Goal: Task Accomplishment & Management: Manage account settings

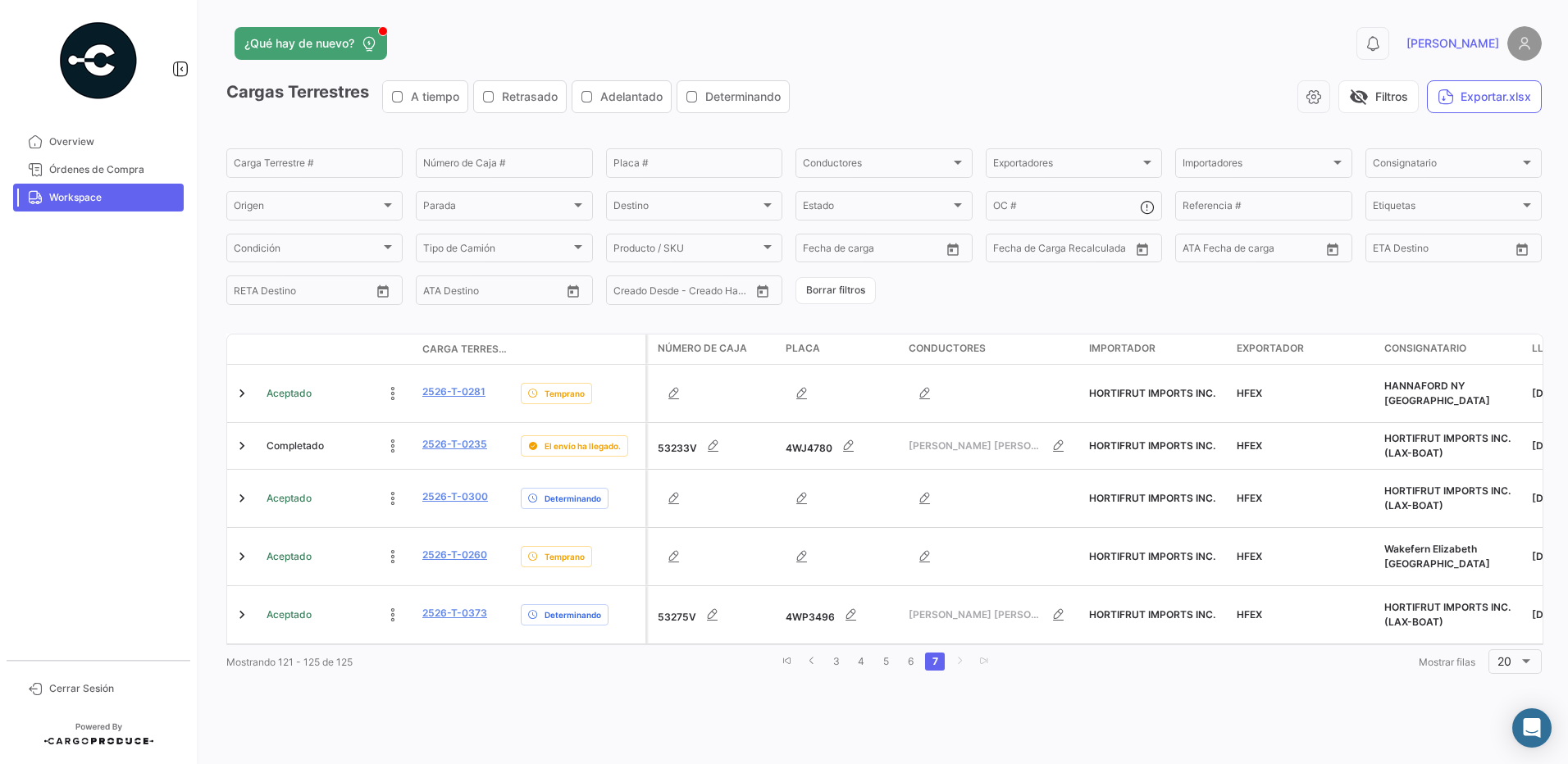
click at [13, 183] on link "Workspace" at bounding box center [98, 197] width 171 height 28
click at [906, 652] on link "6" at bounding box center [910, 661] width 20 height 19
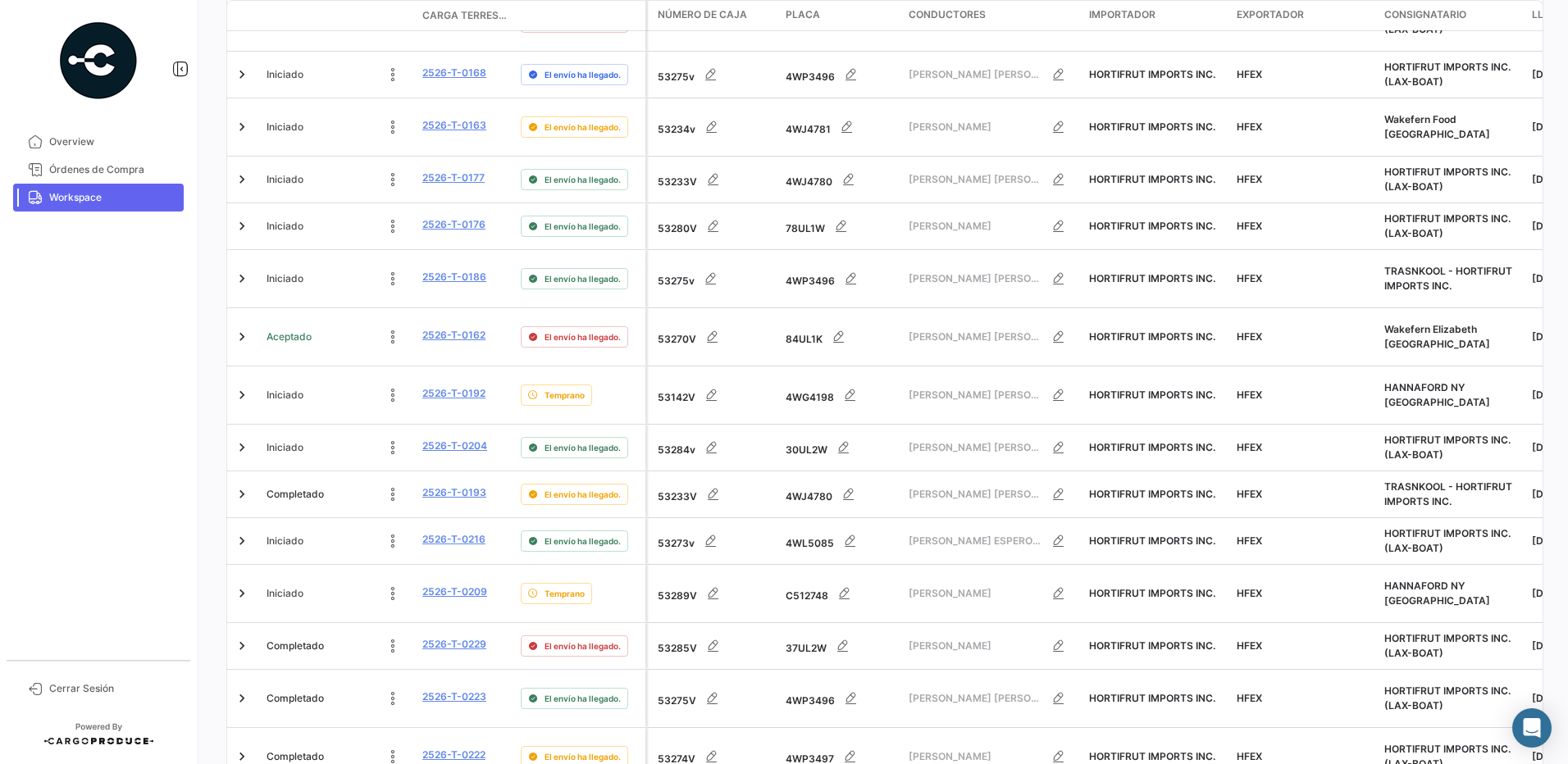
scroll to position [655, 0]
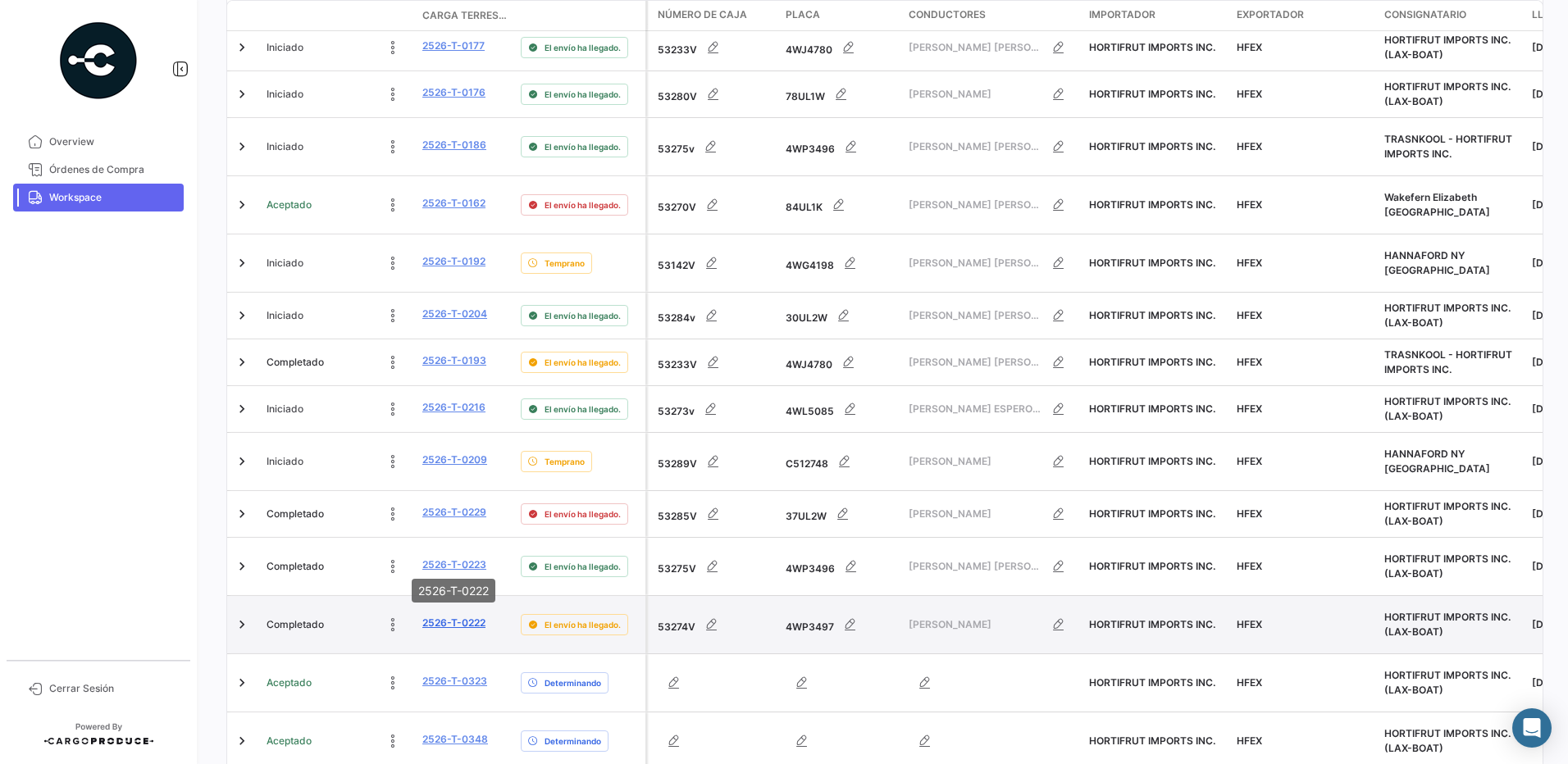
click at [472, 616] on link "2526-T-0222" at bounding box center [453, 623] width 63 height 15
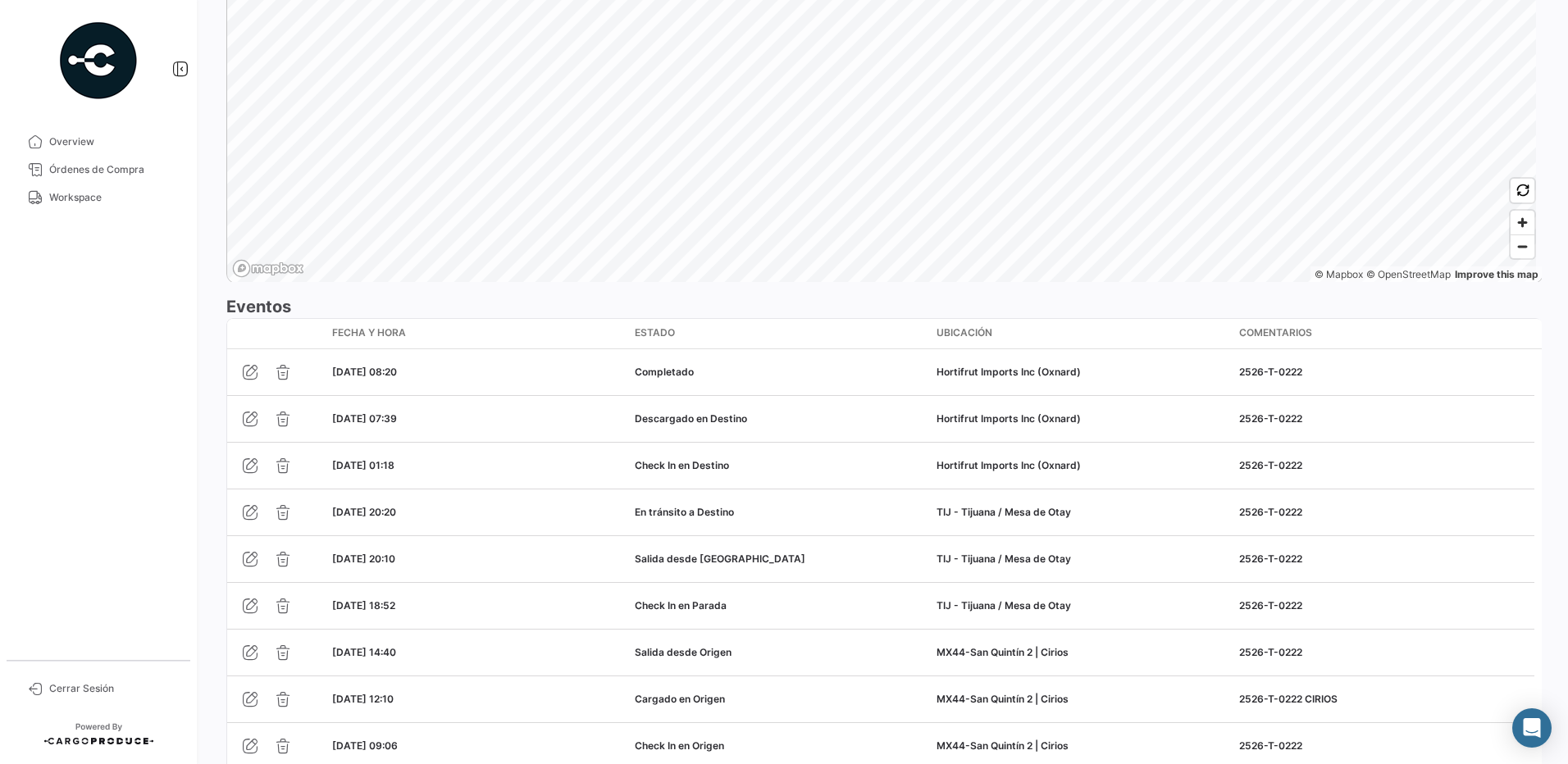
scroll to position [1370, 0]
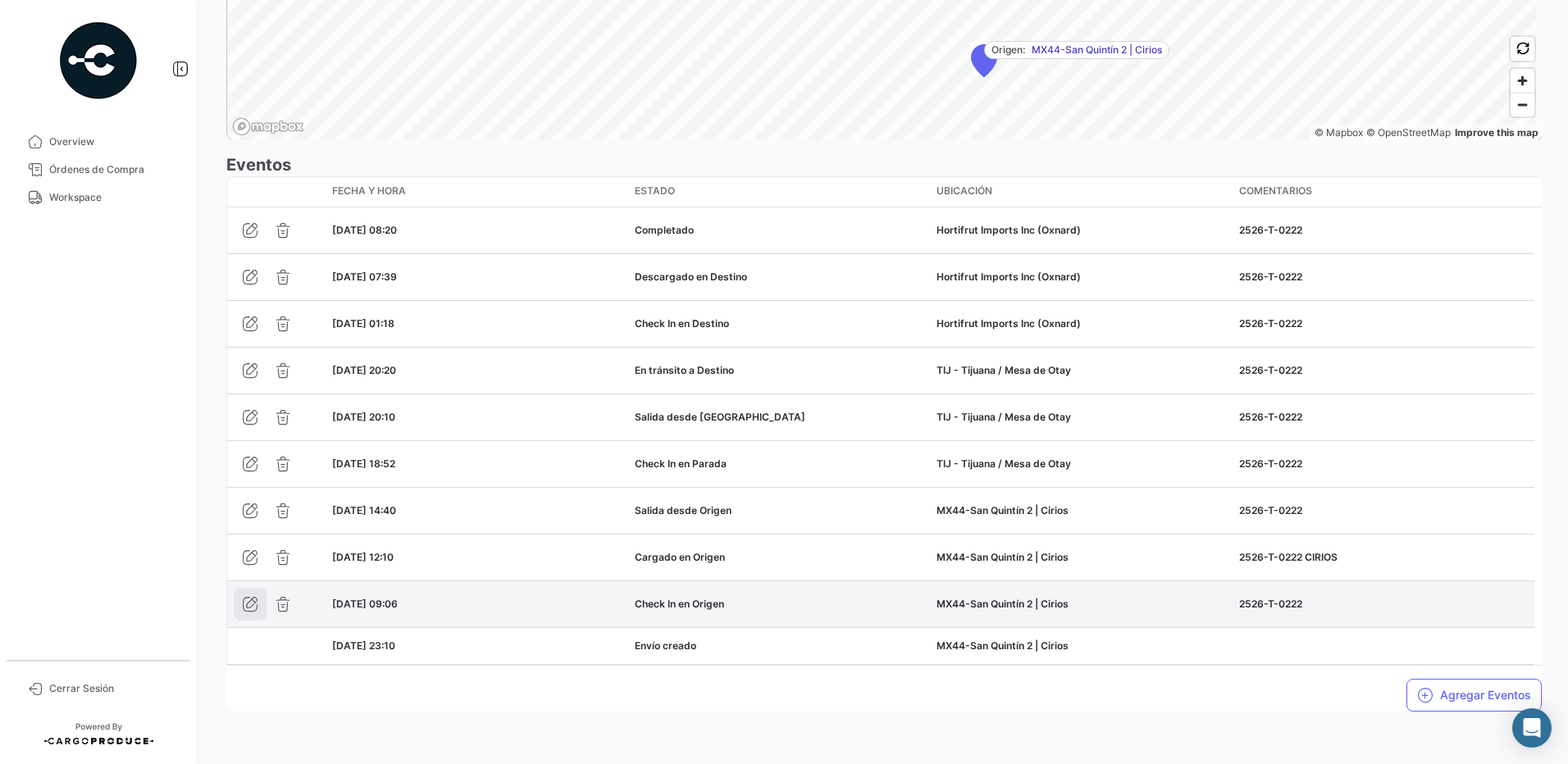
click at [251, 605] on icon "button" at bounding box center [250, 603] width 17 height 17
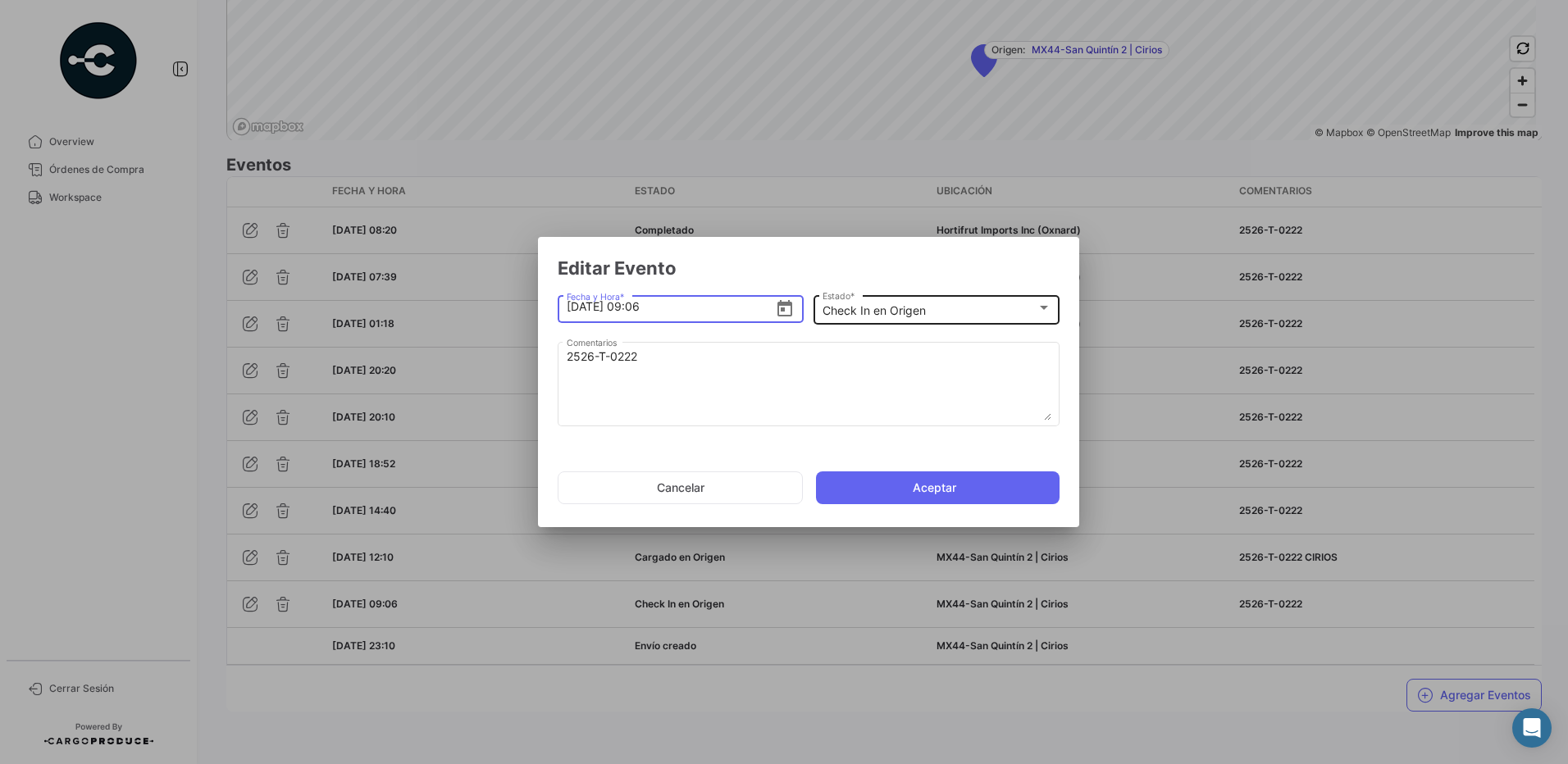
click at [885, 313] on mat-select-trigger "Check In en Origen" at bounding box center [875, 310] width 103 height 14
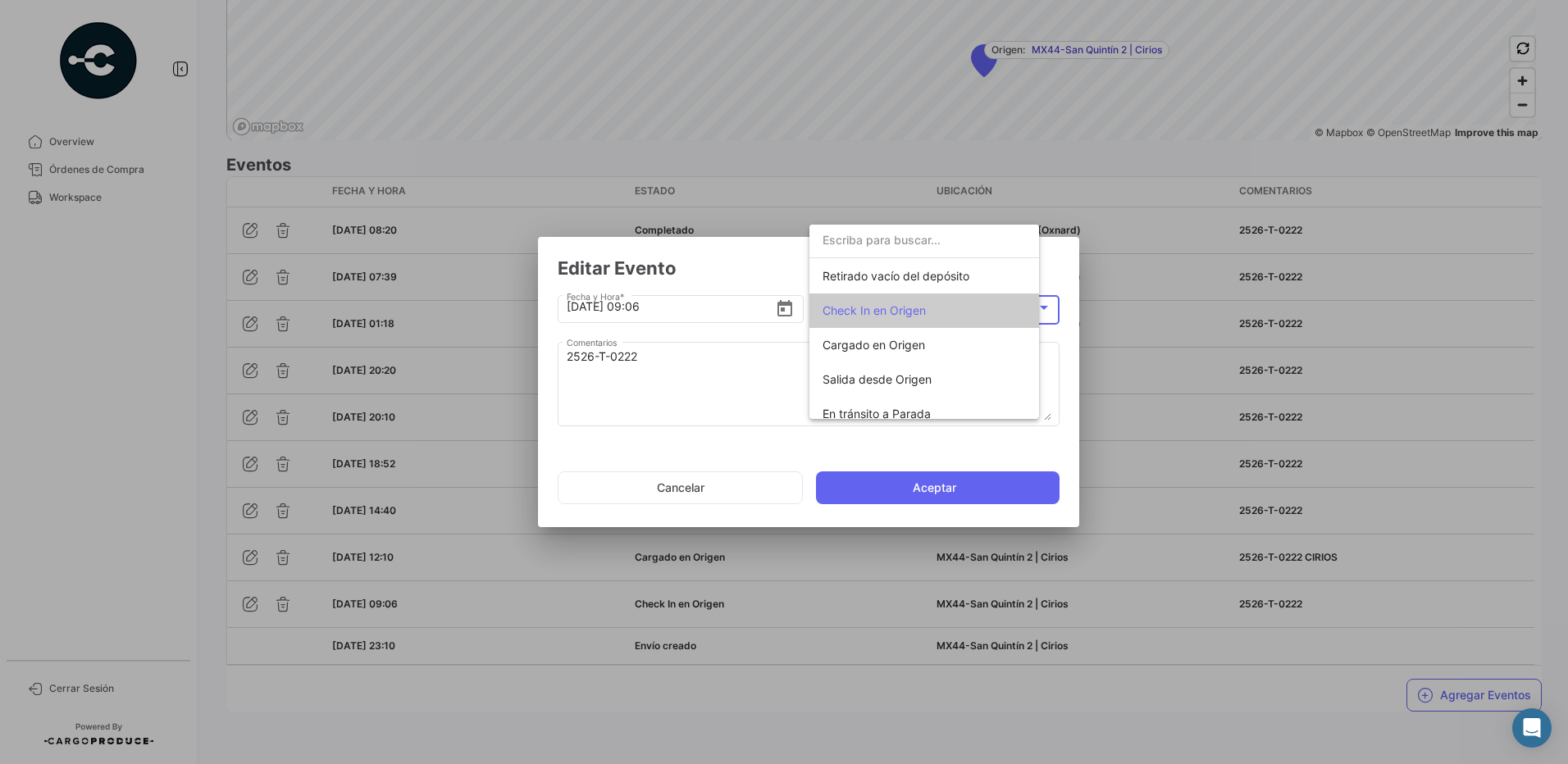
scroll to position [32, 0]
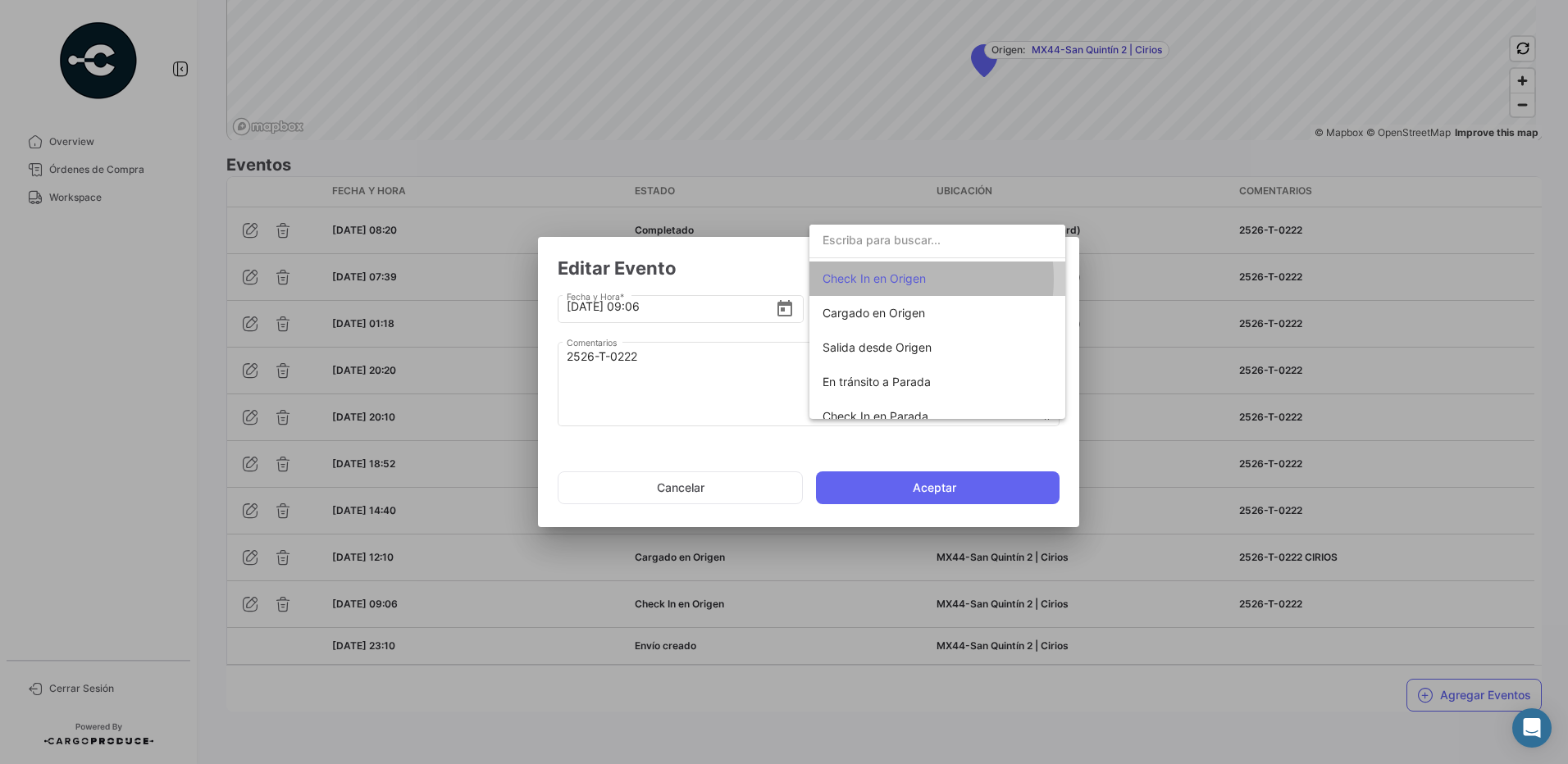
click at [900, 279] on span "Check In en Origen" at bounding box center [875, 278] width 103 height 14
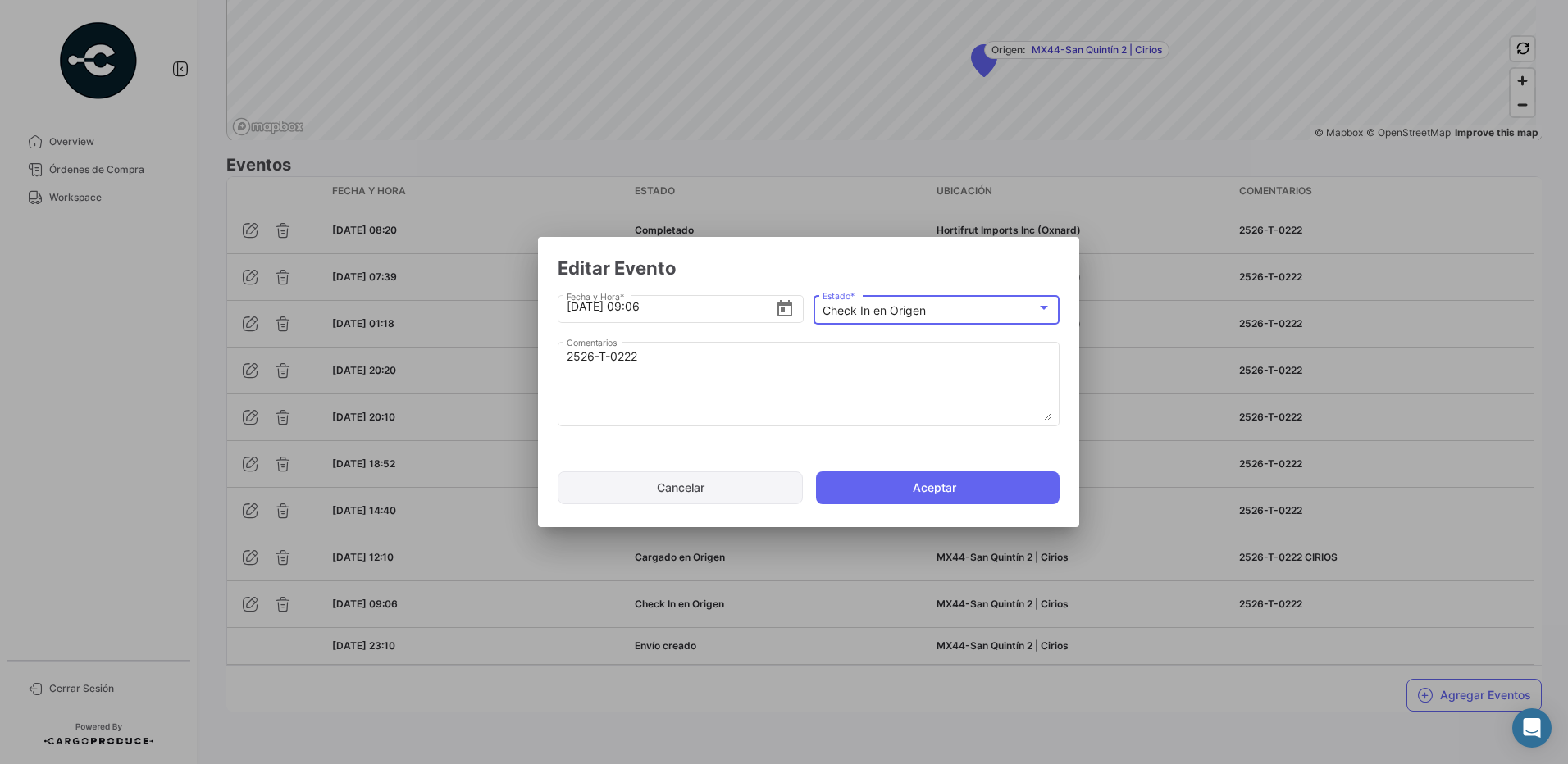
click at [725, 493] on button "Cancelar" at bounding box center [680, 488] width 245 height 33
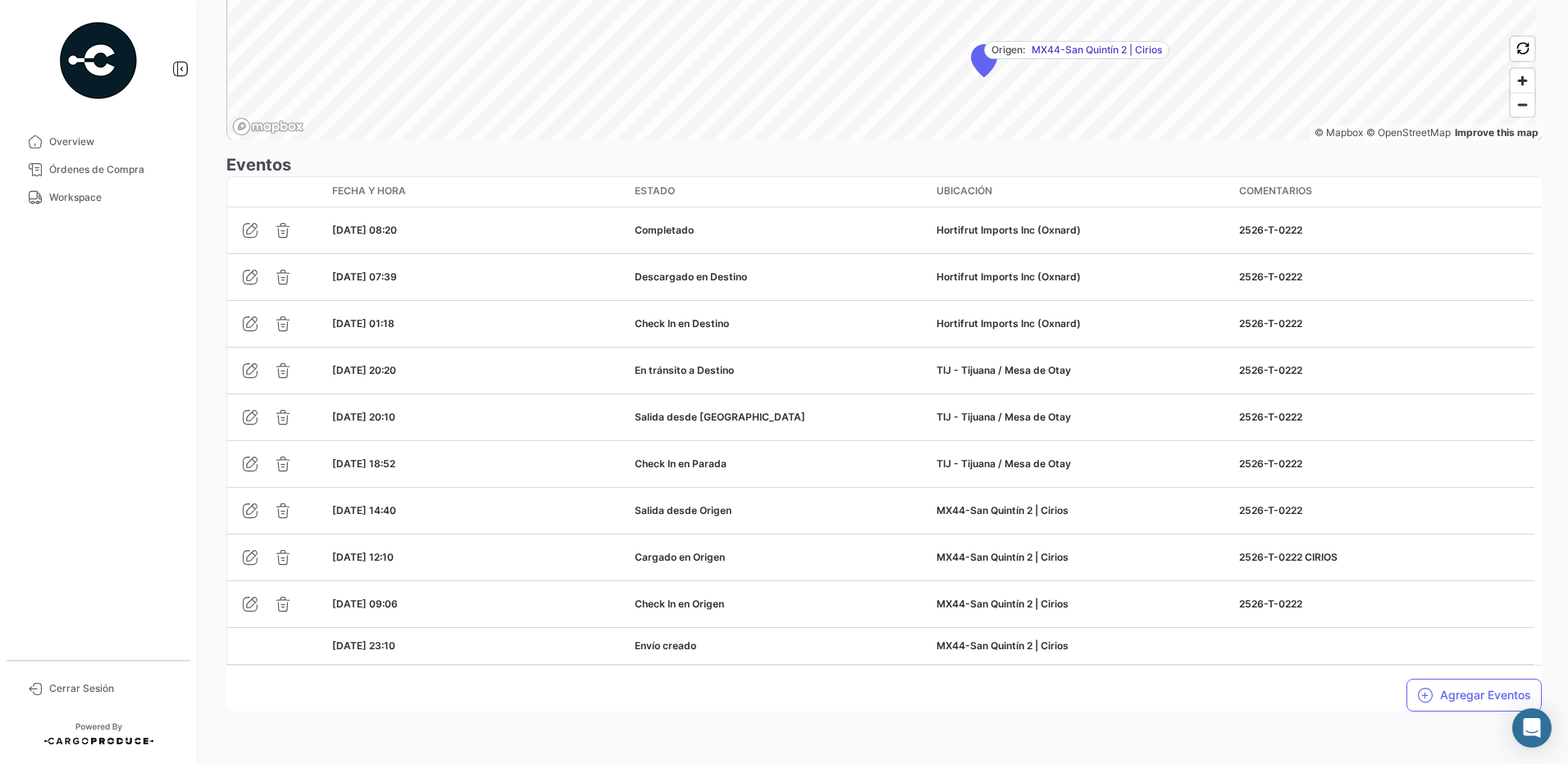
click at [960, 707] on div "Agregar Eventos" at bounding box center [883, 688] width 1315 height 46
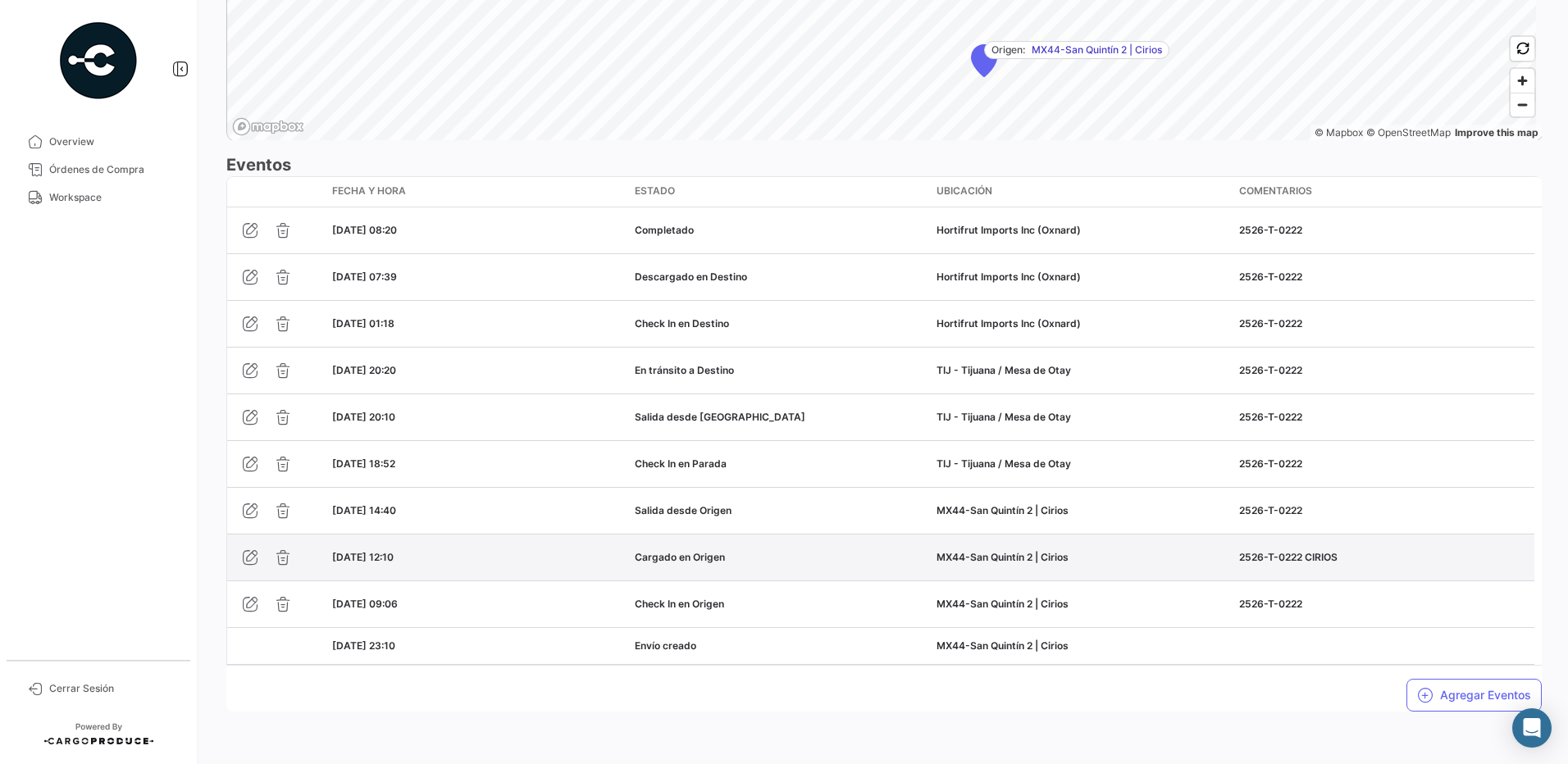
drag, startPoint x: 1349, startPoint y: 560, endPoint x: 1241, endPoint y: 563, distance: 108.0
click at [1241, 563] on div "2526-T-0222 CIRIOS" at bounding box center [1384, 556] width 290 height 15
drag, startPoint x: 1241, startPoint y: 563, endPoint x: 1357, endPoint y: 563, distance: 116.0
click at [1357, 563] on div "2526-T-0222 CIRIOS" at bounding box center [1384, 556] width 290 height 15
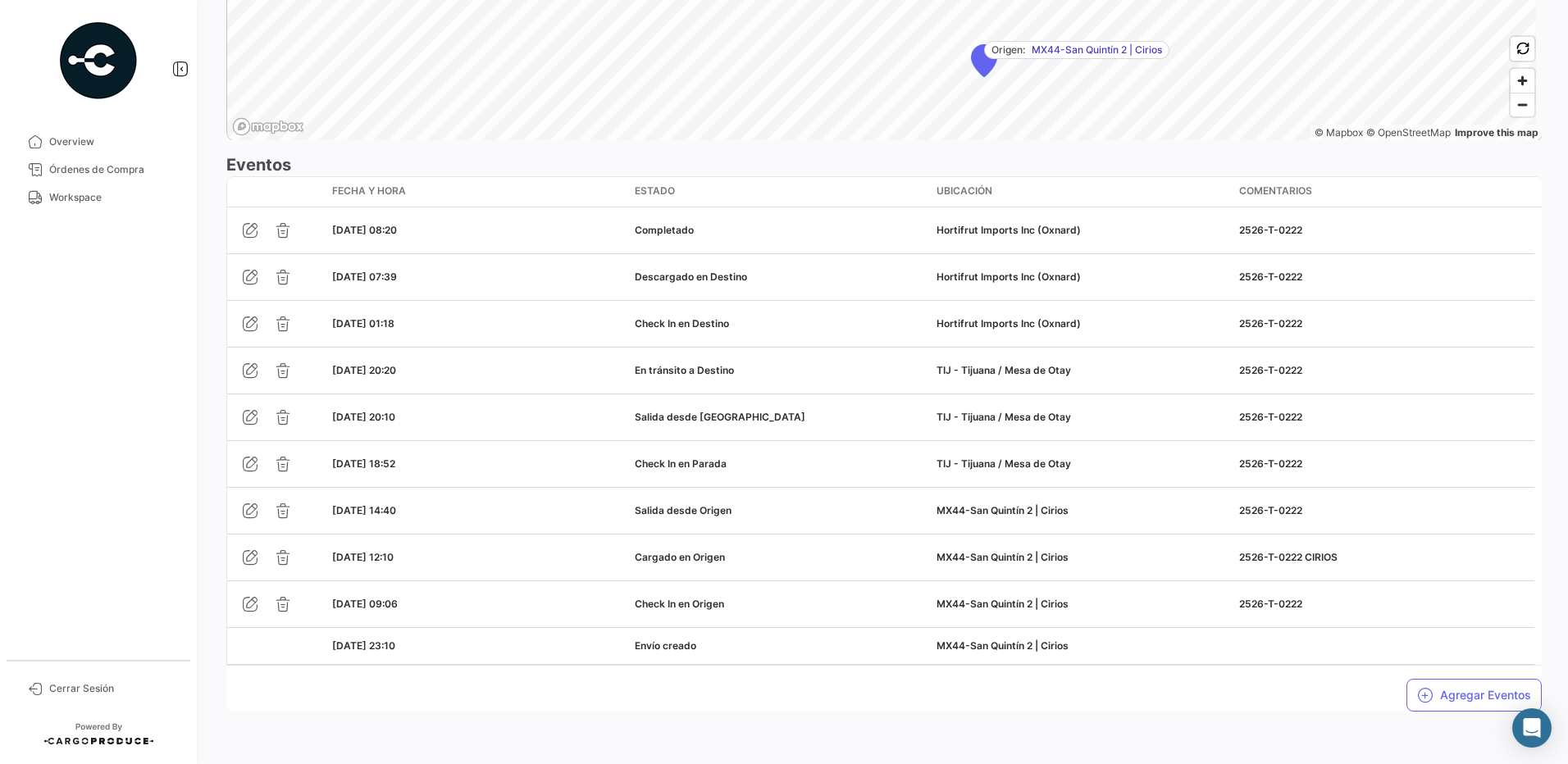
drag, startPoint x: 101, startPoint y: 198, endPoint x: 128, endPoint y: 219, distance: 34.2
click at [101, 198] on span "Workspace" at bounding box center [112, 197] width 128 height 15
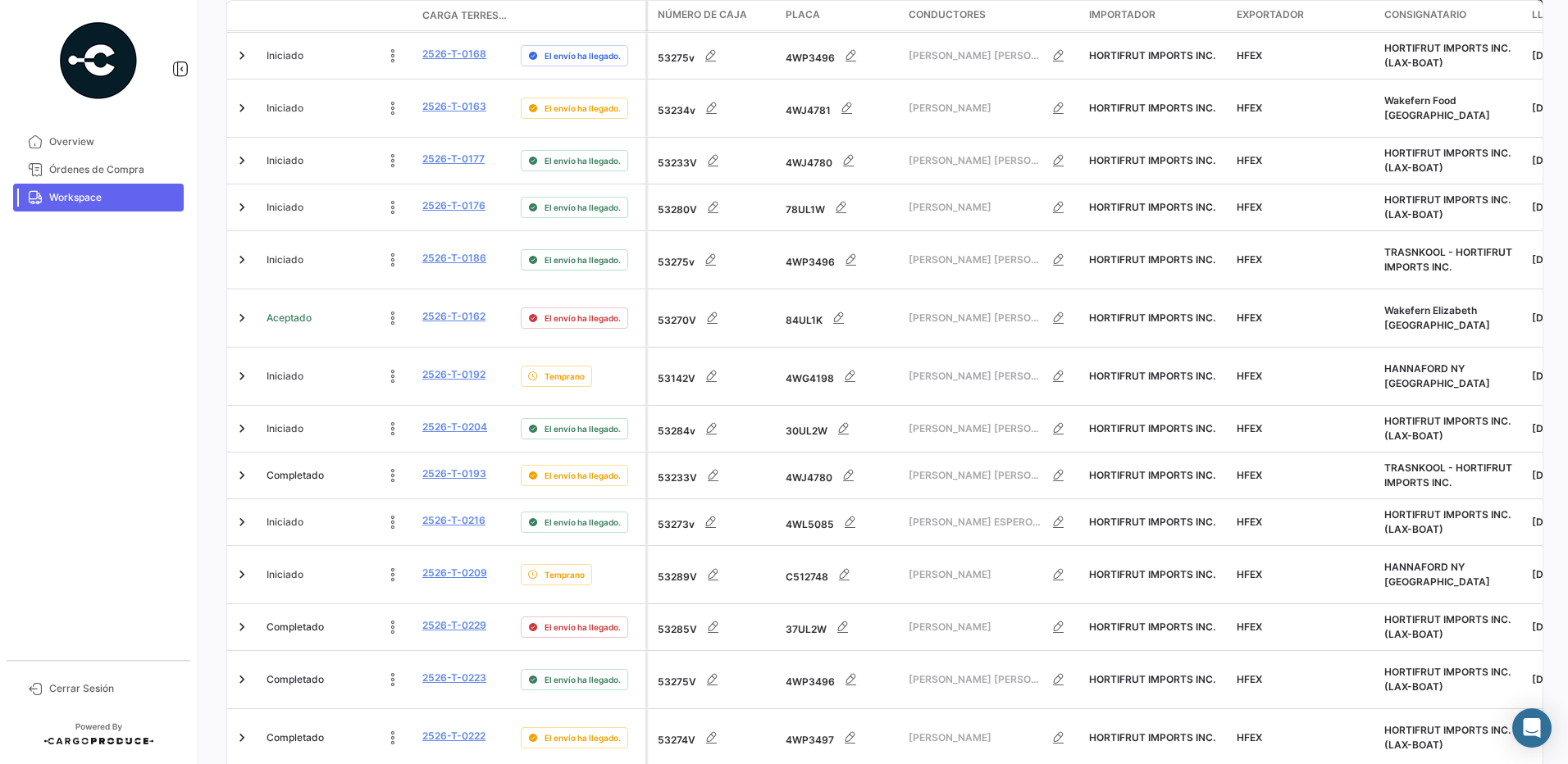
scroll to position [655, 0]
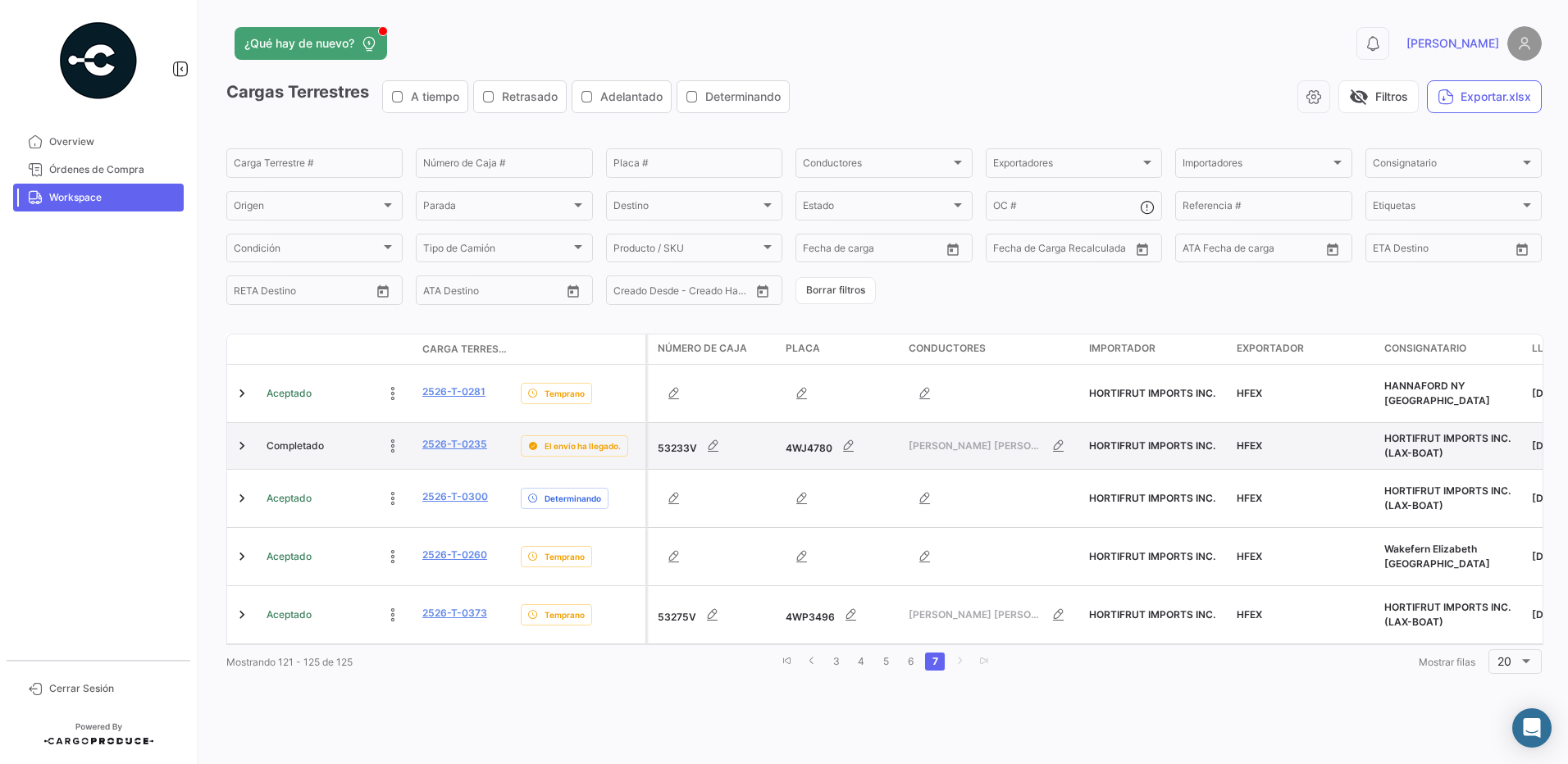
scroll to position [0, 0]
click at [461, 439] on link "2526-T-0235" at bounding box center [454, 443] width 64 height 15
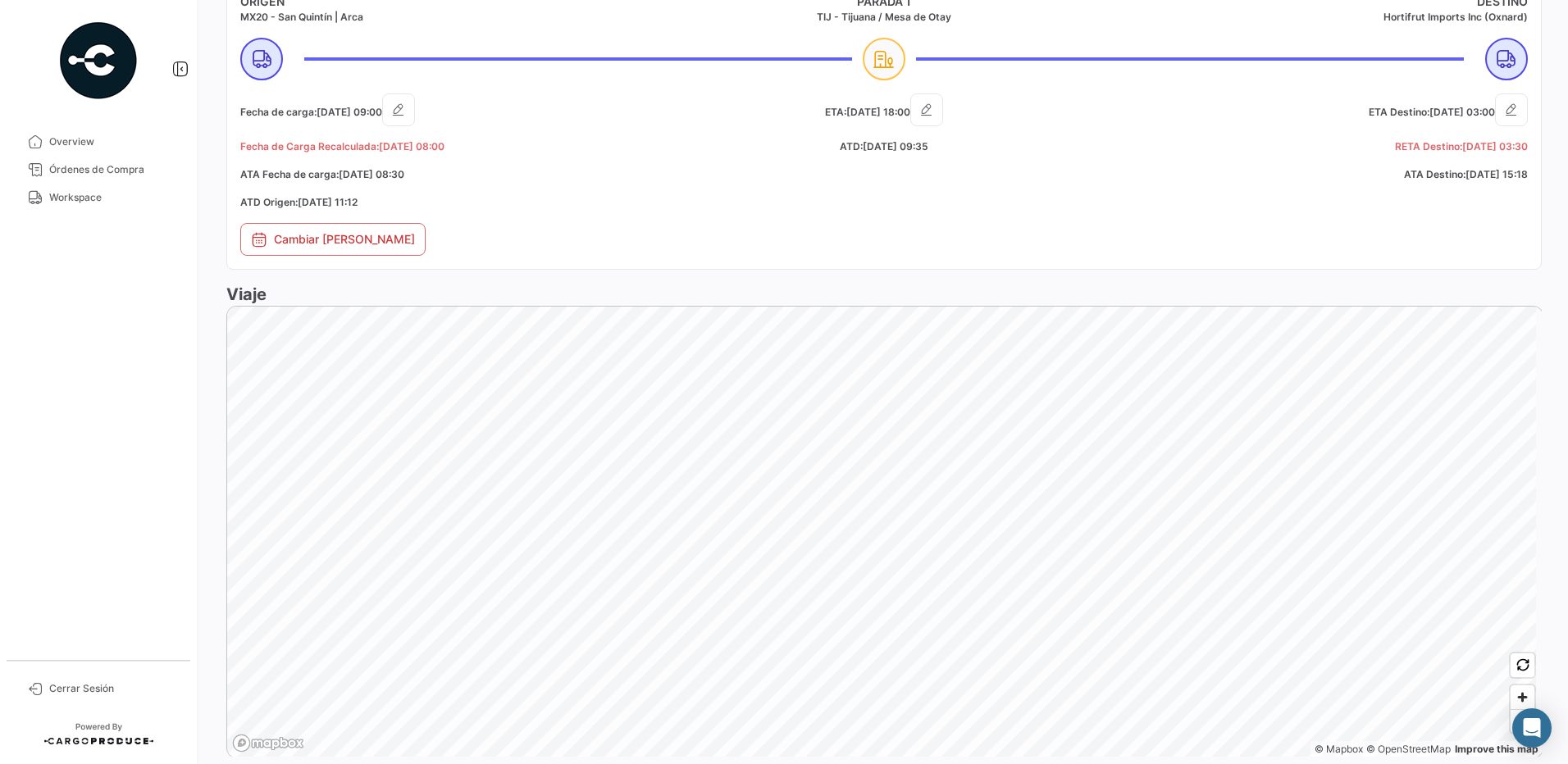
scroll to position [1323, 0]
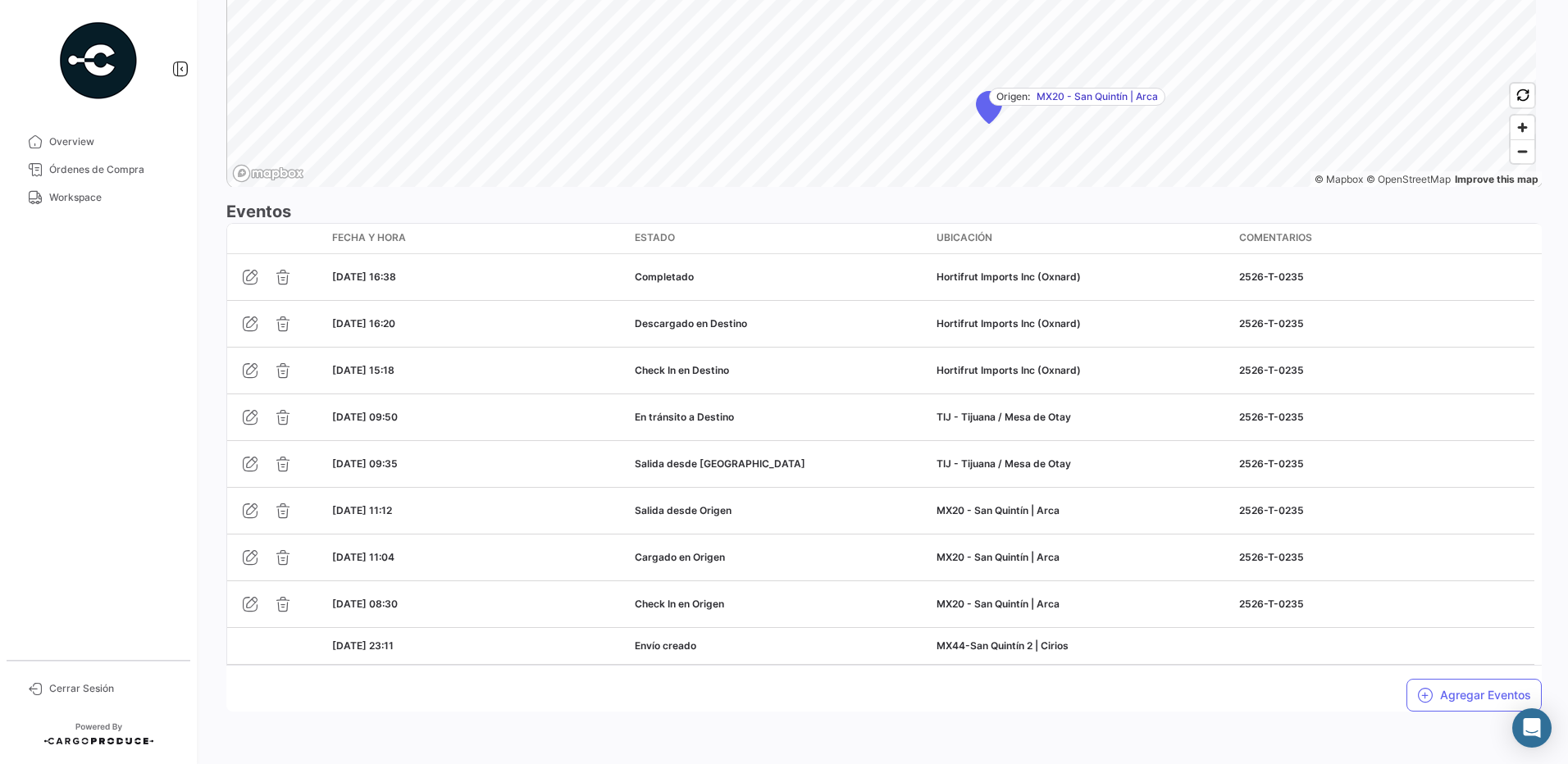
click at [863, 710] on div "Agregar Eventos" at bounding box center [883, 688] width 1315 height 46
drag, startPoint x: 86, startPoint y: 203, endPoint x: 66, endPoint y: 193, distance: 22.4
click at [86, 202] on span "Workspace" at bounding box center [112, 197] width 128 height 15
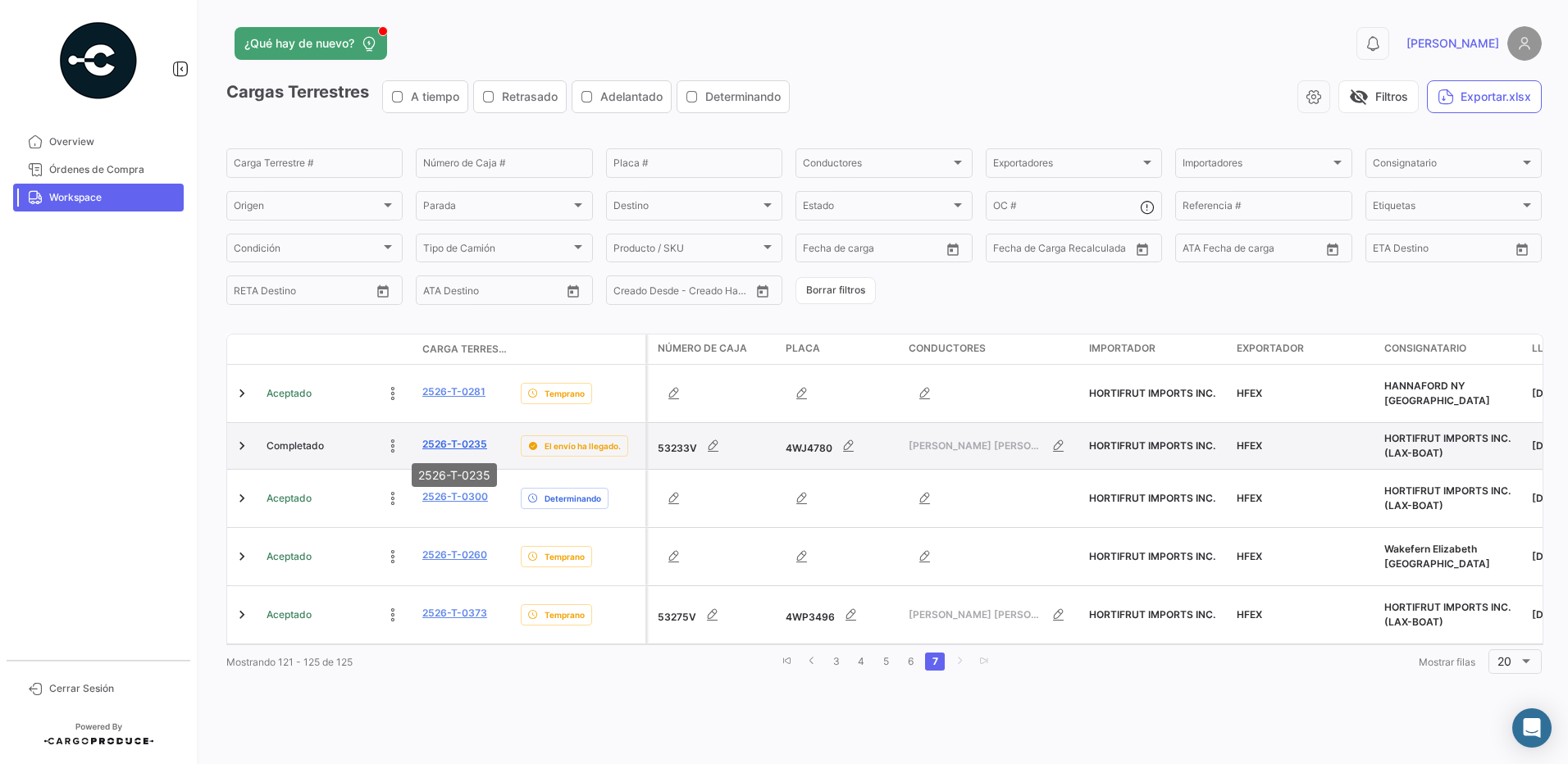
click at [483, 438] on link "2526-T-0235" at bounding box center [454, 443] width 64 height 15
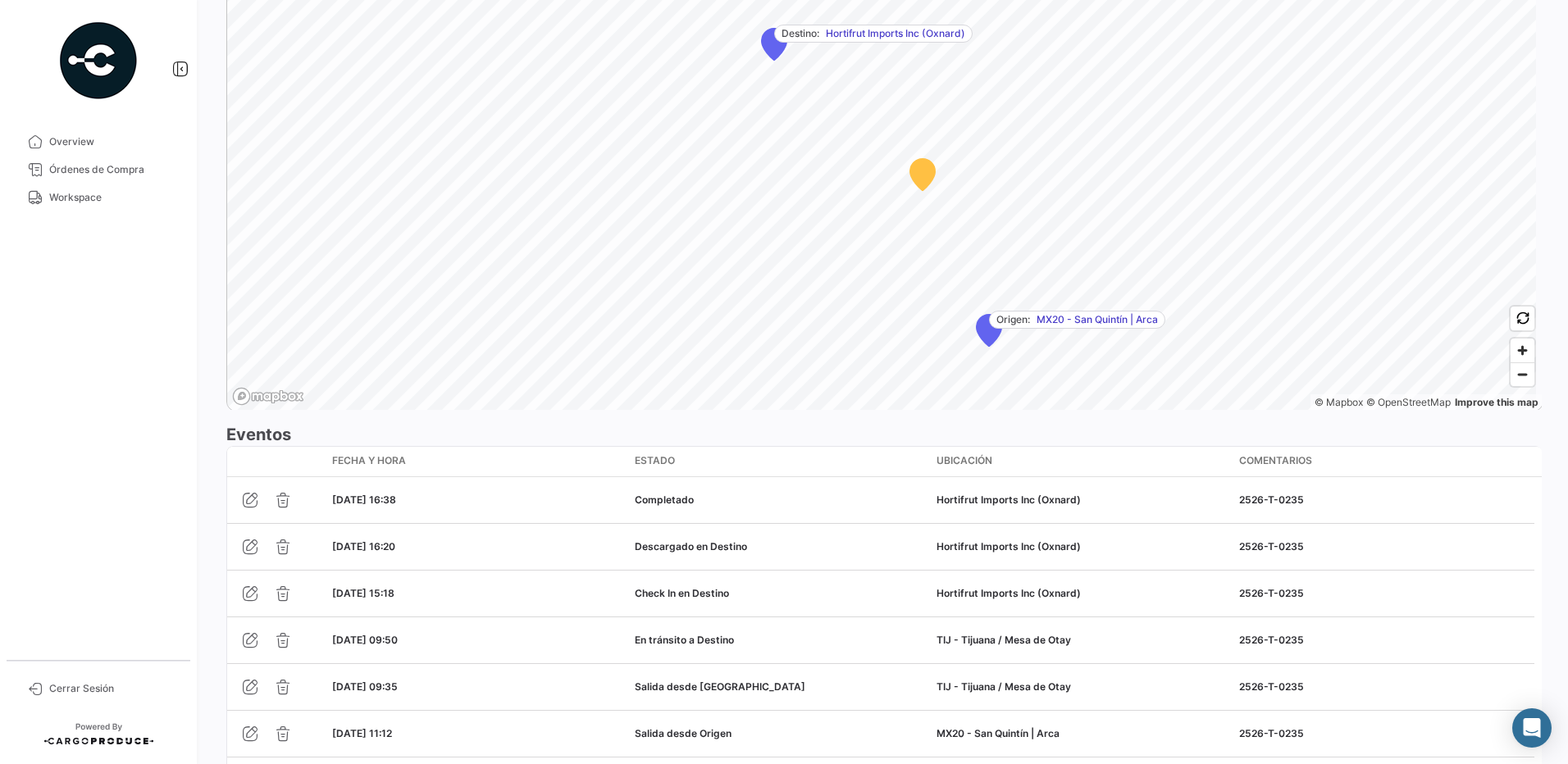
scroll to position [1323, 0]
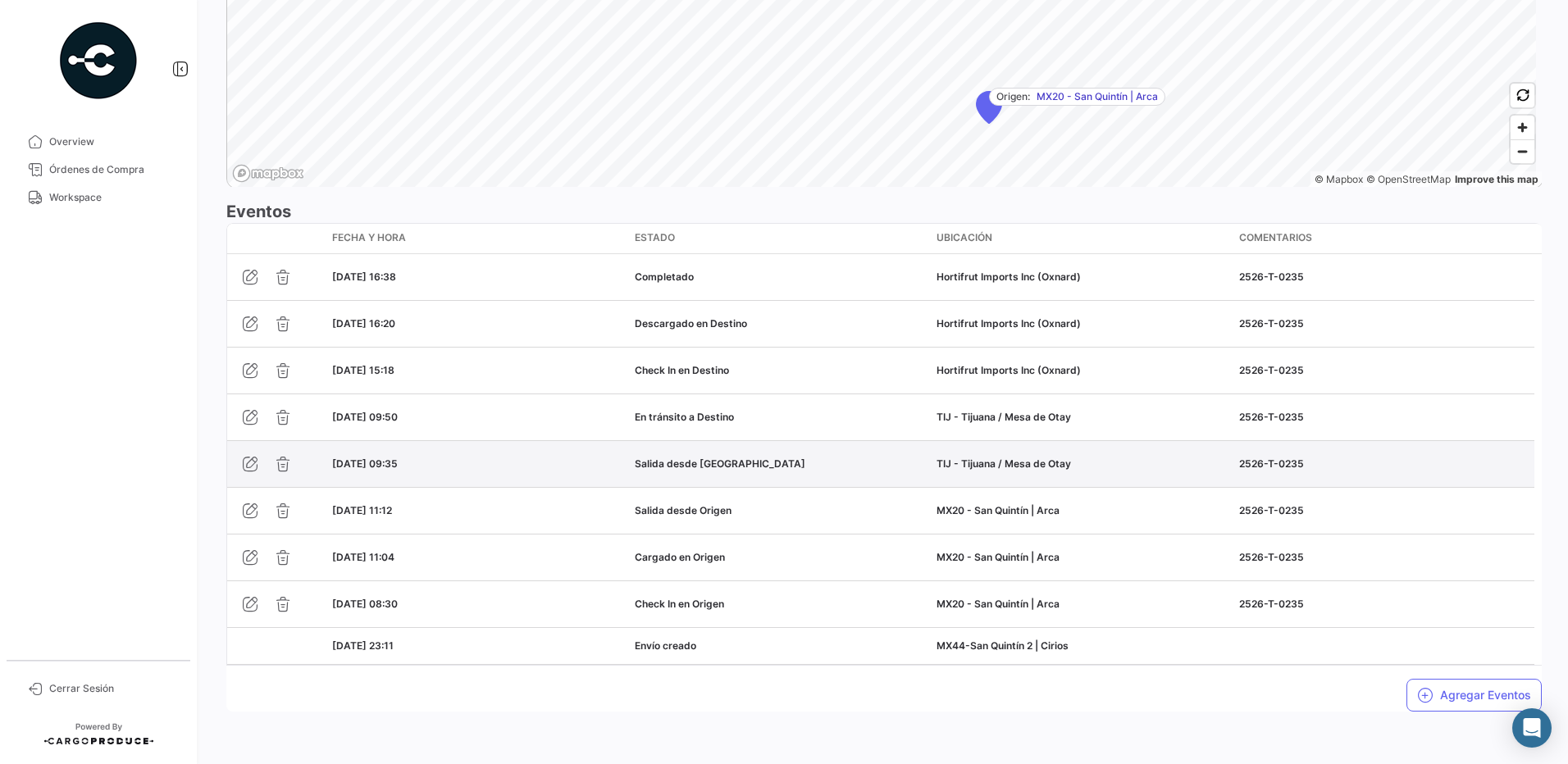
drag, startPoint x: 433, startPoint y: 465, endPoint x: 325, endPoint y: 466, distance: 108.0
click at [325, 466] on div "[DATE] 09:35 Salida desde [PERSON_NAME] TIJ - [GEOGRAPHIC_DATA] / [GEOGRAPHIC_D…" at bounding box center [881, 463] width 1308 height 46
drag, startPoint x: 325, startPoint y: 466, endPoint x: 437, endPoint y: 461, distance: 112.1
click at [437, 461] on div "[DATE] 09:35" at bounding box center [477, 463] width 290 height 15
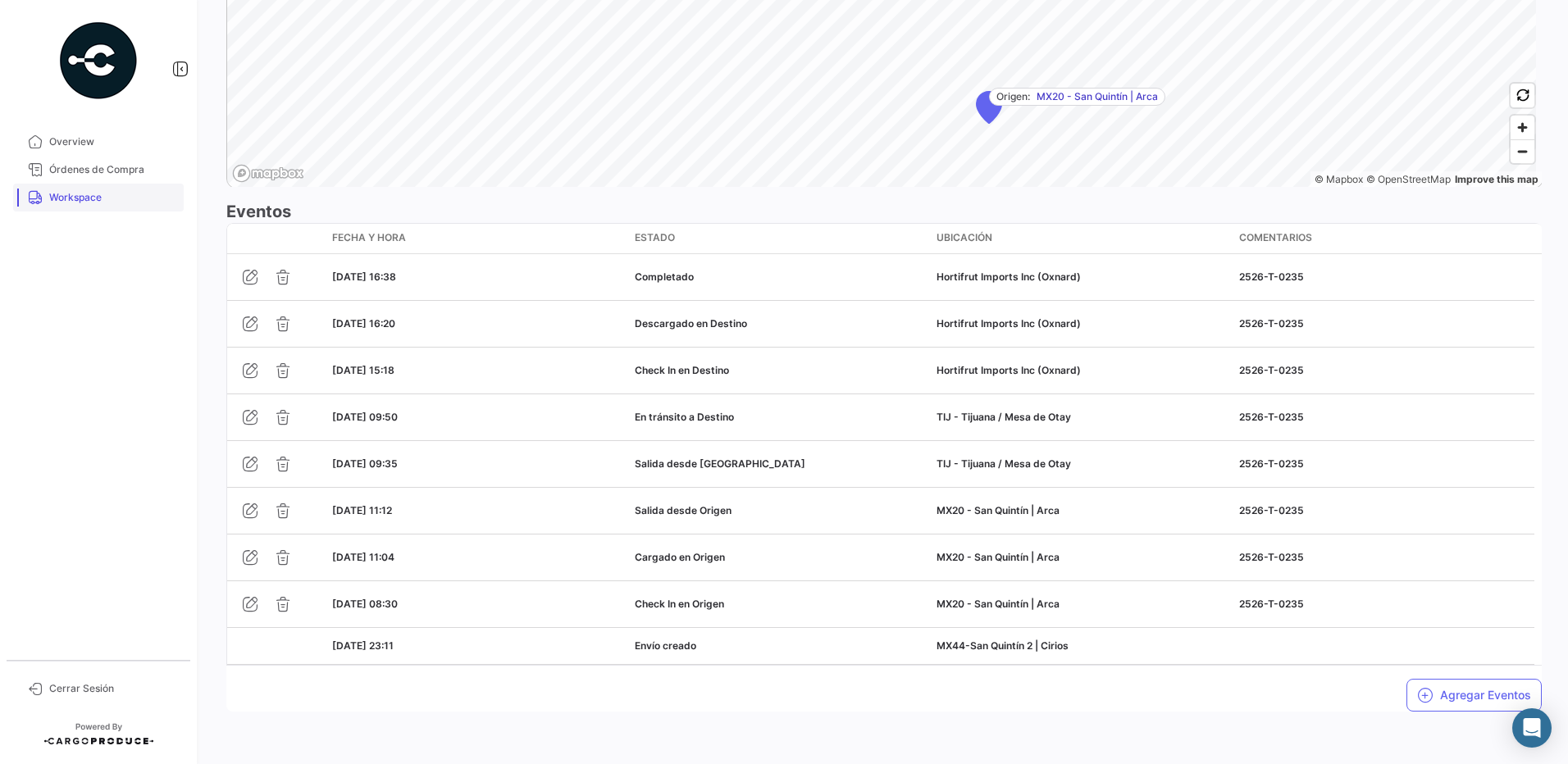
click at [96, 199] on span "Workspace" at bounding box center [112, 197] width 128 height 15
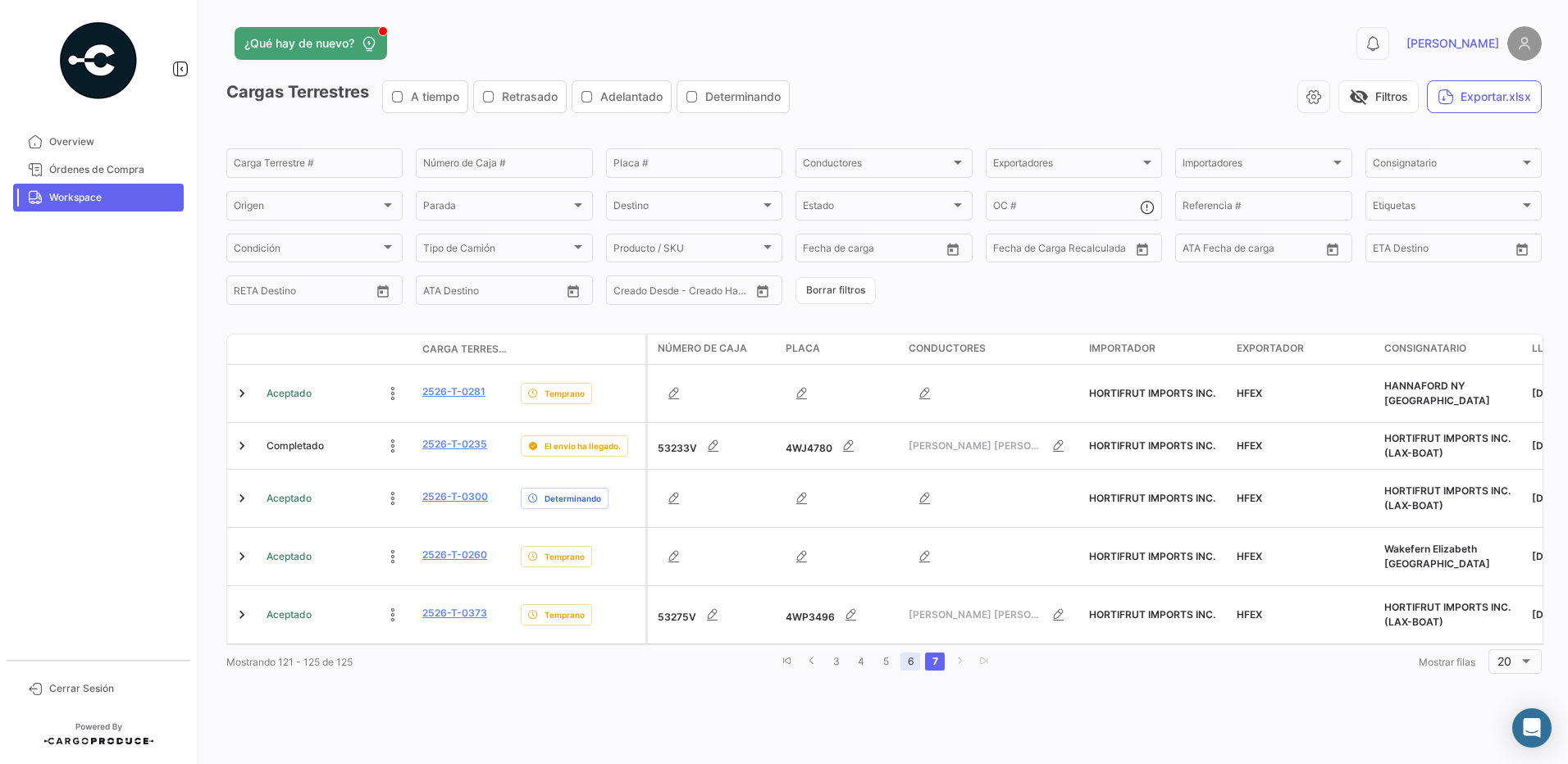
click at [915, 652] on link "6" at bounding box center [910, 661] width 20 height 19
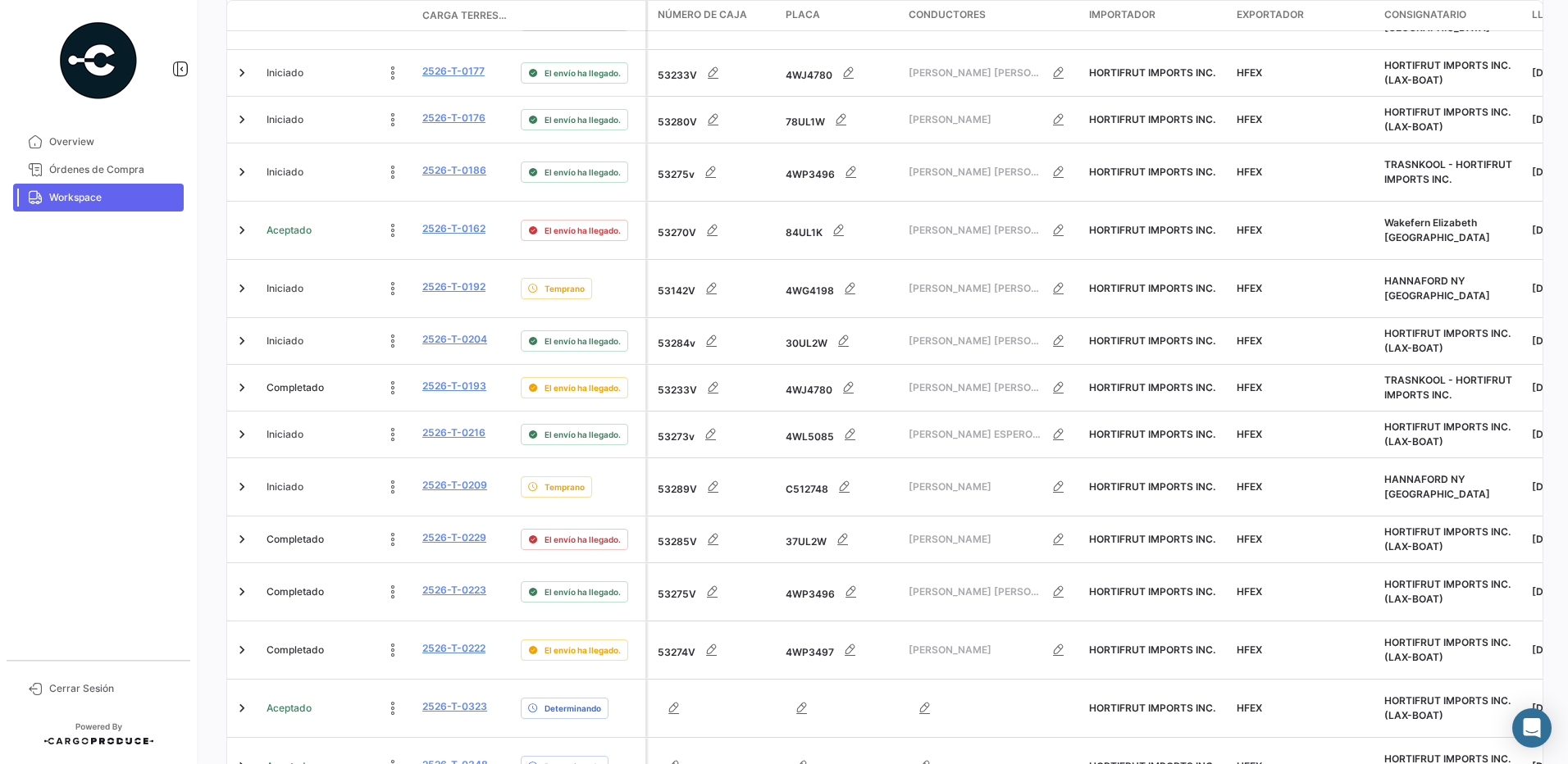
scroll to position [655, 0]
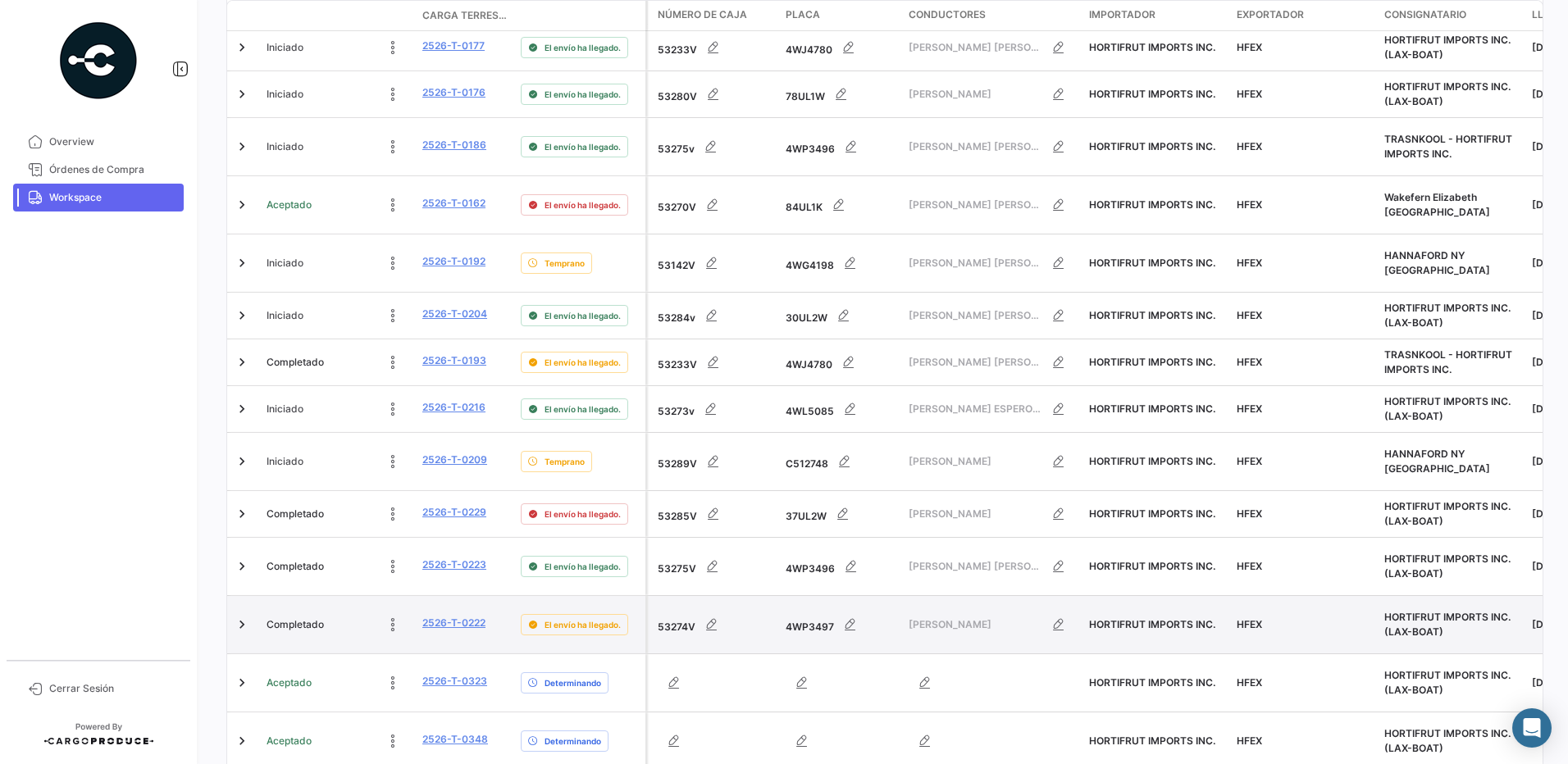
click at [443, 595] on datatable-body-cell "2526-T-0222" at bounding box center [464, 624] width 98 height 57
click at [444, 616] on link "2526-T-0222" at bounding box center [453, 623] width 63 height 15
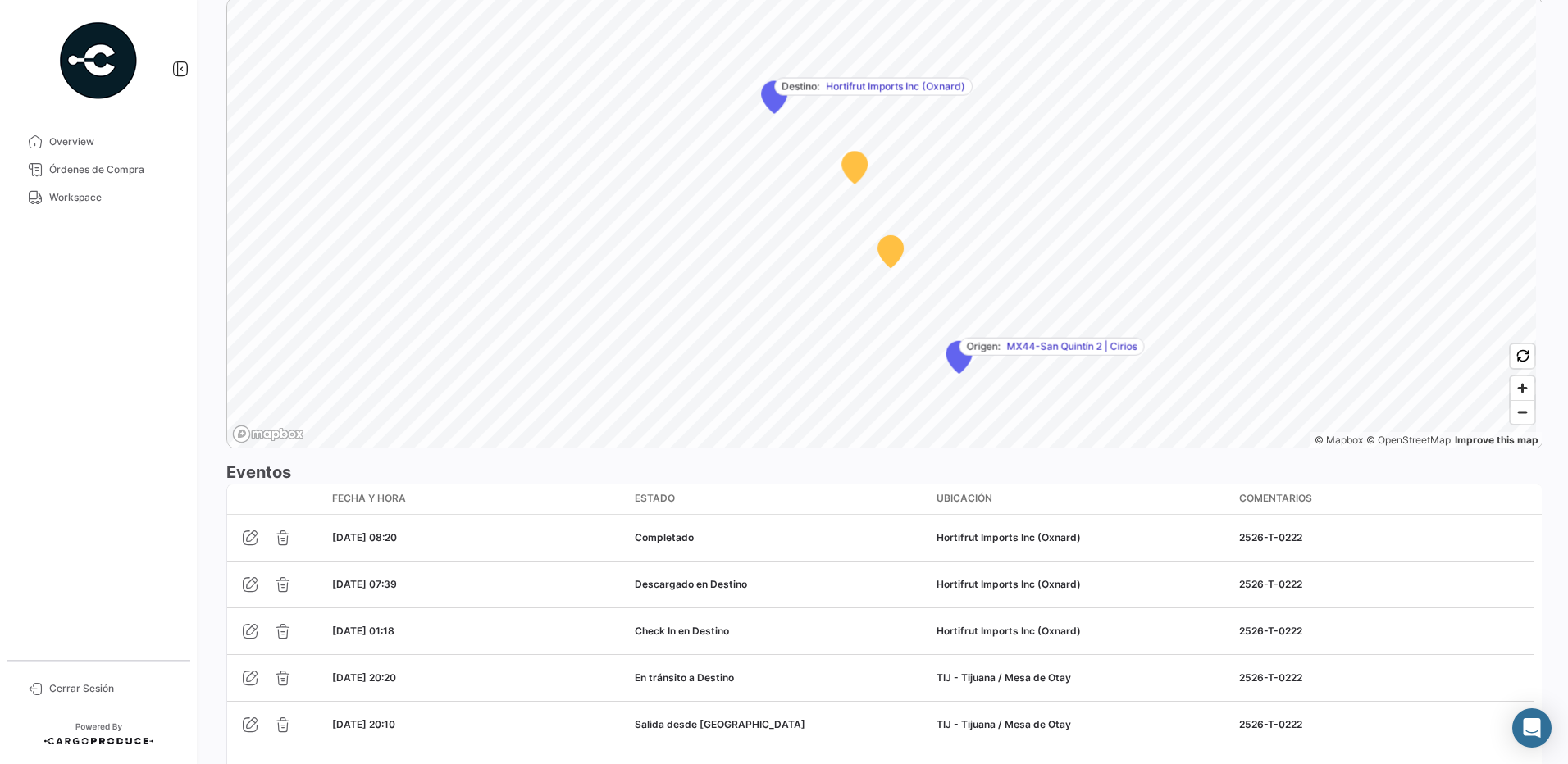
scroll to position [1370, 0]
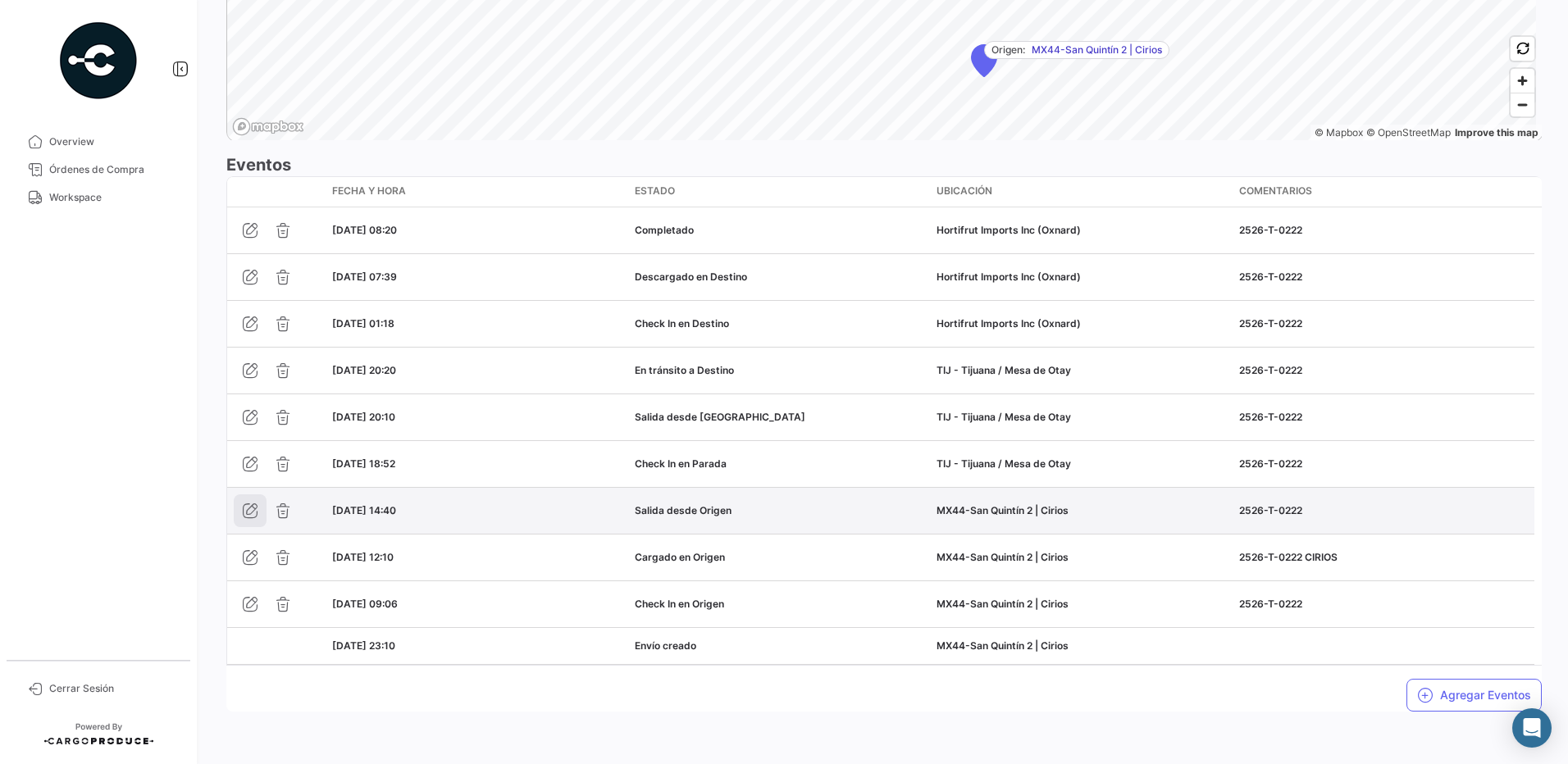
click at [247, 514] on icon "button" at bounding box center [250, 511] width 17 height 17
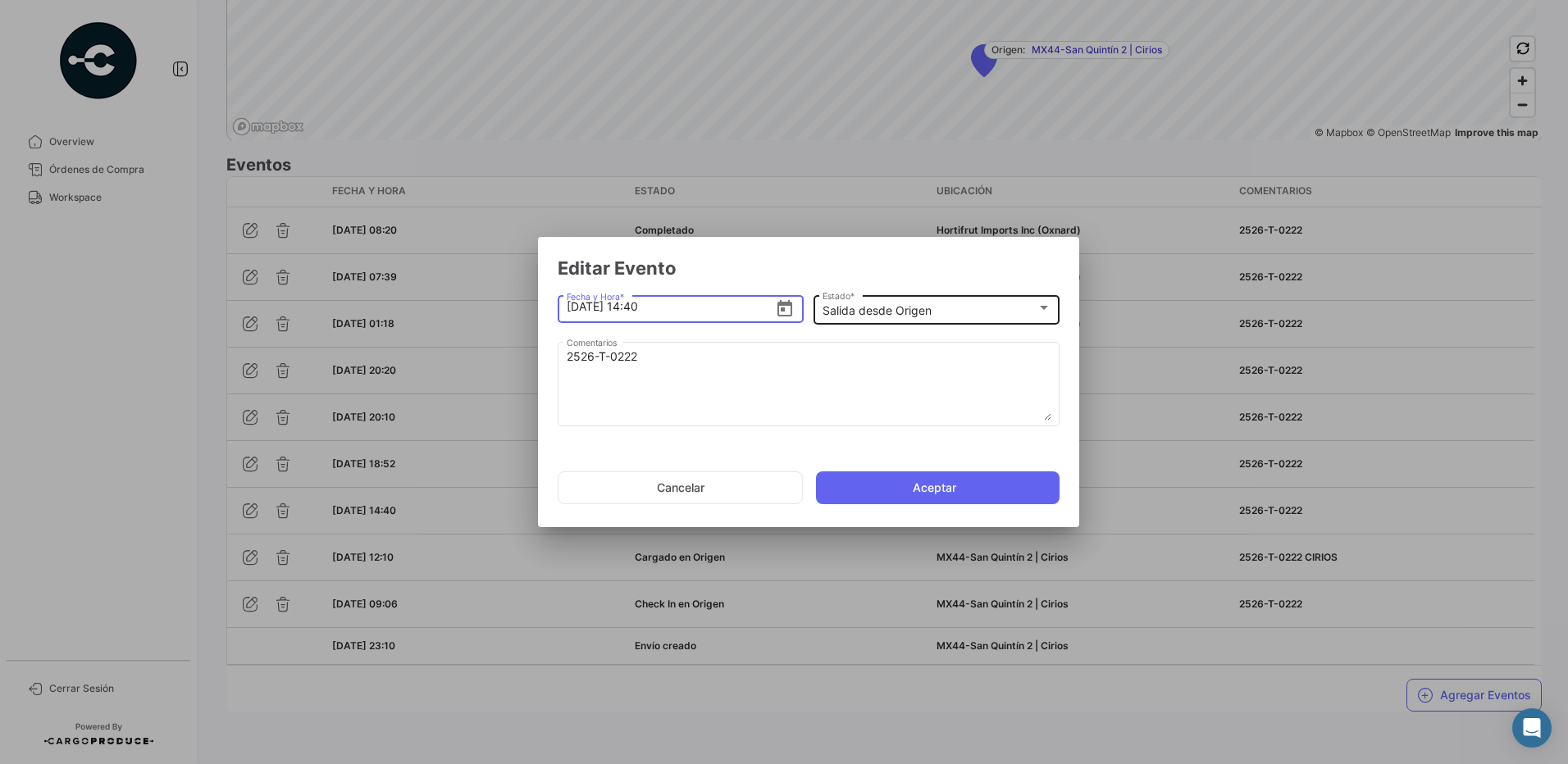
click at [970, 307] on div "Salida desde Origen" at bounding box center [930, 311] width 215 height 14
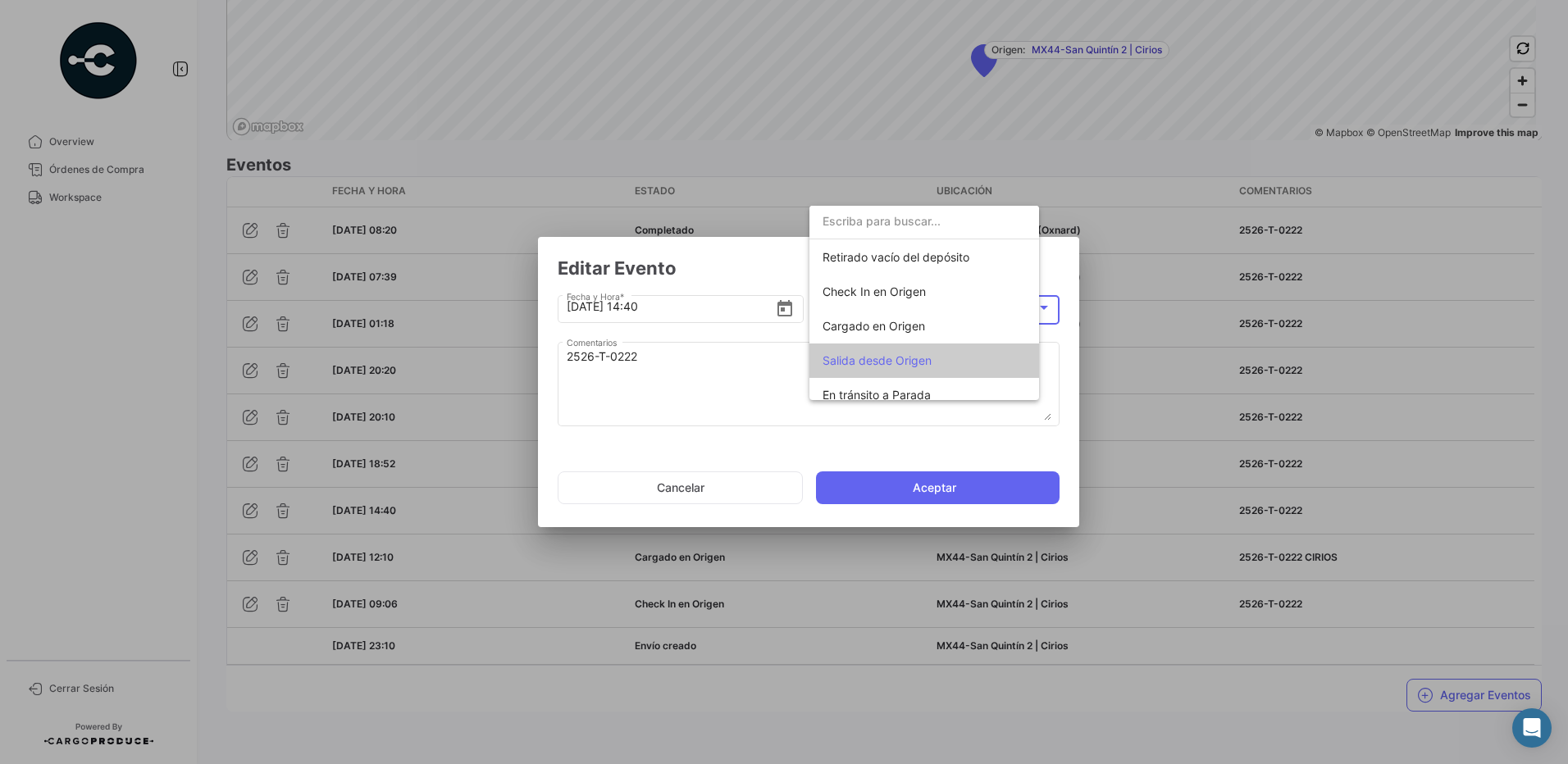
scroll to position [96, 0]
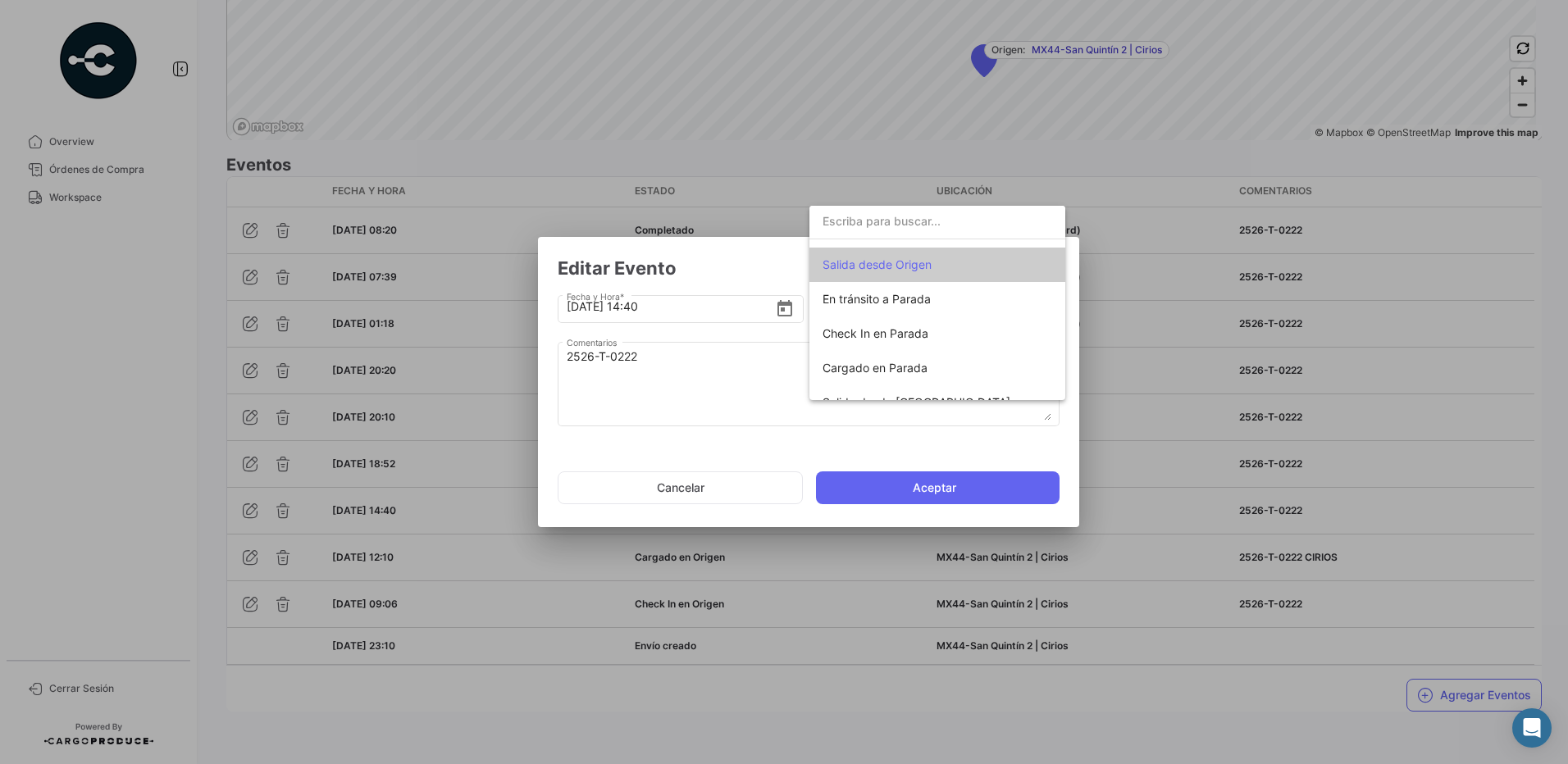
click at [734, 272] on div at bounding box center [784, 382] width 1568 height 764
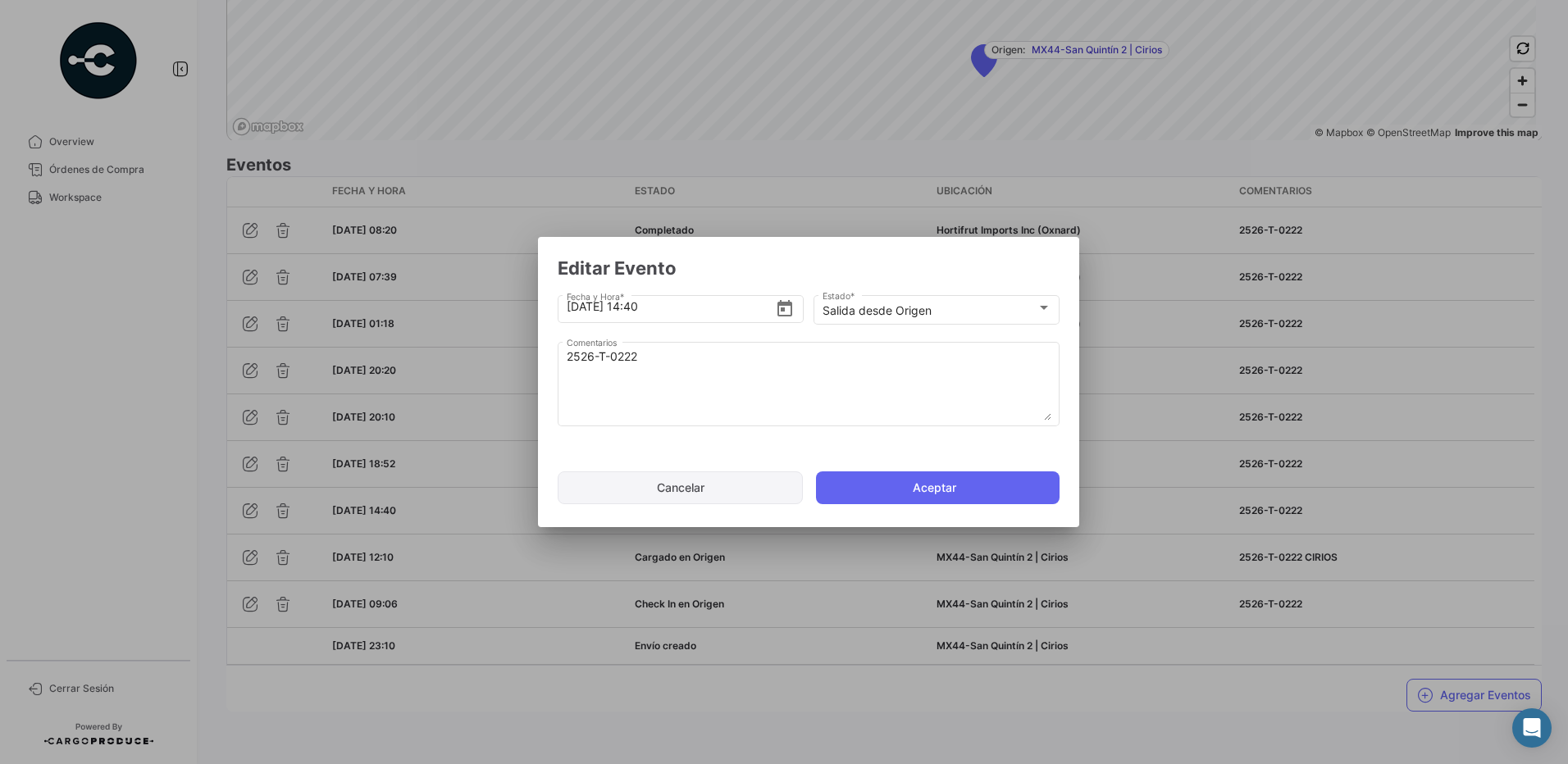
click at [723, 487] on button "Cancelar" at bounding box center [680, 488] width 245 height 33
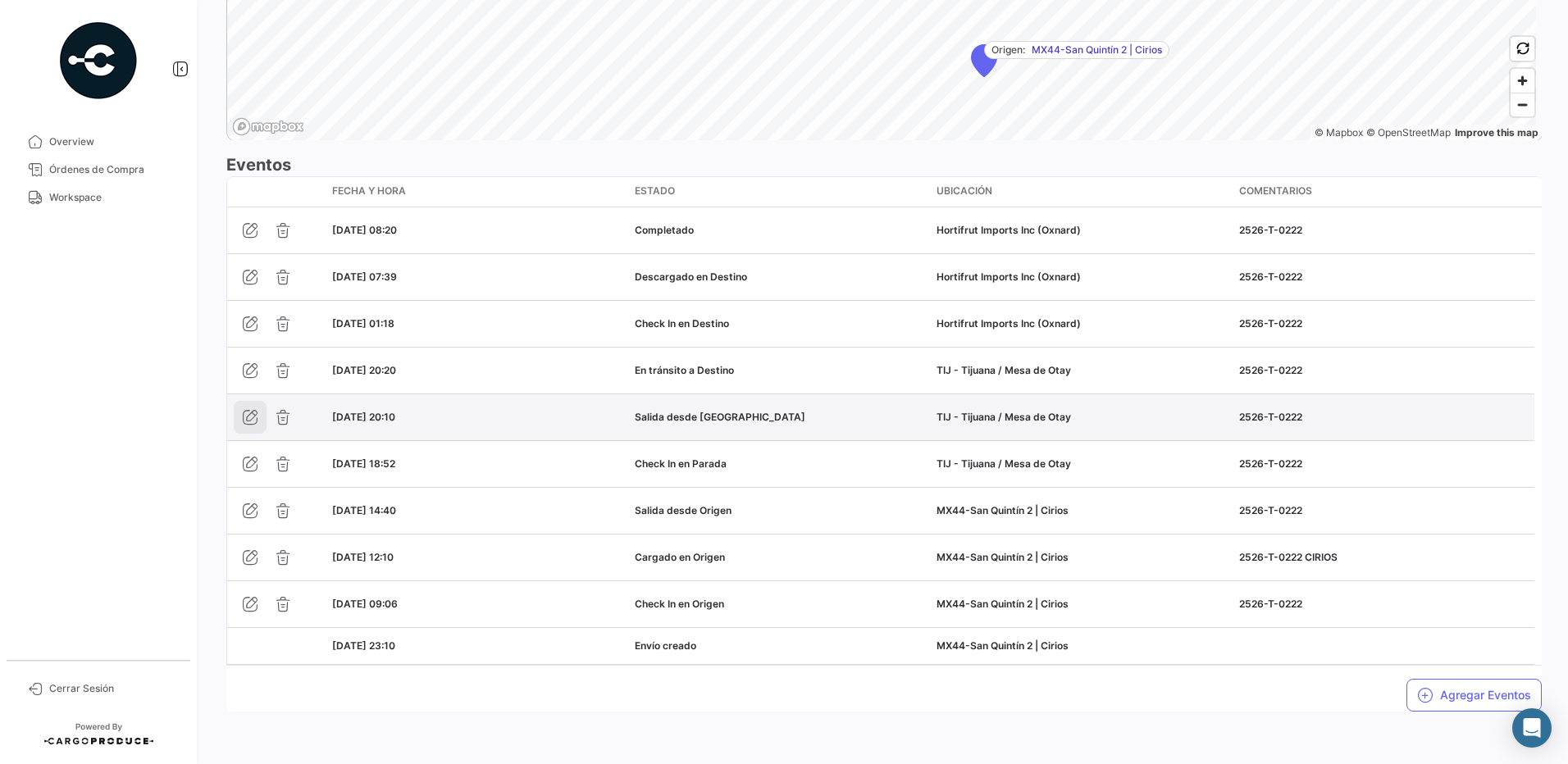
click at [250, 415] on icon "button" at bounding box center [250, 417] width 17 height 17
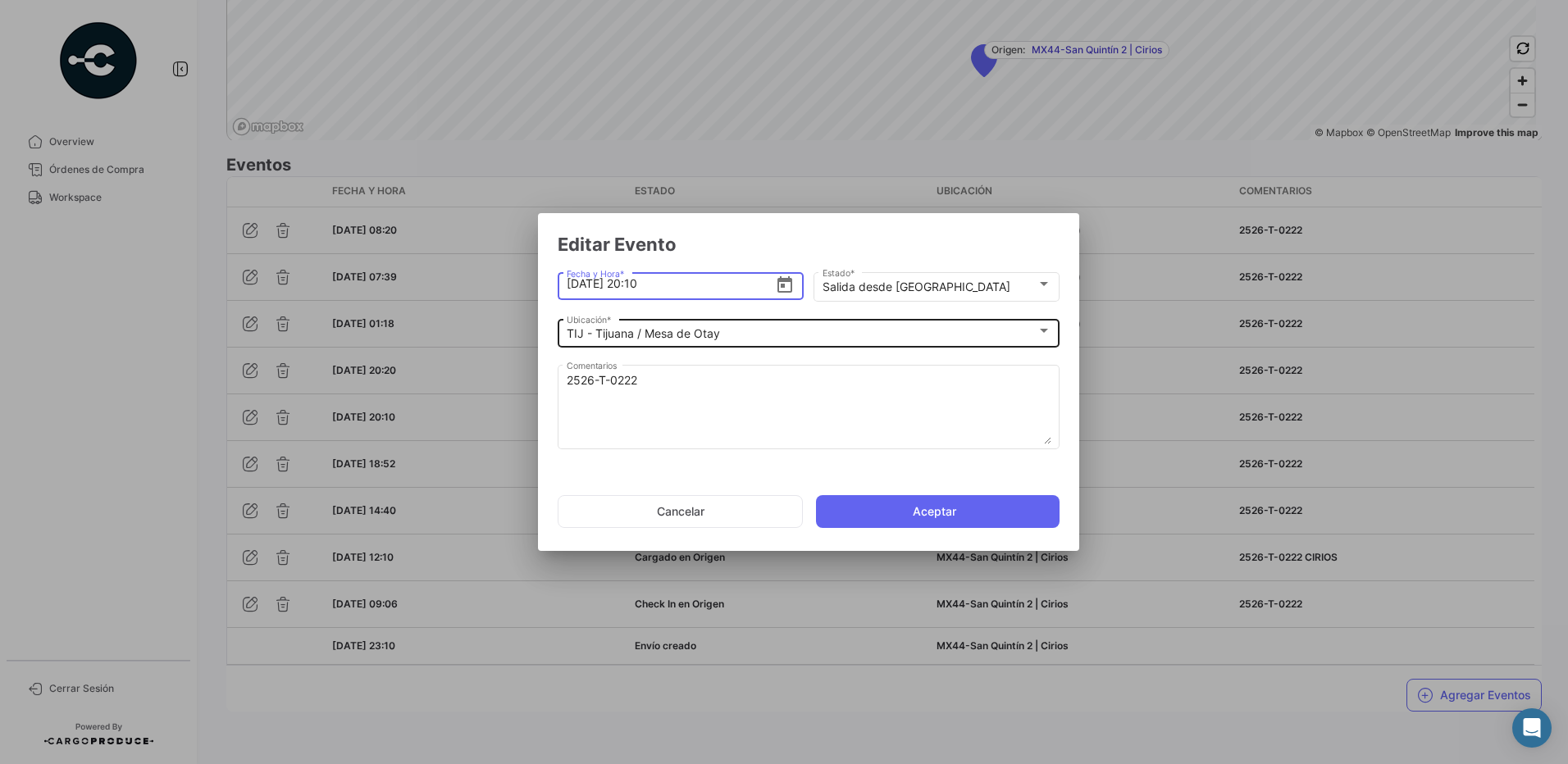
click at [719, 332] on mat-select-trigger "TIJ - Tijuana / Mesa de Otay" at bounding box center [643, 333] width 153 height 14
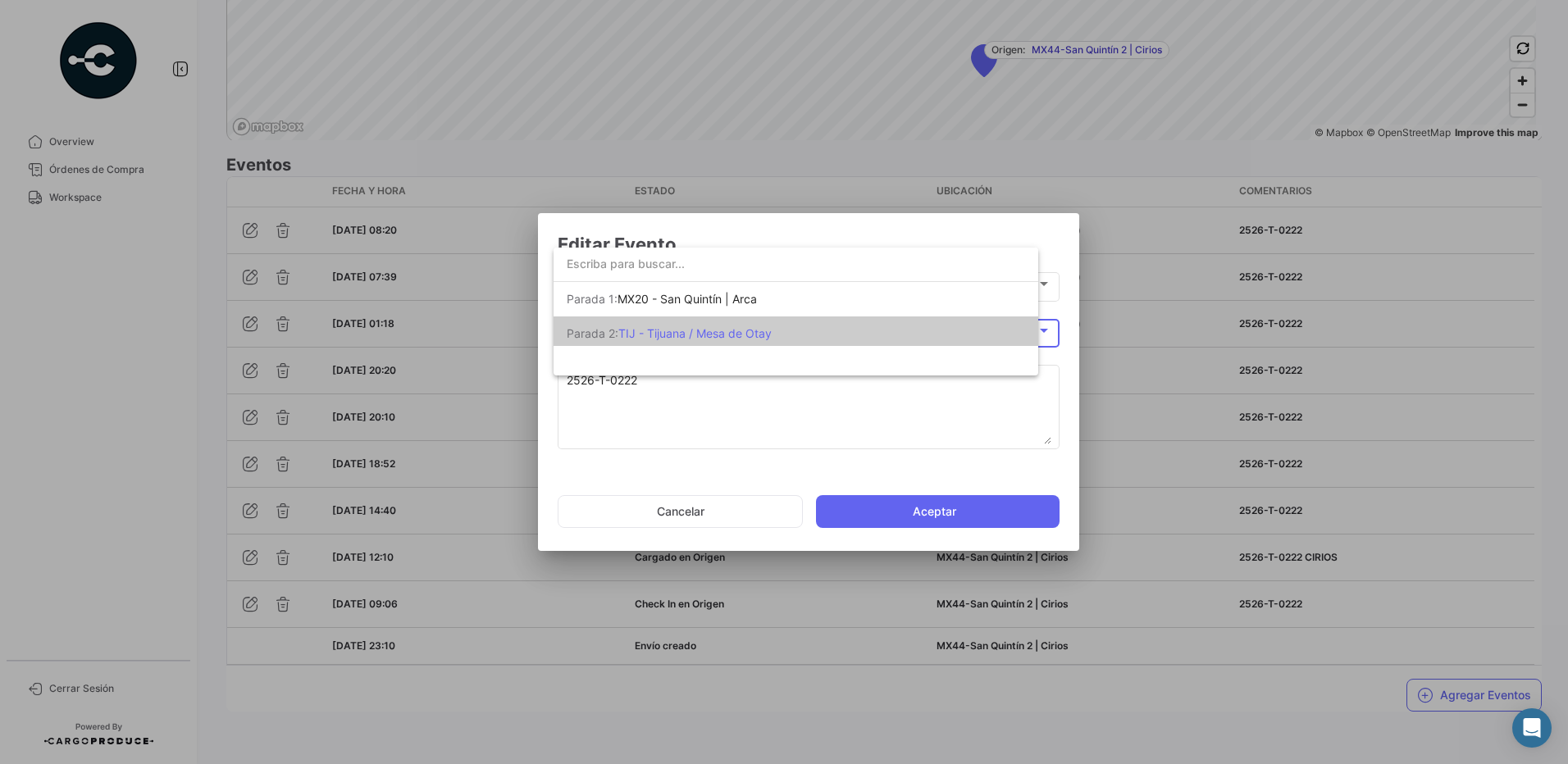
scroll to position [5, 0]
click at [736, 241] on div at bounding box center [784, 382] width 1568 height 764
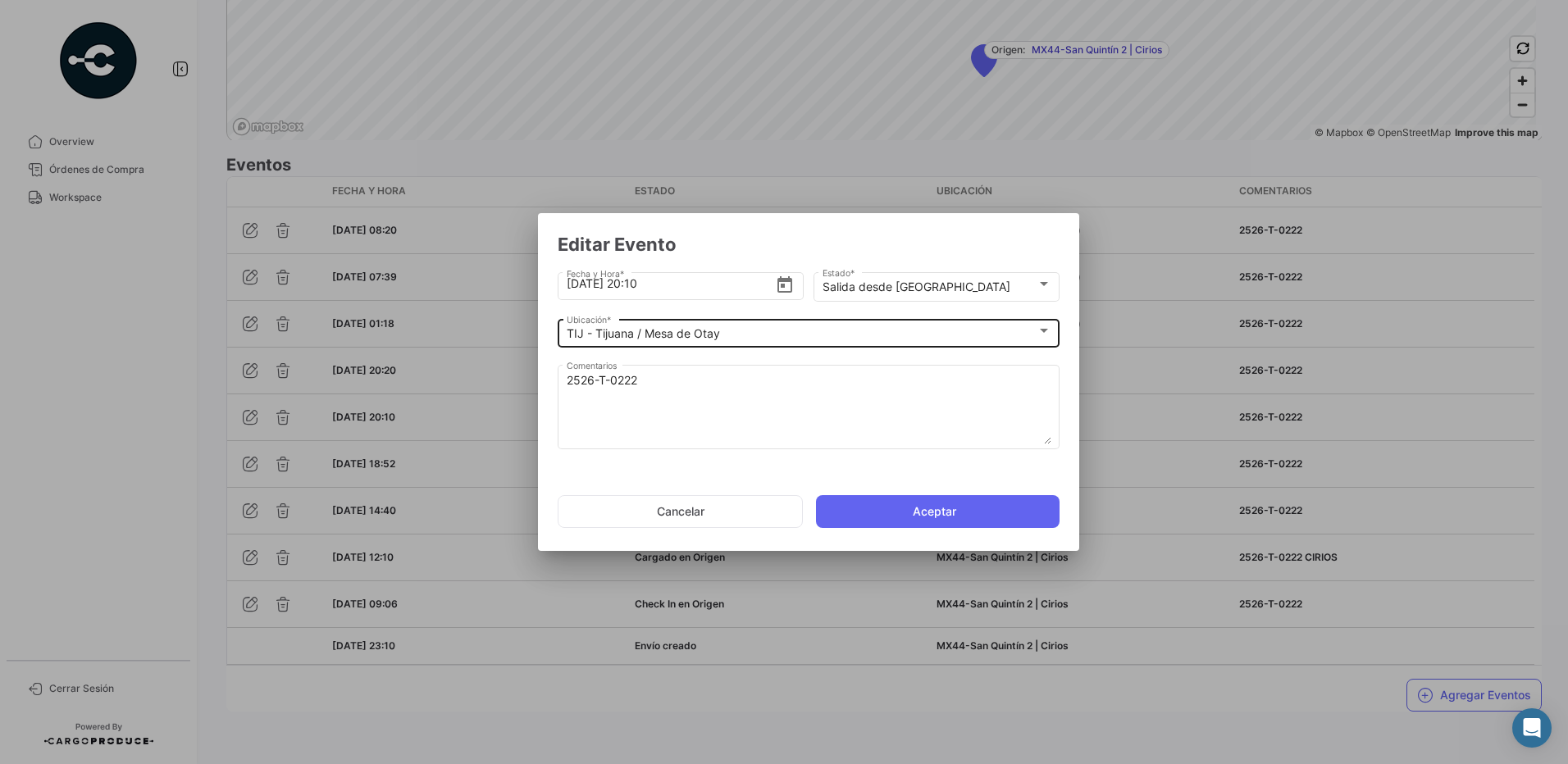
click at [721, 338] on div "TIJ - Tijuana / Mesa de Otay" at bounding box center [802, 334] width 470 height 14
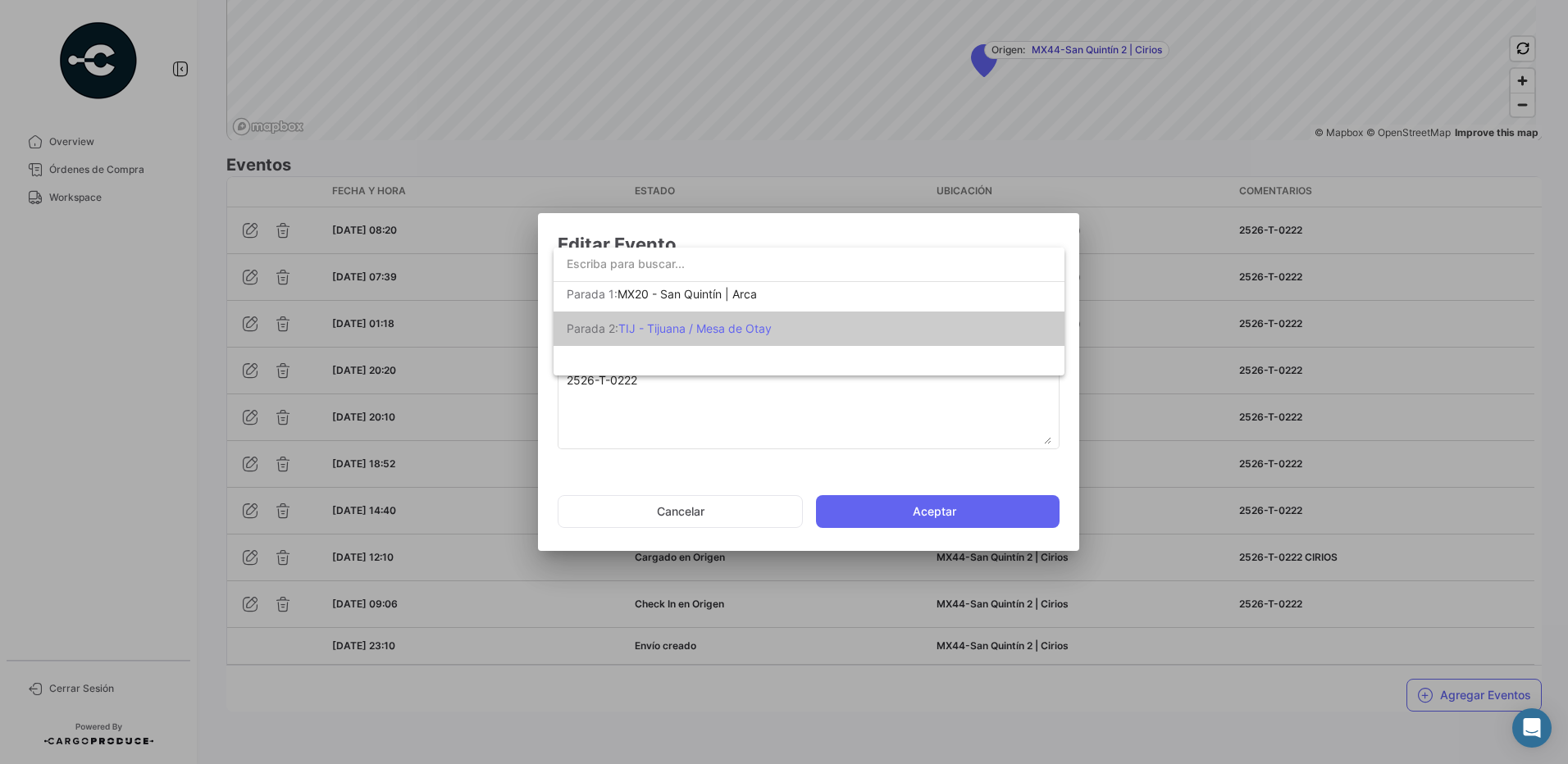
click at [848, 233] on div at bounding box center [784, 382] width 1568 height 764
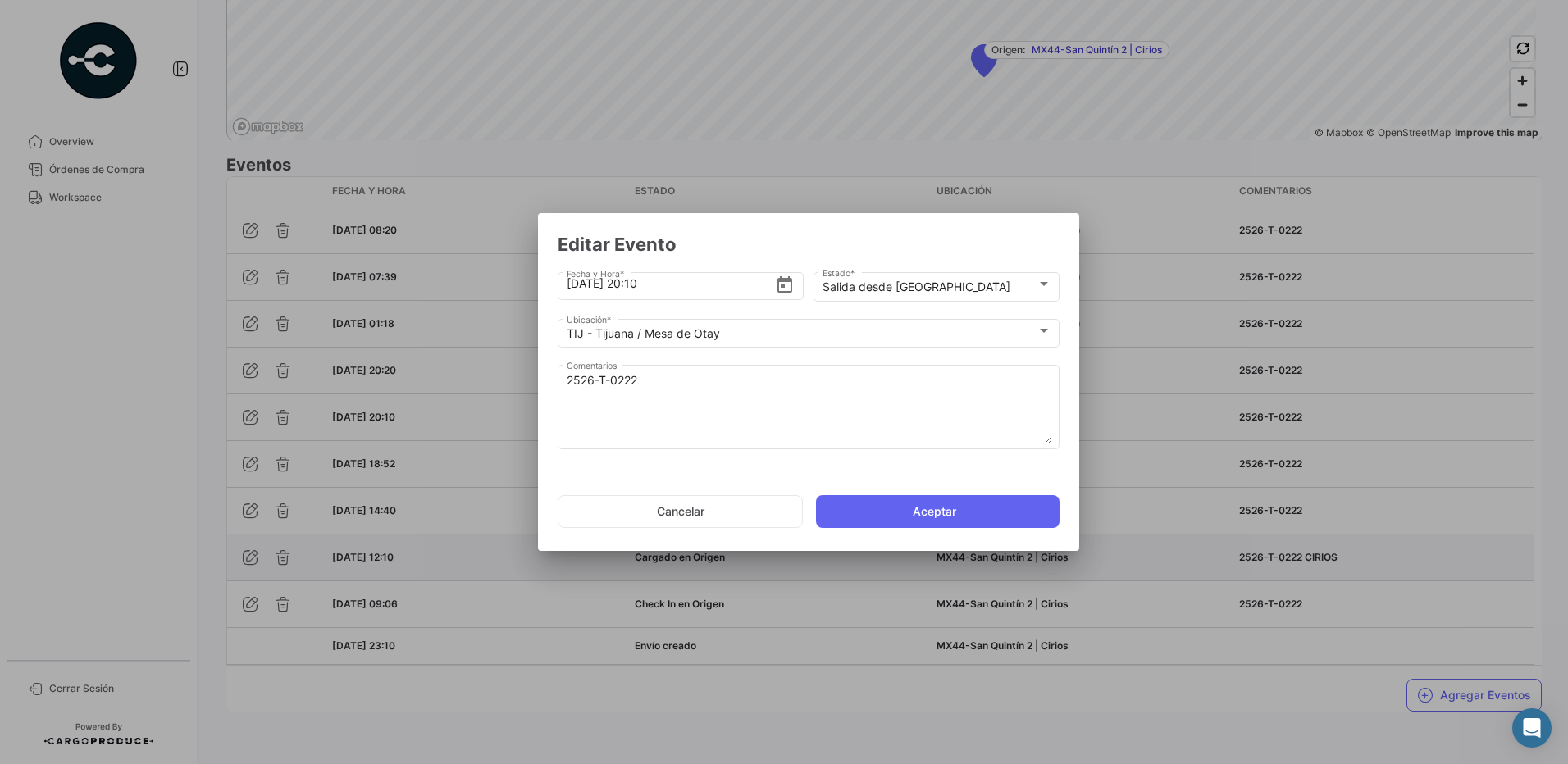
drag, startPoint x: 738, startPoint y: 510, endPoint x: 859, endPoint y: 547, distance: 126.5
click at [739, 510] on button "Cancelar" at bounding box center [680, 512] width 245 height 33
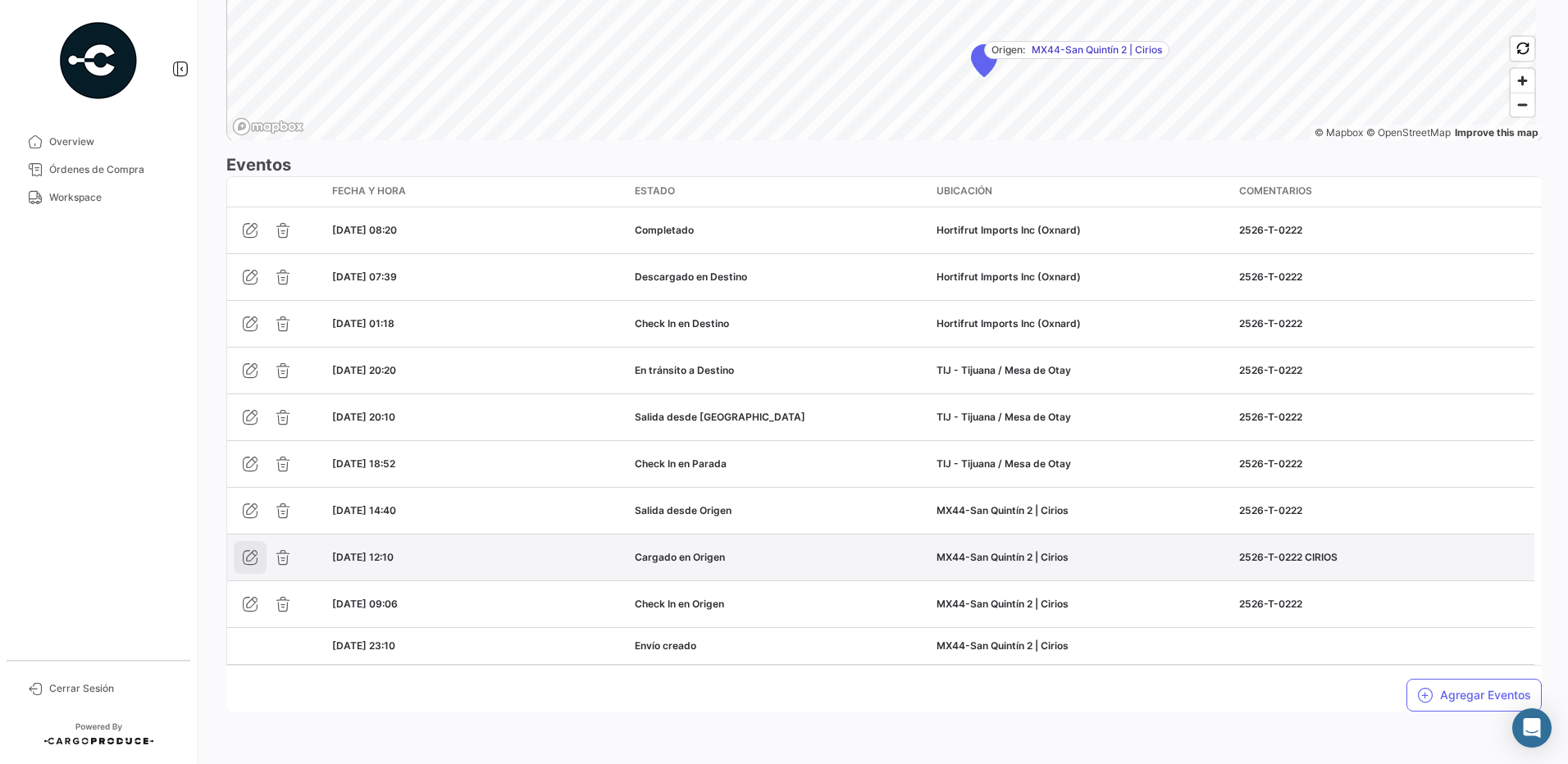
click at [255, 556] on icon "button" at bounding box center [250, 556] width 17 height 17
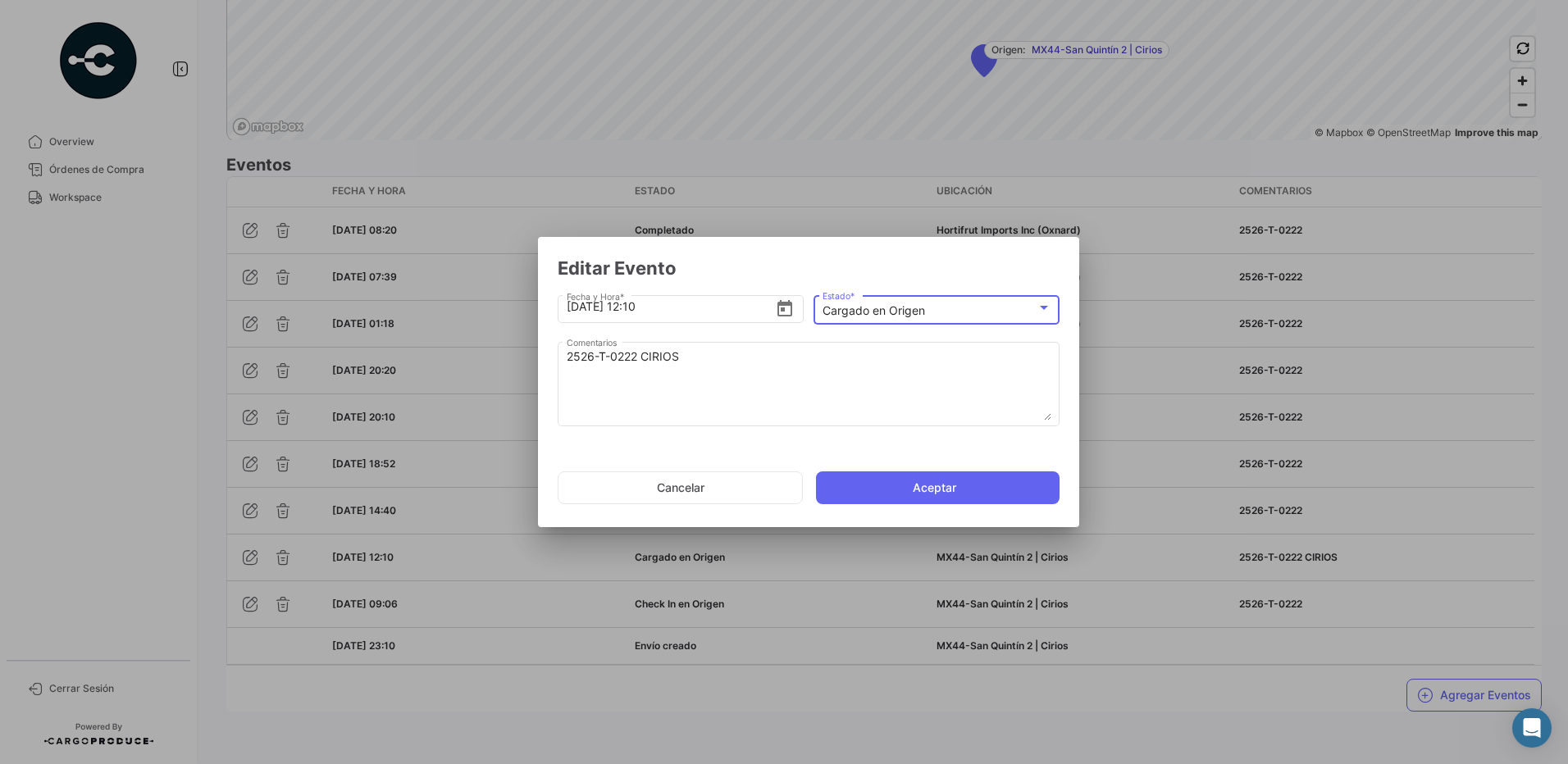
click at [896, 312] on mat-select-trigger "Cargado en Origen" at bounding box center [874, 310] width 102 height 14
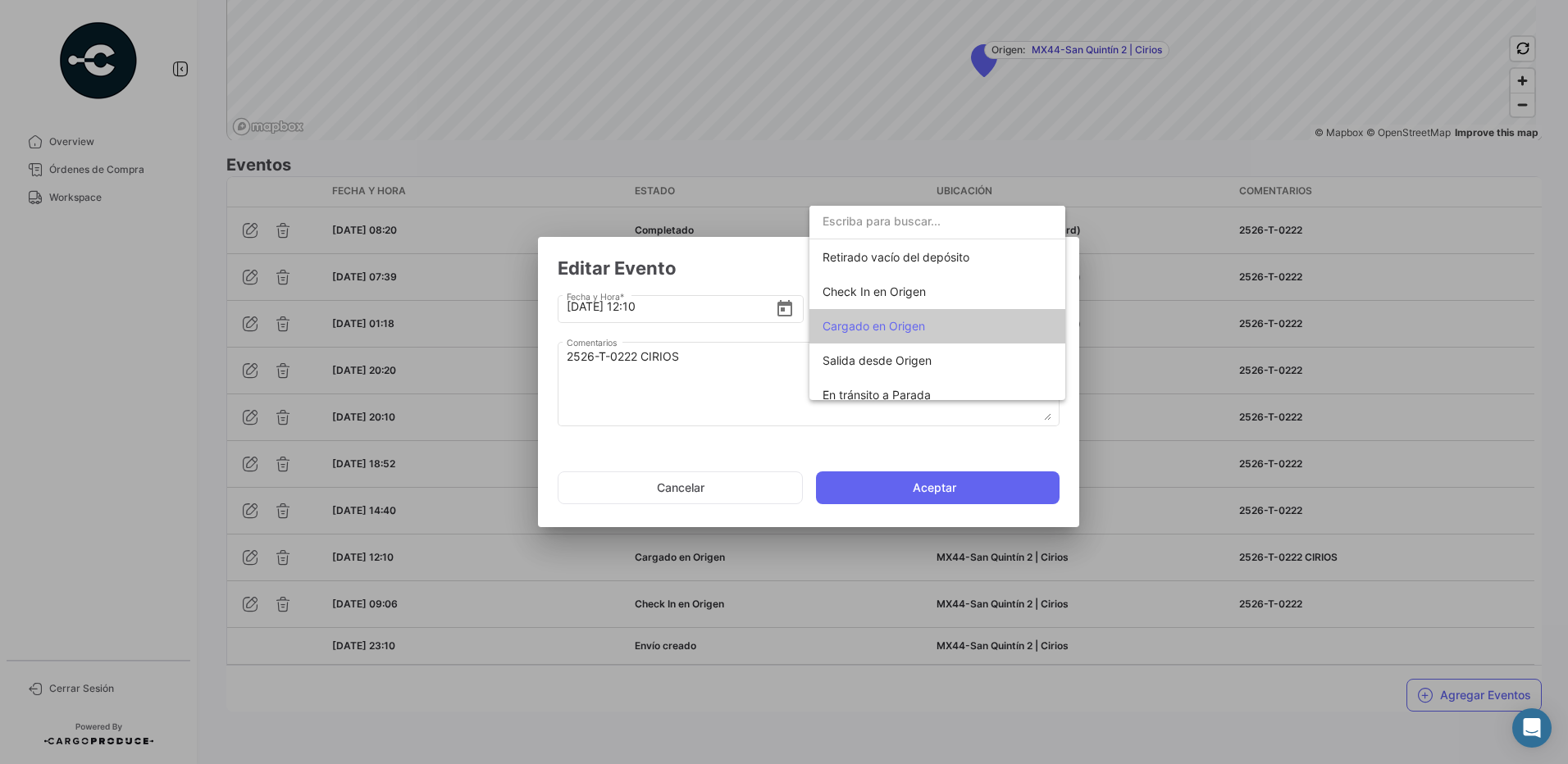
scroll to position [64, 0]
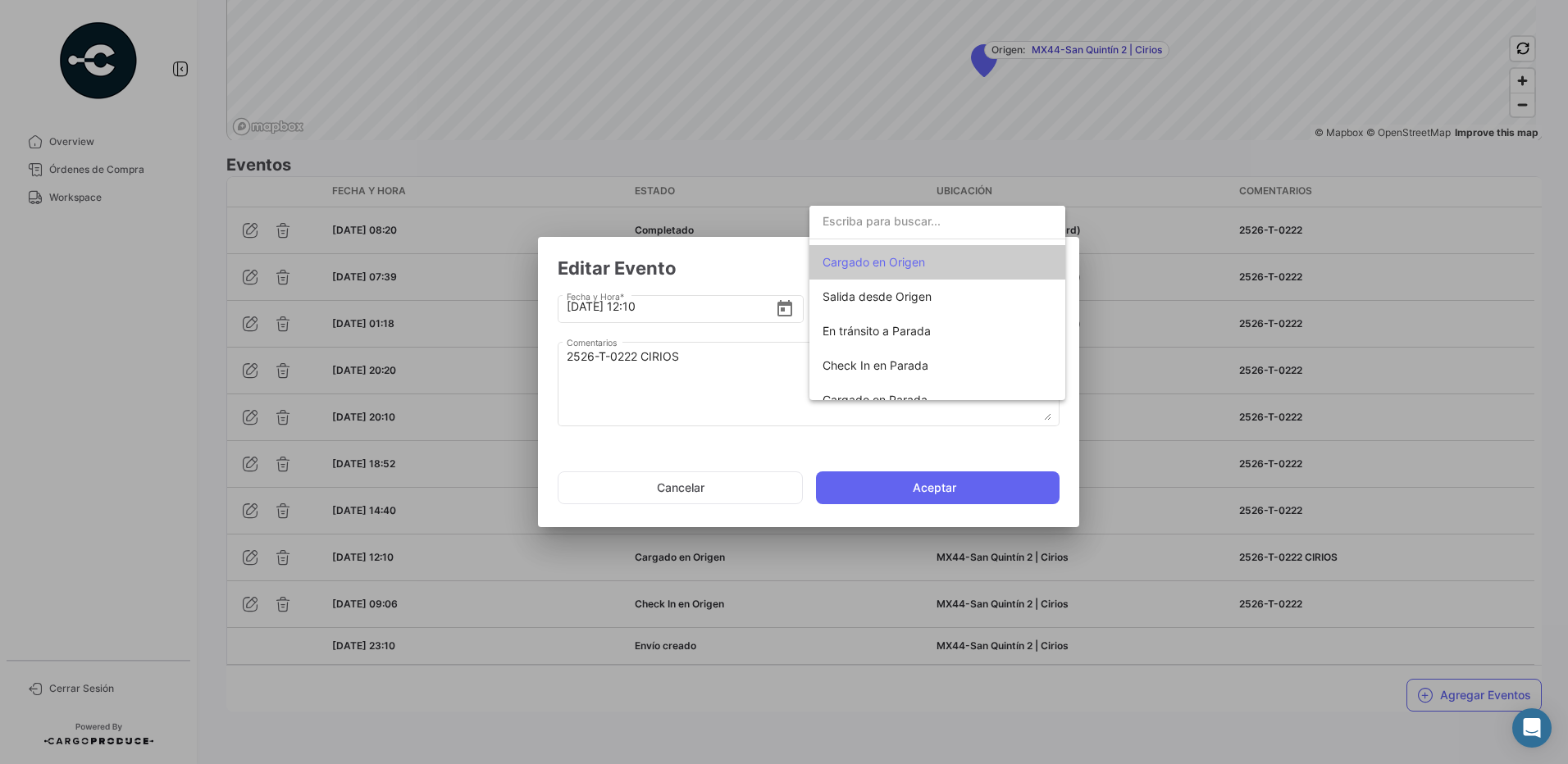
click at [760, 268] on div at bounding box center [784, 382] width 1568 height 764
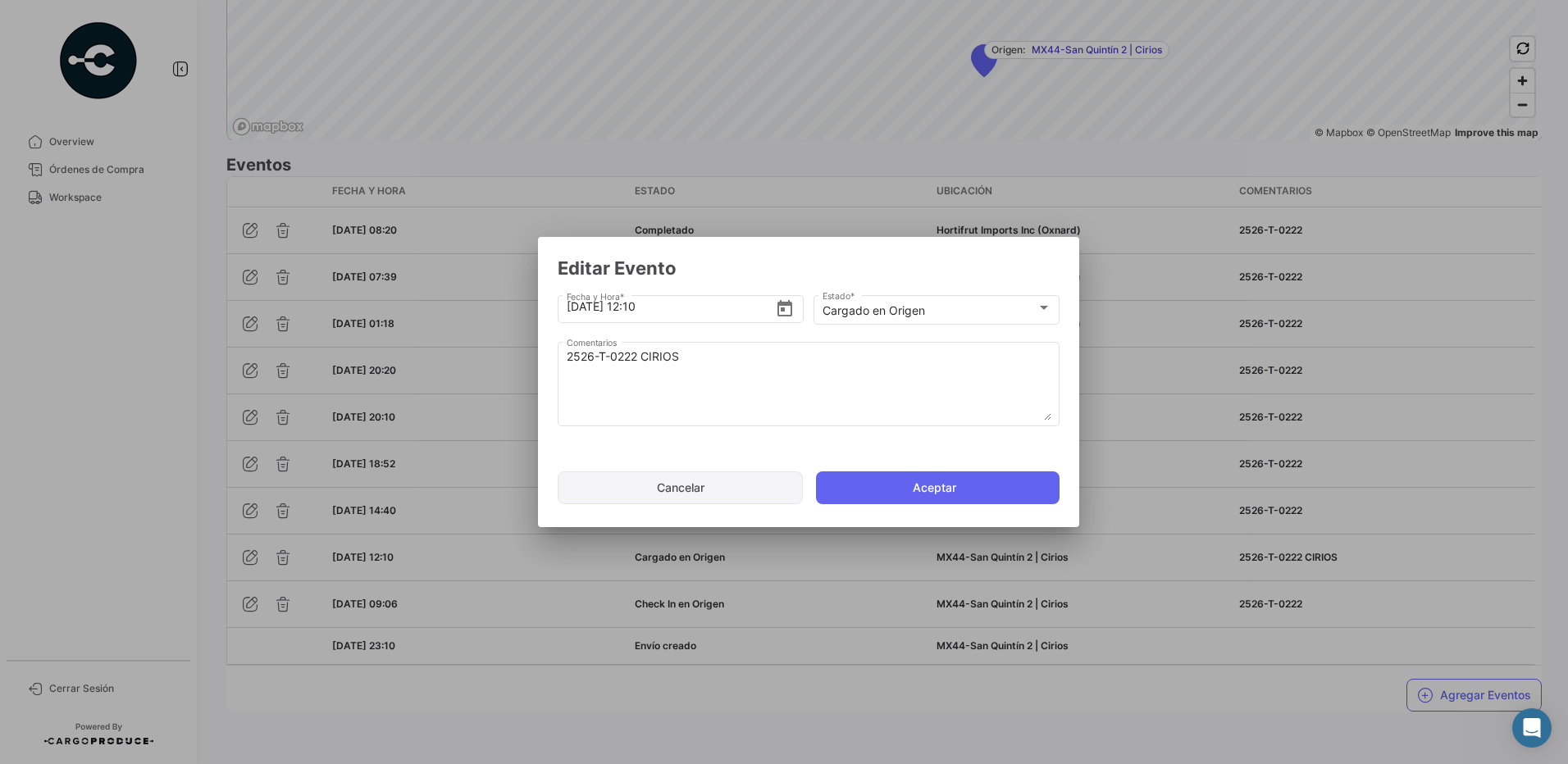
click at [740, 487] on button "Cancelar" at bounding box center [680, 488] width 245 height 33
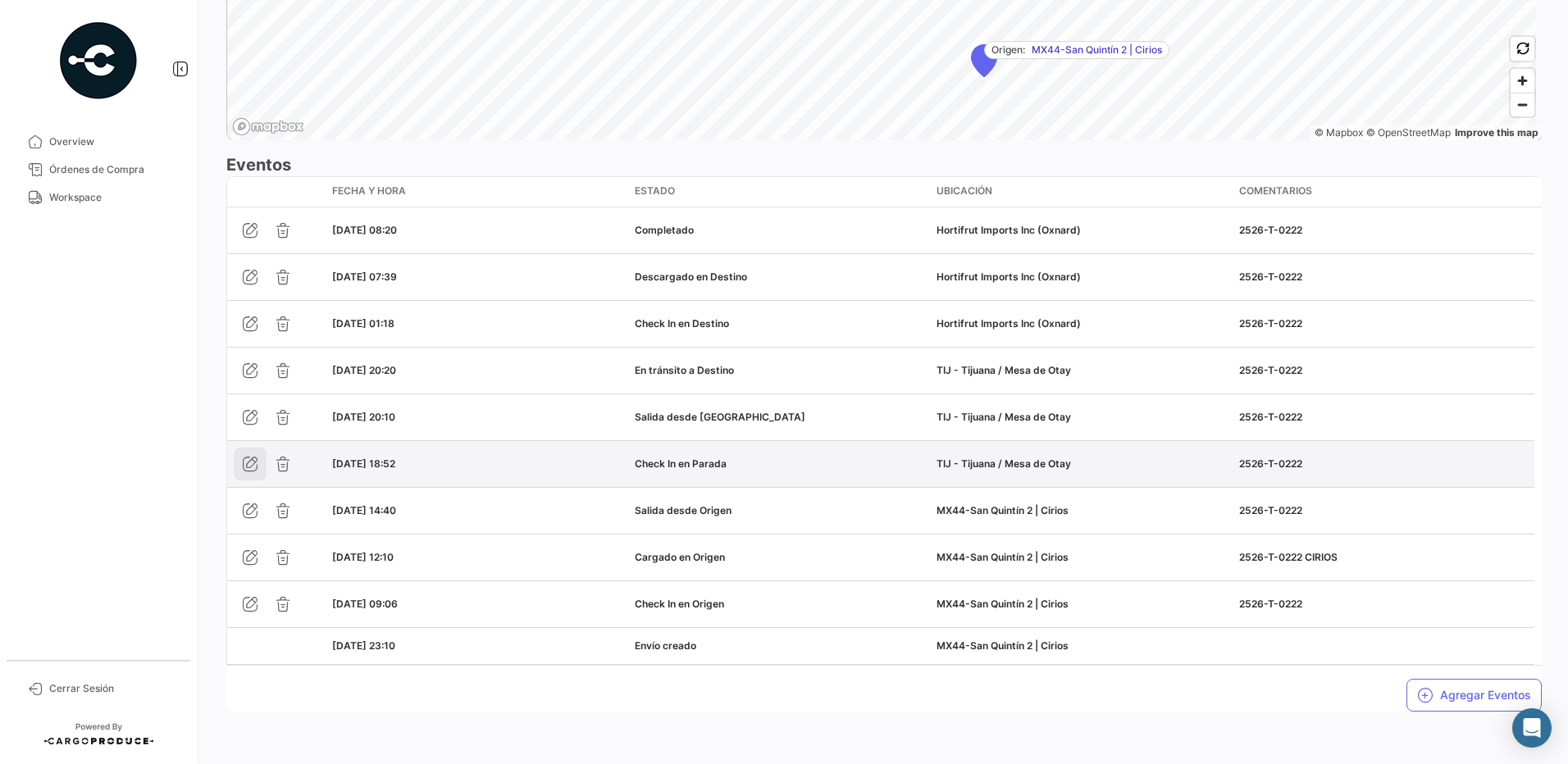
click at [245, 461] on icon "button" at bounding box center [250, 464] width 17 height 17
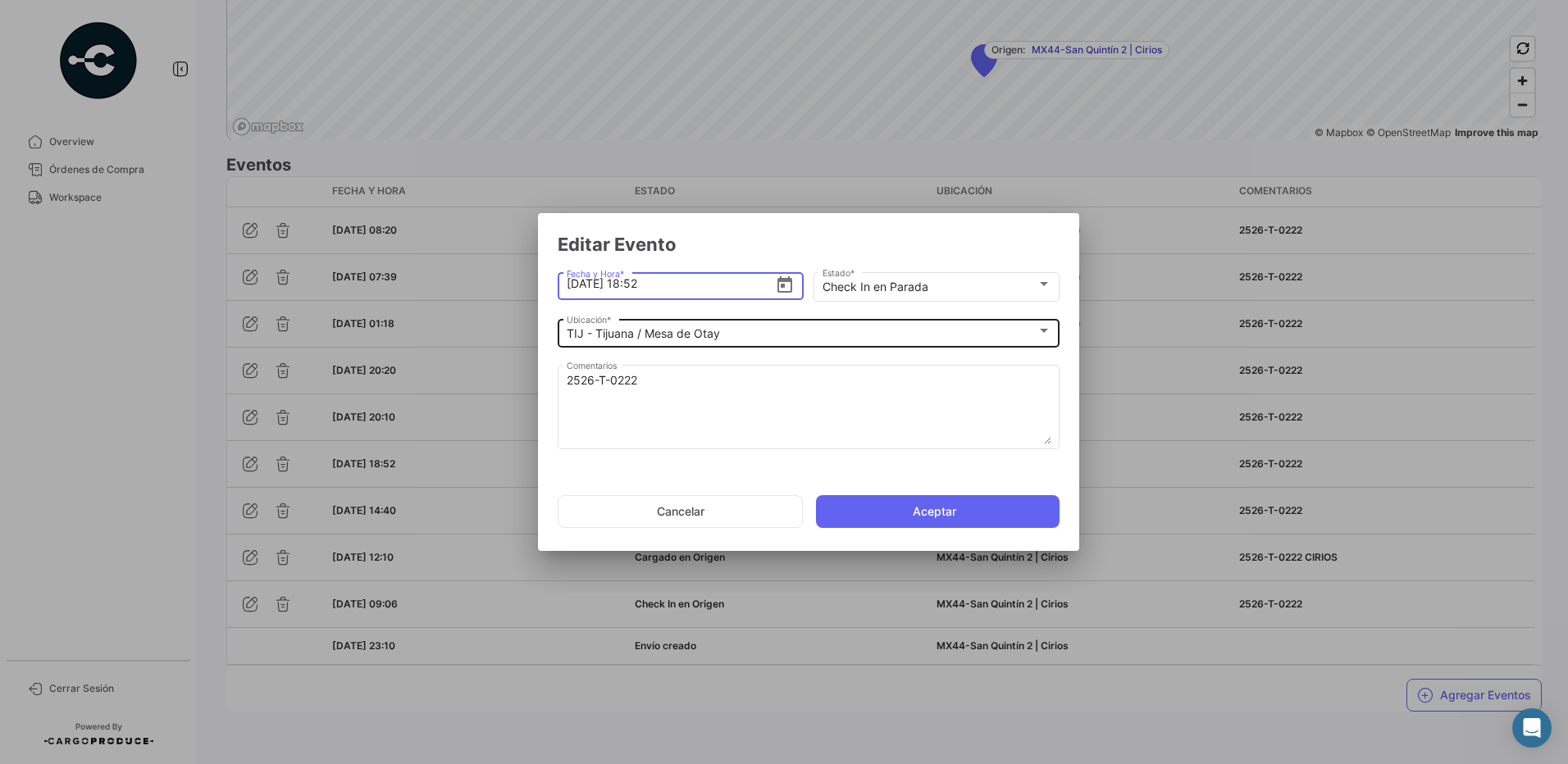
click at [740, 331] on div "TIJ - Tijuana / Mesa de Otay" at bounding box center [802, 334] width 470 height 14
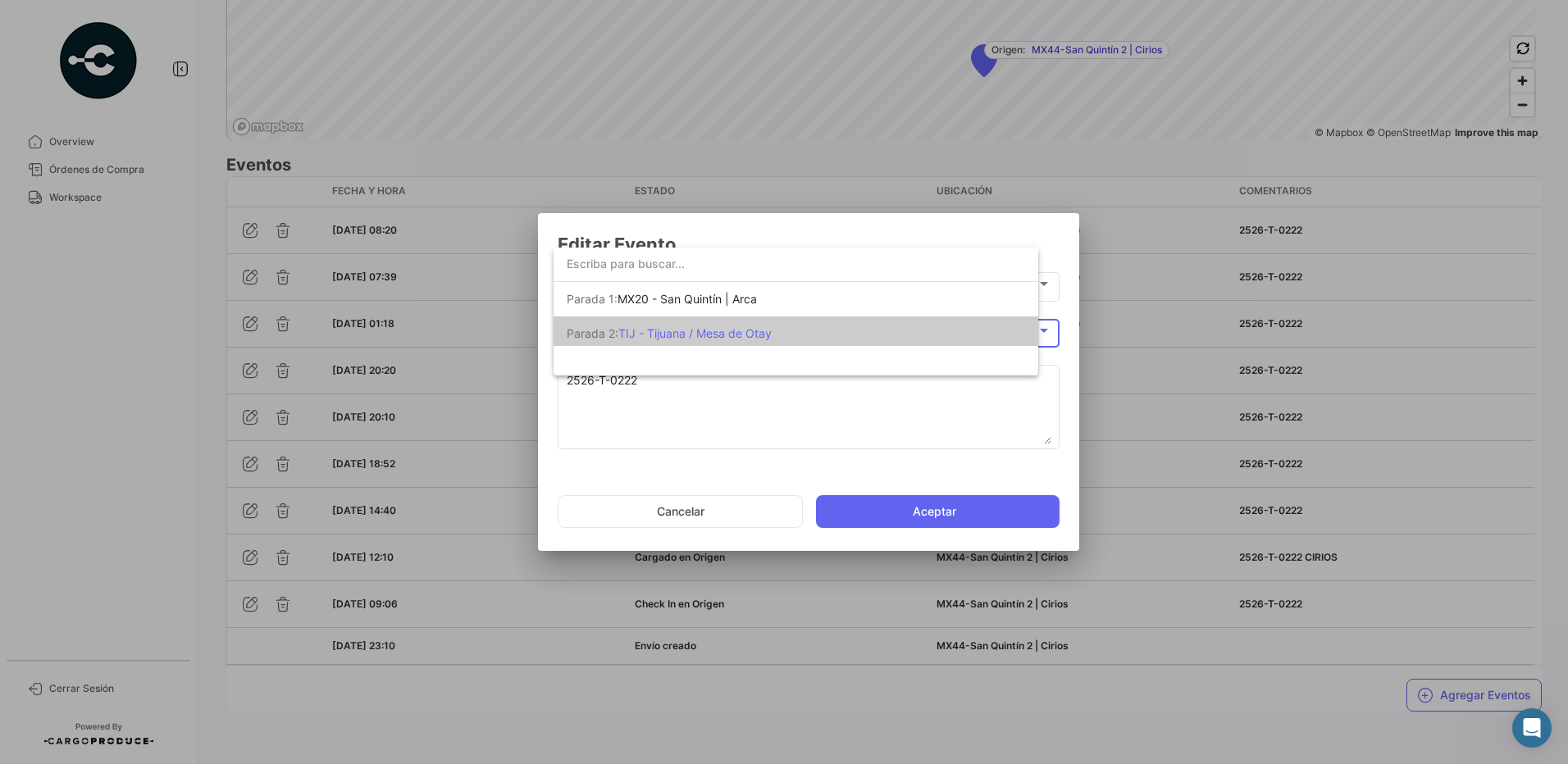
scroll to position [5, 0]
click at [720, 522] on div at bounding box center [784, 382] width 1568 height 764
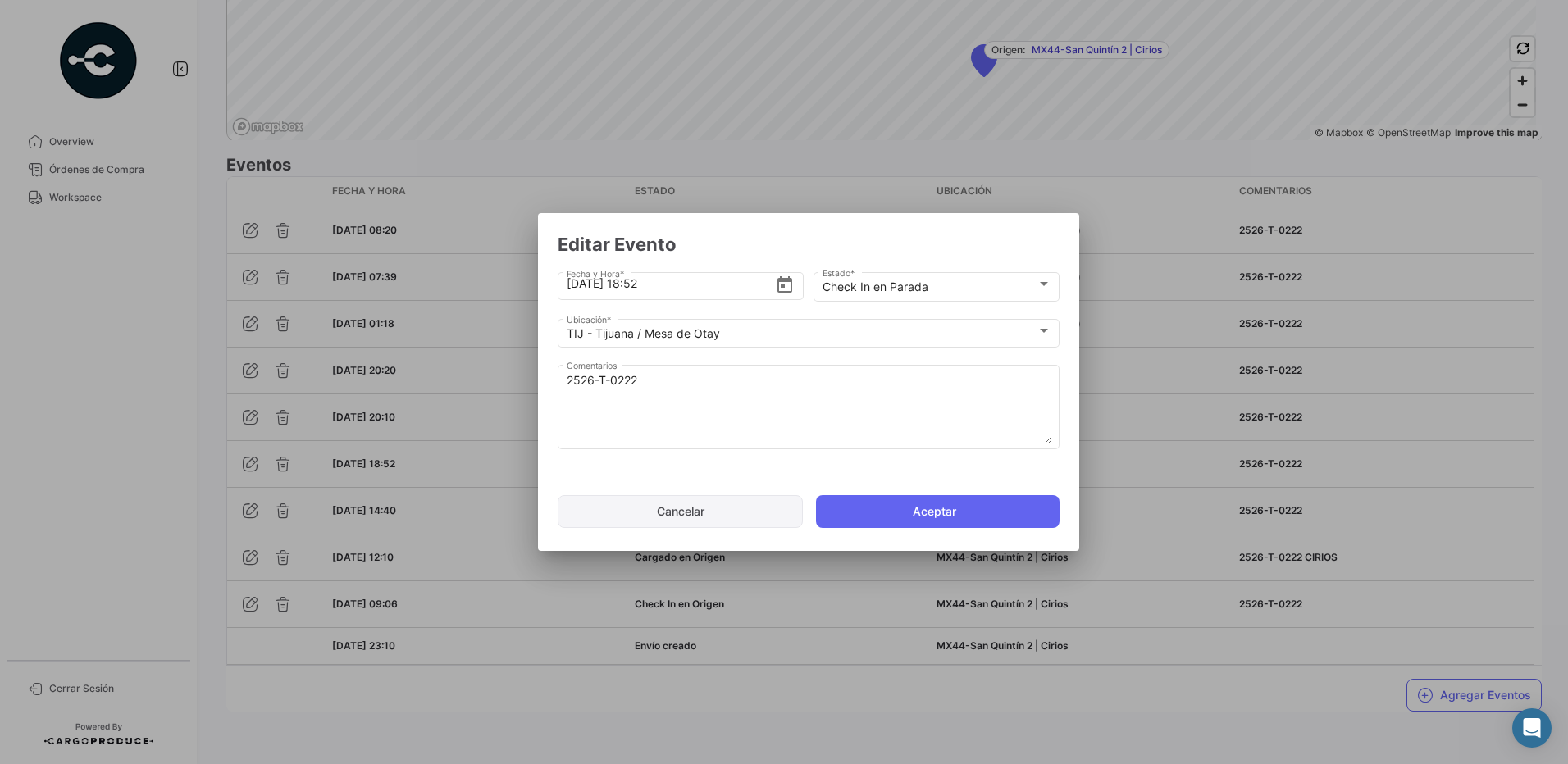
click at [726, 518] on button "Cancelar" at bounding box center [680, 512] width 245 height 33
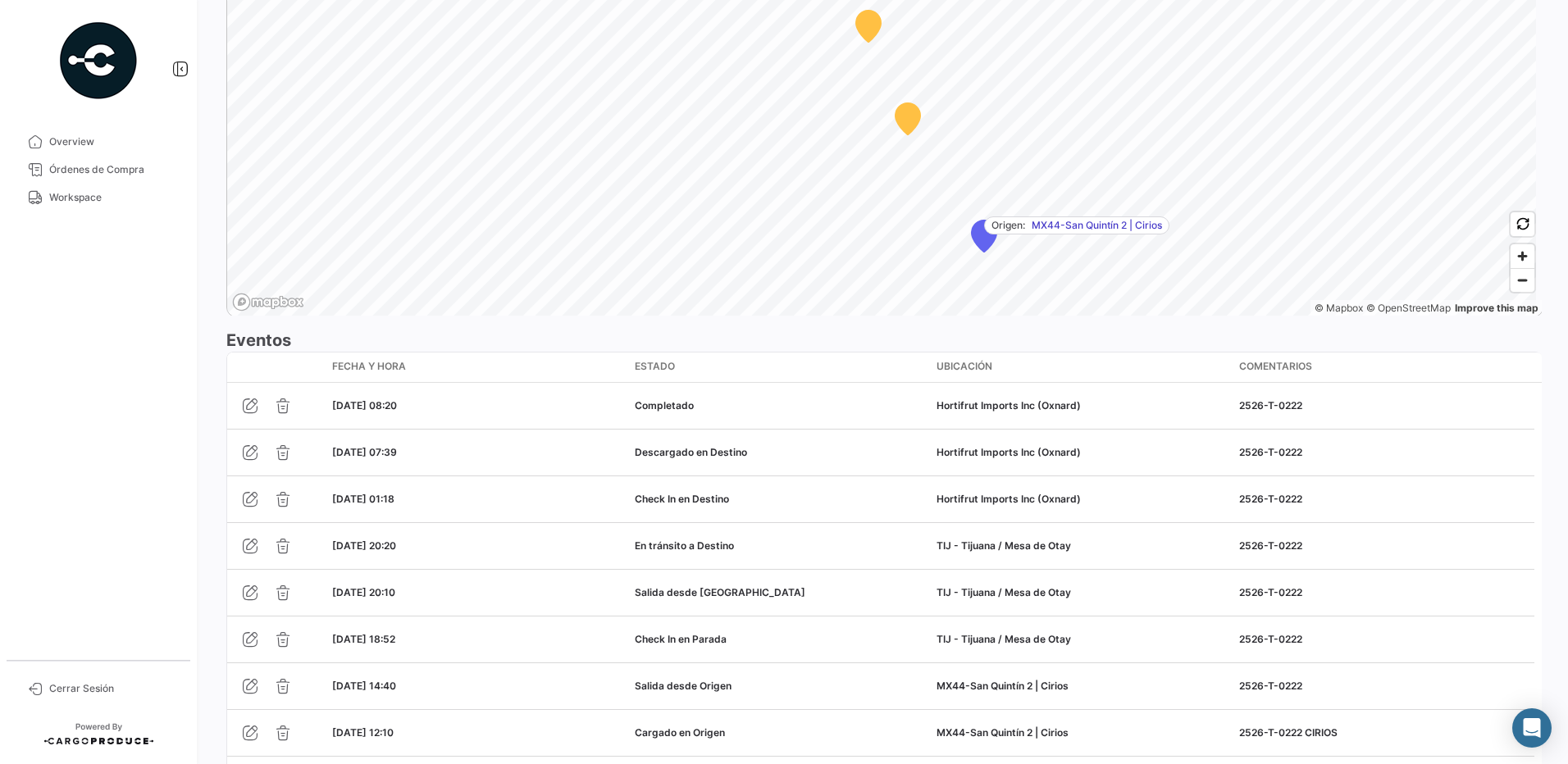
scroll to position [1370, 0]
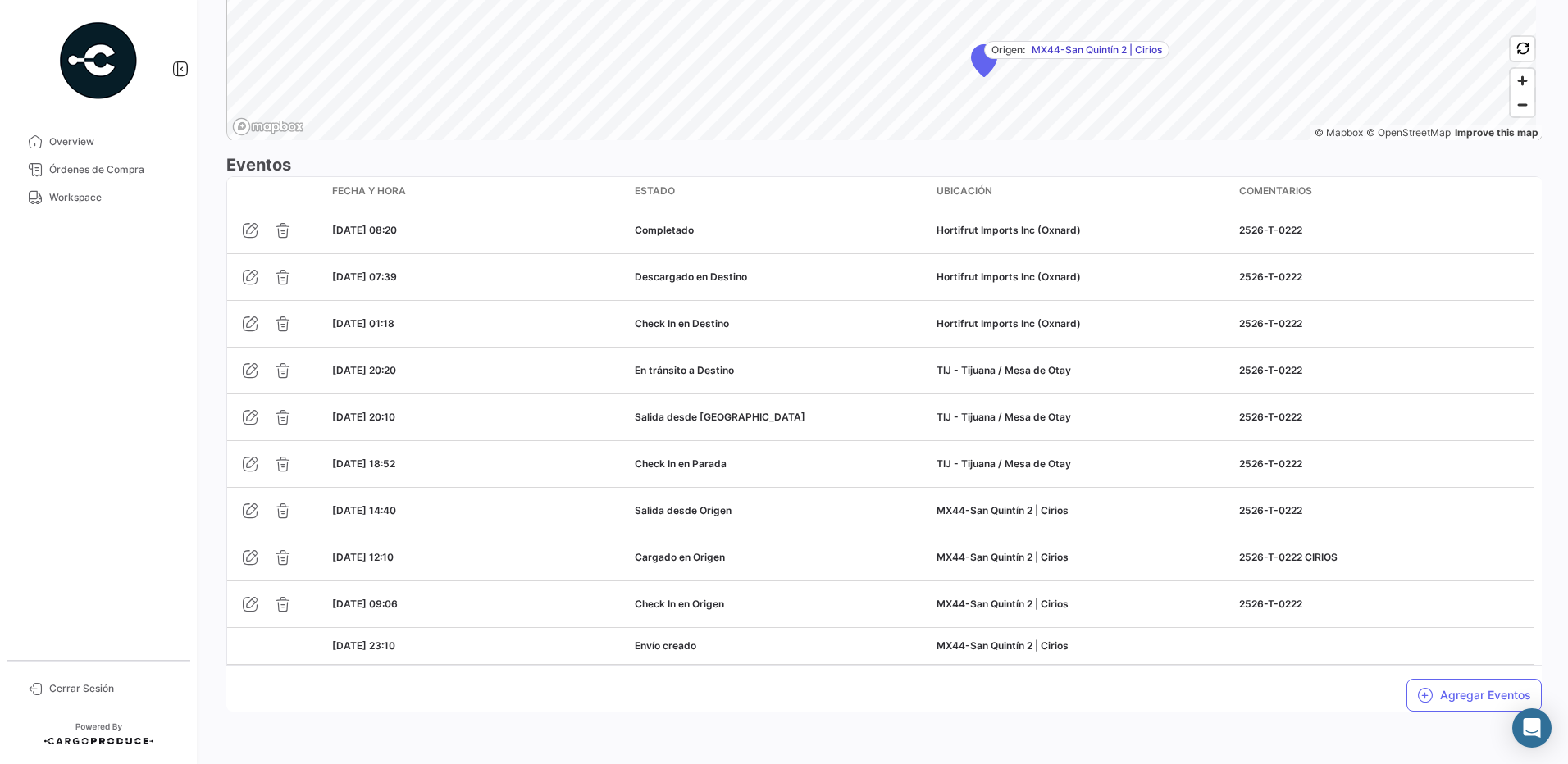
drag, startPoint x: 1545, startPoint y: 569, endPoint x: 1537, endPoint y: 561, distance: 11.3
click at [1545, 569] on div "¿Qué hay de nuevo? 0 [PERSON_NAME] Terrestre # 2526-T-0222 Volver al listado [P…" at bounding box center [883, 382] width 1368 height 764
click at [93, 195] on span "Workspace" at bounding box center [112, 197] width 128 height 15
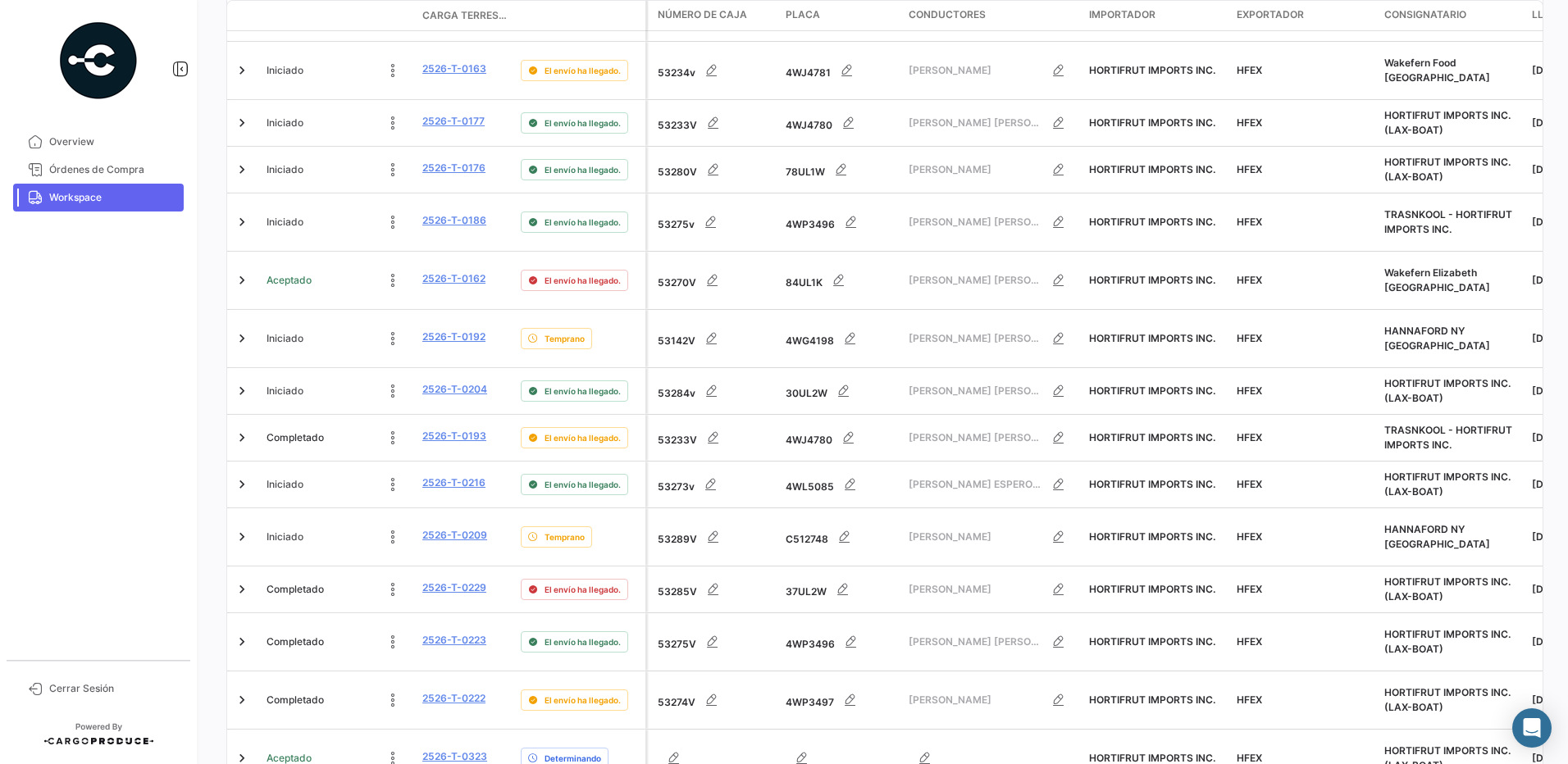
scroll to position [655, 0]
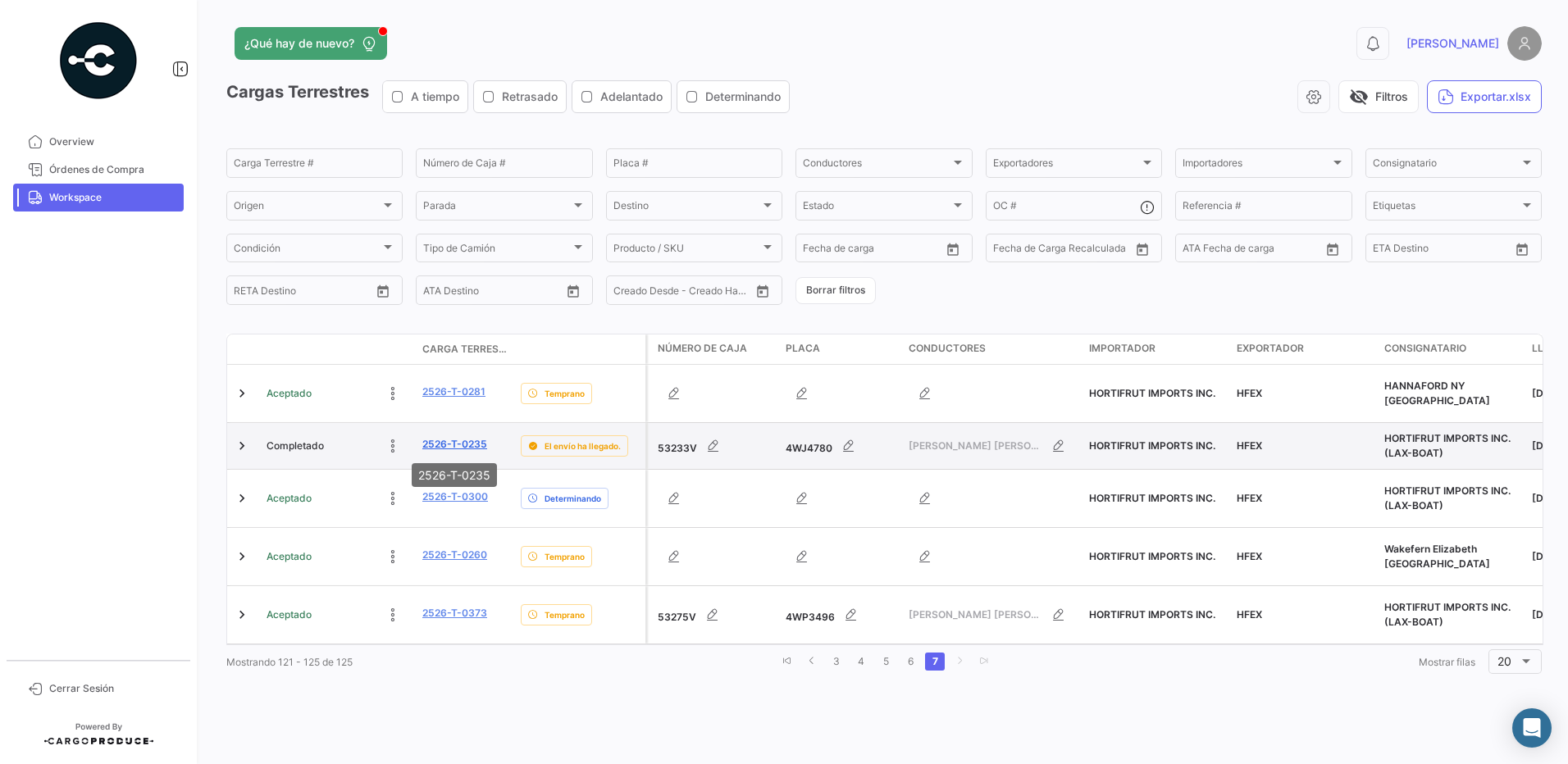
click at [469, 442] on link "2526-T-0235" at bounding box center [454, 443] width 64 height 15
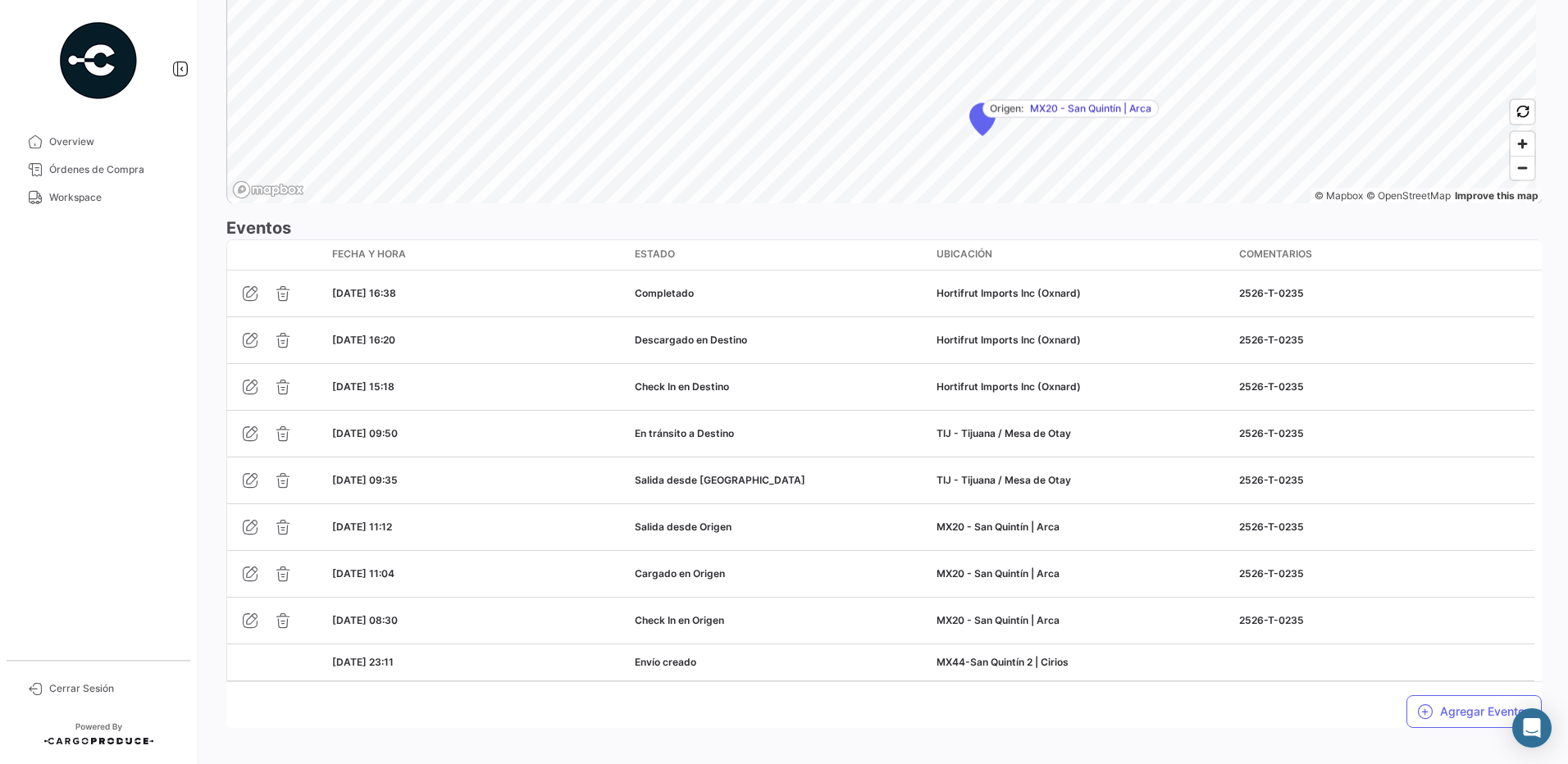
scroll to position [1323, 0]
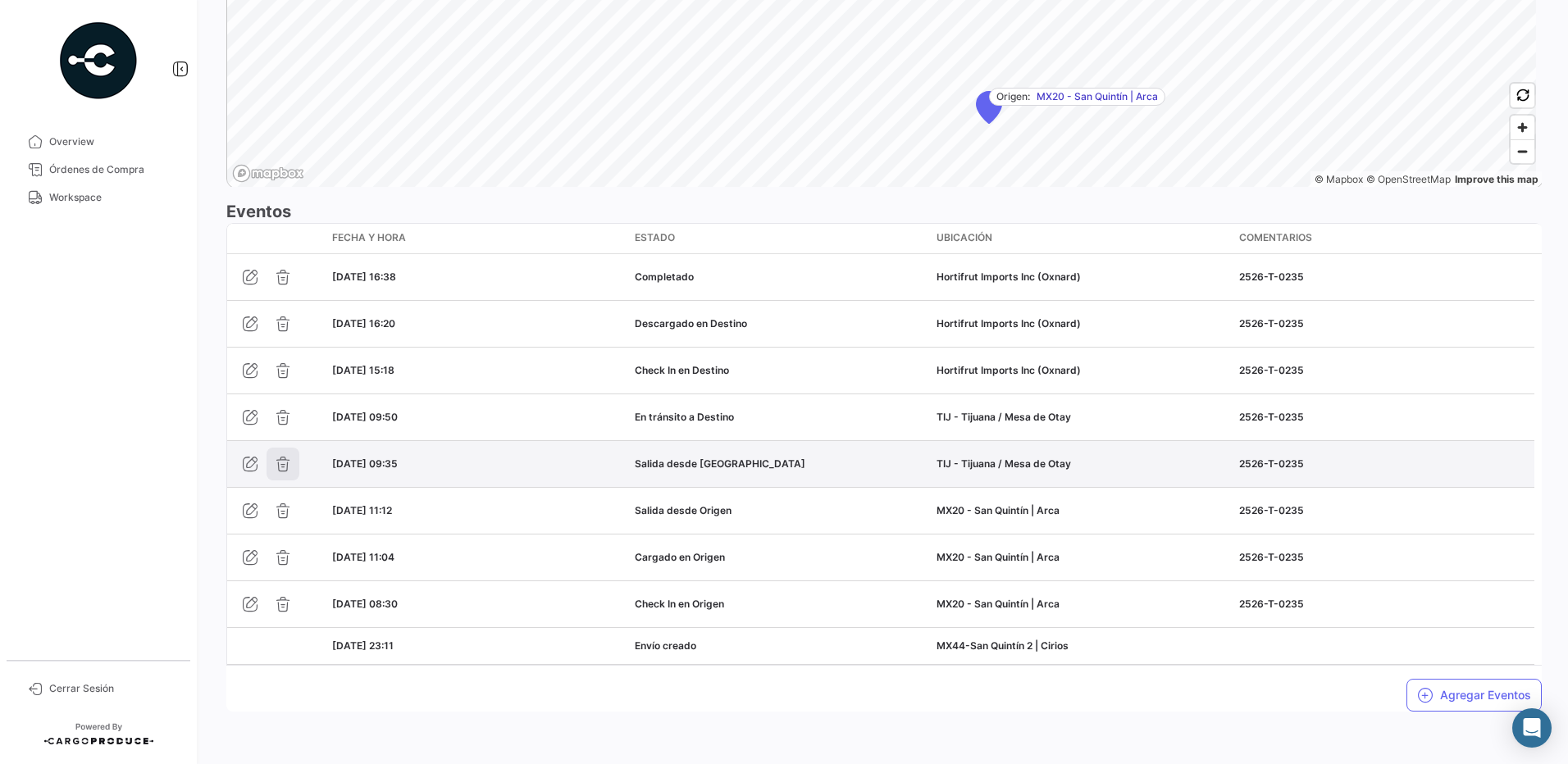
click at [281, 461] on icon "button" at bounding box center [283, 464] width 17 height 17
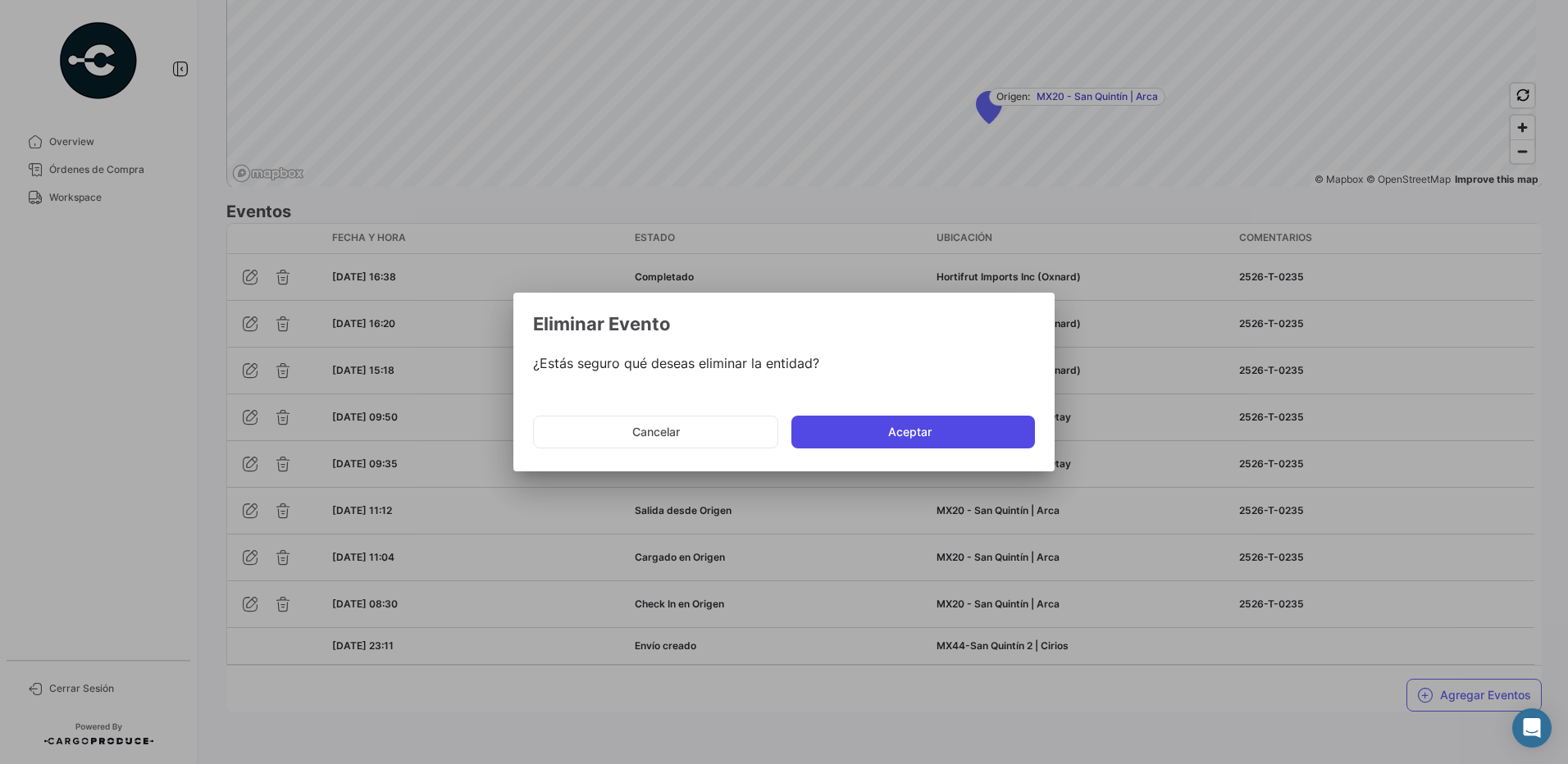
click at [891, 437] on button "Aceptar" at bounding box center [914, 432] width 244 height 33
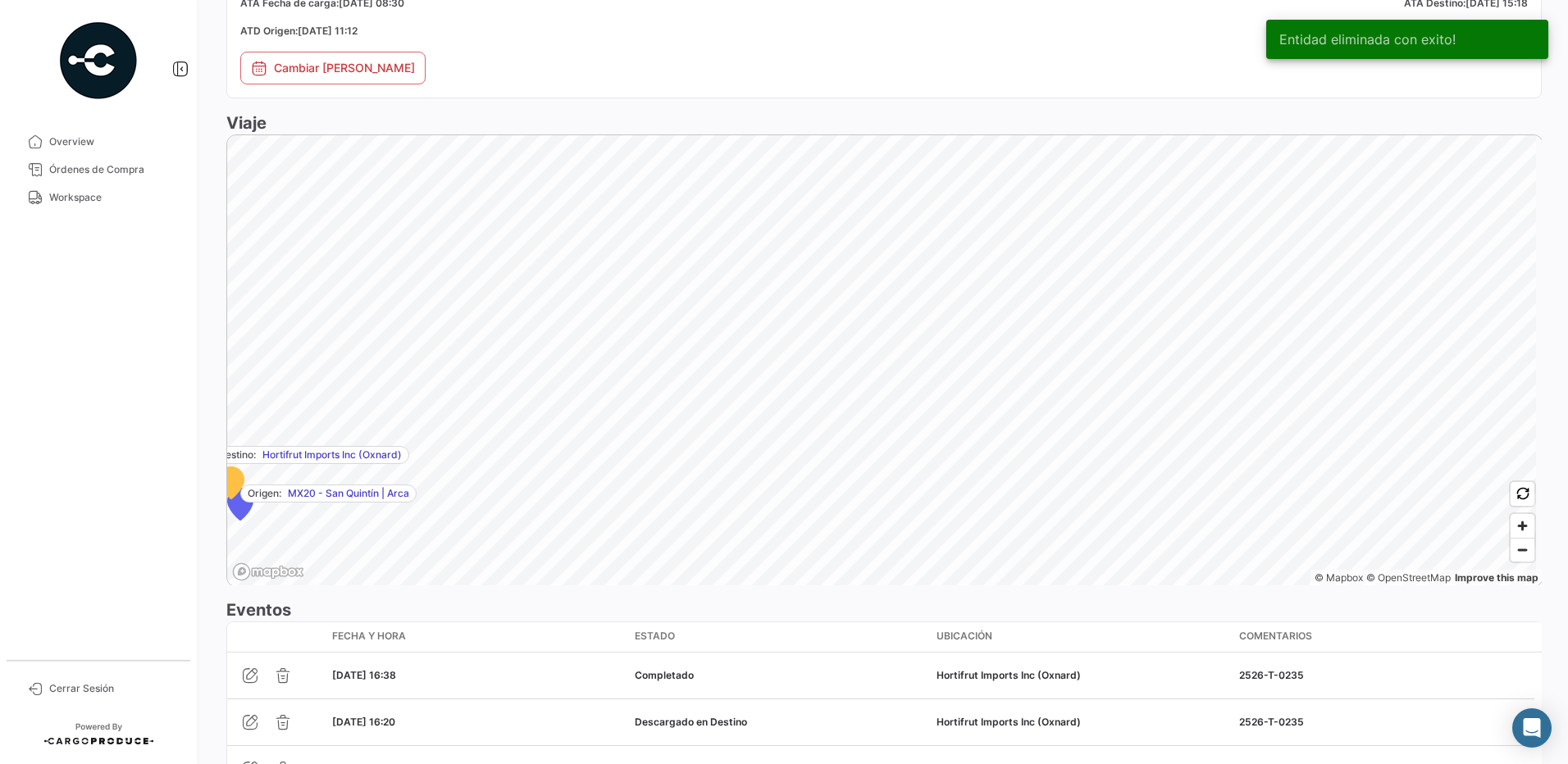
scroll to position [1277, 0]
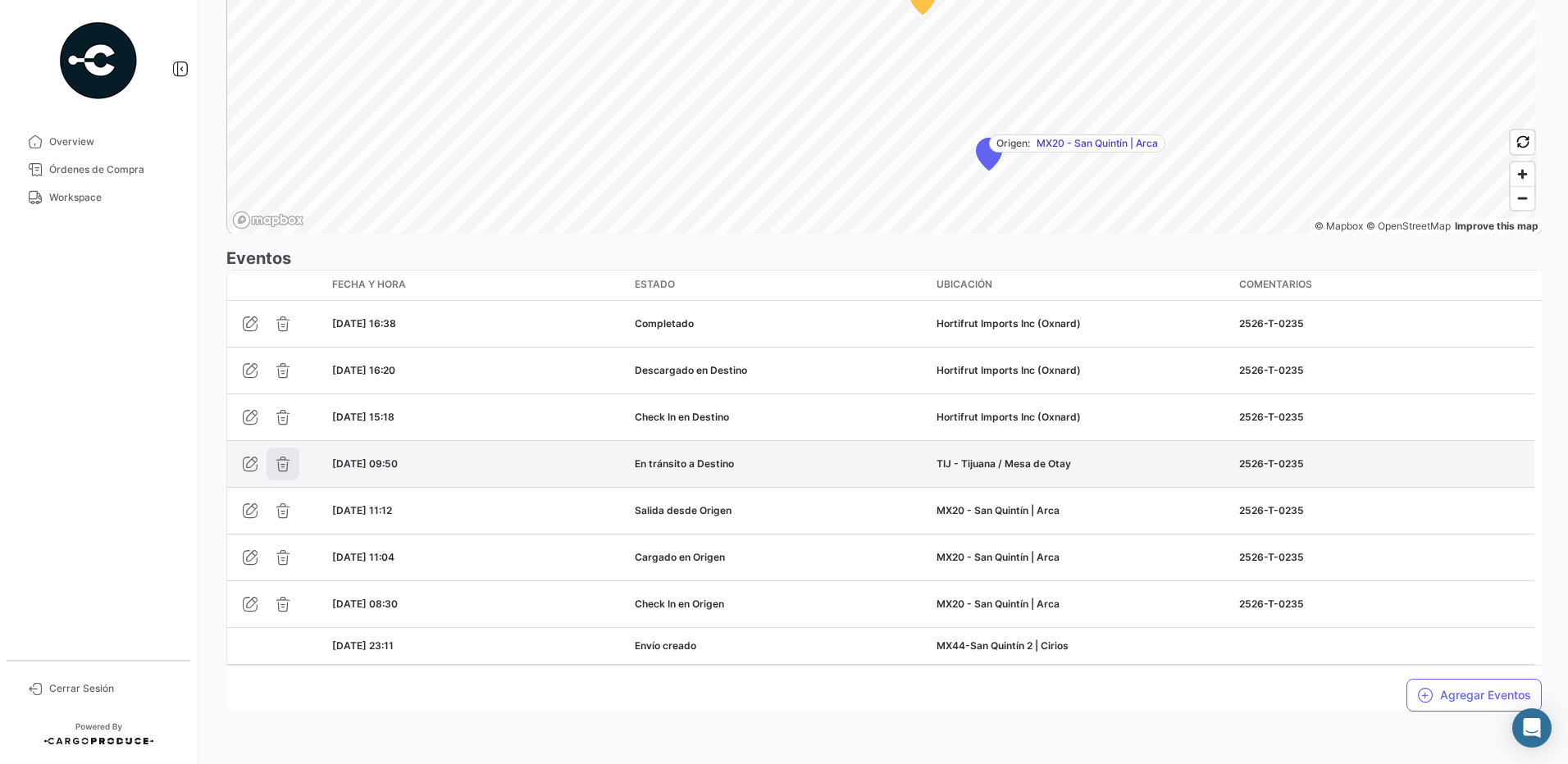
click at [277, 464] on icon "button" at bounding box center [283, 464] width 17 height 17
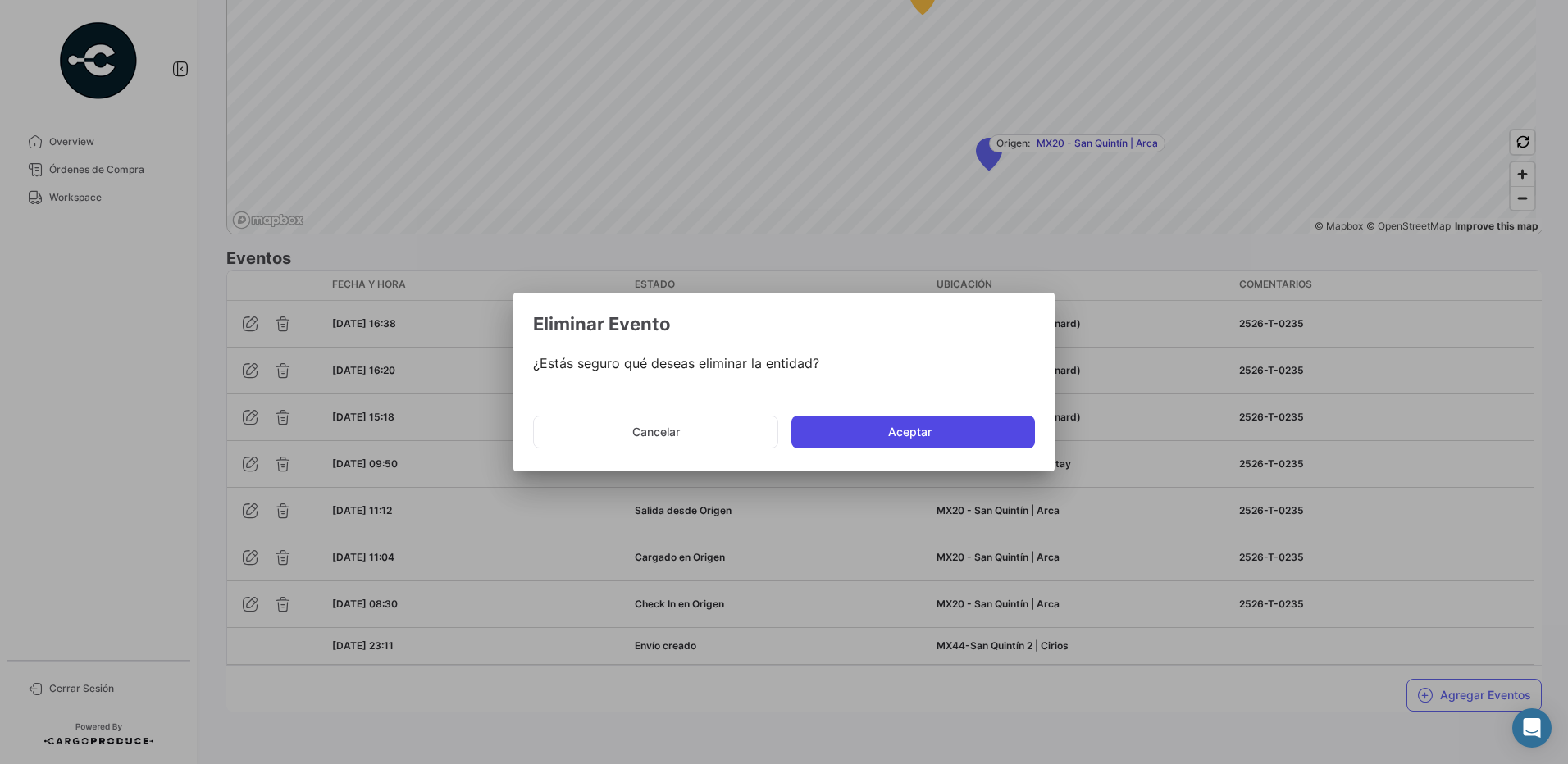
click at [992, 438] on button "Aceptar" at bounding box center [914, 432] width 244 height 33
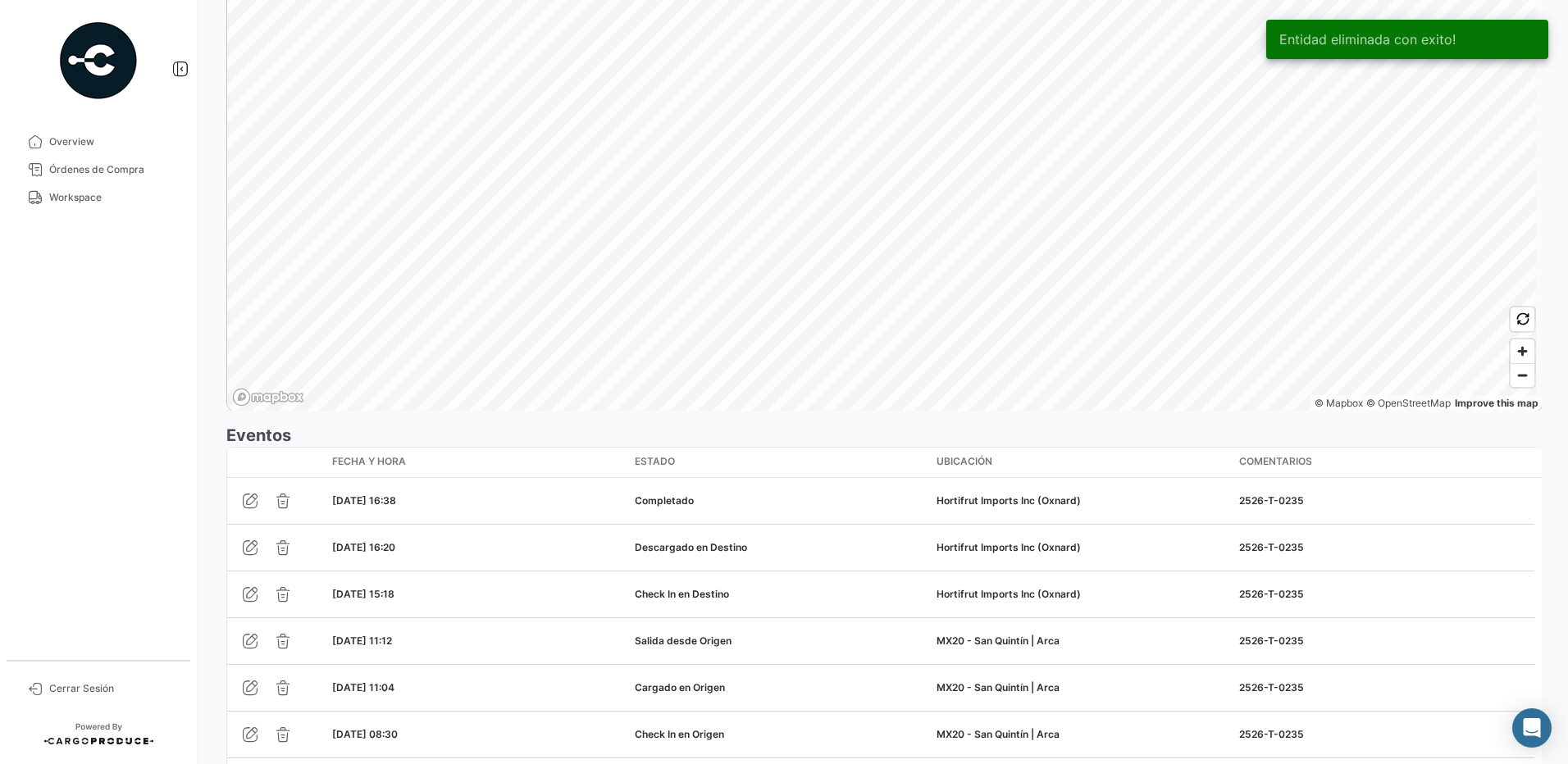
scroll to position [1230, 0]
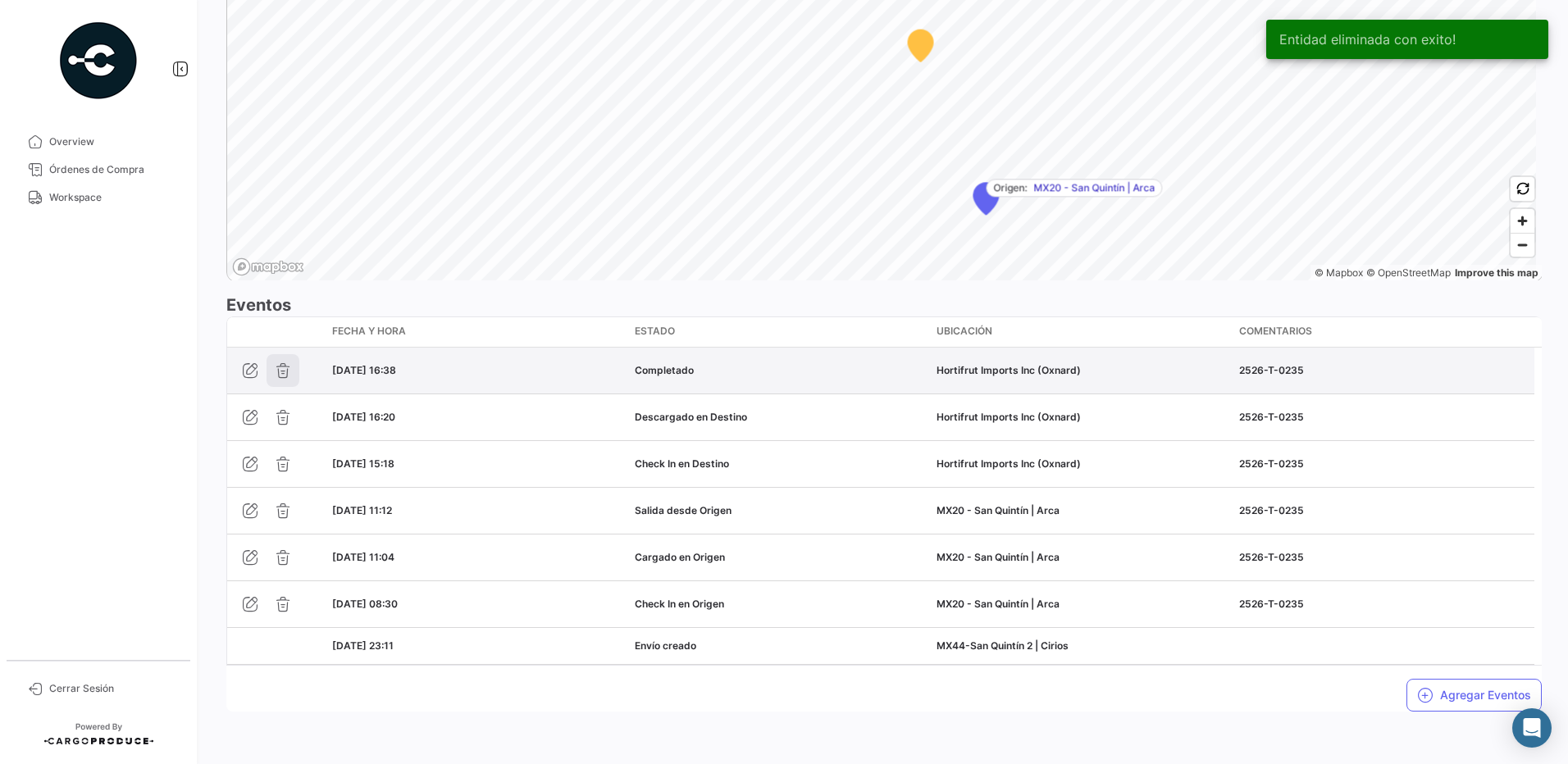
click at [283, 378] on icon "button" at bounding box center [283, 370] width 17 height 17
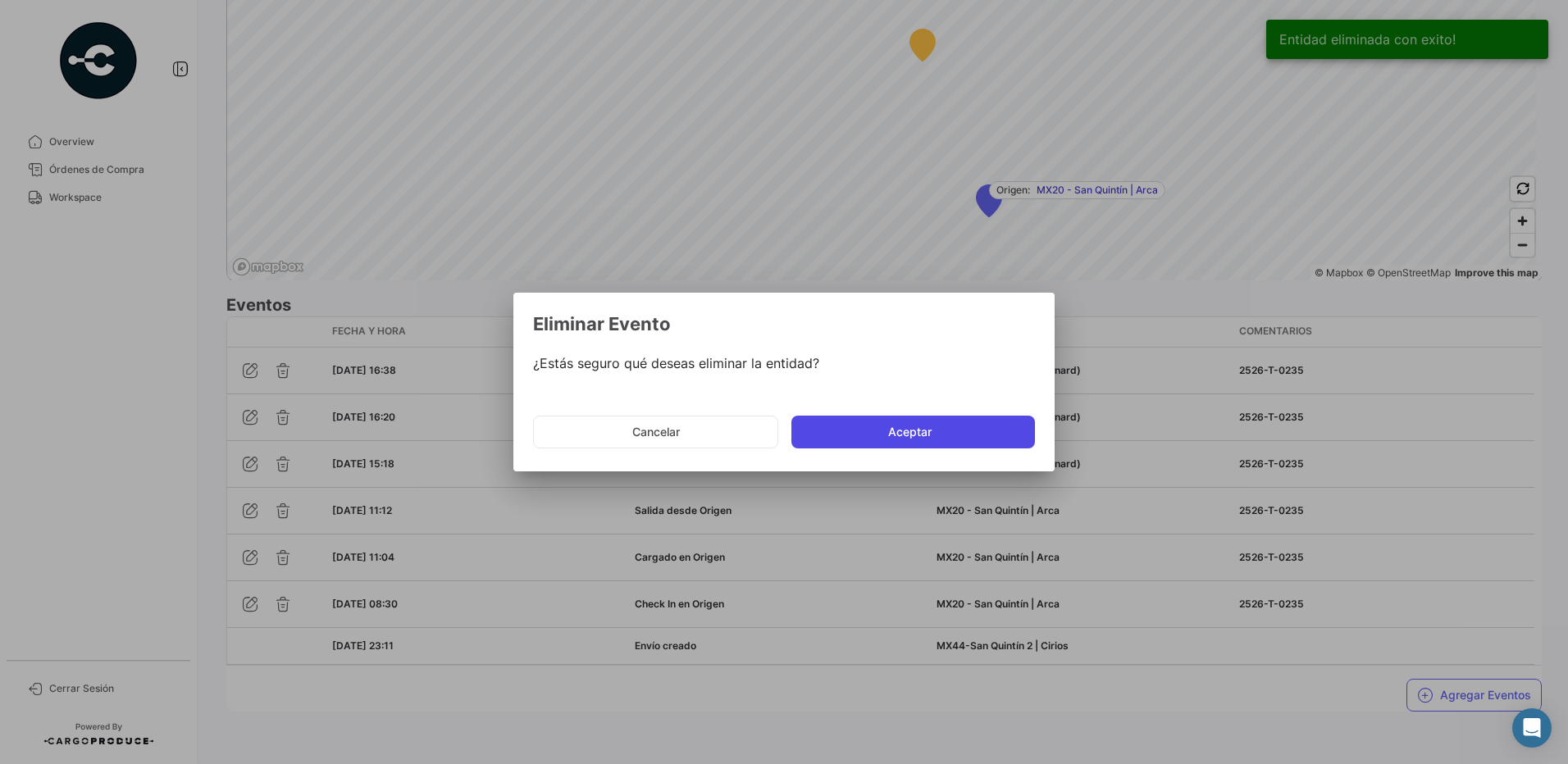
click at [972, 436] on button "Aceptar" at bounding box center [914, 432] width 244 height 33
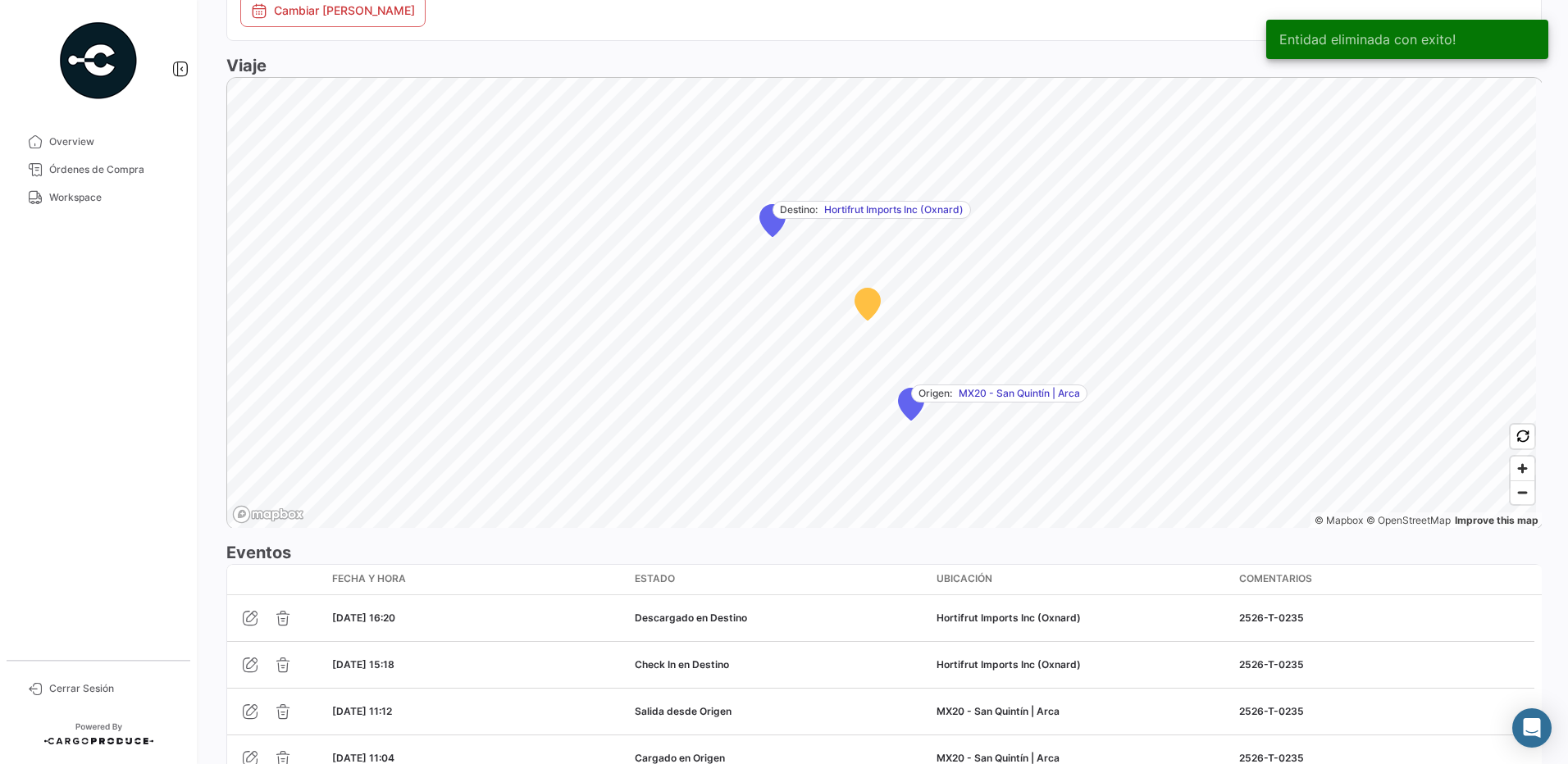
scroll to position [1183, 0]
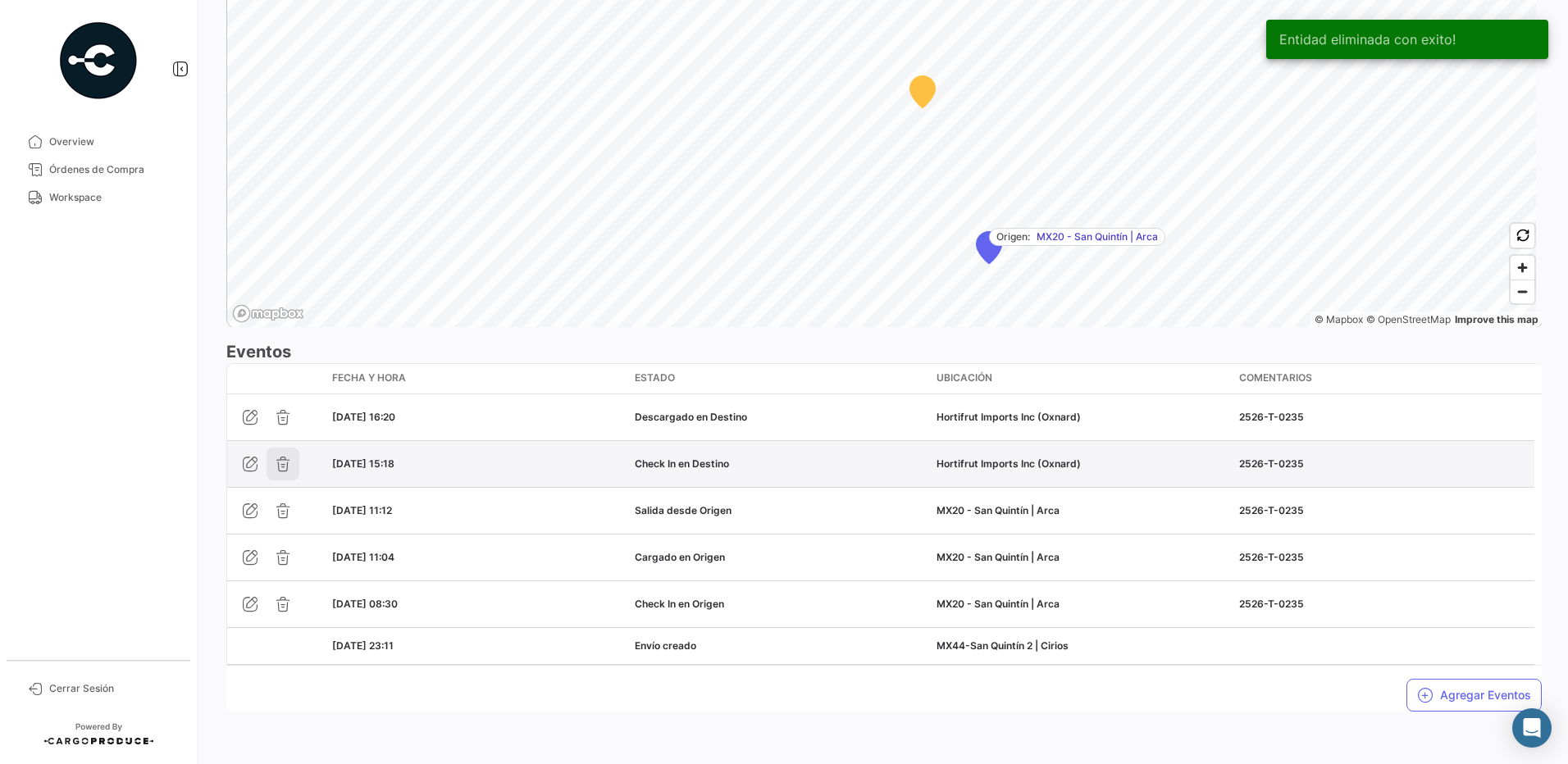
click at [286, 462] on icon "button" at bounding box center [283, 464] width 17 height 17
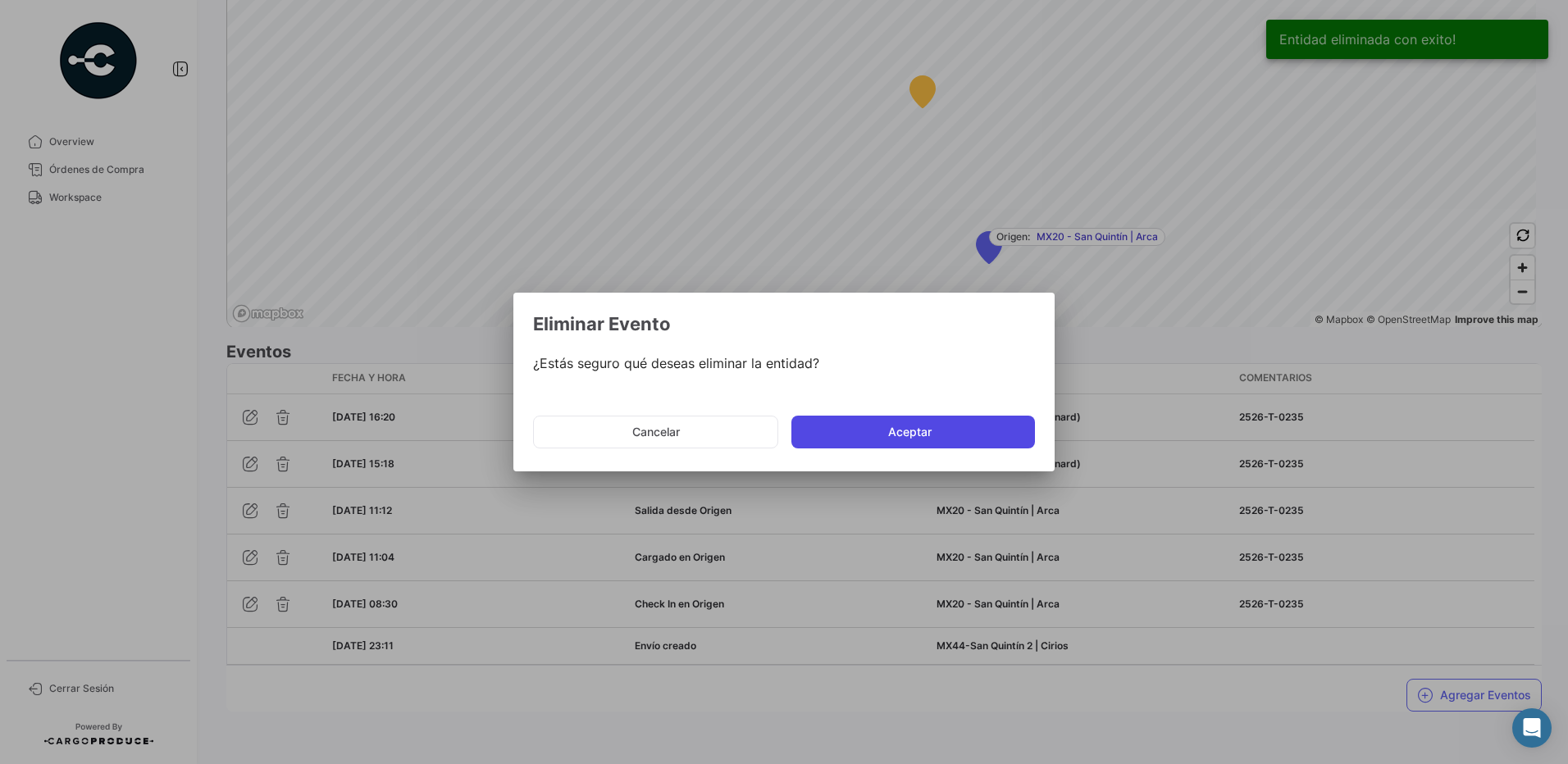
click at [930, 429] on button "Aceptar" at bounding box center [914, 432] width 244 height 33
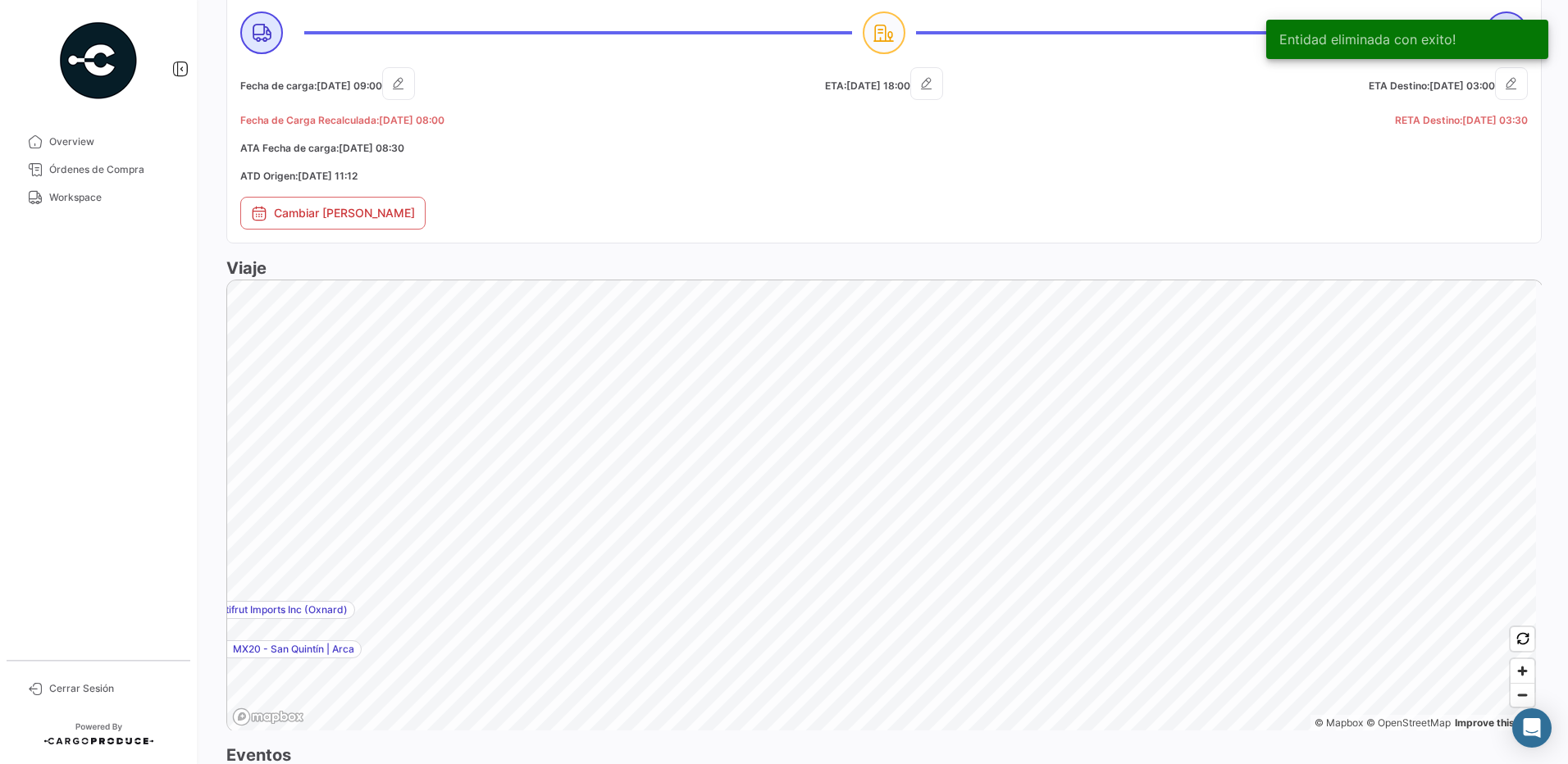
scroll to position [1050, 0]
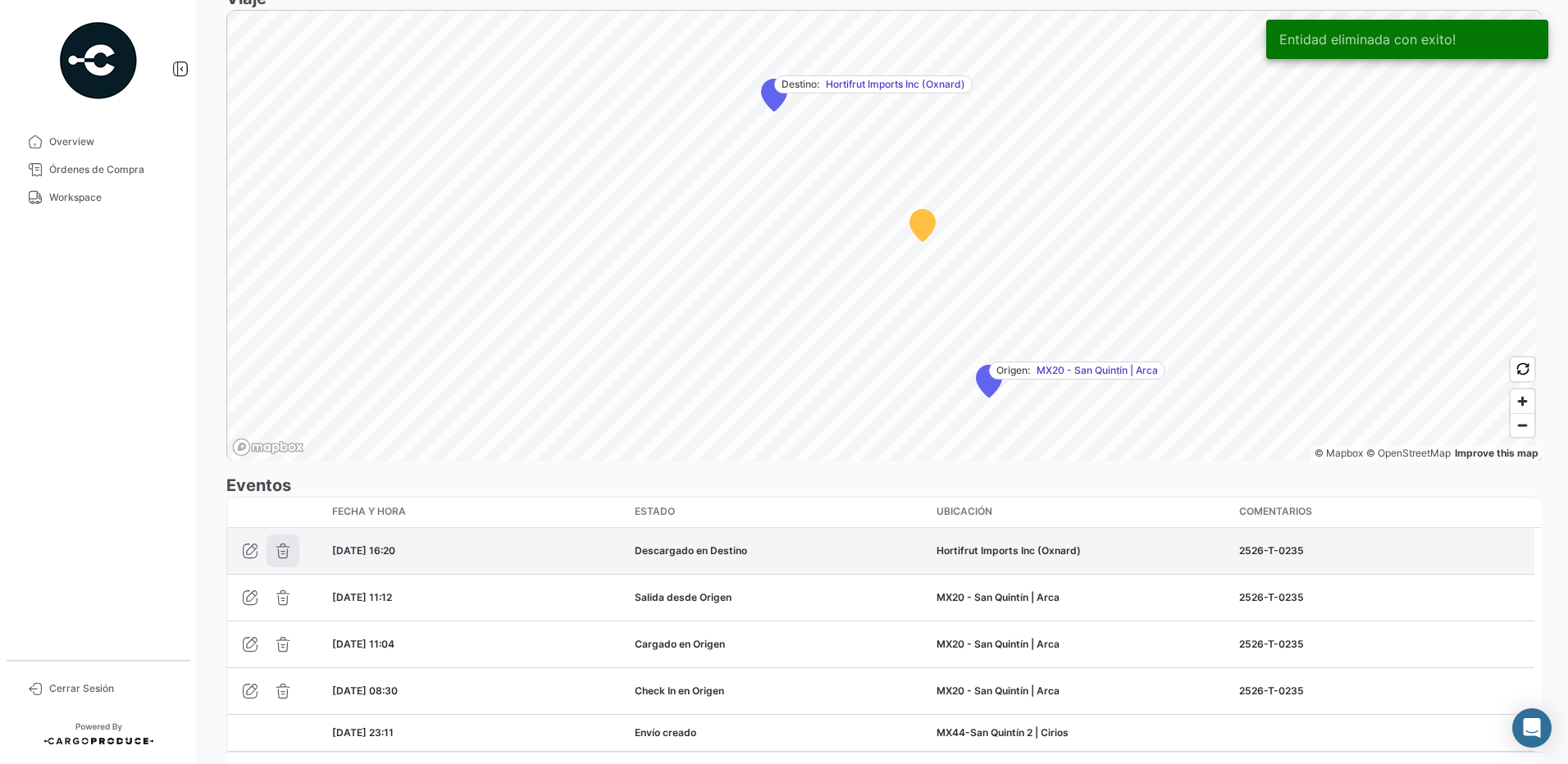
click at [287, 552] on icon "button" at bounding box center [283, 551] width 17 height 17
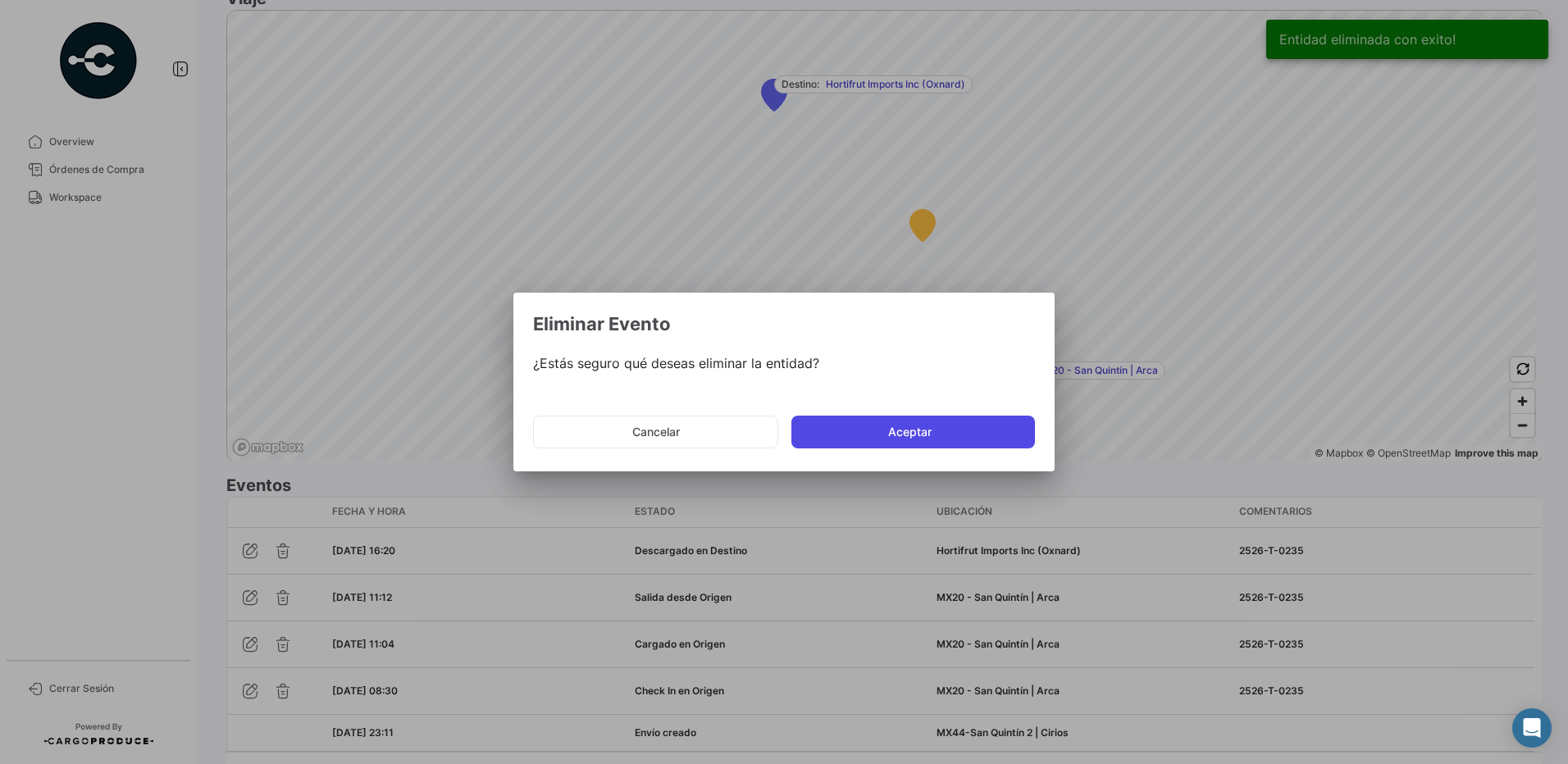
click at [997, 431] on button "Aceptar" at bounding box center [914, 432] width 244 height 33
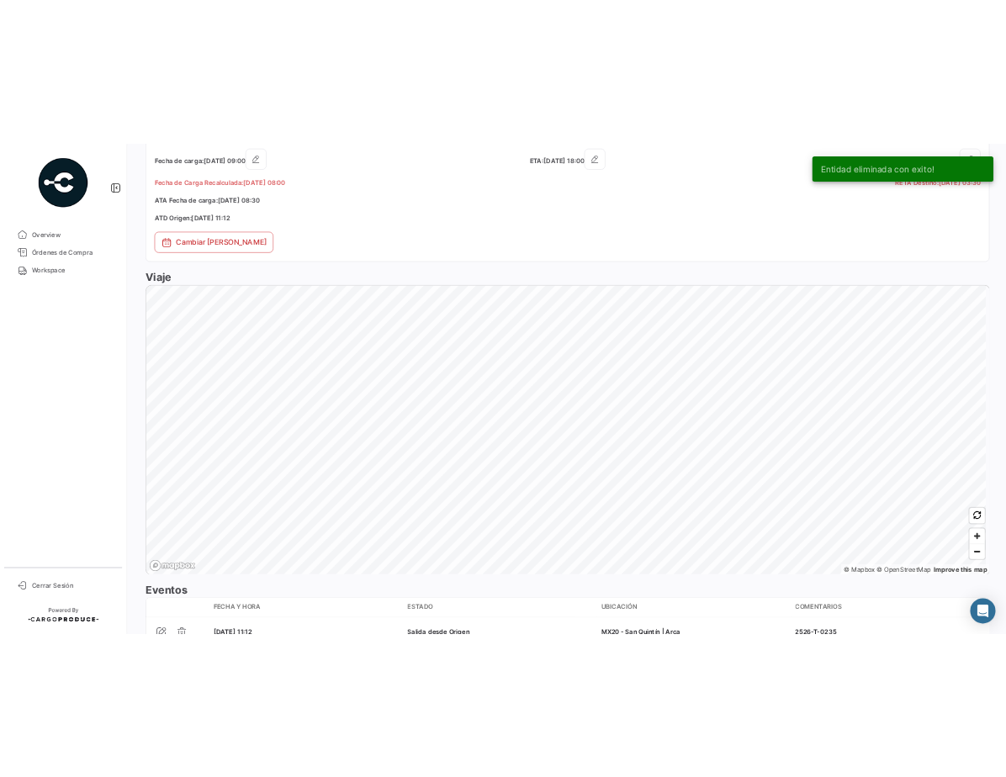
scroll to position [1119, 0]
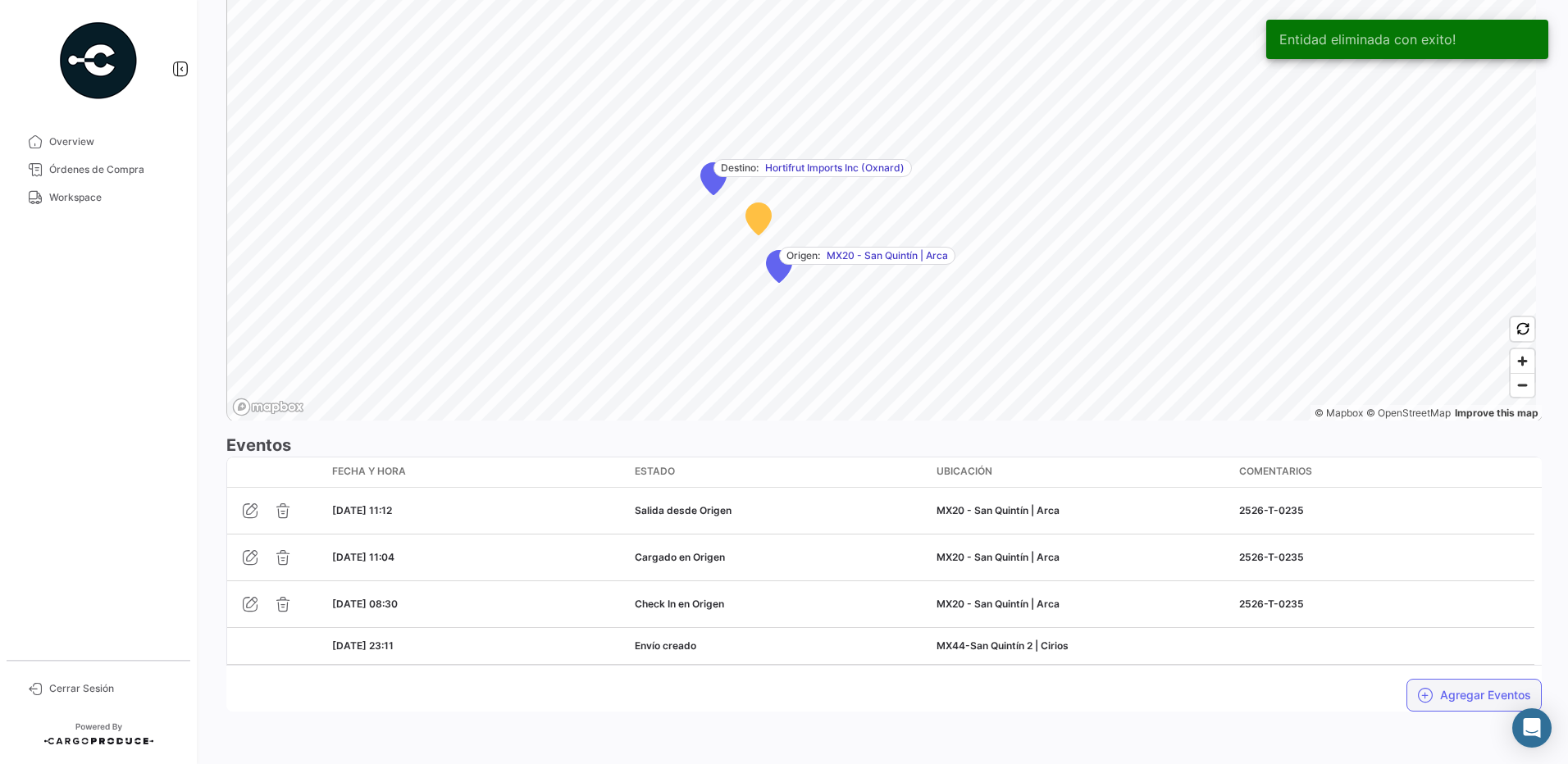
click at [1447, 691] on button "Agregar Eventos" at bounding box center [1473, 695] width 136 height 33
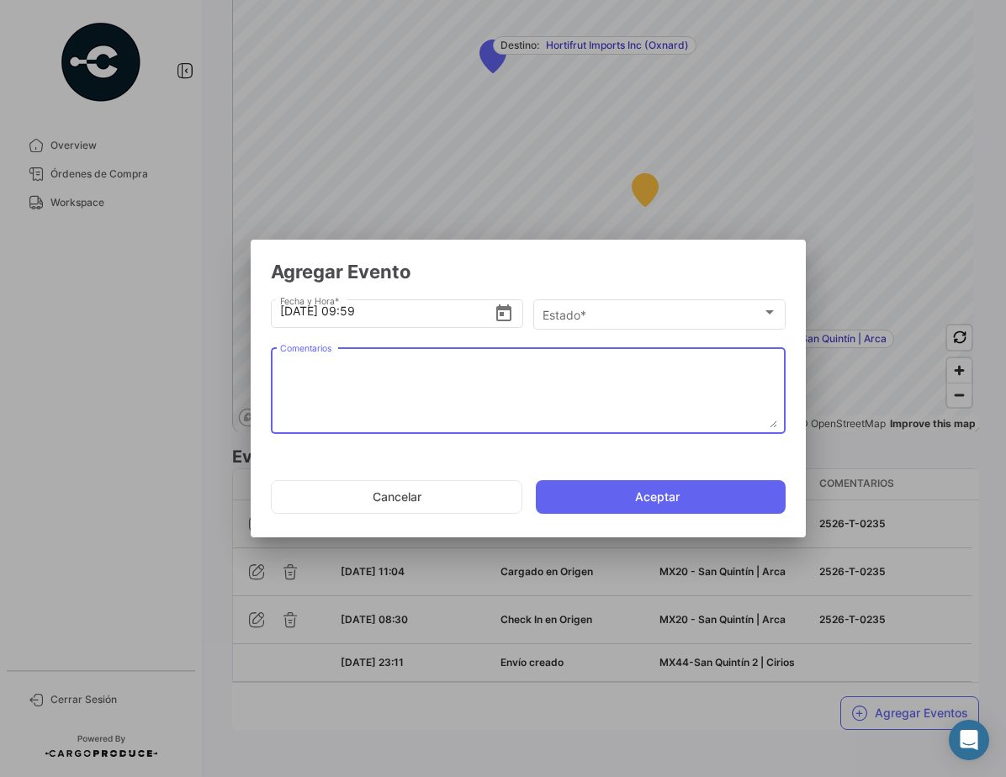
click at [600, 392] on textarea "Comentarios" at bounding box center [528, 391] width 497 height 74
click at [439, 491] on button "Cancelar" at bounding box center [396, 497] width 251 height 34
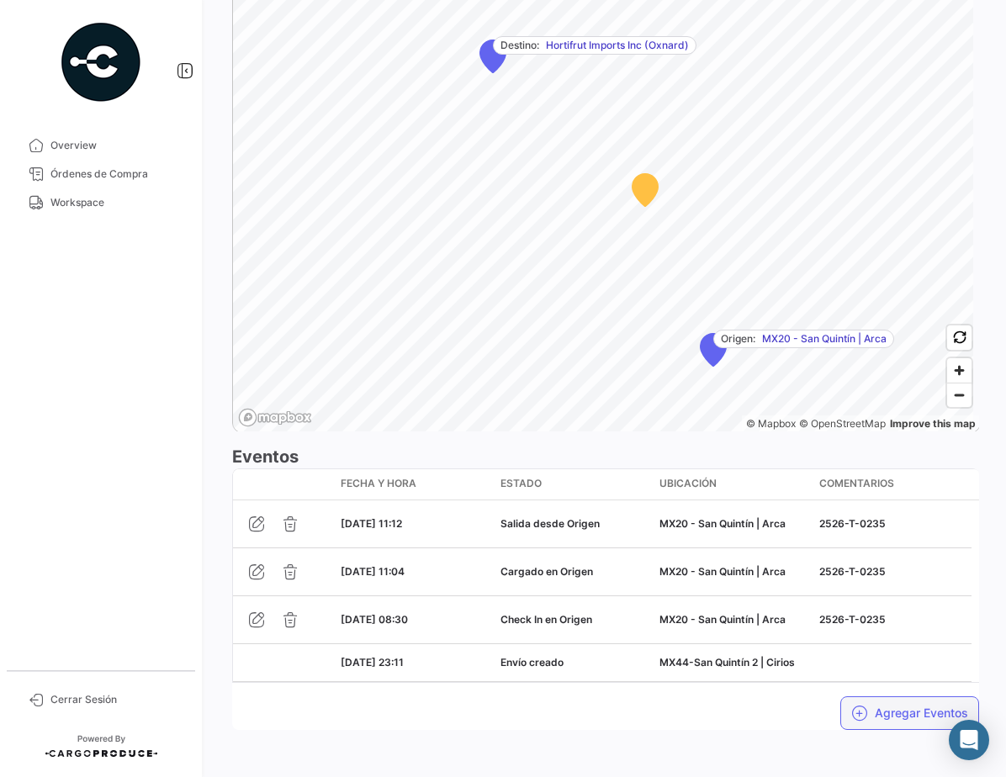
click at [875, 707] on button "Agregar Eventos" at bounding box center [909, 713] width 139 height 34
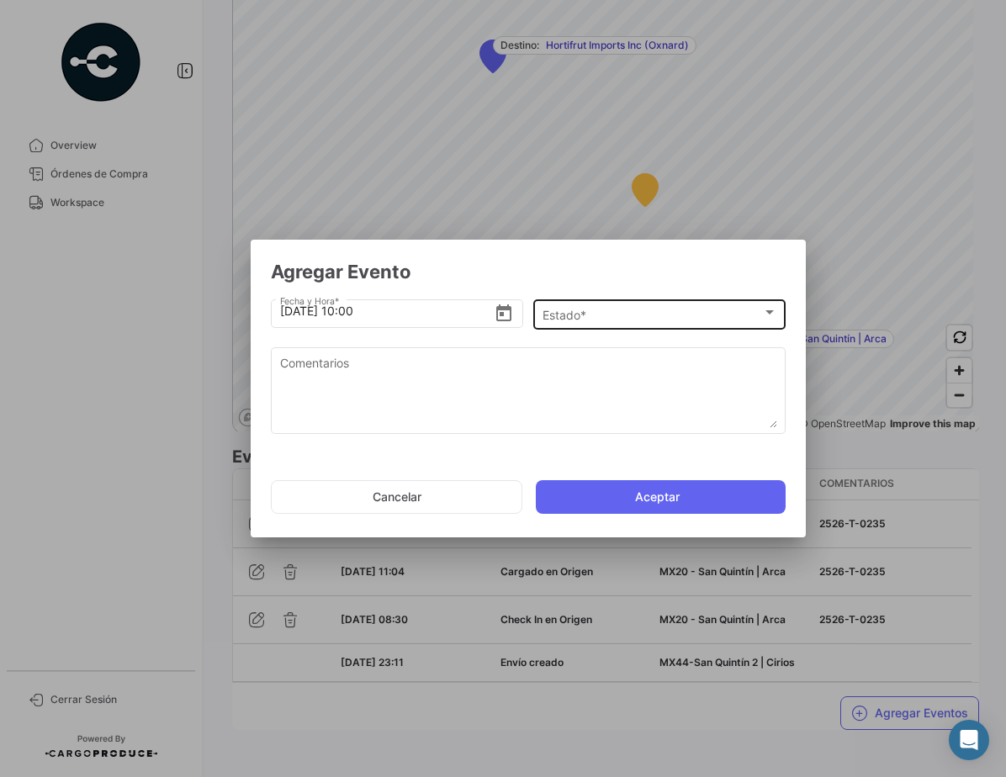
click at [653, 302] on div "Estado * Estado *" at bounding box center [659, 313] width 235 height 33
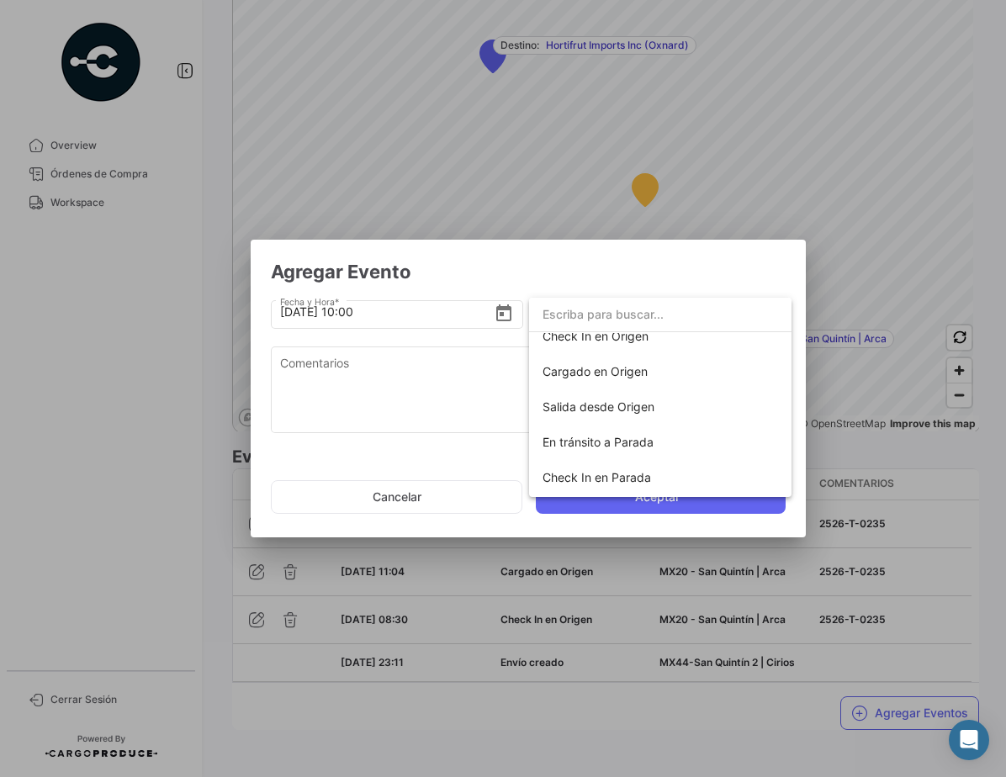
scroll to position [56, 0]
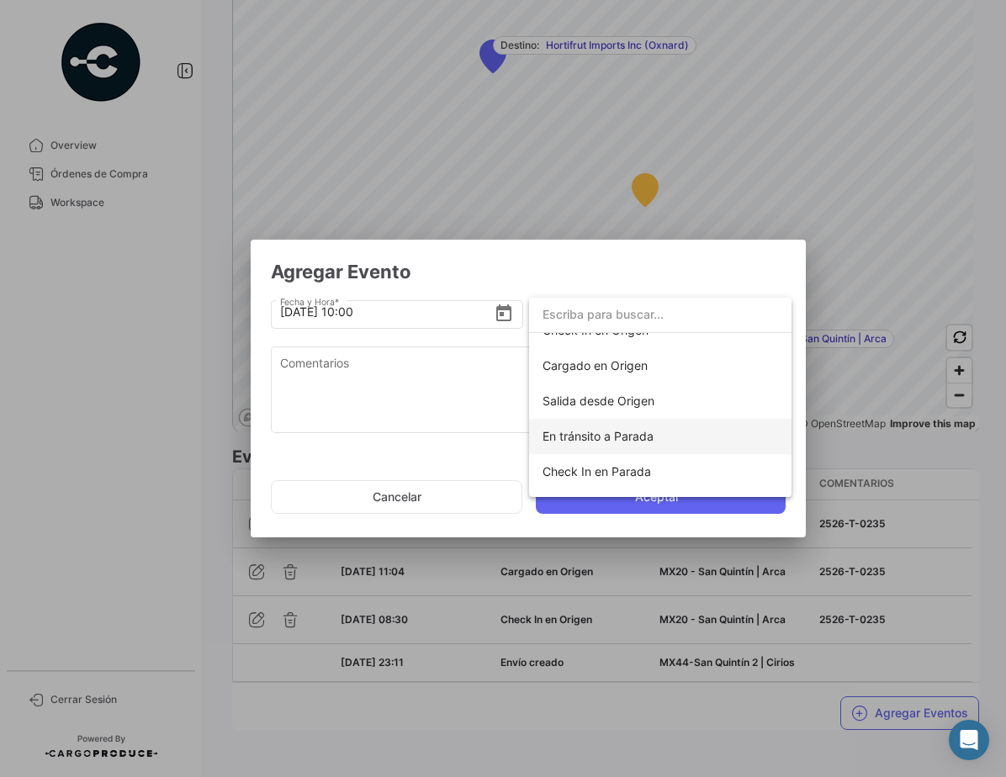
click at [640, 432] on span "En tránsito a Parada" at bounding box center [597, 436] width 111 height 14
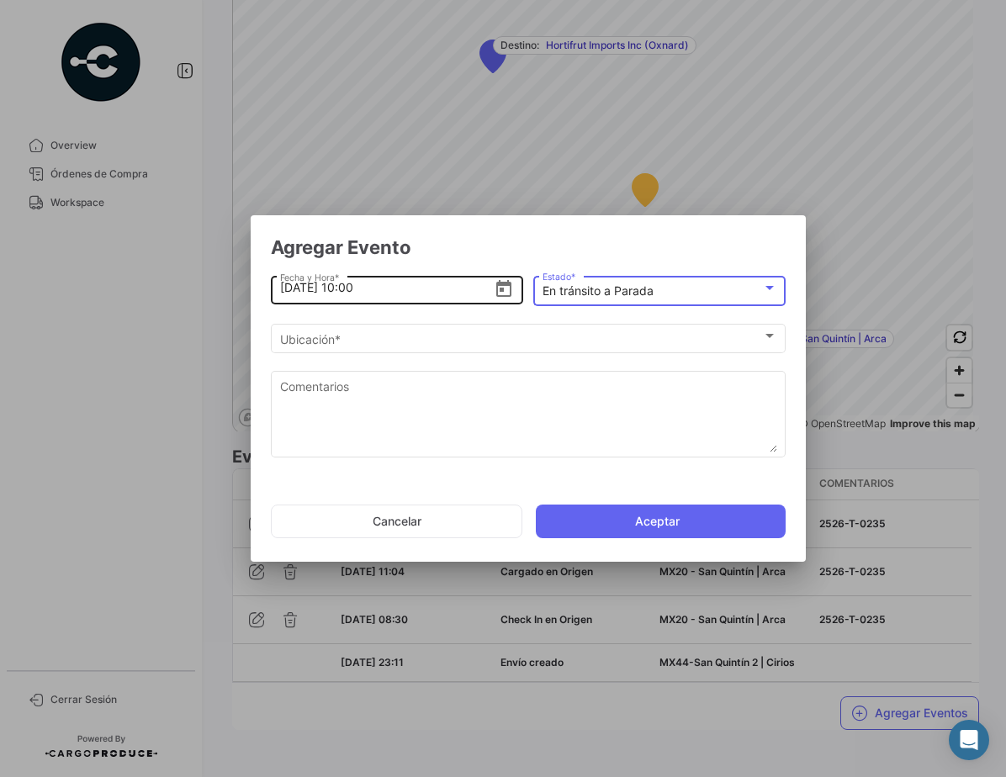
click at [508, 291] on icon "Open calendar" at bounding box center [504, 289] width 20 height 20
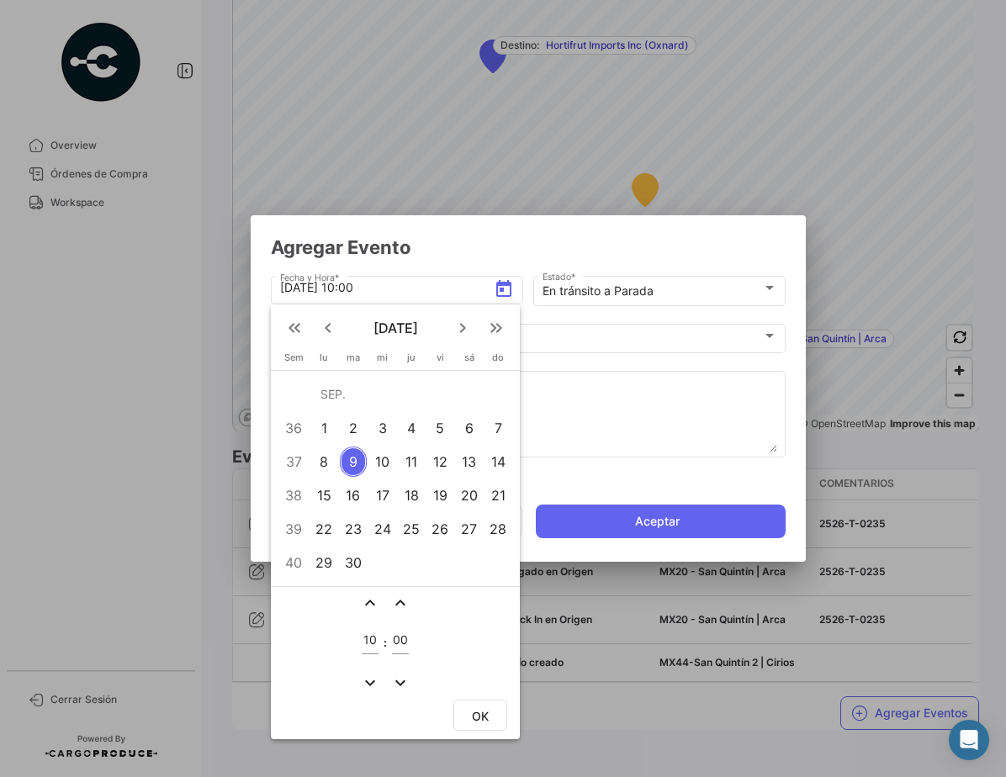
click at [492, 429] on div "7" at bounding box center [498, 428] width 27 height 30
click at [368, 605] on mat-icon "expand_less" at bounding box center [370, 603] width 20 height 20
type input "11"
click at [405, 603] on mat-icon "expand_less" at bounding box center [400, 603] width 20 height 20
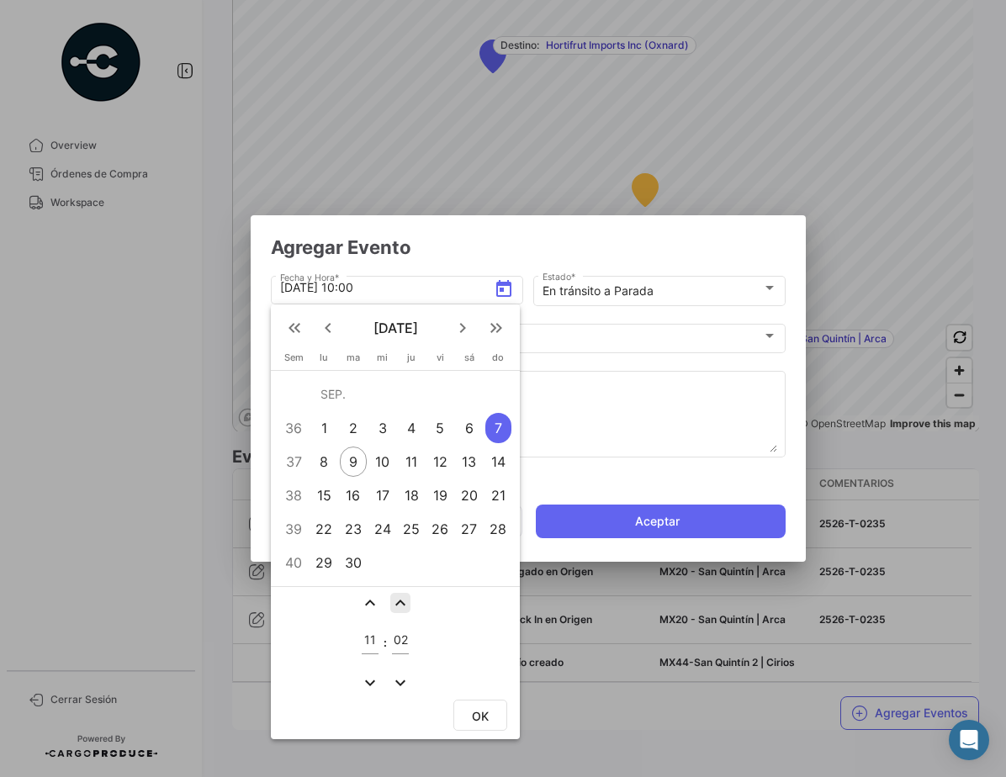
click at [405, 603] on mat-icon "expand_less" at bounding box center [400, 603] width 20 height 20
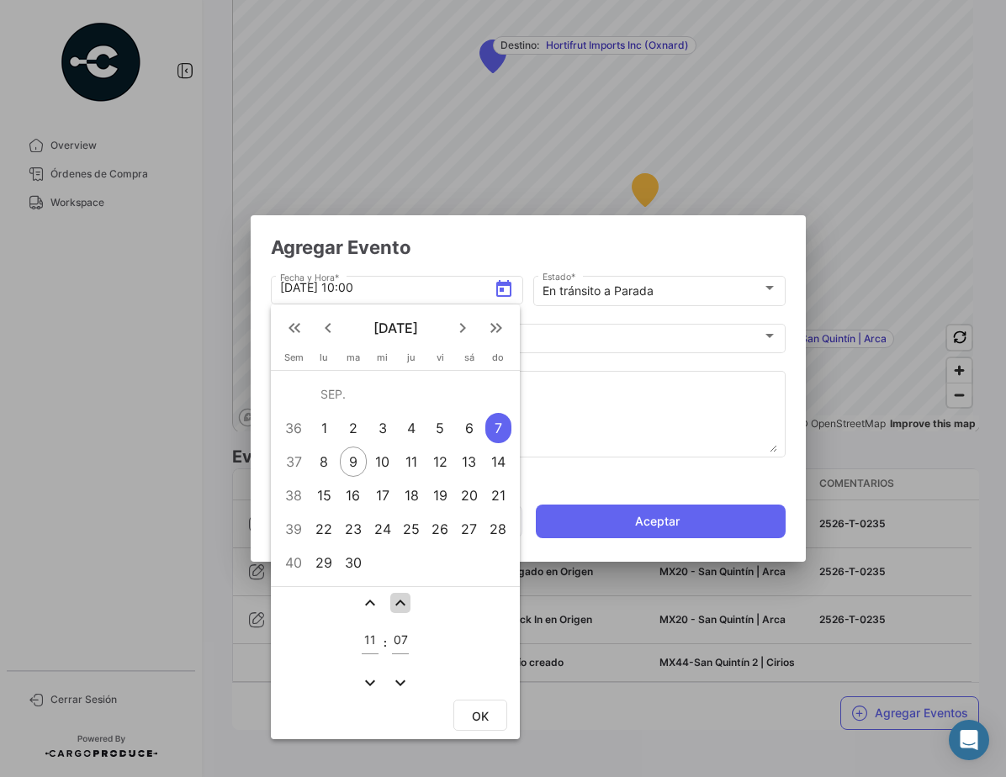
click at [405, 603] on mat-icon "expand_less" at bounding box center [400, 603] width 20 height 20
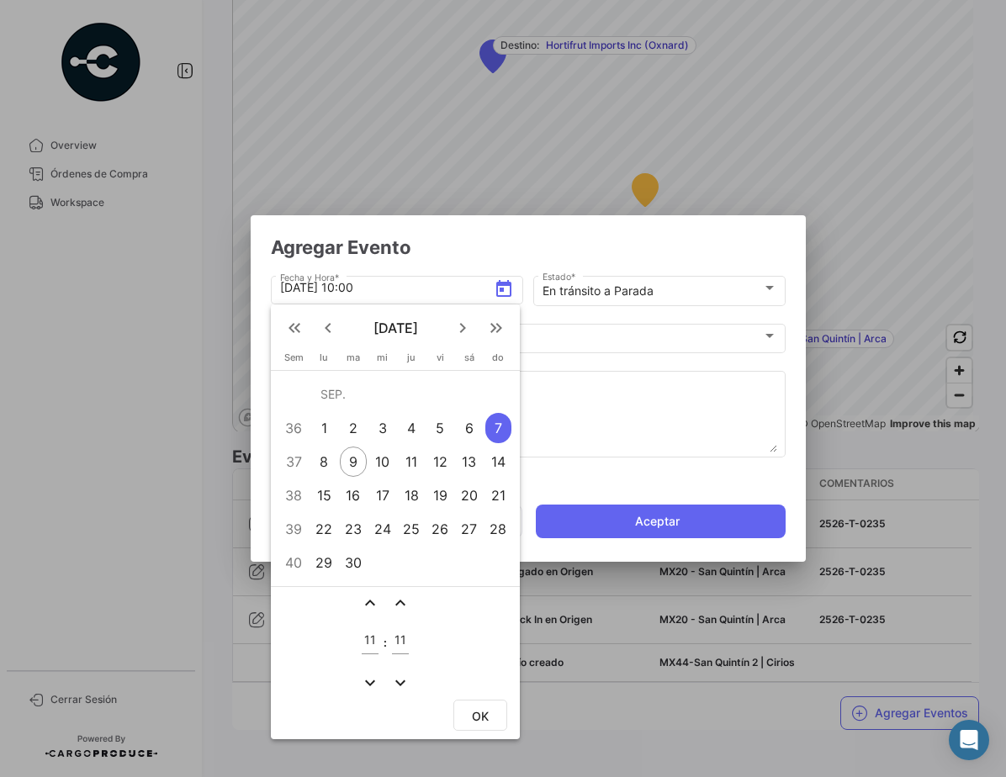
type input "12"
click at [475, 712] on span "OK" at bounding box center [480, 716] width 17 height 14
type input "[DATE] 11:12"
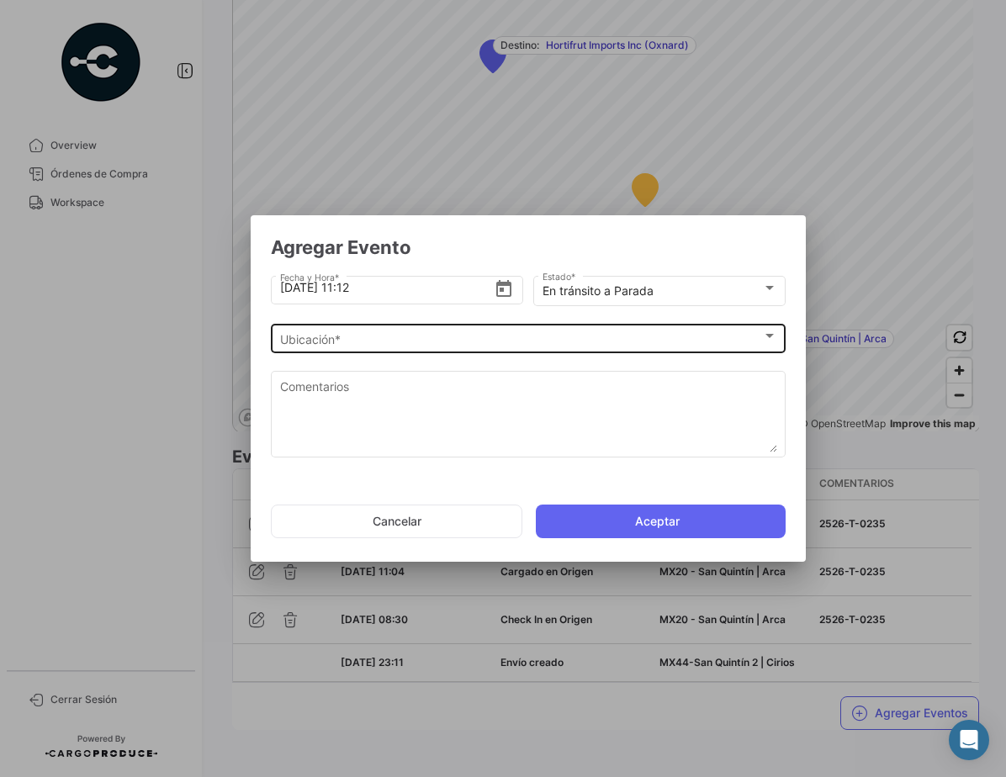
click at [320, 352] on div "Ubicación * Ubicación *" at bounding box center [528, 336] width 497 height 33
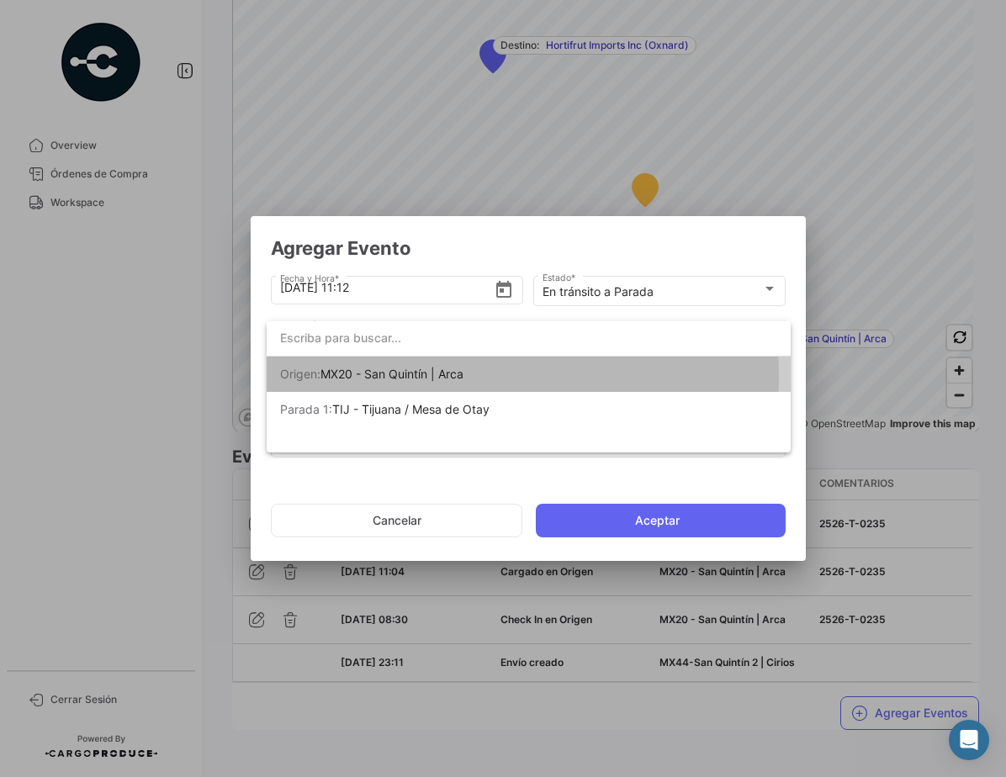
click at [431, 376] on span "MX20 - San Quintín | Arca" at bounding box center [391, 374] width 143 height 14
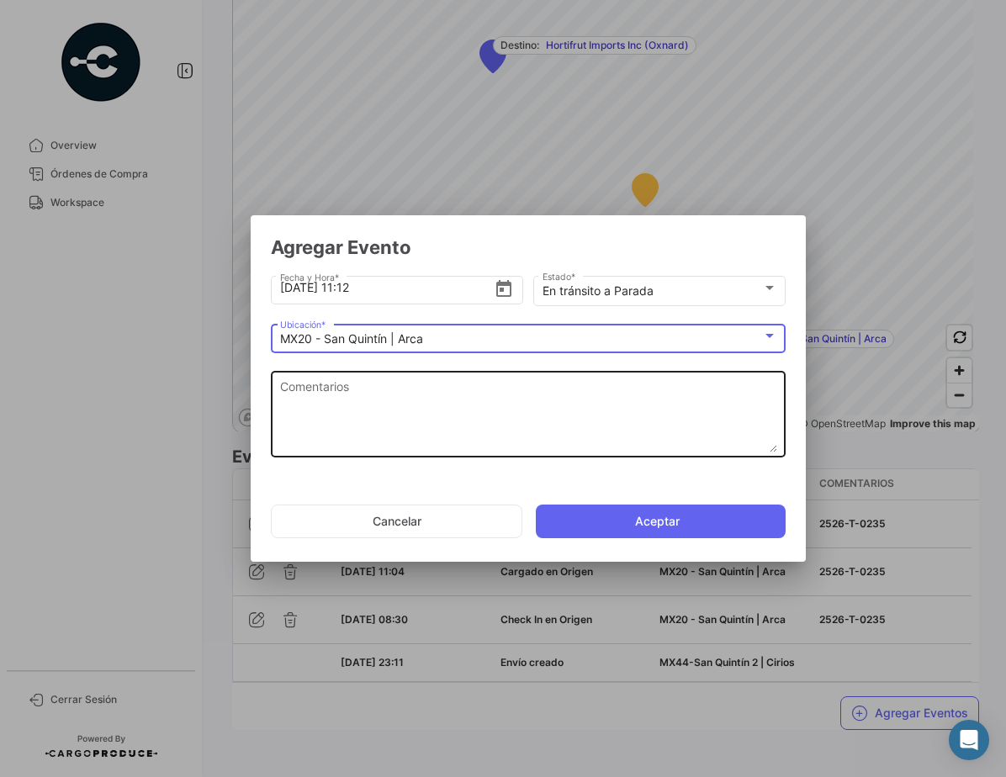
click at [431, 392] on textarea "Comentarios" at bounding box center [528, 415] width 497 height 74
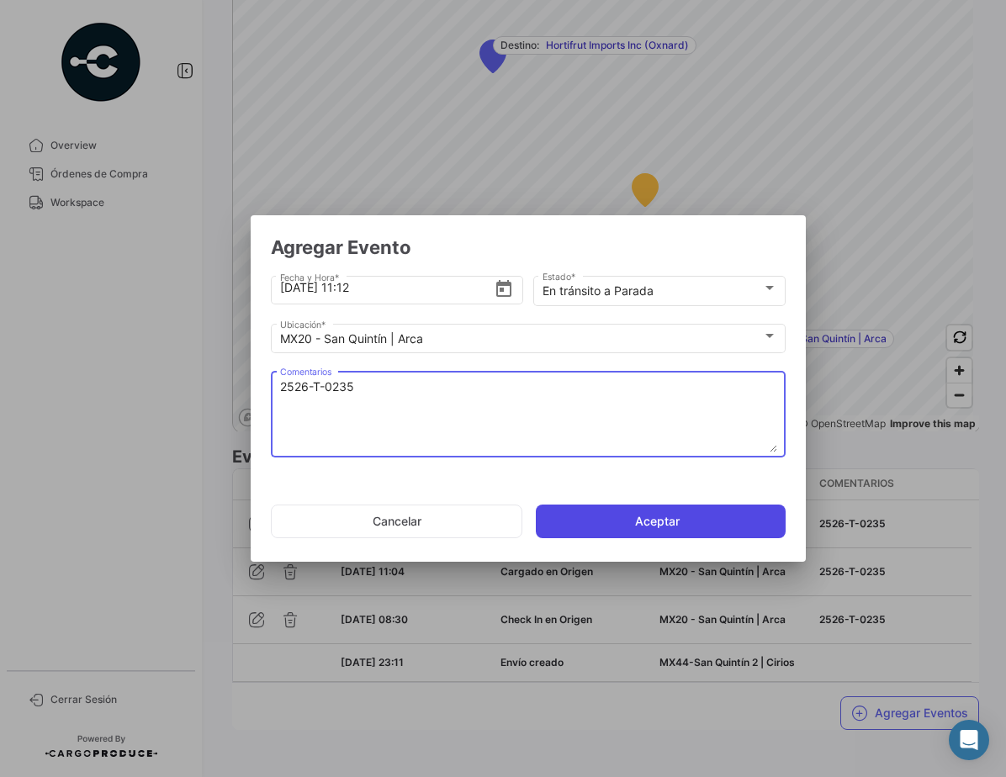
type textarea "2526-T-0235"
click at [664, 515] on button "Aceptar" at bounding box center [661, 522] width 250 height 34
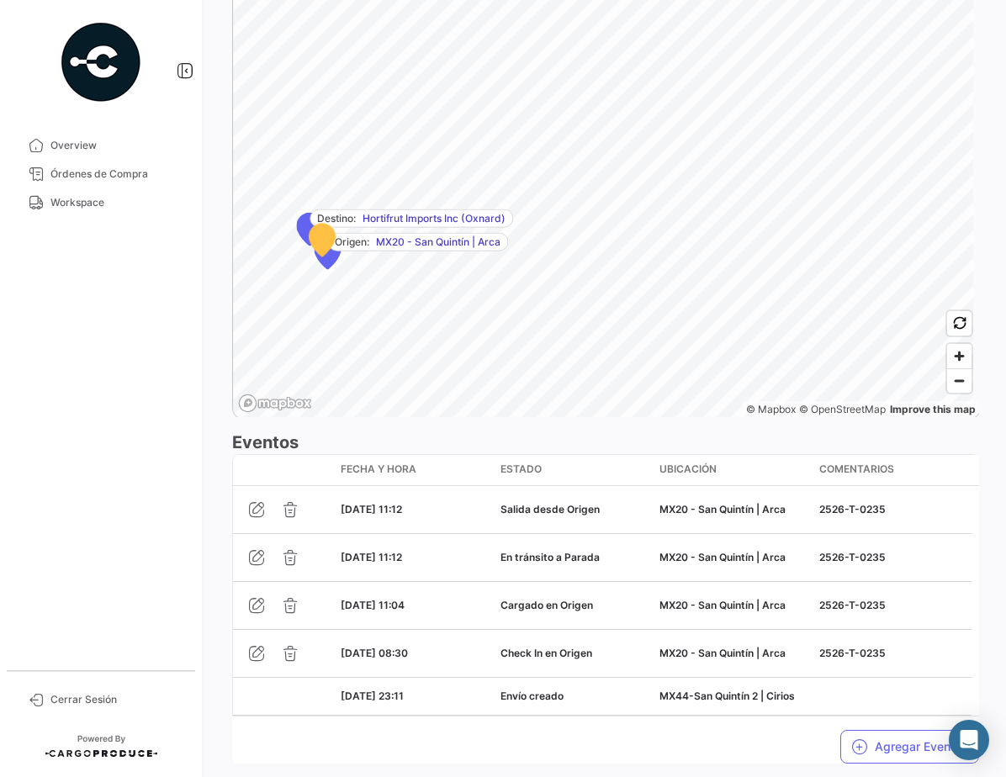
scroll to position [1140, 0]
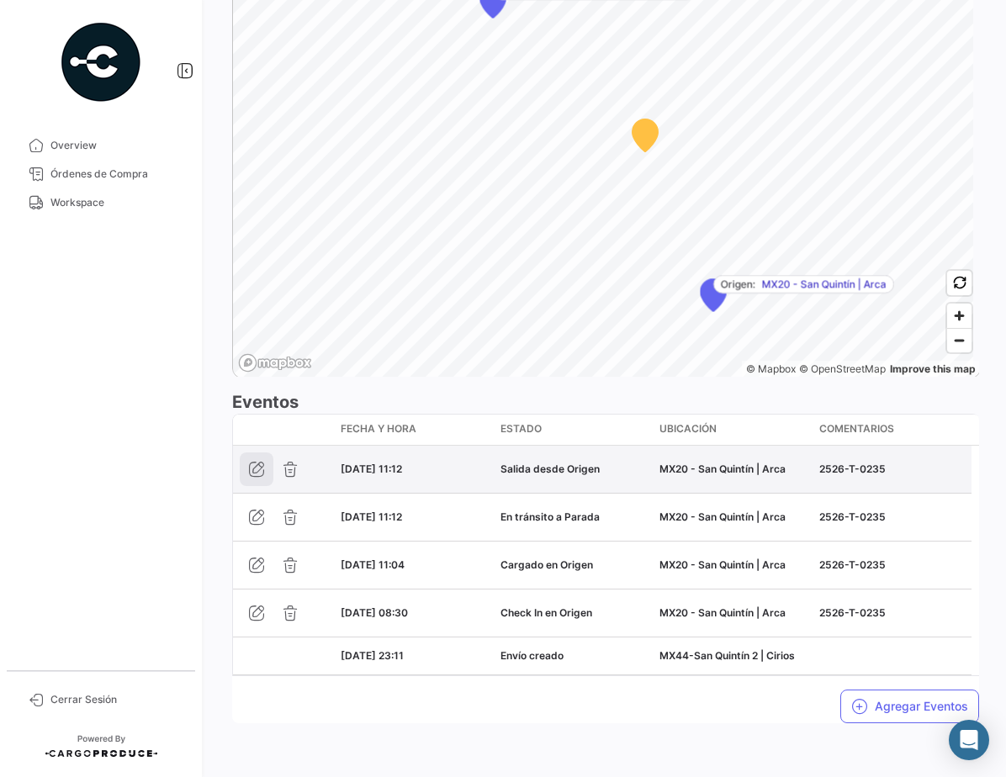
click at [254, 468] on icon "button" at bounding box center [256, 469] width 17 height 17
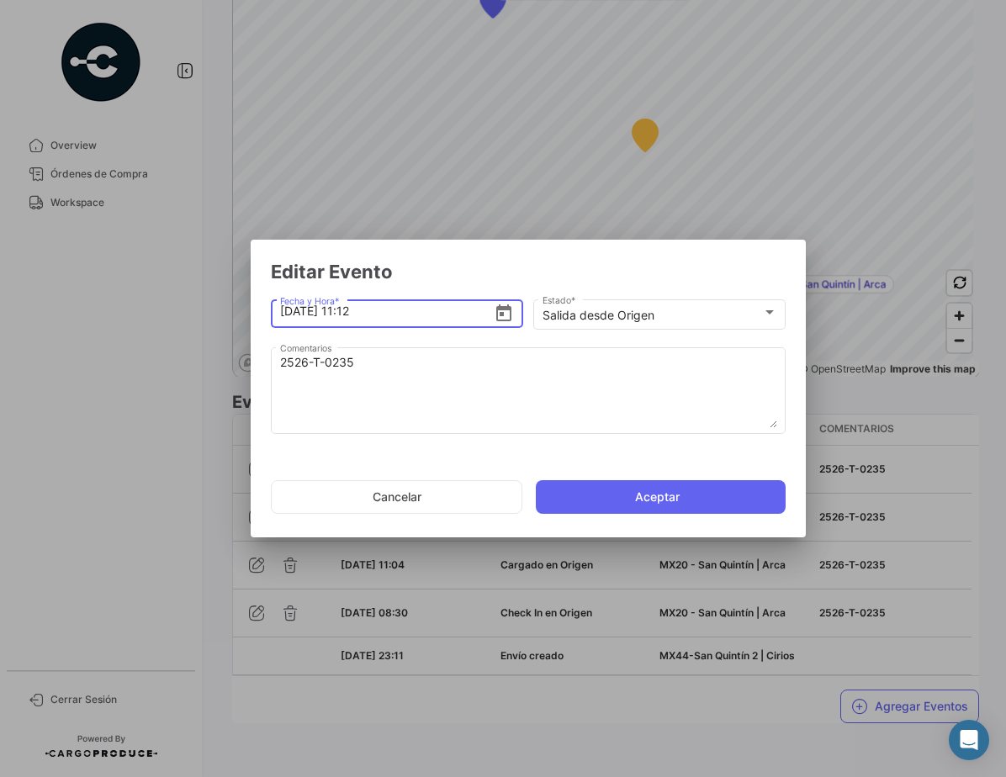
click at [511, 310] on icon "Open calendar" at bounding box center [503, 312] width 15 height 17
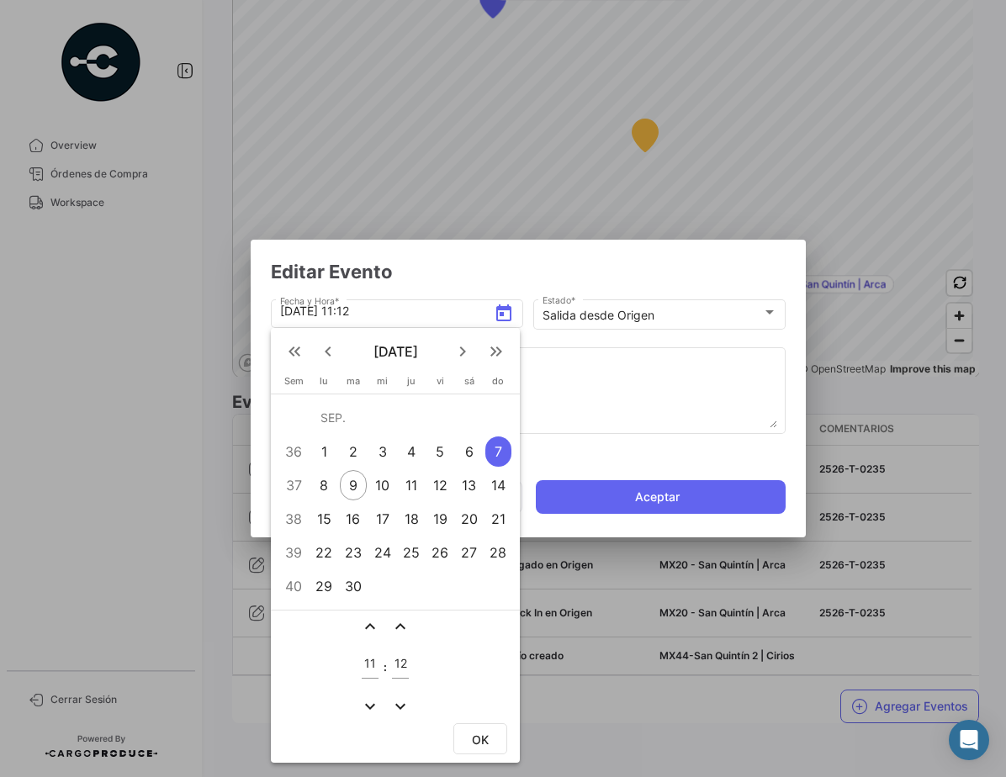
click at [393, 707] on mat-icon "expand_more" at bounding box center [400, 706] width 20 height 20
click at [394, 623] on mat-icon "expand_less" at bounding box center [400, 626] width 20 height 20
click at [395, 623] on mat-icon "expand_less" at bounding box center [400, 626] width 20 height 20
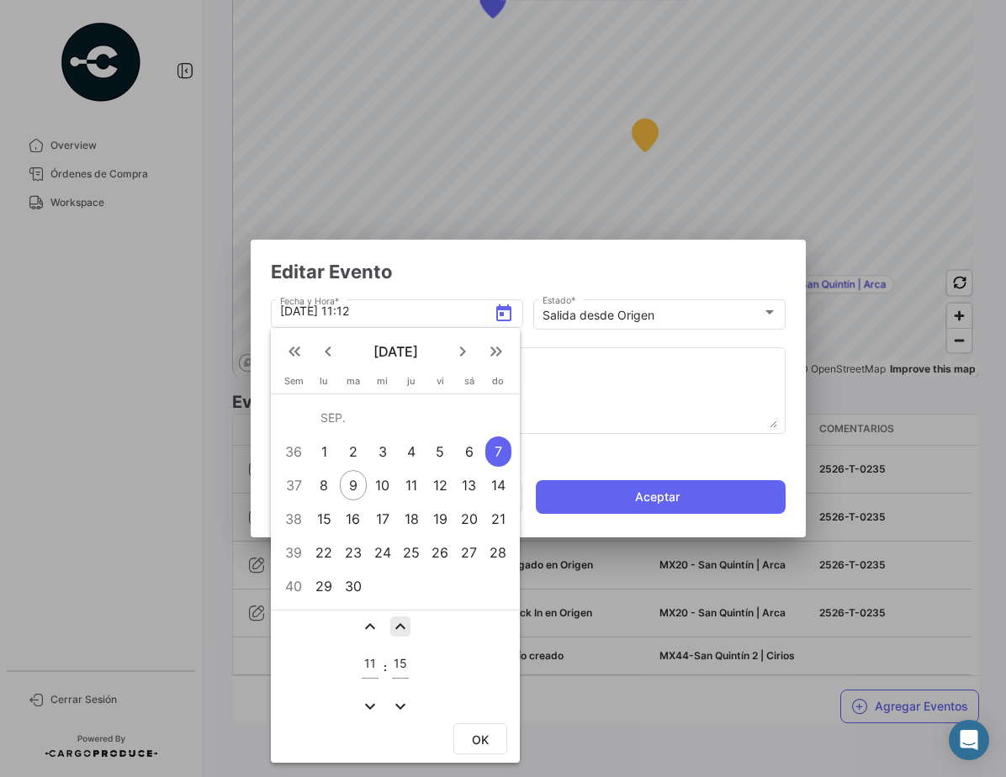
click at [395, 623] on mat-icon "expand_less" at bounding box center [400, 626] width 20 height 20
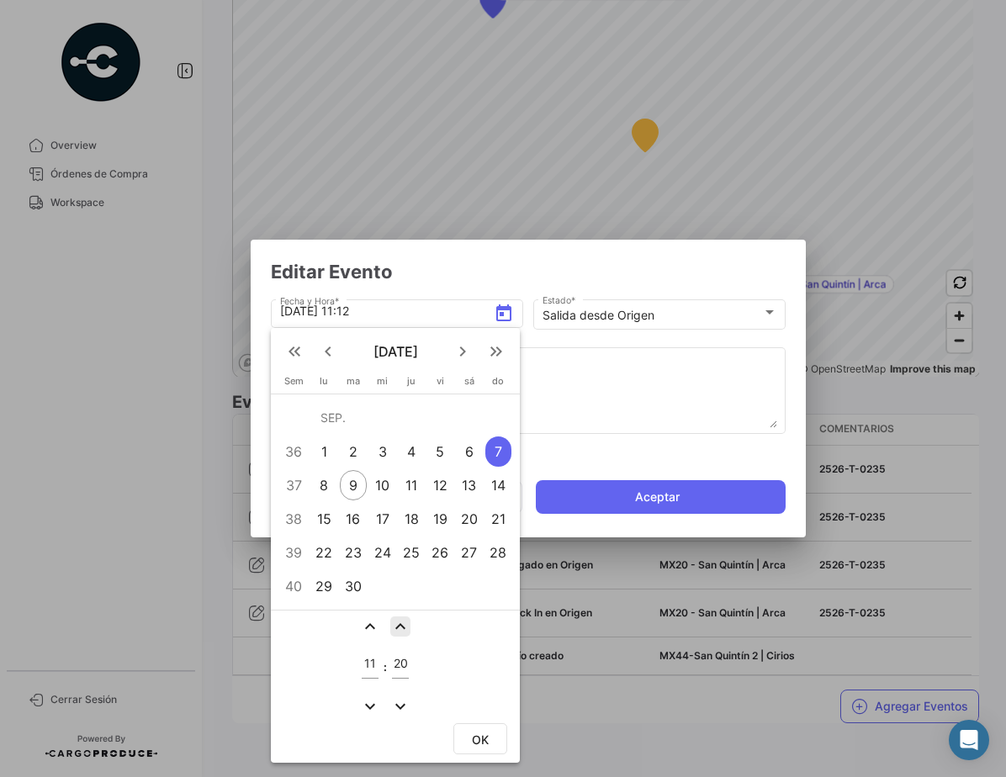
click at [395, 623] on mat-icon "expand_less" at bounding box center [400, 626] width 20 height 20
click at [400, 699] on mat-icon "expand_more" at bounding box center [400, 706] width 20 height 20
type input "20"
click at [493, 743] on button "OK" at bounding box center [480, 738] width 54 height 31
type input "[DATE] 11:20"
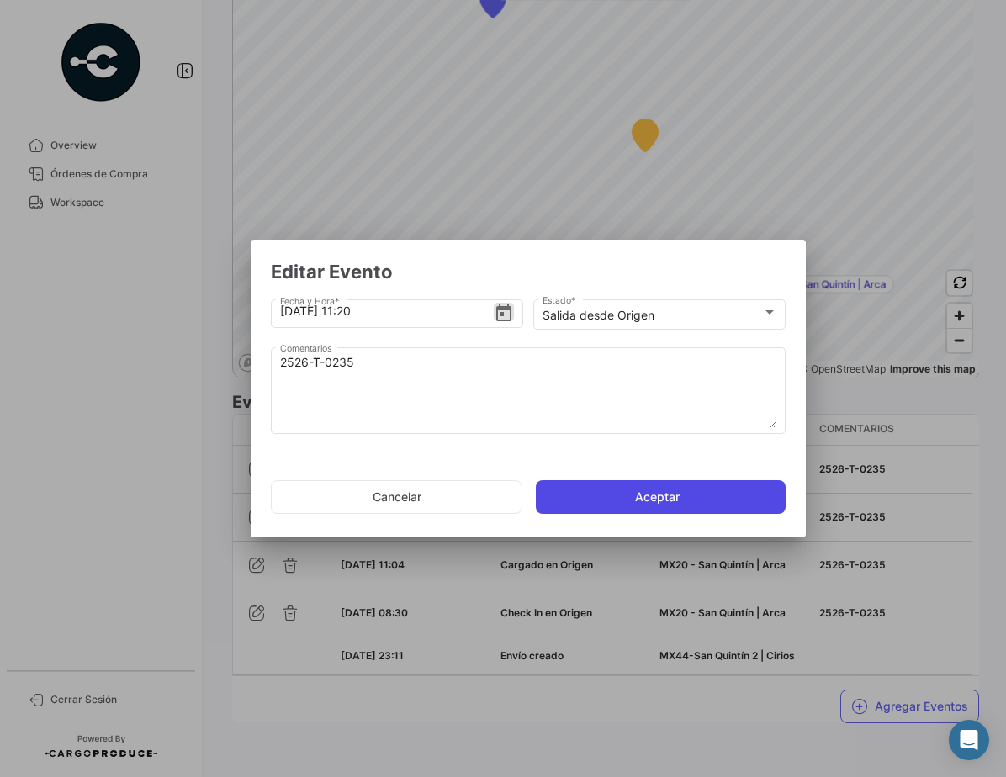
click at [648, 491] on button "Aceptar" at bounding box center [661, 497] width 250 height 34
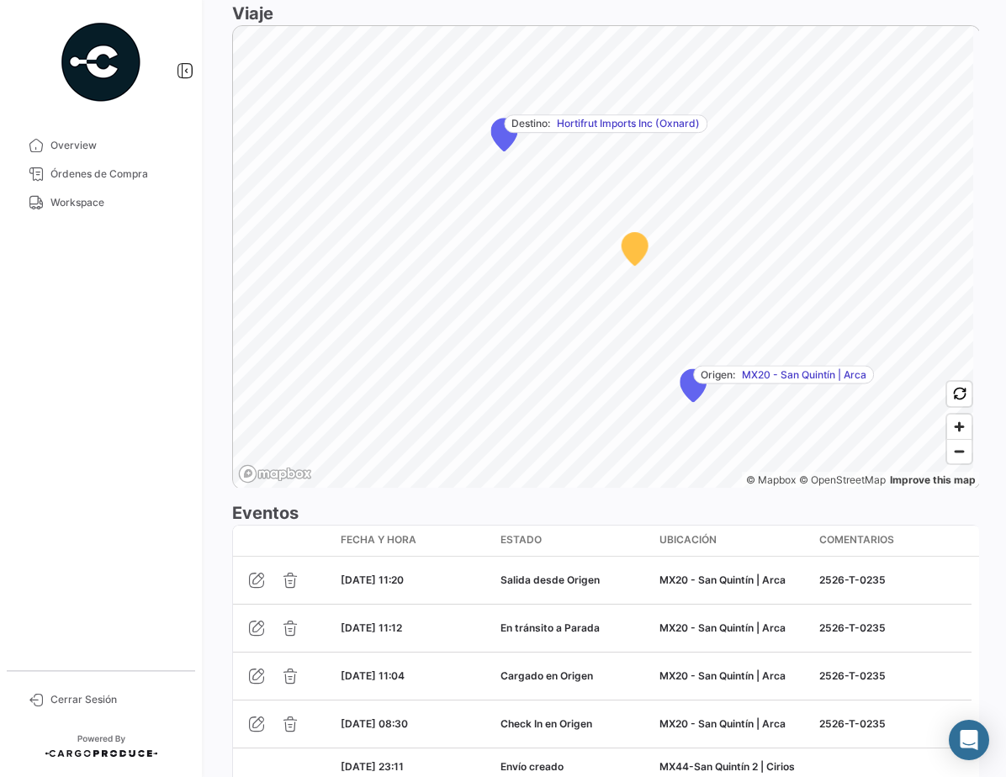
scroll to position [1133, 0]
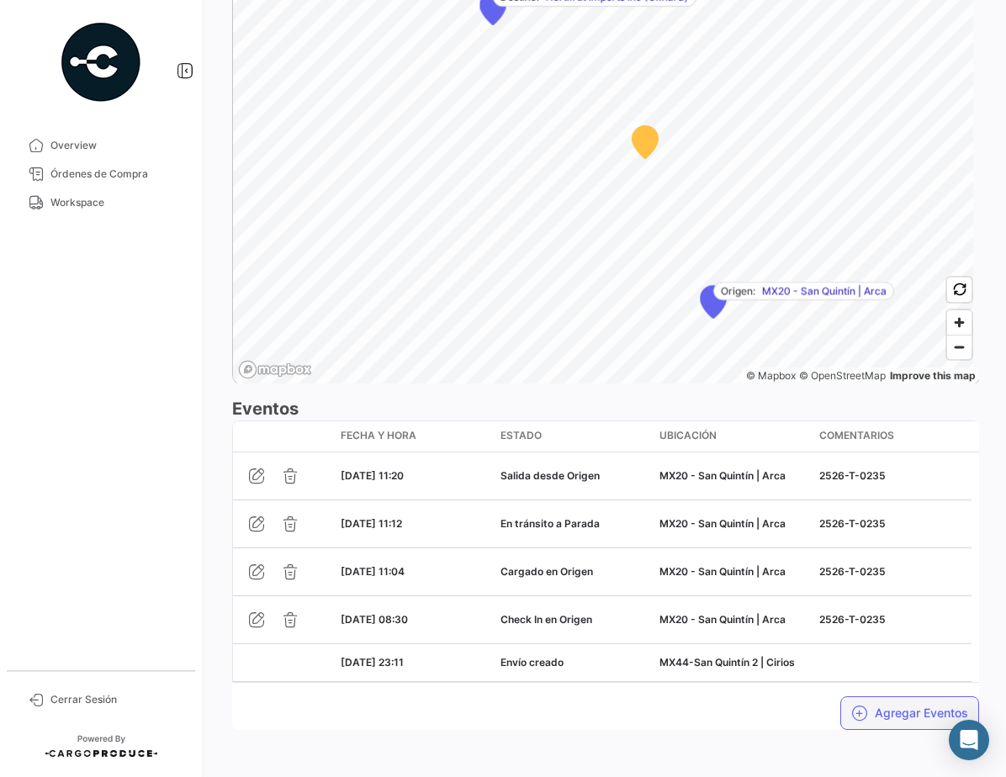
click at [879, 718] on button "Agregar Eventos" at bounding box center [909, 713] width 139 height 34
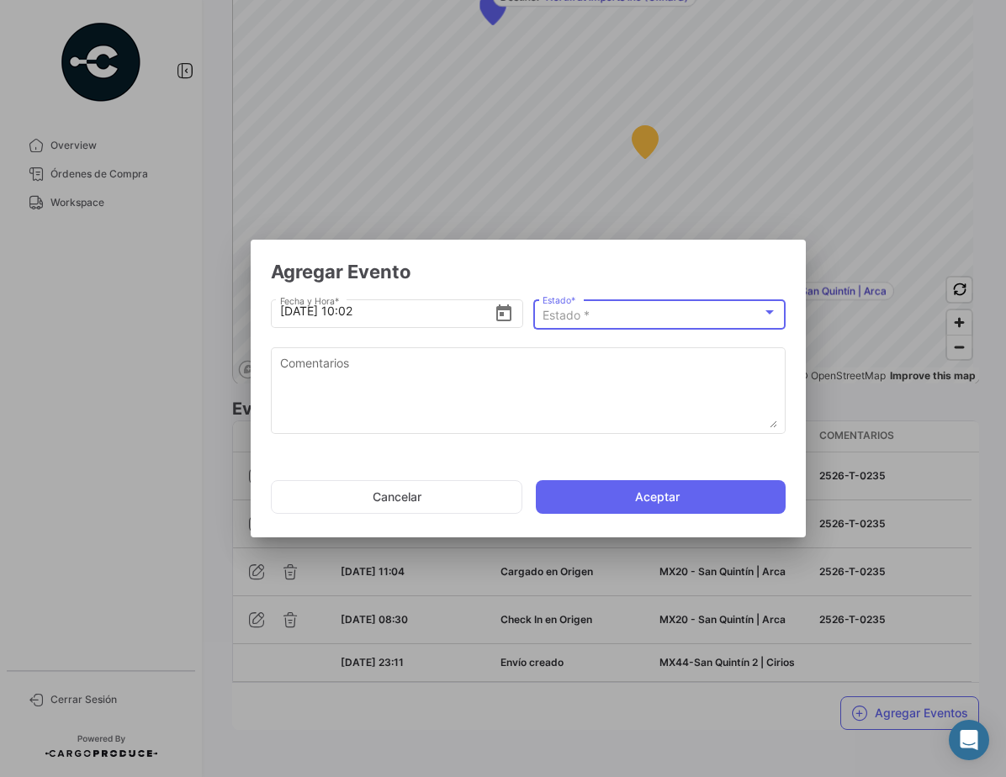
click at [609, 320] on div "Estado *" at bounding box center [652, 316] width 220 height 14
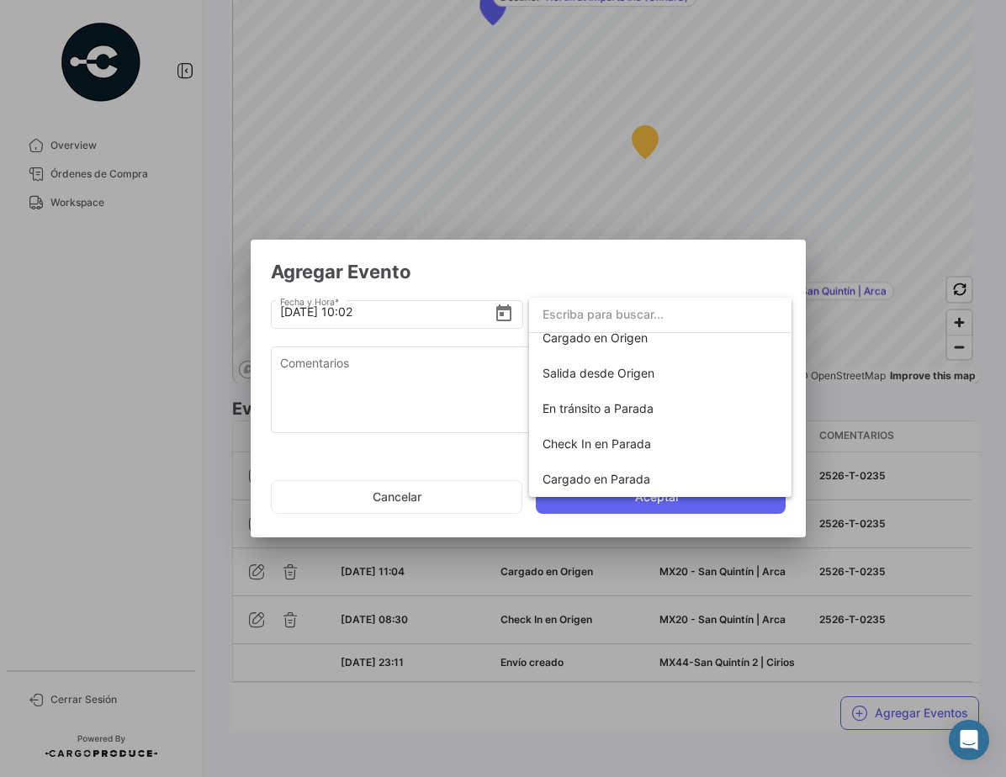
scroll to position [111, 0]
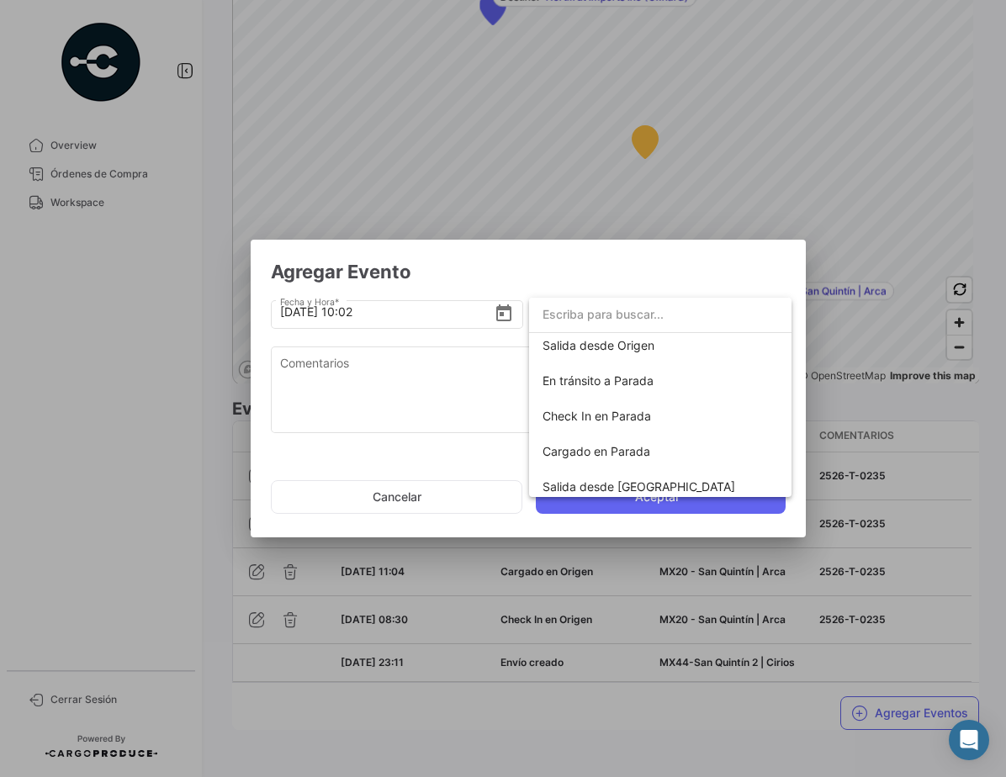
click at [436, 500] on div at bounding box center [503, 388] width 1006 height 777
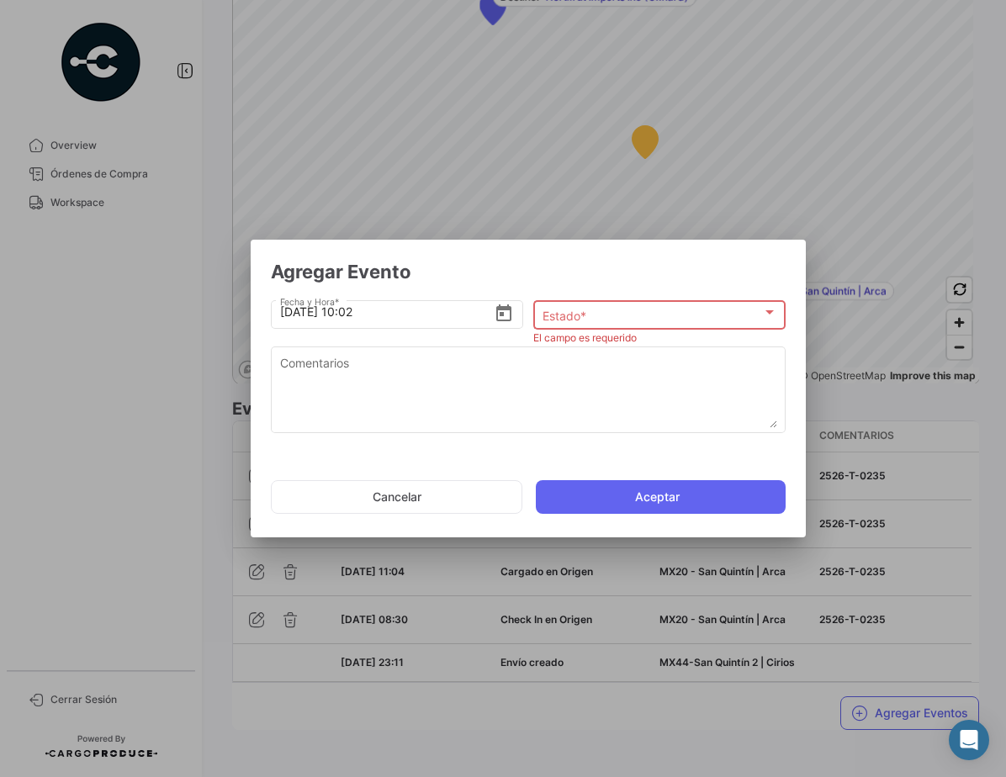
click at [436, 500] on button "Cancelar" at bounding box center [396, 497] width 251 height 34
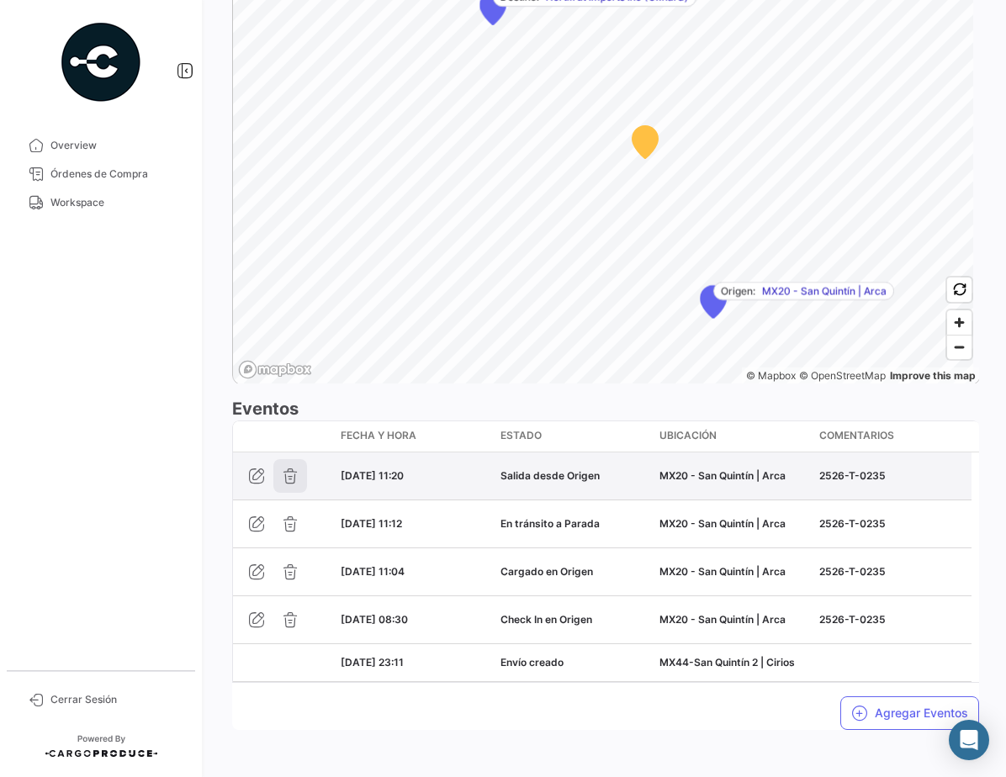
click at [286, 475] on icon "button" at bounding box center [290, 476] width 17 height 17
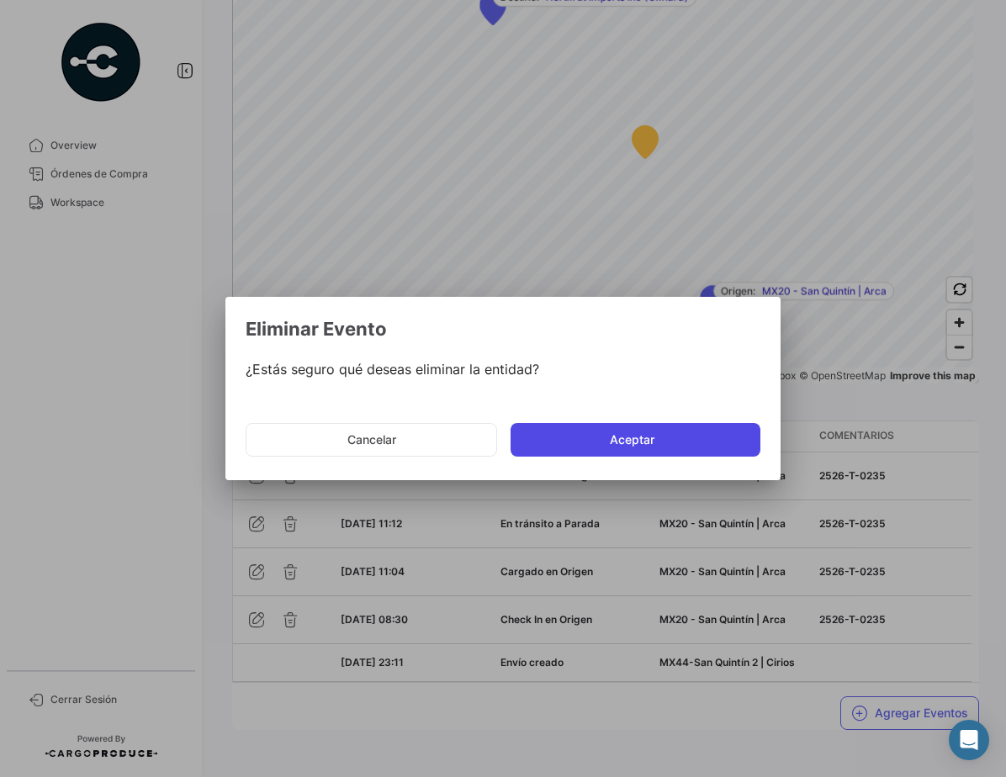
click at [642, 442] on button "Aceptar" at bounding box center [636, 440] width 250 height 34
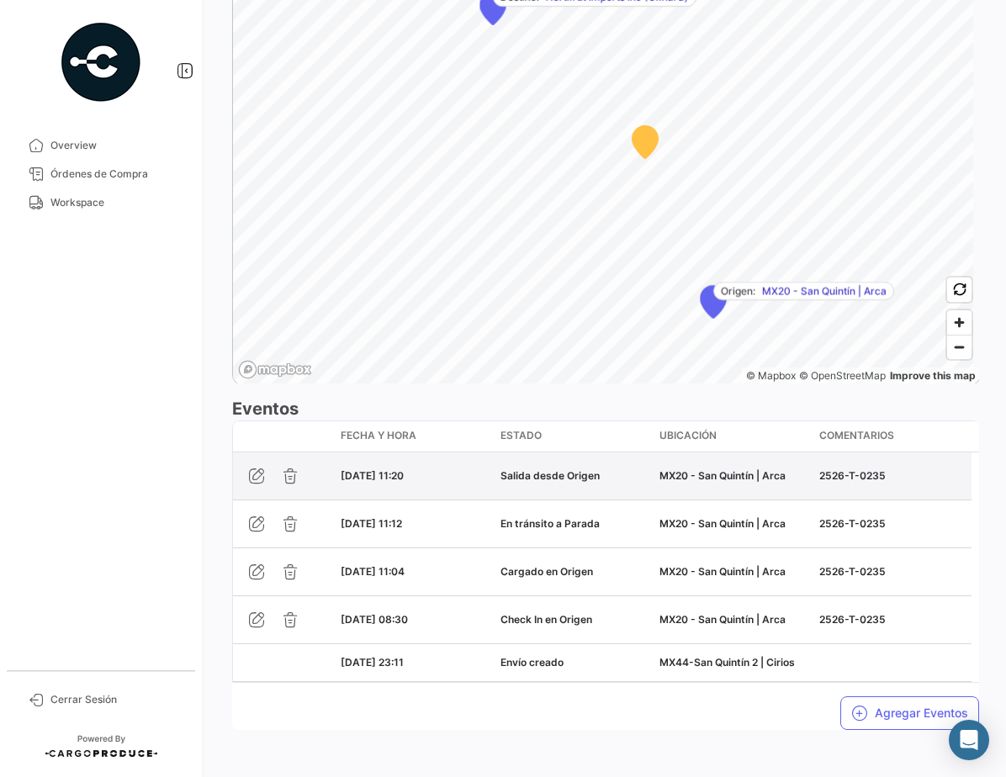
scroll to position [0, 0]
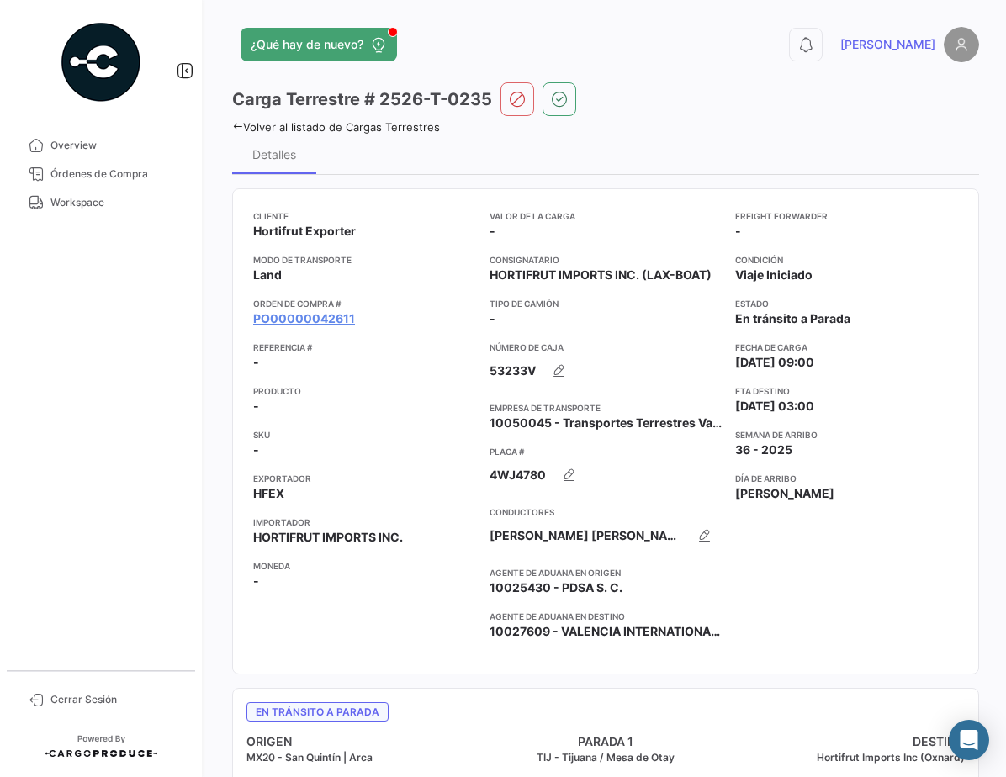
drag, startPoint x: 995, startPoint y: 315, endPoint x: 998, endPoint y: 343, distance: 28.0
click at [998, 343] on div "¿Qué hay de nuevo? 0 [PERSON_NAME] Terrestre # 2526-T-0235 Volver al listado [P…" at bounding box center [605, 388] width 801 height 777
drag, startPoint x: 998, startPoint y: 343, endPoint x: 987, endPoint y: 393, distance: 51.0
click at [987, 415] on div "¿Qué hay de nuevo? 0 [PERSON_NAME] Terrestre # 2526-T-0235 Volver al listado [P…" at bounding box center [605, 388] width 801 height 777
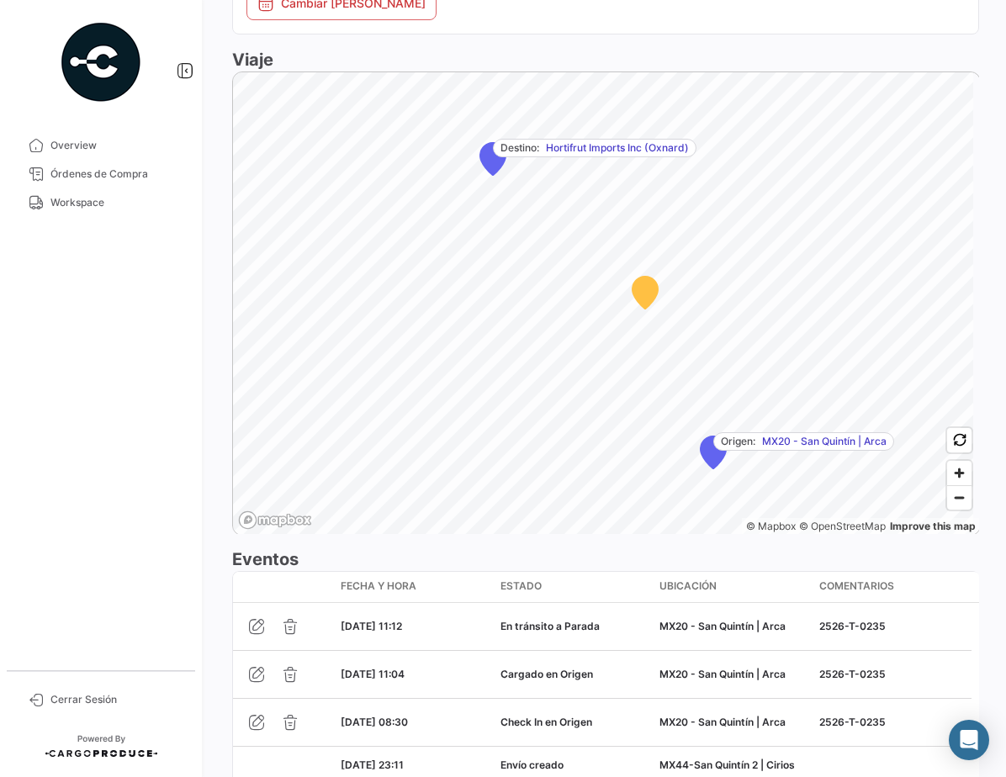
scroll to position [1063, 0]
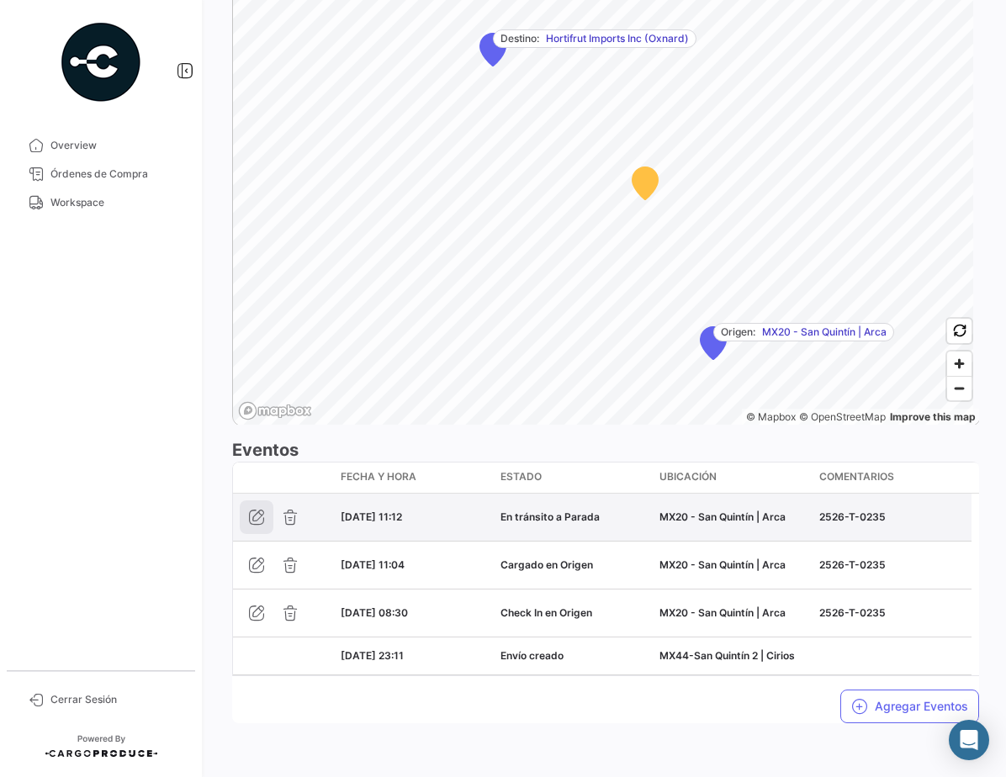
click at [260, 514] on icon "button" at bounding box center [256, 517] width 17 height 17
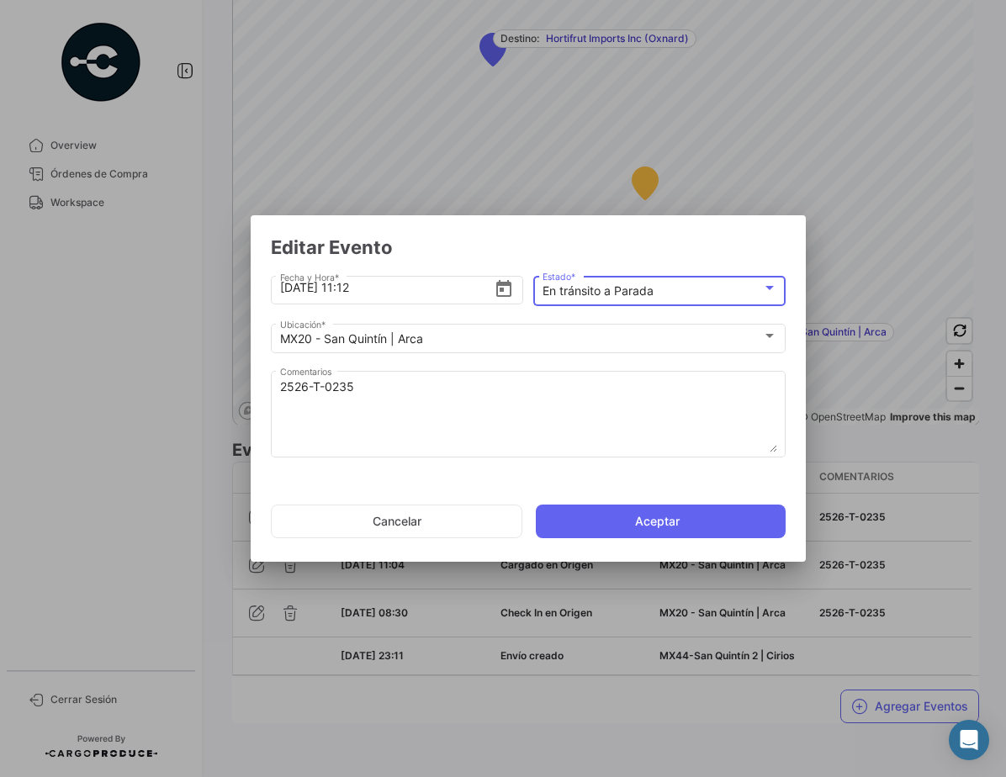
click at [603, 288] on mat-select-trigger "En tránsito a Parada" at bounding box center [597, 290] width 111 height 14
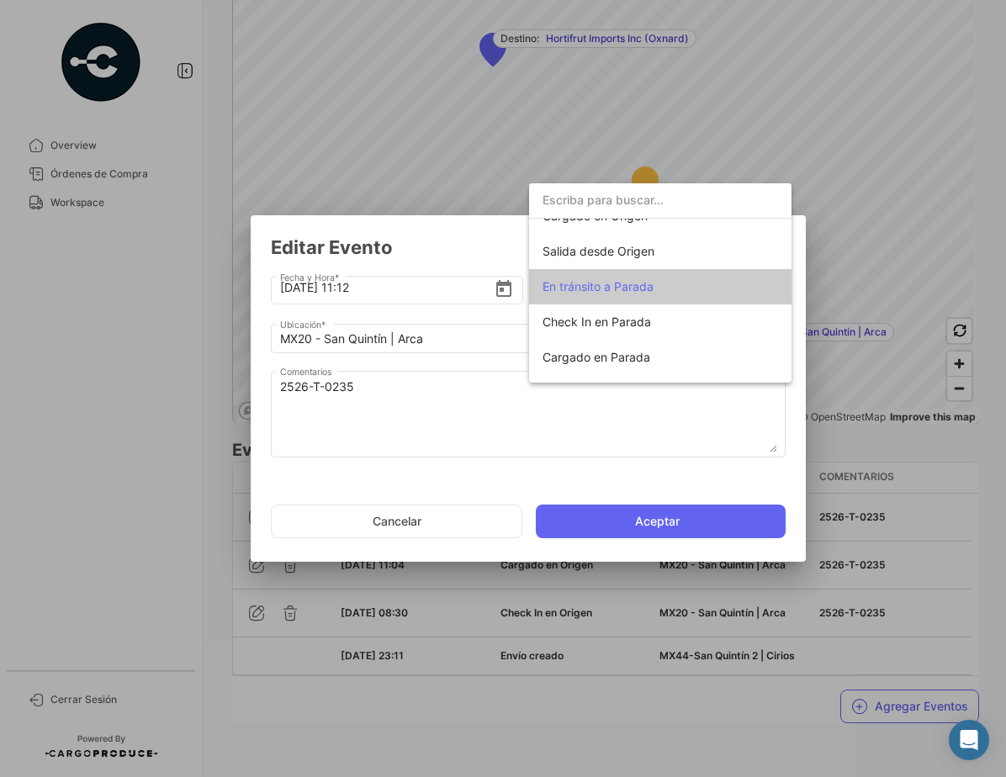
scroll to position [79, 0]
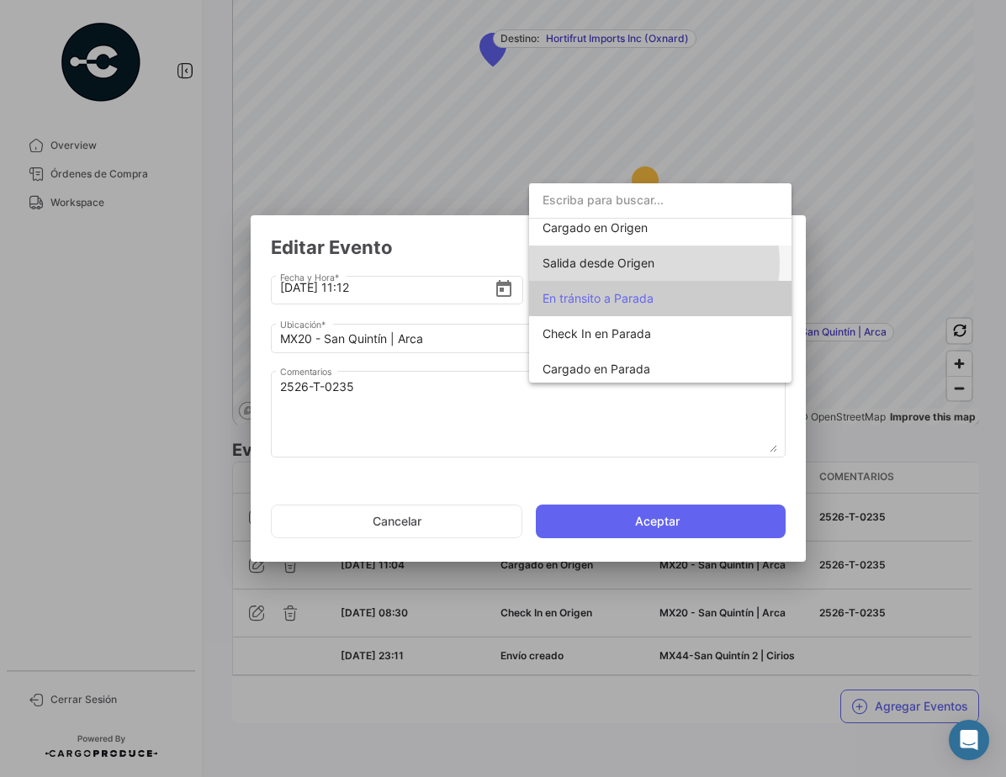
click at [650, 263] on span "Salida desde Origen" at bounding box center [598, 263] width 112 height 14
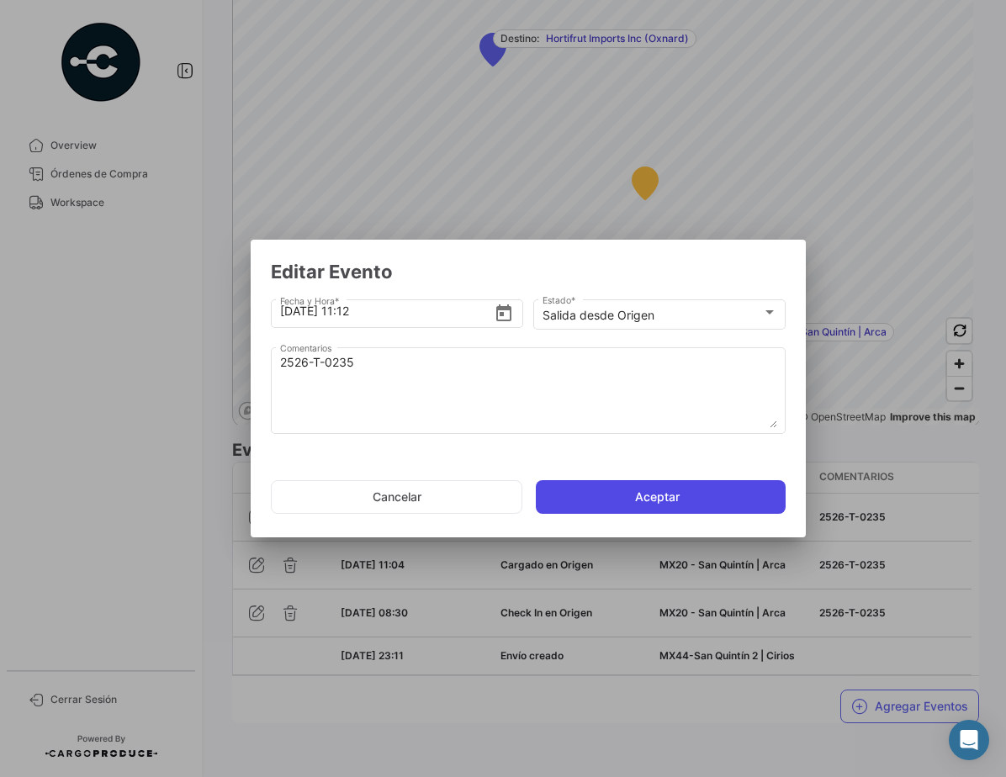
click at [696, 491] on button "Aceptar" at bounding box center [661, 497] width 250 height 34
click at [678, 495] on button "Aceptar" at bounding box center [661, 497] width 250 height 34
click at [670, 489] on button "Aceptar" at bounding box center [661, 497] width 250 height 34
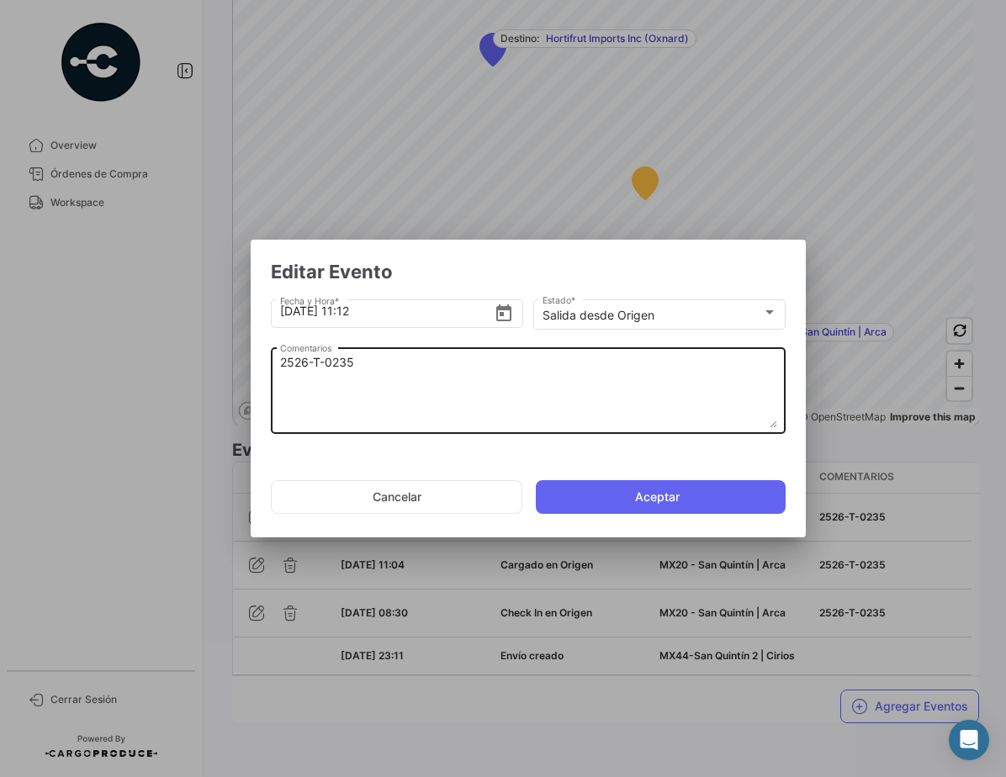
click at [436, 382] on textarea "2526-T-0235" at bounding box center [528, 391] width 497 height 74
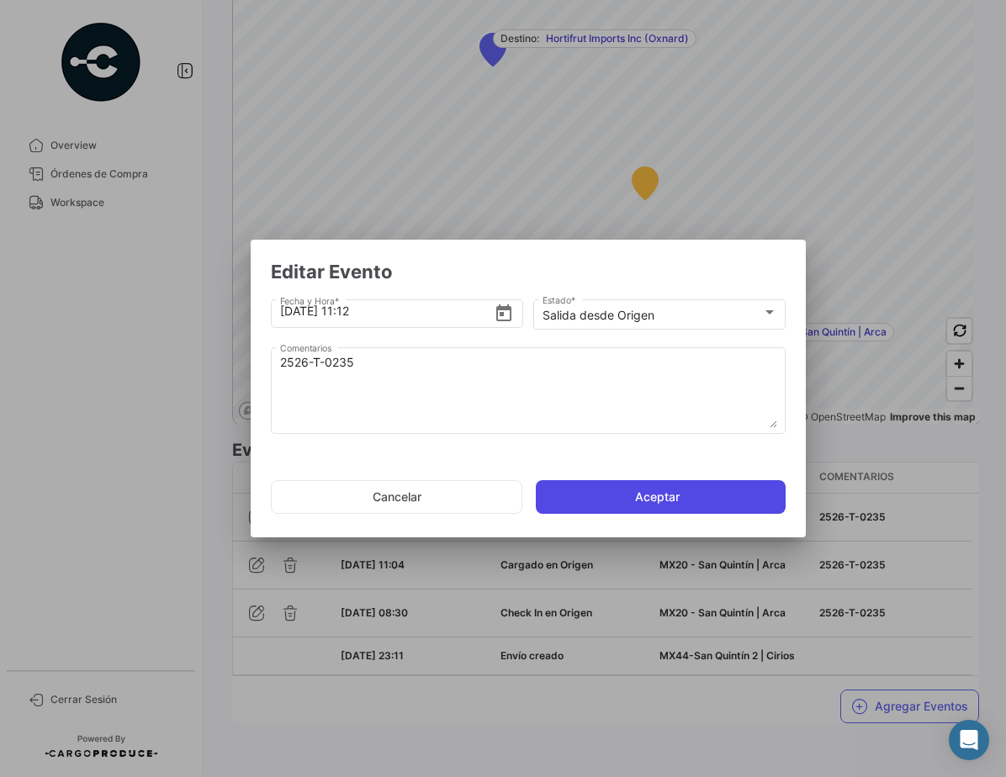
click at [652, 505] on button "Aceptar" at bounding box center [661, 497] width 250 height 34
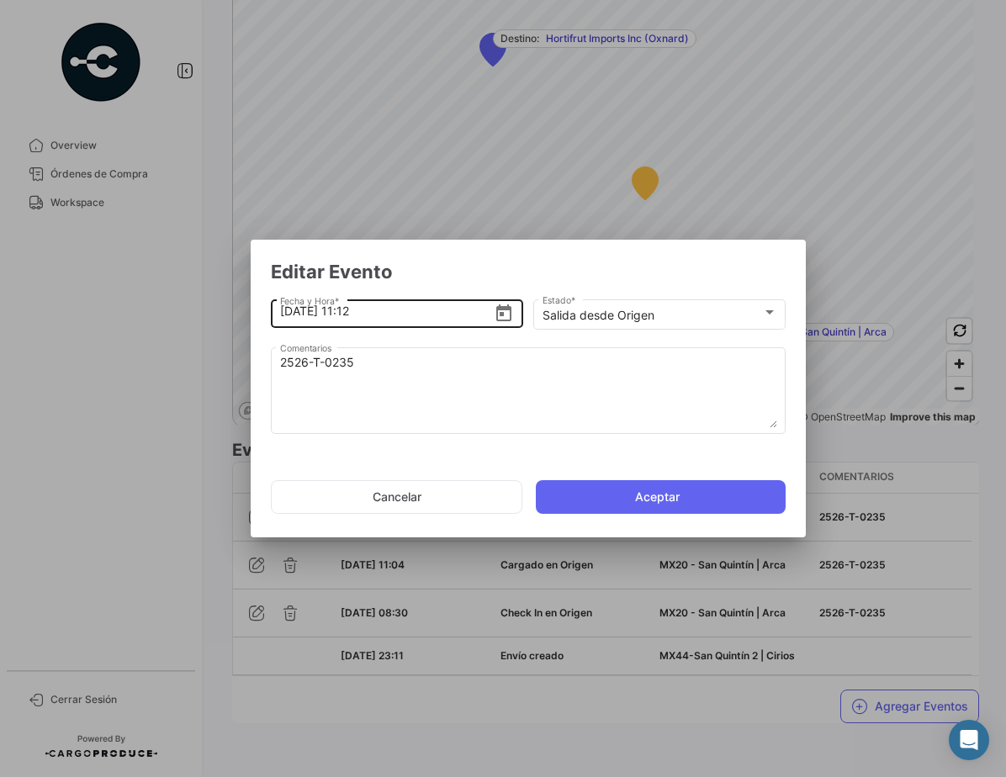
click at [500, 310] on icon "Open calendar" at bounding box center [504, 314] width 20 height 20
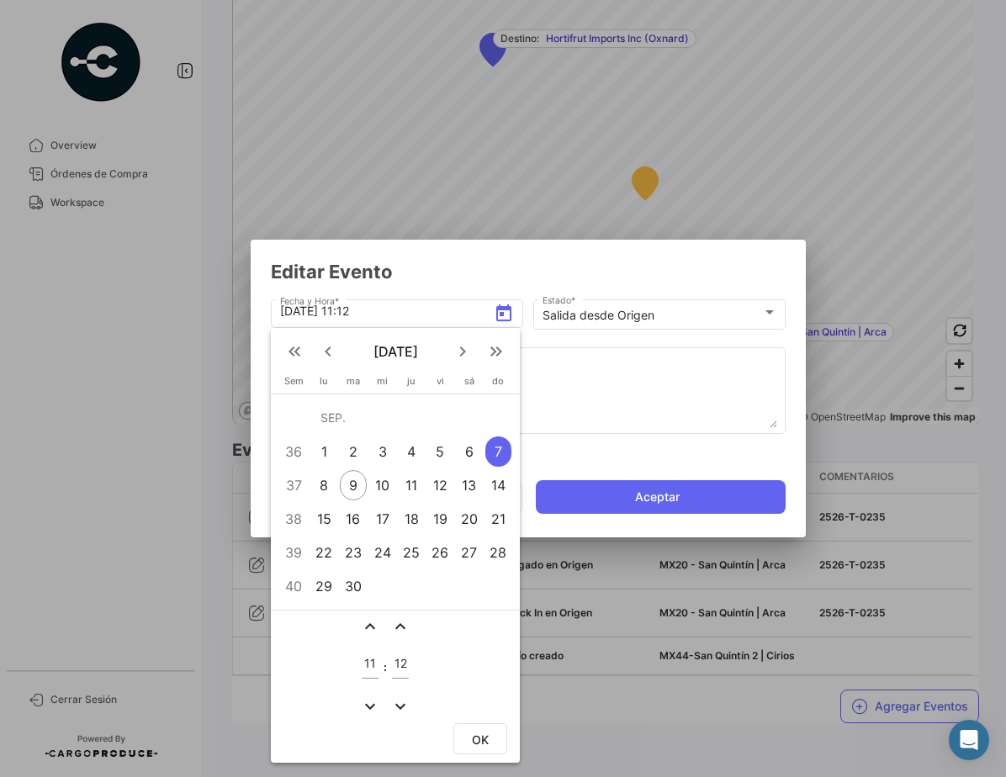
click at [479, 735] on span "OK" at bounding box center [480, 740] width 17 height 14
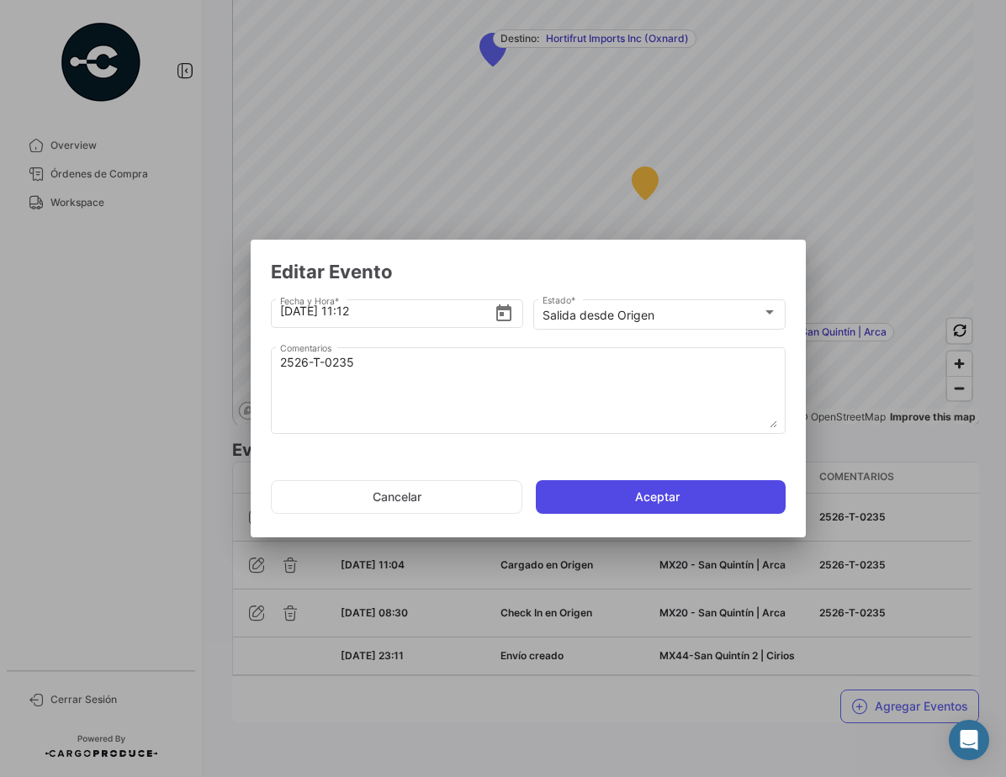
click at [656, 506] on button "Aceptar" at bounding box center [661, 497] width 250 height 34
click at [667, 499] on button "Aceptar" at bounding box center [661, 497] width 250 height 34
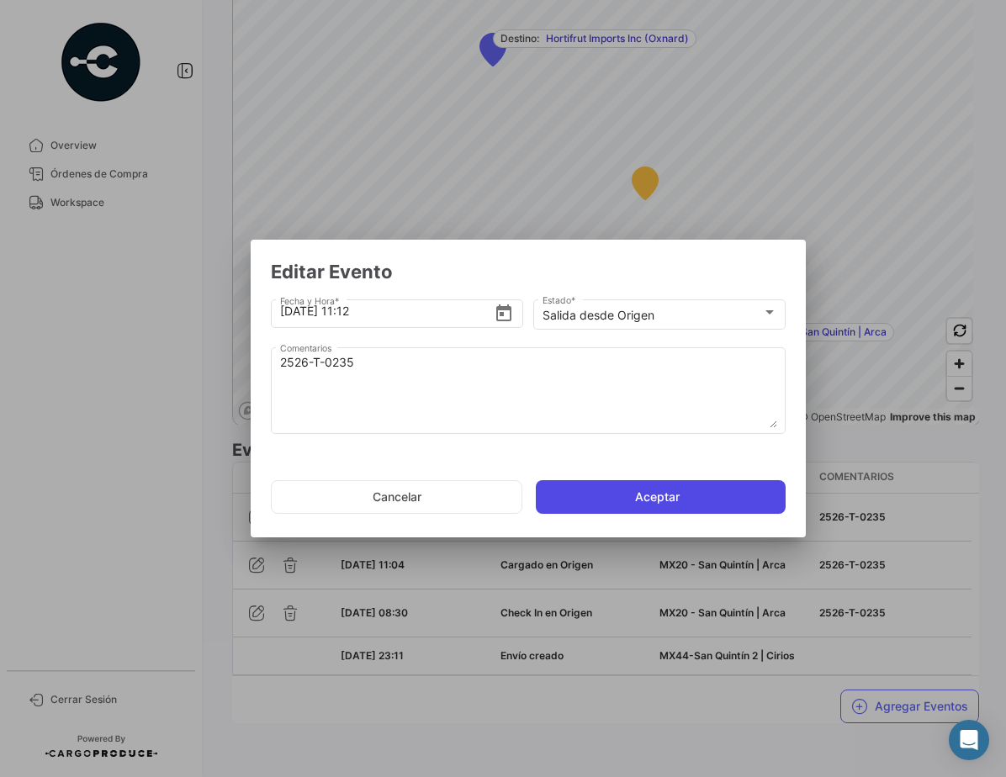
click at [667, 499] on button "Aceptar" at bounding box center [661, 497] width 250 height 34
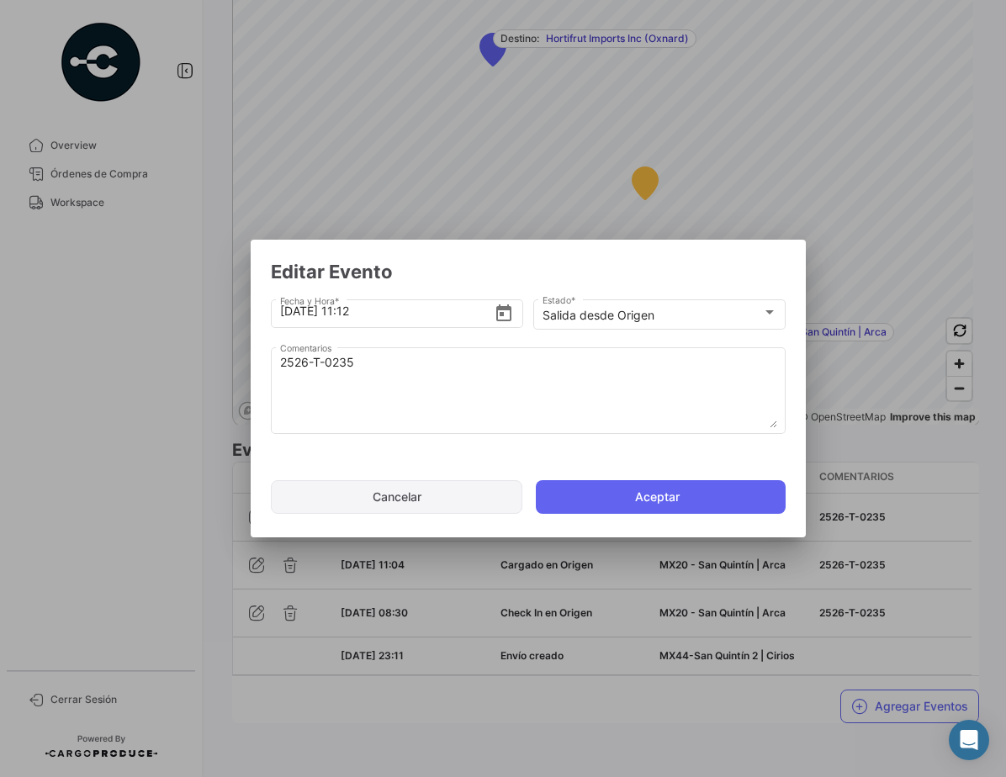
click at [440, 501] on button "Cancelar" at bounding box center [396, 497] width 251 height 34
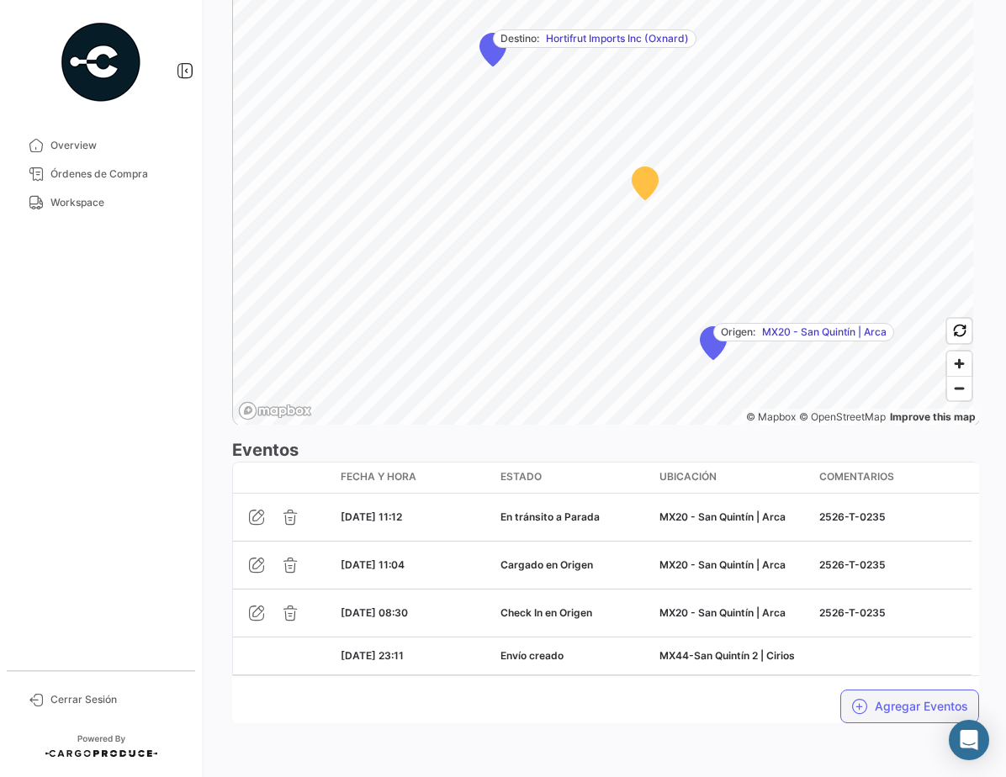
click at [873, 703] on button "Agregar Eventos" at bounding box center [909, 707] width 139 height 34
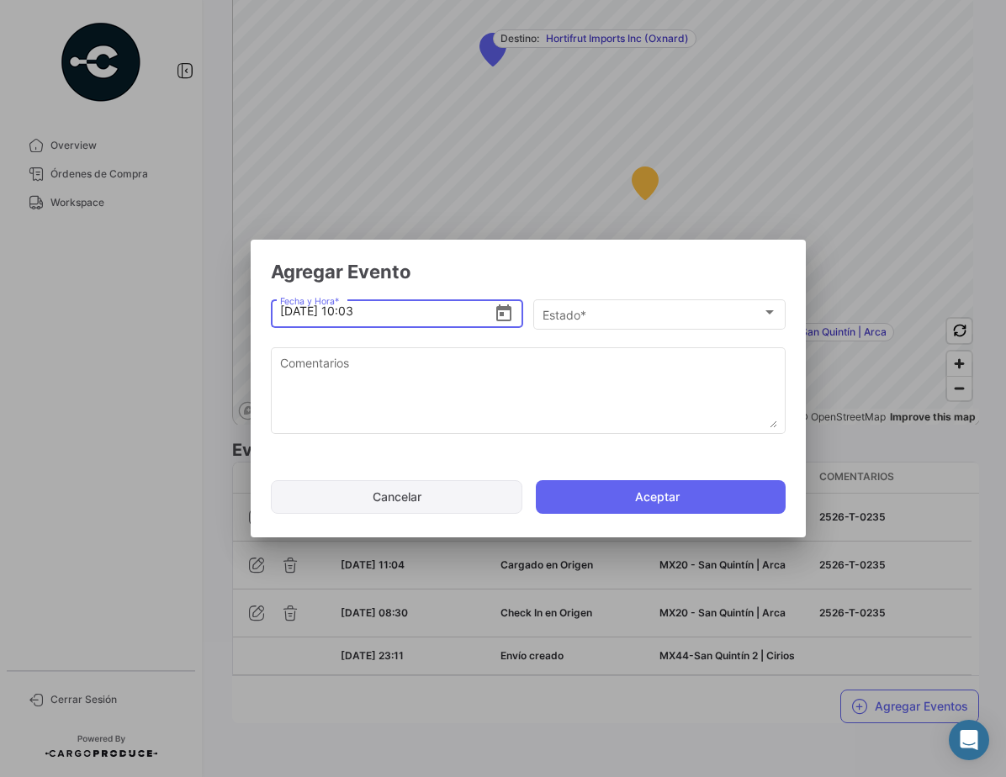
click at [437, 506] on button "Cancelar" at bounding box center [396, 497] width 251 height 34
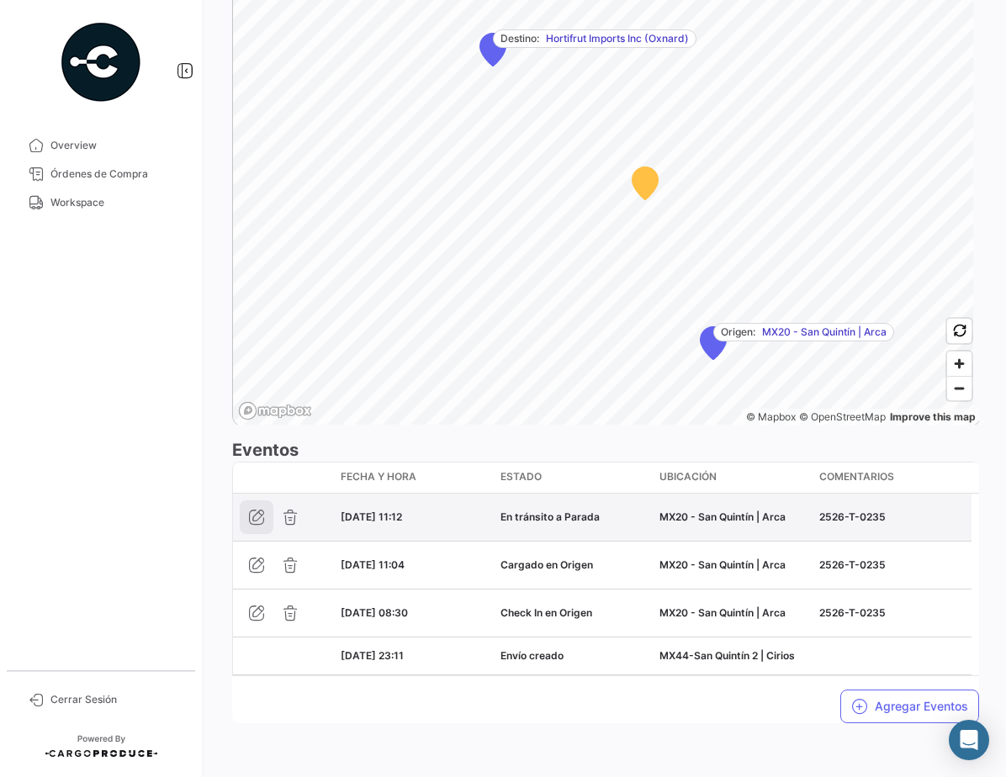
click at [246, 519] on button "button" at bounding box center [257, 517] width 34 height 34
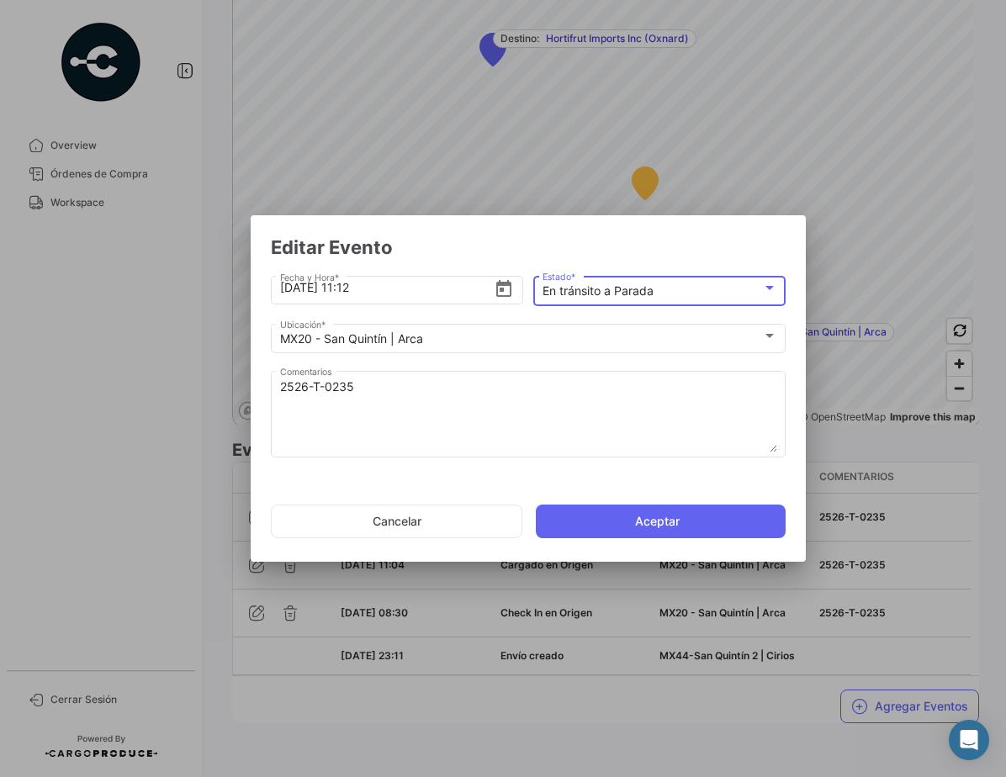
click at [628, 288] on mat-select-trigger "En tránsito a Parada" at bounding box center [597, 290] width 111 height 14
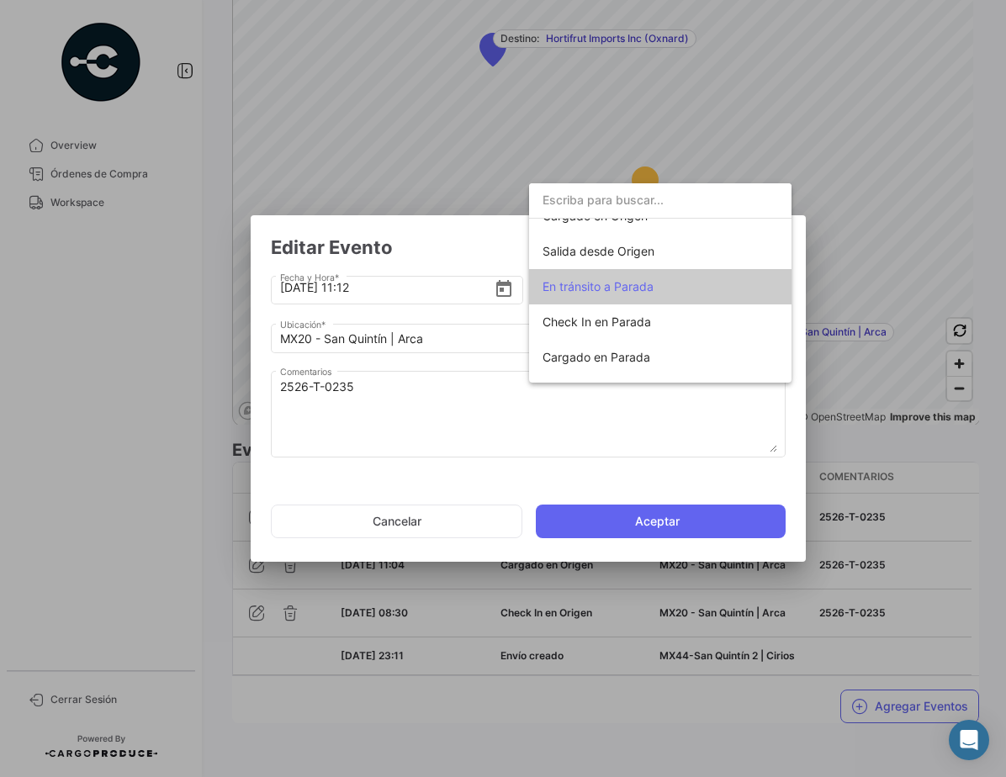
scroll to position [88, 0]
click at [630, 252] on span "Salida desde Origen" at bounding box center [598, 253] width 112 height 14
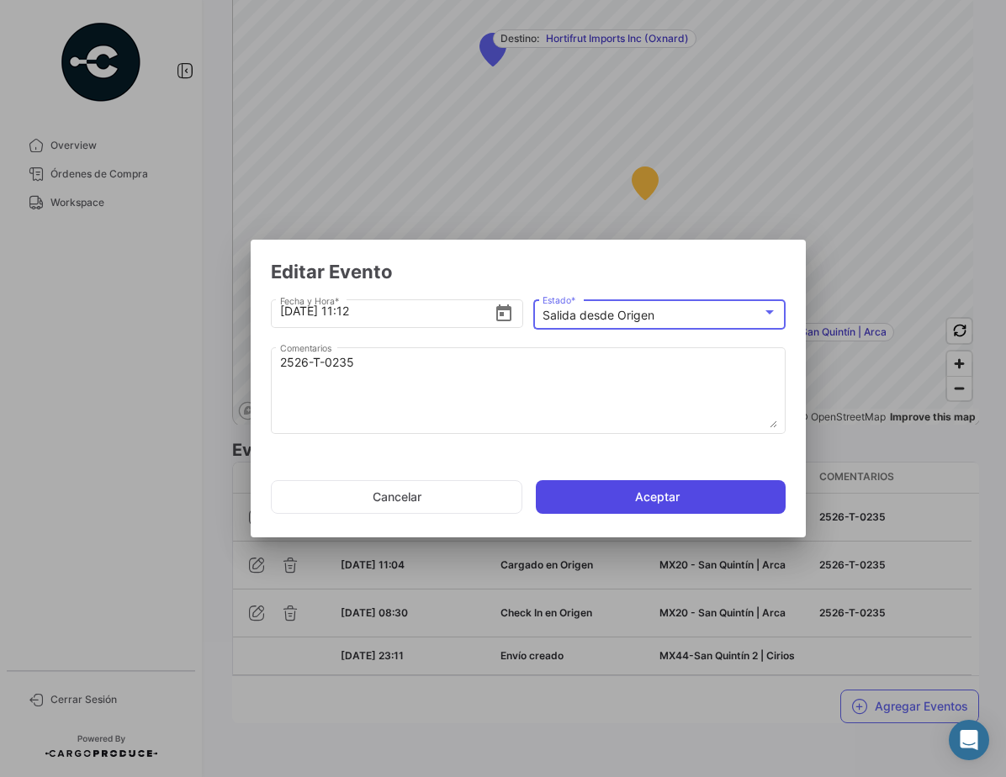
click at [677, 484] on button "Aceptar" at bounding box center [661, 497] width 250 height 34
click at [685, 499] on button "Aceptar" at bounding box center [661, 497] width 250 height 34
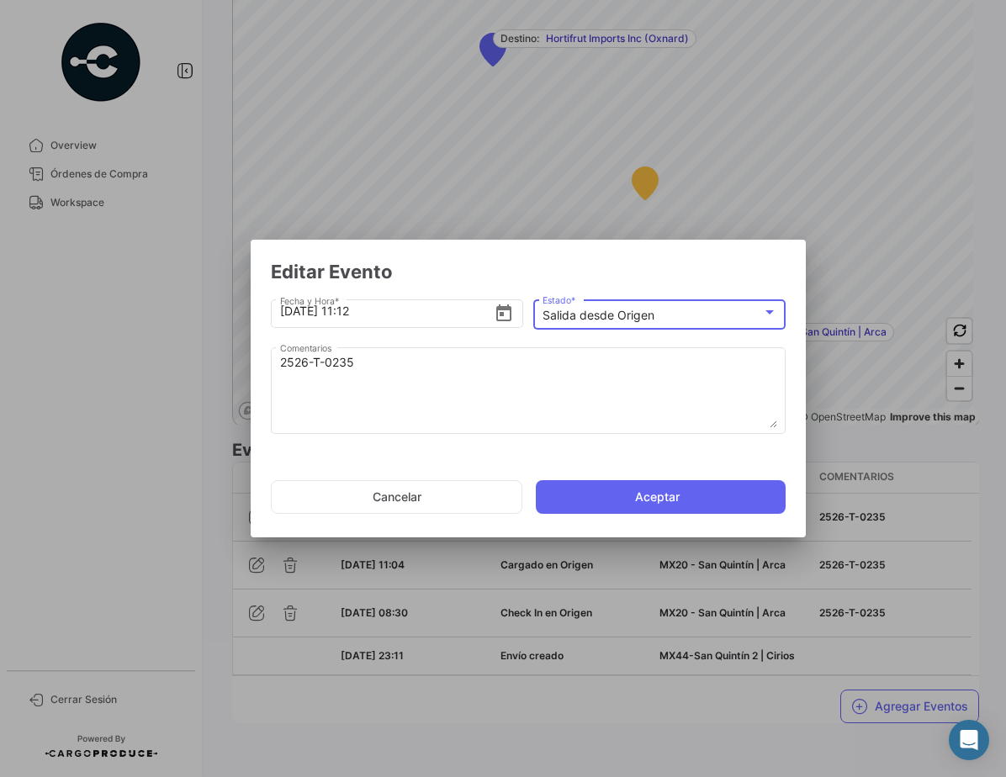
click at [662, 320] on div "Salida desde Origen" at bounding box center [652, 316] width 220 height 14
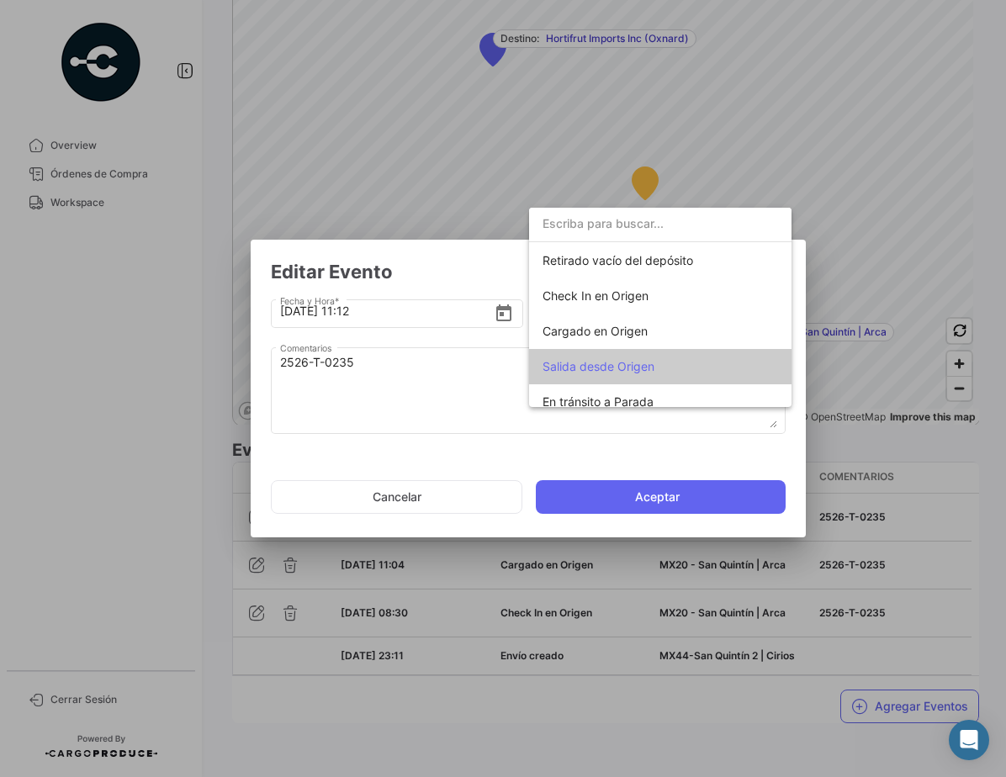
scroll to position [98, 0]
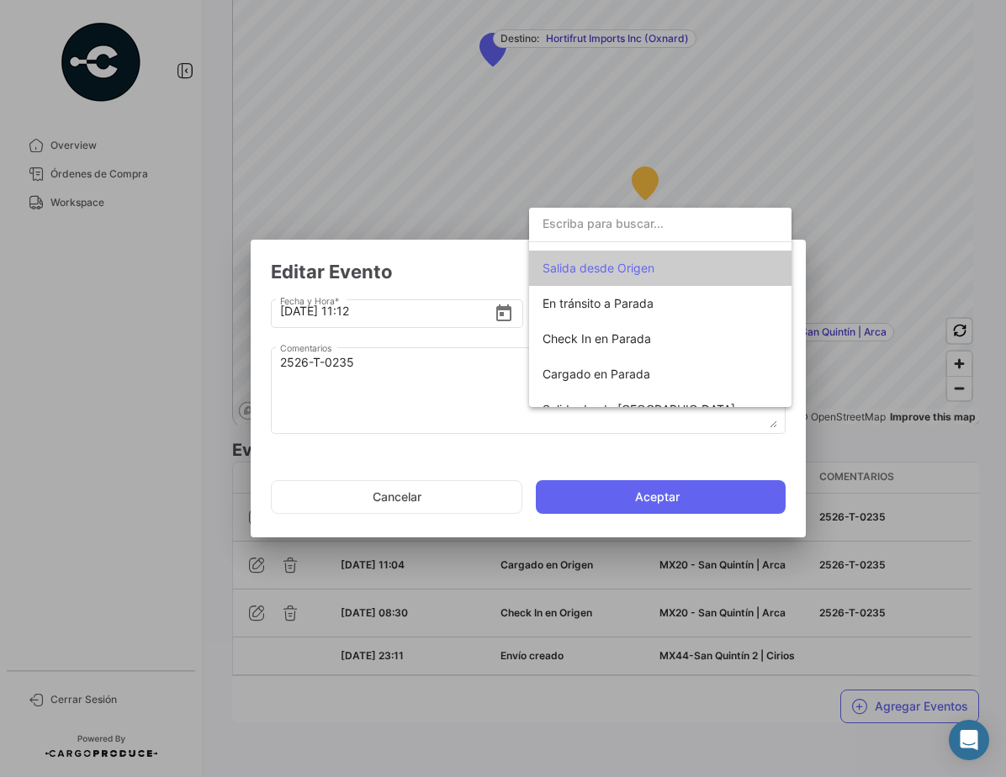
click at [495, 504] on div at bounding box center [503, 388] width 1006 height 777
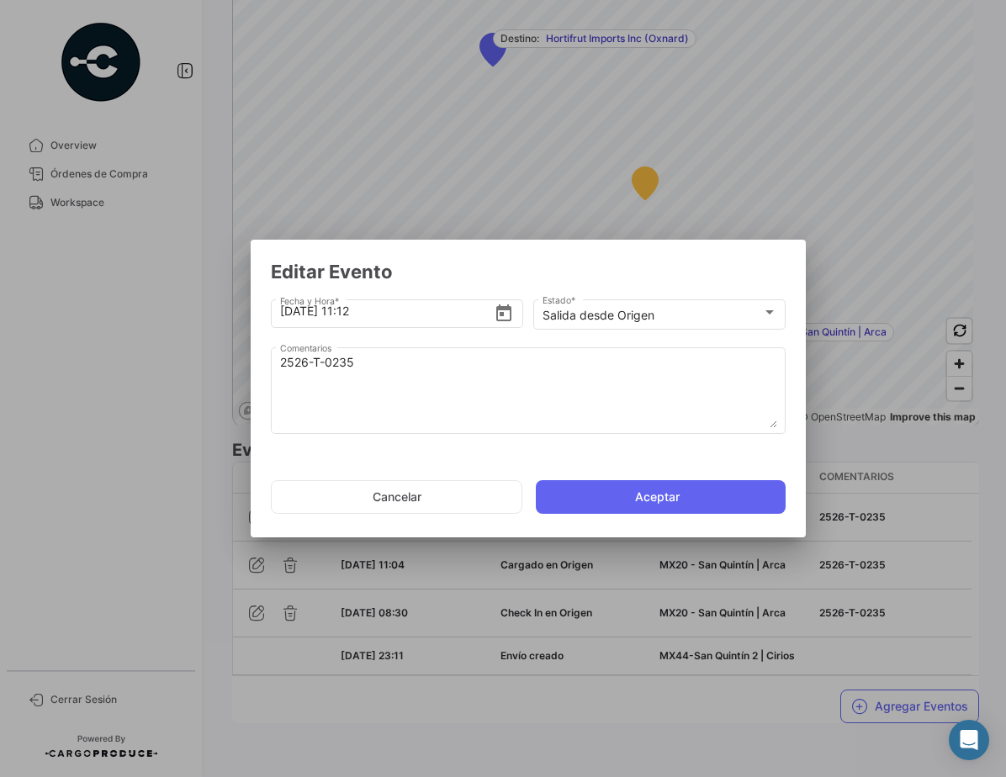
click at [495, 504] on button "Cancelar" at bounding box center [396, 497] width 251 height 34
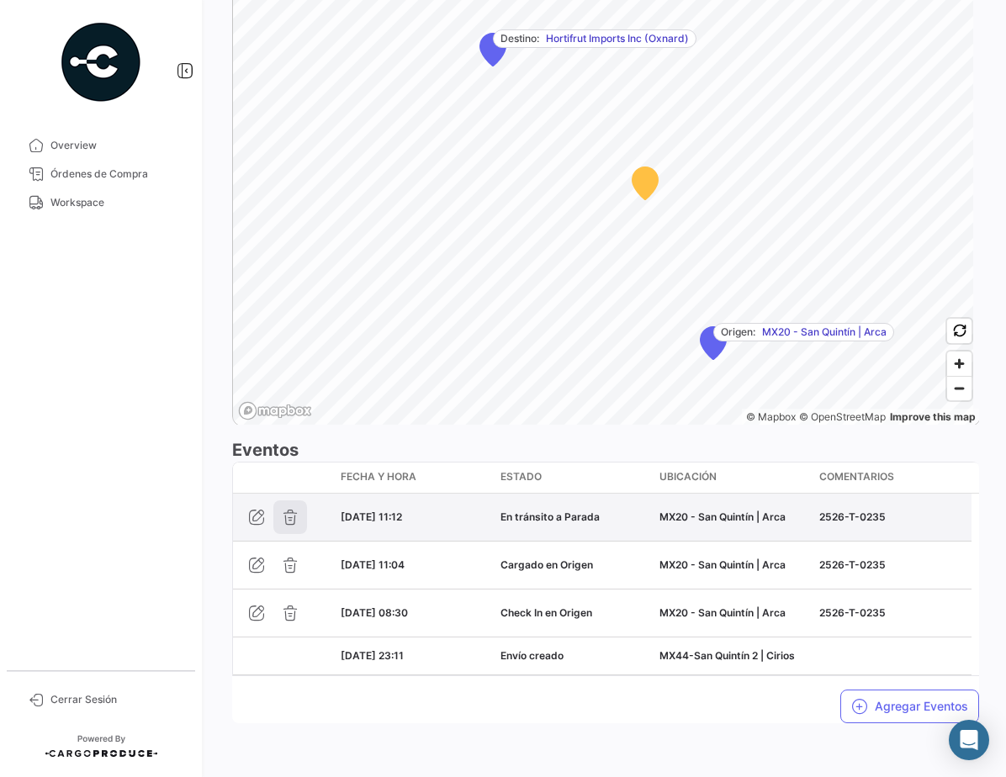
click at [282, 516] on icon "button" at bounding box center [290, 517] width 17 height 17
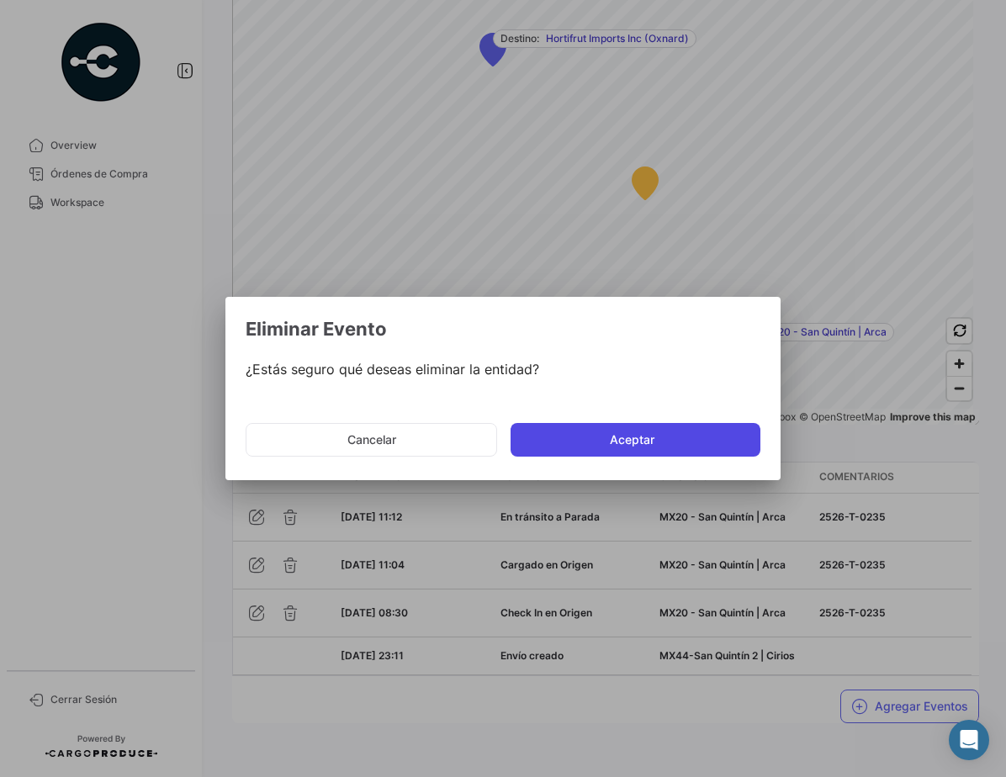
click at [585, 447] on button "Aceptar" at bounding box center [636, 440] width 250 height 34
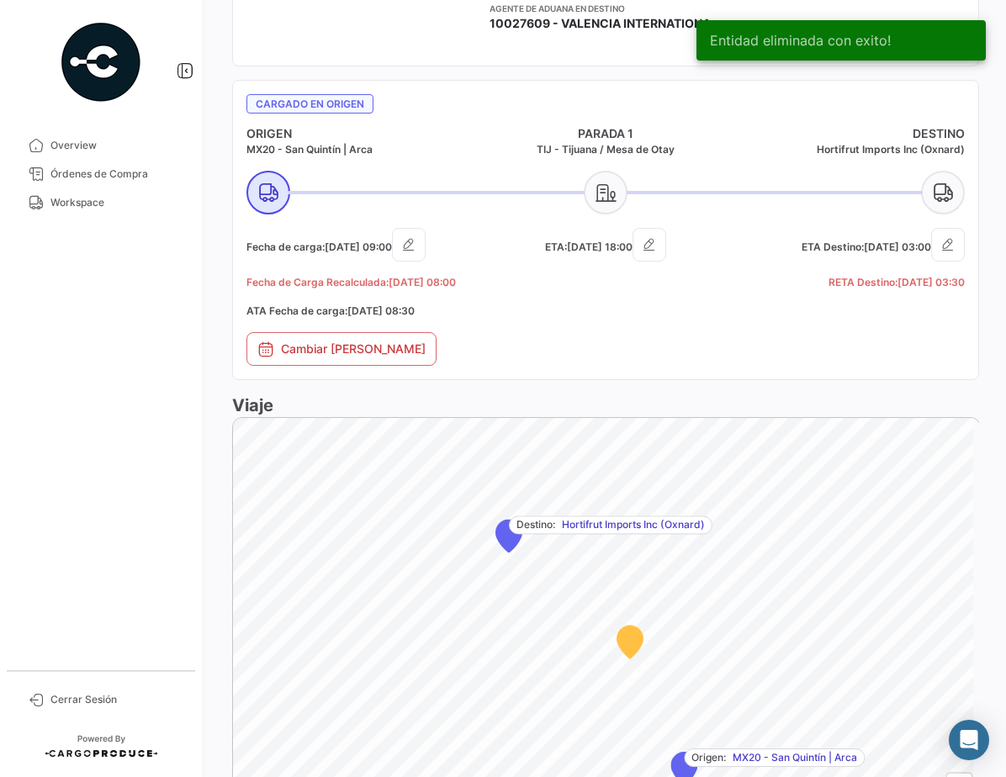
scroll to position [1015, 0]
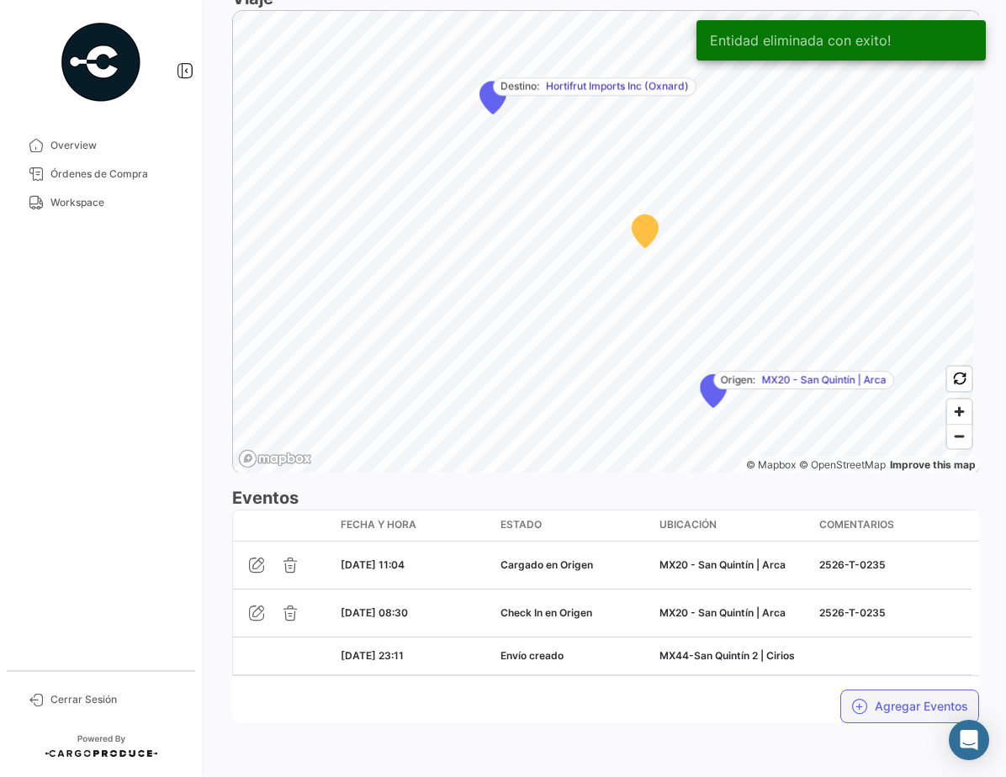
click at [899, 707] on button "Agregar Eventos" at bounding box center [909, 707] width 139 height 34
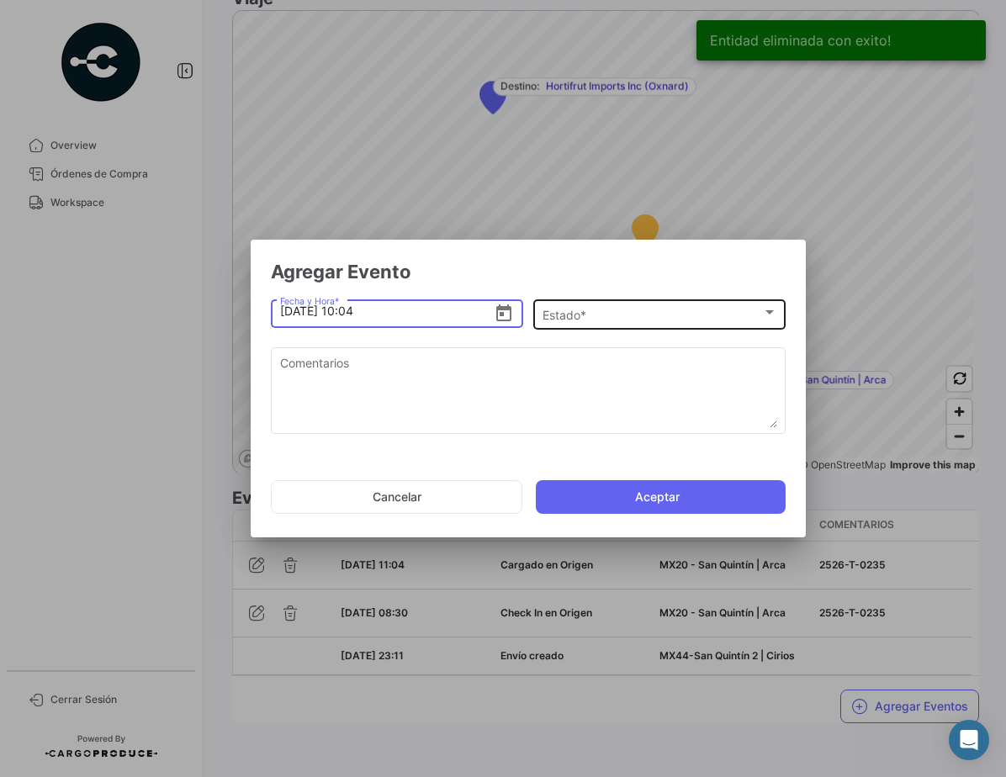
click at [595, 316] on div "Estado *" at bounding box center [652, 316] width 220 height 14
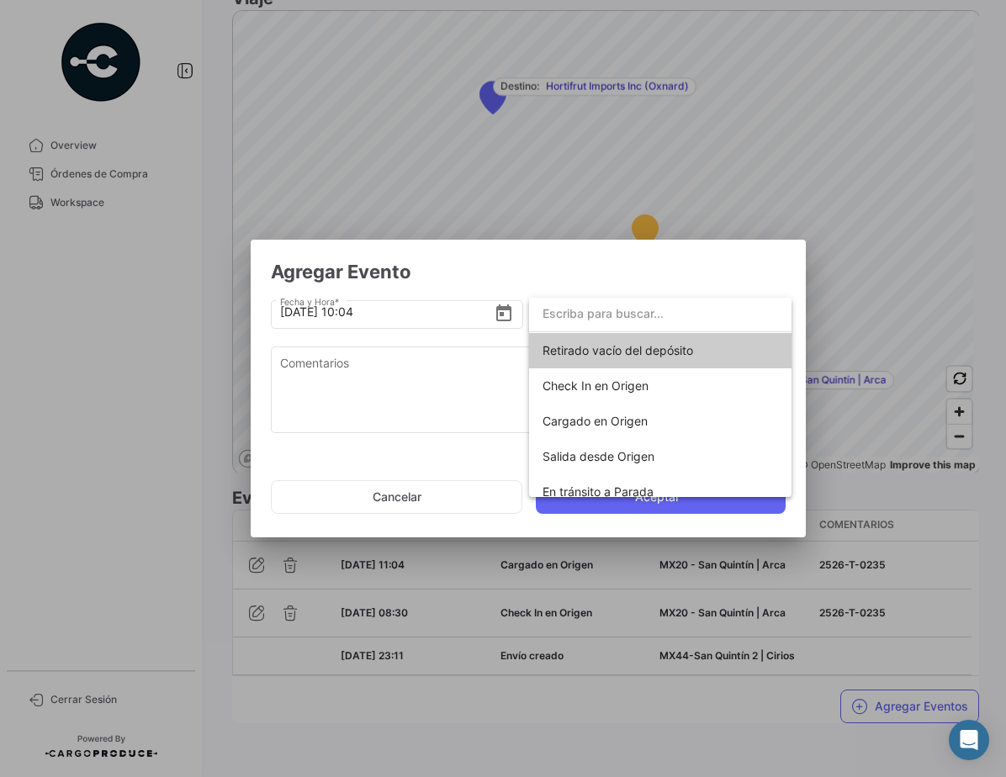
click at [499, 314] on div at bounding box center [503, 388] width 1006 height 777
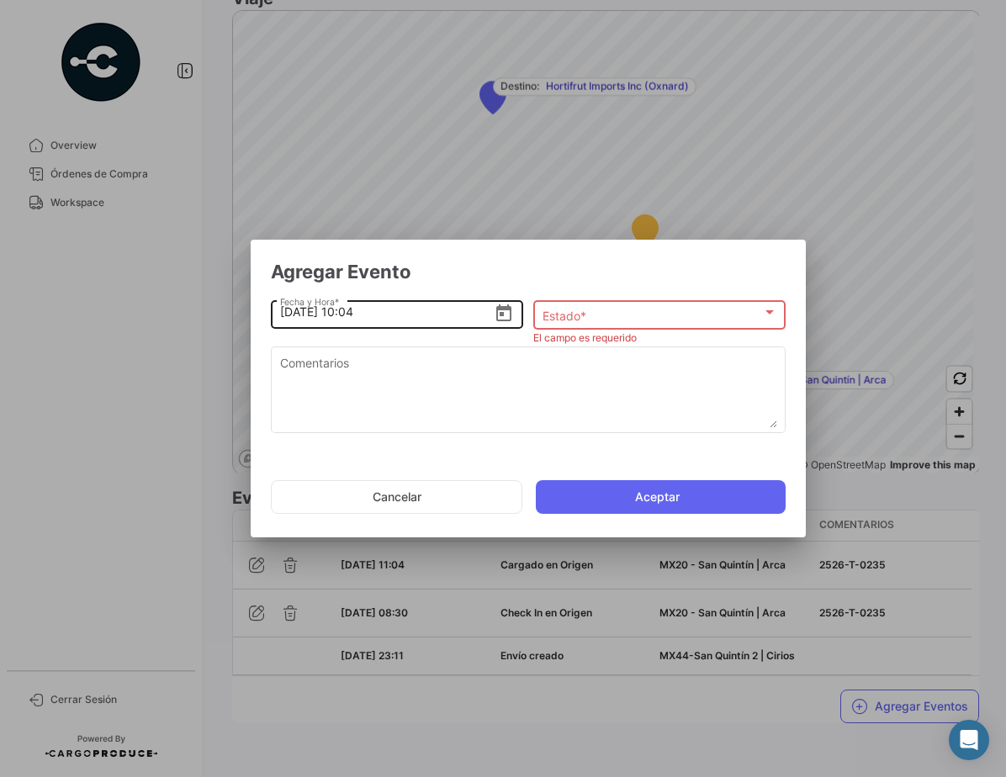
click at [506, 316] on icon "Open calendar" at bounding box center [504, 314] width 20 height 20
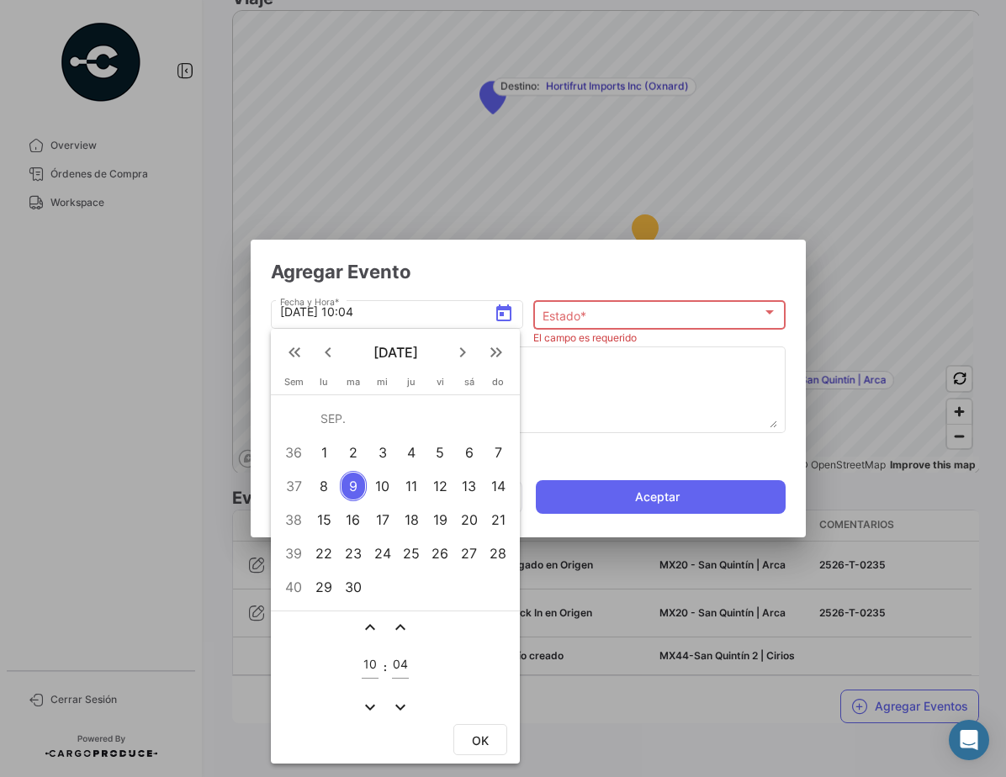
click at [495, 447] on div "7" at bounding box center [498, 452] width 27 height 30
drag, startPoint x: 369, startPoint y: 627, endPoint x: 374, endPoint y: 641, distance: 14.4
click at [369, 627] on mat-icon "expand_less" at bounding box center [370, 627] width 20 height 20
type input "11"
click at [402, 631] on mat-icon "expand_less" at bounding box center [400, 627] width 20 height 20
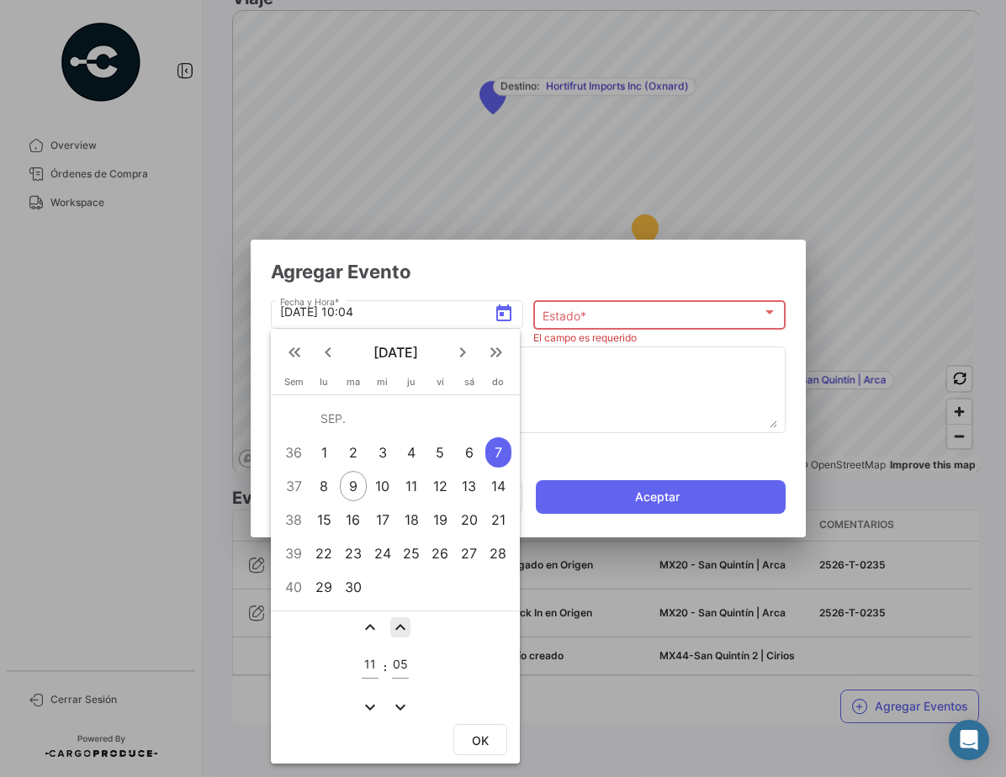
click at [402, 631] on mat-icon "expand_less" at bounding box center [400, 627] width 20 height 20
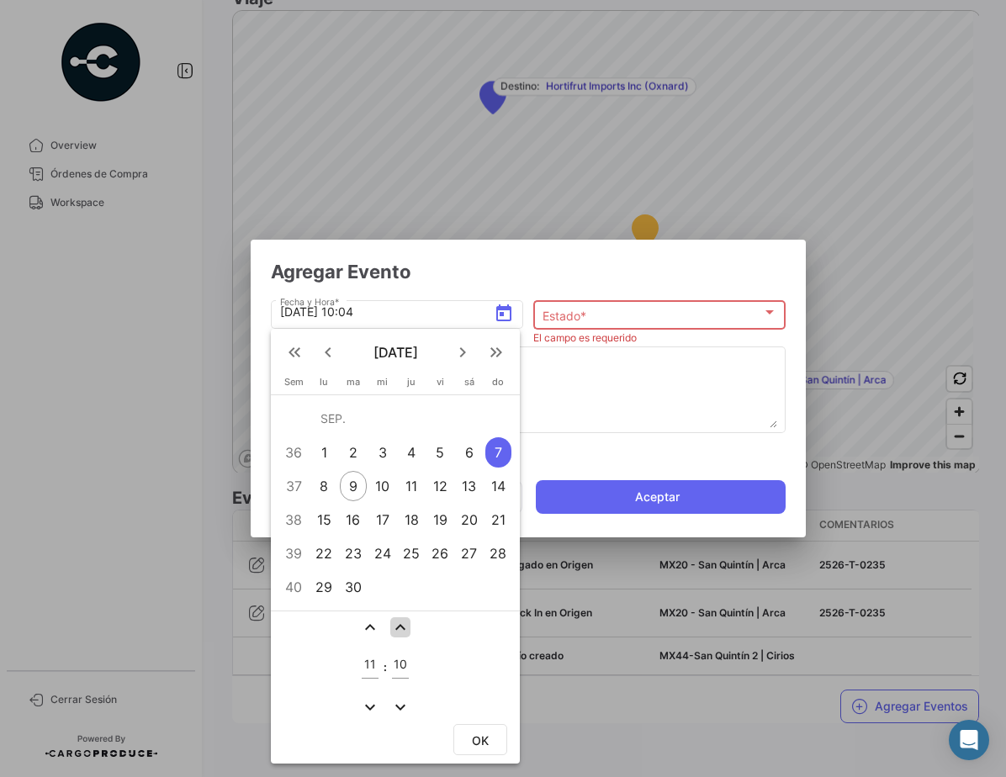
click at [402, 631] on mat-icon "expand_less" at bounding box center [400, 627] width 20 height 20
type input "12"
click at [473, 738] on span "OK" at bounding box center [480, 740] width 17 height 14
type input "[DATE] 11:12"
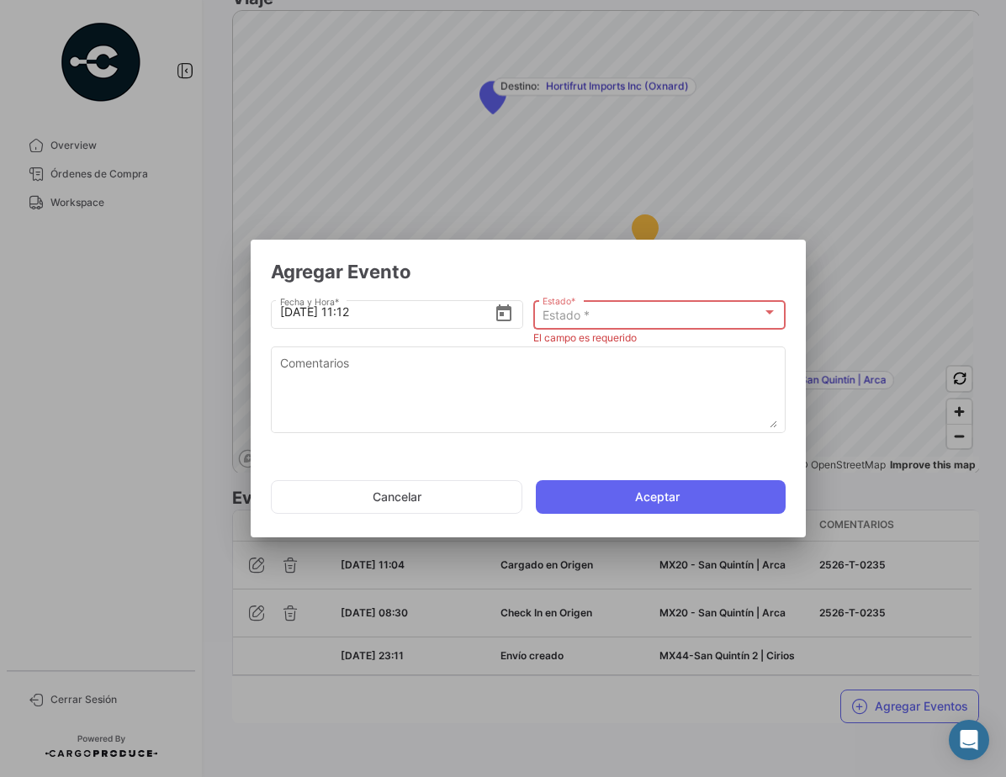
click at [595, 319] on div "Estado *" at bounding box center [652, 316] width 220 height 14
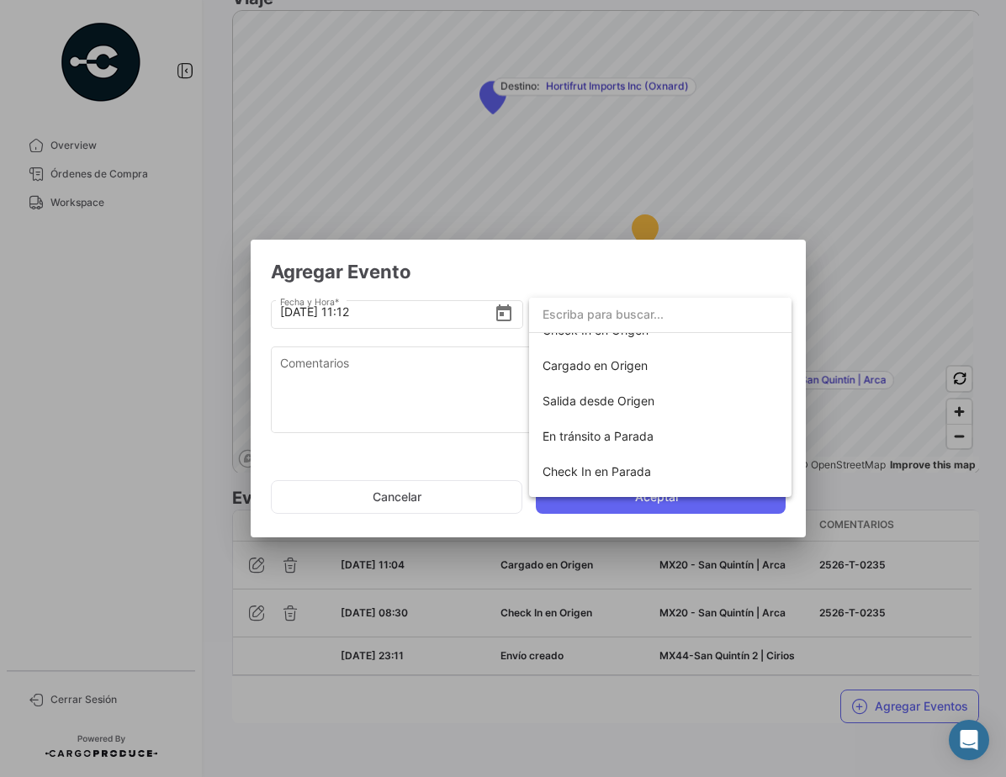
scroll to position [65, 0]
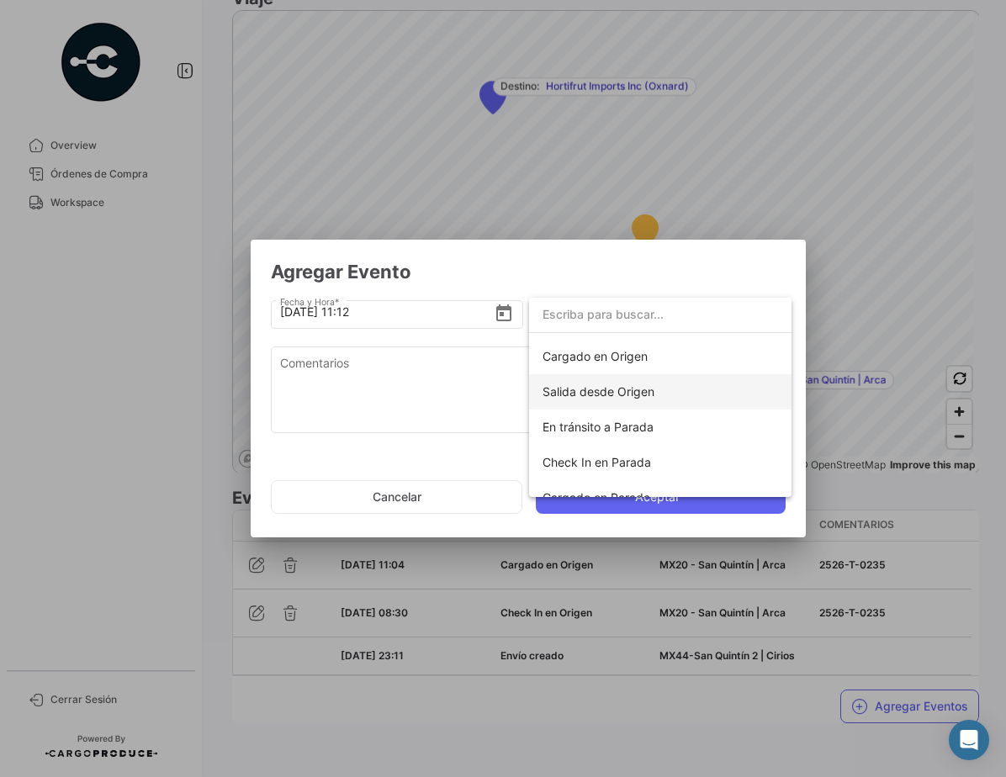
click at [642, 395] on span "Salida desde Origen" at bounding box center [598, 391] width 112 height 14
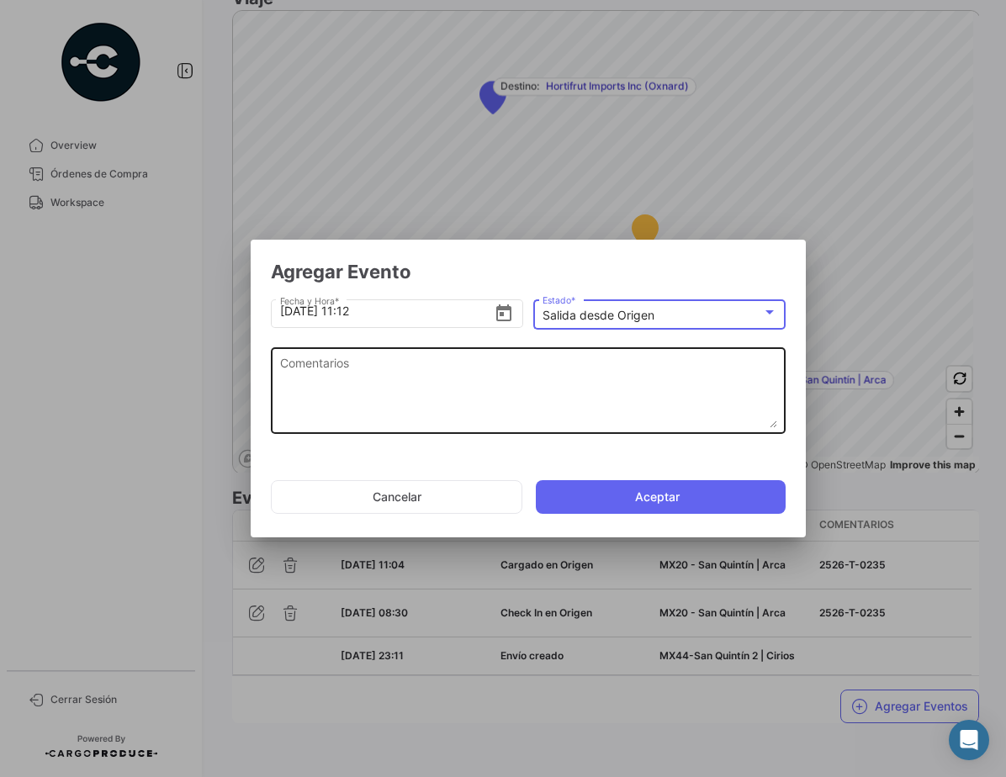
click at [494, 391] on textarea "Comentarios" at bounding box center [528, 391] width 497 height 74
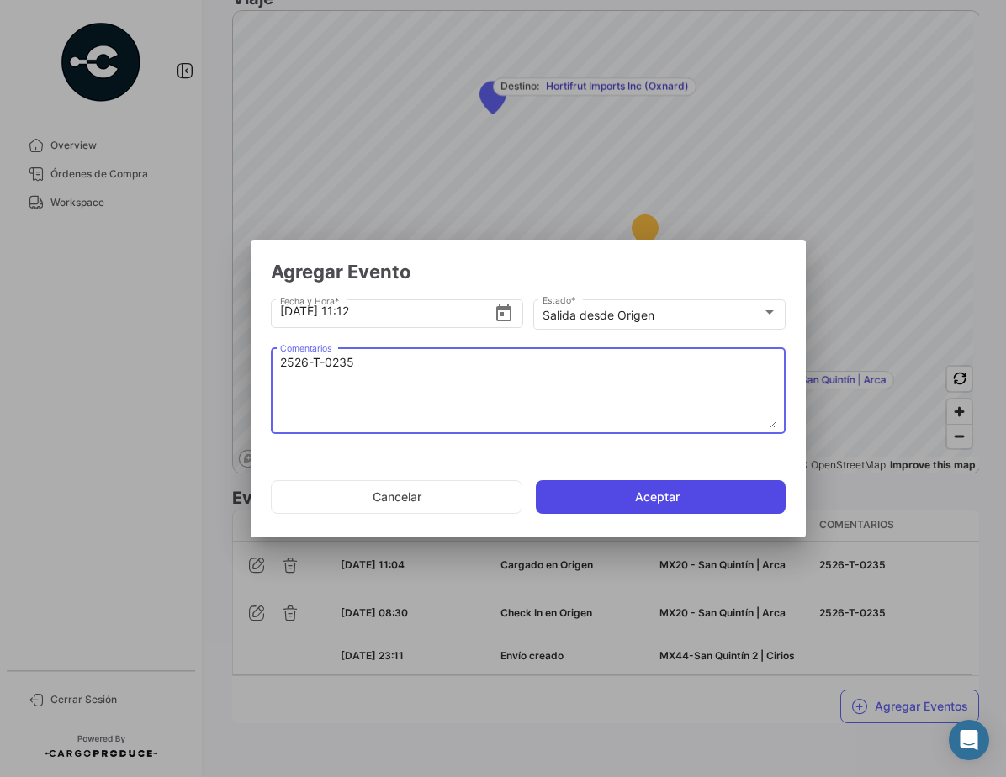
type textarea "2526-T-0235"
click at [649, 493] on button "Aceptar" at bounding box center [661, 497] width 250 height 34
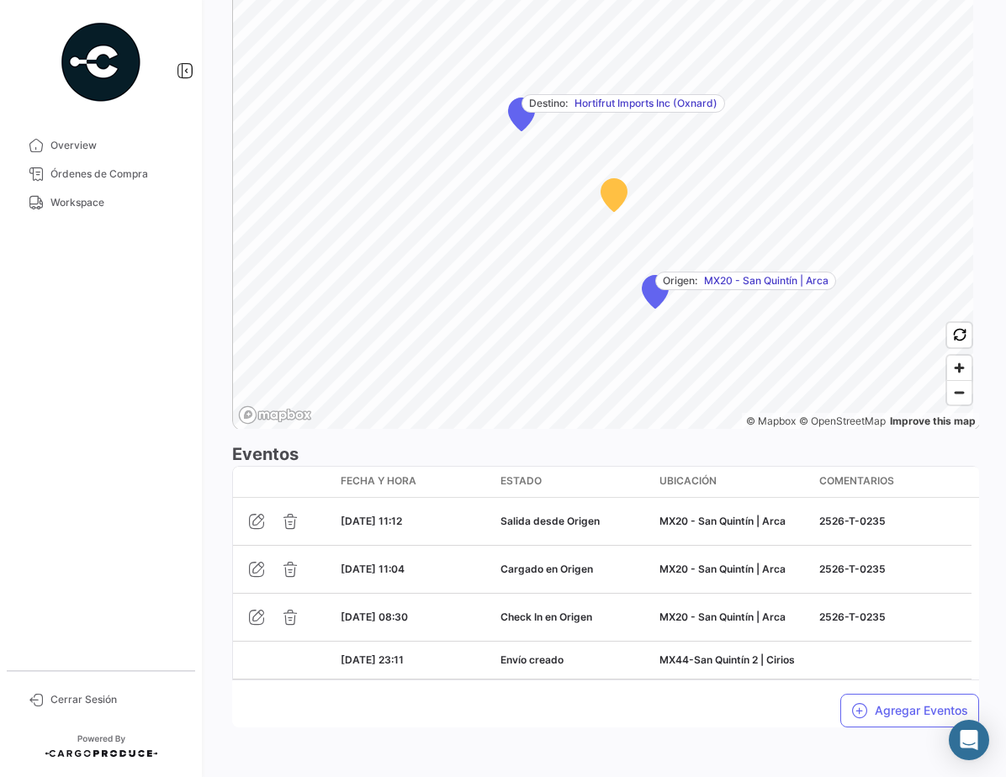
scroll to position [1092, 0]
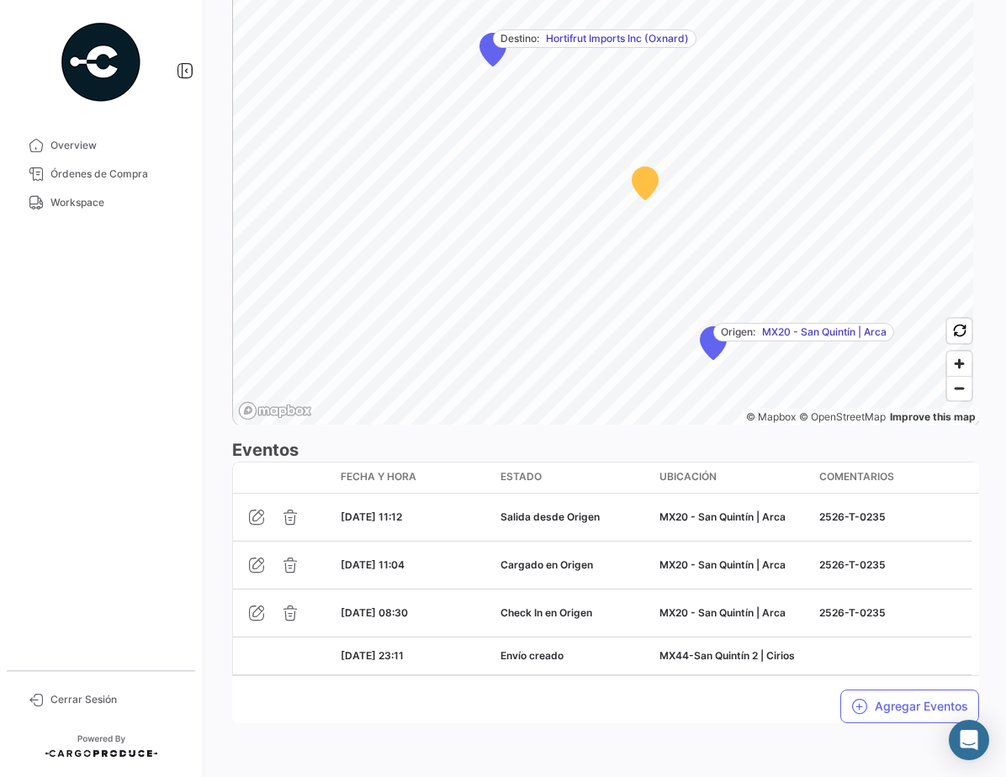
click at [541, 712] on div "Agregar Eventos" at bounding box center [605, 699] width 747 height 47
click at [879, 708] on button "Agregar Eventos" at bounding box center [909, 707] width 139 height 34
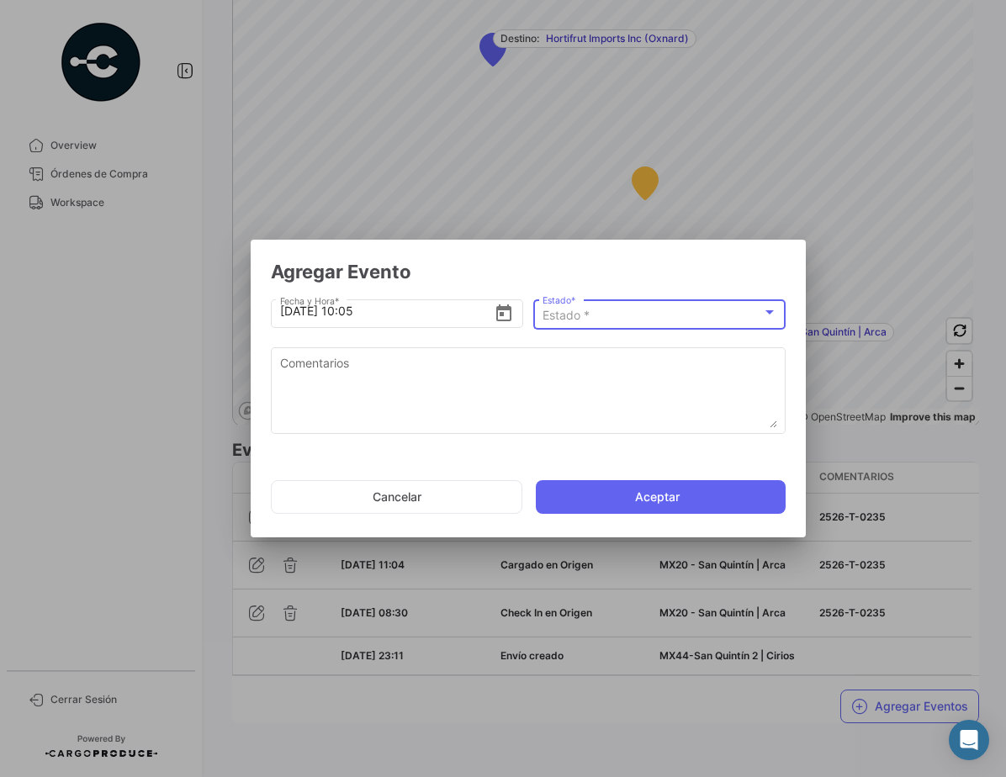
click at [669, 322] on div "Estado *" at bounding box center [652, 316] width 220 height 14
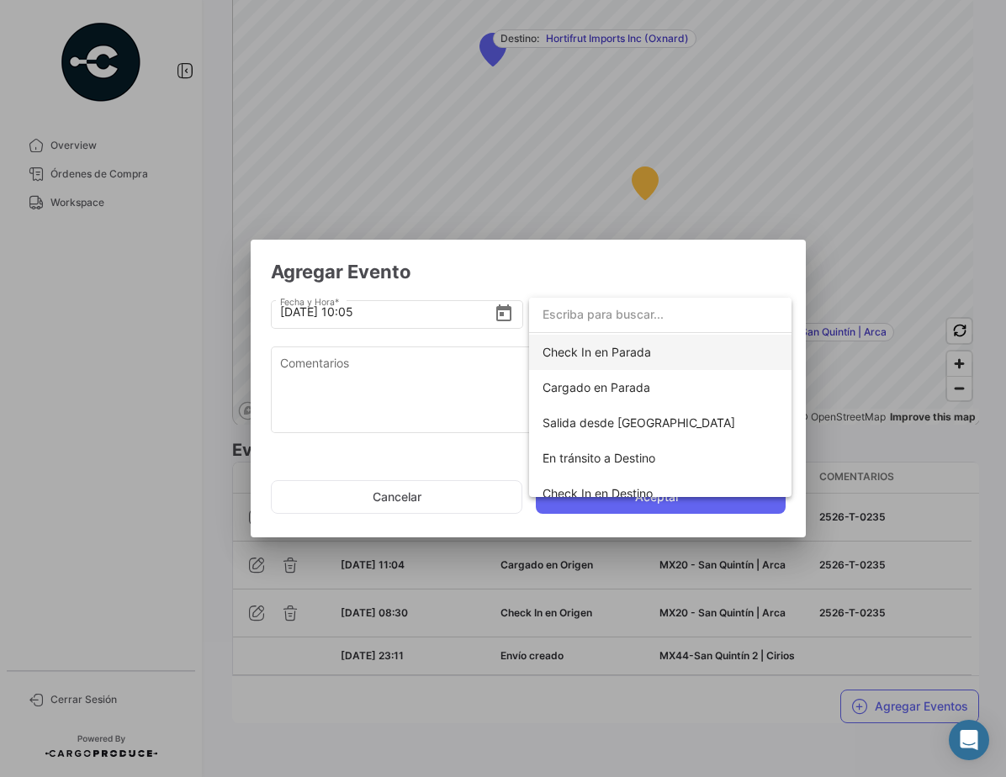
scroll to position [166, 0]
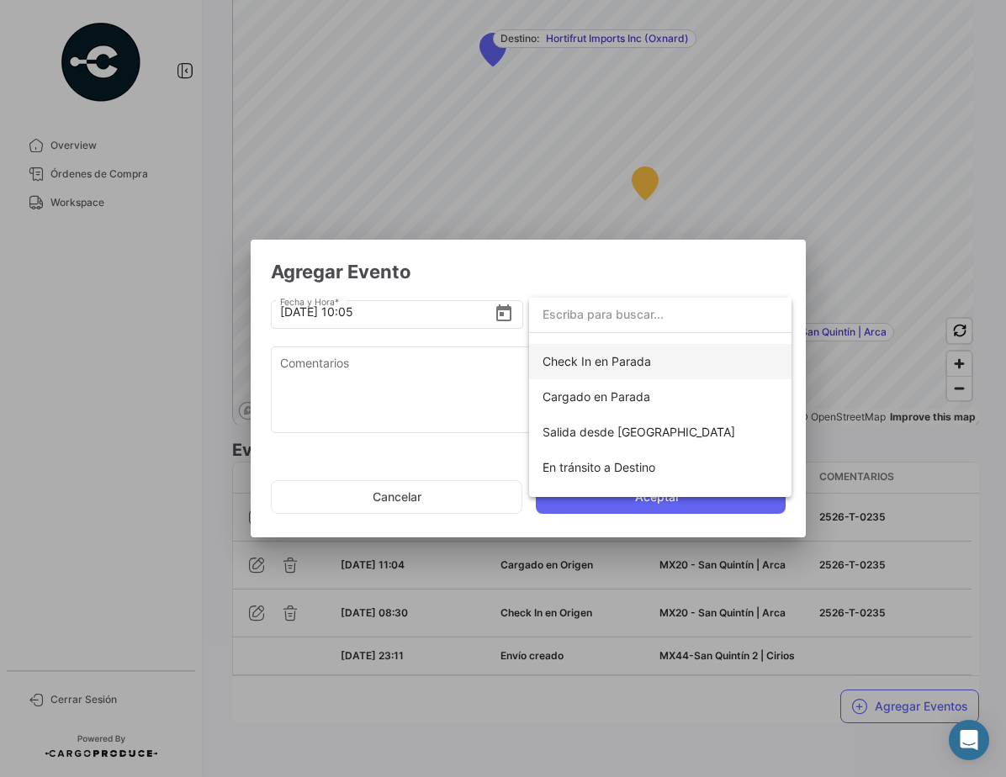
click at [624, 354] on span "Check In en Parada" at bounding box center [596, 361] width 108 height 14
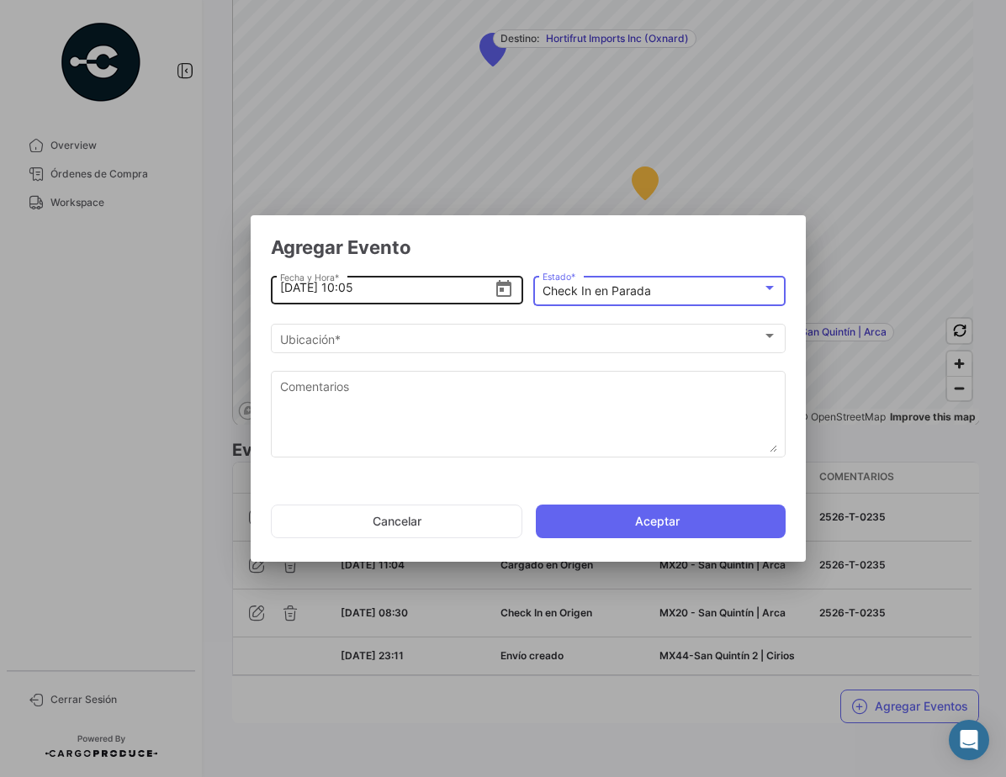
click at [500, 291] on icon "Open calendar" at bounding box center [503, 288] width 15 height 17
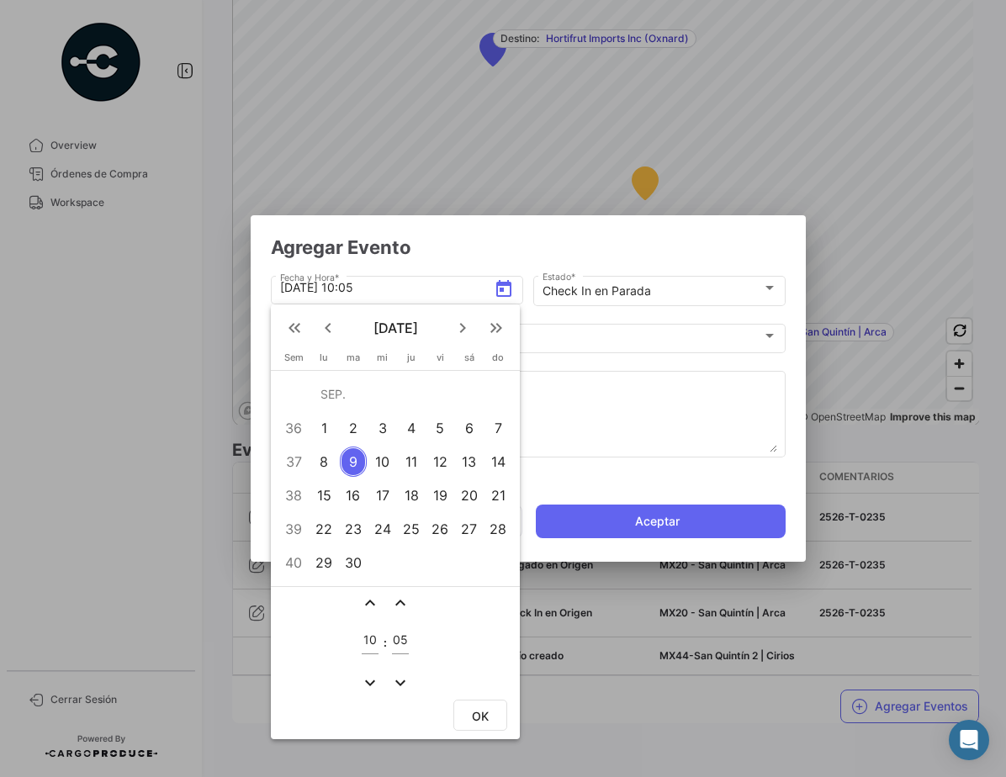
click at [502, 421] on div "7" at bounding box center [498, 428] width 27 height 30
click at [369, 601] on mat-icon "expand_less" at bounding box center [370, 603] width 20 height 20
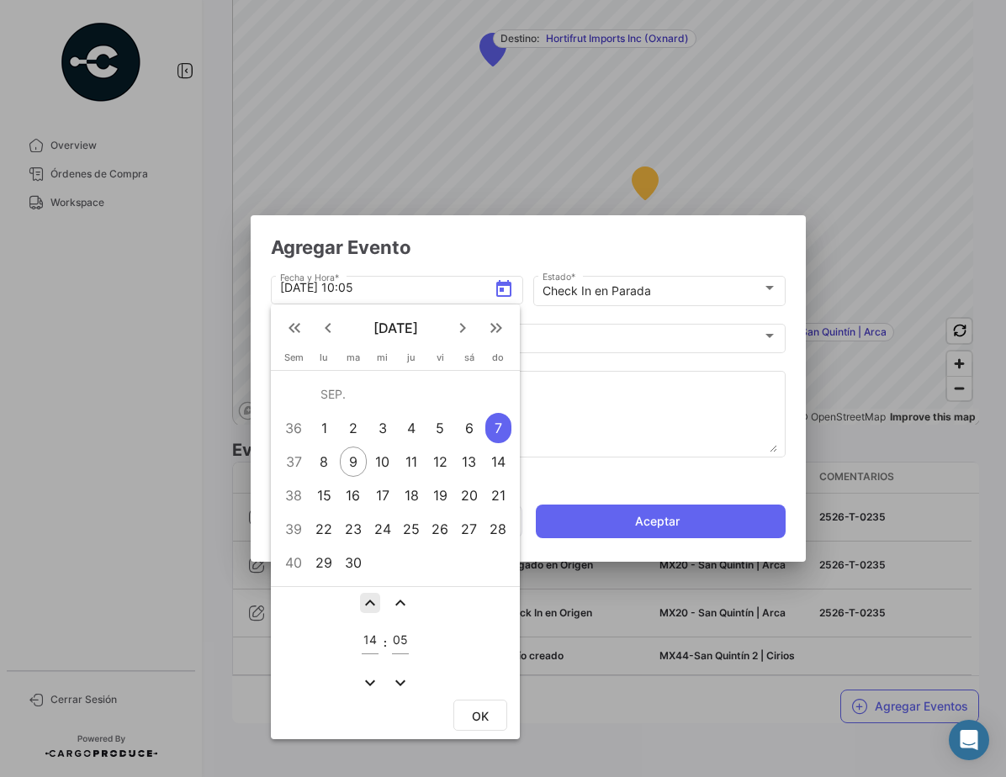
click at [369, 601] on mat-icon "expand_less" at bounding box center [370, 603] width 20 height 20
type input "15"
click at [399, 680] on mat-icon "expand_more" at bounding box center [400, 683] width 20 height 20
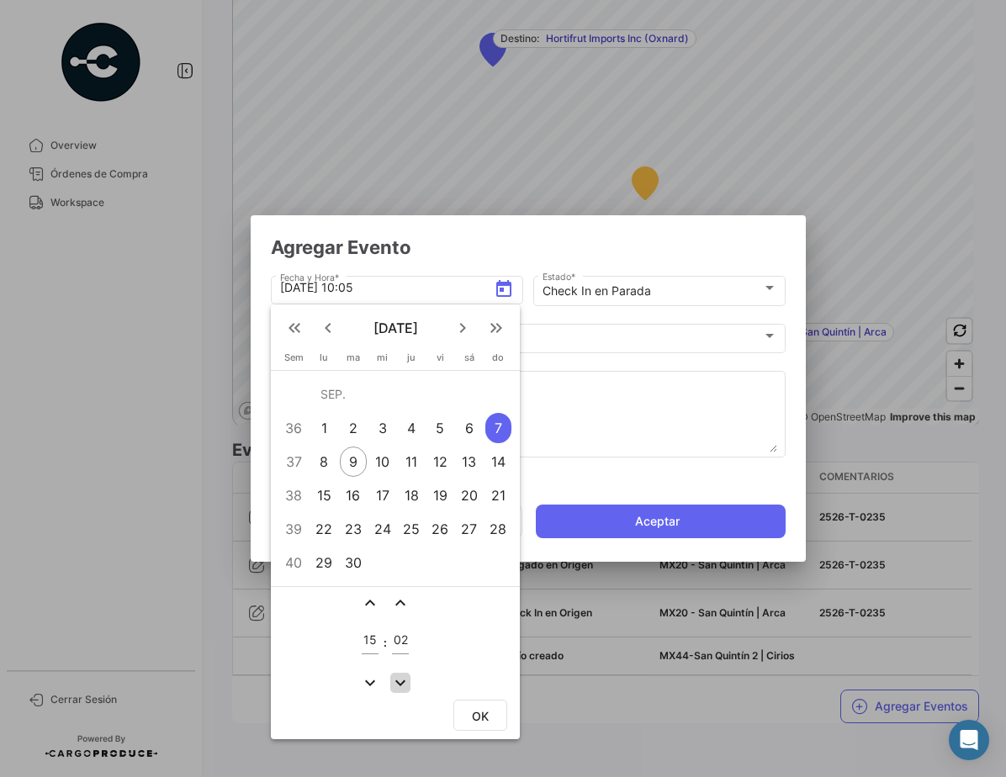
click at [399, 680] on mat-icon "expand_more" at bounding box center [400, 683] width 20 height 20
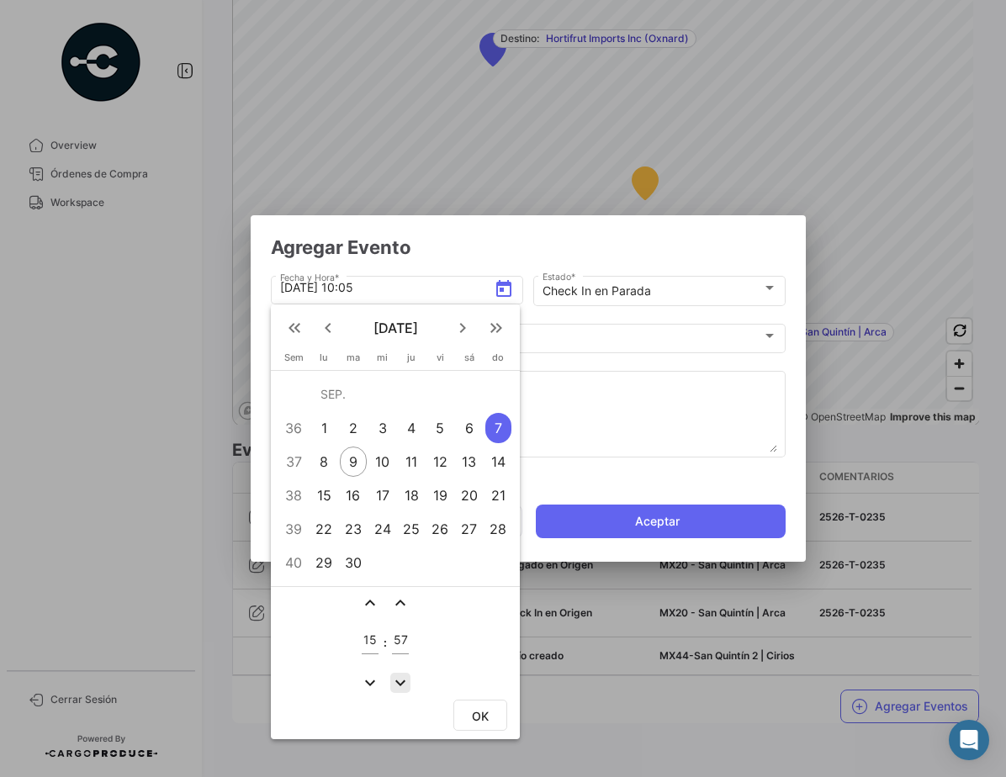
click at [399, 680] on mat-icon "expand_more" at bounding box center [400, 683] width 20 height 20
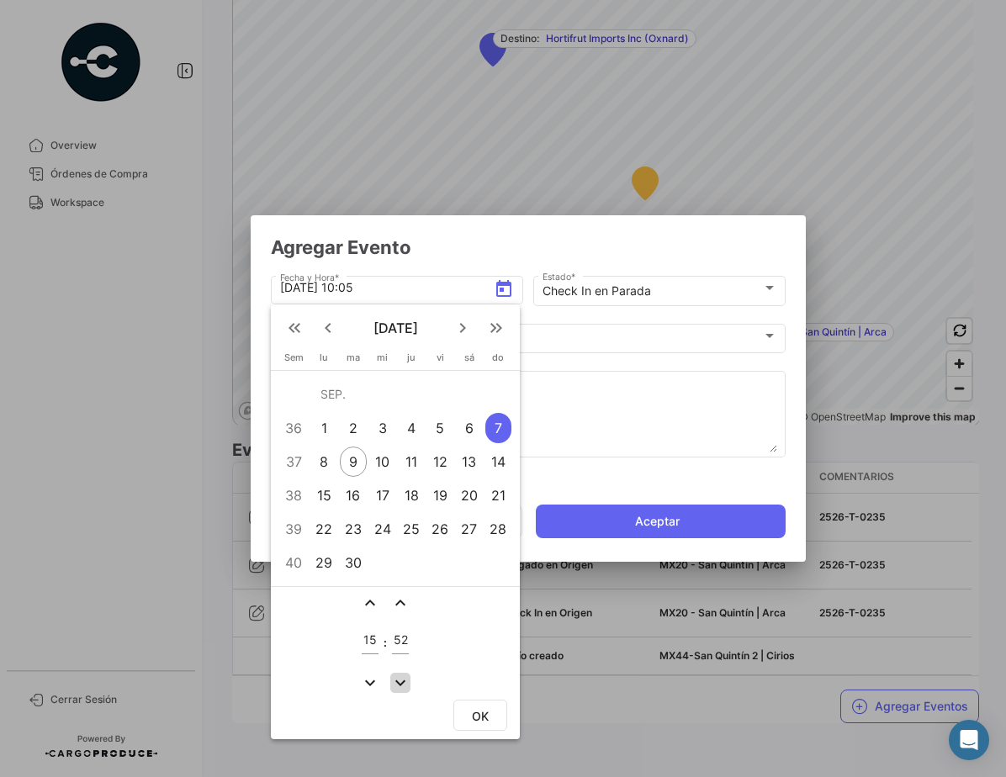
click at [399, 680] on mat-icon "expand_more" at bounding box center [400, 683] width 20 height 20
click at [399, 681] on mat-icon "expand_more" at bounding box center [400, 683] width 20 height 20
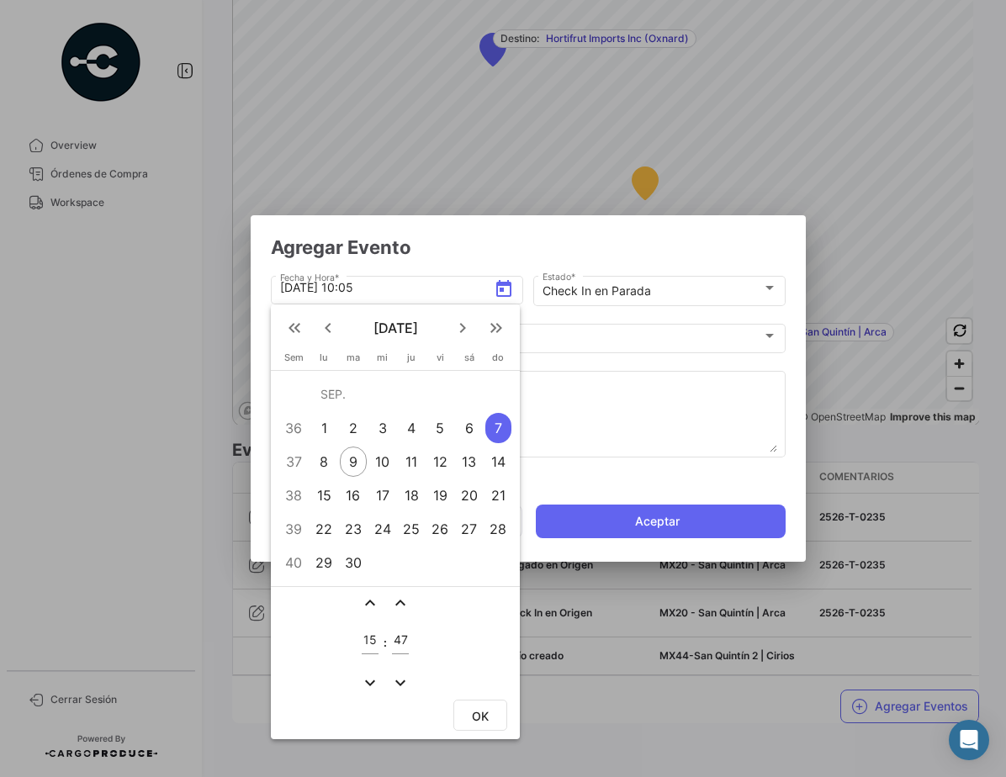
click at [399, 681] on mat-icon "expand_more" at bounding box center [400, 683] width 20 height 20
type input "43"
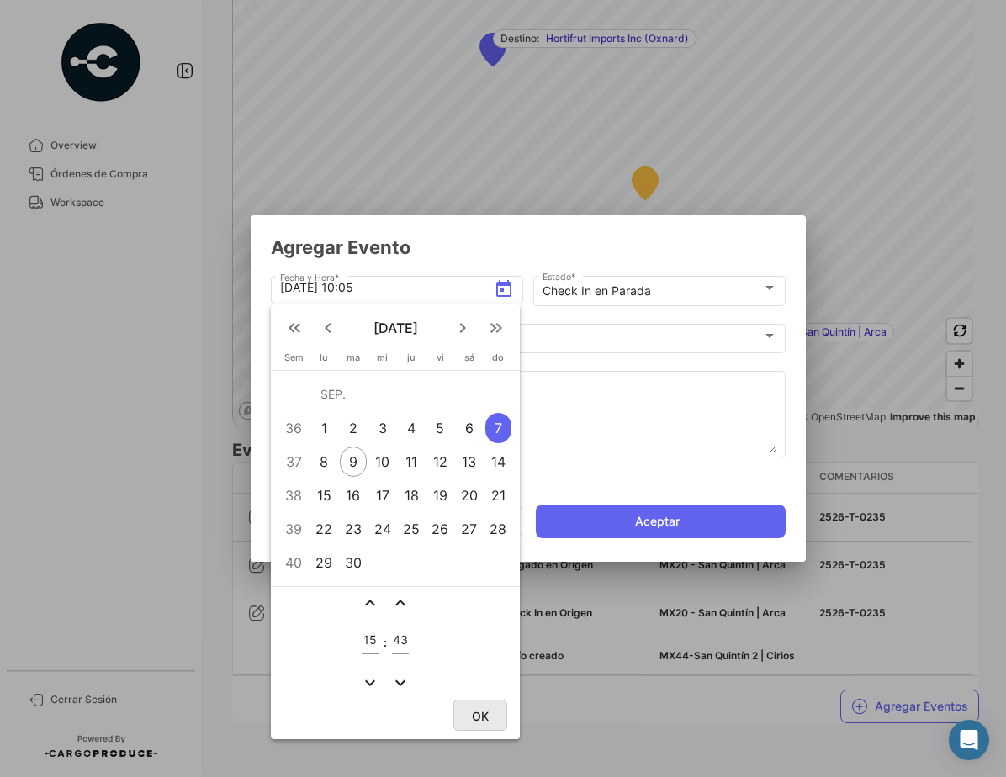
click at [482, 712] on span "OK" at bounding box center [480, 716] width 17 height 14
type input "[DATE] 15:43"
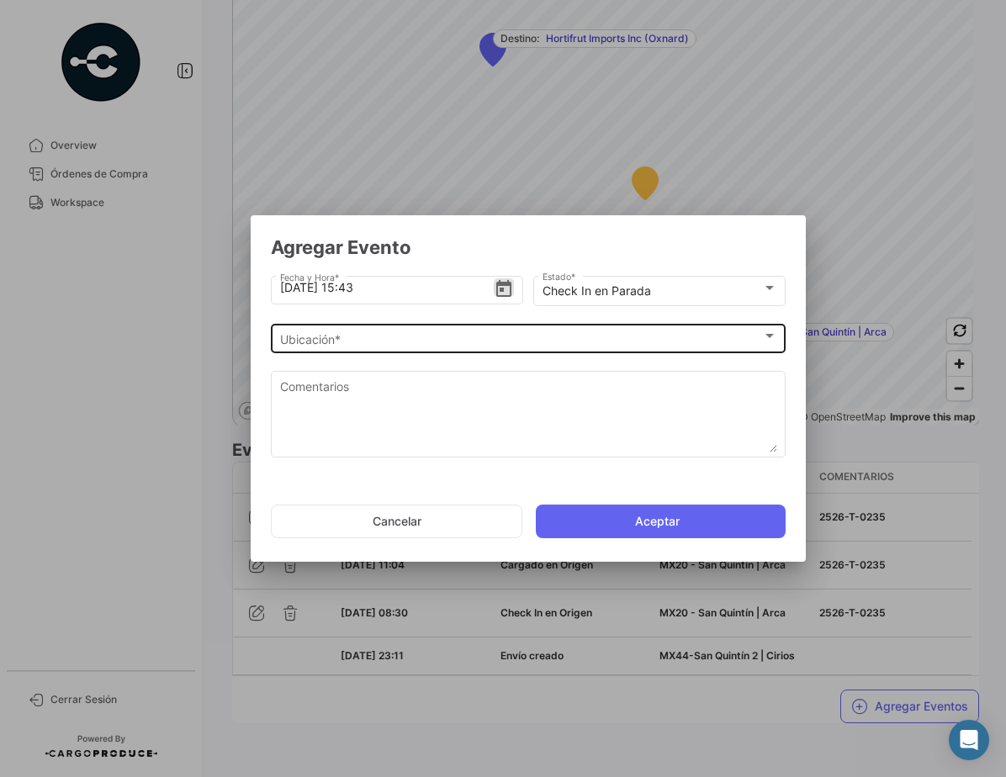
click at [471, 334] on div "Ubicación *" at bounding box center [521, 339] width 482 height 14
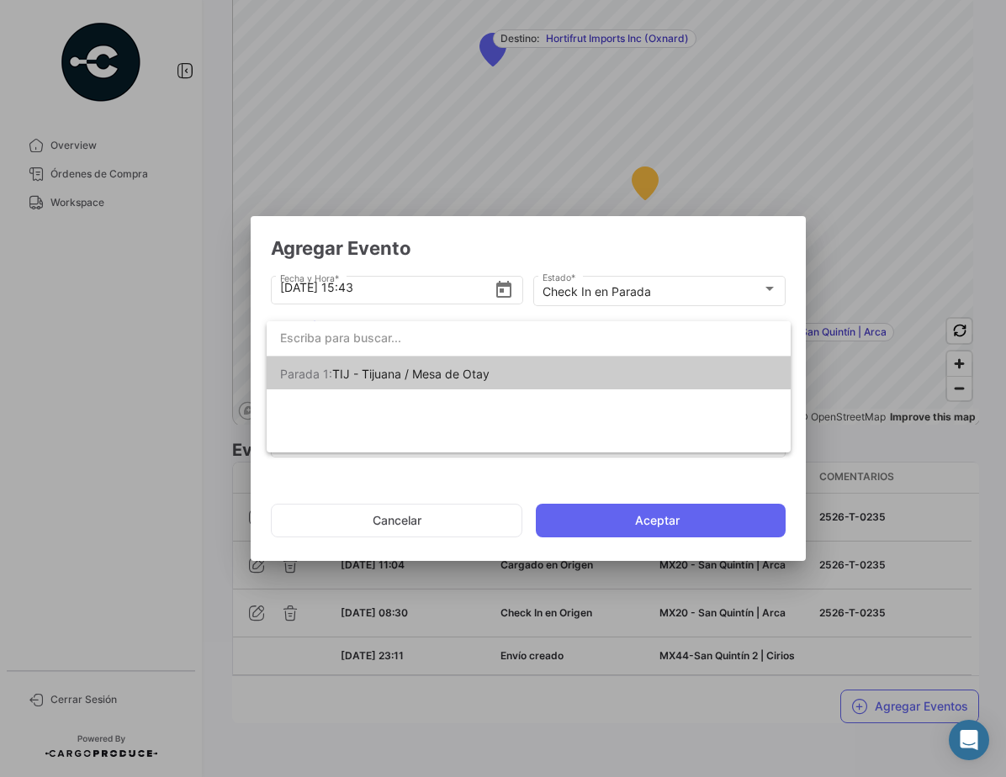
click at [469, 372] on span "TIJ - Tijuana / Mesa de Otay" at bounding box center [410, 374] width 157 height 14
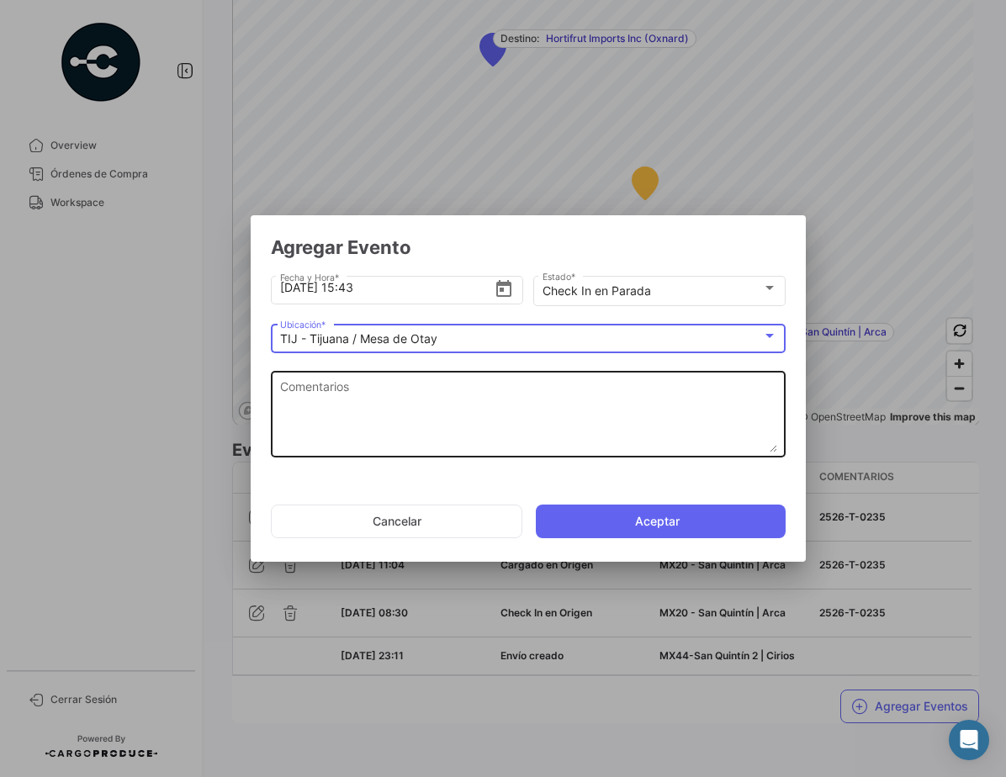
click at [451, 390] on textarea "Comentarios" at bounding box center [528, 415] width 497 height 74
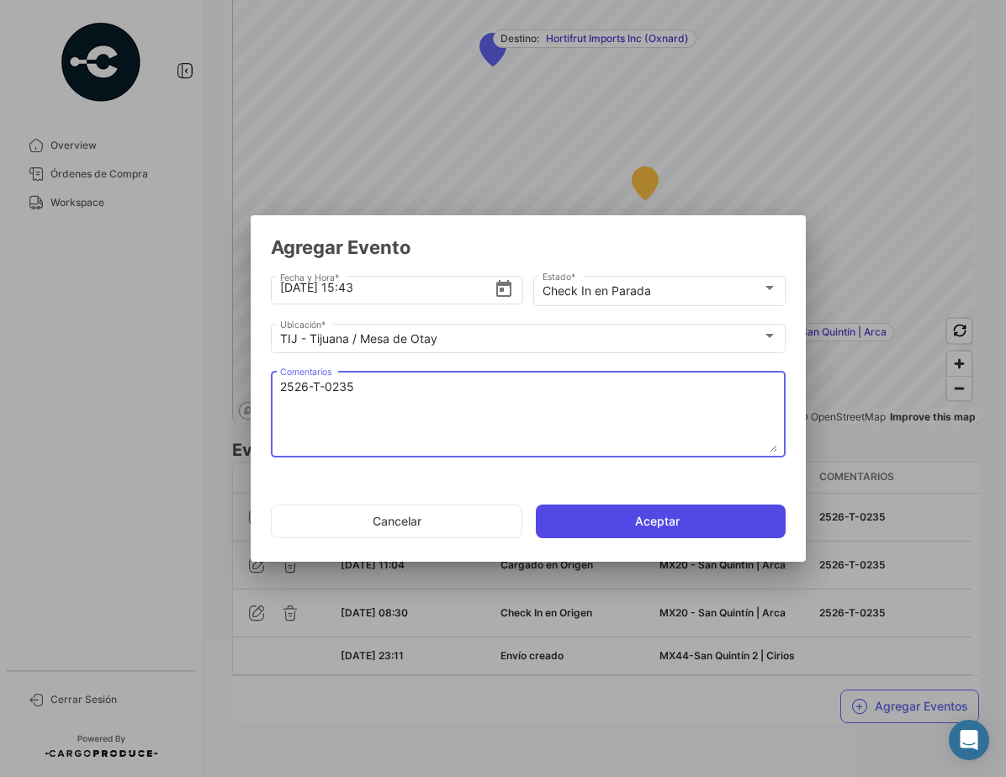
type textarea "2526-T-0235"
click at [637, 523] on button "Aceptar" at bounding box center [661, 522] width 250 height 34
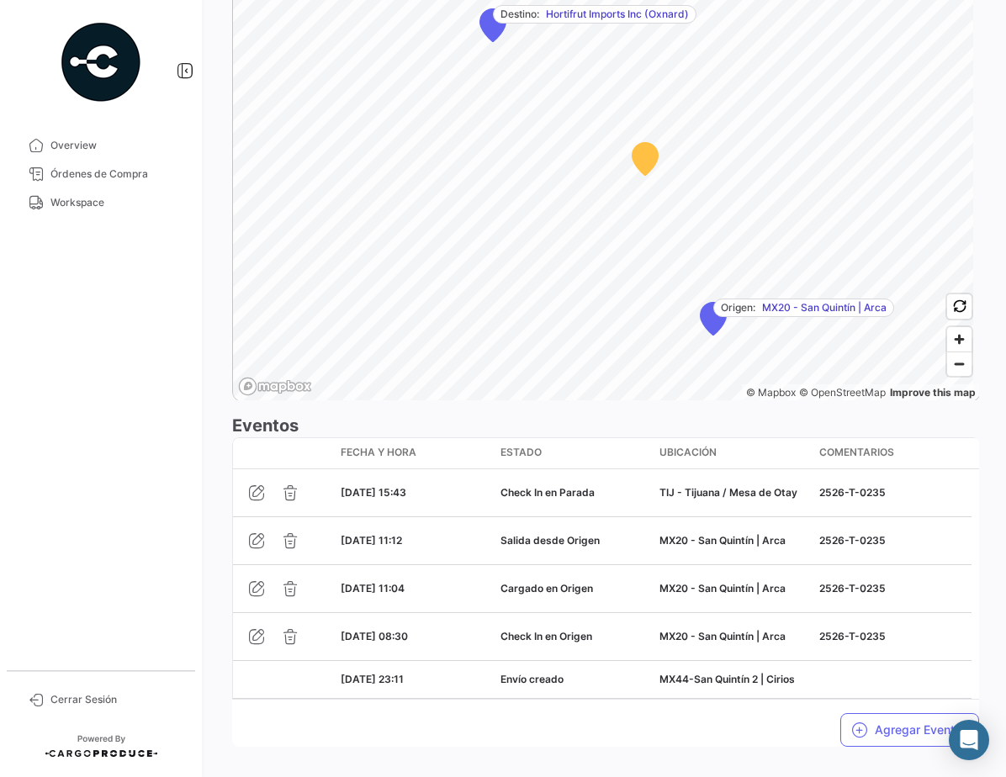
scroll to position [1140, 0]
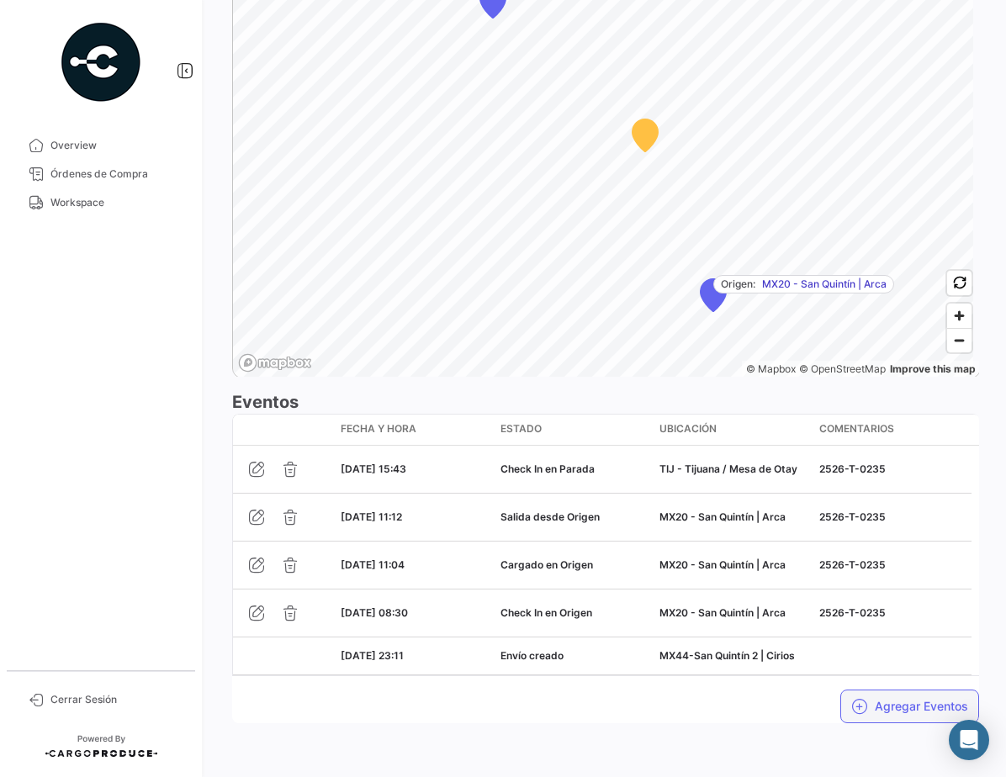
click at [907, 709] on button "Agregar Eventos" at bounding box center [909, 707] width 139 height 34
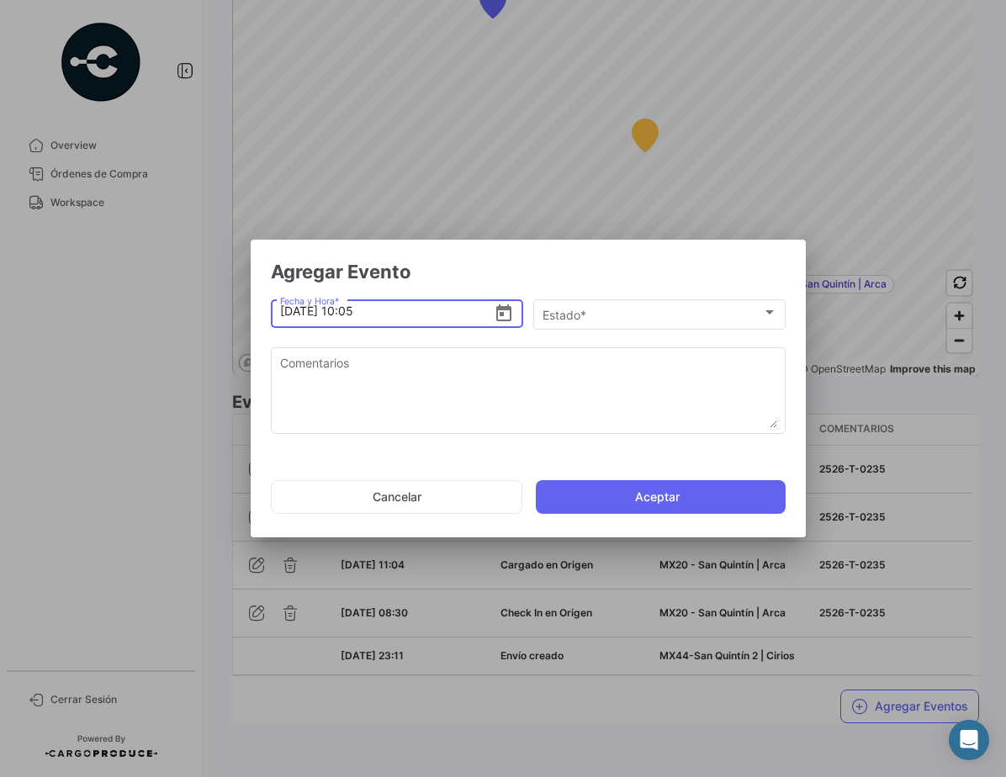
click at [506, 315] on icon "Open calendar" at bounding box center [504, 314] width 20 height 20
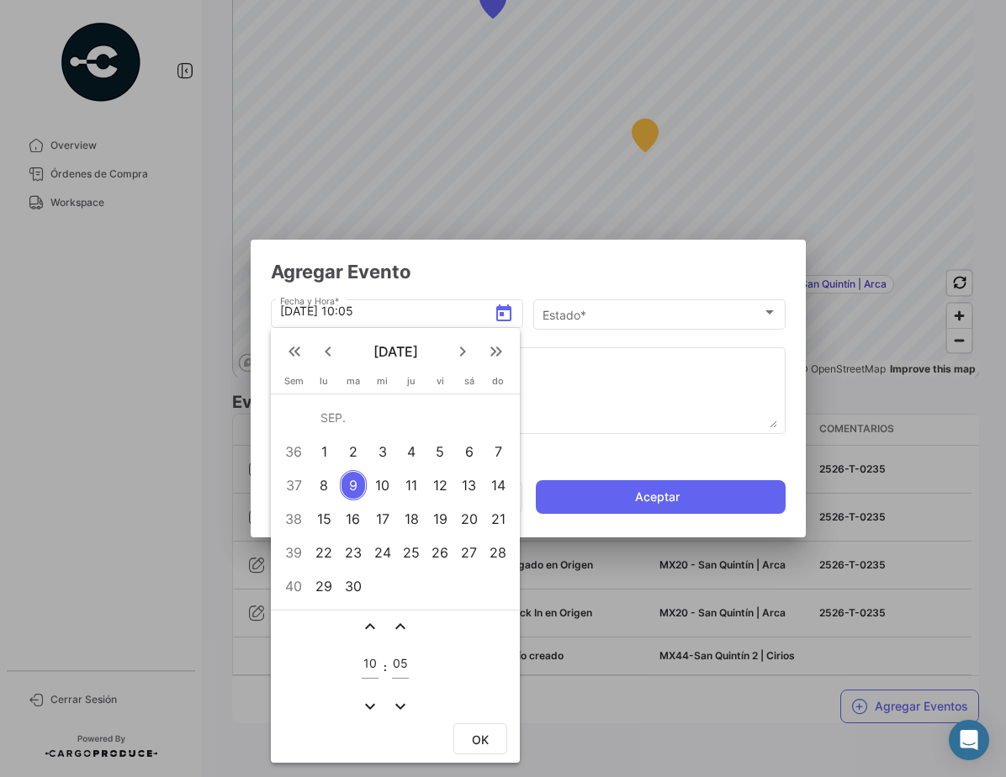
click at [321, 486] on div "8" at bounding box center [324, 485] width 26 height 30
click at [367, 627] on mat-icon "expand_less" at bounding box center [370, 626] width 20 height 20
click at [371, 709] on mat-icon "expand_more" at bounding box center [370, 706] width 20 height 20
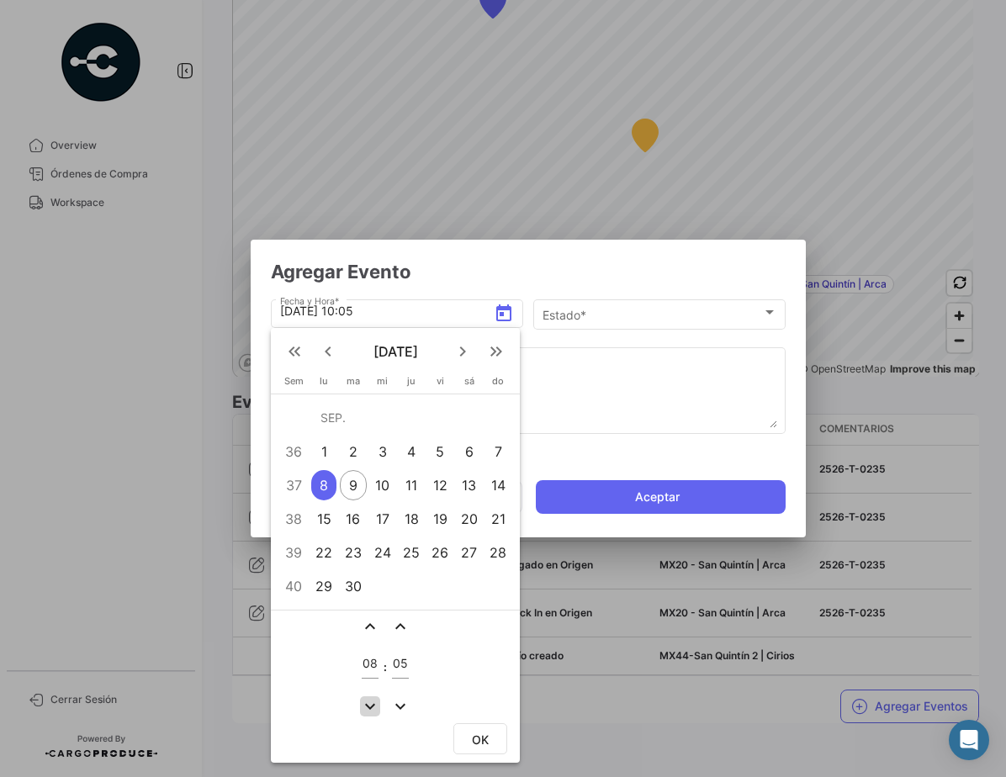
click at [371, 709] on mat-icon "expand_more" at bounding box center [370, 706] width 20 height 20
click at [376, 621] on mat-icon "expand_less" at bounding box center [370, 626] width 20 height 20
type input "08"
click at [401, 628] on mat-icon "expand_less" at bounding box center [400, 626] width 20 height 20
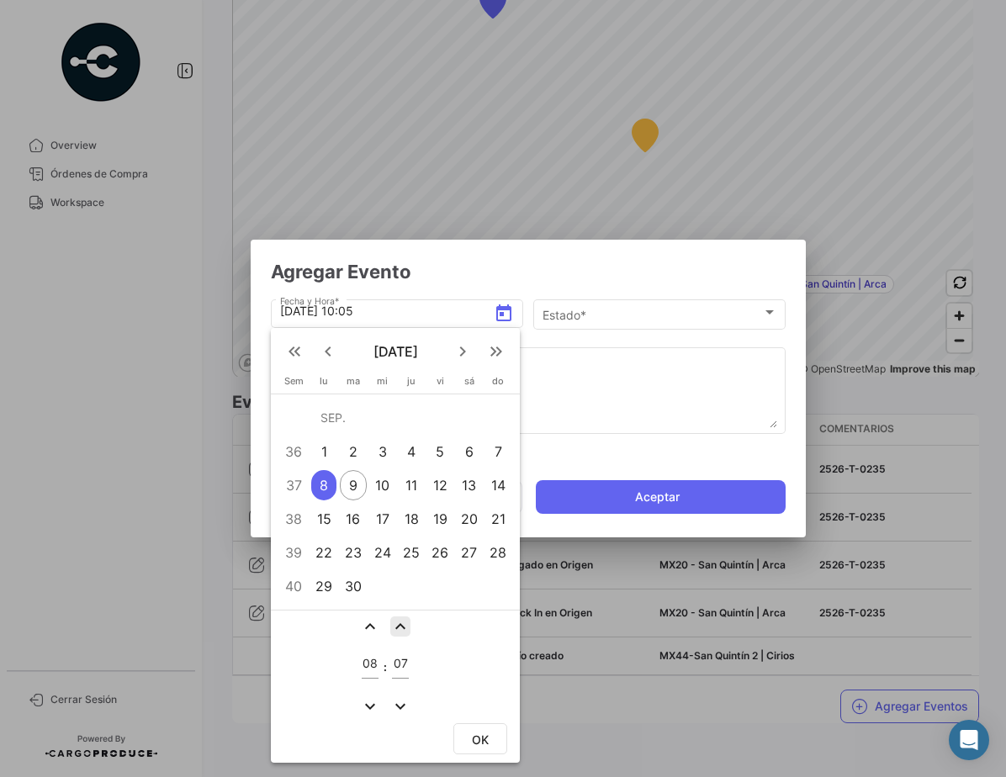
click at [401, 628] on mat-icon "expand_less" at bounding box center [400, 626] width 20 height 20
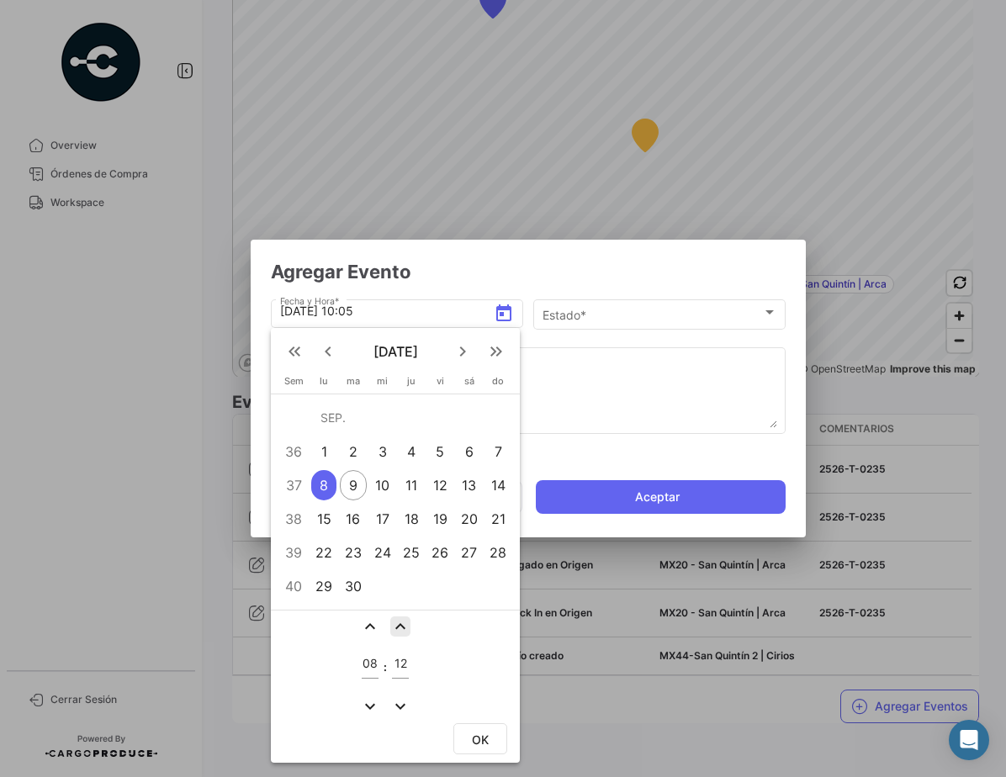
click at [401, 628] on mat-icon "expand_less" at bounding box center [400, 626] width 20 height 20
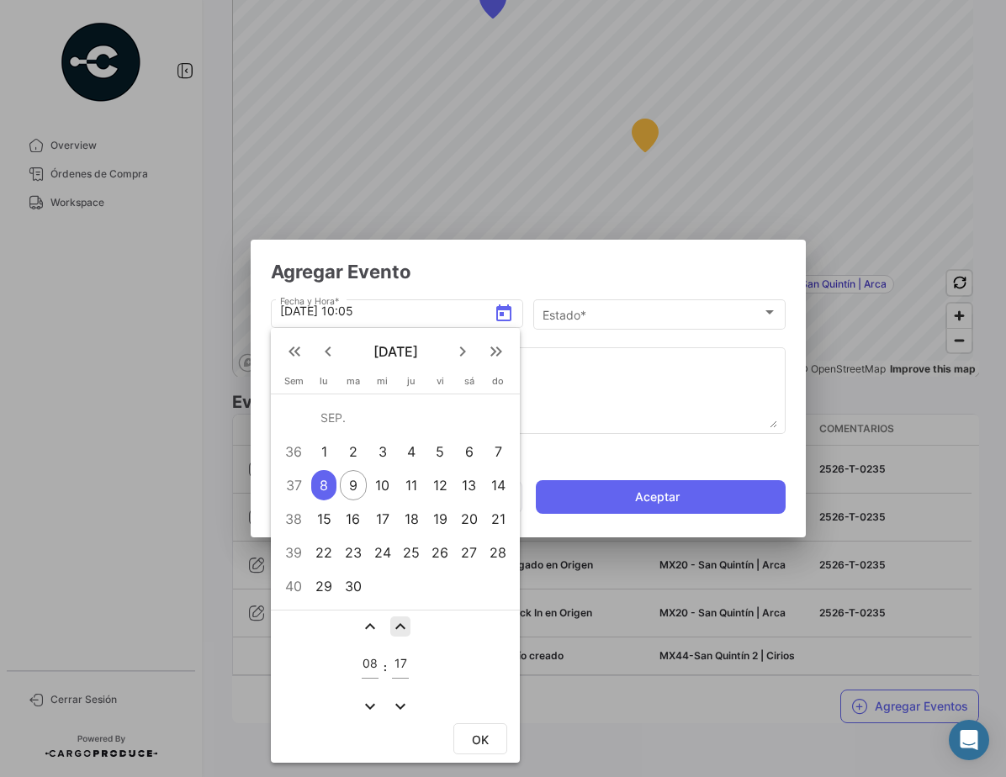
click at [401, 628] on mat-icon "expand_less" at bounding box center [400, 626] width 20 height 20
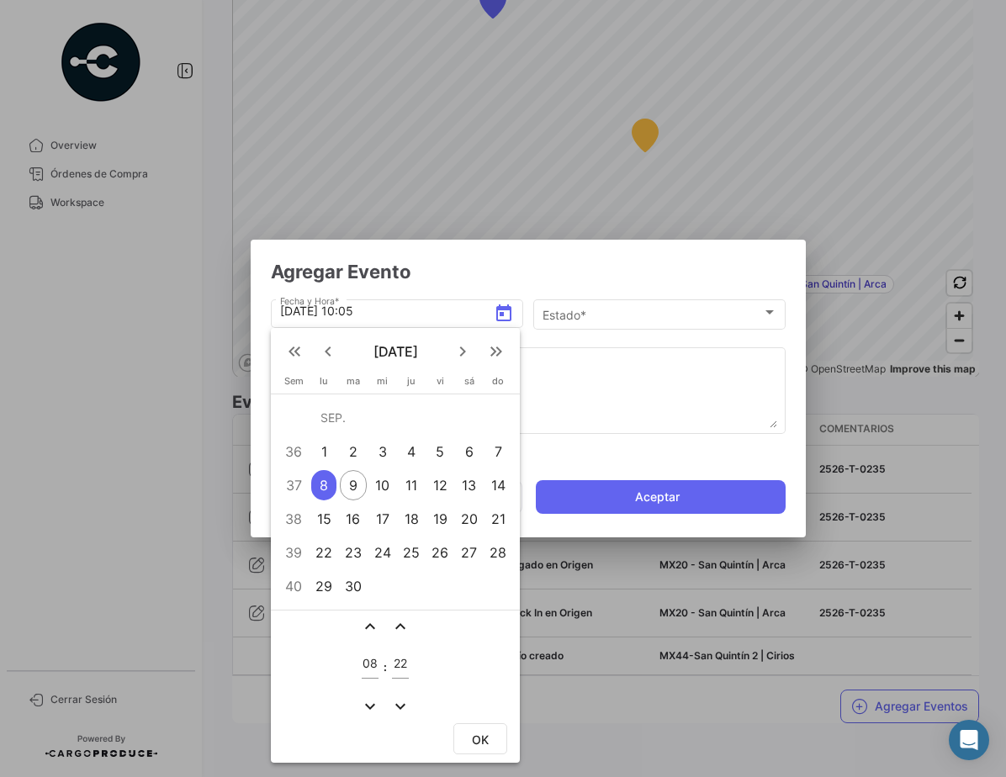
click at [401, 628] on mat-icon "expand_less" at bounding box center [400, 626] width 20 height 20
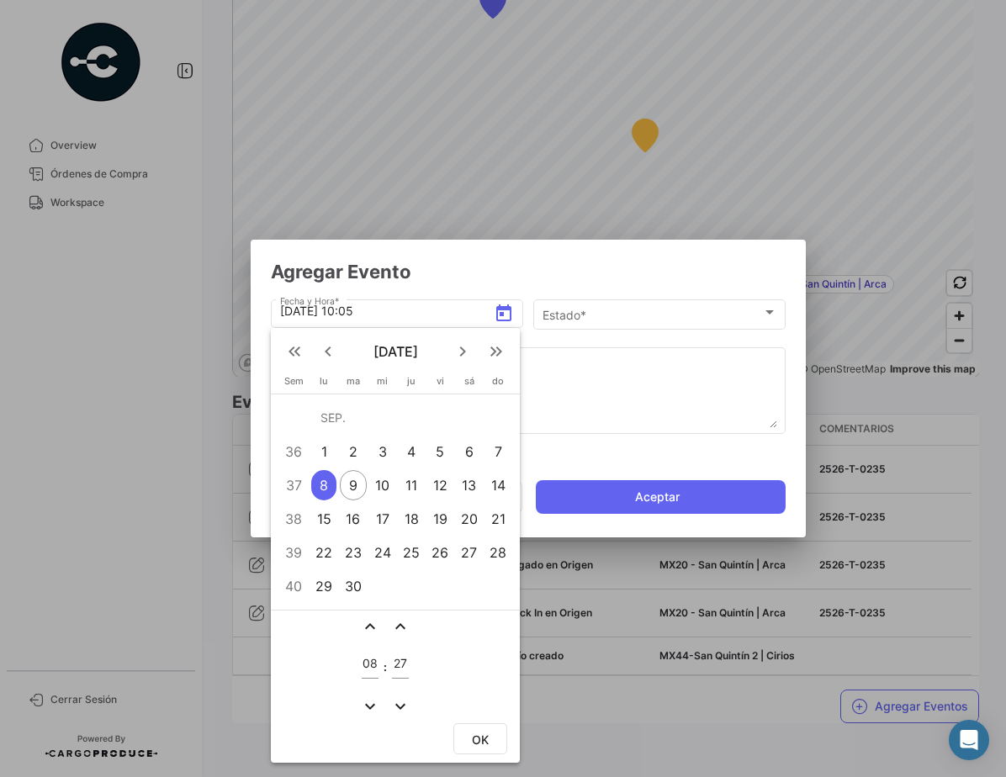
click at [401, 628] on mat-icon "expand_less" at bounding box center [400, 626] width 20 height 20
type input "28"
click at [472, 741] on span "OK" at bounding box center [480, 740] width 17 height 14
type input "[DATE] 08:28"
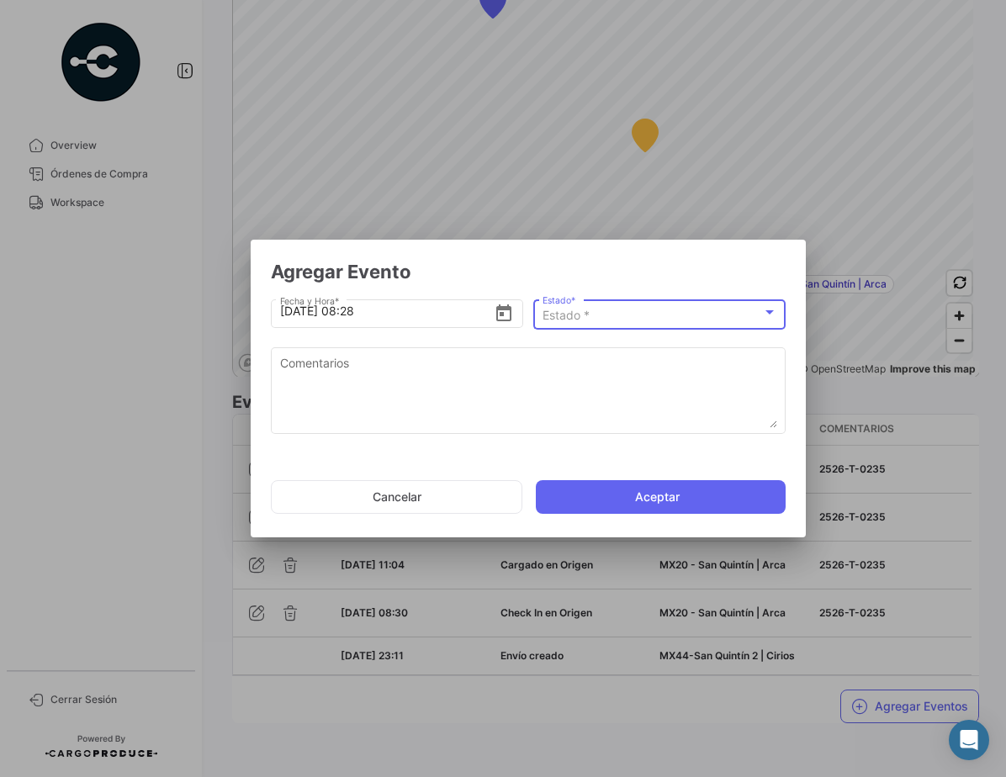
click at [613, 314] on div "Estado *" at bounding box center [652, 316] width 220 height 14
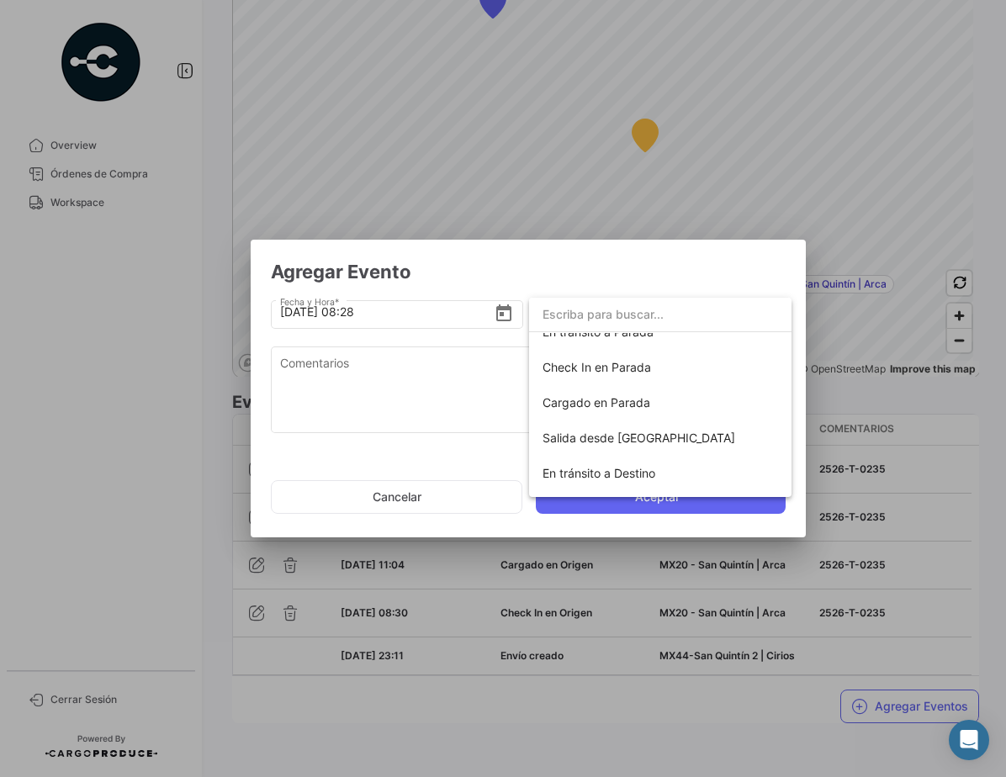
scroll to position [163, 0]
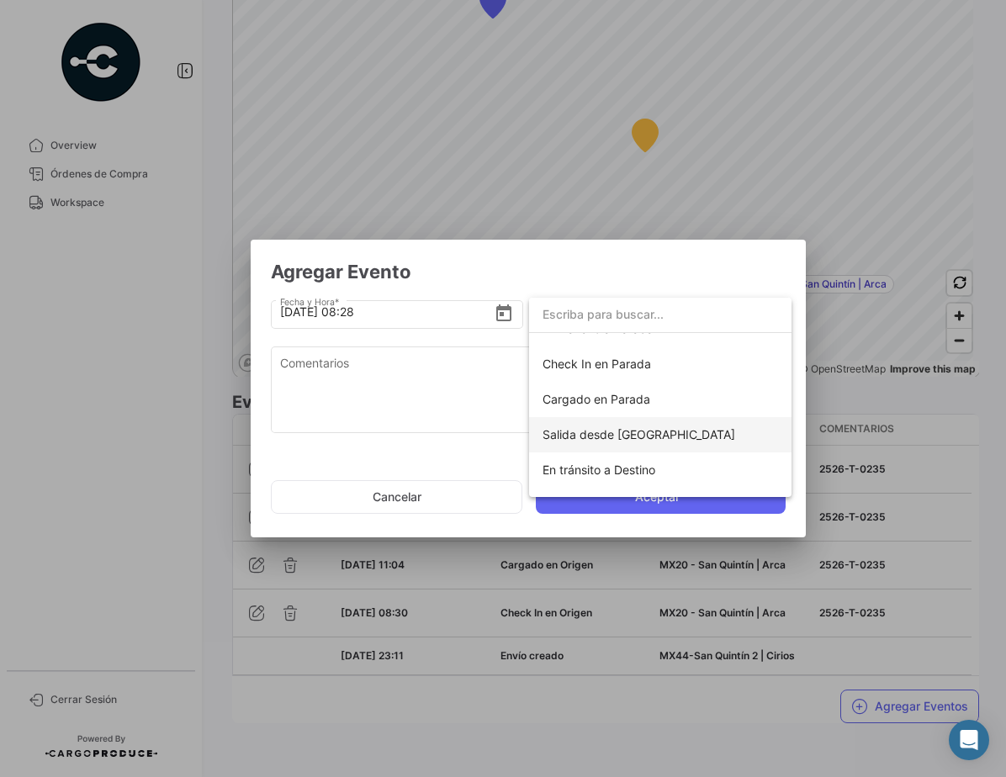
click at [642, 428] on span "Salida desde [GEOGRAPHIC_DATA]" at bounding box center [638, 434] width 193 height 14
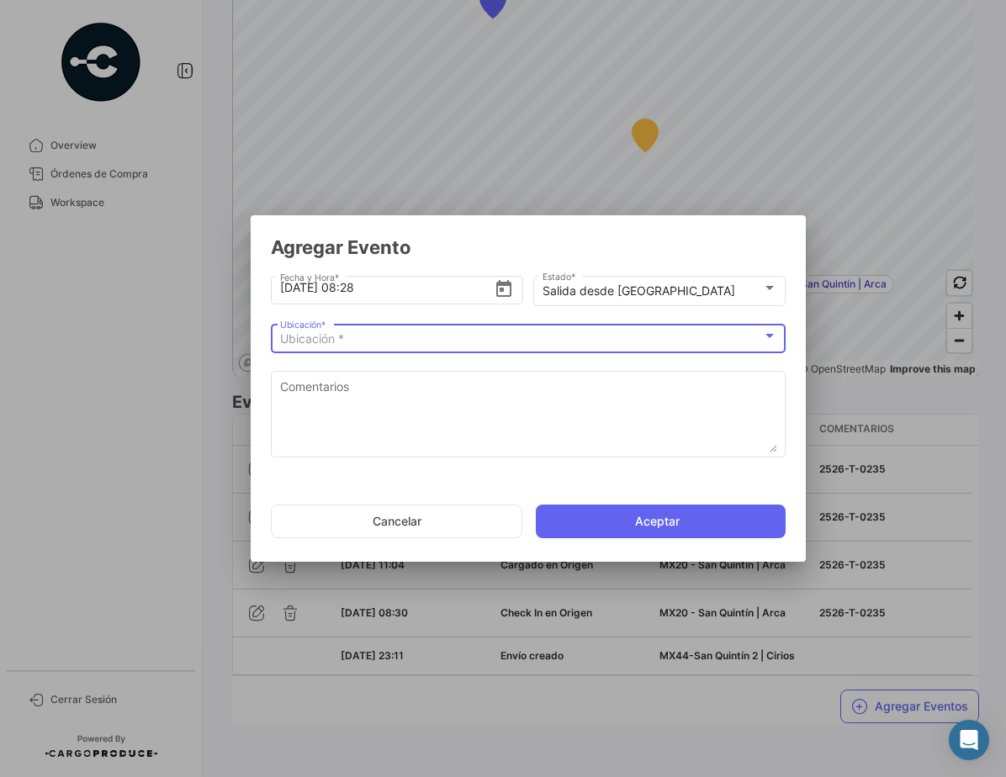
click at [393, 333] on div "Ubicación *" at bounding box center [521, 339] width 482 height 14
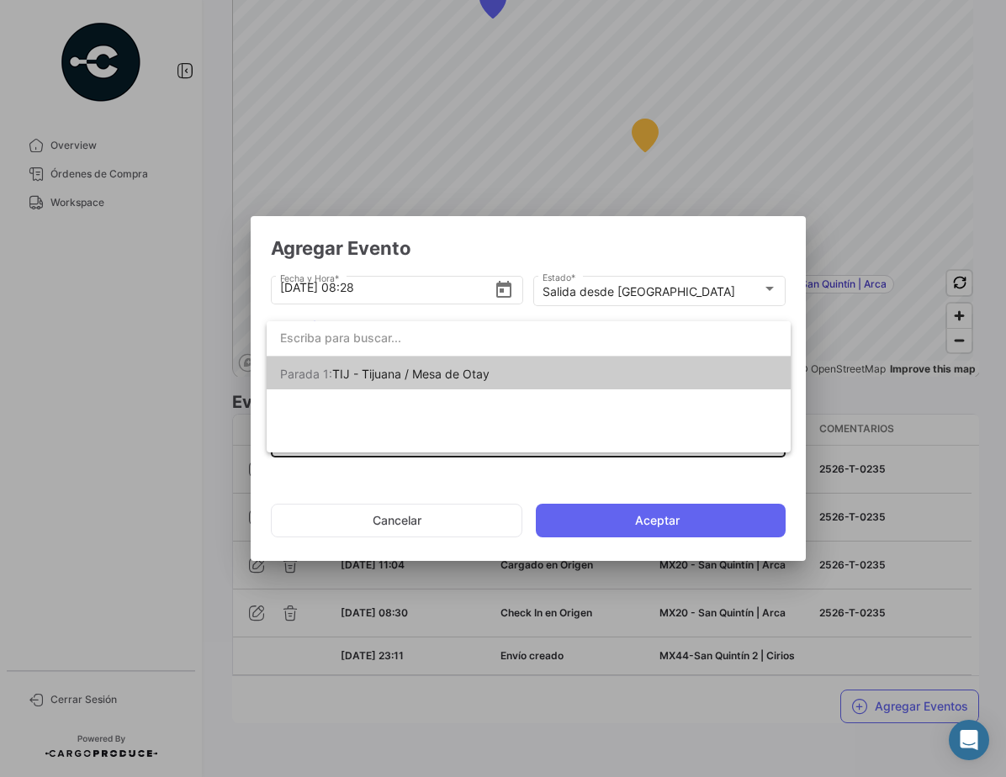
click at [415, 378] on span "TIJ - Tijuana / Mesa de Otay" at bounding box center [410, 374] width 157 height 14
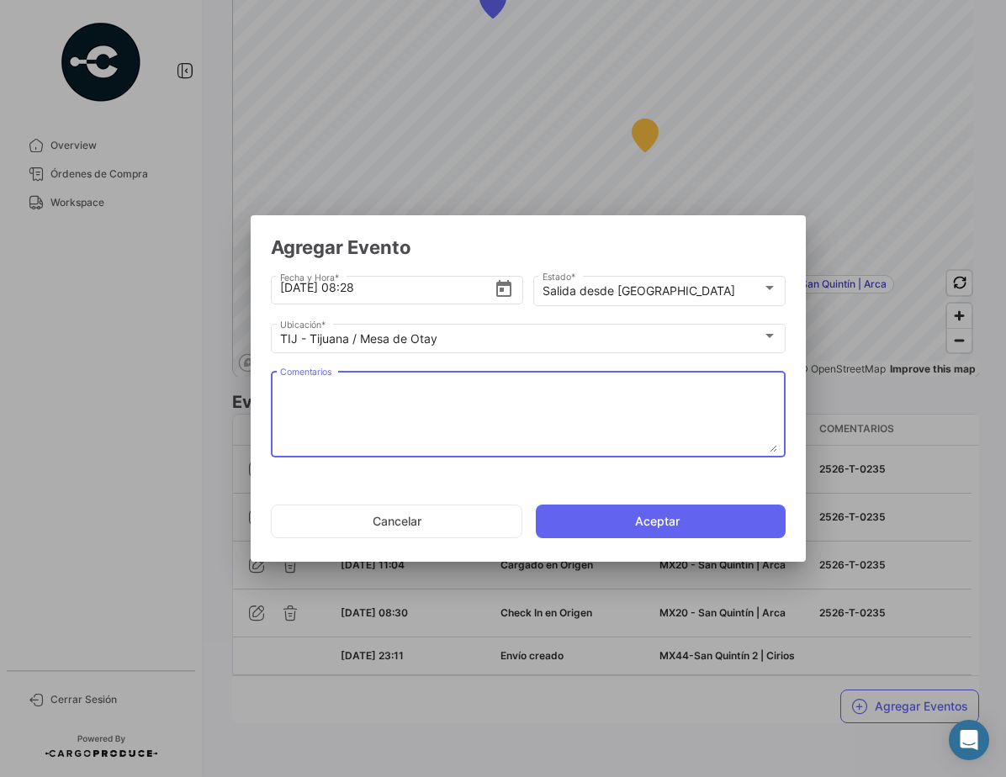
drag, startPoint x: 412, startPoint y: 402, endPoint x: 421, endPoint y: 393, distance: 12.5
click at [413, 402] on textarea "Comentarios" at bounding box center [528, 415] width 497 height 74
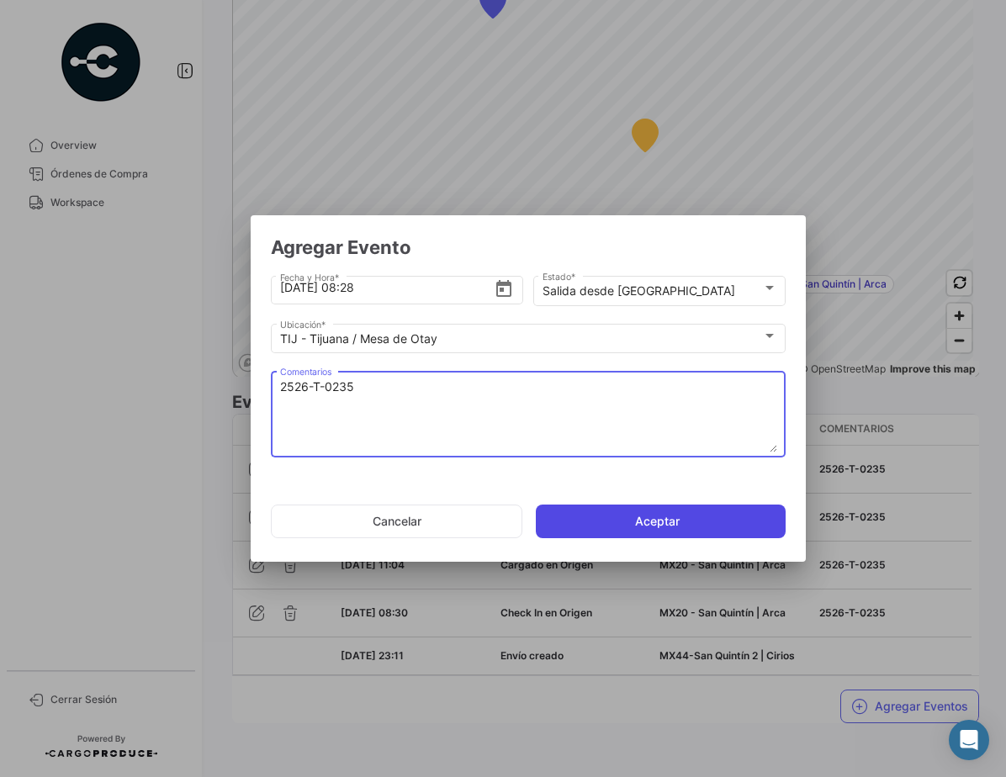
type textarea "2526-T-0235"
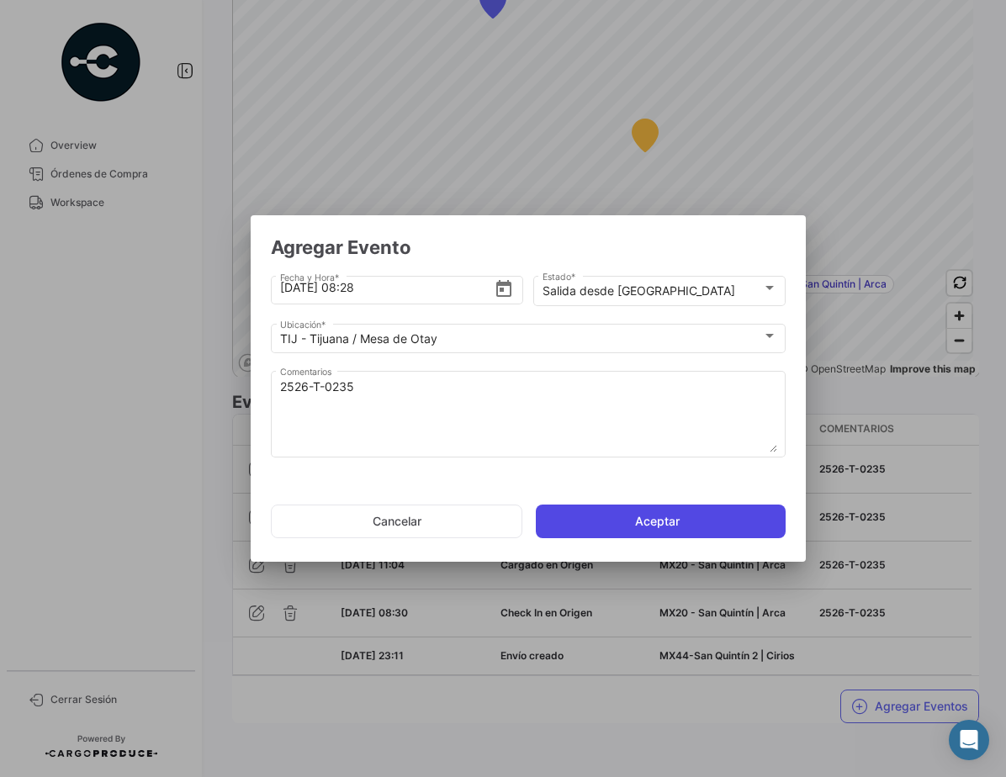
click at [662, 515] on button "Aceptar" at bounding box center [661, 522] width 250 height 34
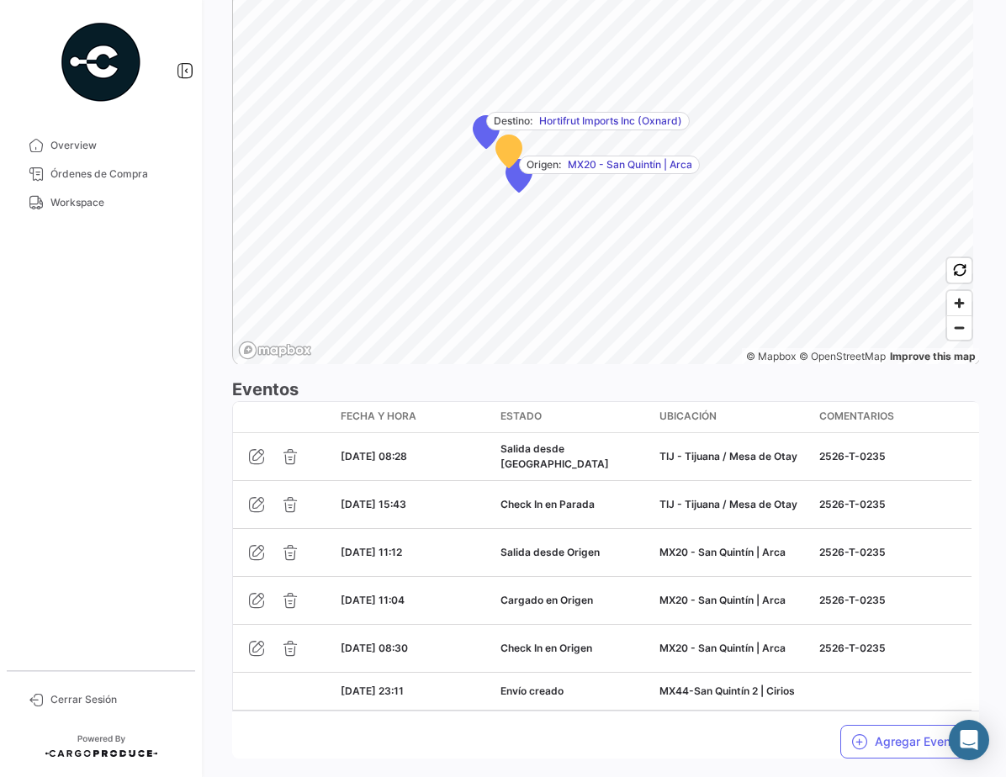
scroll to position [1188, 0]
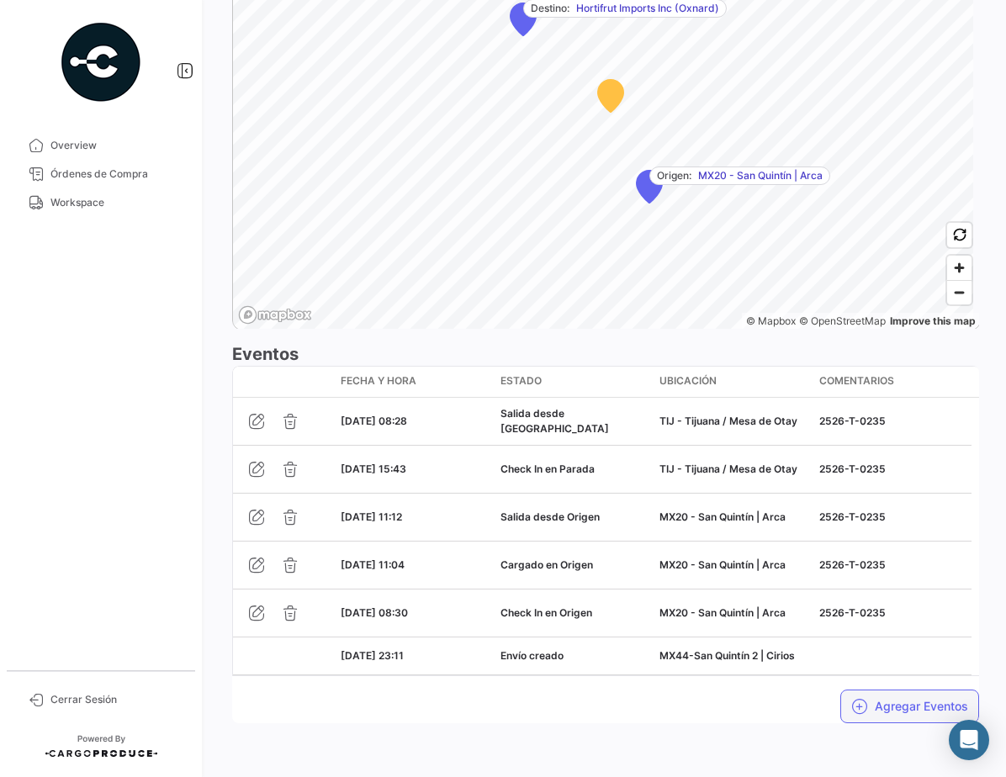
click at [927, 708] on button "Agregar Eventos" at bounding box center [909, 707] width 139 height 34
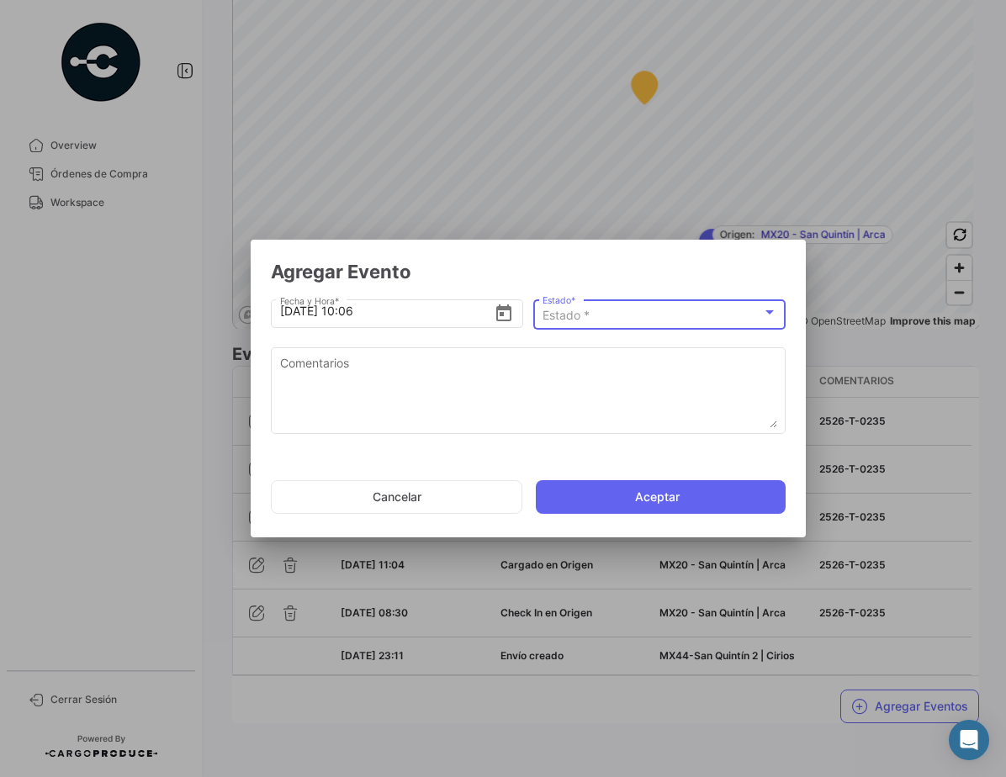
click at [590, 310] on div "Estado *" at bounding box center [652, 316] width 220 height 14
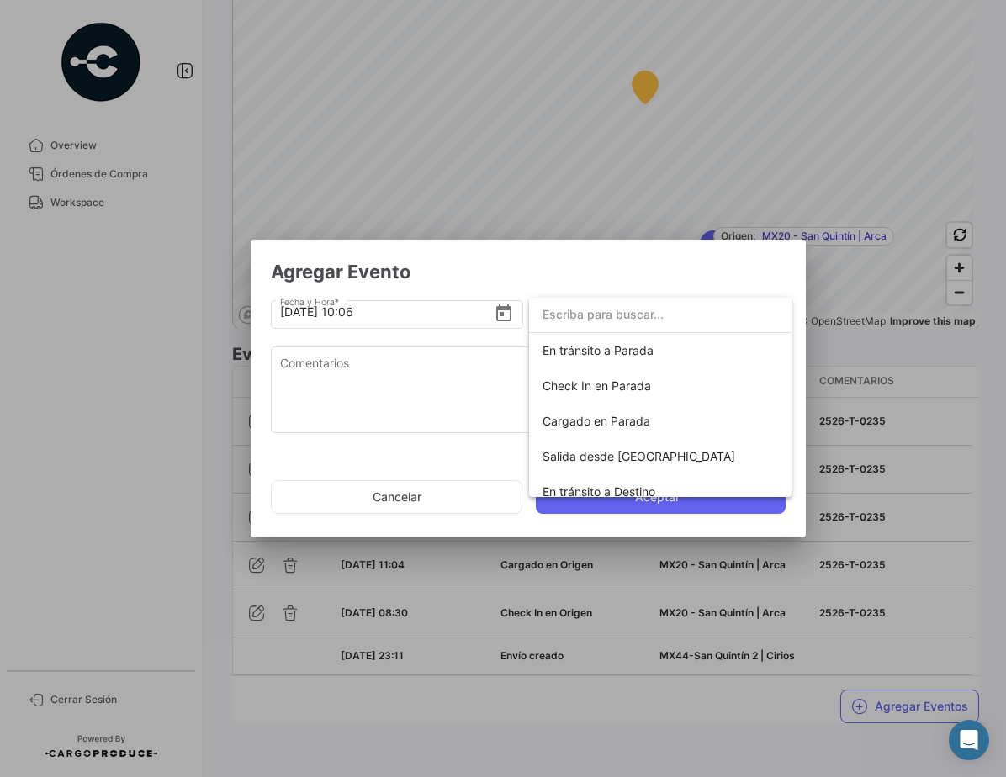
scroll to position [148, 0]
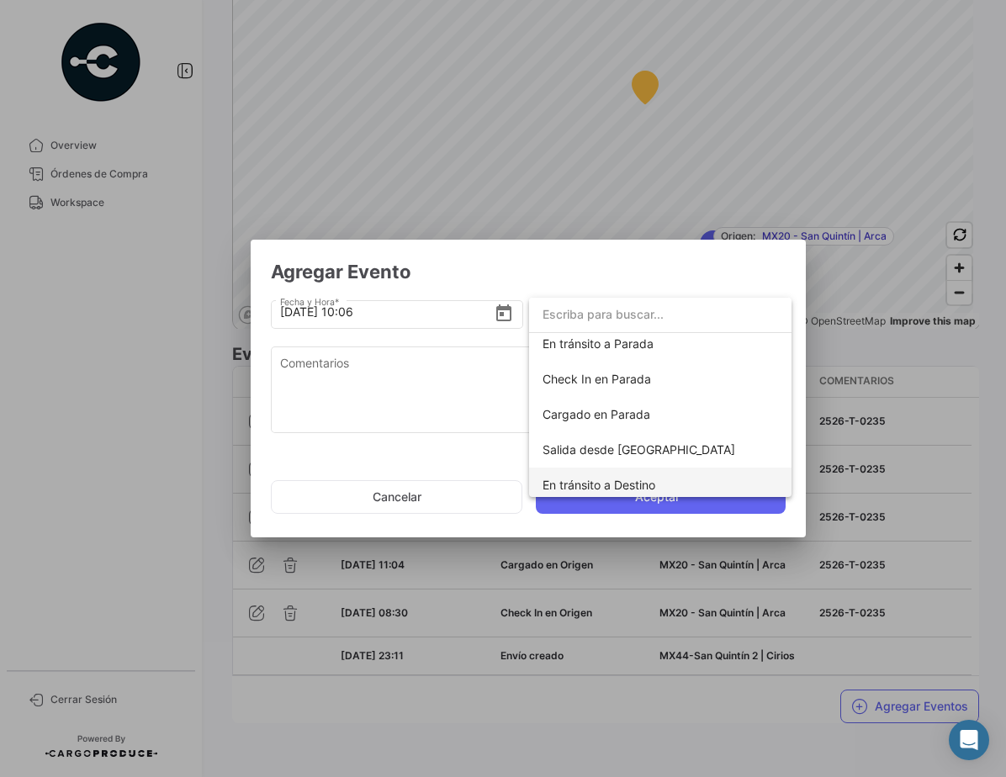
click at [650, 480] on span "En tránsito a Destino" at bounding box center [598, 485] width 113 height 14
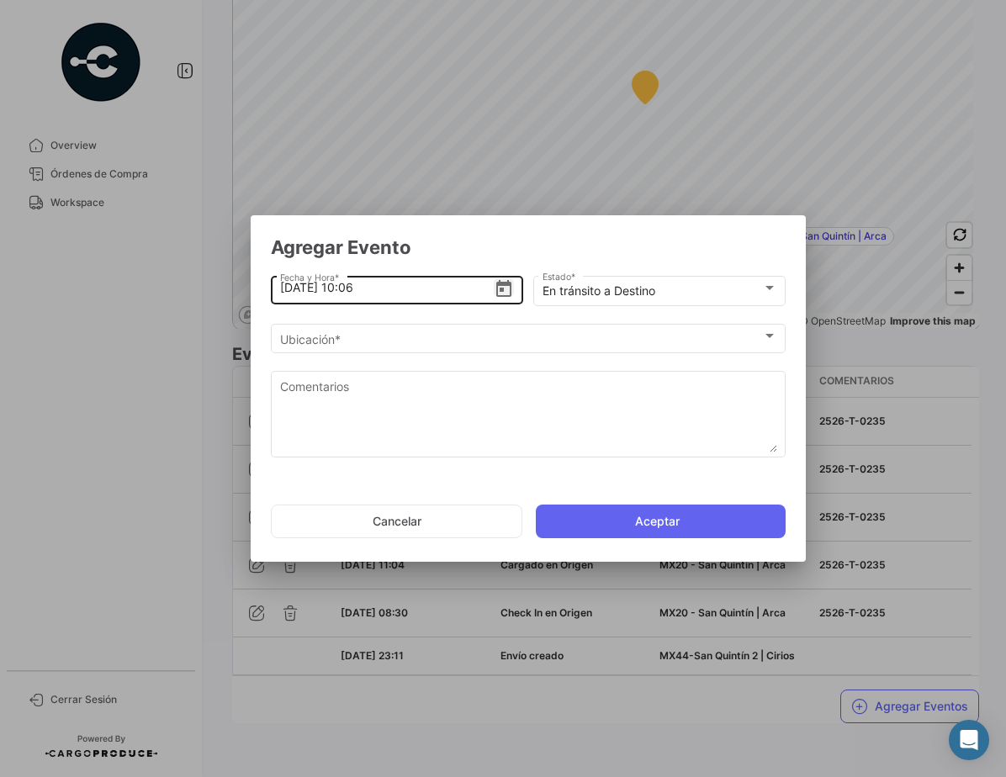
click at [503, 285] on icon "Open calendar" at bounding box center [503, 288] width 15 height 17
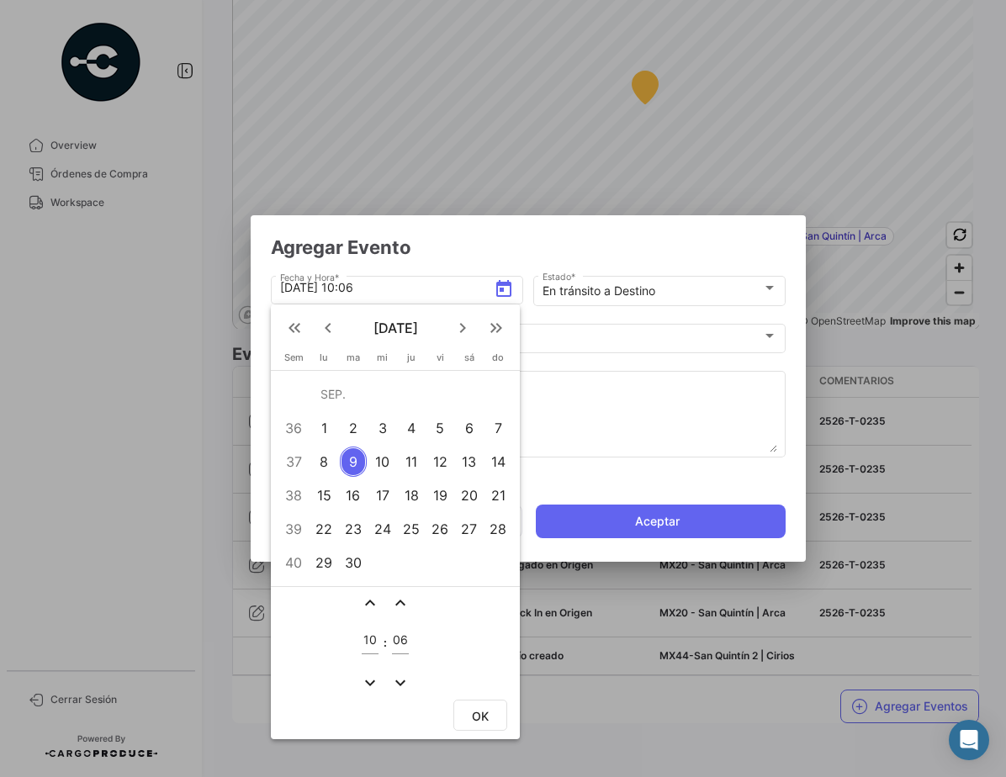
click at [328, 459] on div "8" at bounding box center [324, 462] width 26 height 30
click at [369, 600] on mat-icon "expand_less" at bounding box center [370, 603] width 20 height 20
click at [372, 681] on mat-icon "expand_more" at bounding box center [370, 683] width 20 height 20
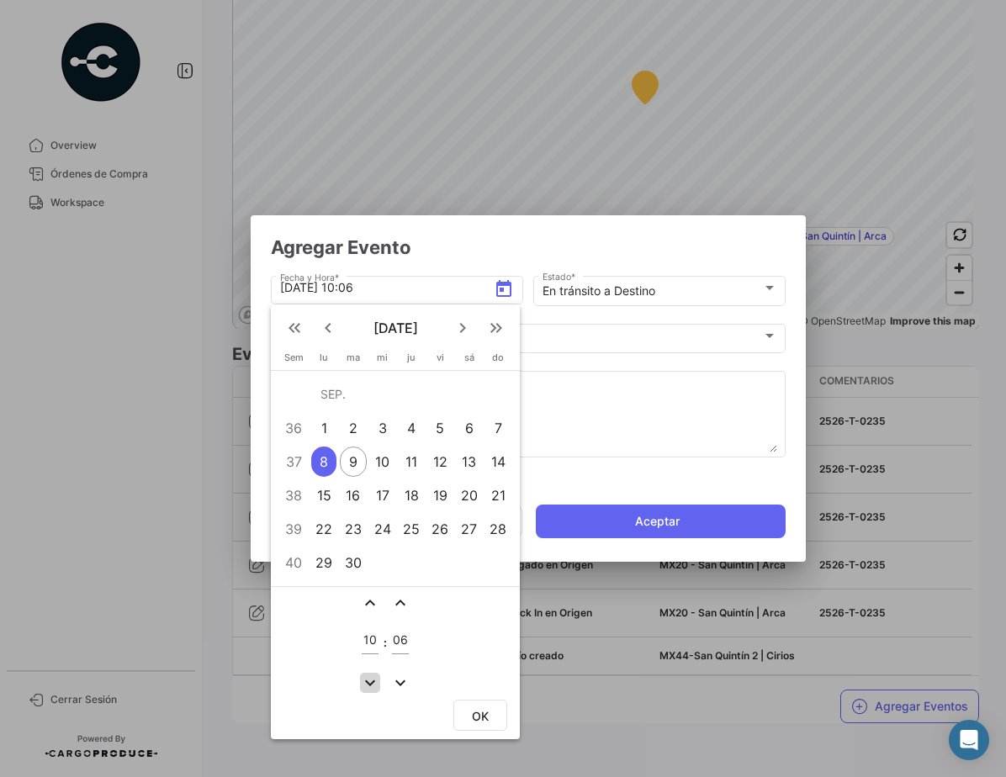
click at [372, 681] on mat-icon "expand_more" at bounding box center [370, 683] width 20 height 20
click at [371, 604] on mat-icon "expand_less" at bounding box center [370, 603] width 20 height 20
type input "09"
click at [401, 603] on mat-icon "expand_less" at bounding box center [400, 603] width 20 height 20
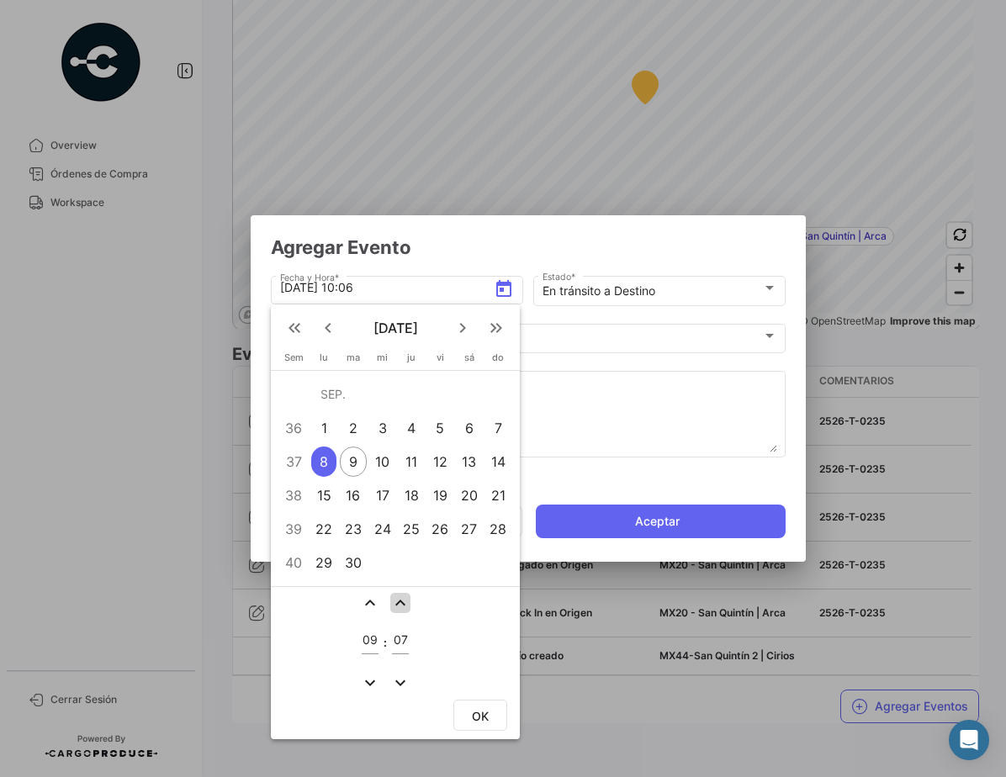
click at [401, 603] on mat-icon "expand_less" at bounding box center [400, 603] width 20 height 20
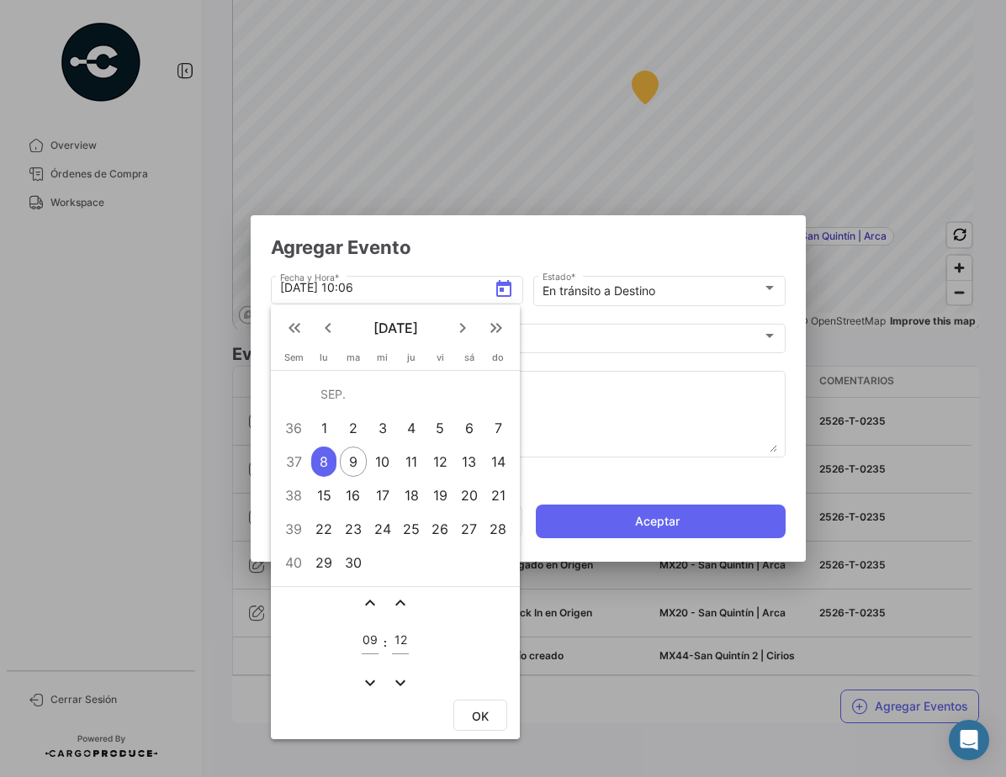
click at [398, 684] on mat-icon "expand_more" at bounding box center [400, 683] width 20 height 20
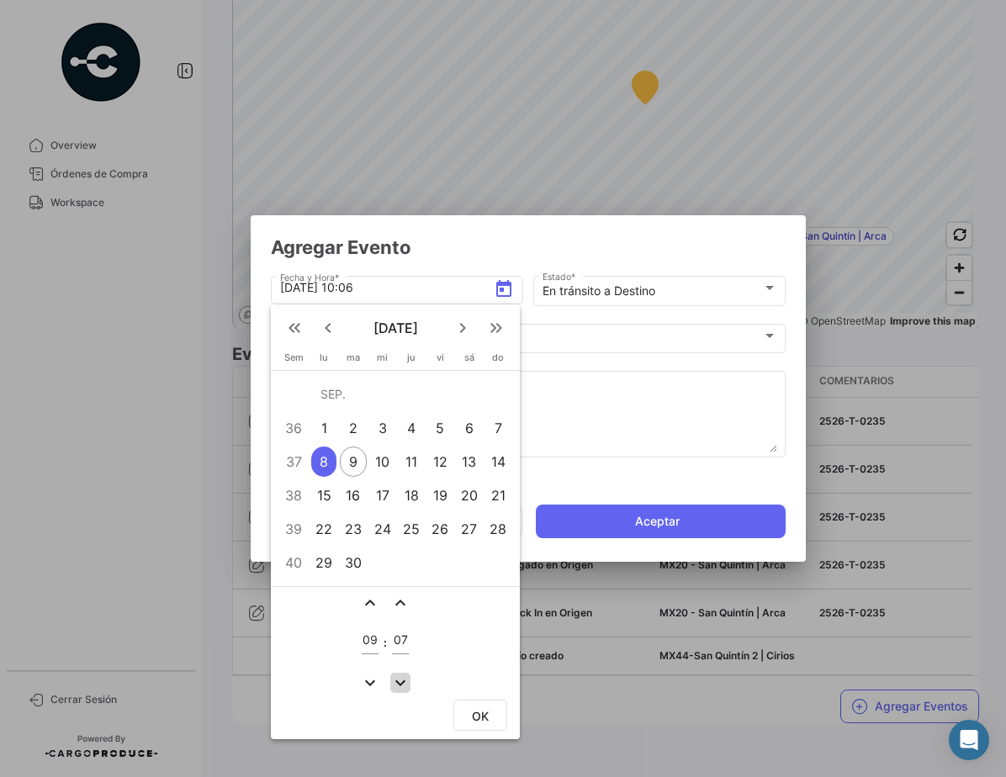
click at [398, 684] on mat-icon "expand_more" at bounding box center [400, 683] width 20 height 20
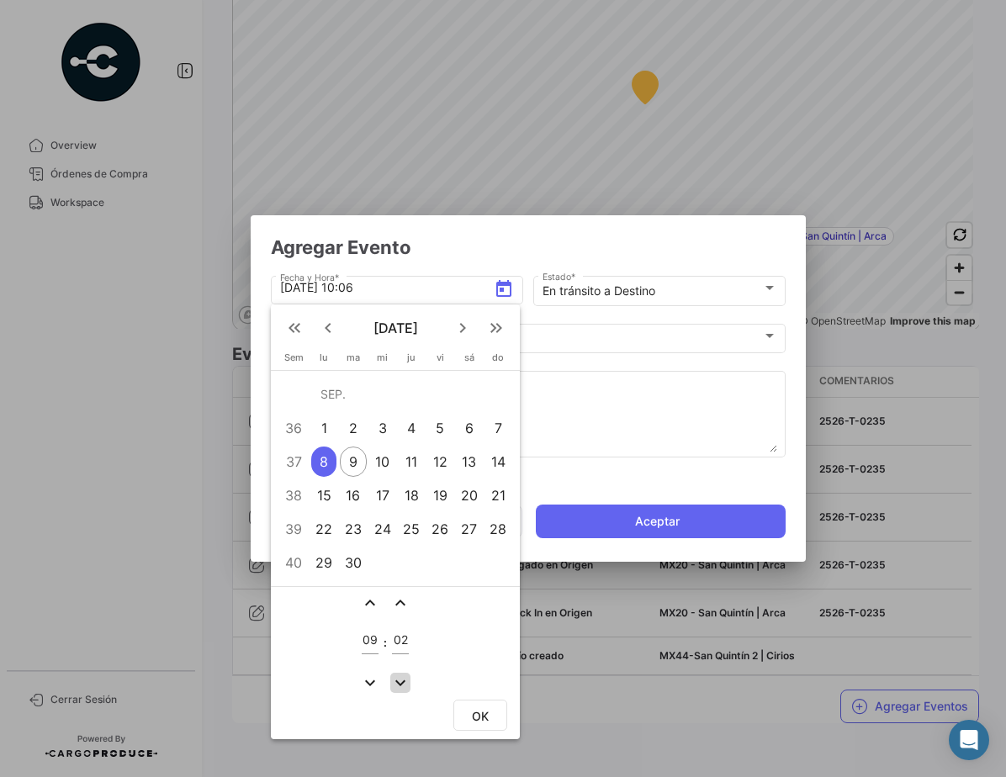
click at [398, 684] on mat-icon "expand_more" at bounding box center [400, 683] width 20 height 20
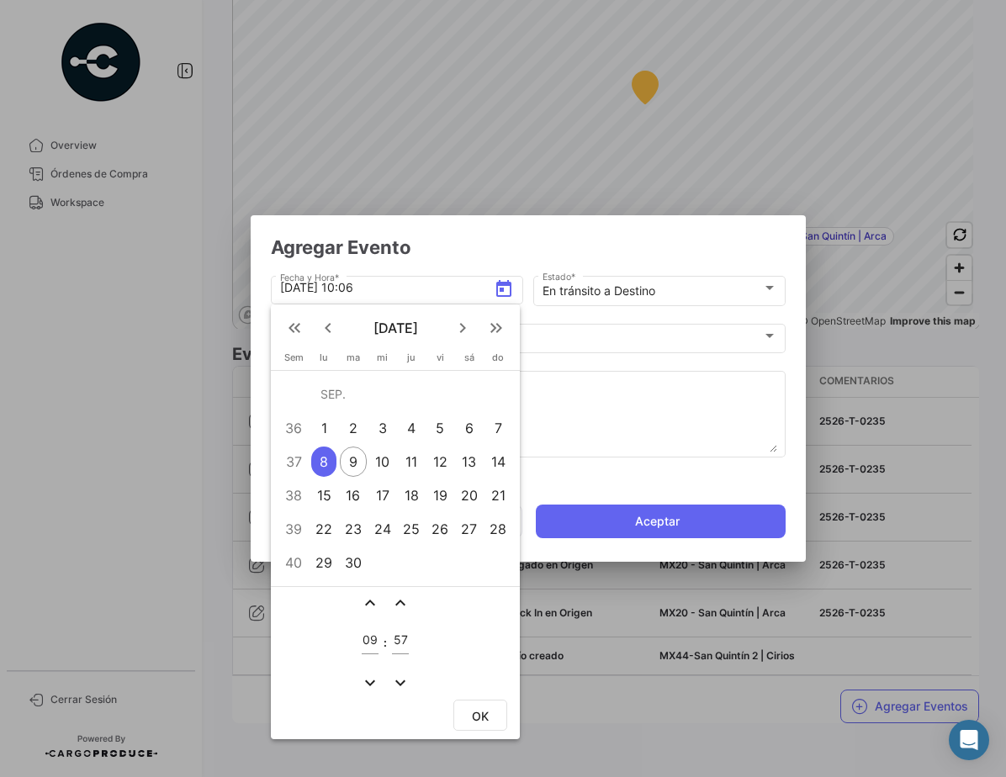
click at [398, 684] on mat-icon "expand_more" at bounding box center [400, 683] width 20 height 20
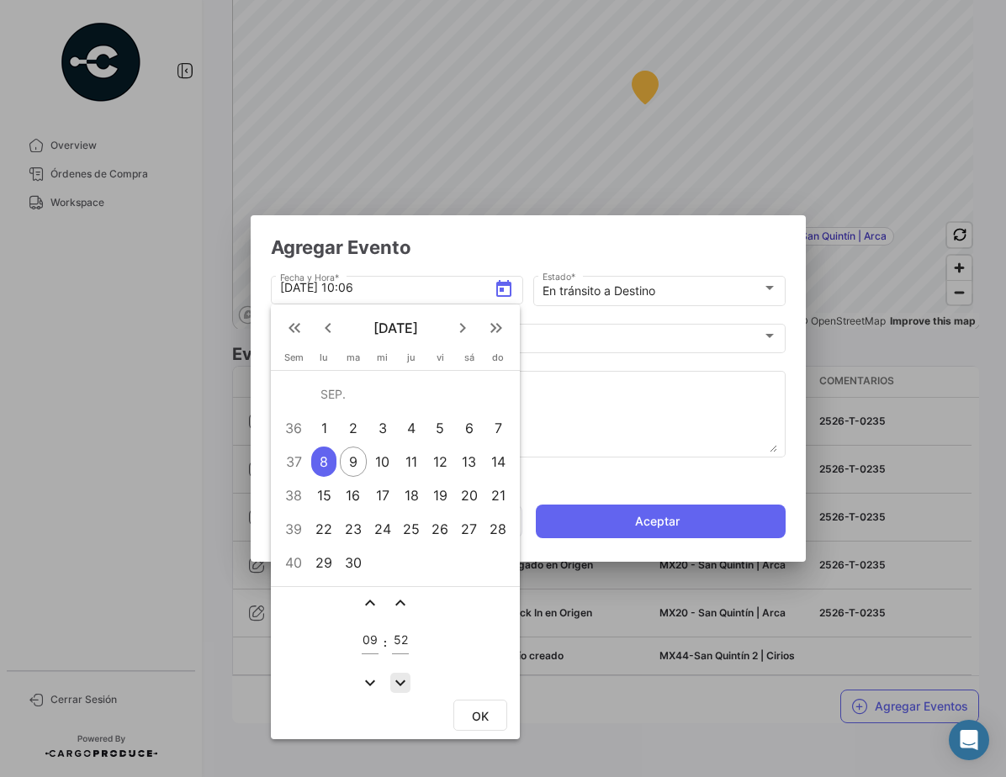
click at [398, 684] on mat-icon "expand_more" at bounding box center [400, 683] width 20 height 20
type input "50"
click at [473, 707] on button "OK" at bounding box center [480, 715] width 54 height 31
type input "[DATE] 09:50"
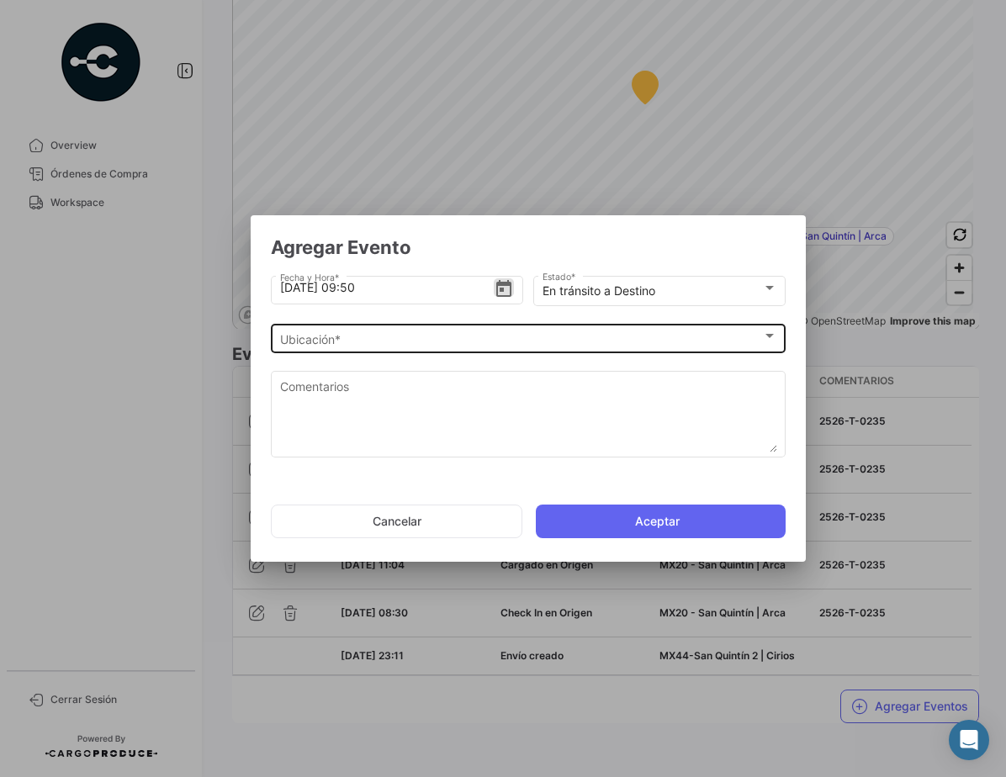
click at [371, 331] on div "Ubicación * Ubicación *" at bounding box center [528, 336] width 497 height 33
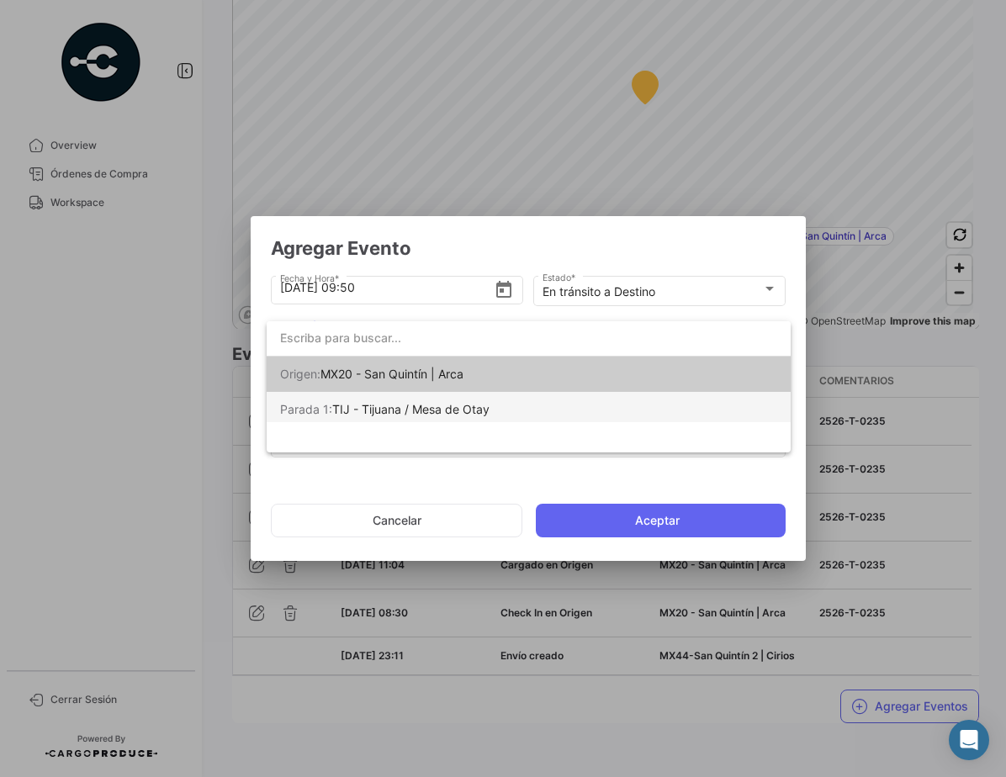
click at [426, 412] on span "TIJ - Tijuana / Mesa de Otay" at bounding box center [410, 409] width 157 height 14
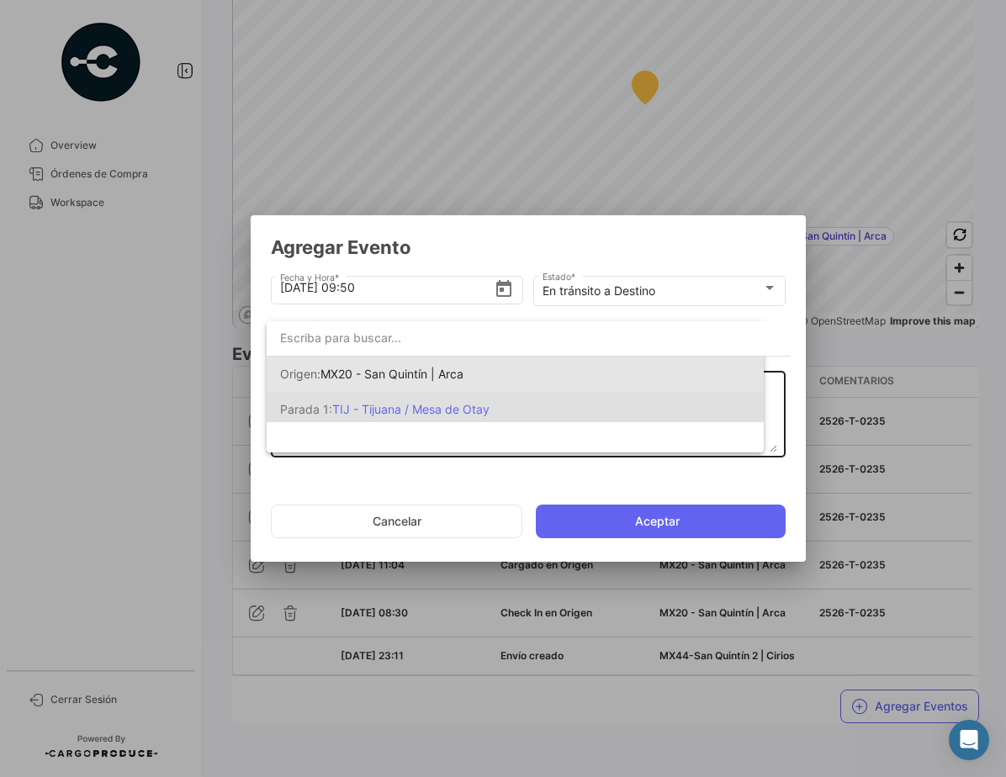
scroll to position [0, 0]
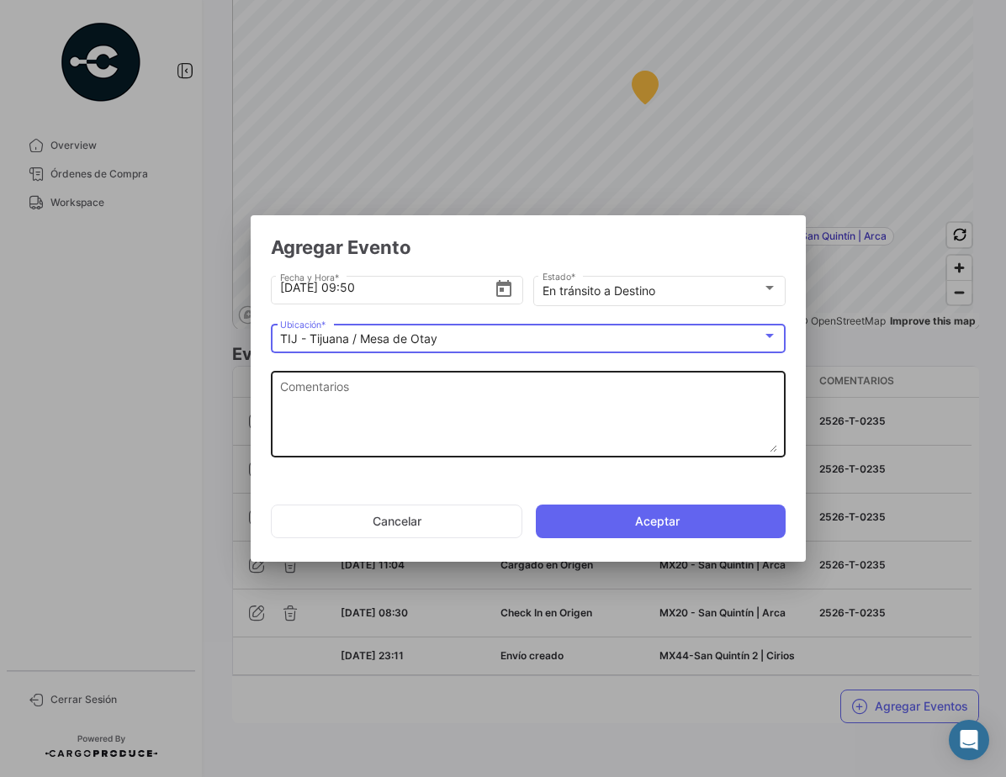
drag, startPoint x: 427, startPoint y: 413, endPoint x: 431, endPoint y: 398, distance: 15.7
click at [430, 411] on textarea "Comentarios" at bounding box center [528, 415] width 497 height 74
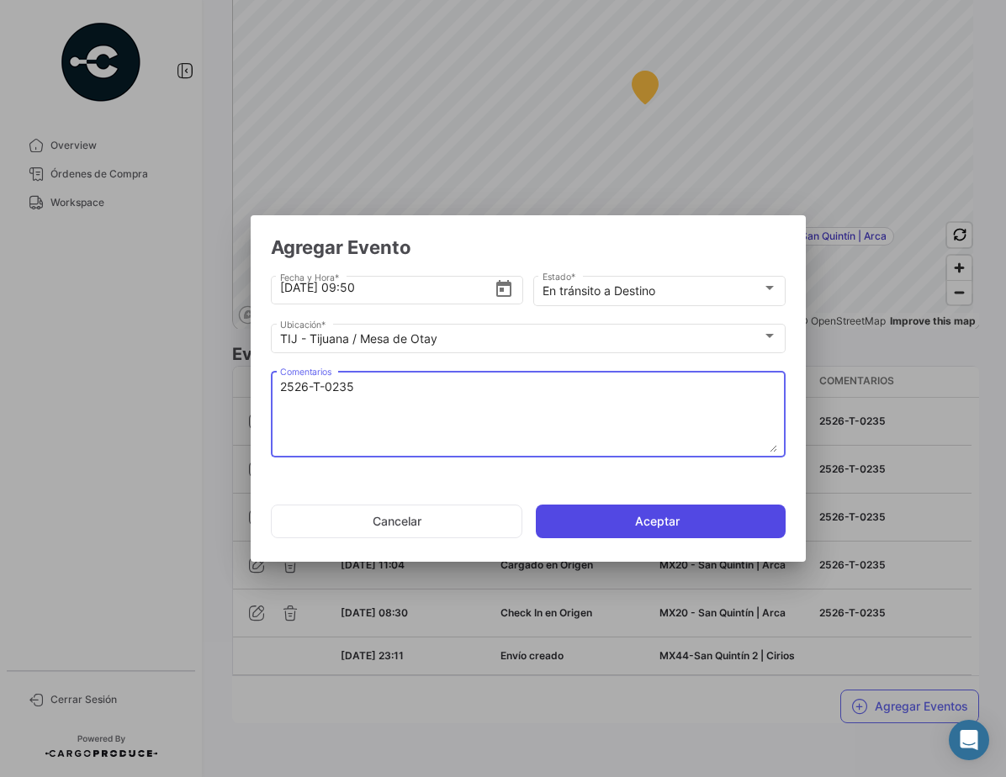
type textarea "2526-T-0235"
click at [696, 521] on button "Aceptar" at bounding box center [661, 522] width 250 height 34
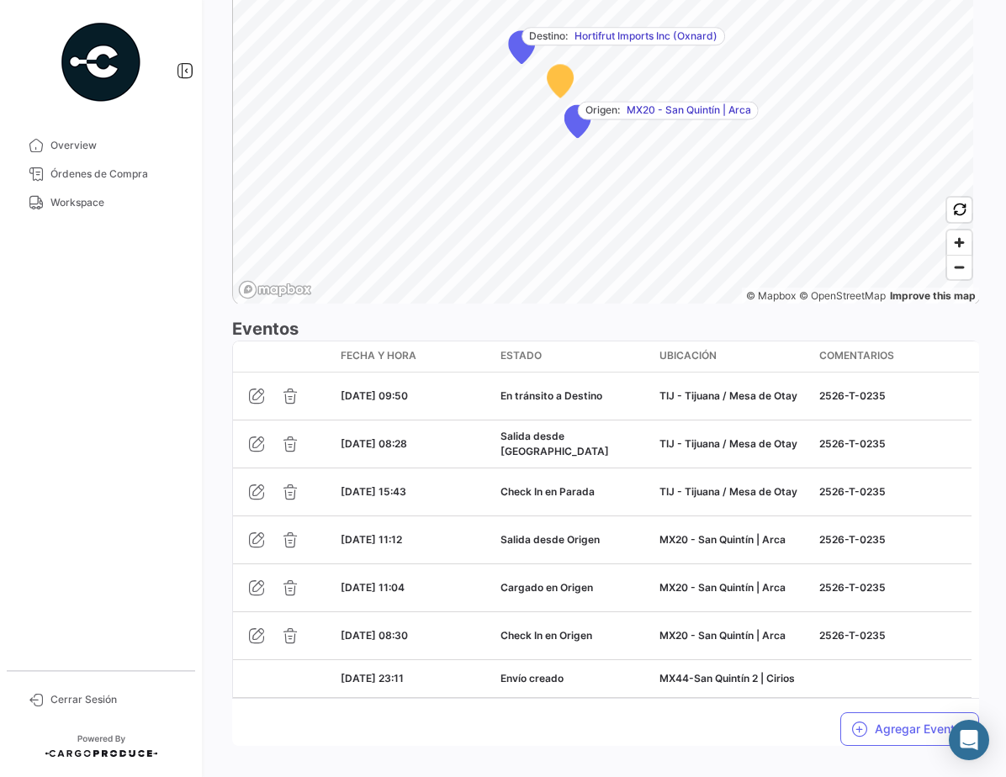
scroll to position [1235, 0]
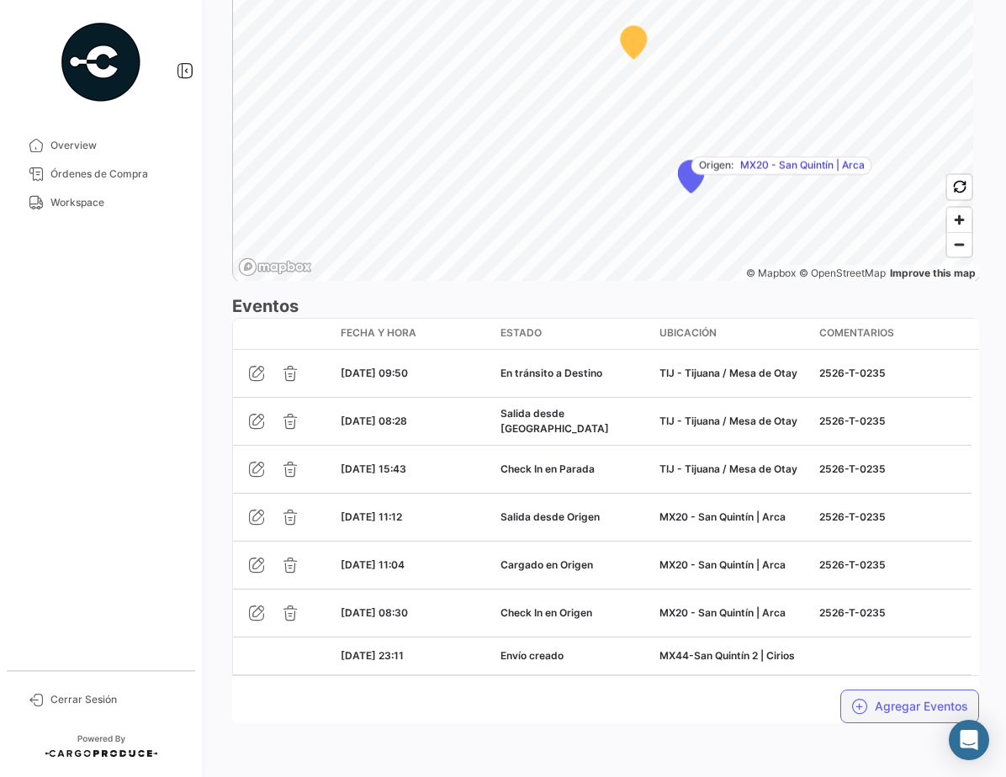
click at [909, 696] on button "Agregar Eventos" at bounding box center [909, 707] width 139 height 34
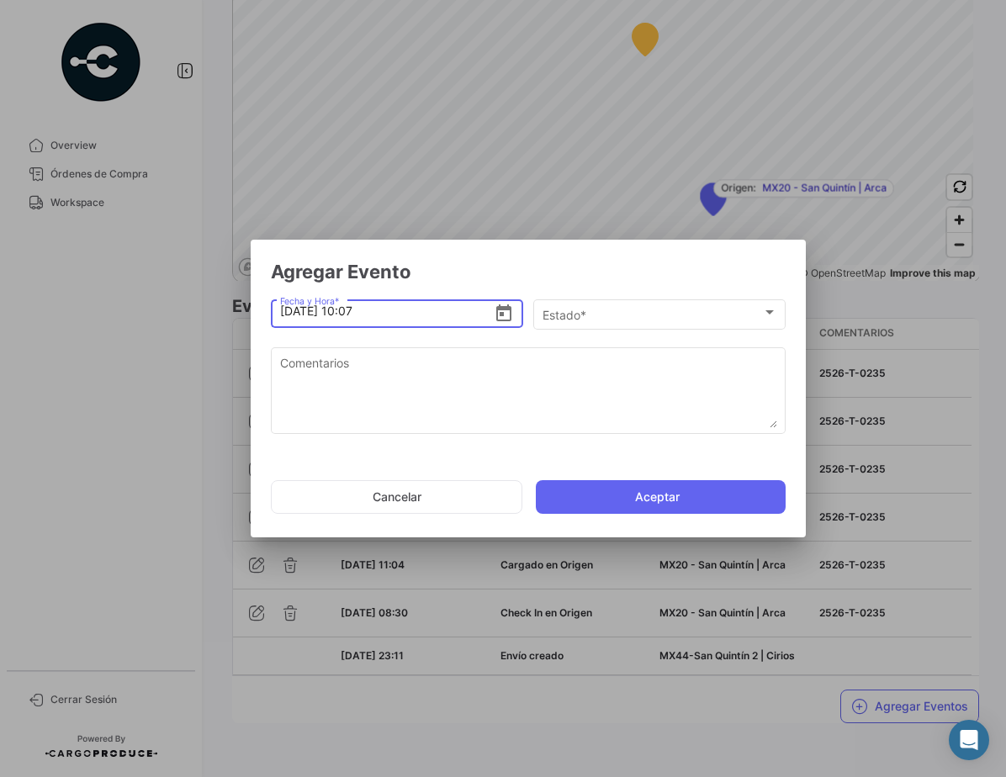
click at [505, 309] on icon "Open calendar" at bounding box center [503, 312] width 15 height 17
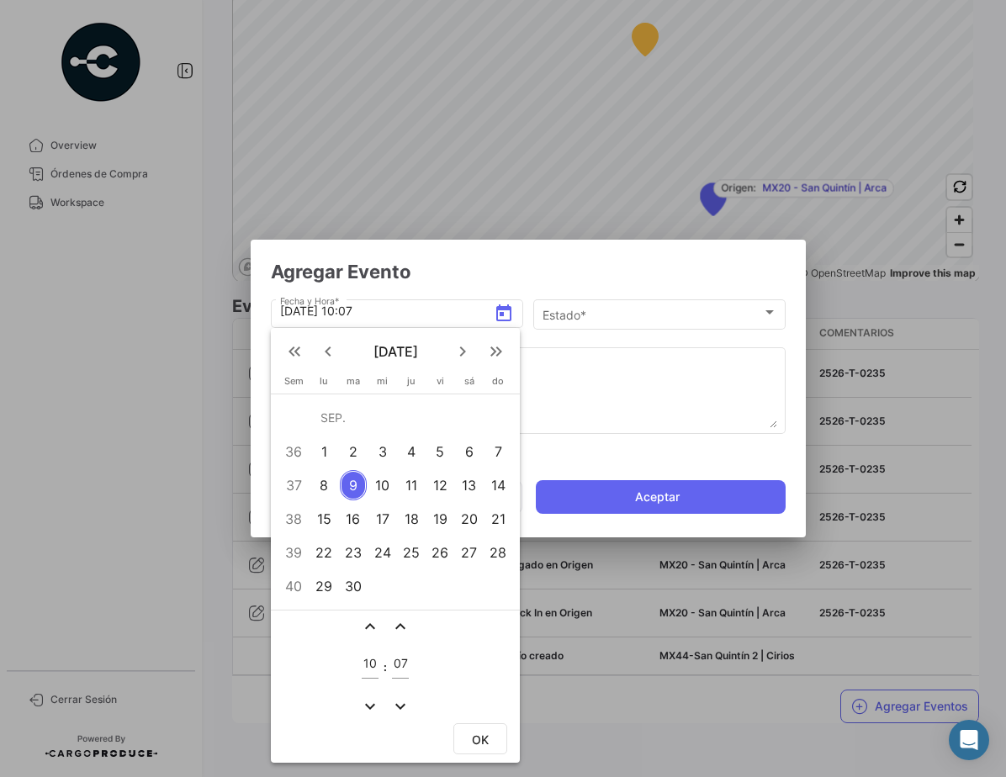
click at [330, 489] on div "8" at bounding box center [324, 485] width 26 height 30
click at [368, 622] on mat-icon "expand_less" at bounding box center [370, 626] width 20 height 20
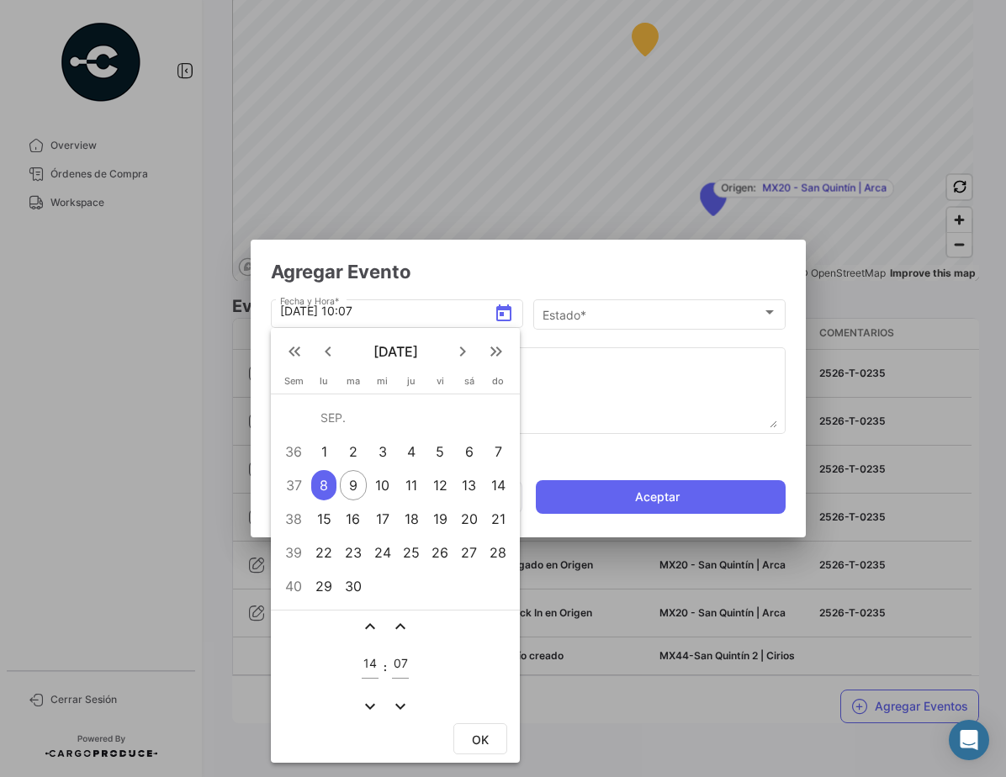
click at [368, 622] on mat-icon "expand_less" at bounding box center [370, 626] width 20 height 20
click at [368, 702] on mat-icon "expand_more" at bounding box center [370, 706] width 20 height 20
type input "15"
click at [403, 625] on mat-icon "expand_less" at bounding box center [400, 626] width 20 height 20
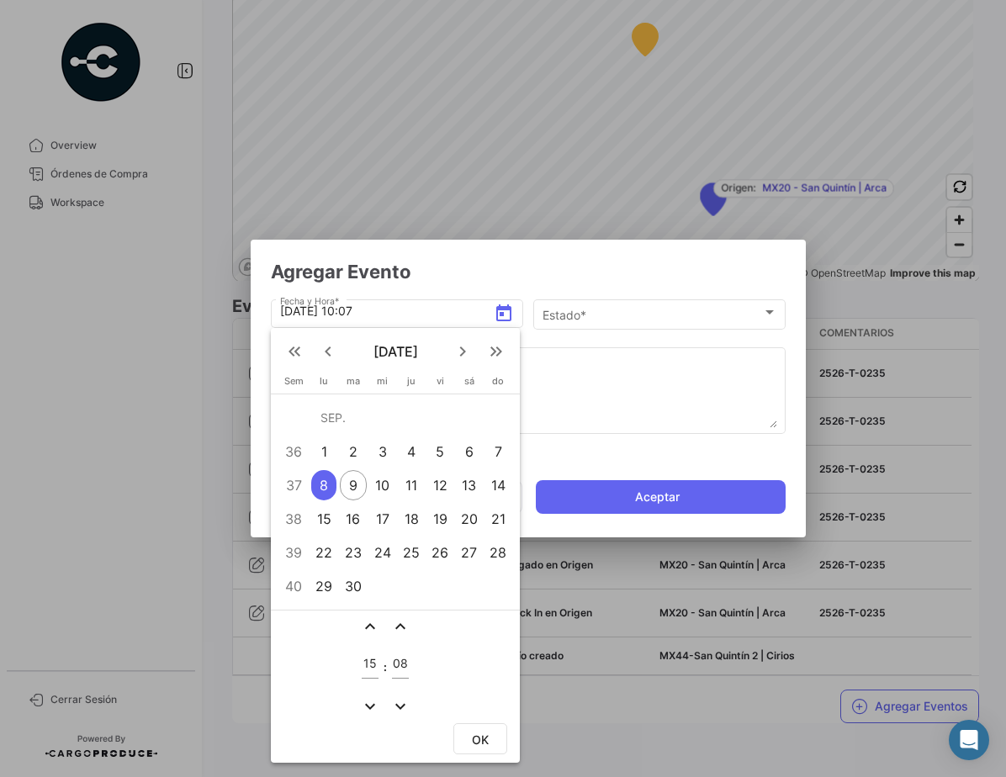
click at [403, 625] on mat-icon "expand_less" at bounding box center [400, 626] width 20 height 20
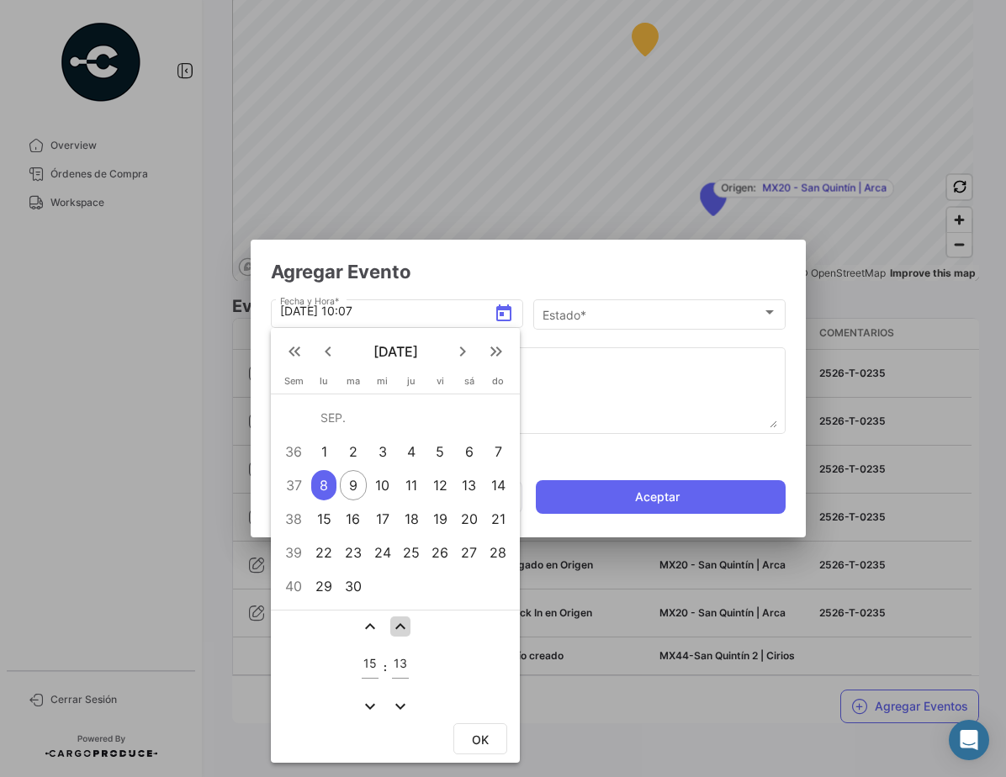
click at [403, 625] on mat-icon "expand_less" at bounding box center [400, 626] width 20 height 20
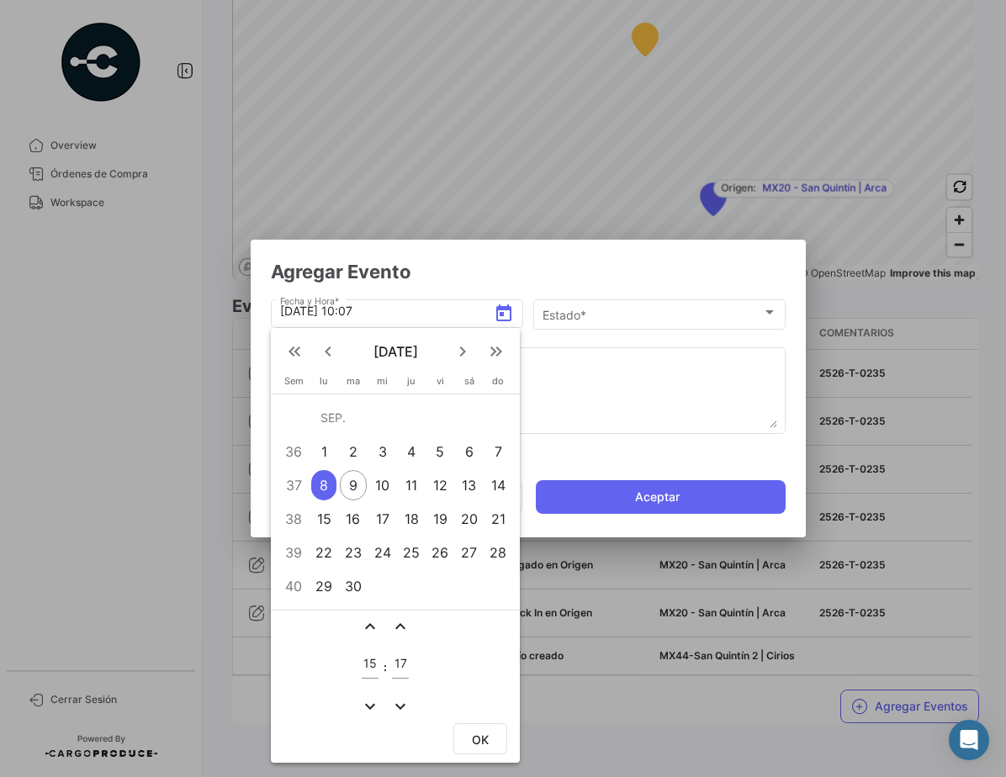
type input "18"
click at [481, 739] on span "OK" at bounding box center [480, 740] width 17 height 14
type input "[DATE] 15:18"
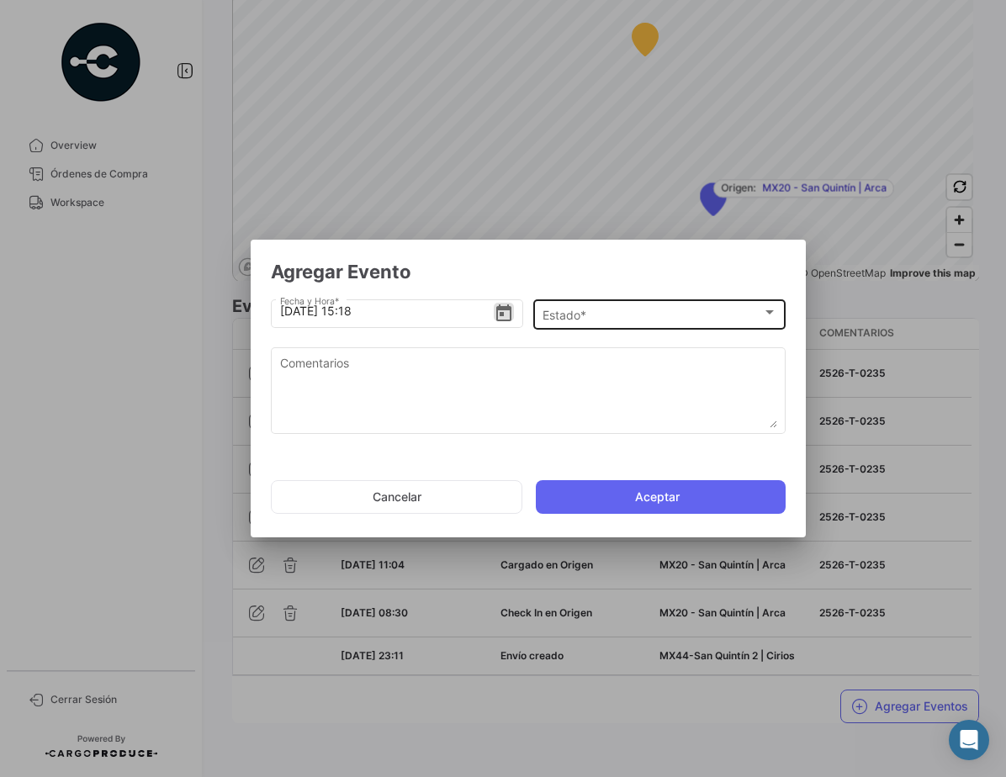
click at [696, 315] on div "Estado *" at bounding box center [652, 316] width 220 height 14
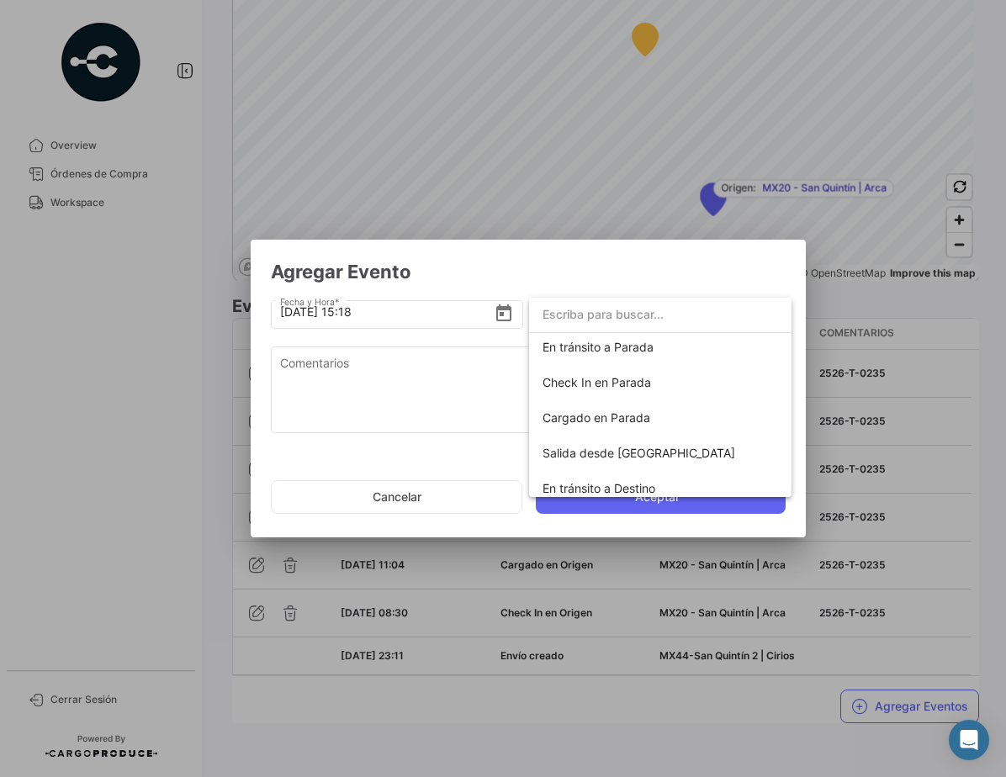
scroll to position [212, 0]
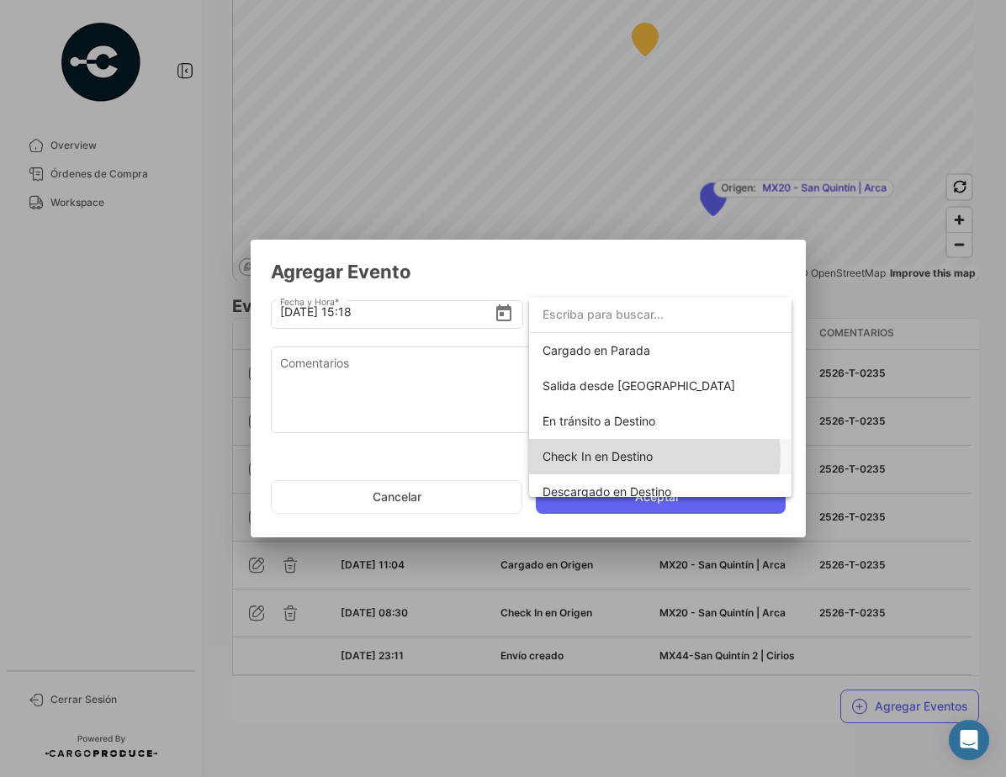
click at [646, 456] on span "Check In en Destino" at bounding box center [597, 456] width 110 height 14
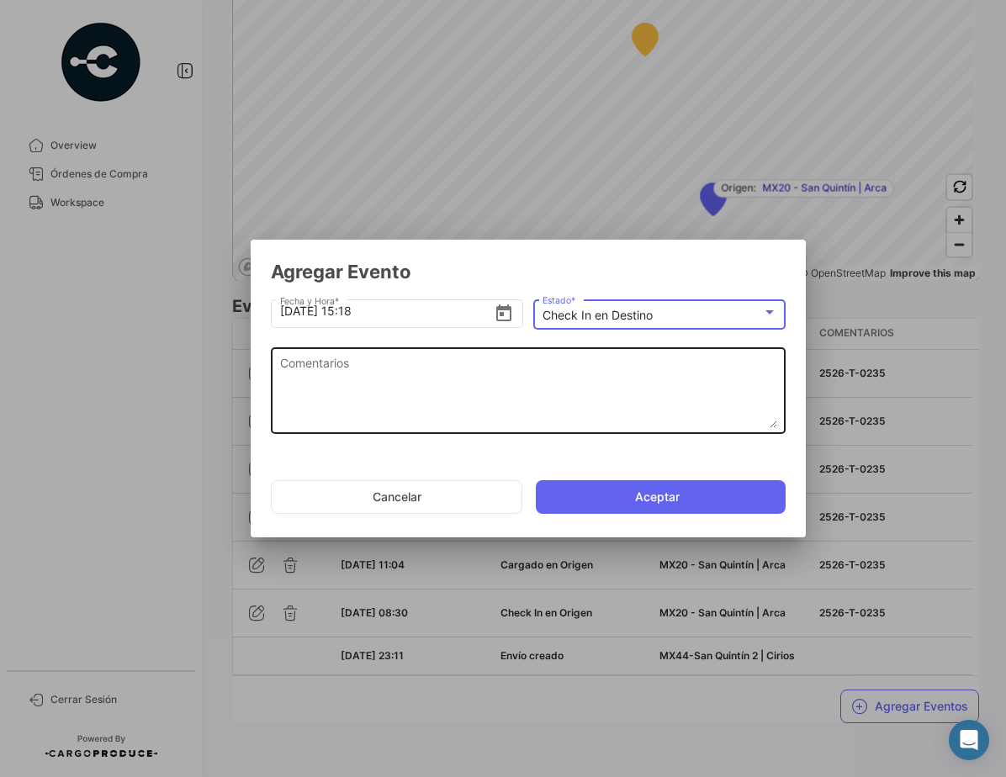
click at [400, 378] on textarea "Comentarios" at bounding box center [528, 391] width 497 height 74
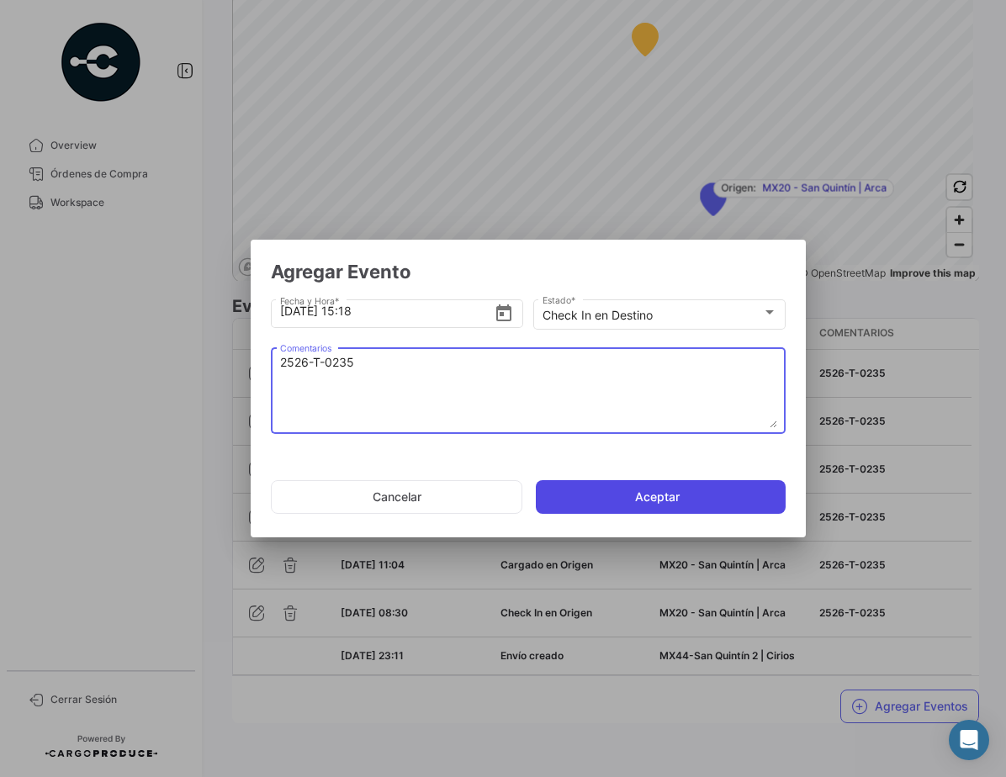
type textarea "2526-T-0235"
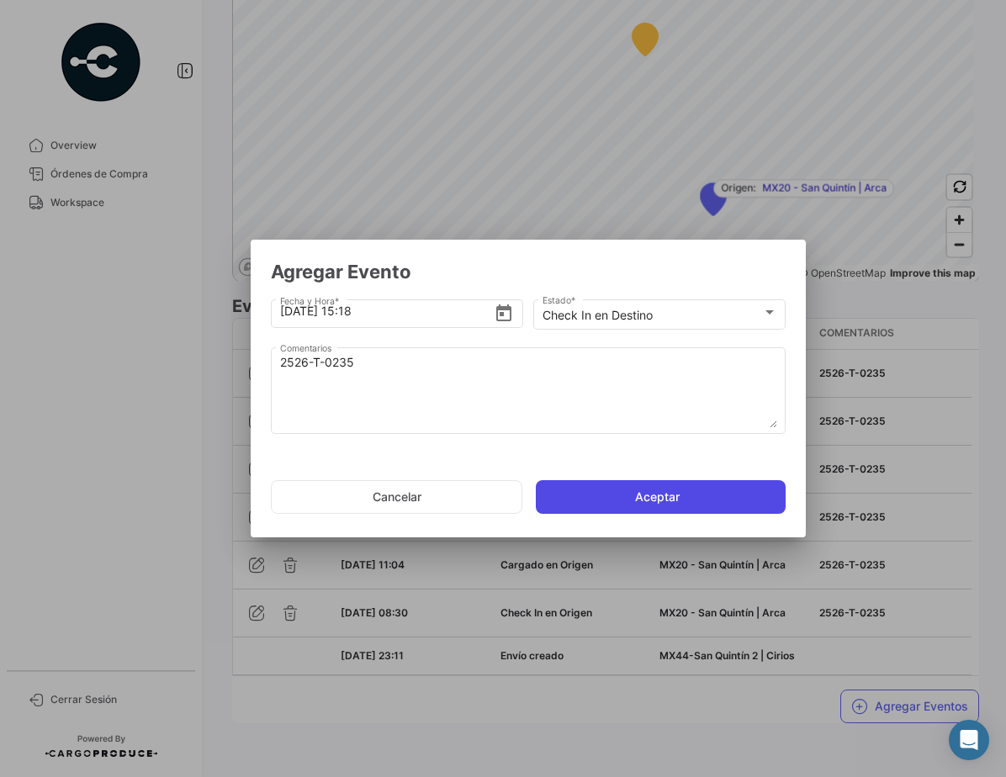
click at [671, 492] on button "Aceptar" at bounding box center [661, 497] width 250 height 34
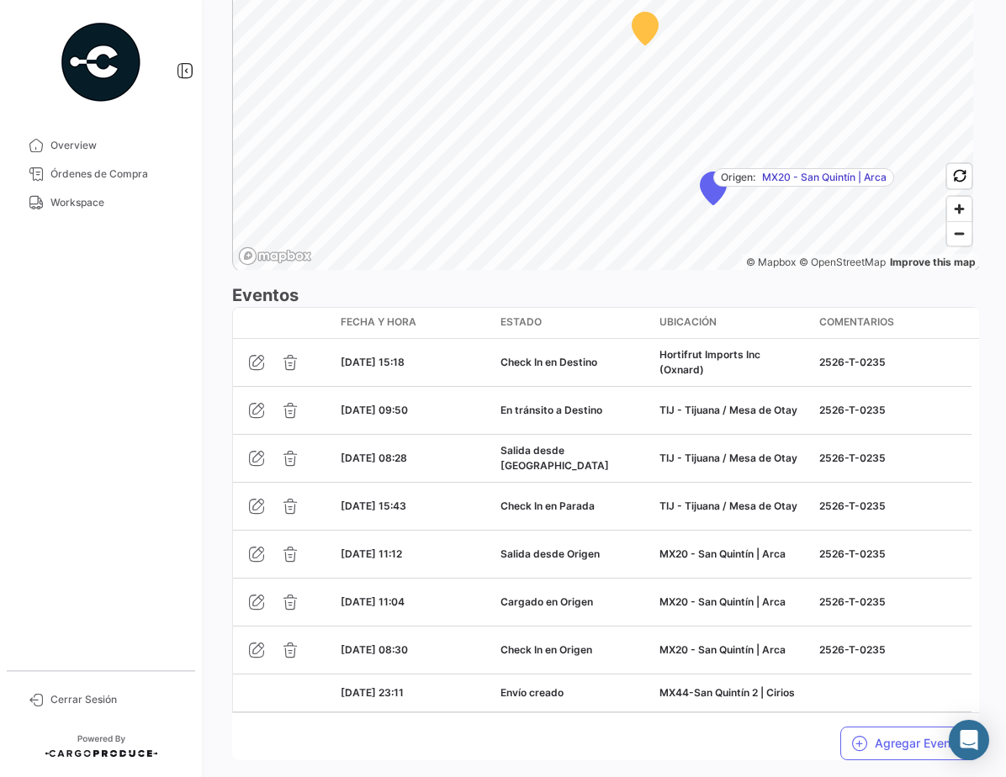
scroll to position [1265, 0]
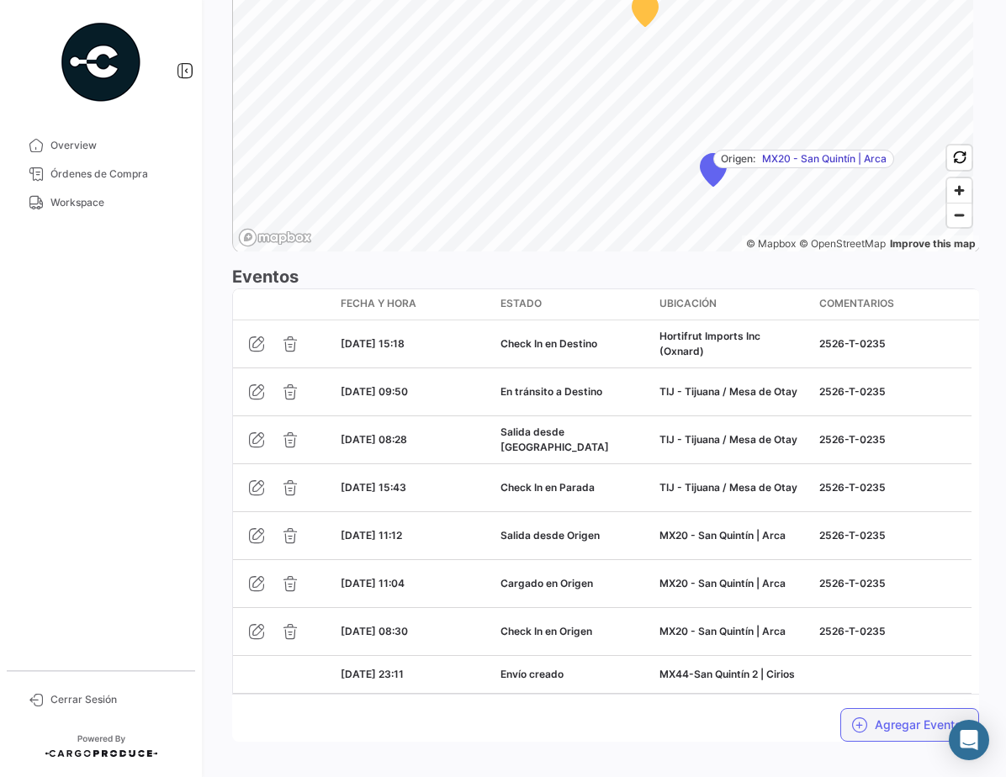
click at [912, 724] on button "Agregar Eventos" at bounding box center [909, 725] width 139 height 34
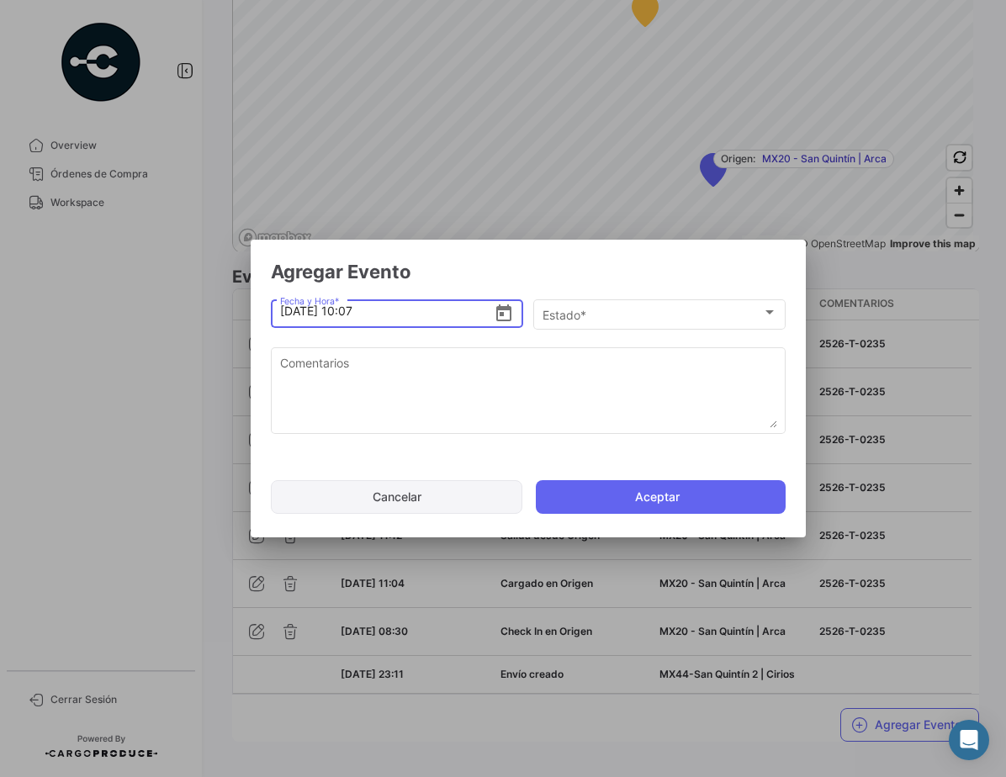
click at [445, 500] on button "Cancelar" at bounding box center [396, 497] width 251 height 34
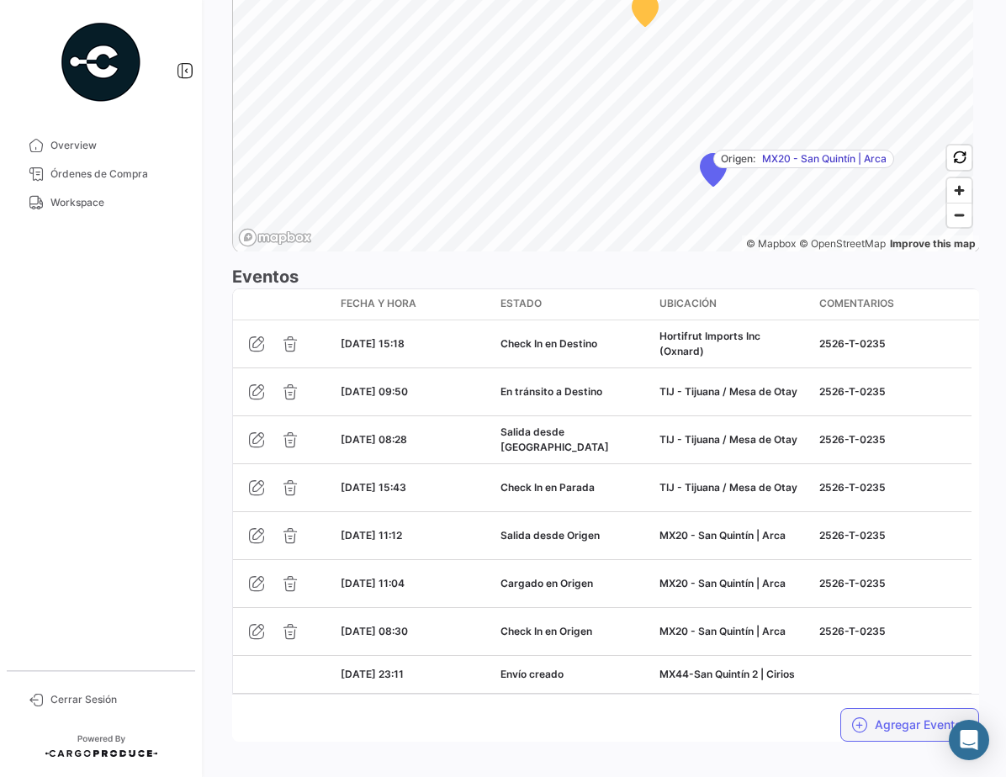
click at [879, 721] on button "Agregar Eventos" at bounding box center [909, 725] width 139 height 34
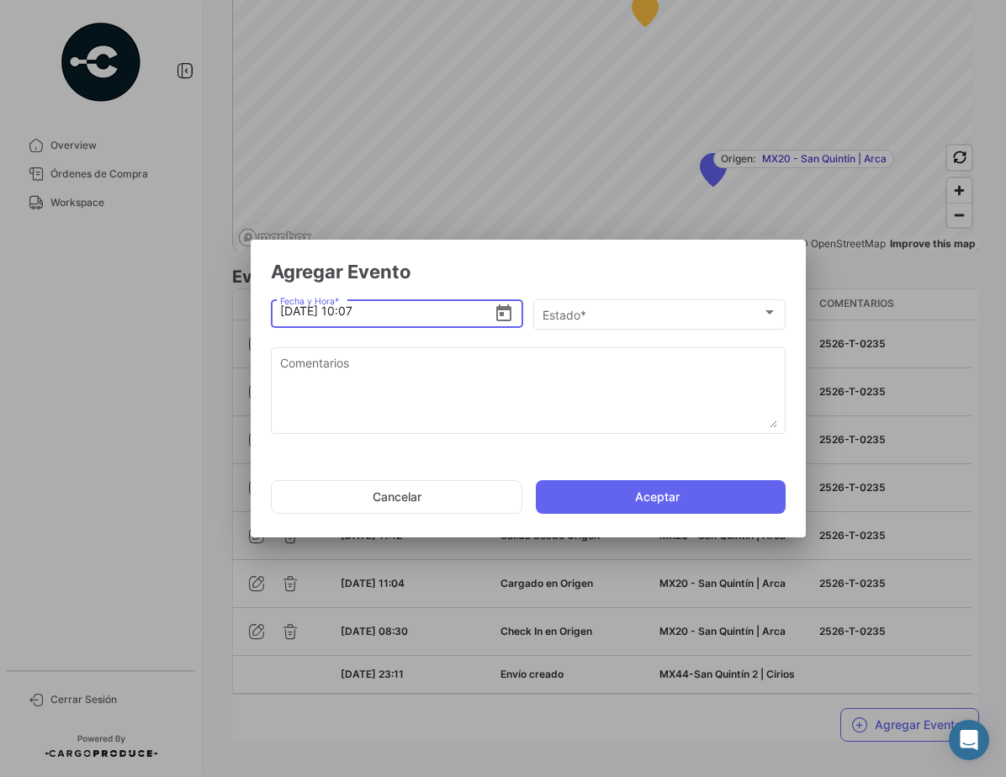
click at [504, 315] on icon "Open calendar" at bounding box center [503, 312] width 15 height 17
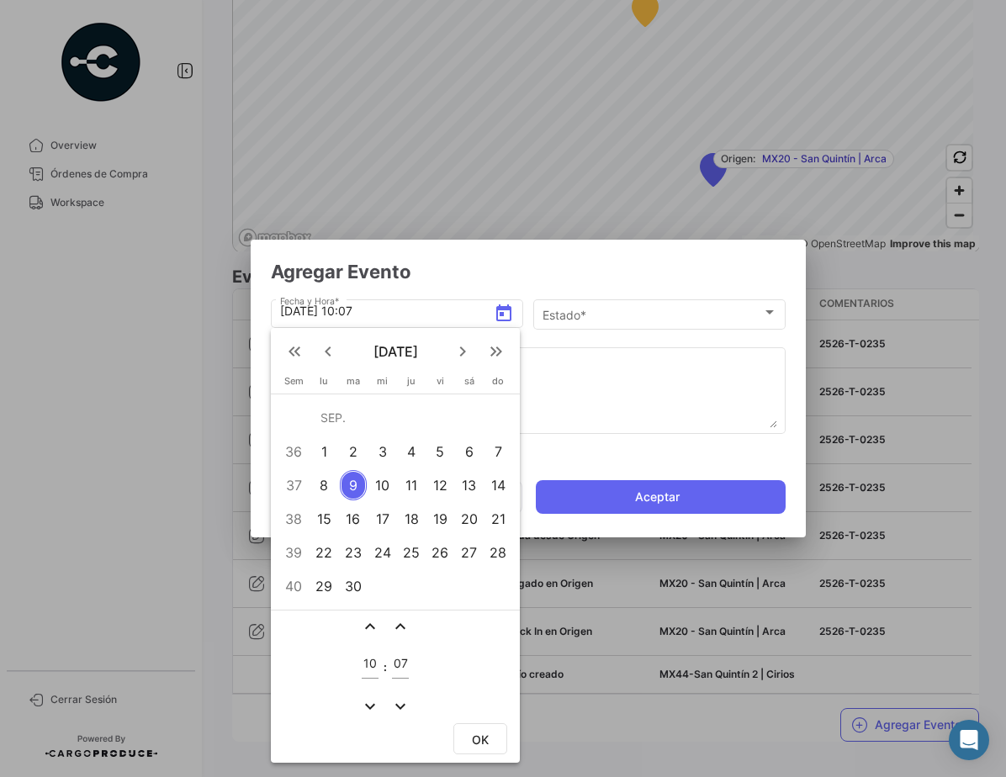
click at [321, 486] on div "8" at bounding box center [324, 485] width 26 height 30
click at [363, 627] on mat-icon "expand_less" at bounding box center [370, 626] width 20 height 20
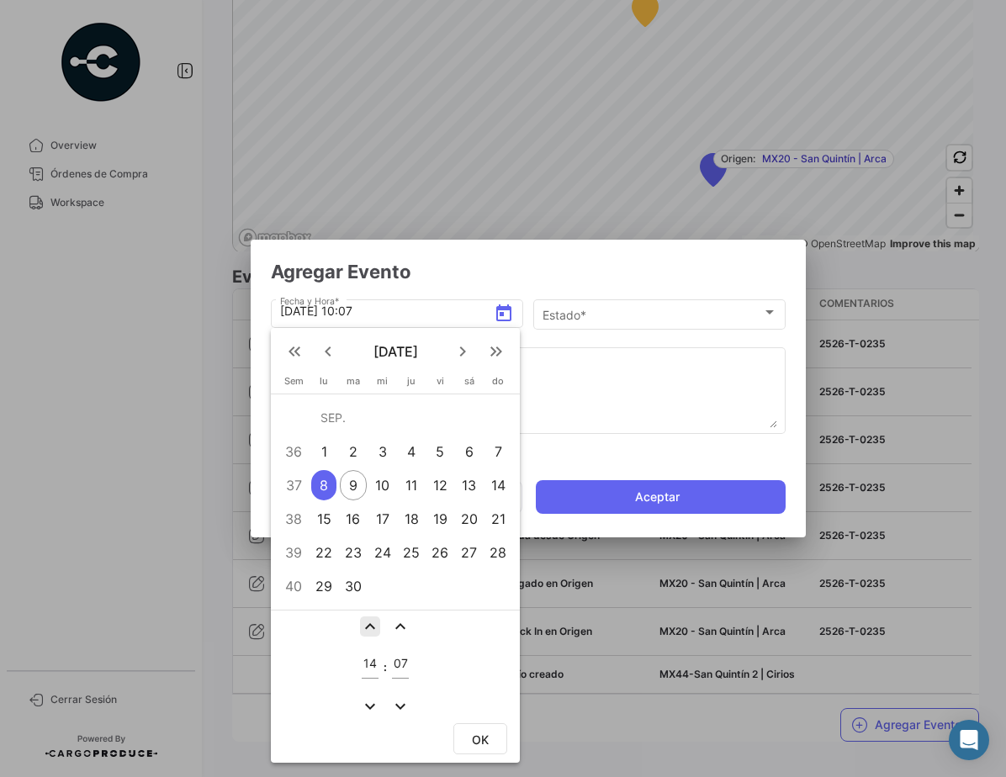
click at [363, 627] on mat-icon "expand_less" at bounding box center [370, 626] width 20 height 20
type input "16"
click at [399, 625] on mat-icon "expand_less" at bounding box center [400, 626] width 20 height 20
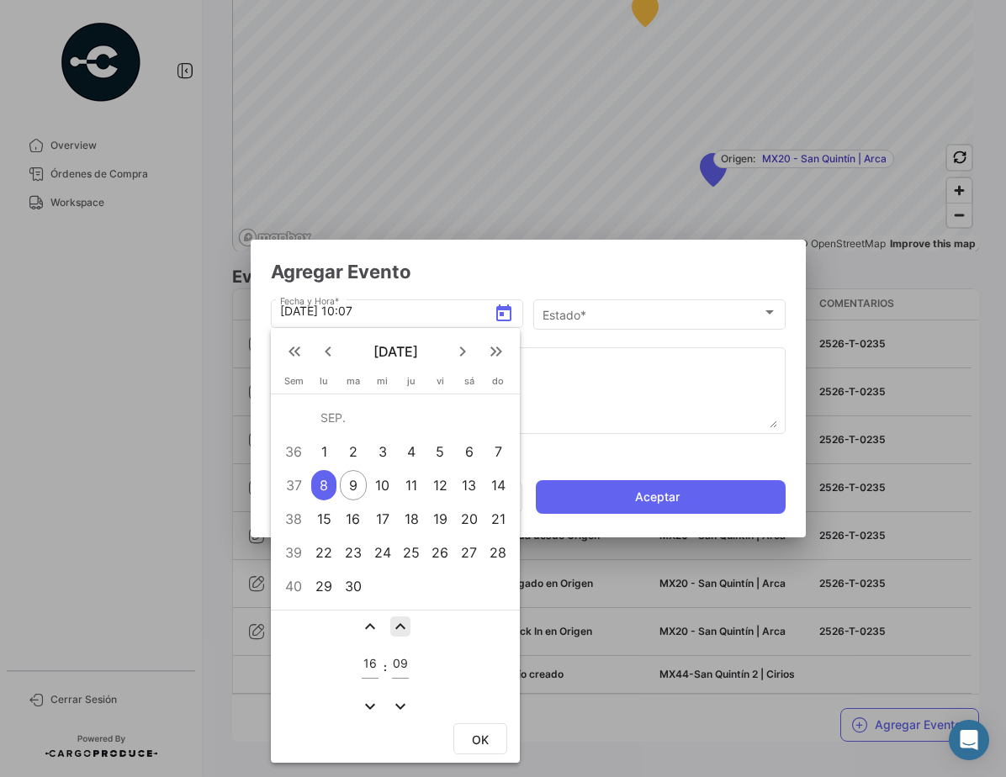
click at [399, 625] on mat-icon "expand_less" at bounding box center [400, 626] width 20 height 20
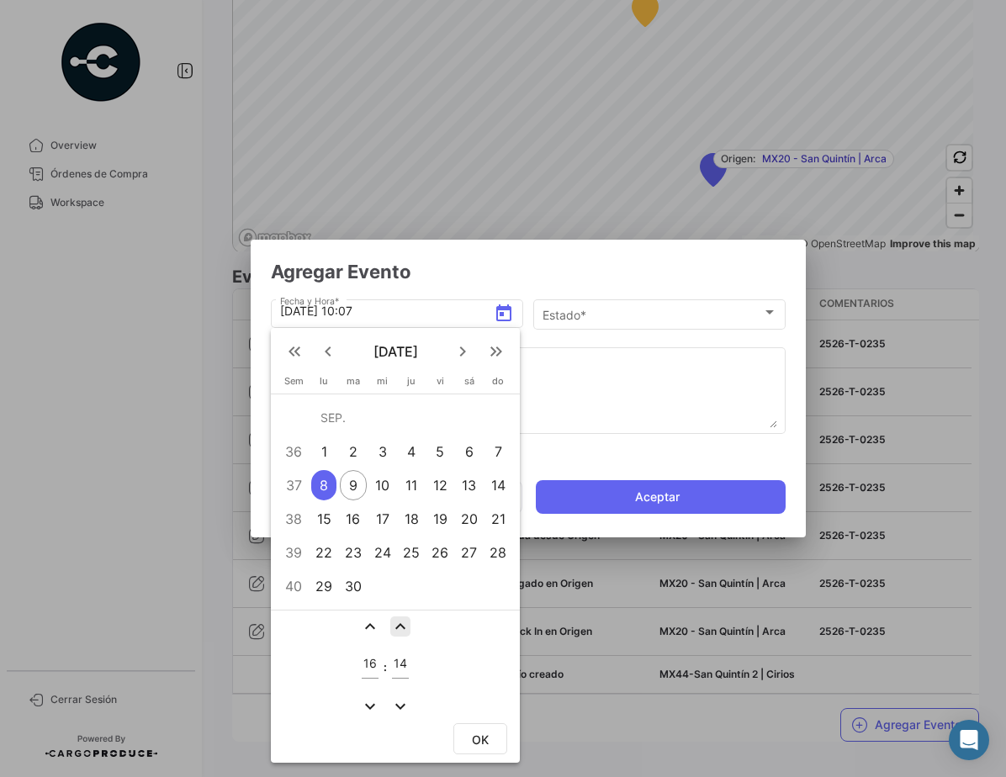
click at [399, 625] on mat-icon "expand_less" at bounding box center [400, 626] width 20 height 20
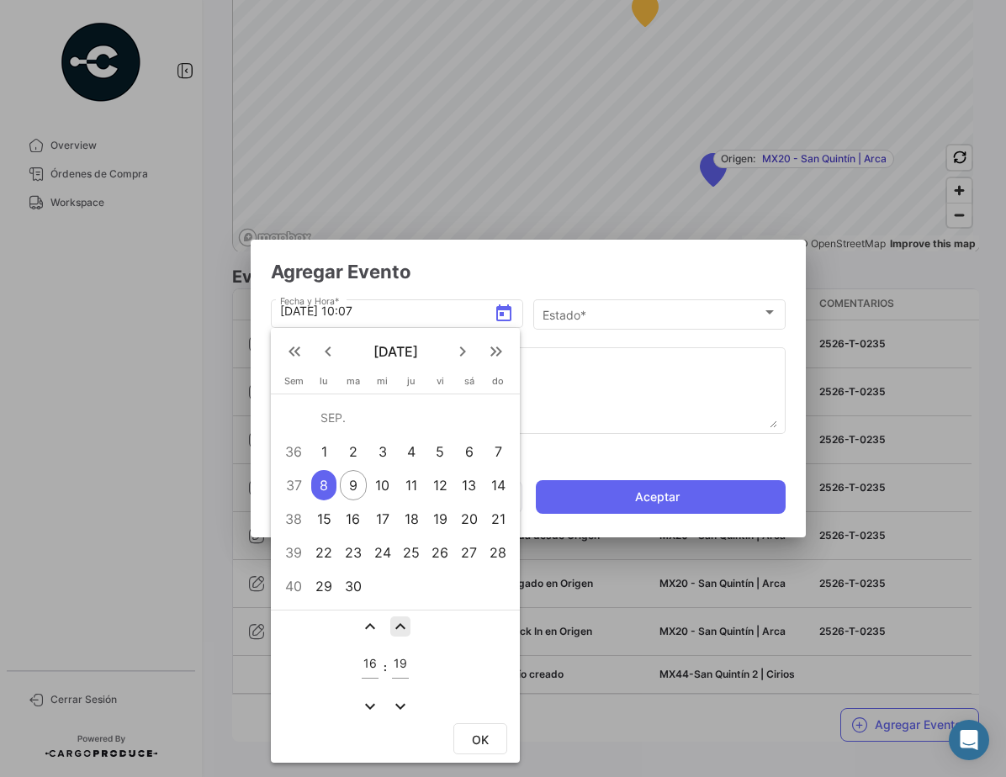
click at [399, 625] on mat-icon "expand_less" at bounding box center [400, 626] width 20 height 20
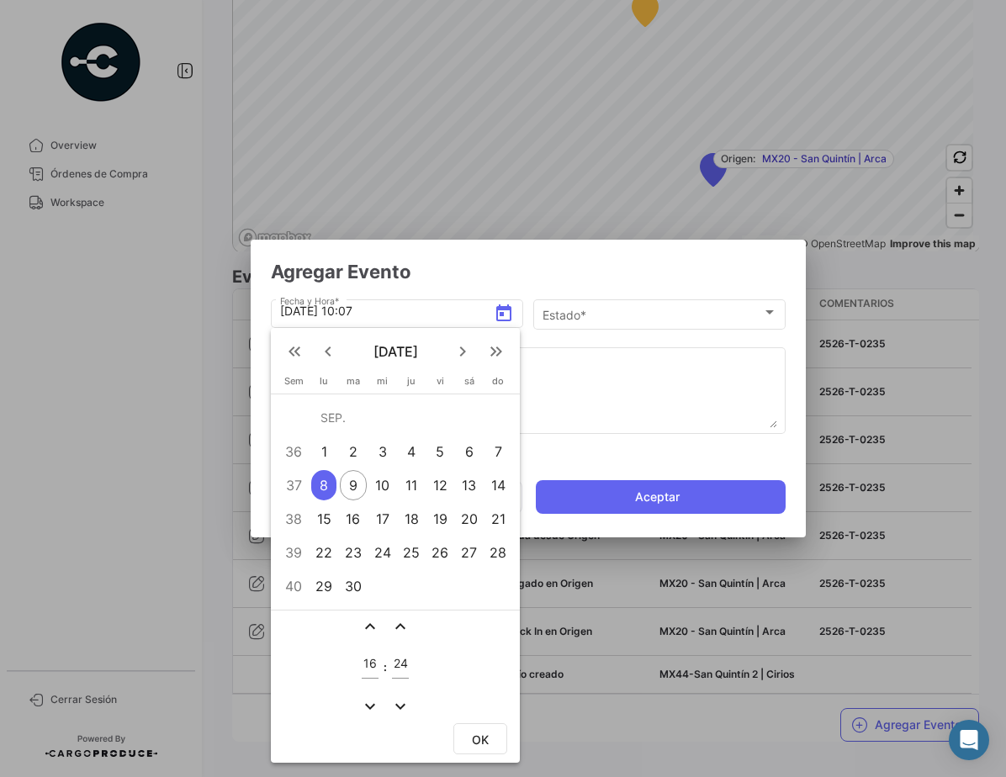
click at [399, 625] on mat-icon "expand_less" at bounding box center [400, 626] width 20 height 20
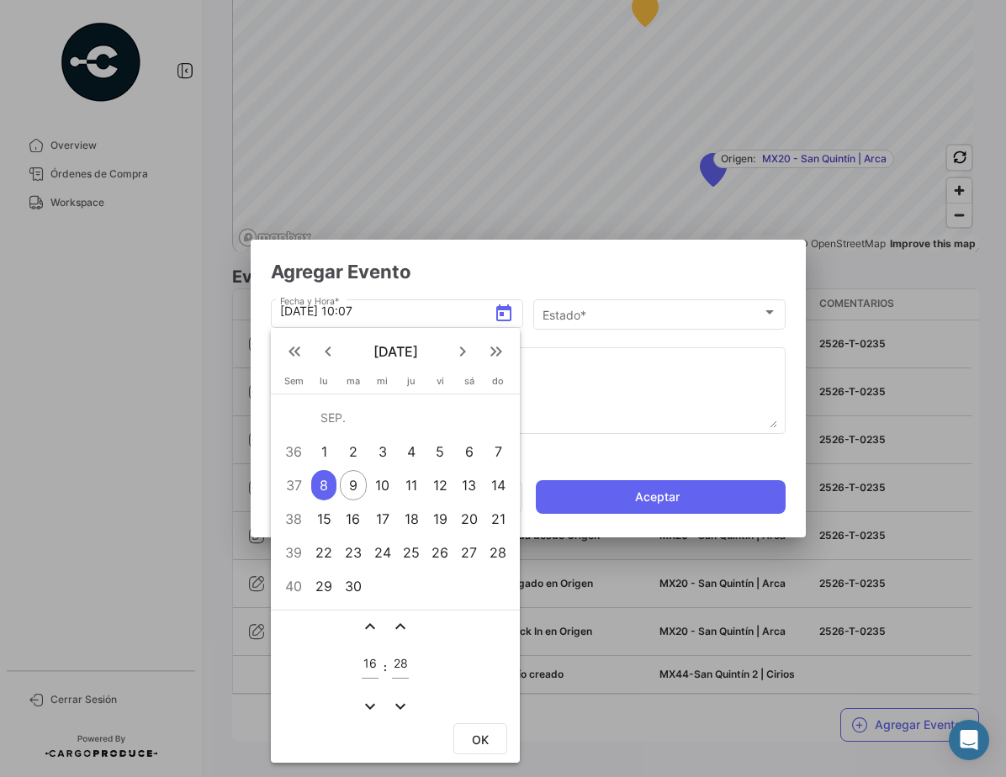
type input "29"
click at [479, 739] on span "OK" at bounding box center [480, 740] width 17 height 14
type input "[DATE] 16:29"
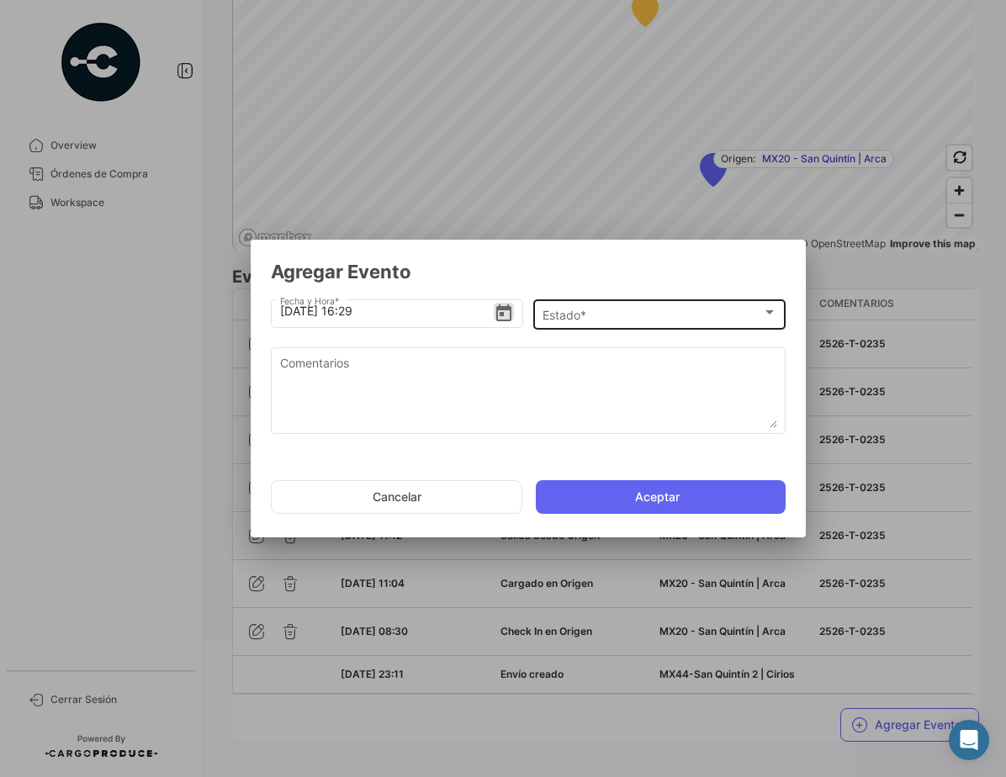
click at [590, 318] on span "Estado *" at bounding box center [652, 316] width 220 height 14
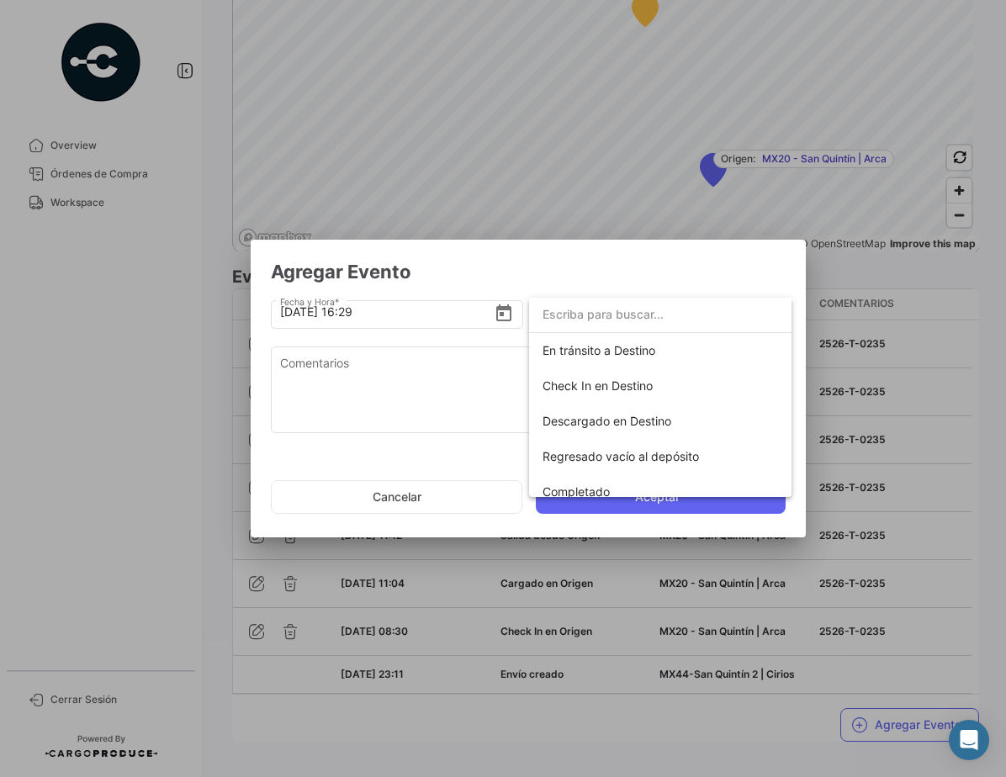
scroll to position [295, 0]
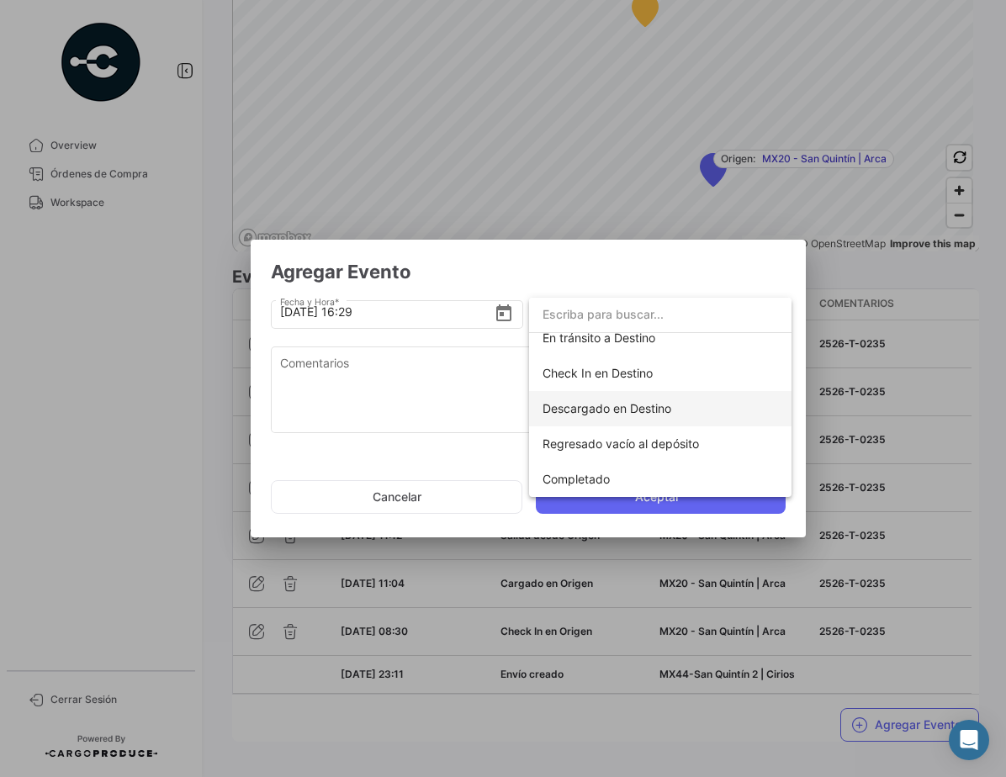
click at [619, 409] on span "Descargado en Destino" at bounding box center [606, 408] width 129 height 14
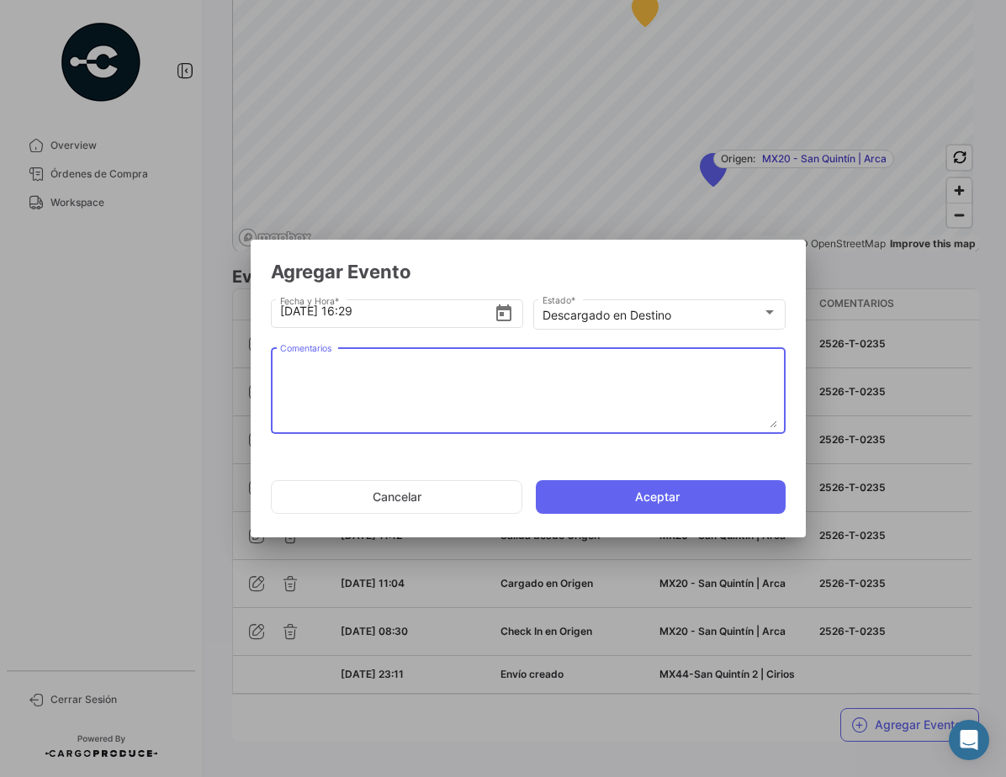
click at [396, 377] on textarea "Comentarios" at bounding box center [528, 391] width 497 height 74
type textarea "2526-T-0235"
click at [597, 493] on button "Aceptar" at bounding box center [661, 497] width 250 height 34
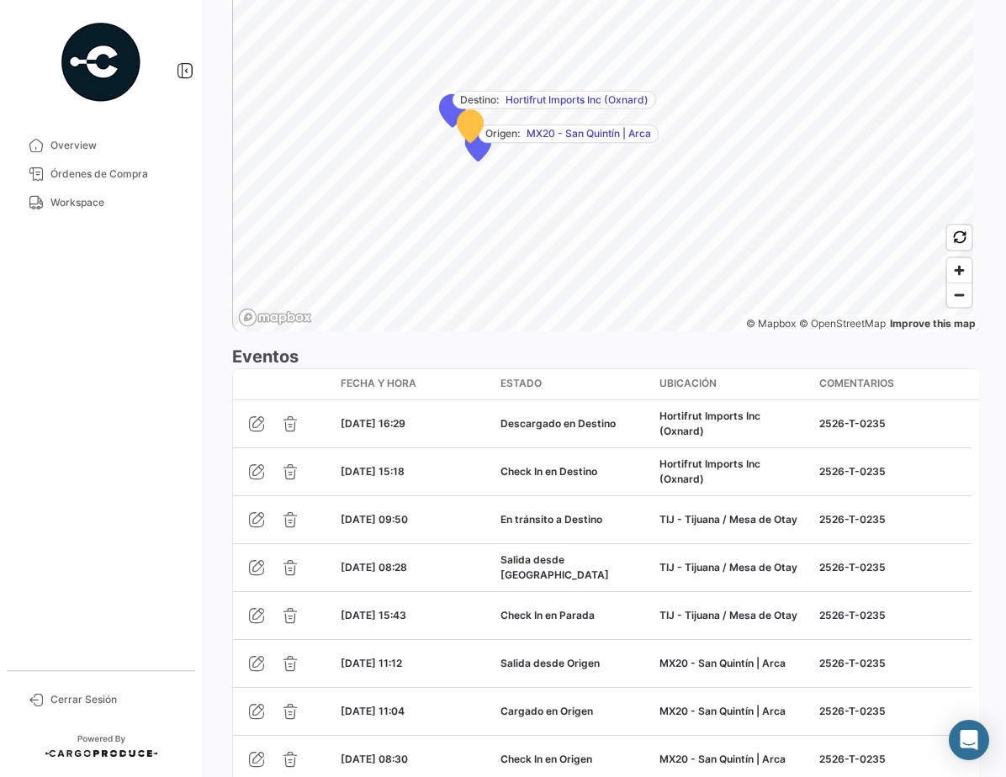
scroll to position [1272, 0]
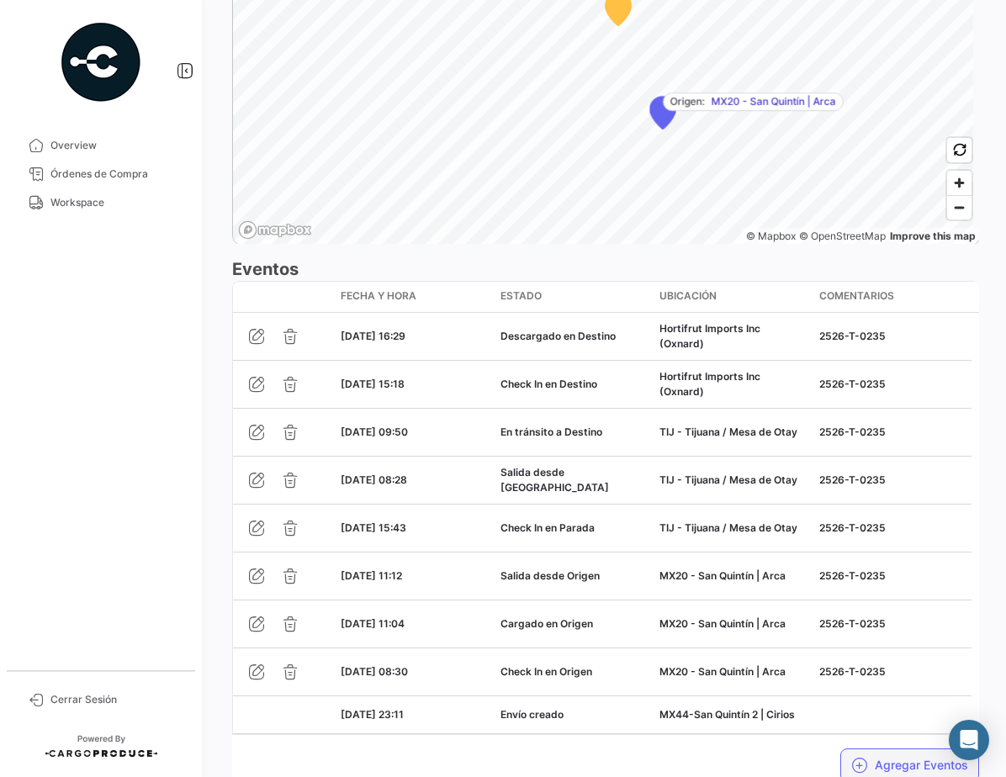
click at [881, 760] on button "Agregar Eventos" at bounding box center [909, 766] width 139 height 34
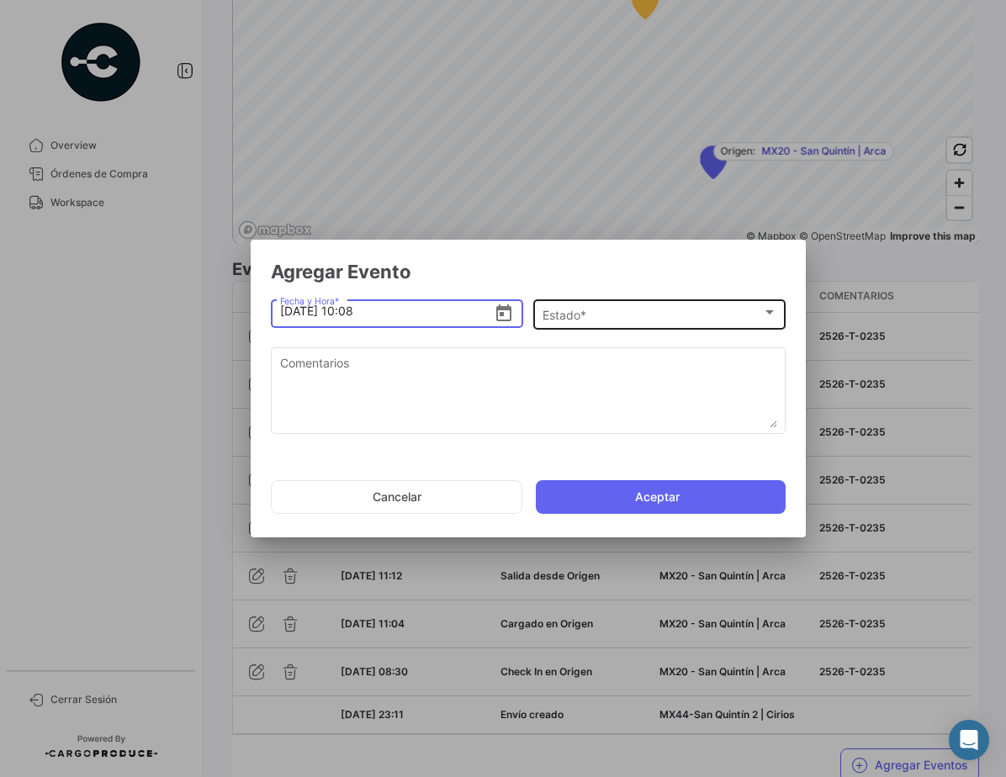
click at [635, 316] on div "Estado *" at bounding box center [652, 316] width 220 height 14
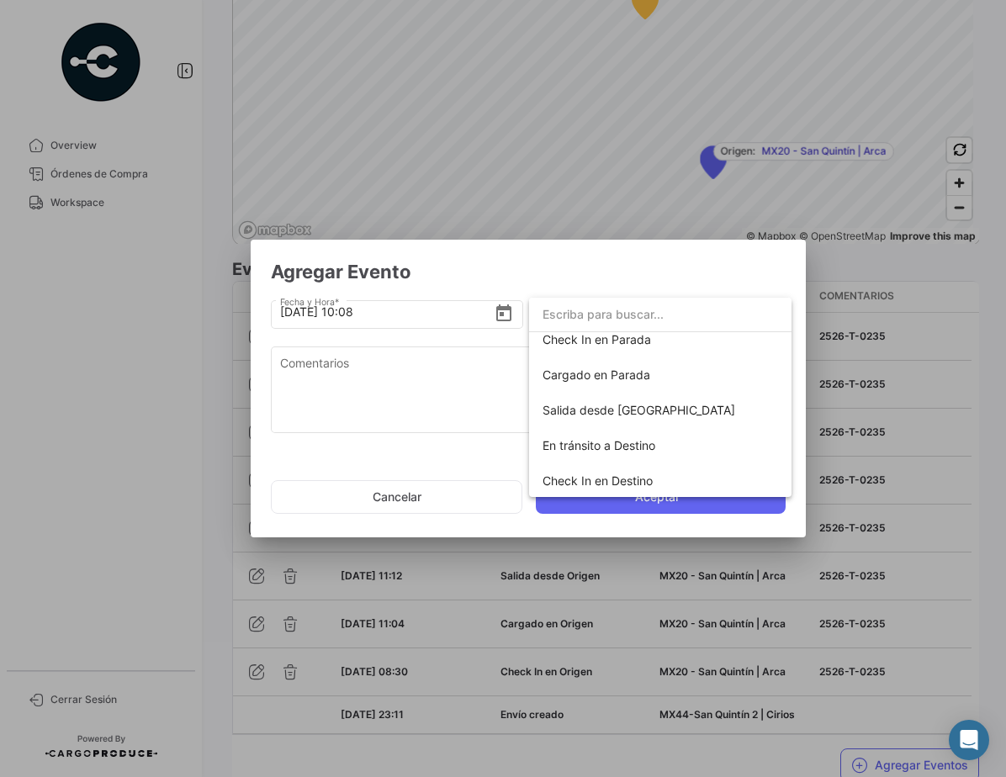
scroll to position [295, 0]
click at [612, 480] on span "Completado" at bounding box center [659, 479] width 235 height 35
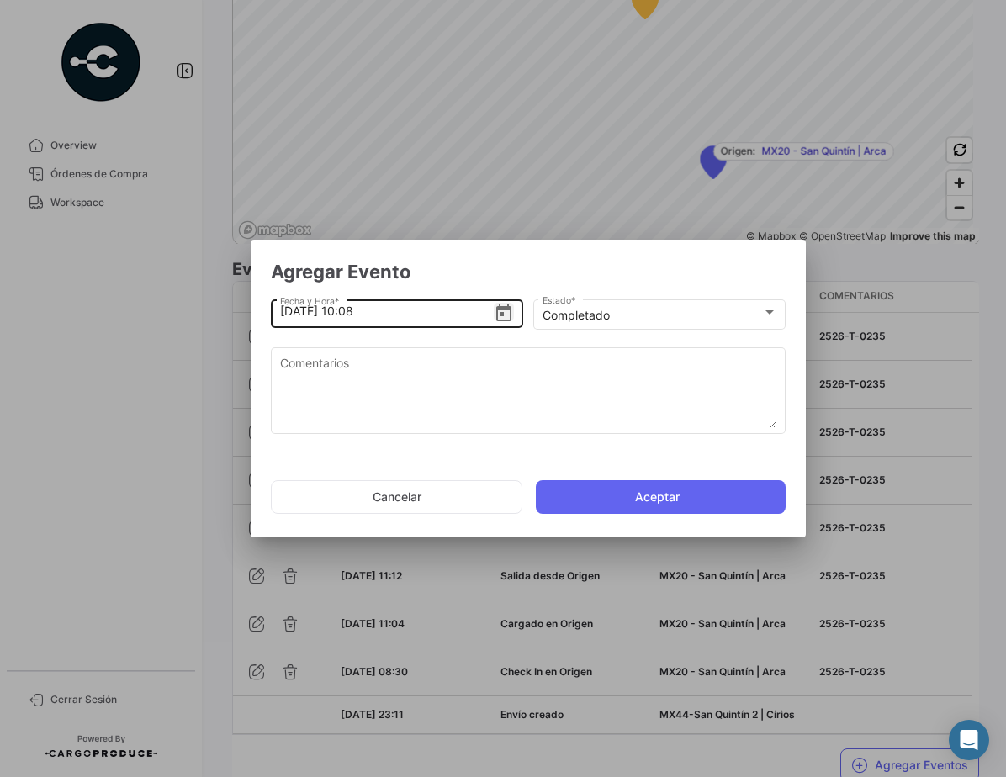
click at [505, 307] on icon "Open calendar" at bounding box center [503, 312] width 15 height 17
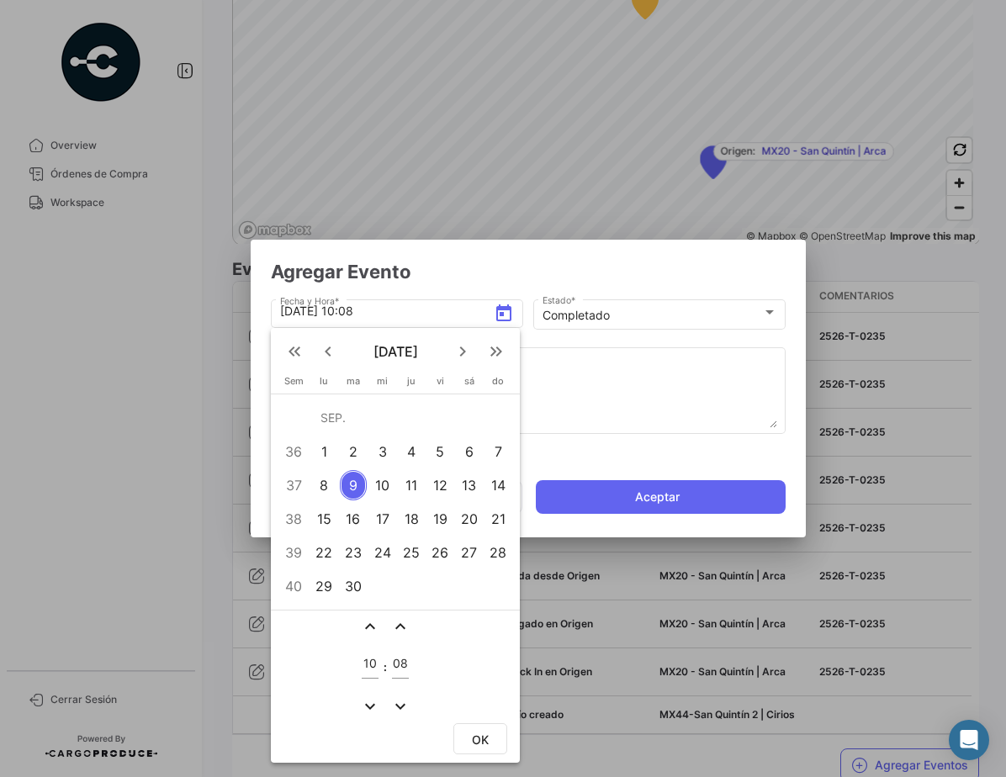
click at [320, 489] on div "8" at bounding box center [324, 485] width 26 height 30
click at [368, 628] on mat-icon "expand_less" at bounding box center [370, 626] width 20 height 20
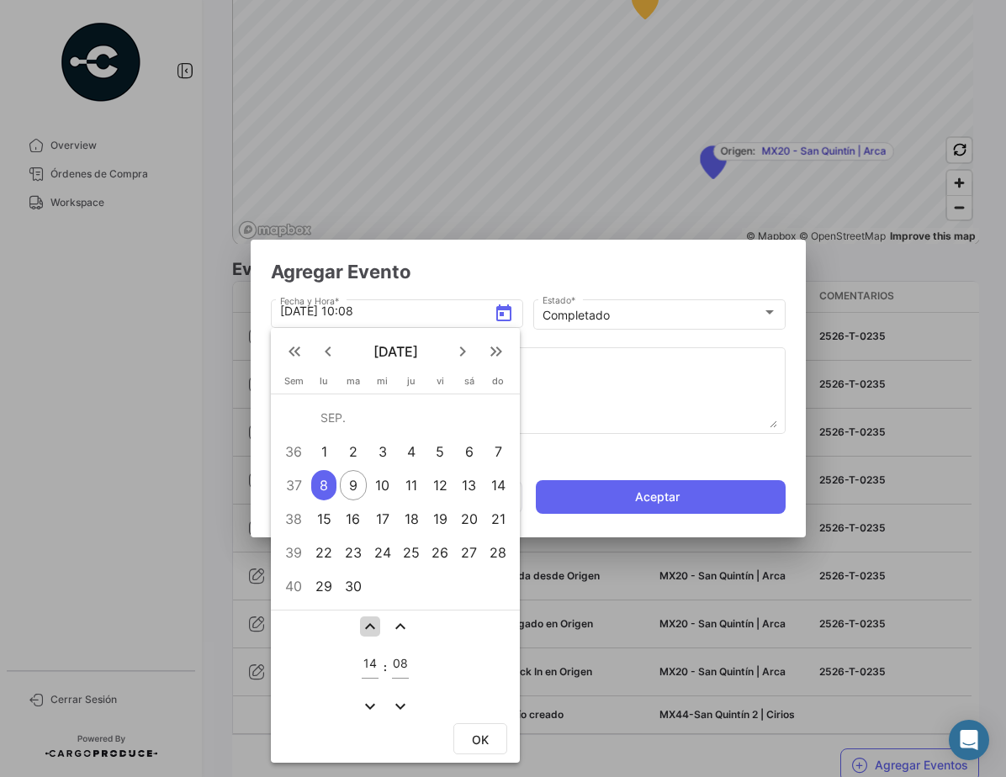
click at [368, 628] on mat-icon "expand_less" at bounding box center [370, 626] width 20 height 20
click at [372, 706] on mat-icon "expand_more" at bounding box center [370, 706] width 20 height 20
type input "16"
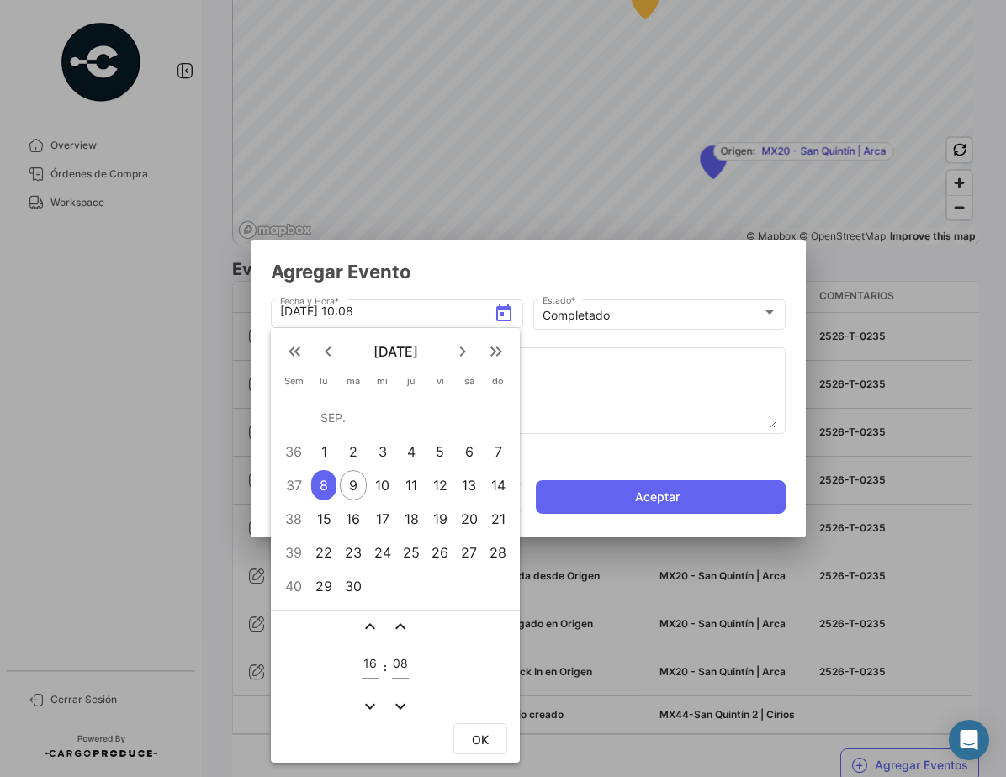
click at [399, 622] on mat-icon "expand_less" at bounding box center [400, 626] width 20 height 20
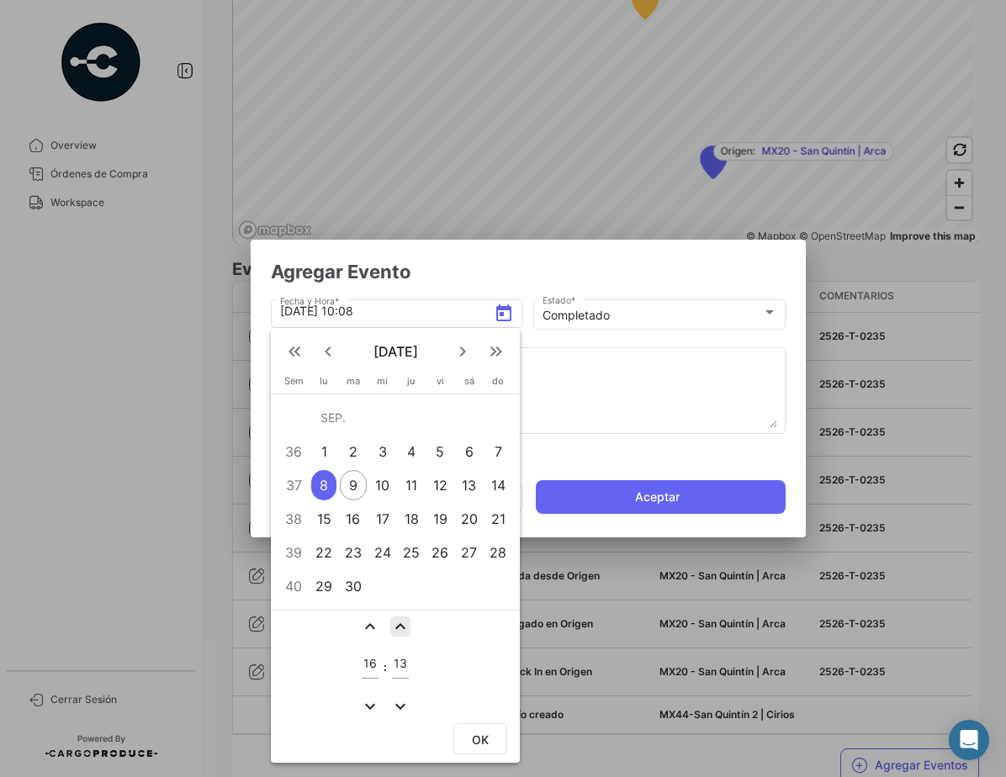
click at [399, 622] on mat-icon "expand_less" at bounding box center [400, 626] width 20 height 20
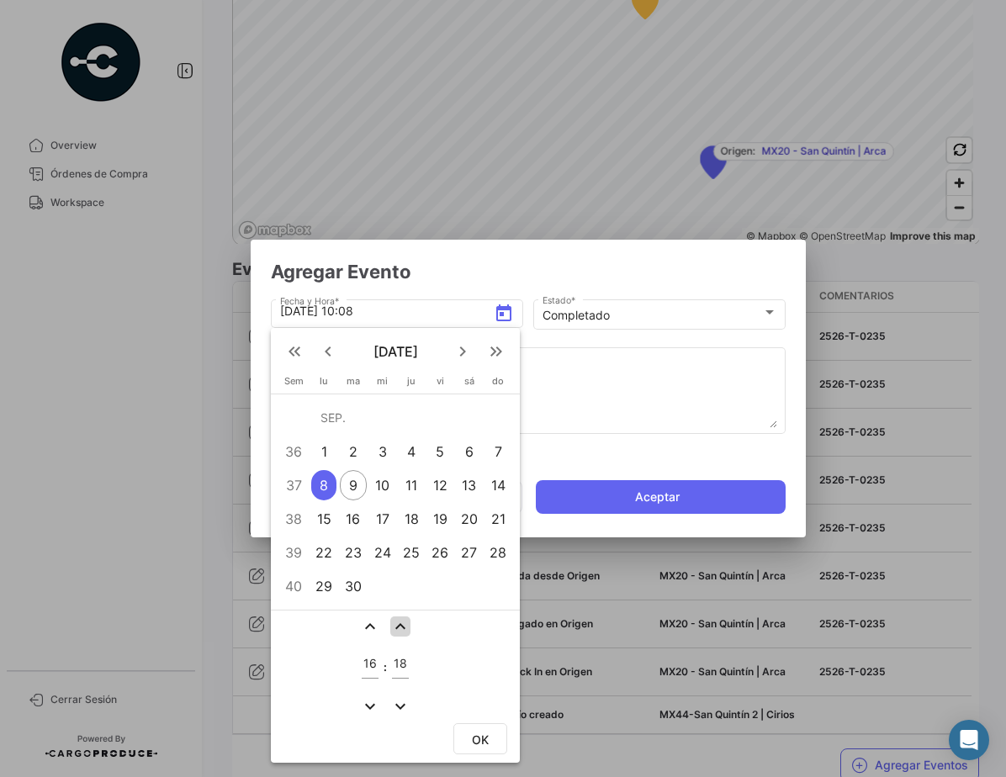
click at [399, 622] on mat-icon "expand_less" at bounding box center [400, 626] width 20 height 20
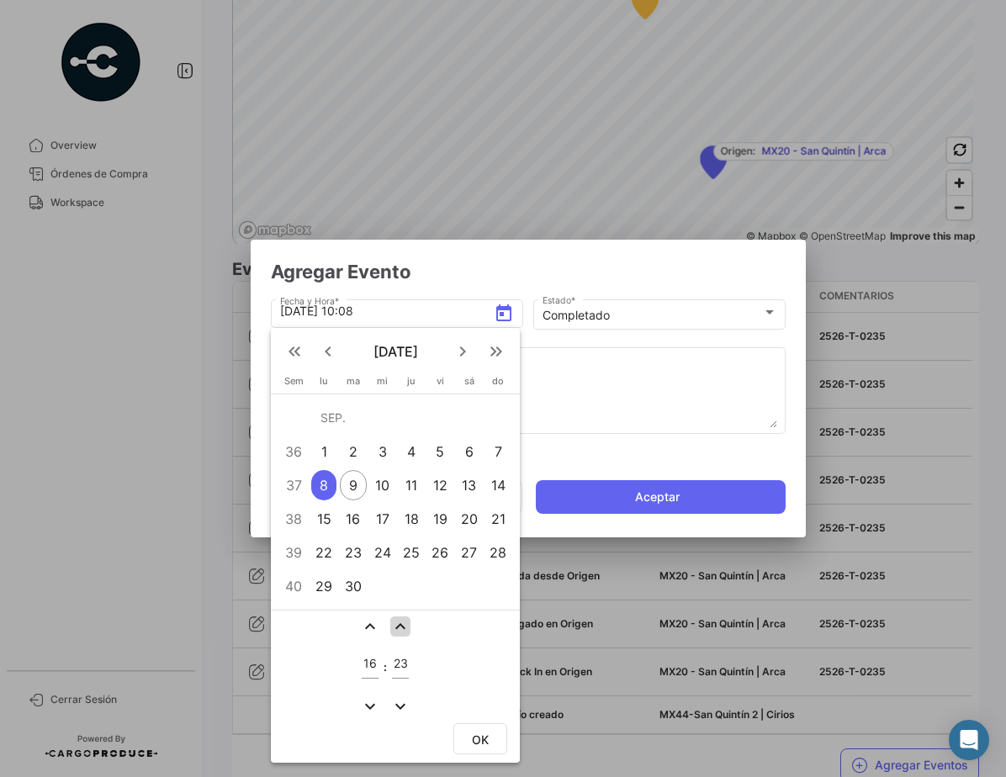
click at [399, 622] on mat-icon "expand_less" at bounding box center [400, 626] width 20 height 20
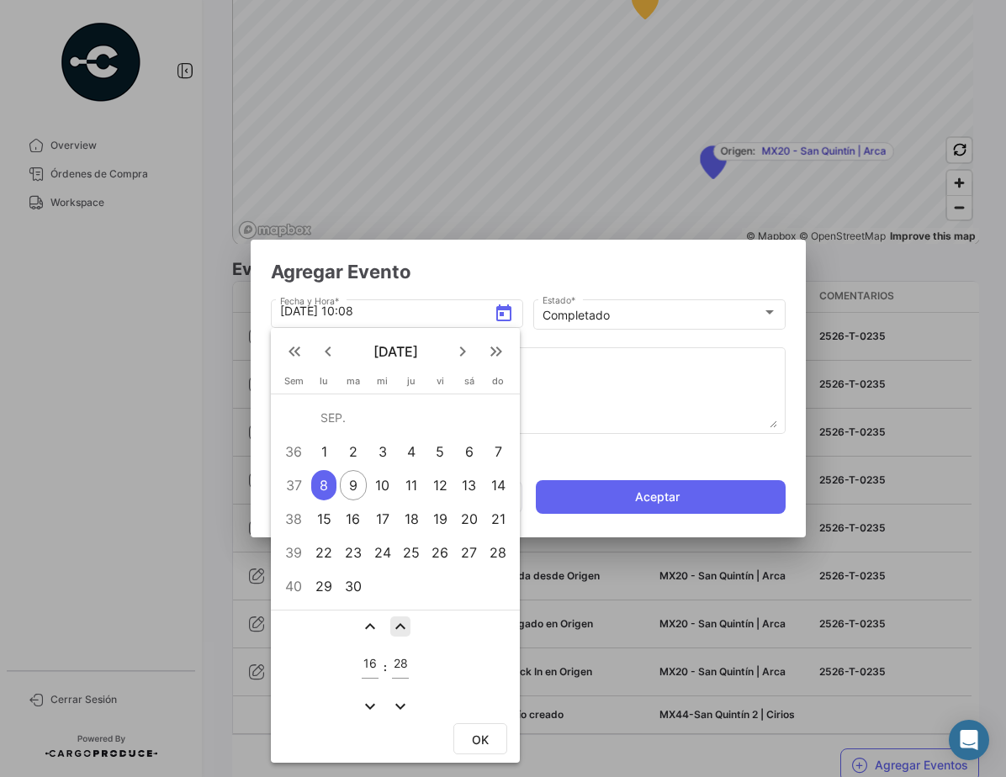
click at [399, 622] on mat-icon "expand_less" at bounding box center [400, 626] width 20 height 20
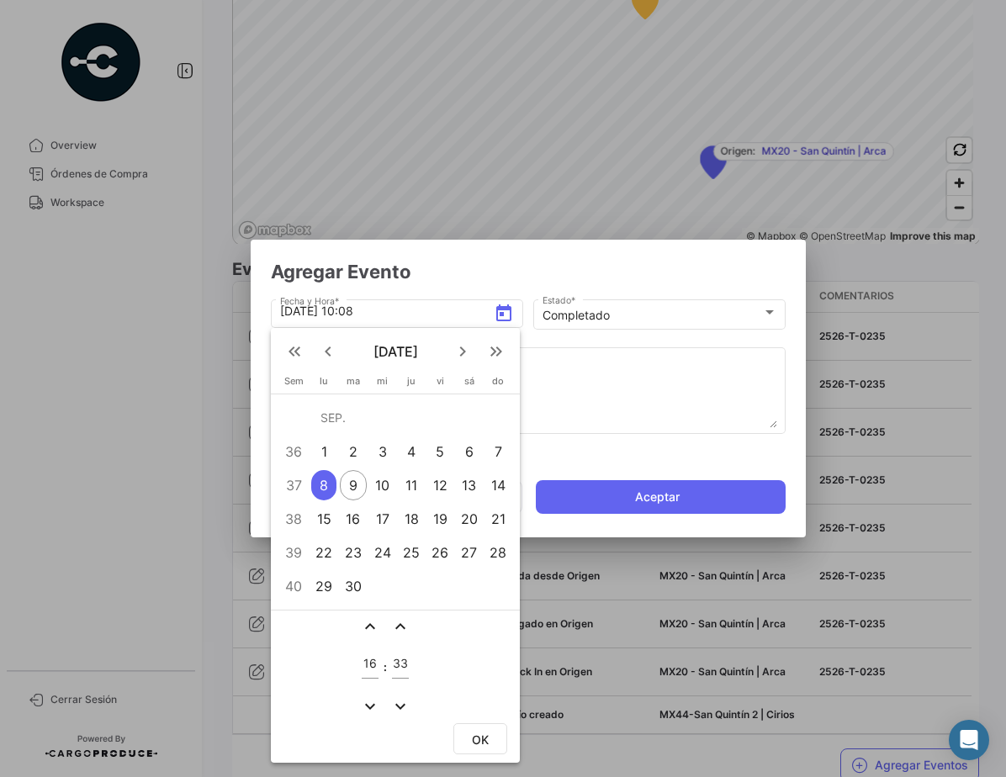
click at [399, 622] on mat-icon "expand_less" at bounding box center [400, 626] width 20 height 20
click at [400, 627] on mat-icon "expand_less" at bounding box center [400, 626] width 20 height 20
click at [400, 626] on mat-icon "expand_less" at bounding box center [400, 626] width 20 height 20
type input "36"
drag, startPoint x: 477, startPoint y: 737, endPoint x: 482, endPoint y: 722, distance: 16.0
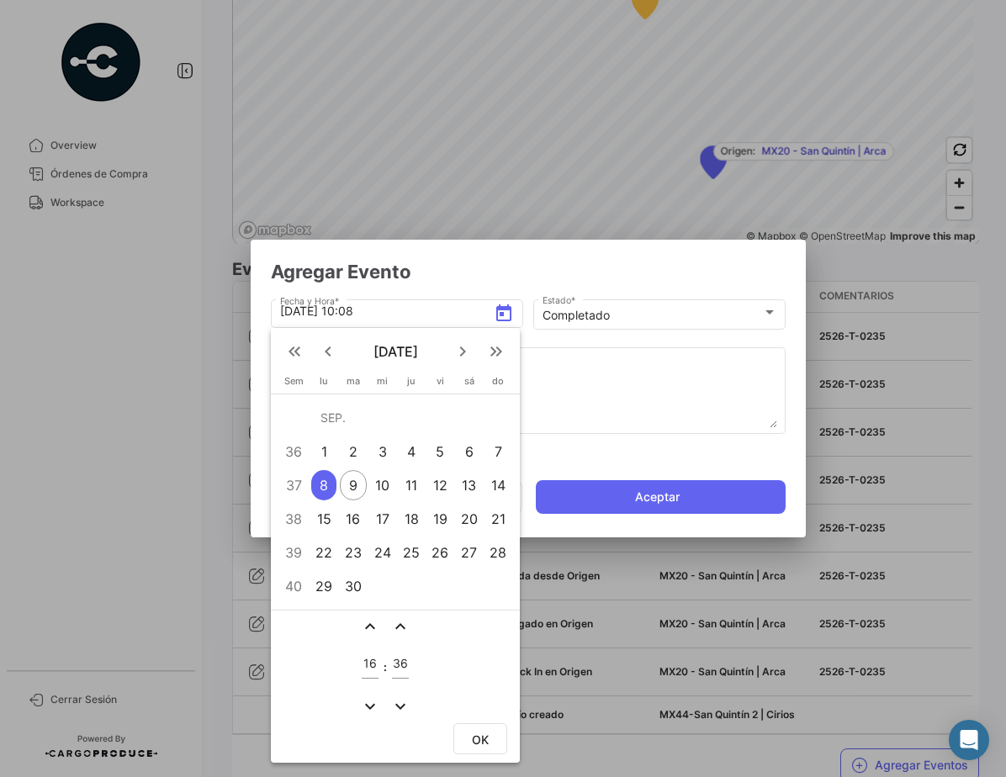
click at [478, 737] on span "OK" at bounding box center [480, 740] width 17 height 14
type input "[DATE] 16:36"
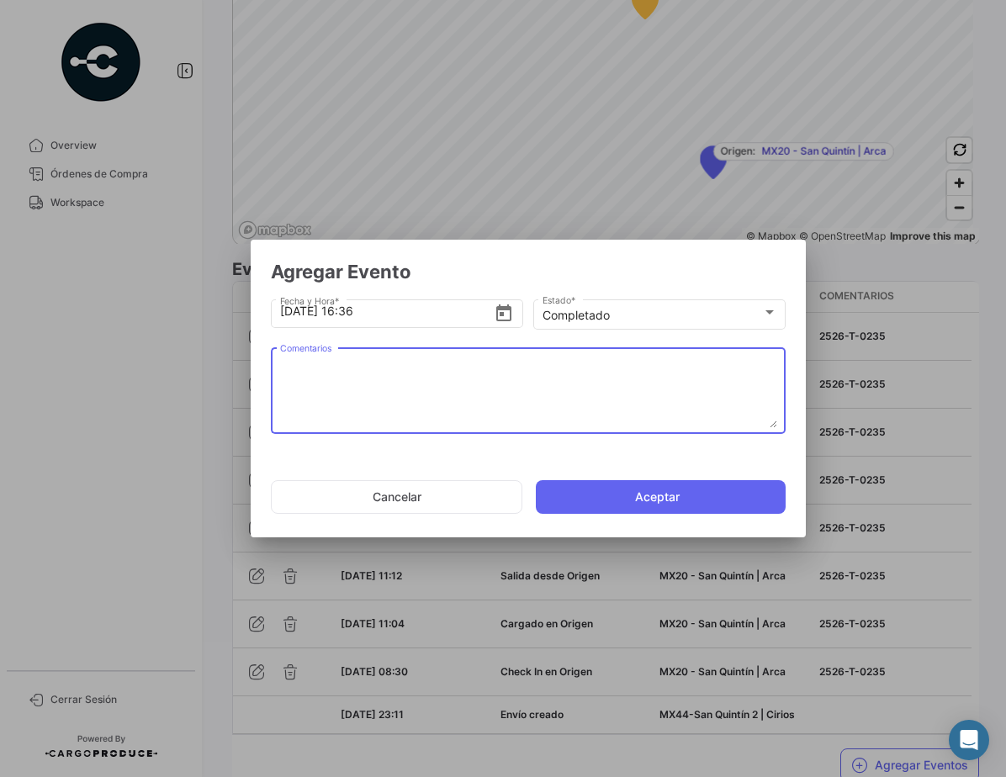
click at [440, 364] on textarea "Comentarios" at bounding box center [528, 391] width 497 height 74
type textarea "2526-T-0235"
click at [688, 502] on button "Aceptar" at bounding box center [661, 497] width 250 height 34
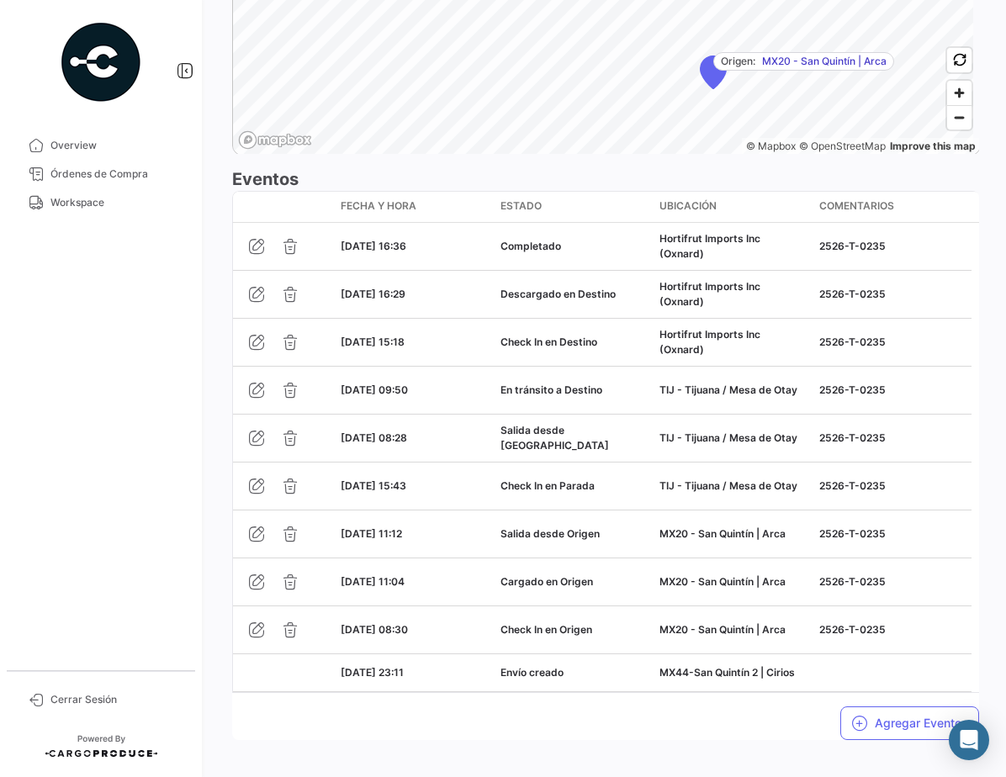
scroll to position [1413, 0]
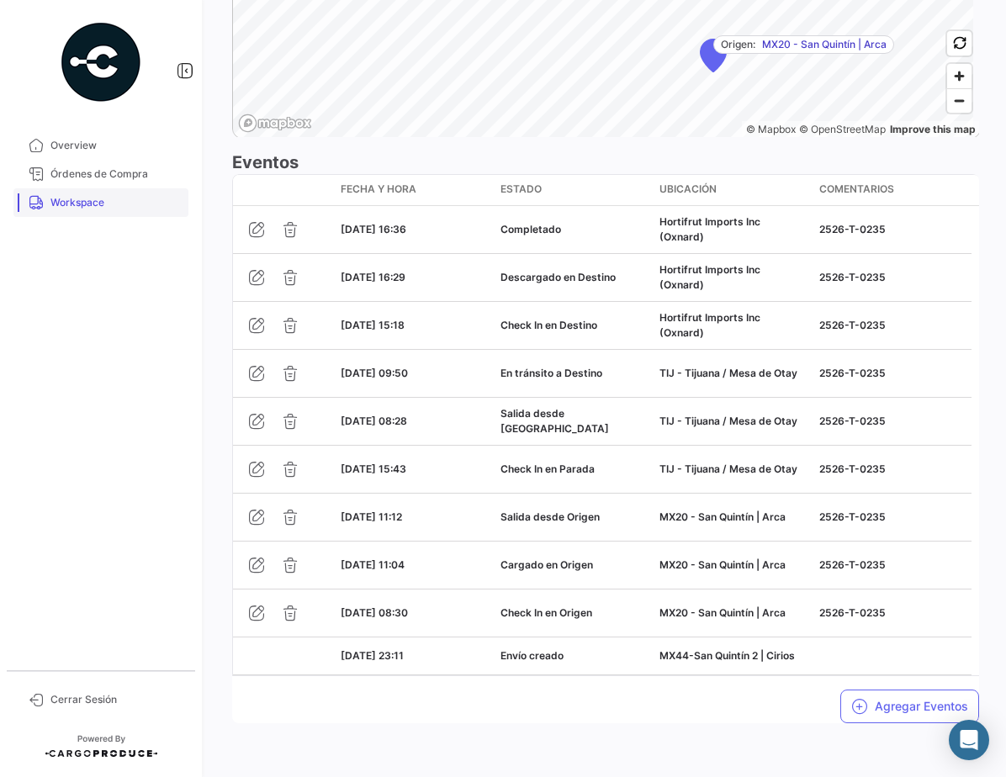
click at [79, 206] on span "Workspace" at bounding box center [115, 202] width 131 height 15
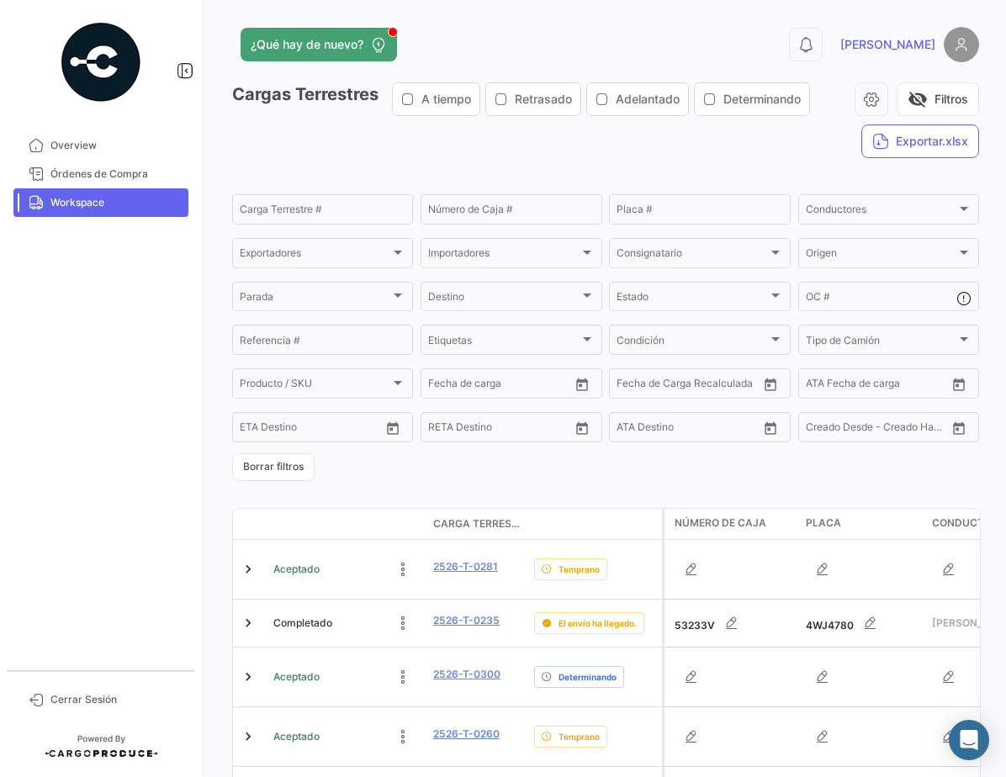
scroll to position [114, 0]
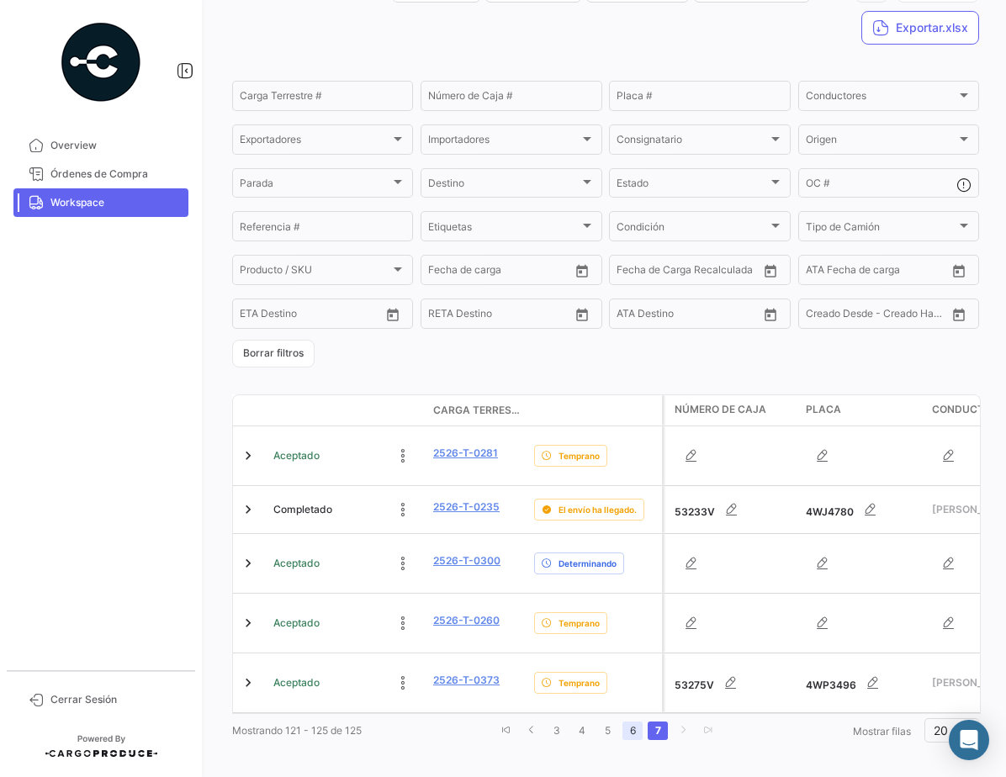
click at [630, 722] on link "6" at bounding box center [632, 731] width 20 height 19
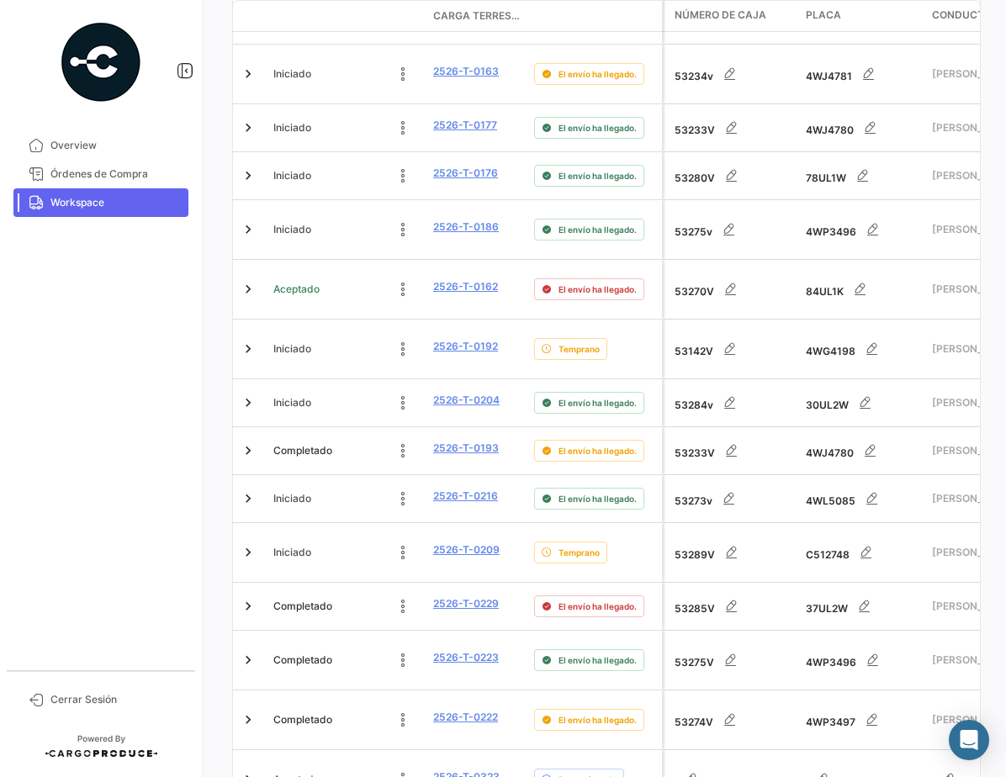
scroll to position [844, 0]
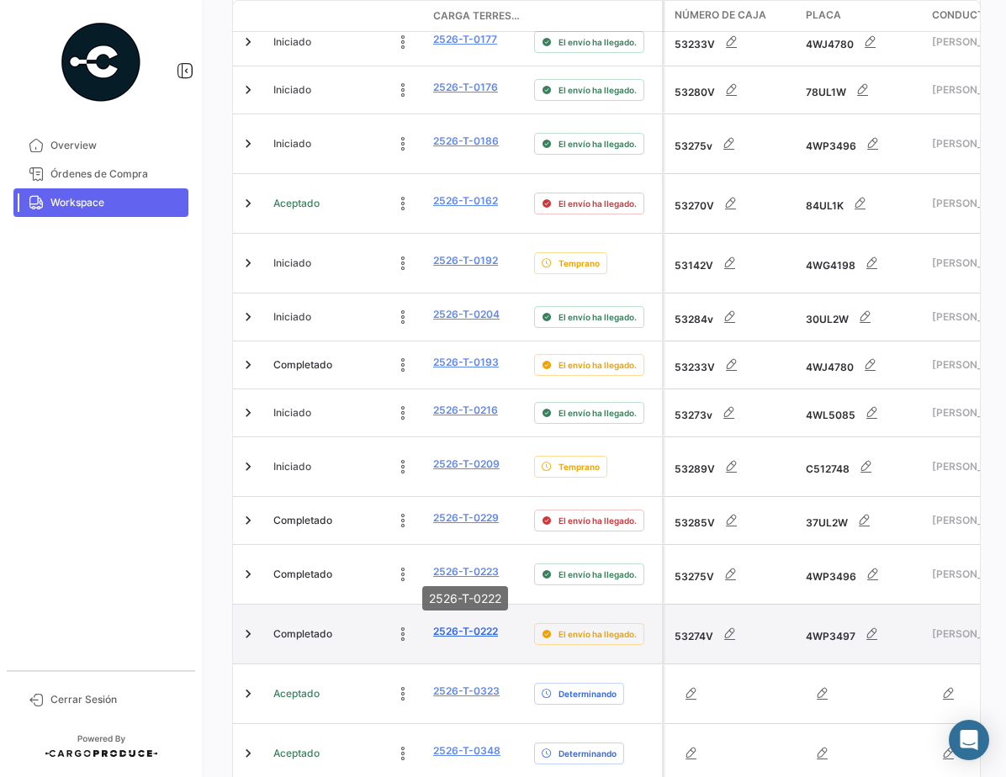
click at [489, 624] on link "2526-T-0222" at bounding box center [465, 631] width 65 height 15
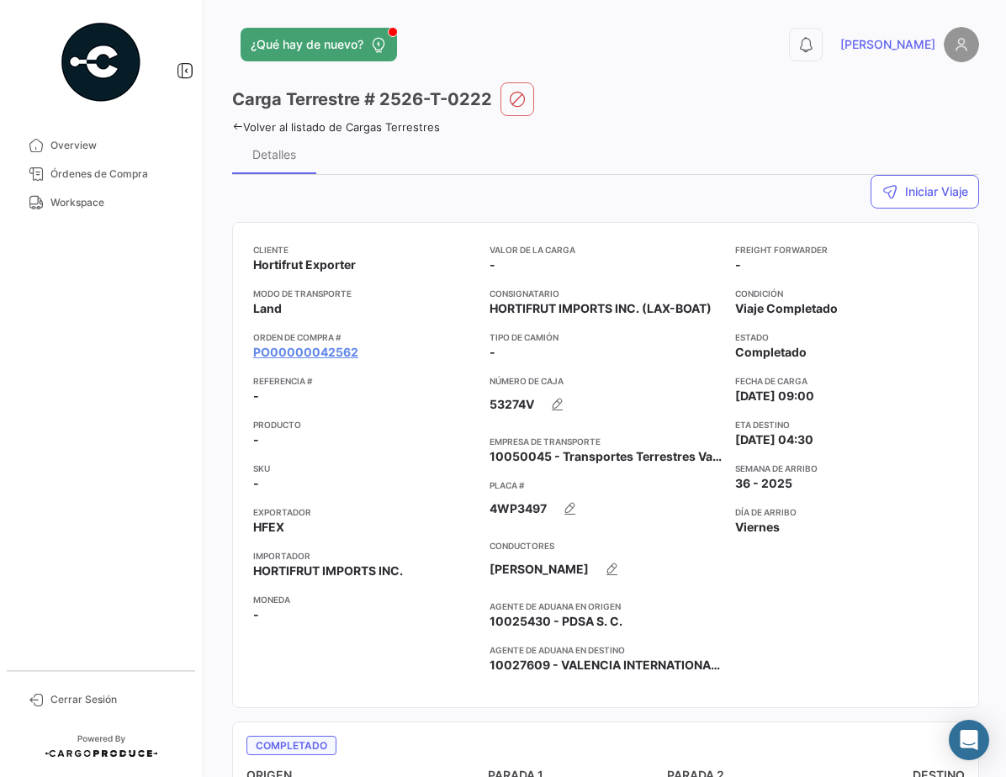
drag, startPoint x: 997, startPoint y: 257, endPoint x: 1027, endPoint y: 505, distance: 249.1
click at [1006, 505] on html "Overview Órdenes de Compra Workspace Cerrar Sesión ¿Qué hay de nuevo? 0 [PERSON…" at bounding box center [503, 388] width 1006 height 777
drag, startPoint x: 1027, startPoint y: 505, endPoint x: 985, endPoint y: 278, distance: 230.1
click at [985, 278] on div "¿Qué hay de nuevo? 0 [PERSON_NAME] Terrestre # 2526-T-0222 Volver al listado [P…" at bounding box center [605, 388] width 801 height 777
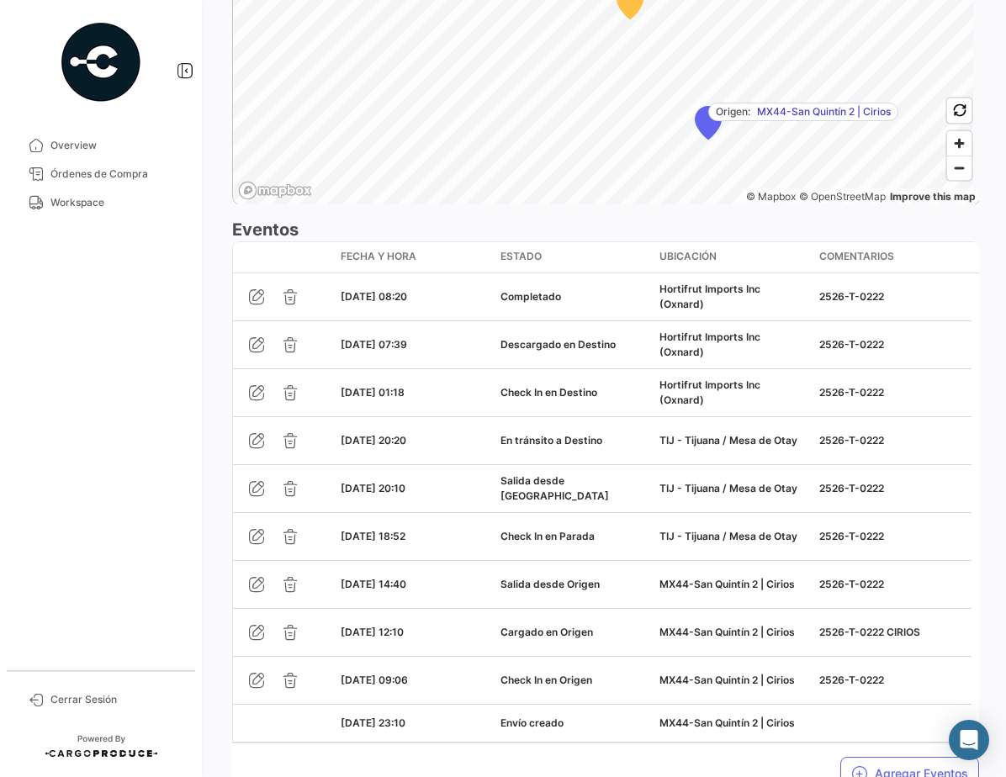
scroll to position [1458, 0]
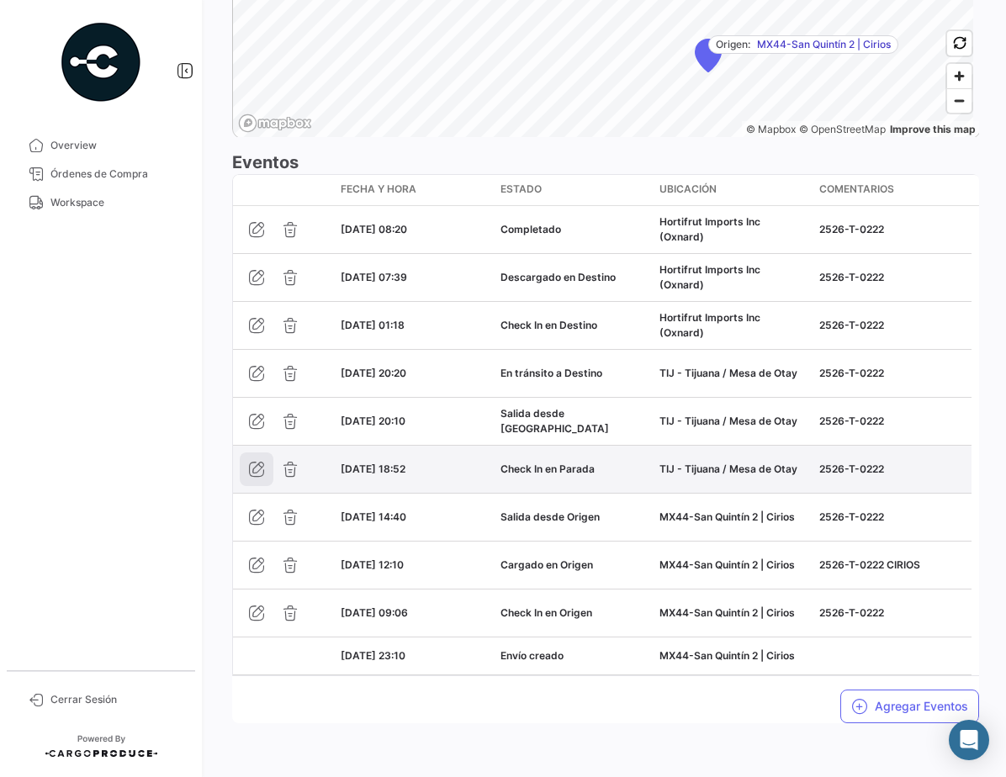
click at [251, 467] on icon "button" at bounding box center [256, 469] width 17 height 17
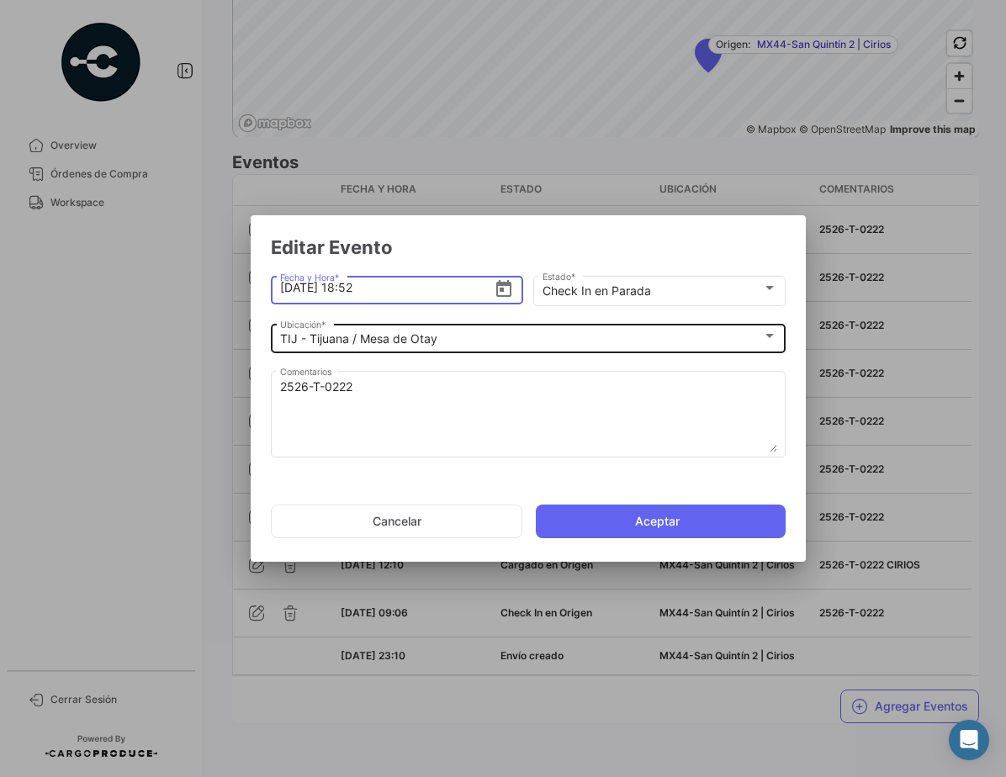
click at [458, 340] on div "TIJ - Tijuana / Mesa de Otay" at bounding box center [521, 339] width 482 height 14
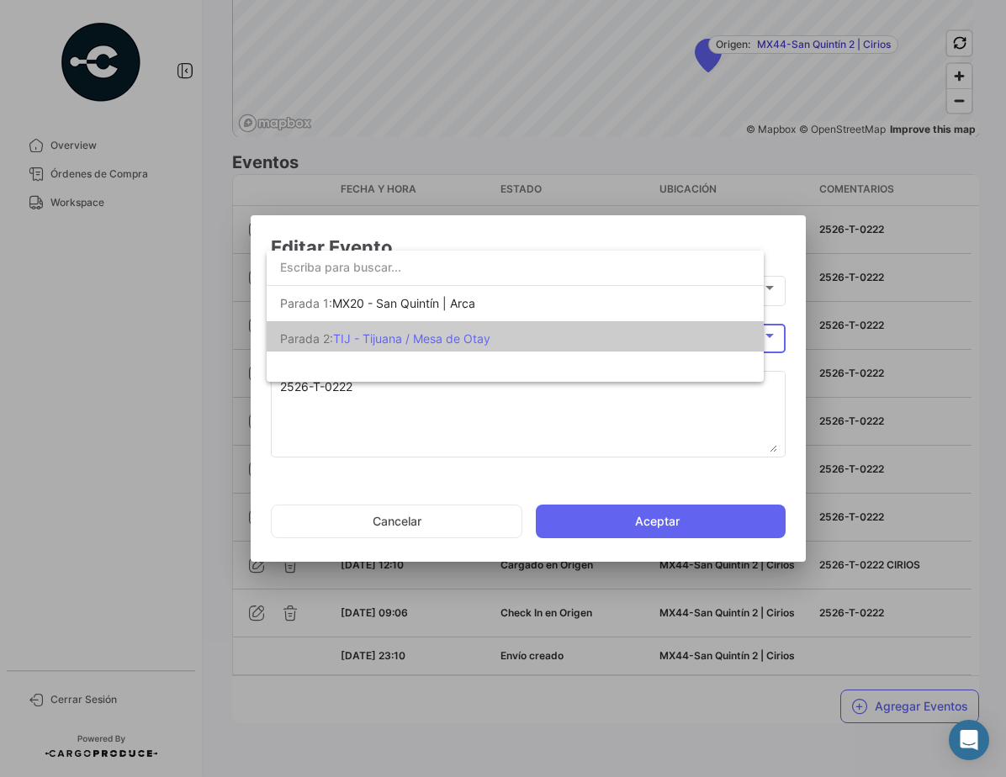
scroll to position [5, 0]
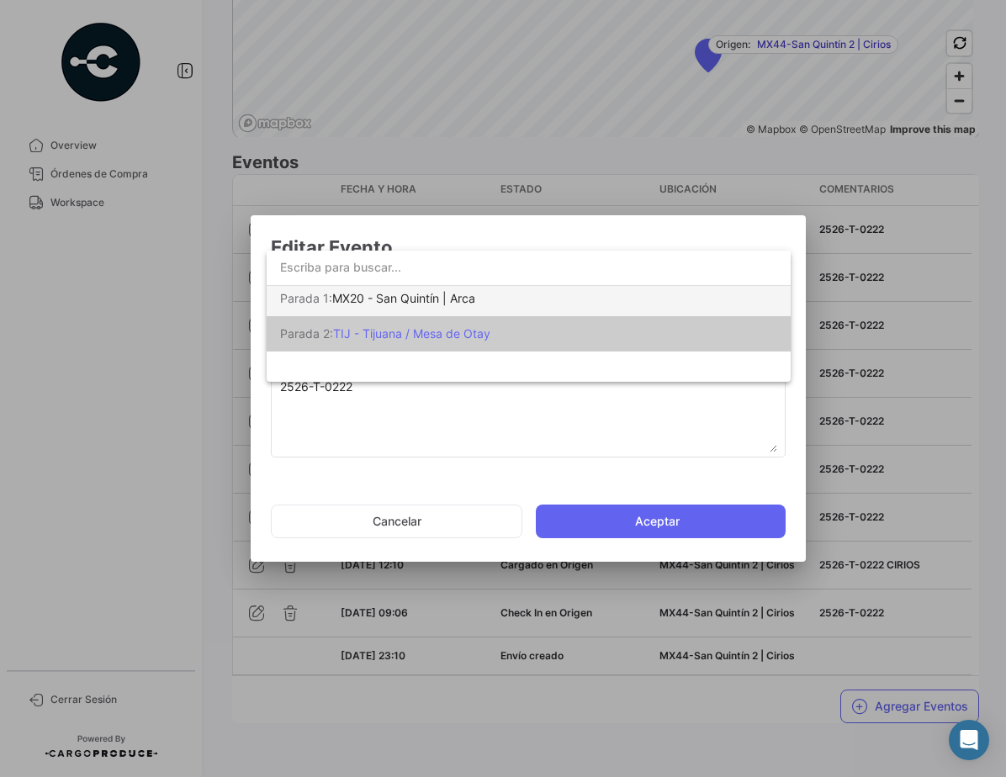
click at [463, 299] on span "MX20 - San Quintín | Arca" at bounding box center [403, 298] width 143 height 14
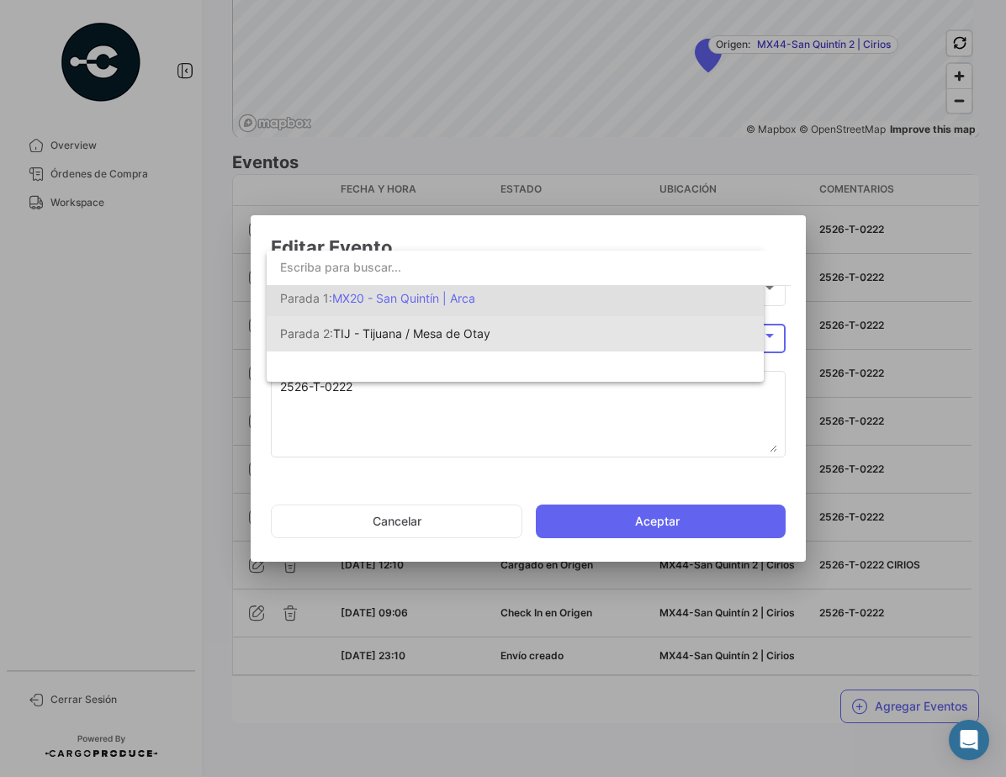
scroll to position [0, 0]
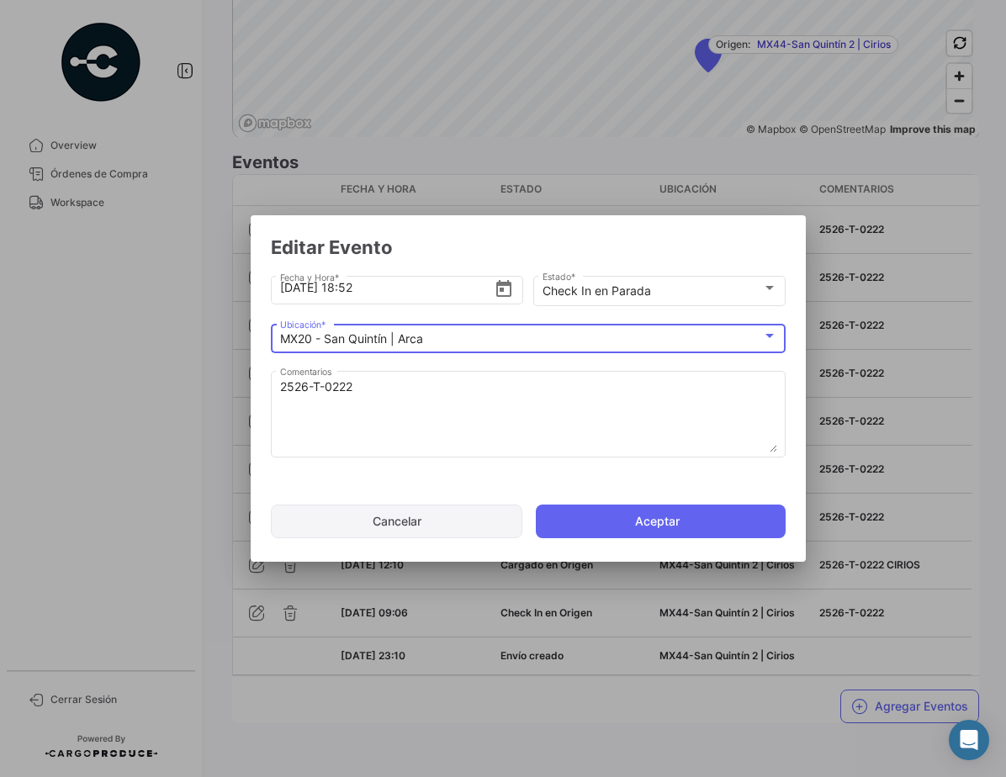
click at [444, 525] on button "Cancelar" at bounding box center [396, 522] width 251 height 34
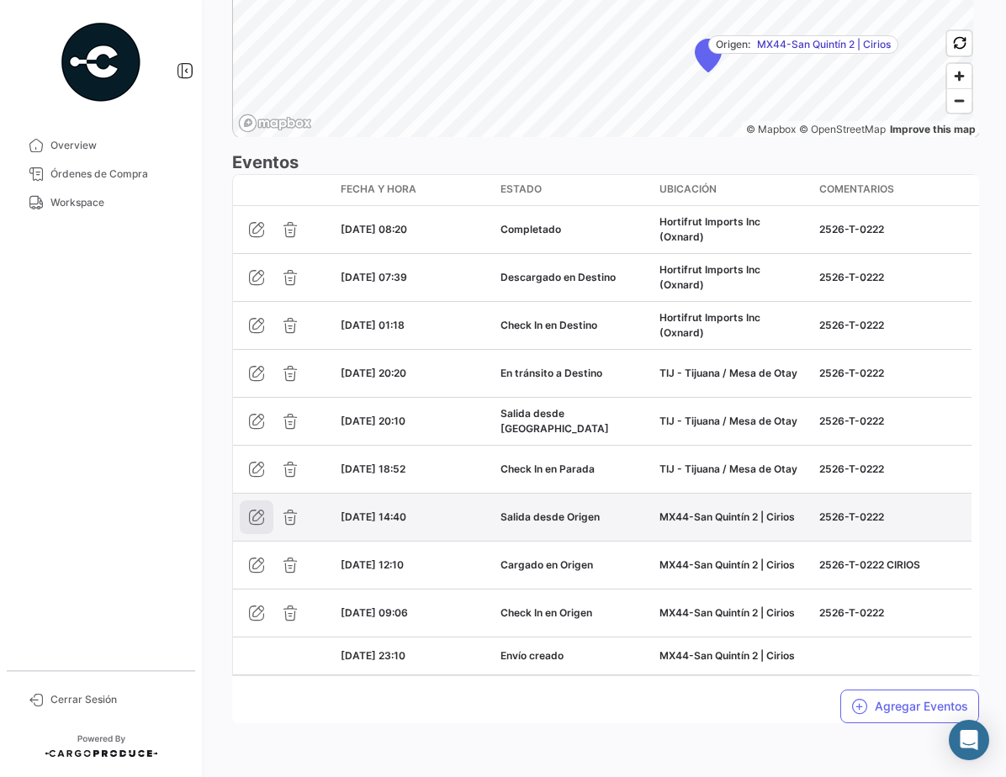
click at [260, 516] on icon "button" at bounding box center [256, 517] width 17 height 17
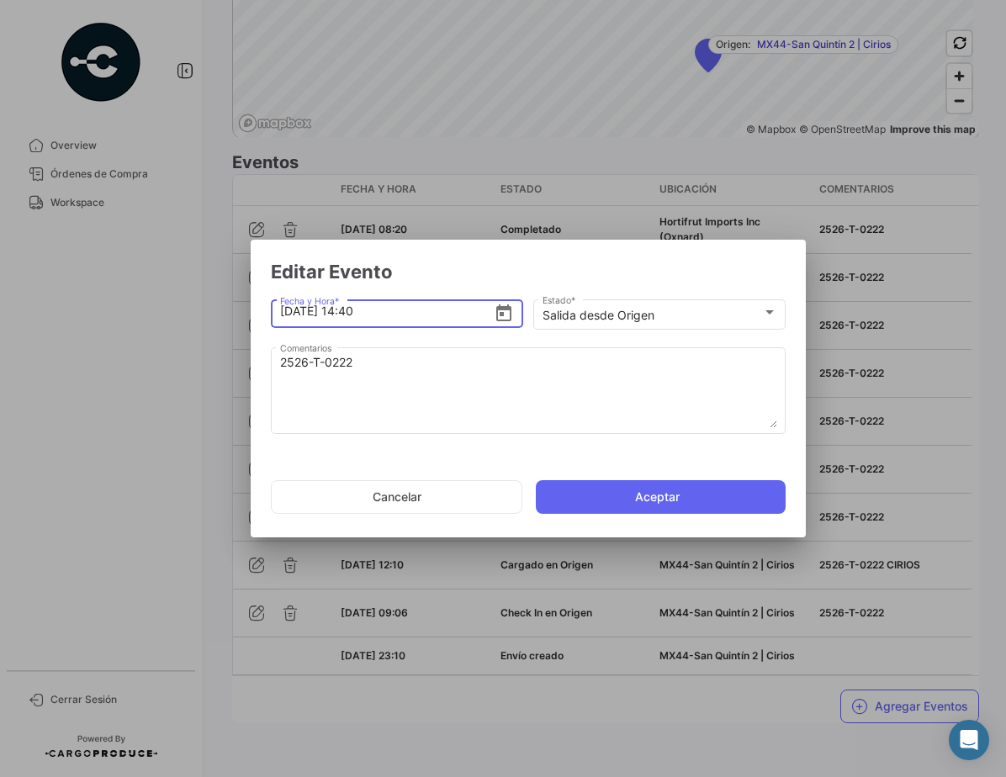
click at [507, 311] on icon "Open calendar" at bounding box center [504, 314] width 20 height 20
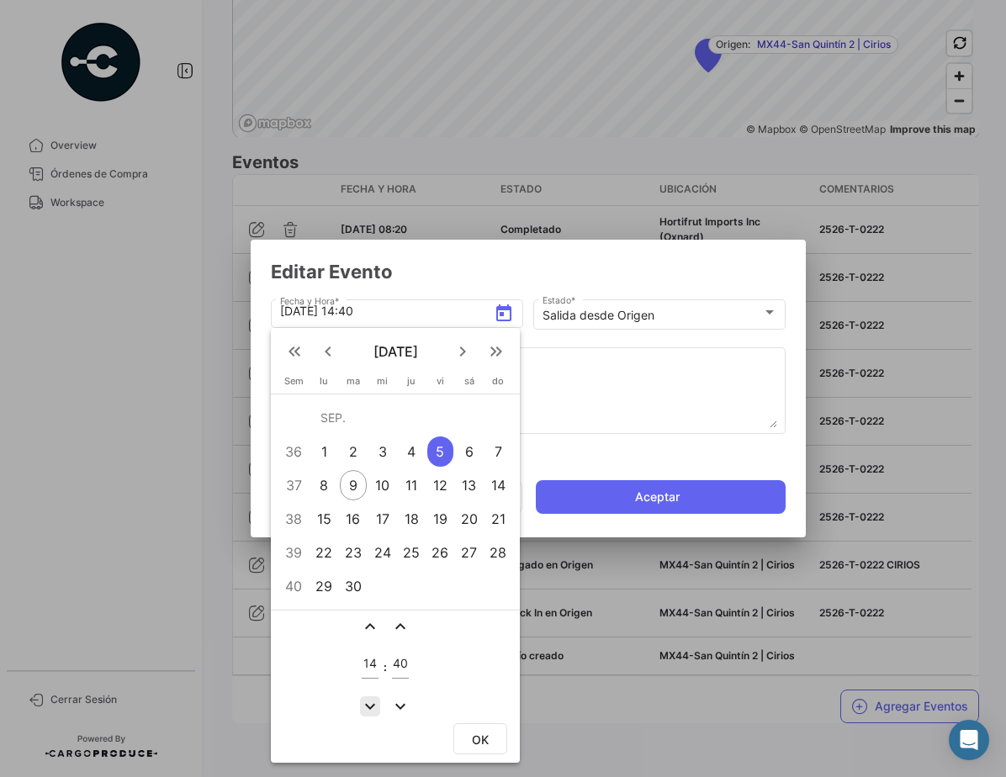
click at [373, 706] on mat-icon "expand_more" at bounding box center [370, 706] width 20 height 20
type input "12"
click at [398, 705] on mat-icon "expand_more" at bounding box center [400, 706] width 20 height 20
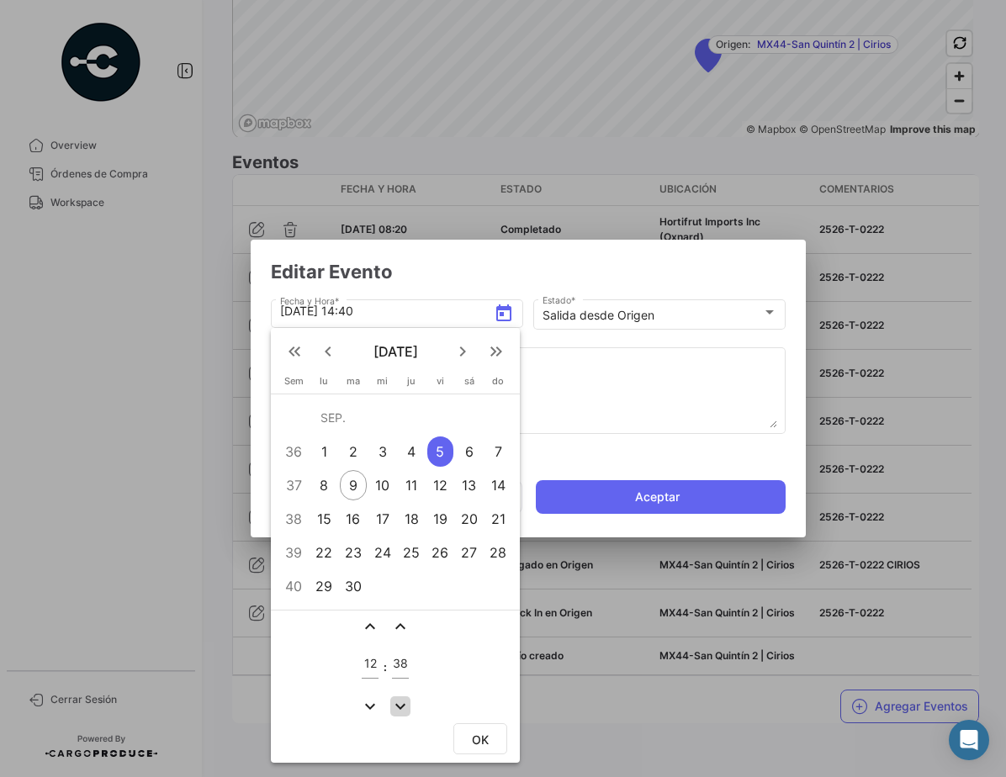
click at [398, 705] on mat-icon "expand_more" at bounding box center [400, 706] width 20 height 20
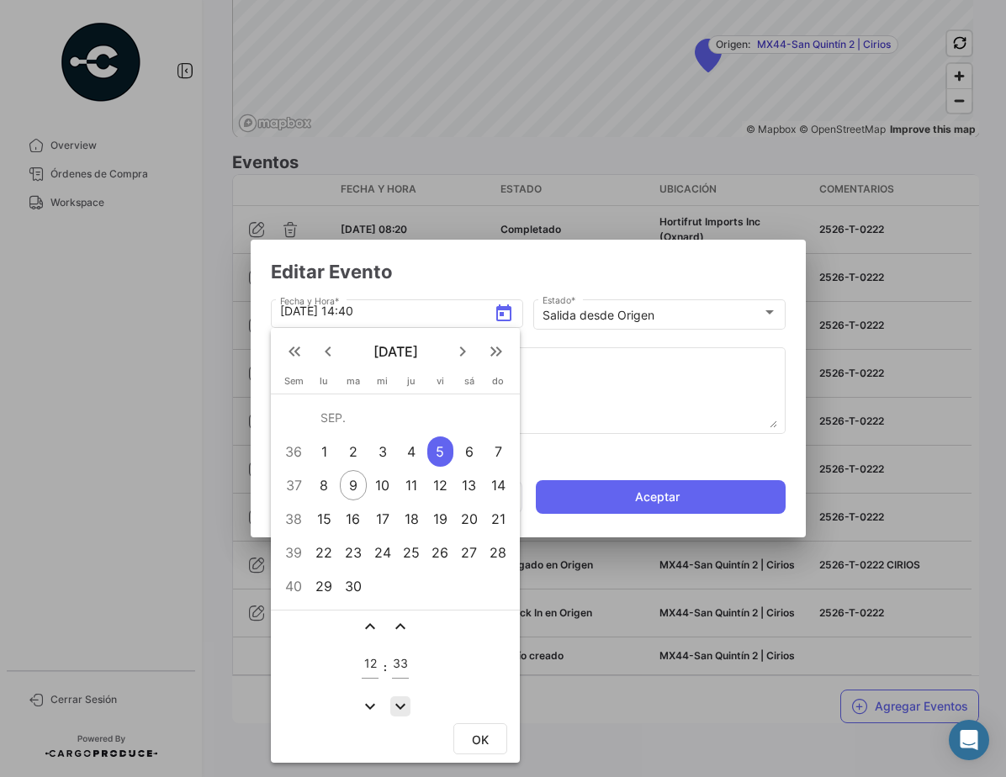
click at [398, 705] on mat-icon "expand_more" at bounding box center [400, 706] width 20 height 20
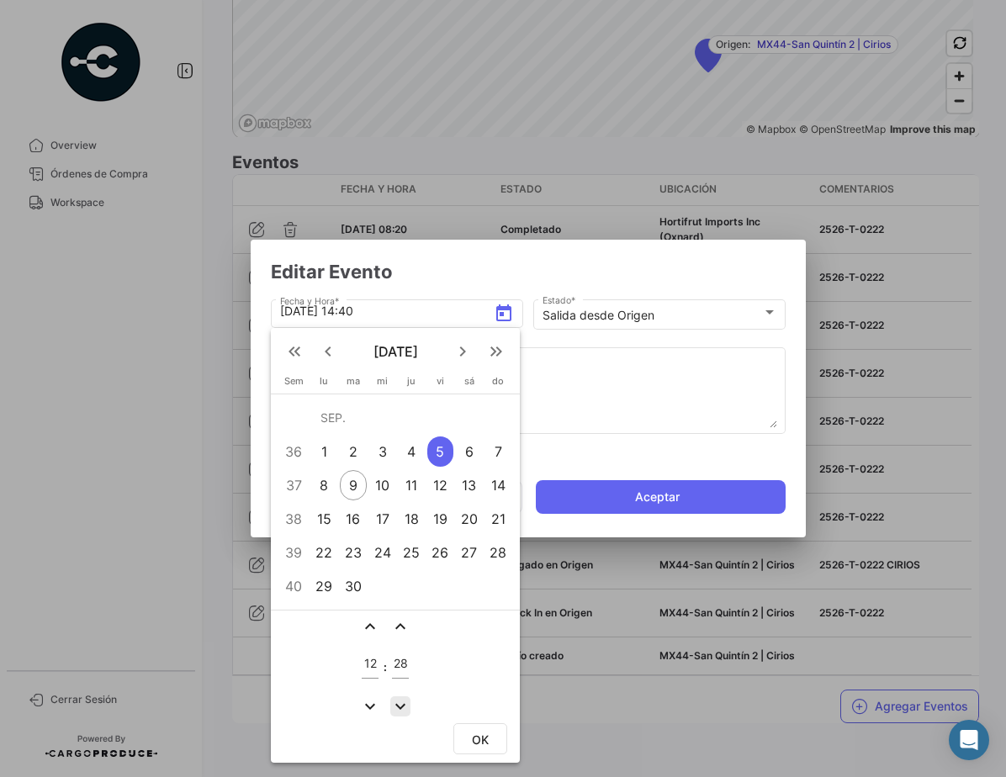
click at [398, 705] on mat-icon "expand_more" at bounding box center [400, 706] width 20 height 20
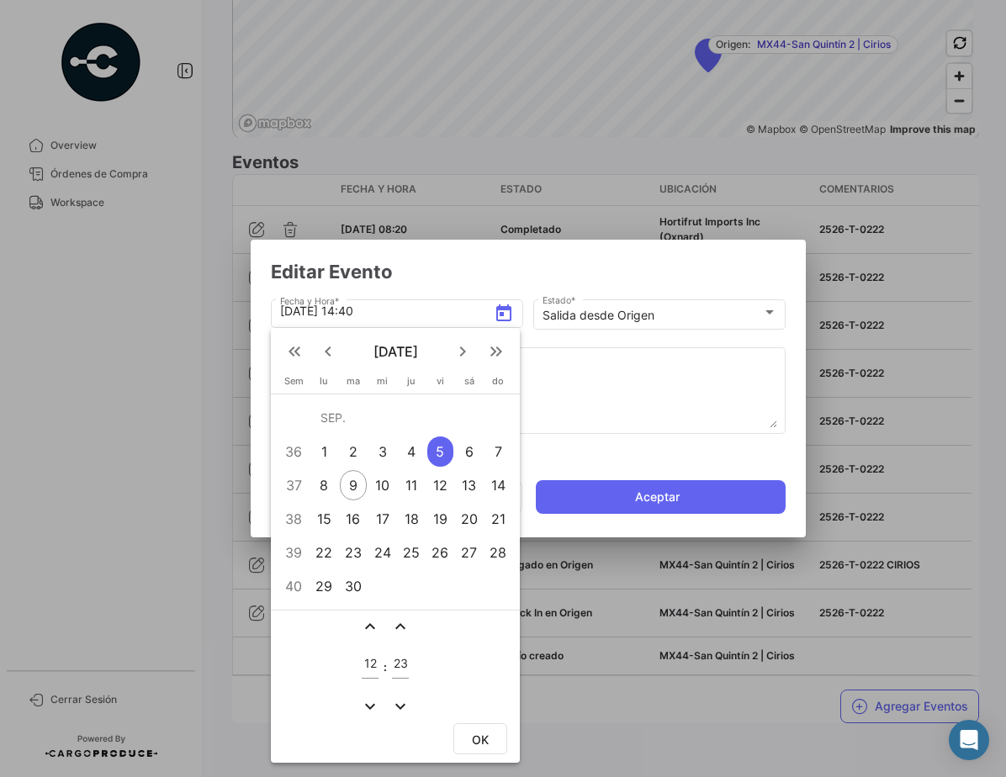
click at [398, 705] on mat-icon "expand_more" at bounding box center [400, 706] width 20 height 20
click at [403, 624] on mat-icon "expand_less" at bounding box center [400, 626] width 20 height 20
type input "21"
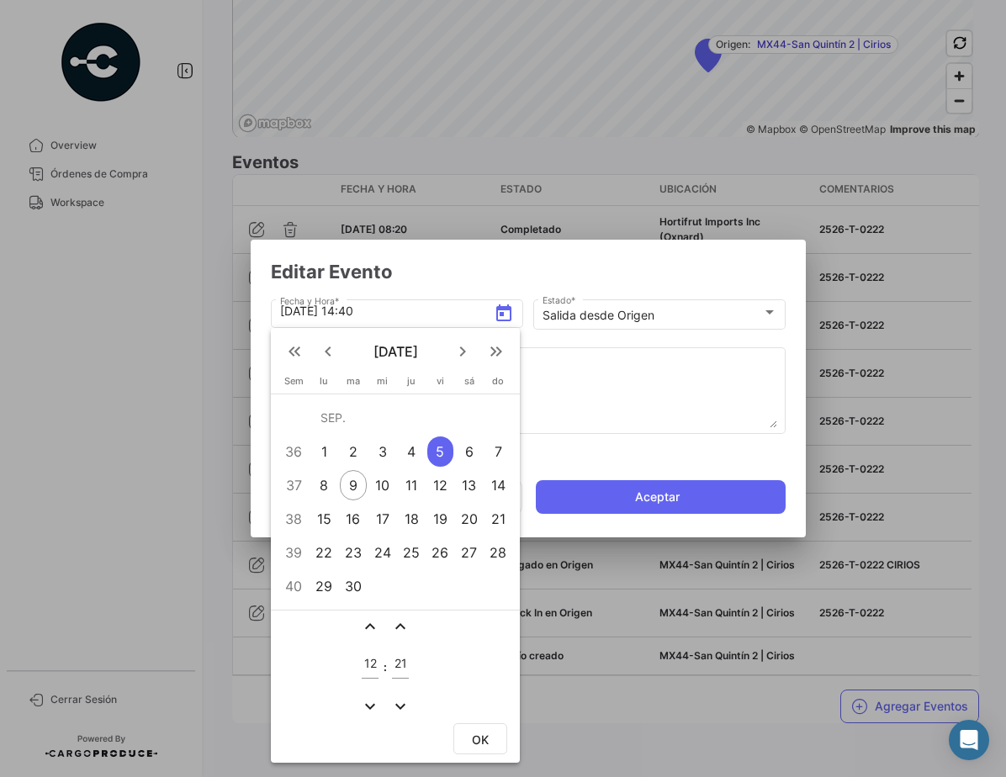
click at [482, 740] on span "OK" at bounding box center [480, 740] width 17 height 14
type input "[DATE] 12:21"
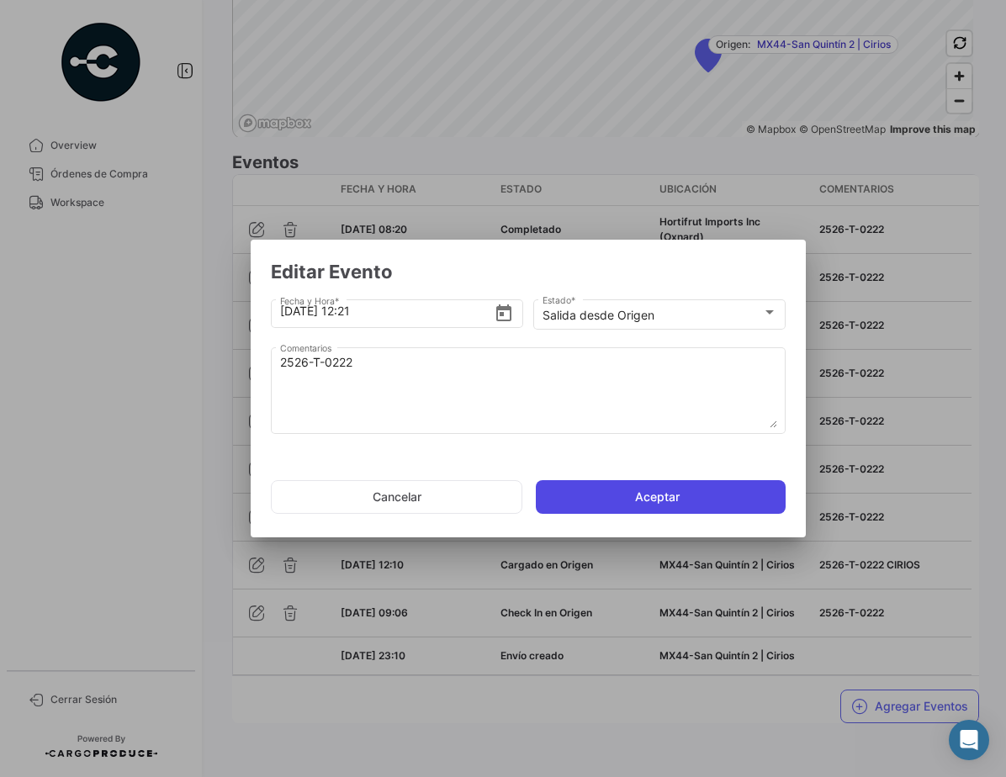
click at [637, 495] on button "Aceptar" at bounding box center [661, 497] width 250 height 34
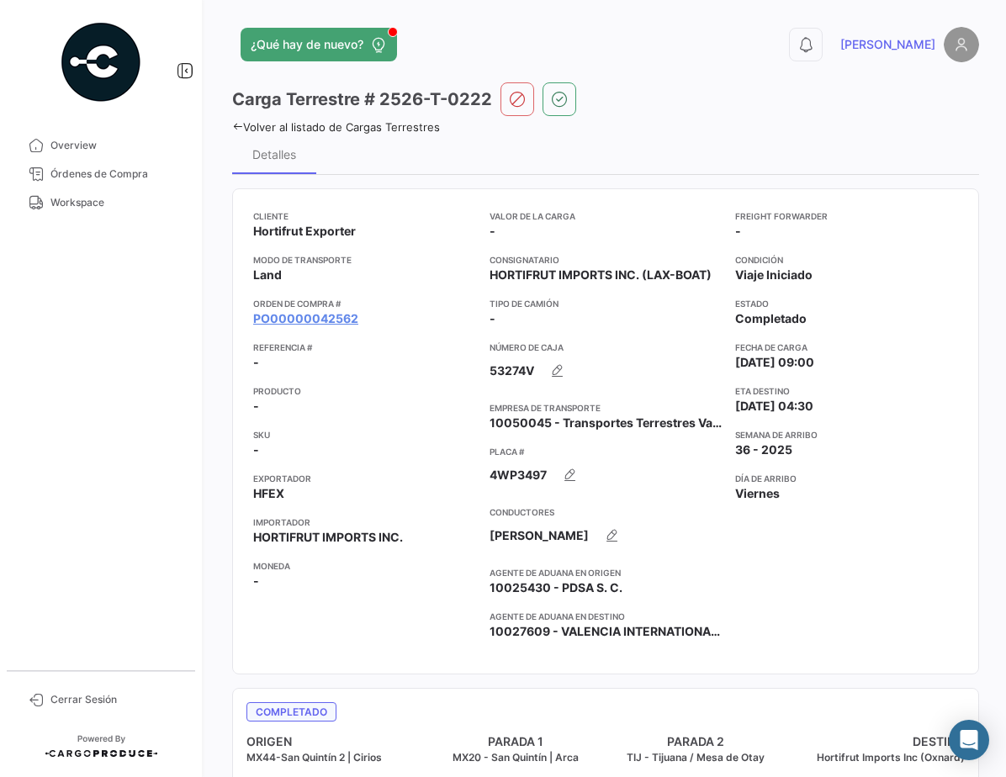
drag, startPoint x: 995, startPoint y: 262, endPoint x: 997, endPoint y: 486, distance: 223.7
click at [997, 486] on div "¿Qué hay de nuevo? 0 [PERSON_NAME] Terrestre # 2526-T-0222 Volver al listado [P…" at bounding box center [605, 388] width 801 height 777
drag, startPoint x: 997, startPoint y: 486, endPoint x: 975, endPoint y: 293, distance: 194.7
click at [975, 297] on div "¿Qué hay de nuevo? 0 [PERSON_NAME] Terrestre # 2526-T-0222 Volver al listado [P…" at bounding box center [605, 388] width 801 height 777
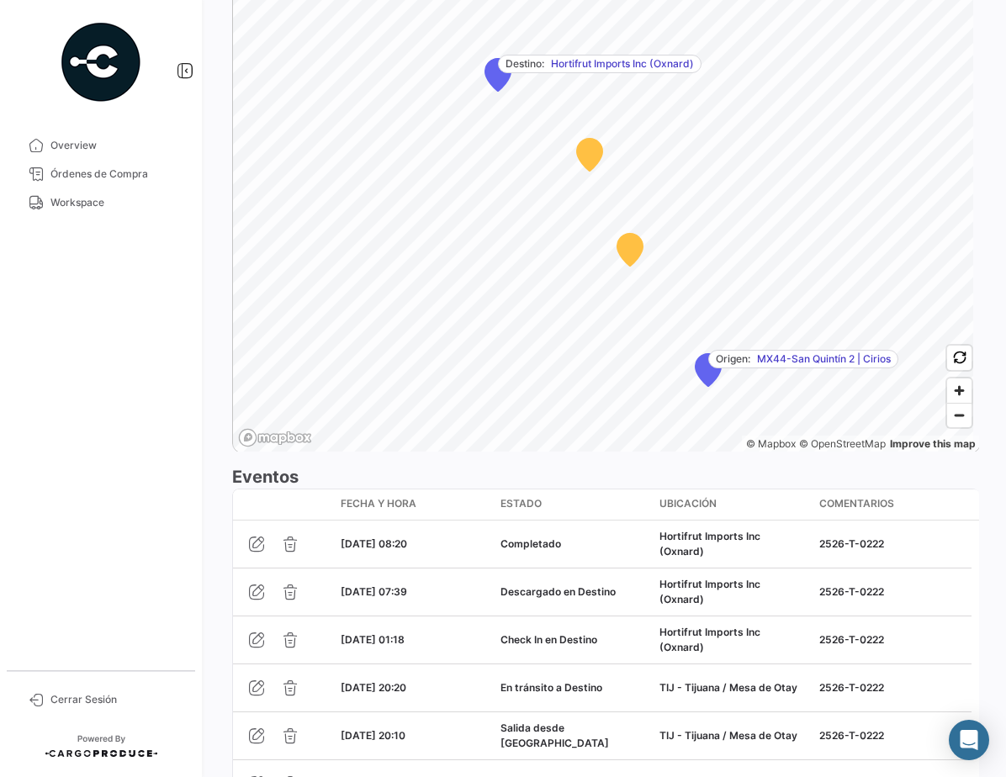
scroll to position [1425, 0]
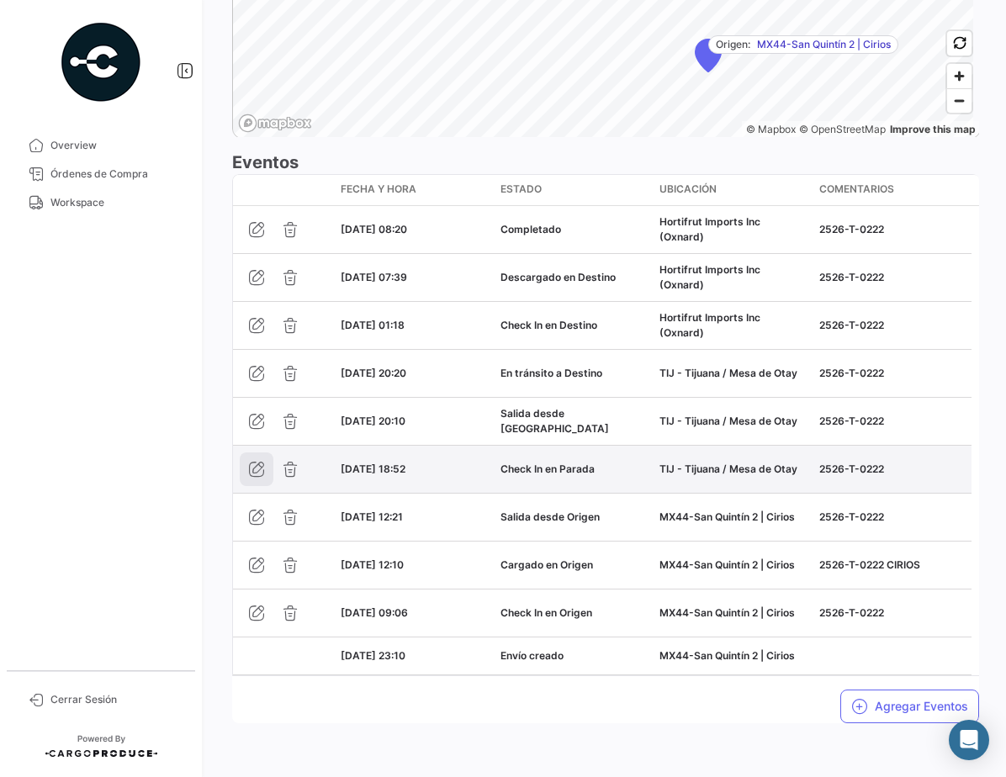
click at [258, 468] on icon "button" at bounding box center [256, 469] width 17 height 17
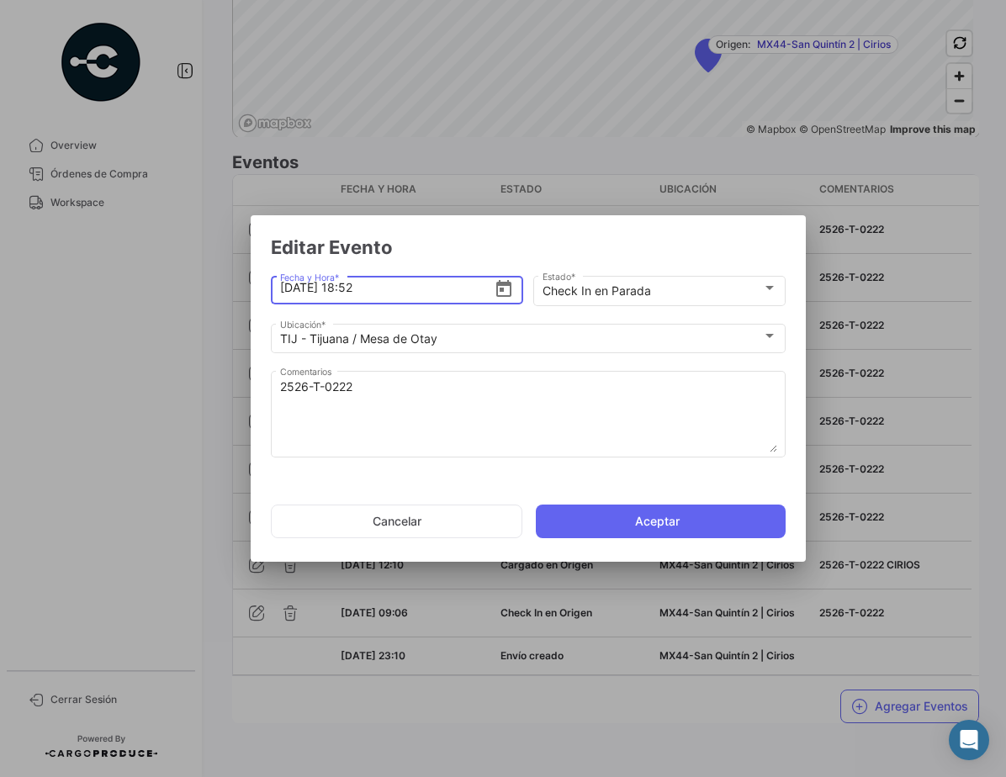
click at [506, 285] on icon "Open calendar" at bounding box center [503, 288] width 15 height 17
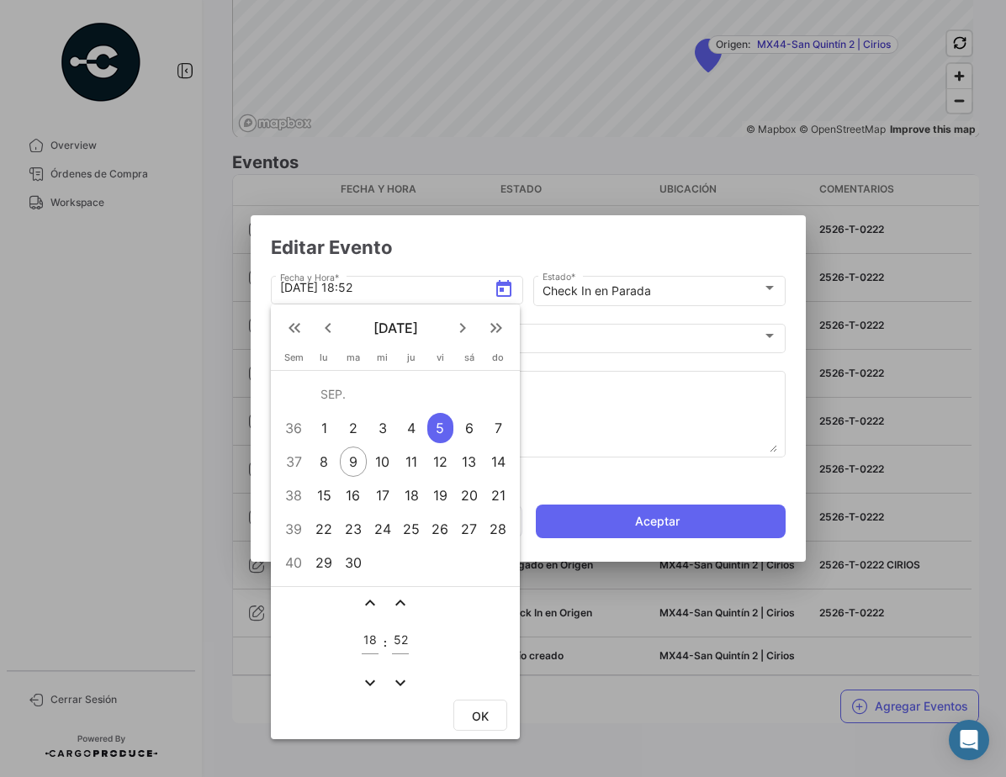
click at [580, 422] on div at bounding box center [503, 388] width 1006 height 777
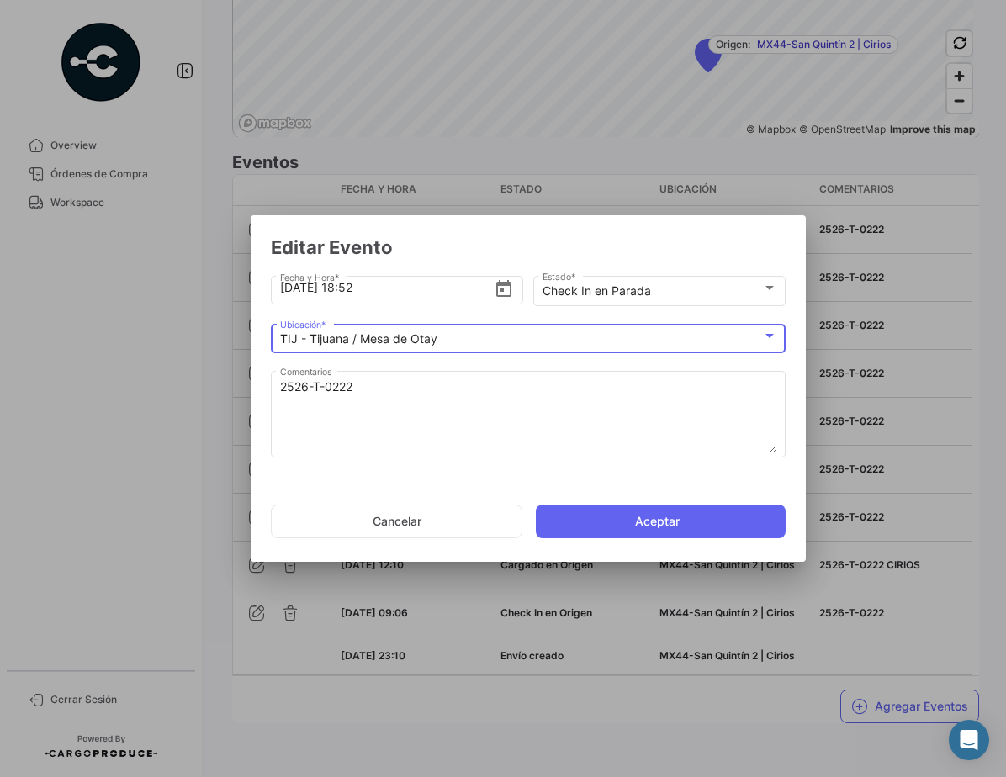
click at [413, 341] on mat-select-trigger "TIJ - Tijuana / Mesa de Otay" at bounding box center [358, 338] width 157 height 14
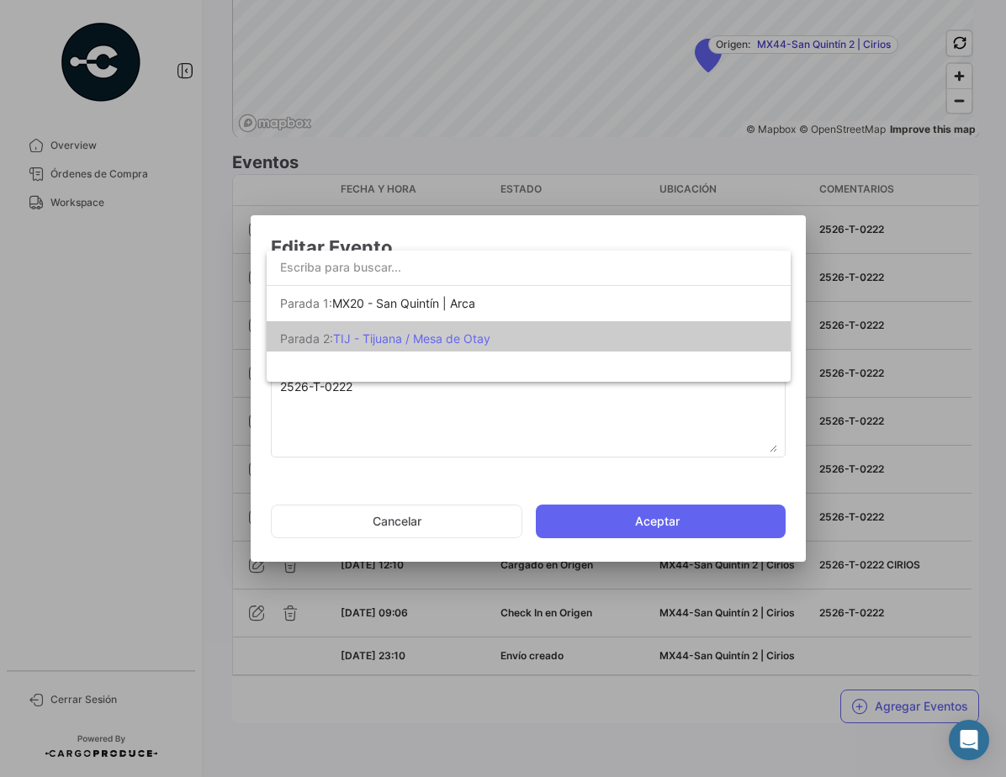
scroll to position [5, 0]
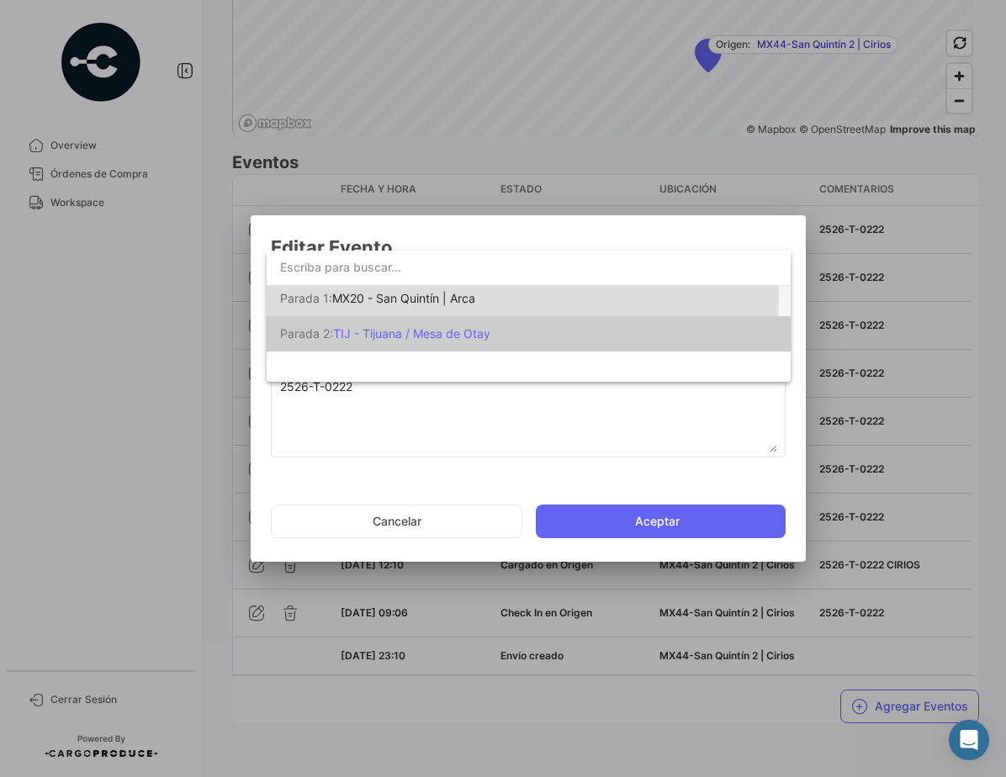
click at [452, 293] on span "MX20 - San Quintín | Arca" at bounding box center [403, 298] width 143 height 14
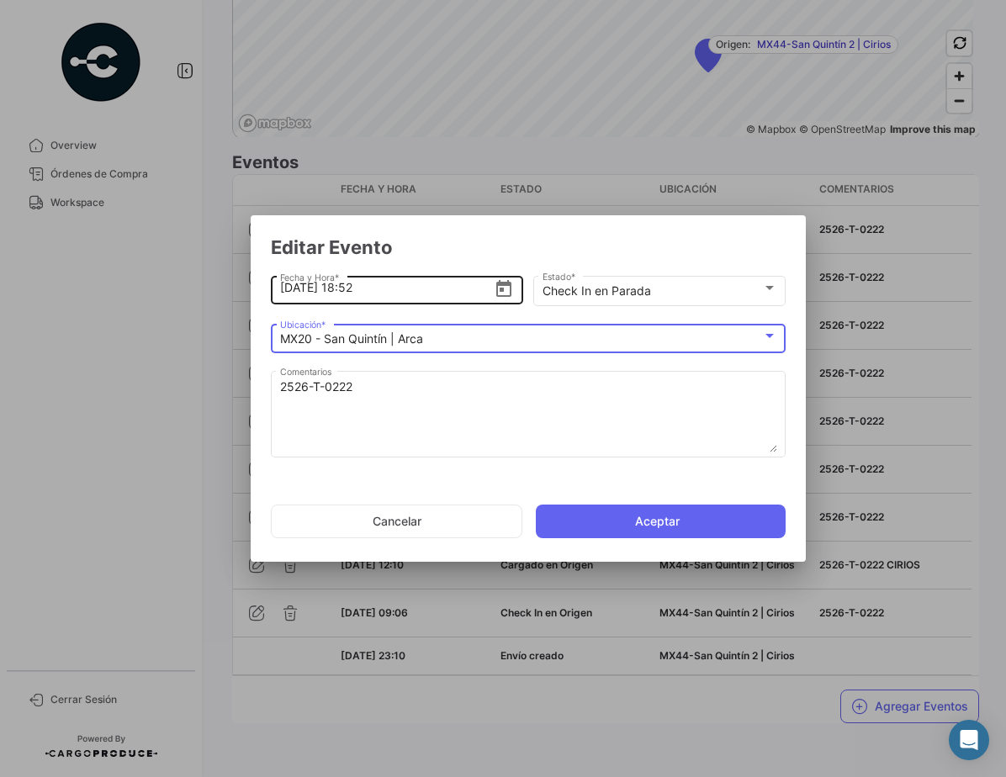
click at [500, 287] on icon "Open calendar" at bounding box center [504, 289] width 20 height 20
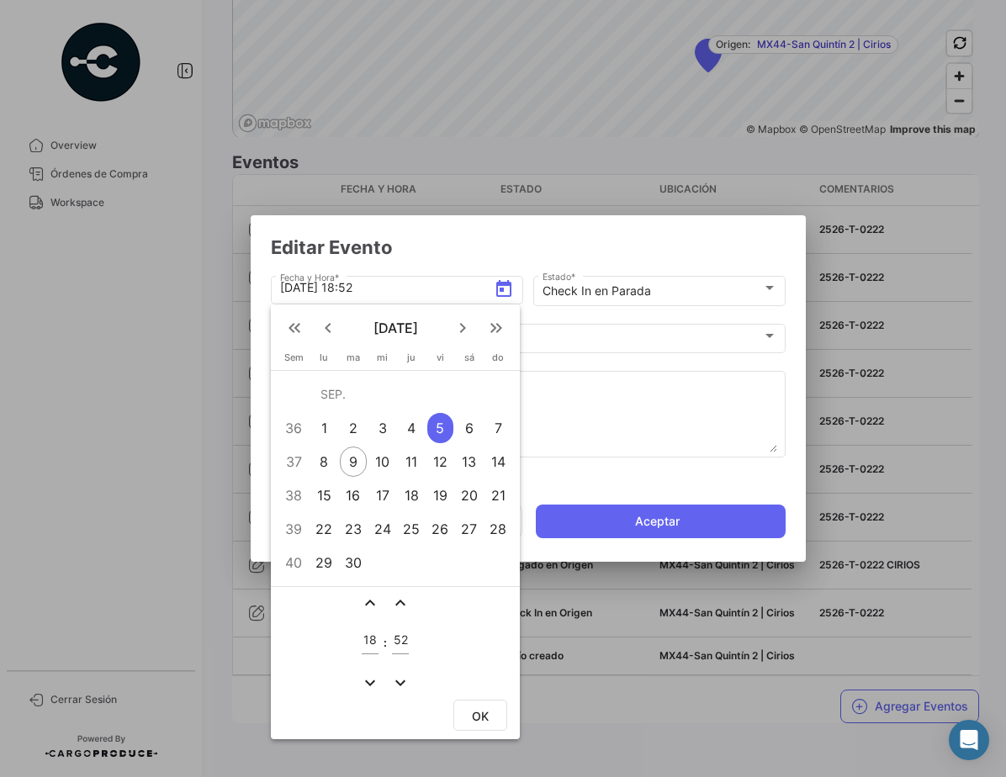
click at [365, 677] on mat-icon "expand_more" at bounding box center [370, 683] width 20 height 20
click at [372, 606] on mat-icon "expand_less" at bounding box center [370, 603] width 20 height 20
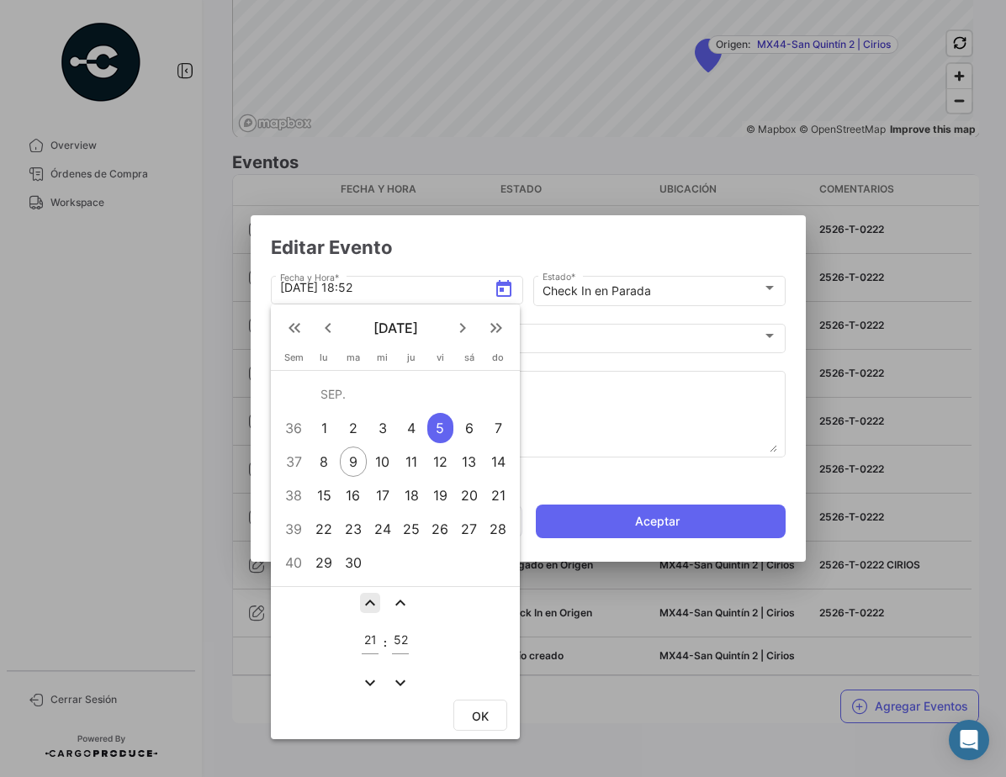
click at [372, 606] on mat-icon "expand_less" at bounding box center [370, 603] width 20 height 20
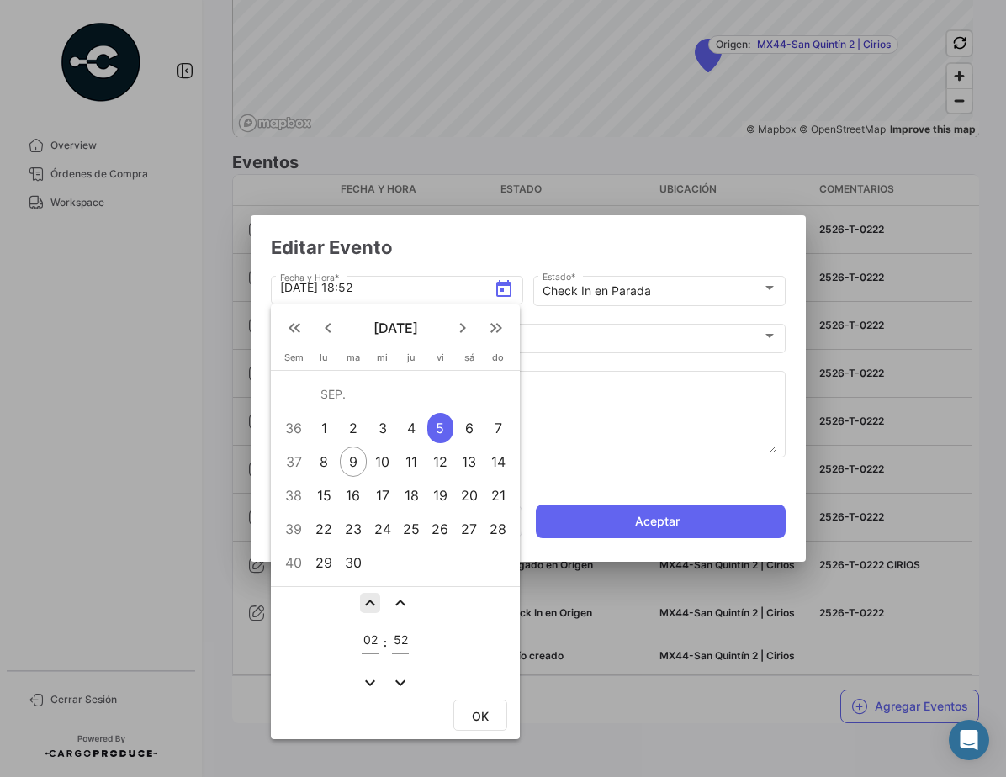
click at [372, 606] on mat-icon "expand_less" at bounding box center [370, 603] width 20 height 20
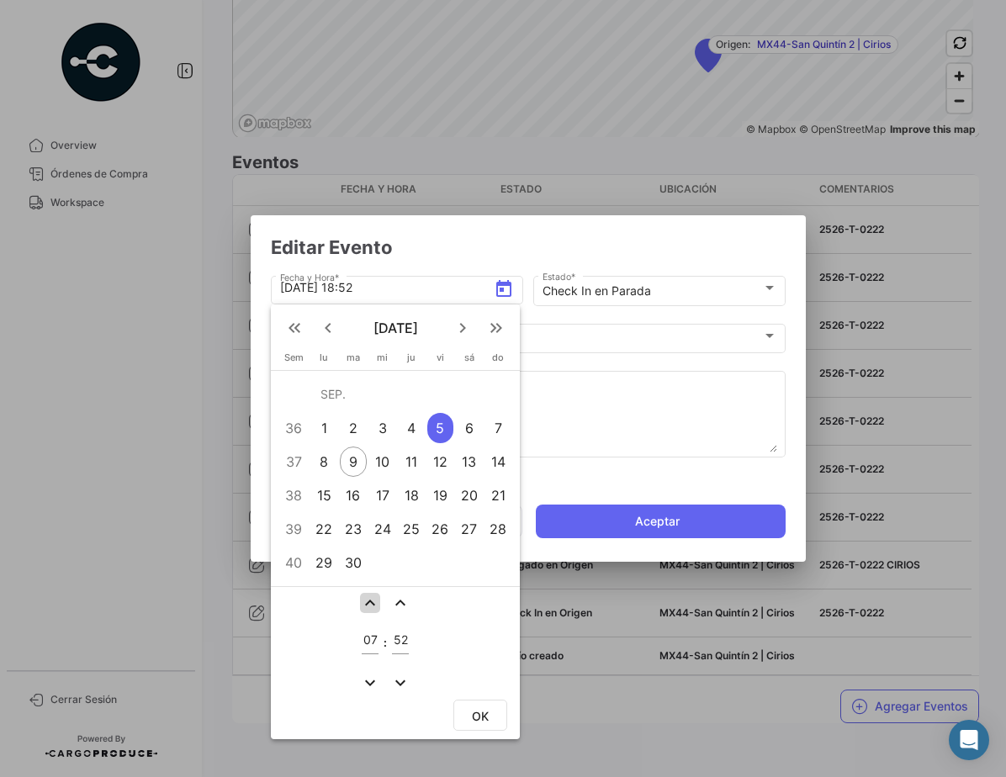
click at [372, 606] on mat-icon "expand_less" at bounding box center [370, 603] width 20 height 20
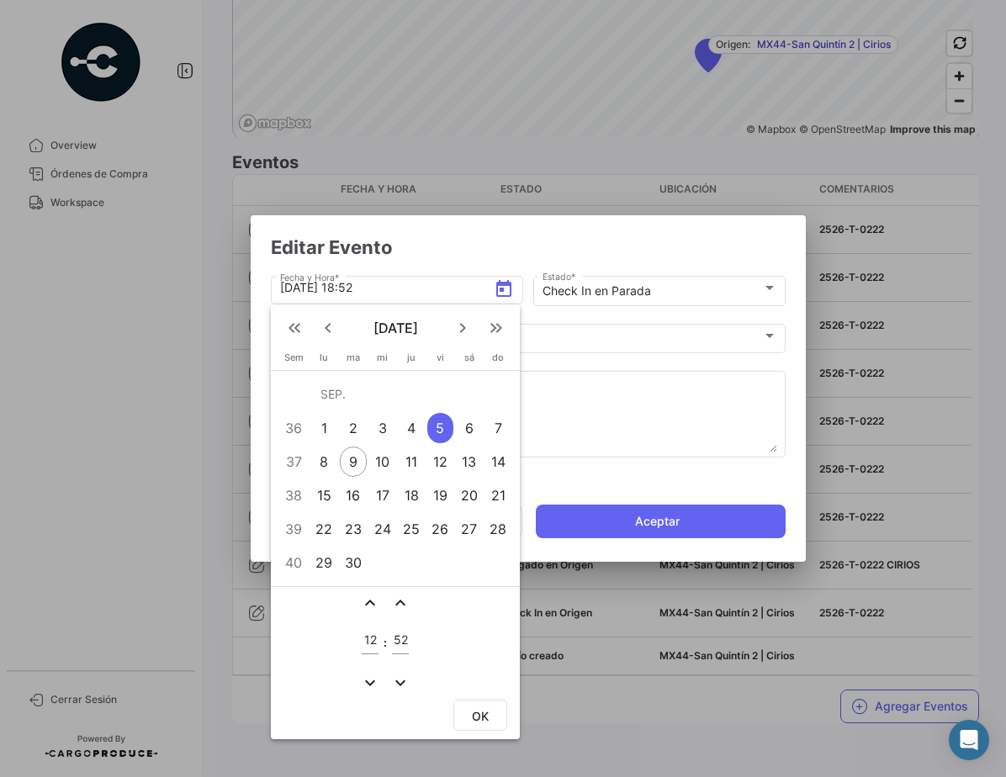
click at [372, 606] on mat-icon "expand_less" at bounding box center [370, 603] width 20 height 20
type input "13"
click at [405, 684] on mat-icon "expand_more" at bounding box center [400, 683] width 20 height 20
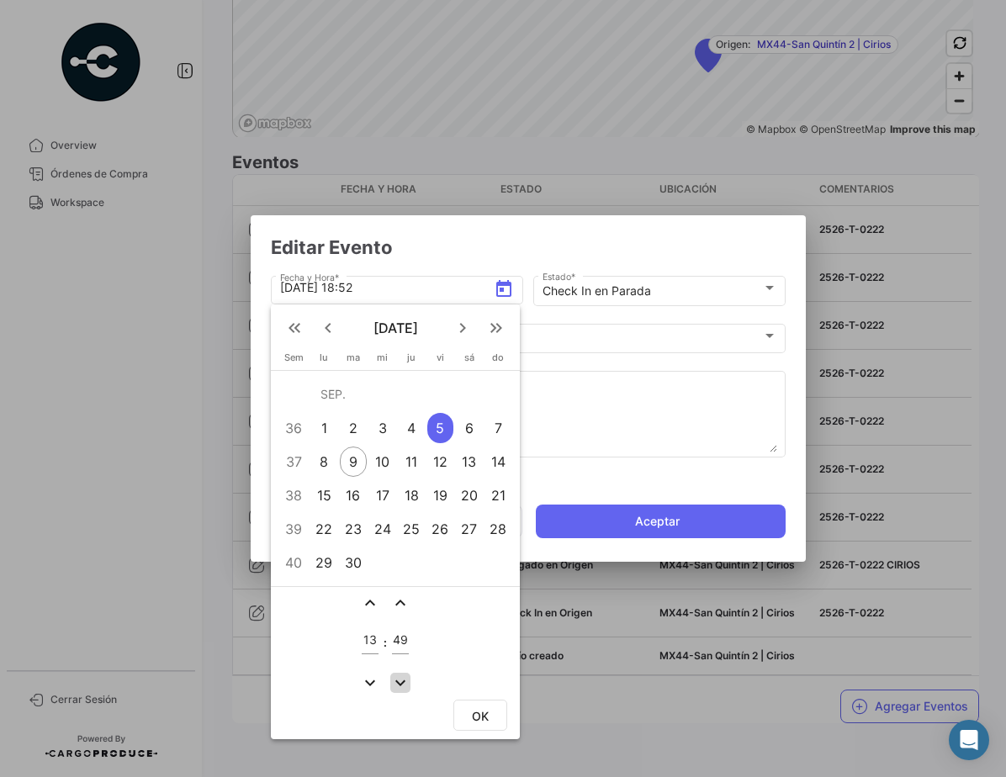
click at [405, 684] on mat-icon "expand_more" at bounding box center [400, 683] width 20 height 20
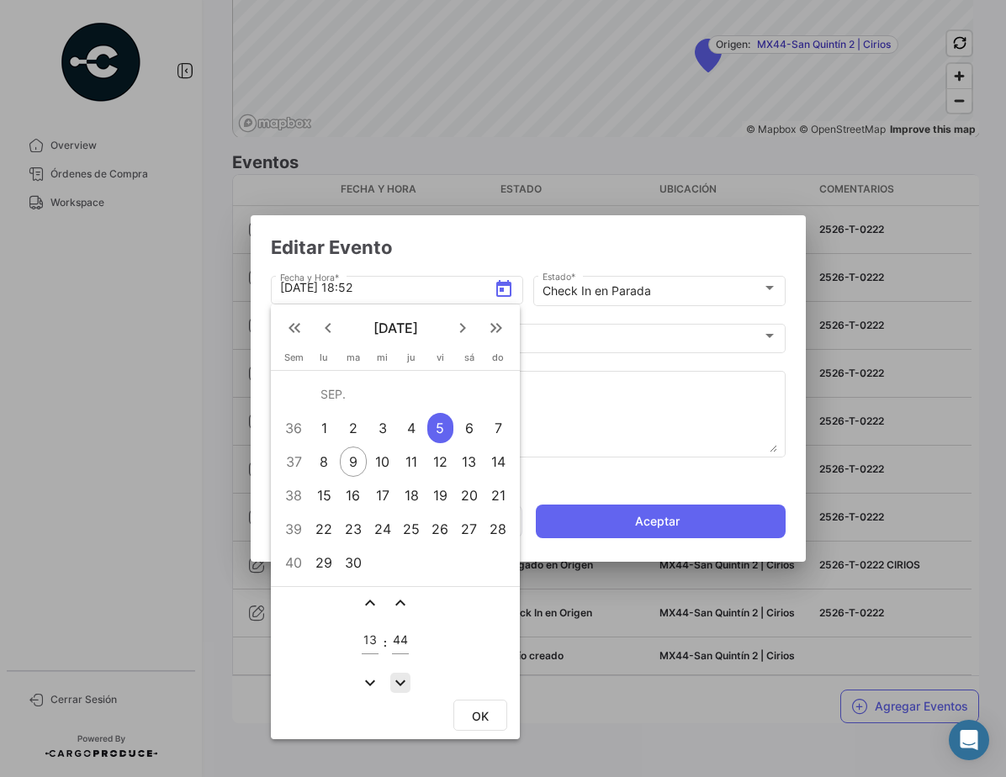
click at [405, 684] on mat-icon "expand_more" at bounding box center [400, 683] width 20 height 20
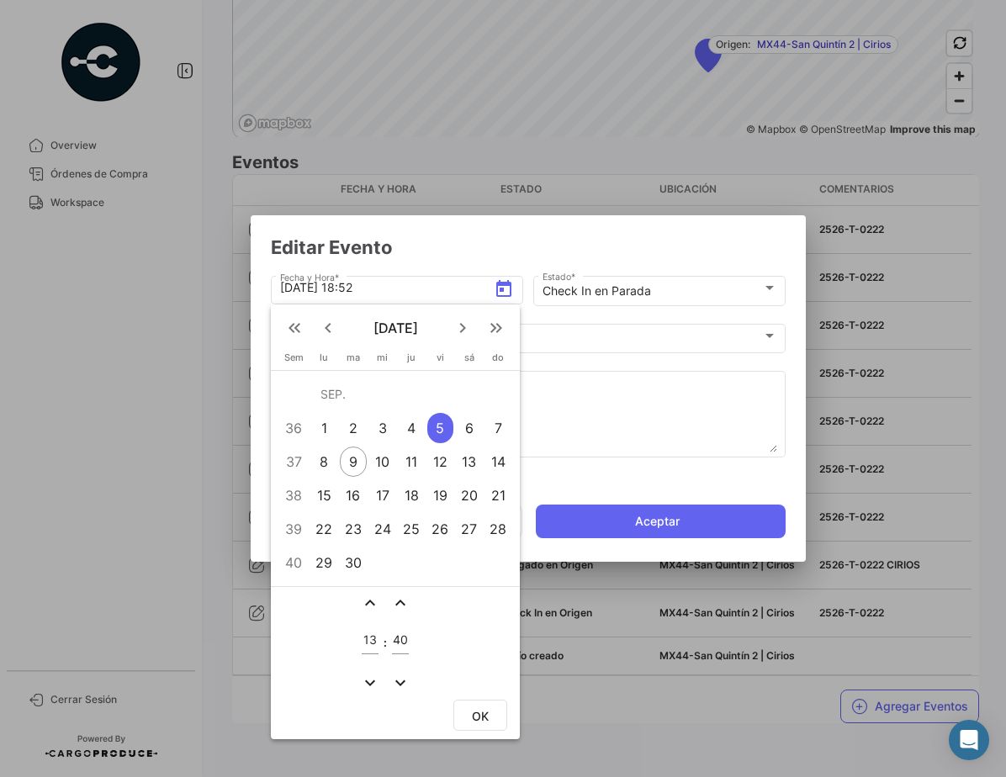
type input "39"
click at [473, 710] on span "OK" at bounding box center [480, 716] width 17 height 14
type input "[DATE] 13:39"
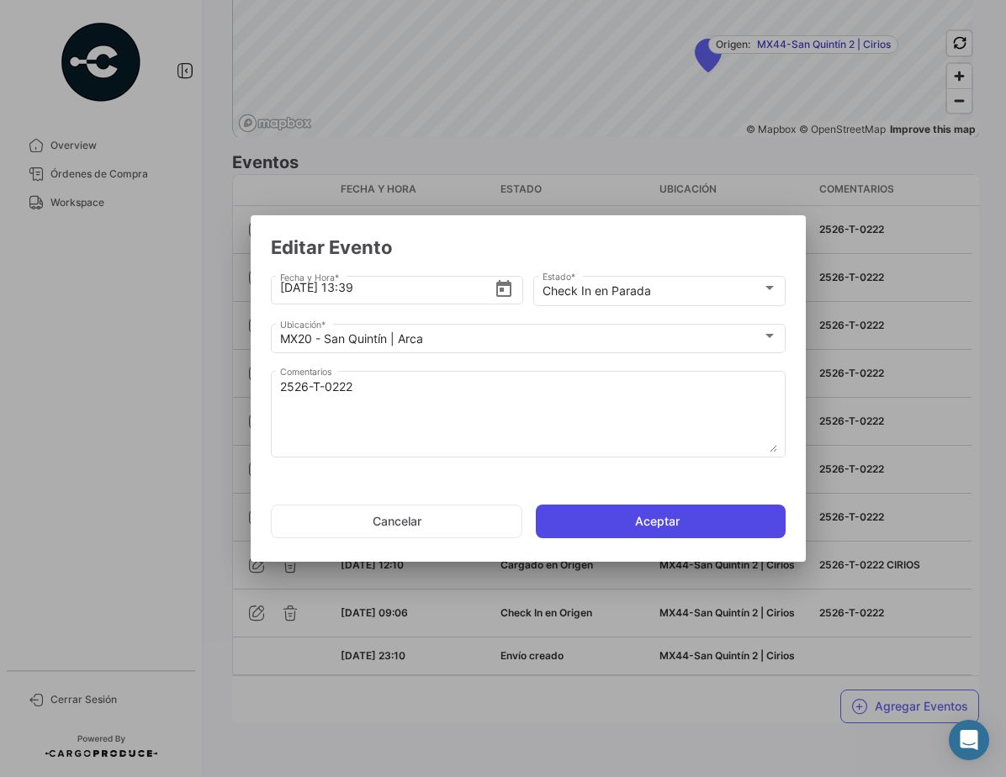
click at [631, 528] on button "Aceptar" at bounding box center [661, 522] width 250 height 34
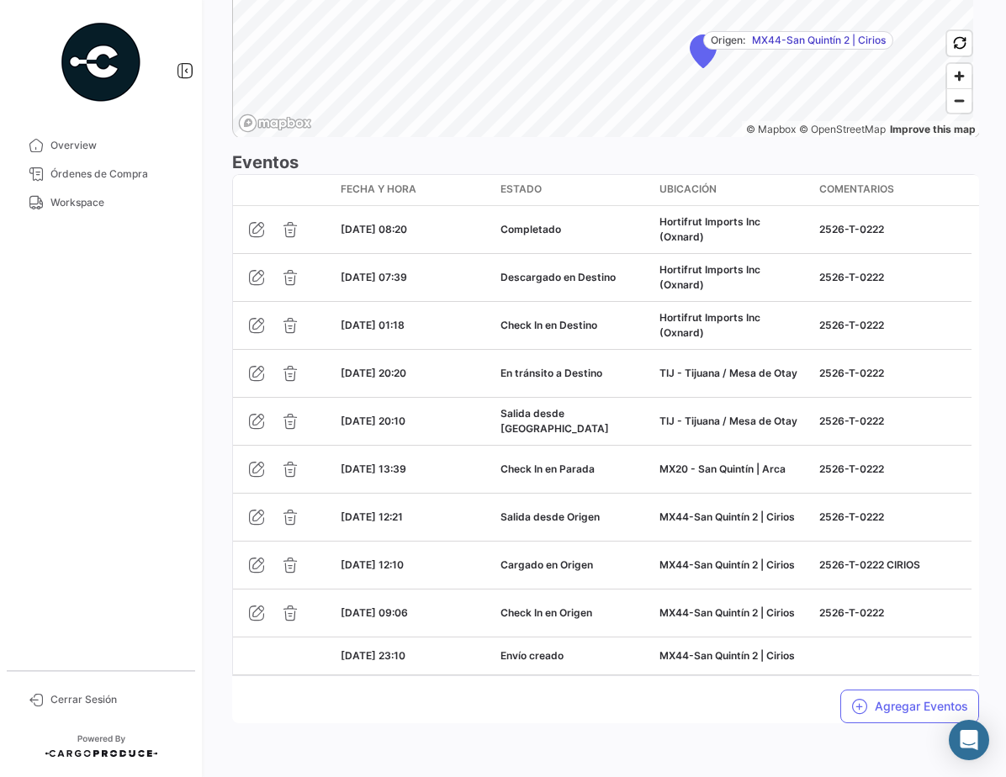
scroll to position [1420, 0]
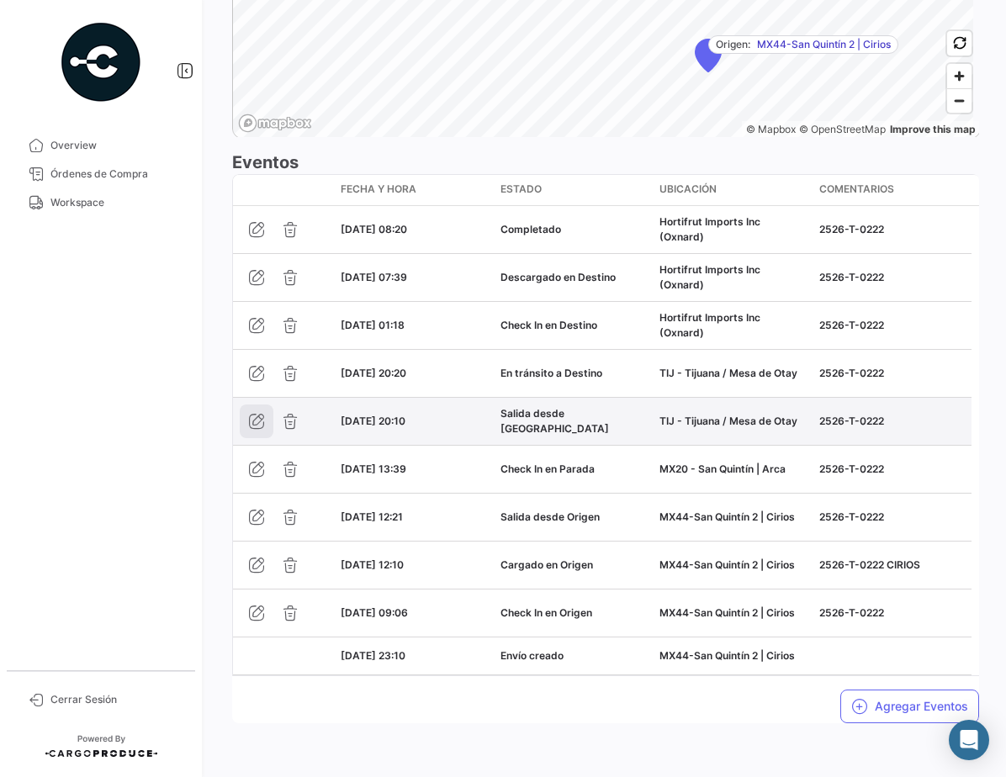
click at [261, 427] on icon "button" at bounding box center [256, 421] width 17 height 17
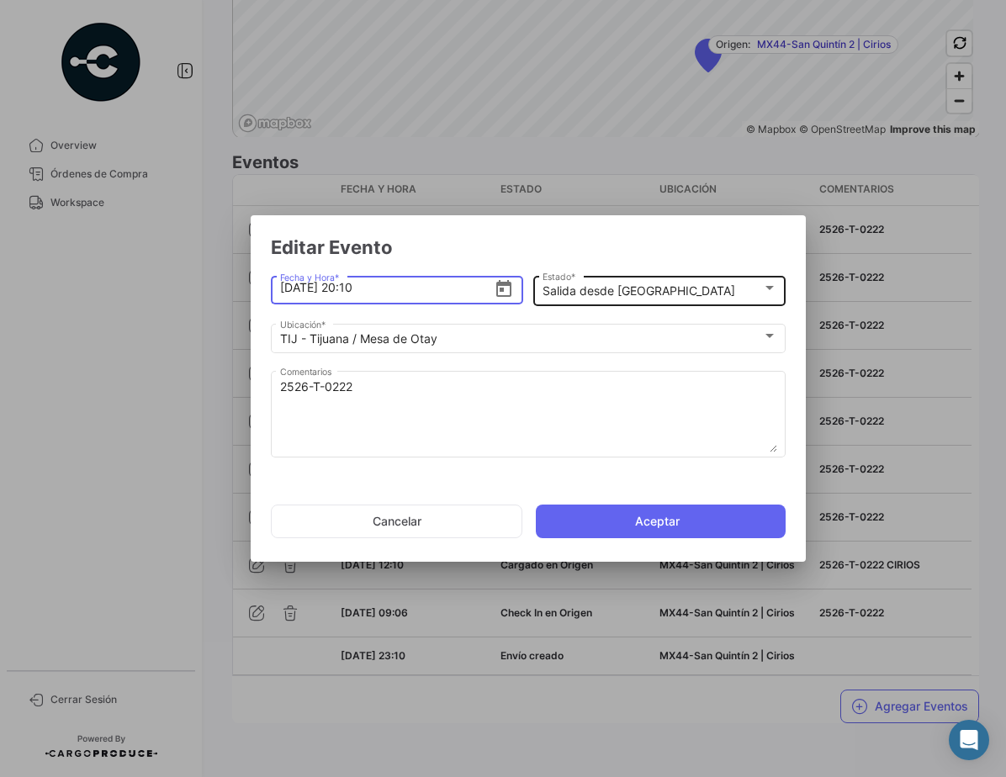
click at [630, 285] on mat-select-trigger "Salida desde [GEOGRAPHIC_DATA]" at bounding box center [638, 290] width 193 height 14
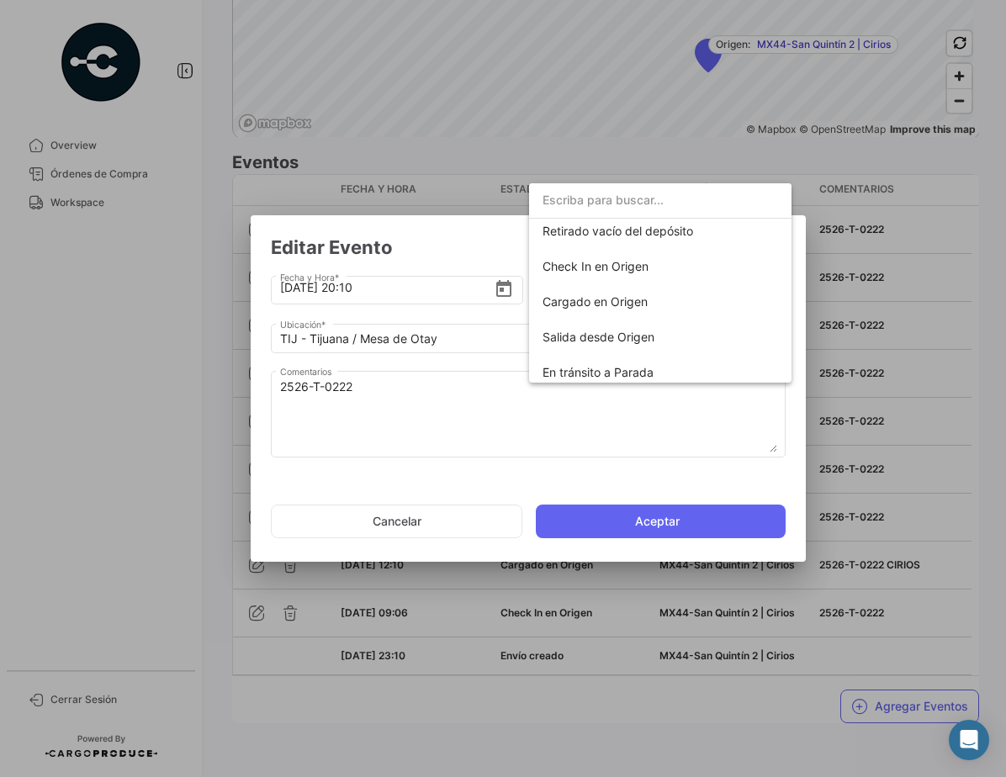
scroll to position [0, 0]
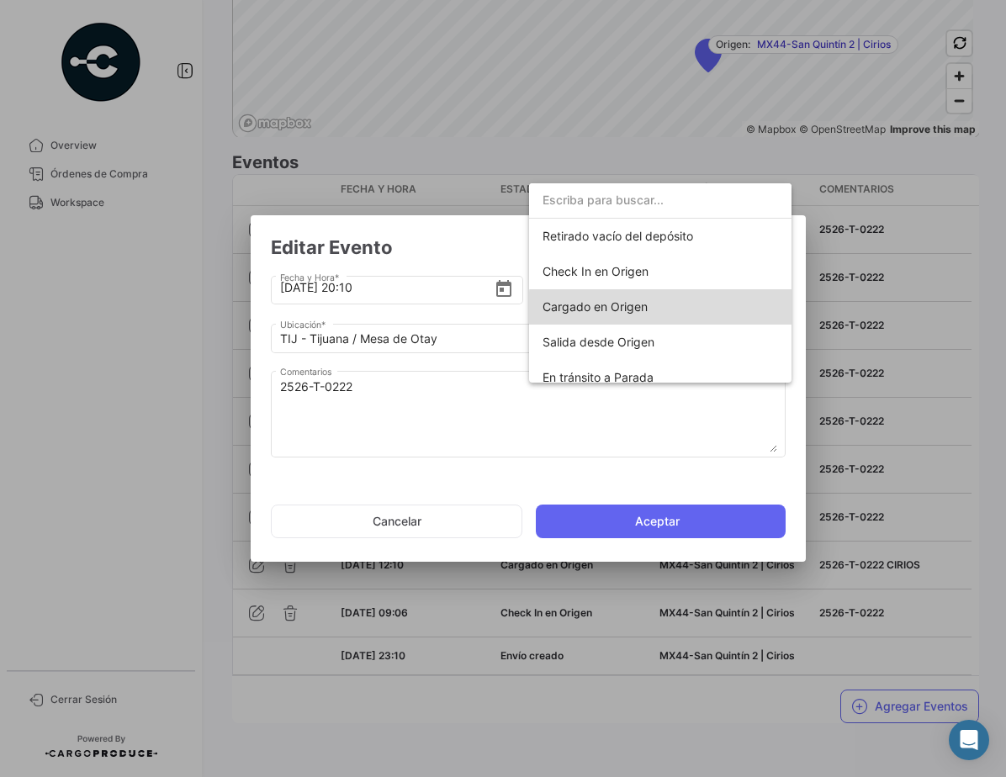
click at [670, 308] on span "Cargado en Origen" at bounding box center [659, 306] width 235 height 35
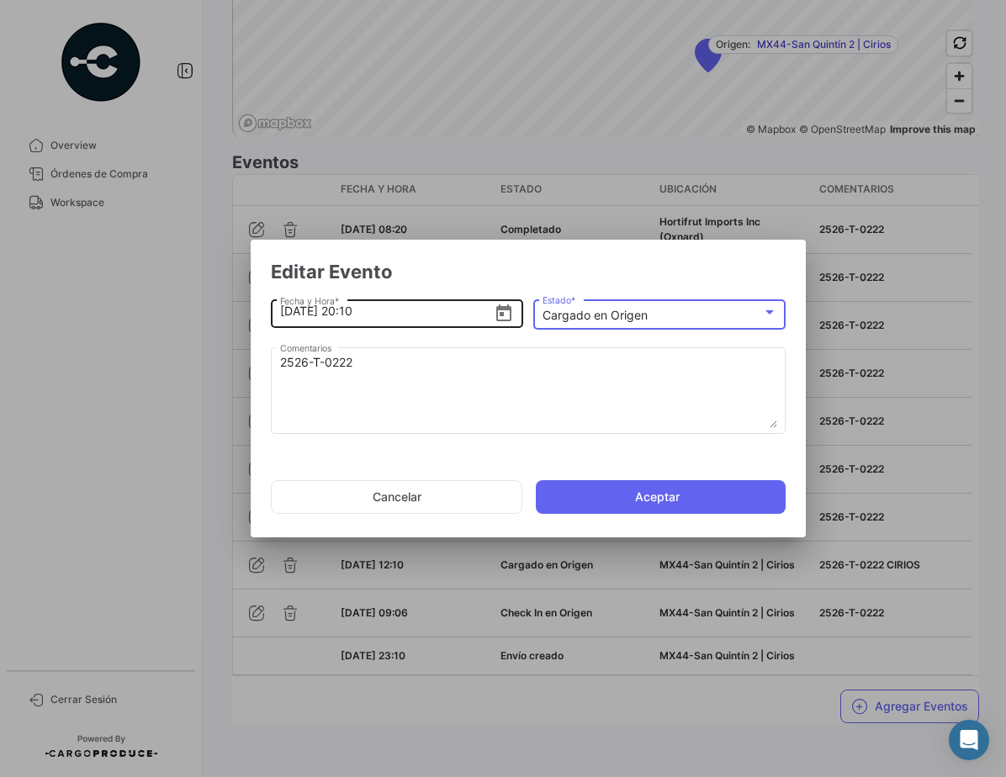
click at [506, 310] on icon "Open calendar" at bounding box center [504, 314] width 20 height 20
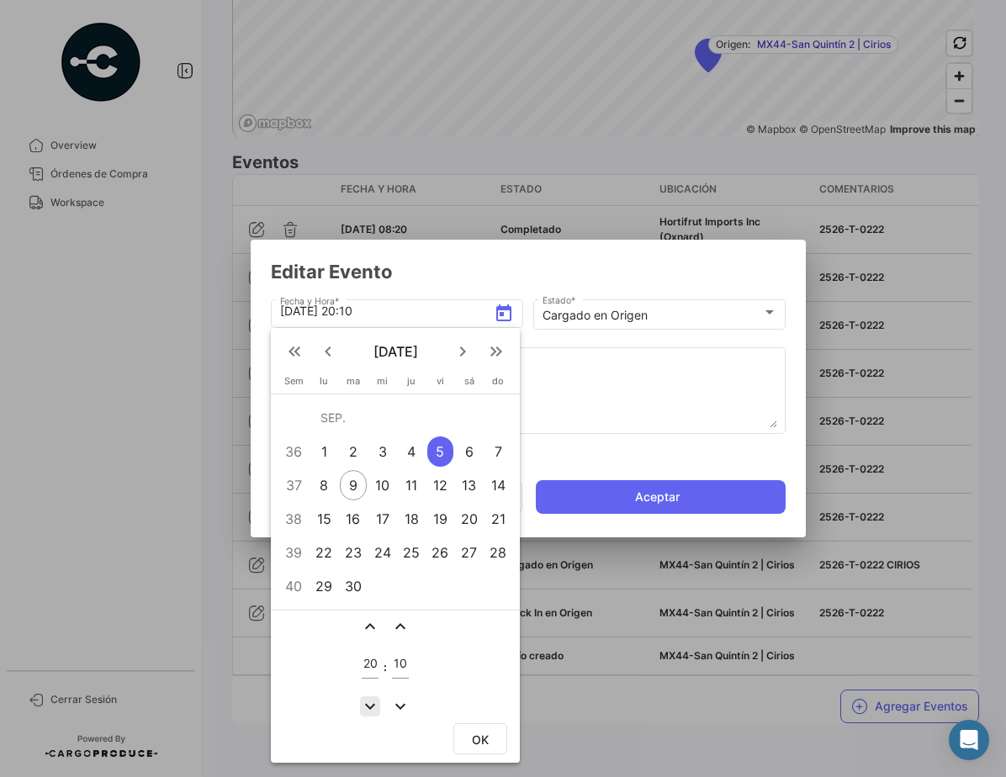
click at [365, 704] on mat-icon "expand_more" at bounding box center [370, 706] width 20 height 20
click at [374, 700] on mat-icon "expand_more" at bounding box center [370, 706] width 20 height 20
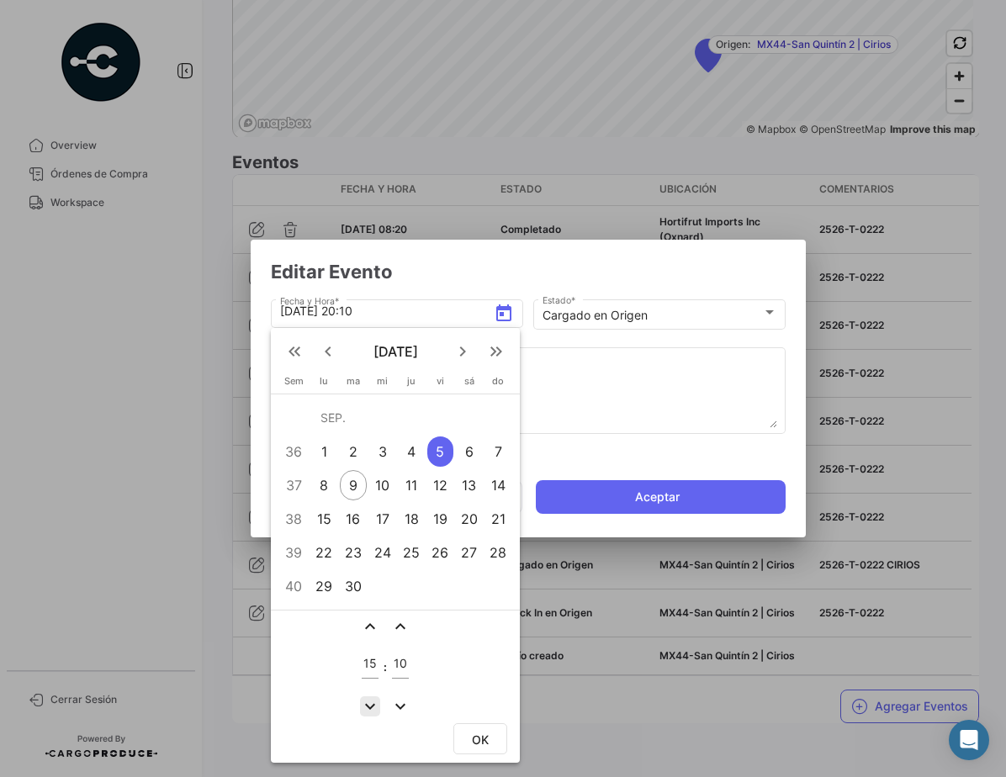
click at [374, 700] on mat-icon "expand_more" at bounding box center [370, 706] width 20 height 20
click at [371, 632] on mat-icon "expand_less" at bounding box center [370, 626] width 20 height 20
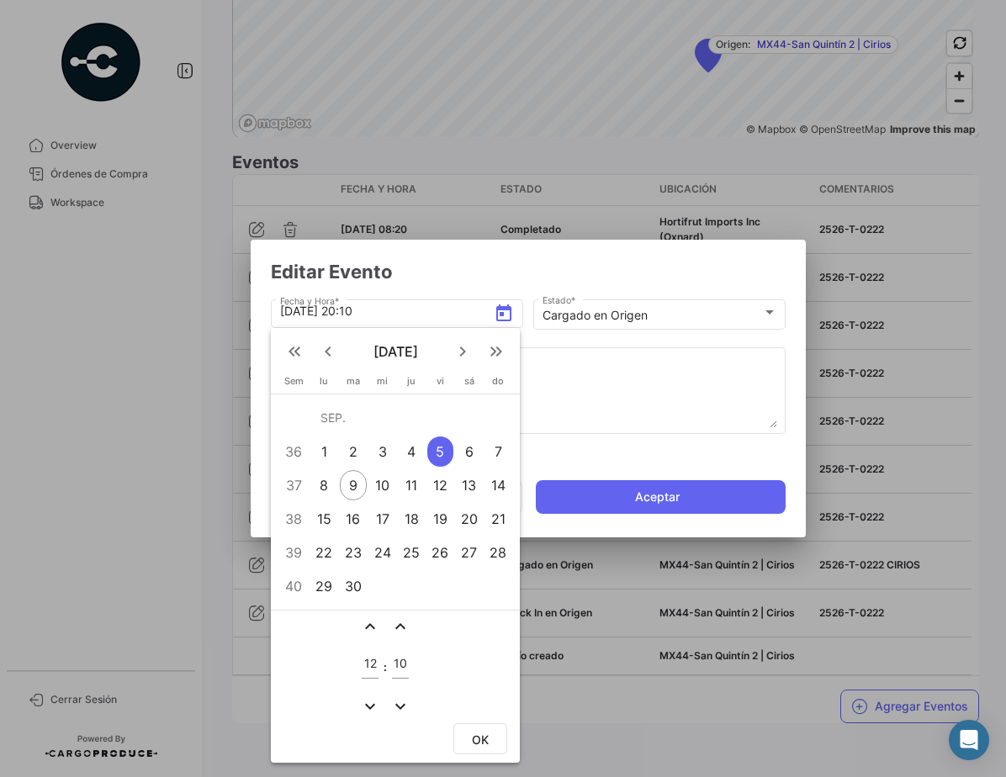
click at [371, 624] on mat-icon "expand_less" at bounding box center [370, 626] width 20 height 20
type input "14"
click at [405, 624] on mat-icon "expand_less" at bounding box center [400, 626] width 20 height 20
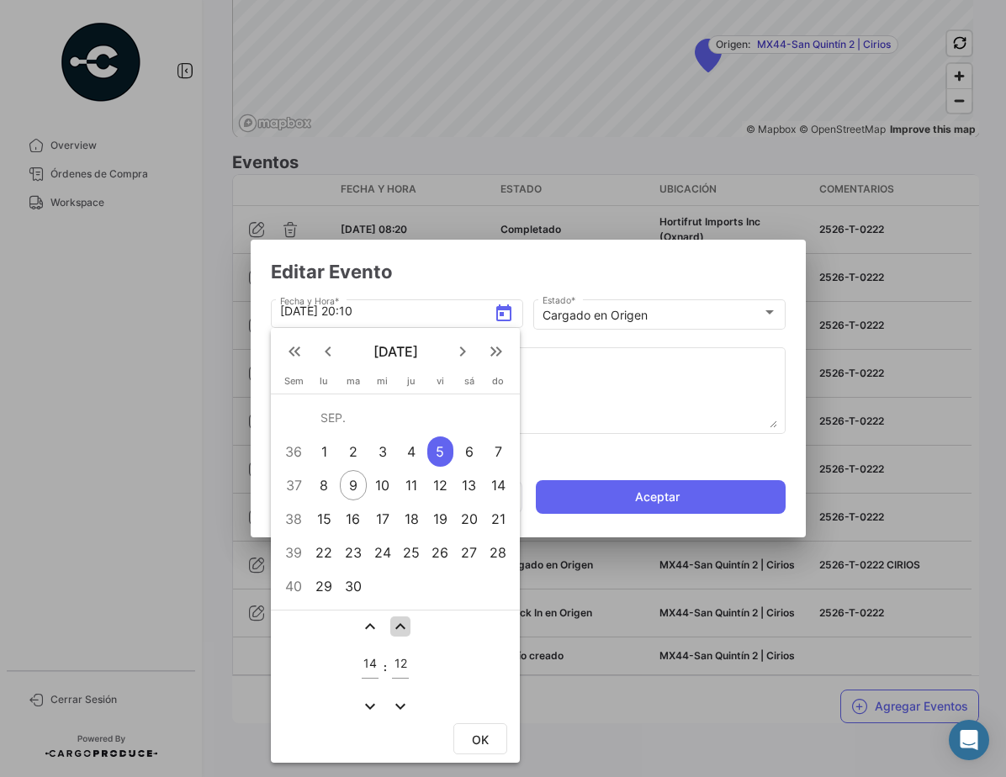
click at [405, 624] on mat-icon "expand_less" at bounding box center [400, 626] width 20 height 20
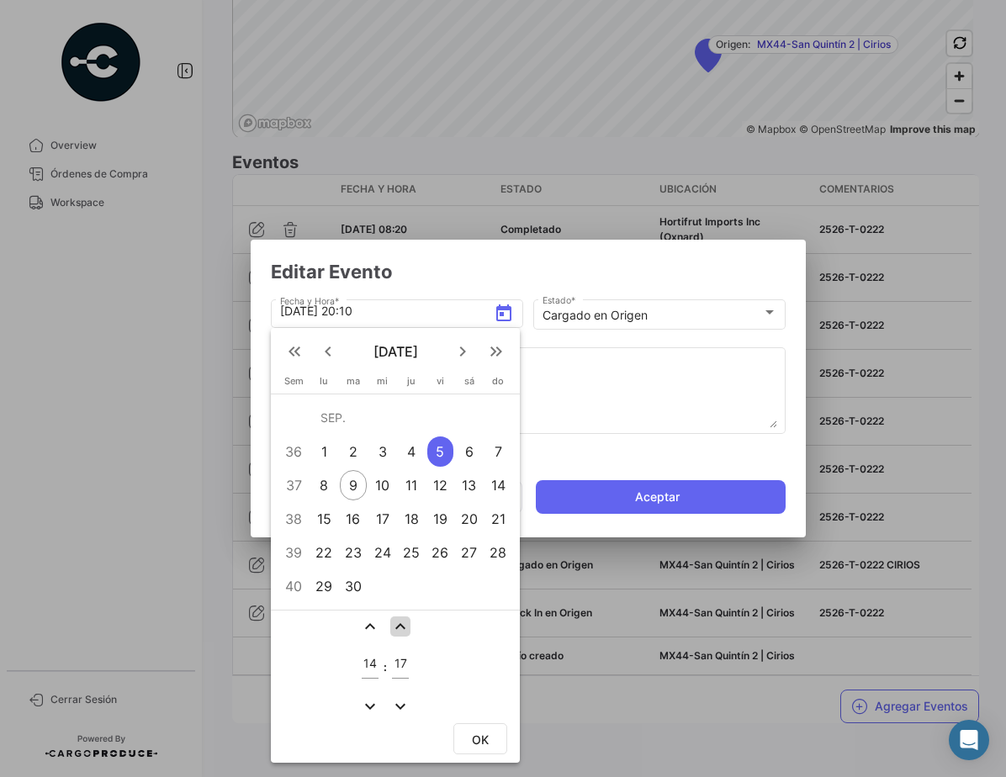
click at [405, 624] on mat-icon "expand_less" at bounding box center [400, 626] width 20 height 20
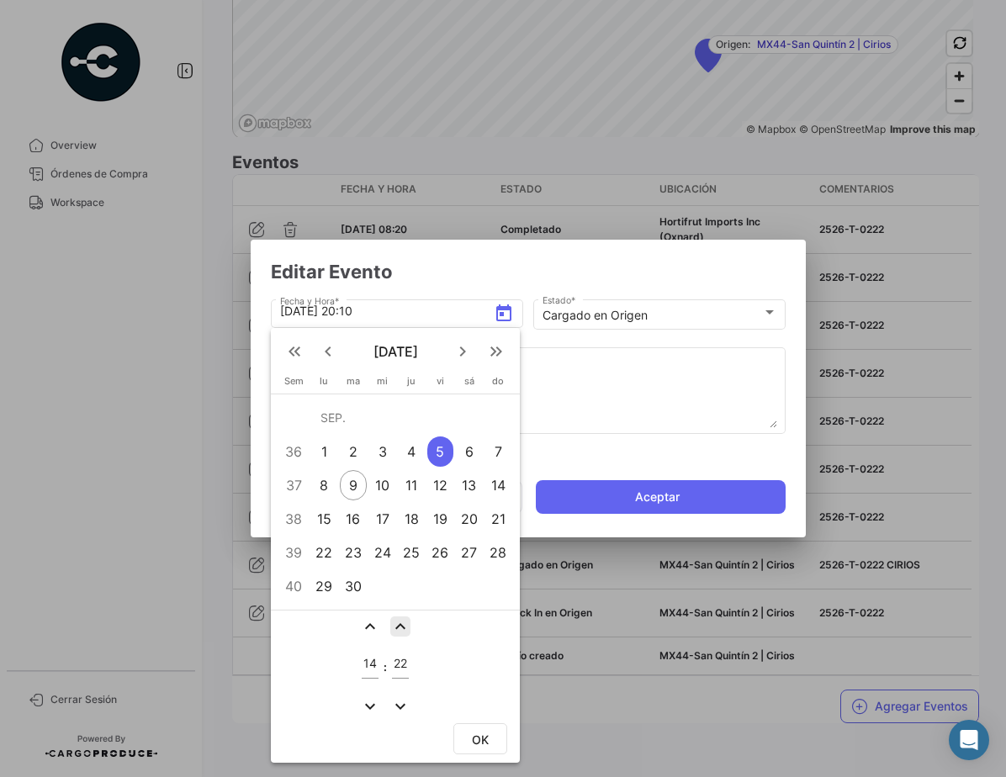
click at [405, 624] on mat-icon "expand_less" at bounding box center [400, 626] width 20 height 20
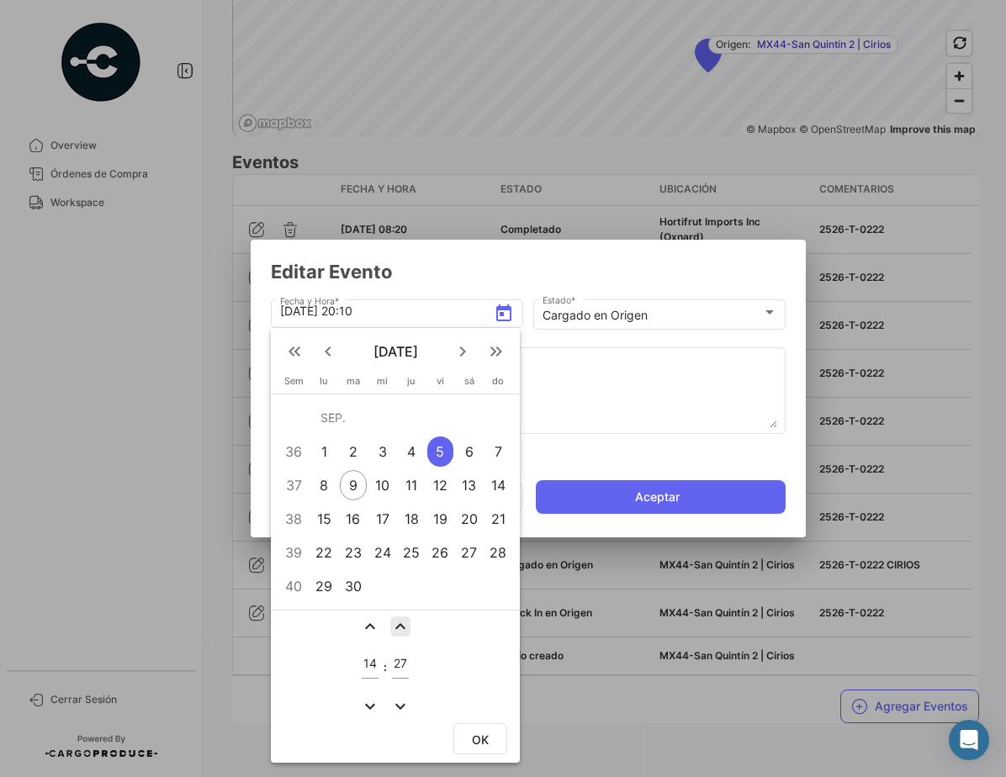
click at [405, 624] on mat-icon "expand_less" at bounding box center [400, 626] width 20 height 20
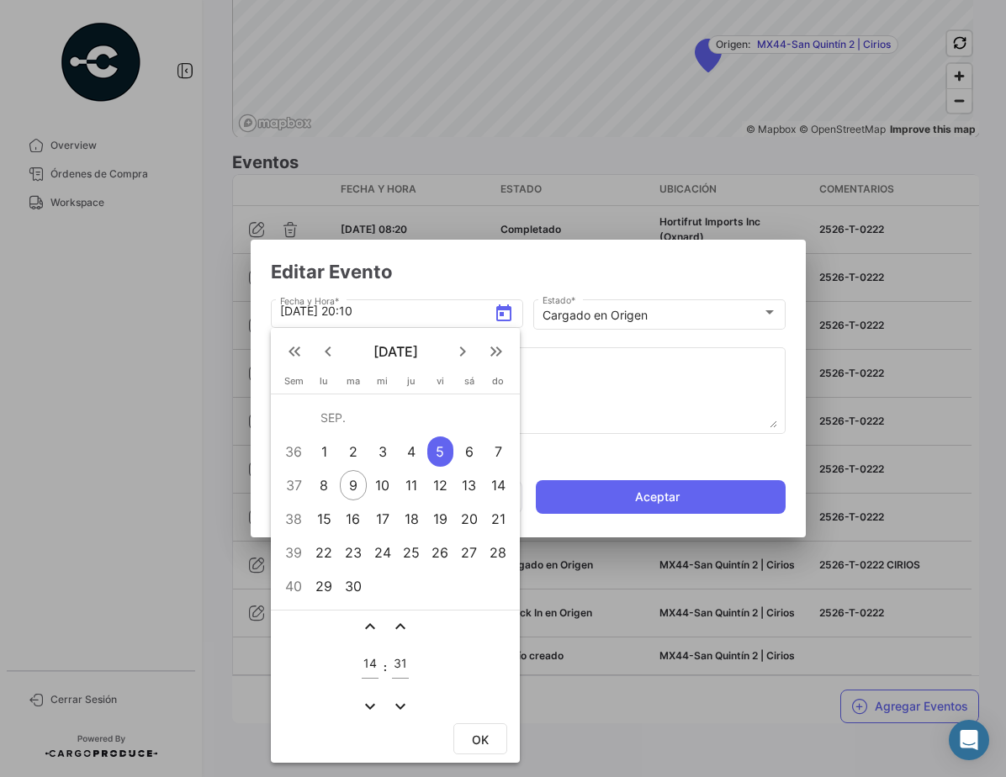
type input "32"
click at [483, 738] on span "OK" at bounding box center [480, 740] width 17 height 14
type input "[DATE] 14:32"
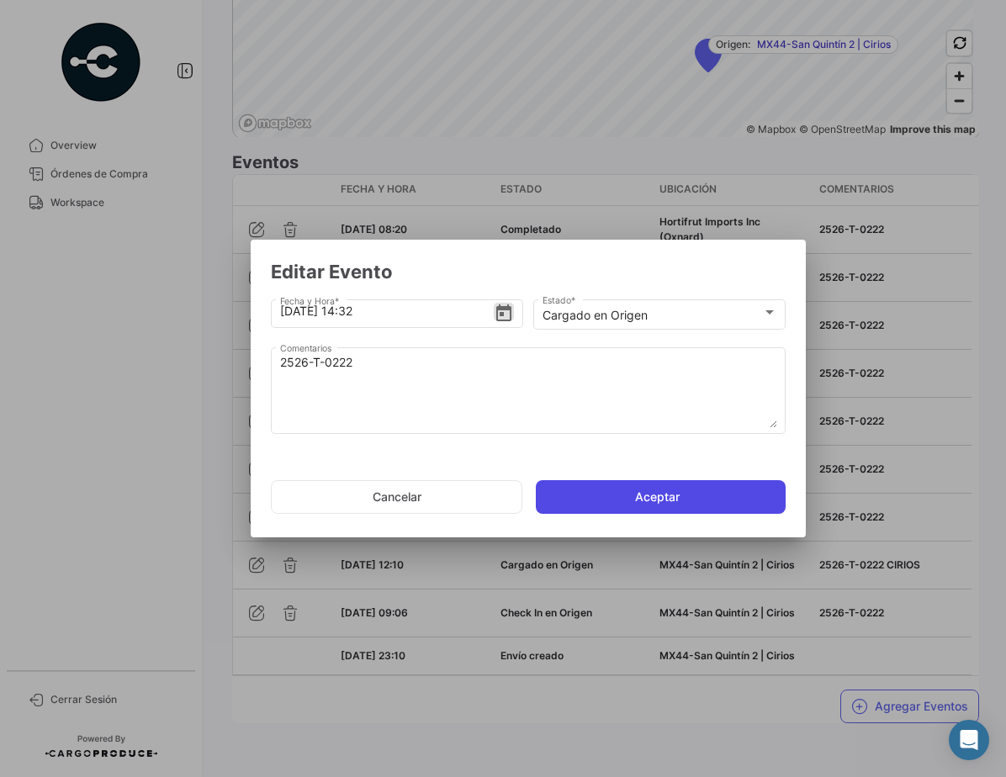
click at [684, 495] on button "Aceptar" at bounding box center [661, 497] width 250 height 34
click at [720, 496] on button "Aceptar" at bounding box center [661, 497] width 250 height 34
click at [623, 498] on button "Aceptar" at bounding box center [661, 497] width 250 height 34
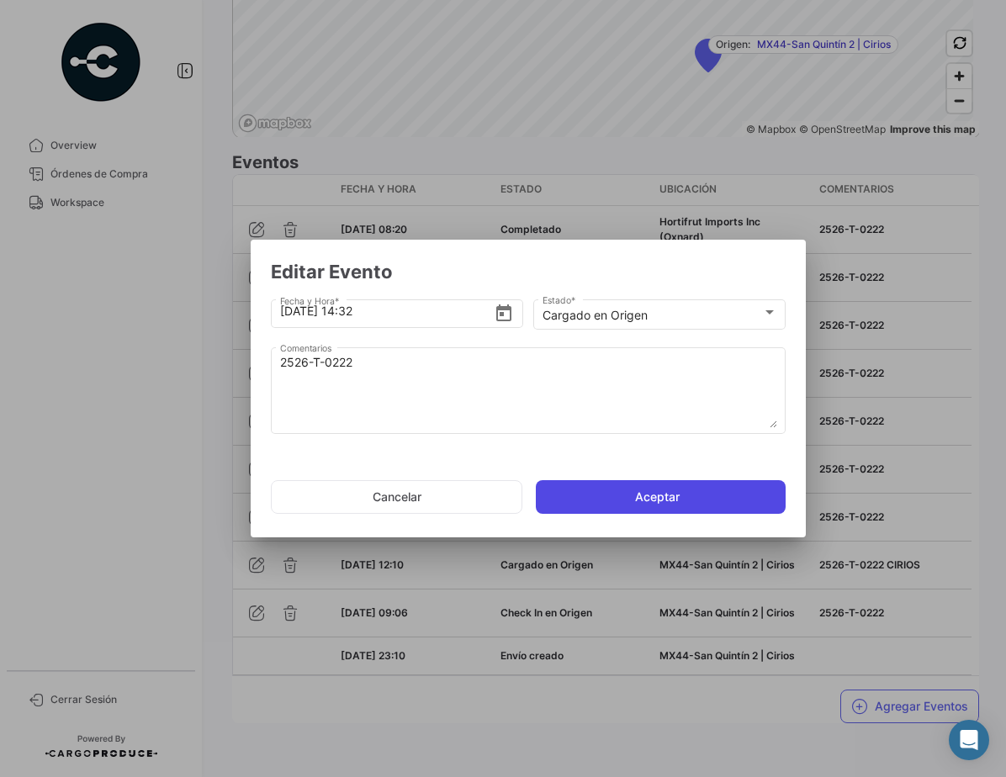
click at [623, 498] on button "Aceptar" at bounding box center [661, 497] width 250 height 34
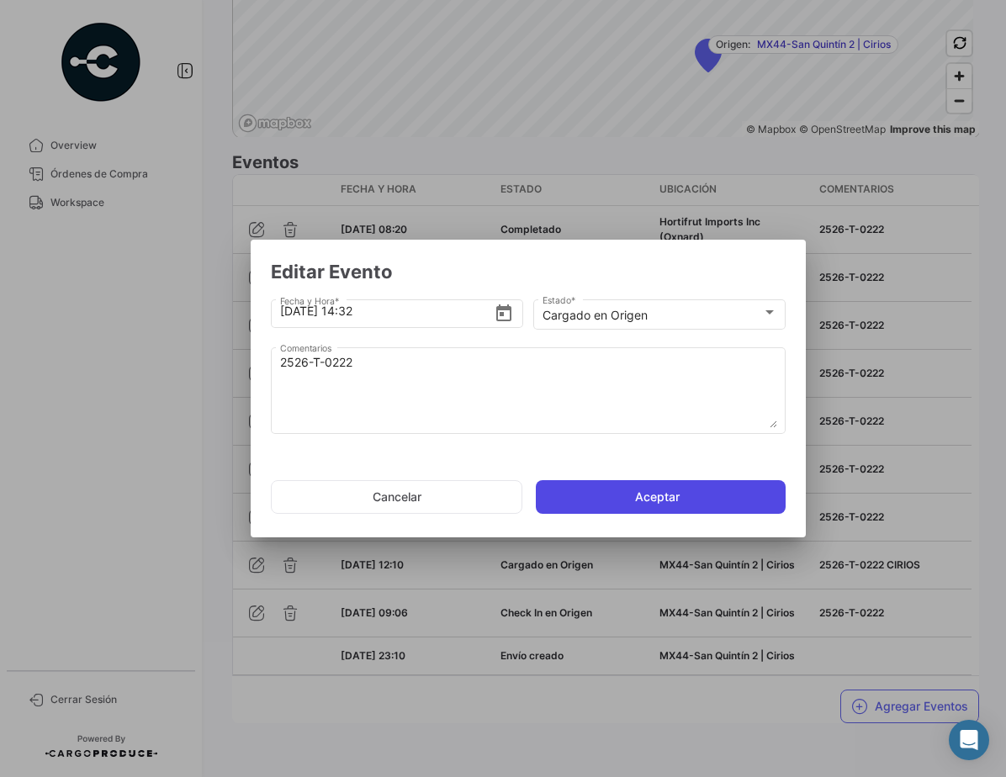
click at [623, 498] on button "Aceptar" at bounding box center [661, 497] width 250 height 34
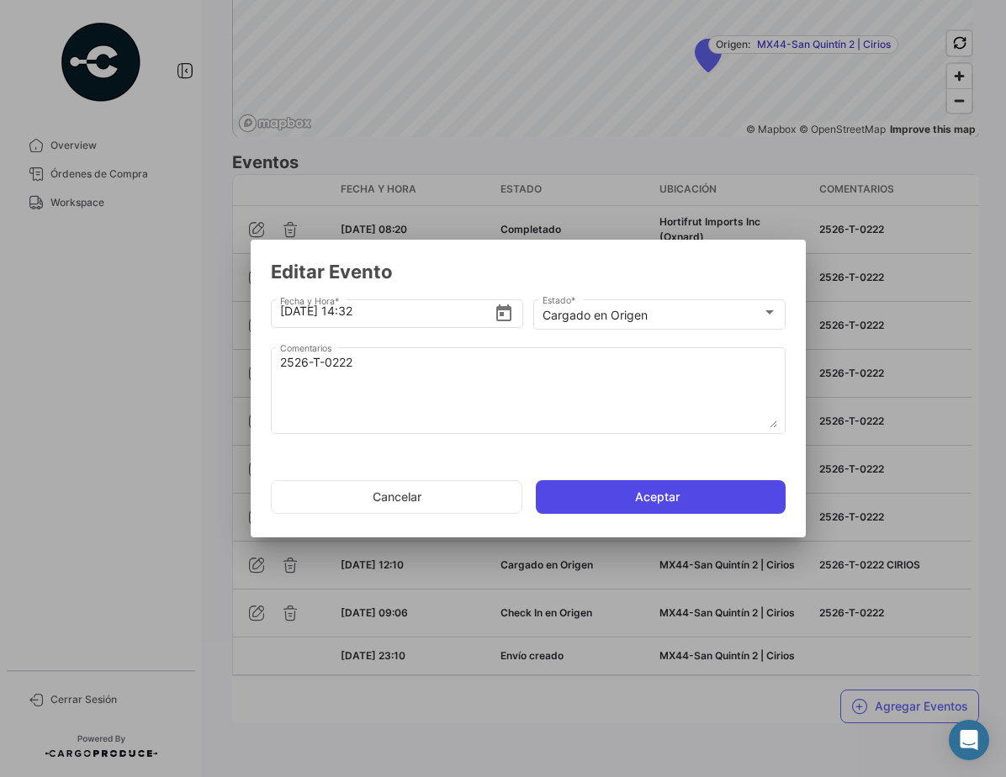
click at [623, 498] on button "Aceptar" at bounding box center [661, 497] width 250 height 34
click at [623, 500] on button "Aceptar" at bounding box center [661, 497] width 250 height 34
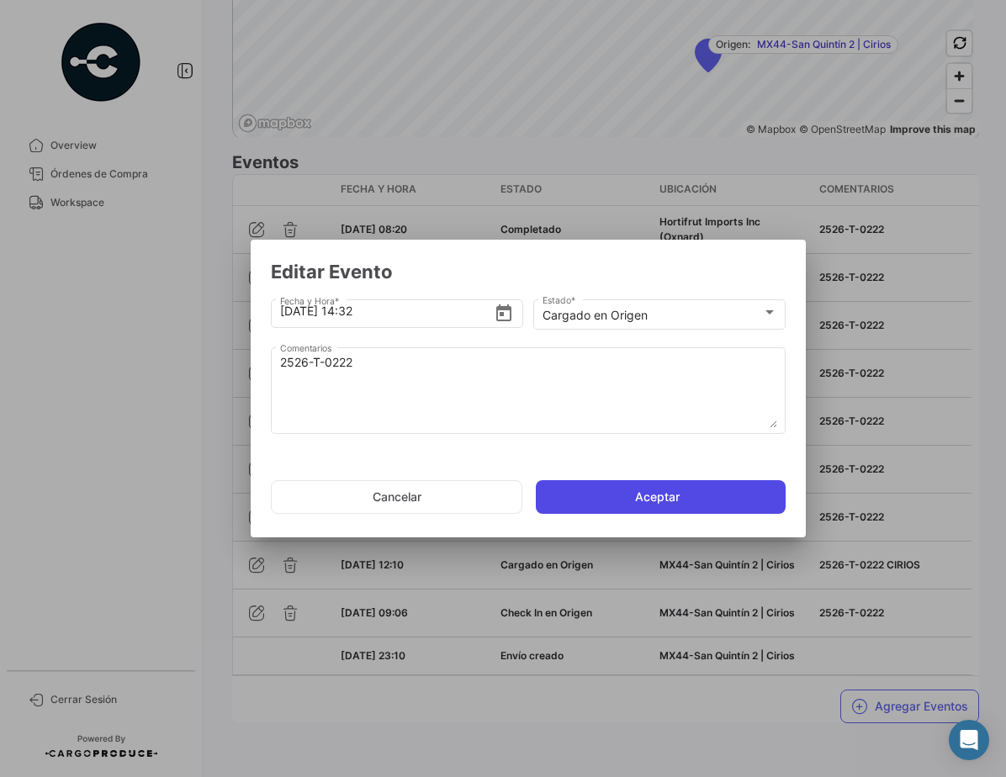
click at [623, 500] on button "Aceptar" at bounding box center [661, 497] width 250 height 34
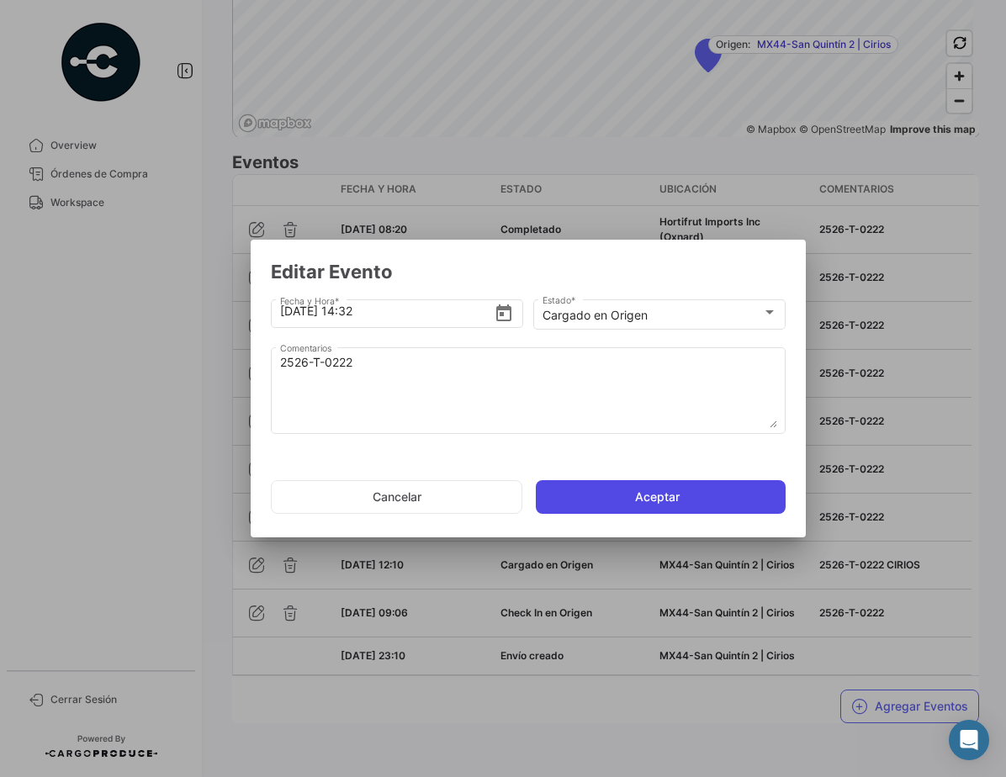
click at [623, 500] on button "Aceptar" at bounding box center [661, 497] width 250 height 34
click at [622, 500] on button "Aceptar" at bounding box center [661, 497] width 250 height 34
click at [621, 500] on button "Aceptar" at bounding box center [661, 497] width 250 height 34
click at [620, 500] on button "Aceptar" at bounding box center [661, 497] width 250 height 34
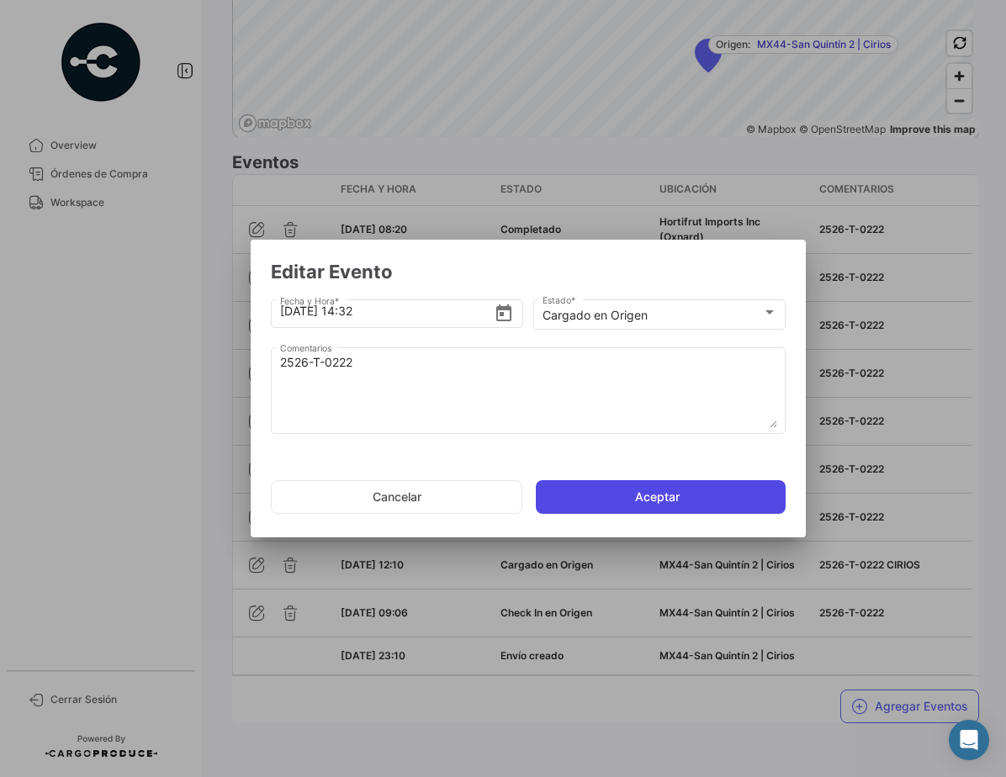
click at [620, 500] on button "Aceptar" at bounding box center [661, 497] width 250 height 34
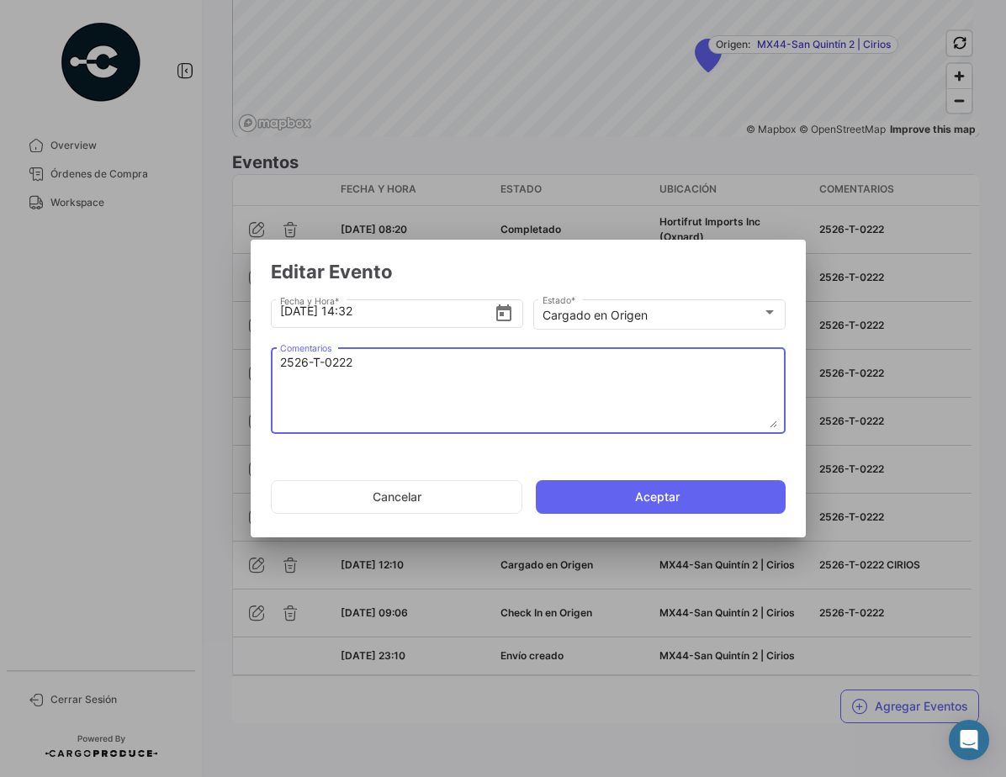
click at [516, 400] on textarea "2526-T-0222" at bounding box center [528, 391] width 497 height 74
click at [668, 491] on button "Aceptar" at bounding box center [661, 497] width 250 height 34
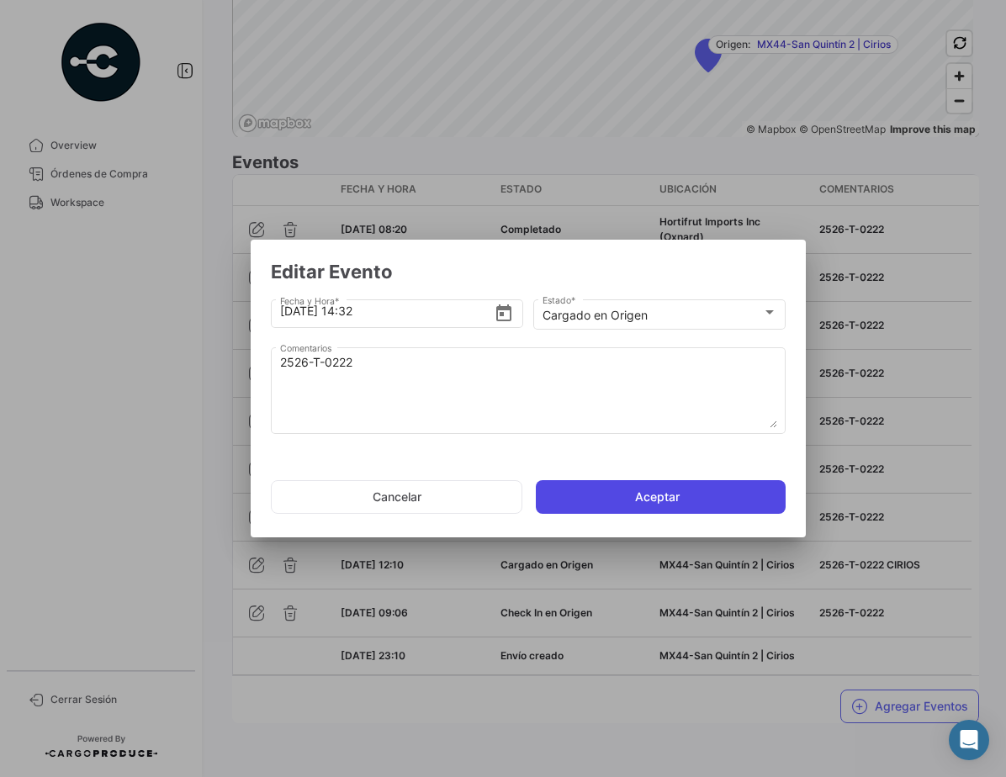
click at [666, 490] on button "Aceptar" at bounding box center [661, 497] width 250 height 34
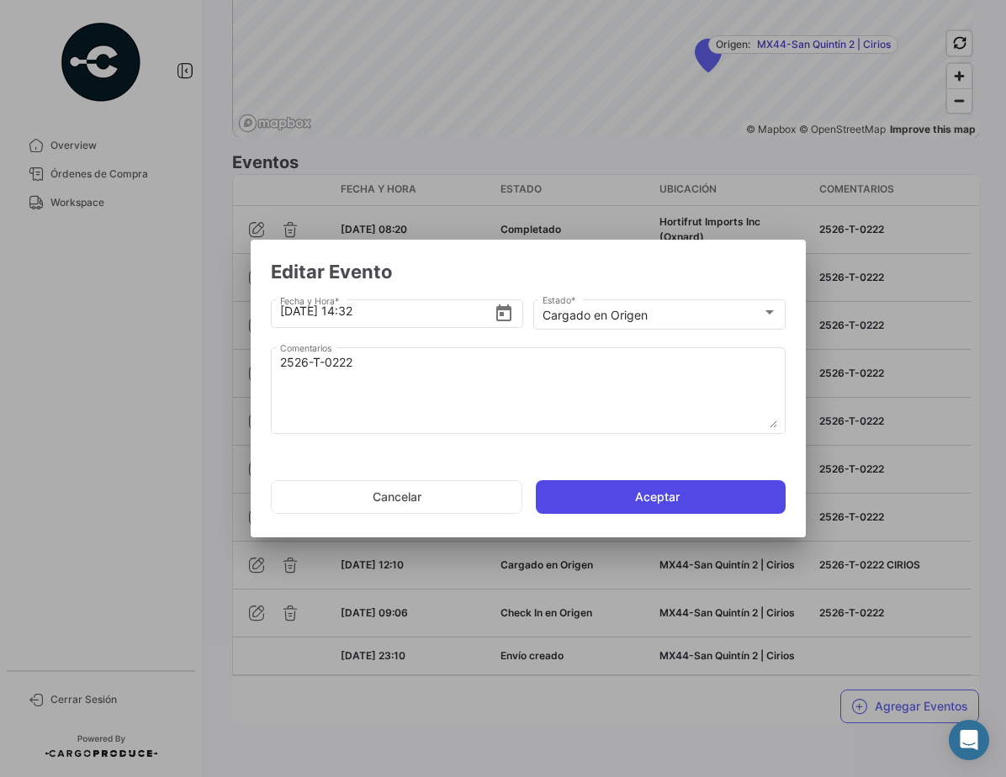
click at [666, 490] on button "Aceptar" at bounding box center [661, 497] width 250 height 34
click at [705, 492] on button "Aceptar" at bounding box center [661, 497] width 250 height 34
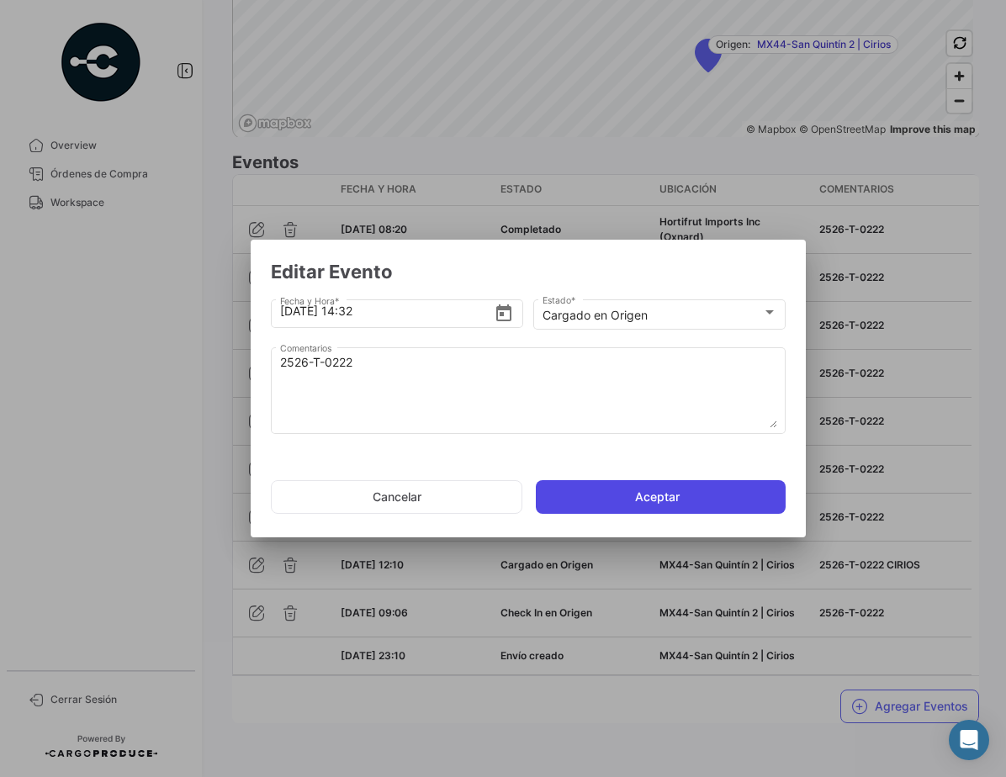
click at [705, 492] on button "Aceptar" at bounding box center [661, 497] width 250 height 34
drag, startPoint x: 705, startPoint y: 492, endPoint x: 639, endPoint y: 492, distance: 65.6
click at [704, 492] on button "Aceptar" at bounding box center [661, 497] width 250 height 34
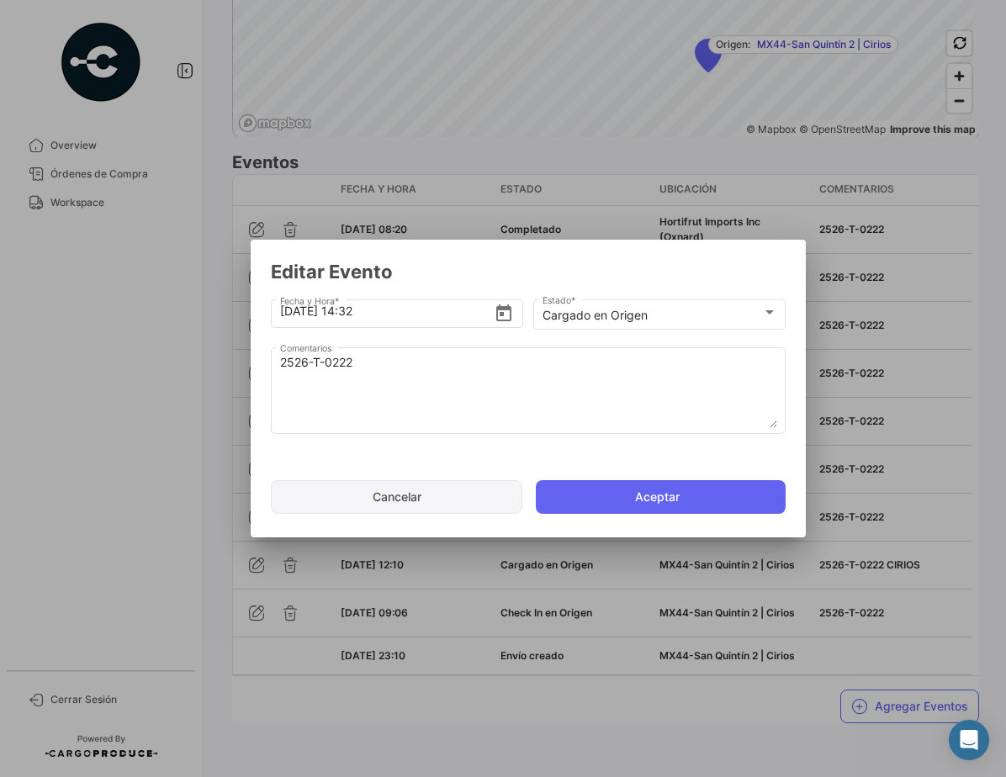
click at [373, 499] on button "Cancelar" at bounding box center [396, 497] width 251 height 34
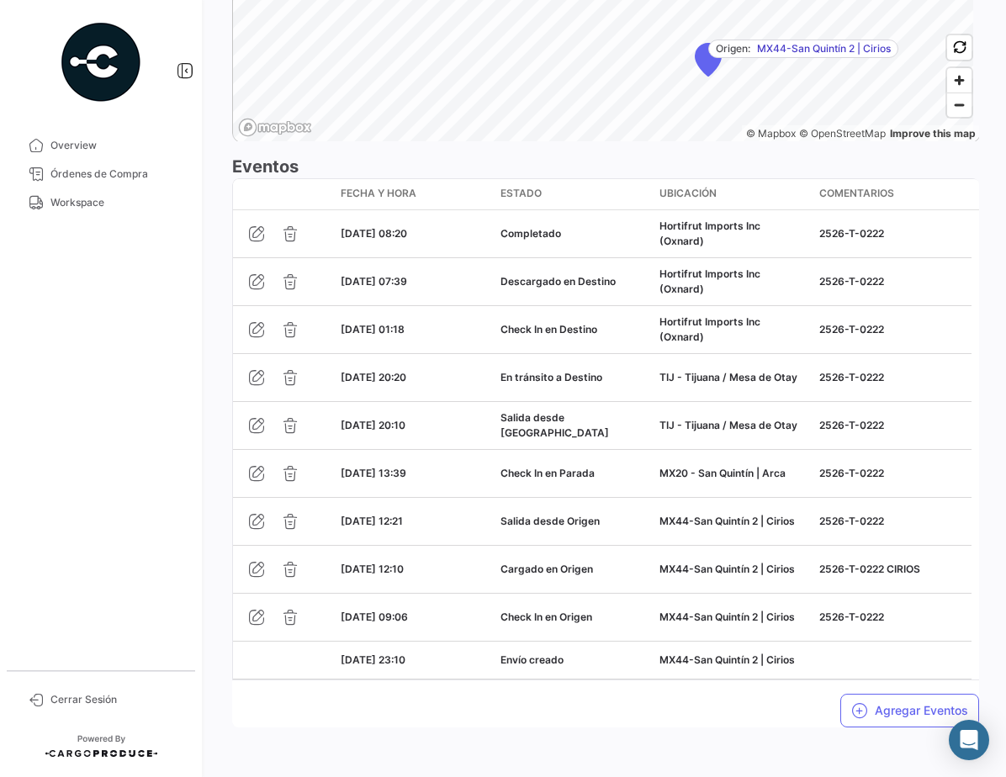
scroll to position [1371, 0]
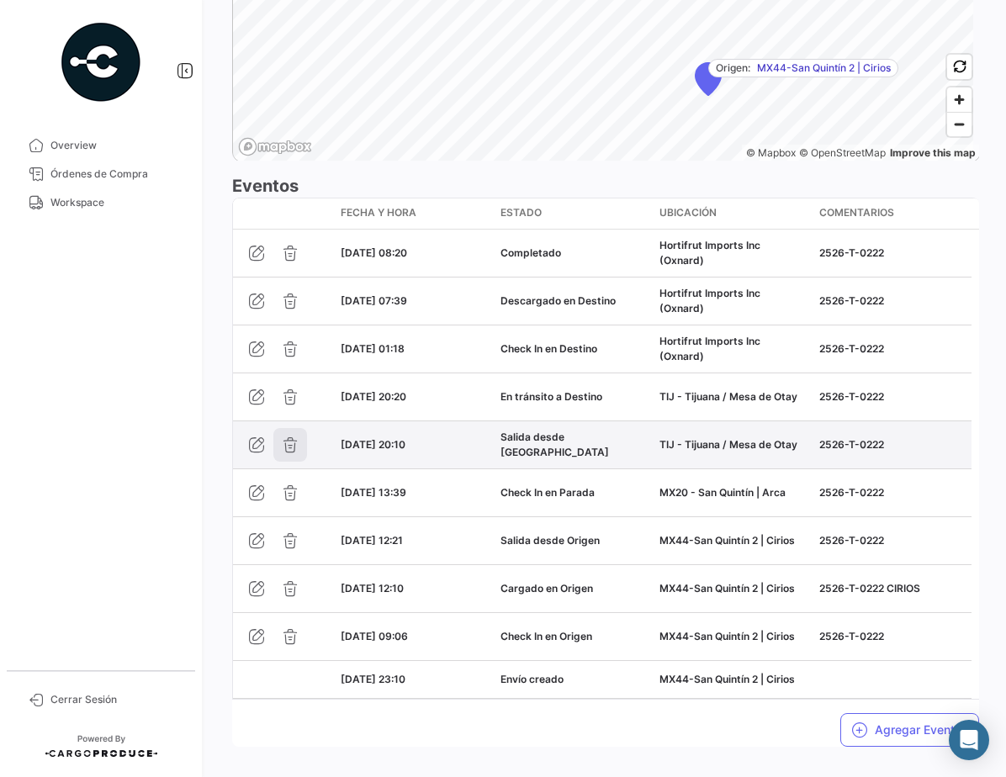
click at [291, 453] on icon "button" at bounding box center [290, 444] width 17 height 17
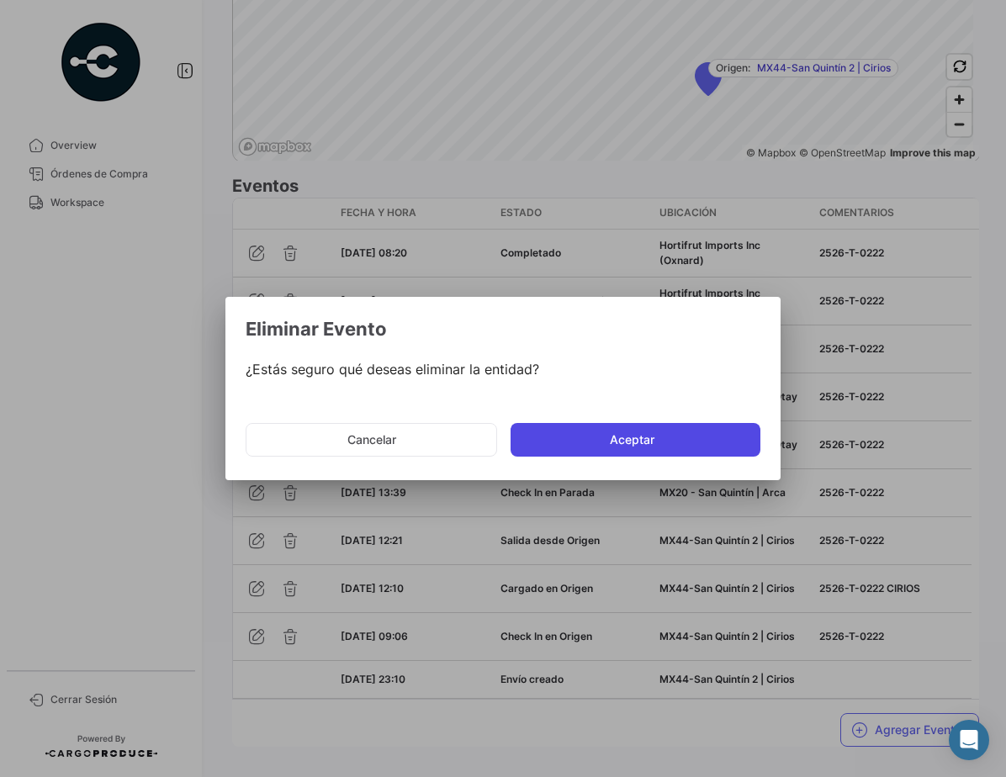
click at [585, 440] on button "Aceptar" at bounding box center [636, 440] width 250 height 34
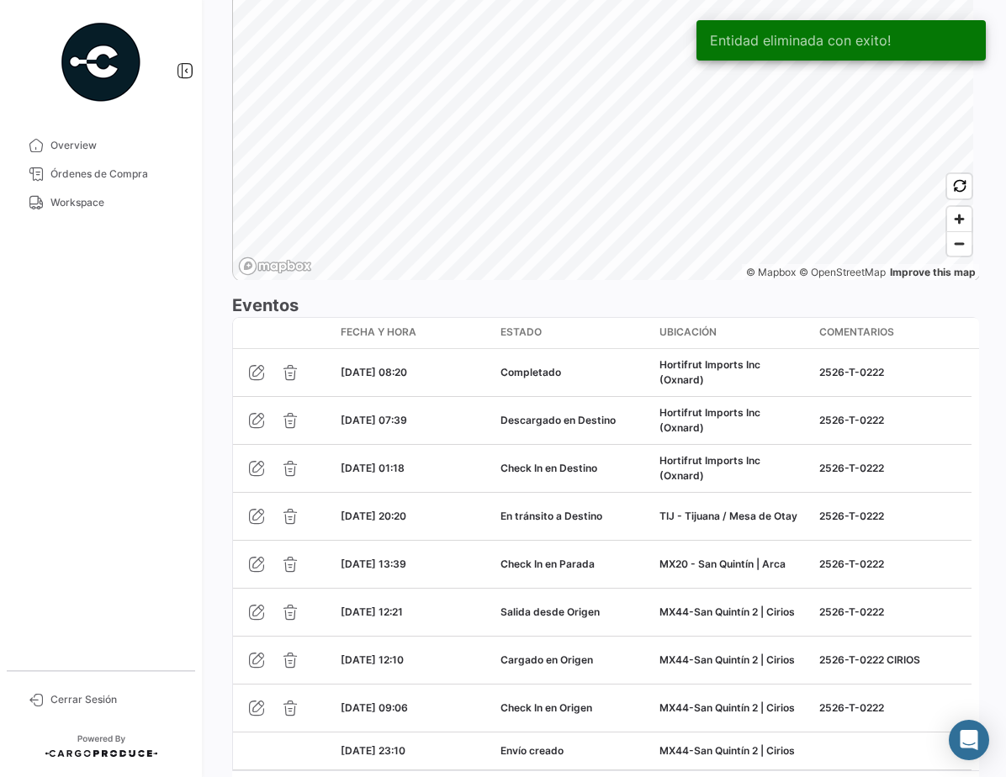
scroll to position [1377, 0]
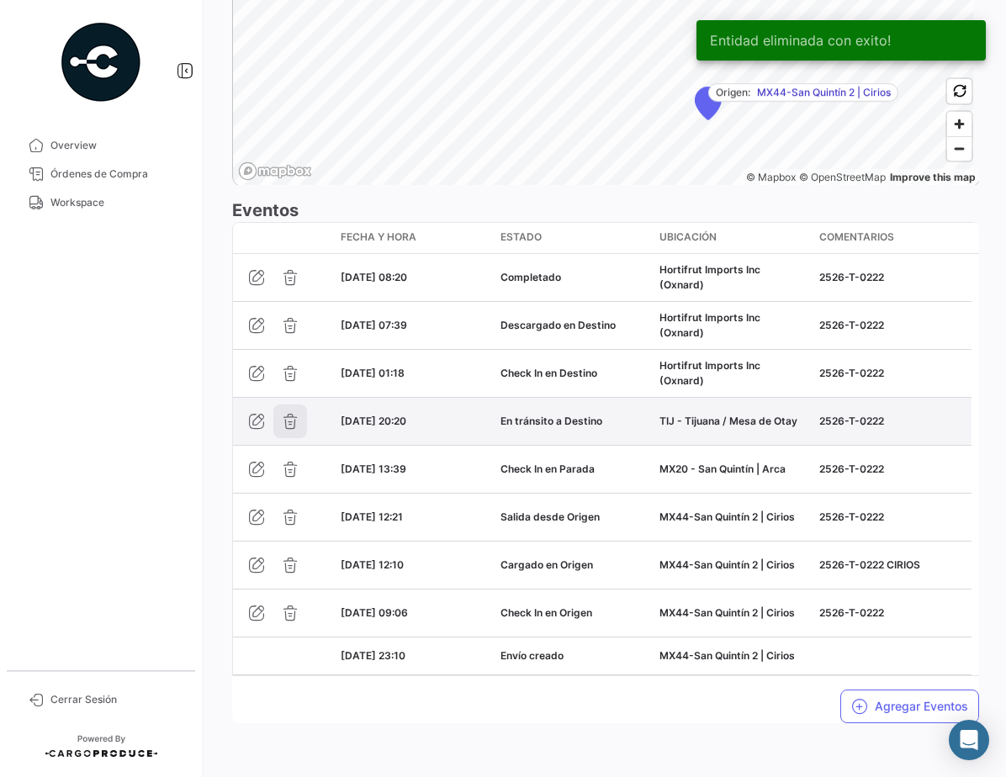
click at [287, 419] on icon "button" at bounding box center [290, 421] width 17 height 17
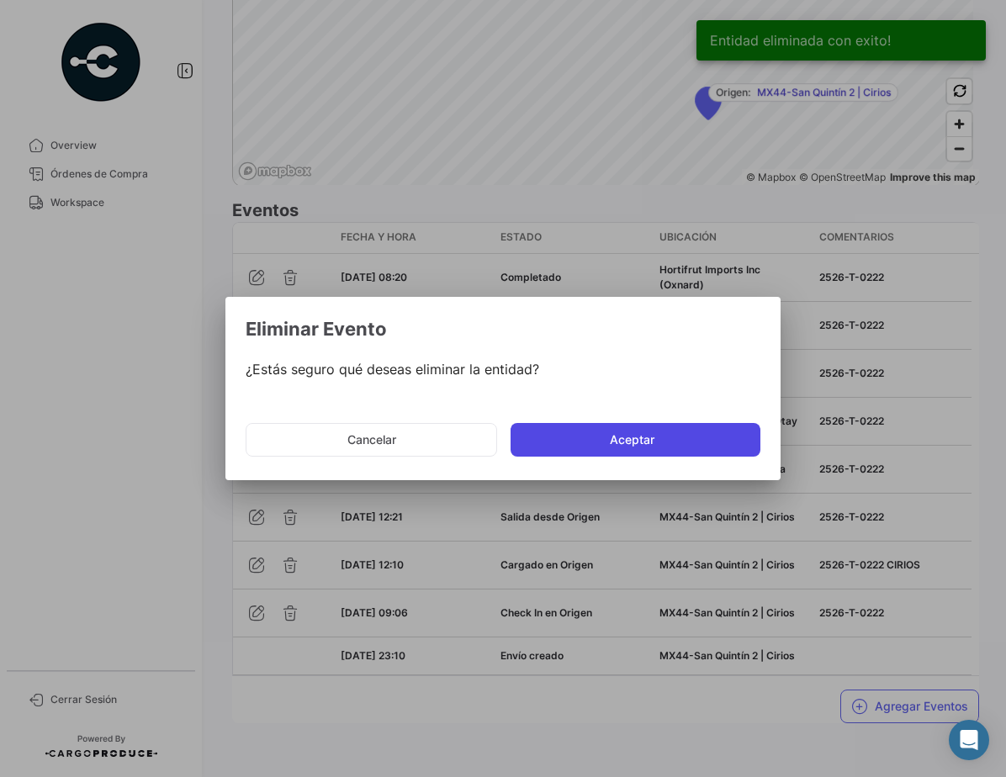
click at [627, 444] on button "Aceptar" at bounding box center [636, 440] width 250 height 34
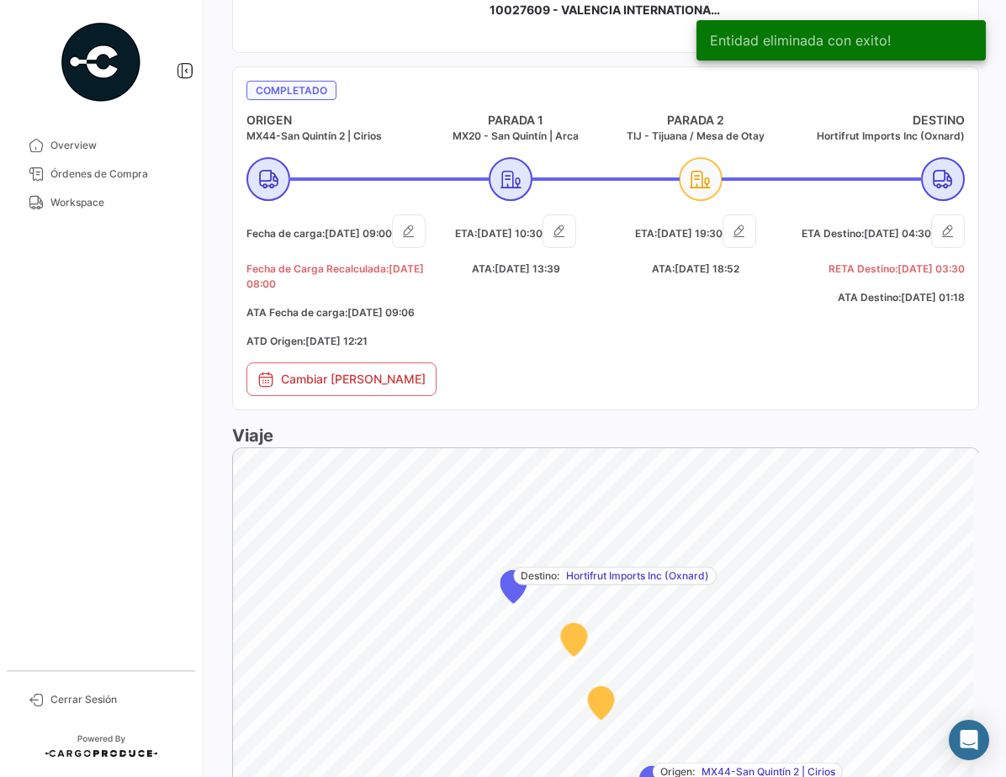
scroll to position [1329, 0]
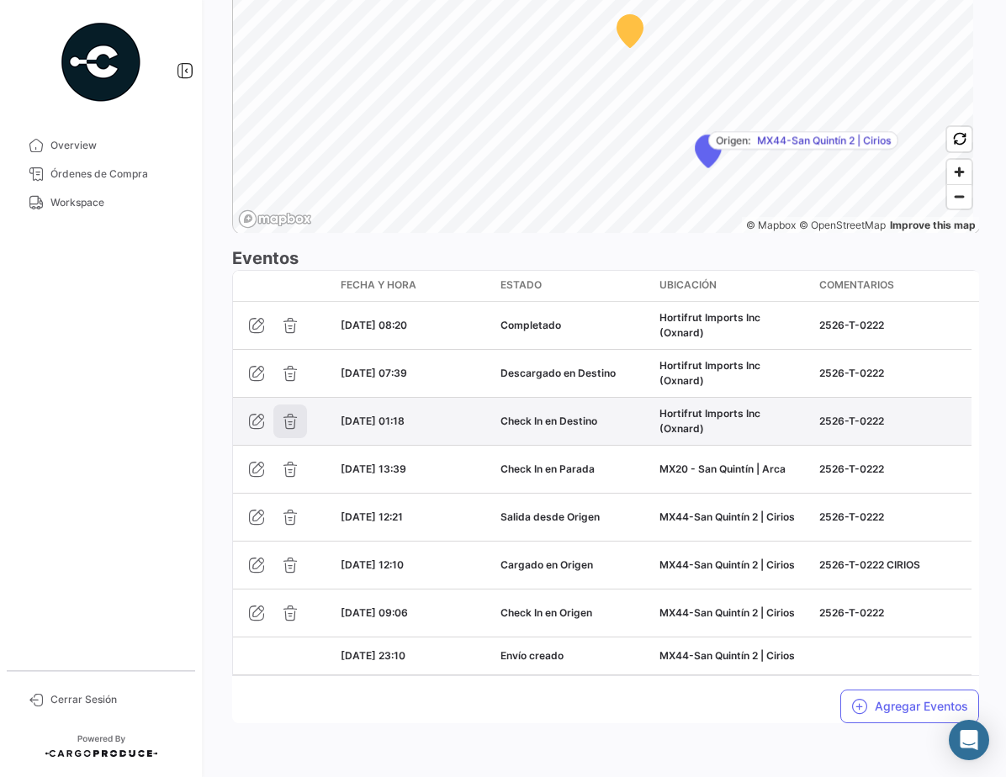
click at [286, 417] on icon "button" at bounding box center [290, 421] width 17 height 17
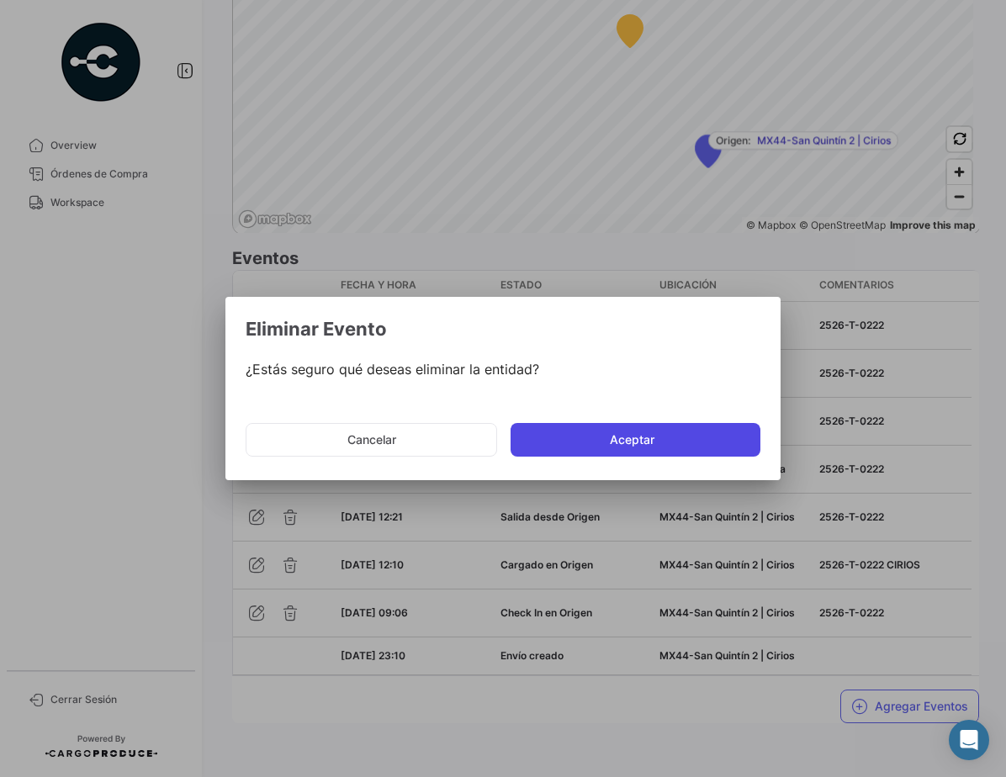
click at [638, 436] on button "Aceptar" at bounding box center [636, 440] width 250 height 34
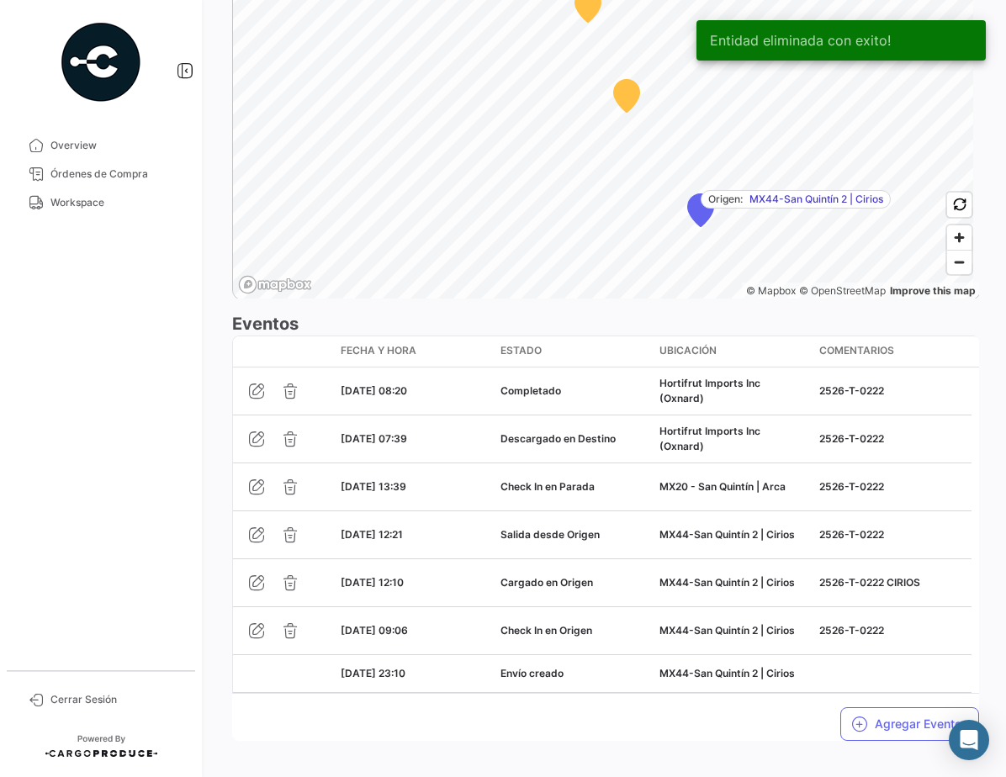
scroll to position [1281, 0]
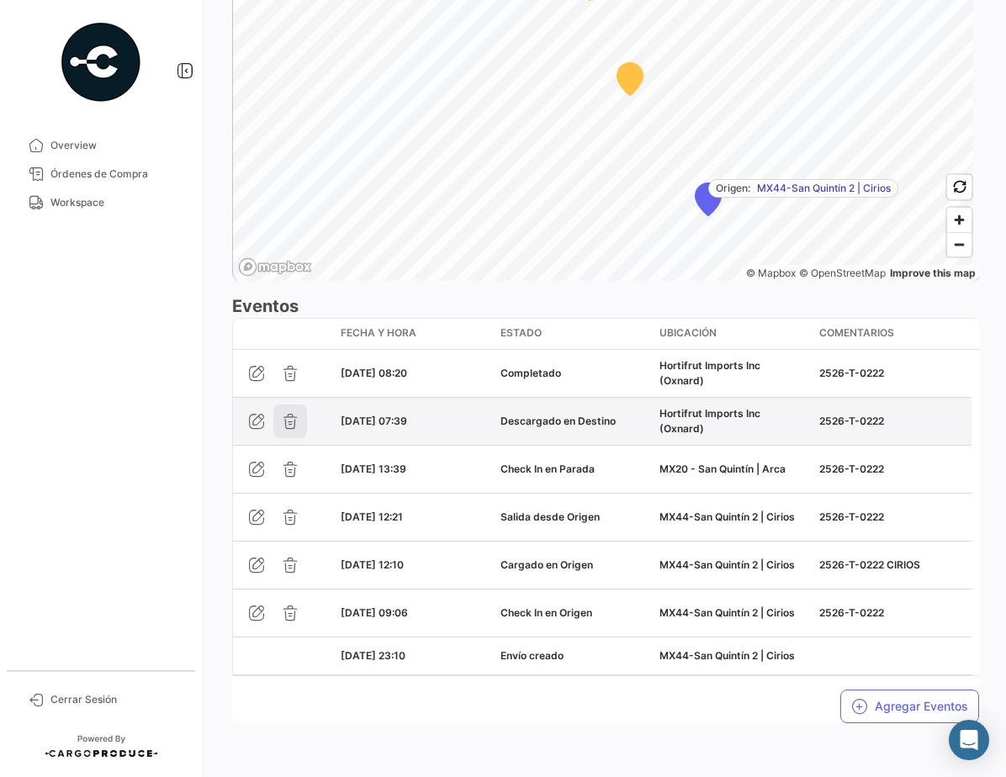
click at [296, 420] on icon "button" at bounding box center [290, 421] width 17 height 17
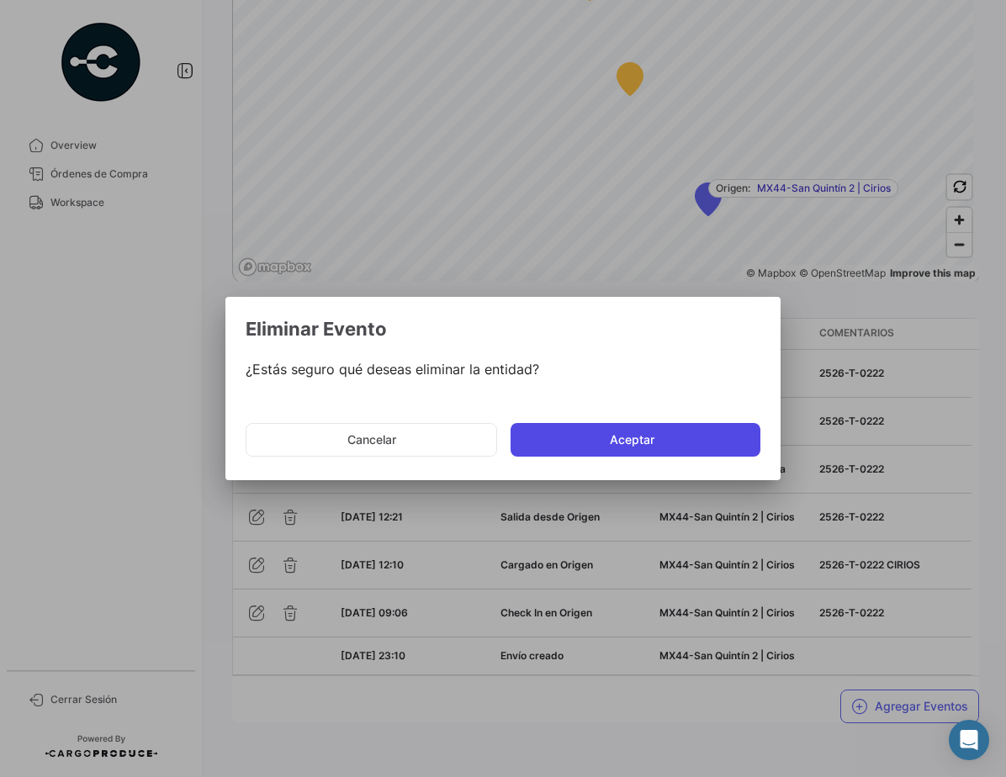
click at [673, 441] on button "Aceptar" at bounding box center [636, 440] width 250 height 34
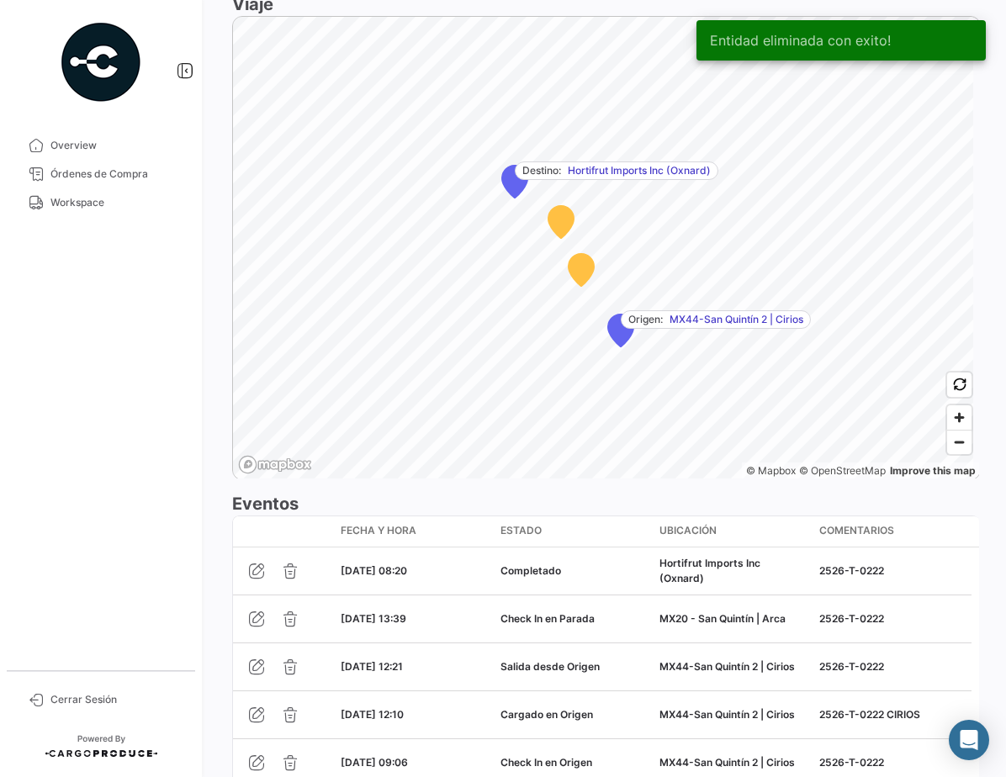
scroll to position [1230, 0]
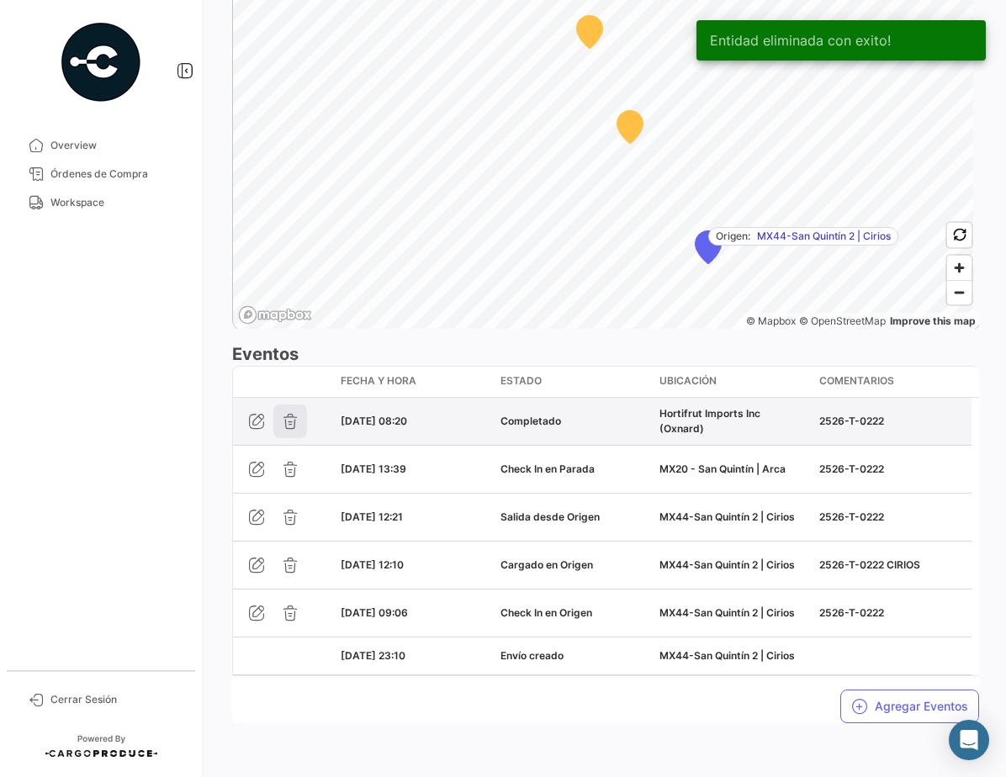
click at [284, 422] on icon "button" at bounding box center [290, 421] width 17 height 17
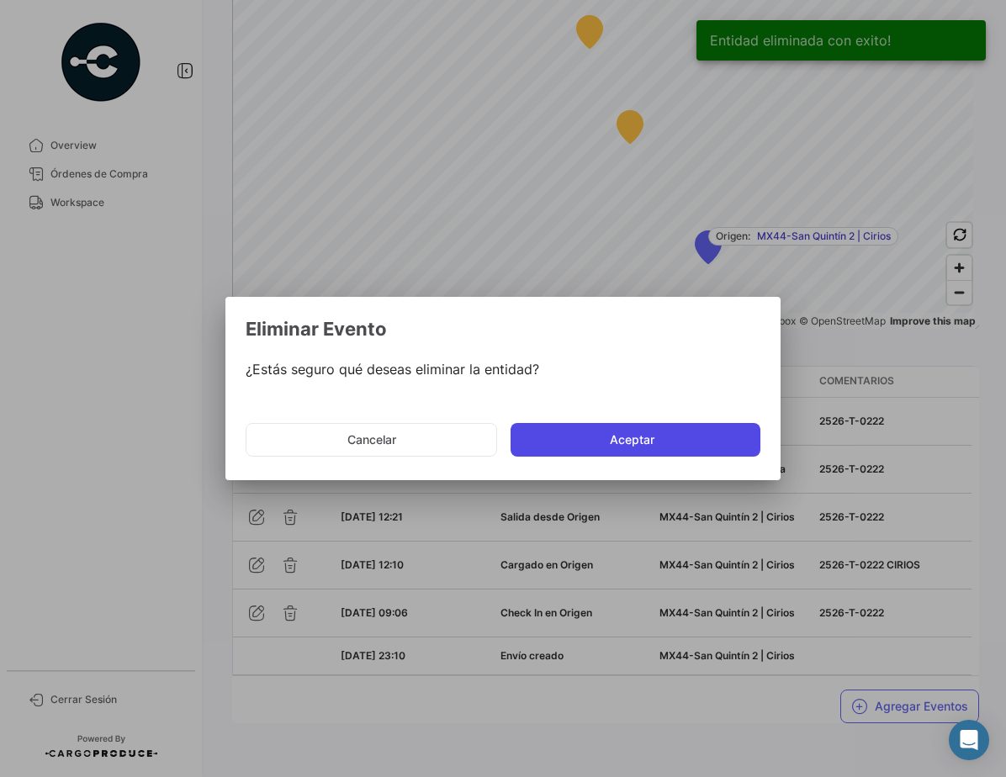
click at [633, 445] on button "Aceptar" at bounding box center [636, 440] width 250 height 34
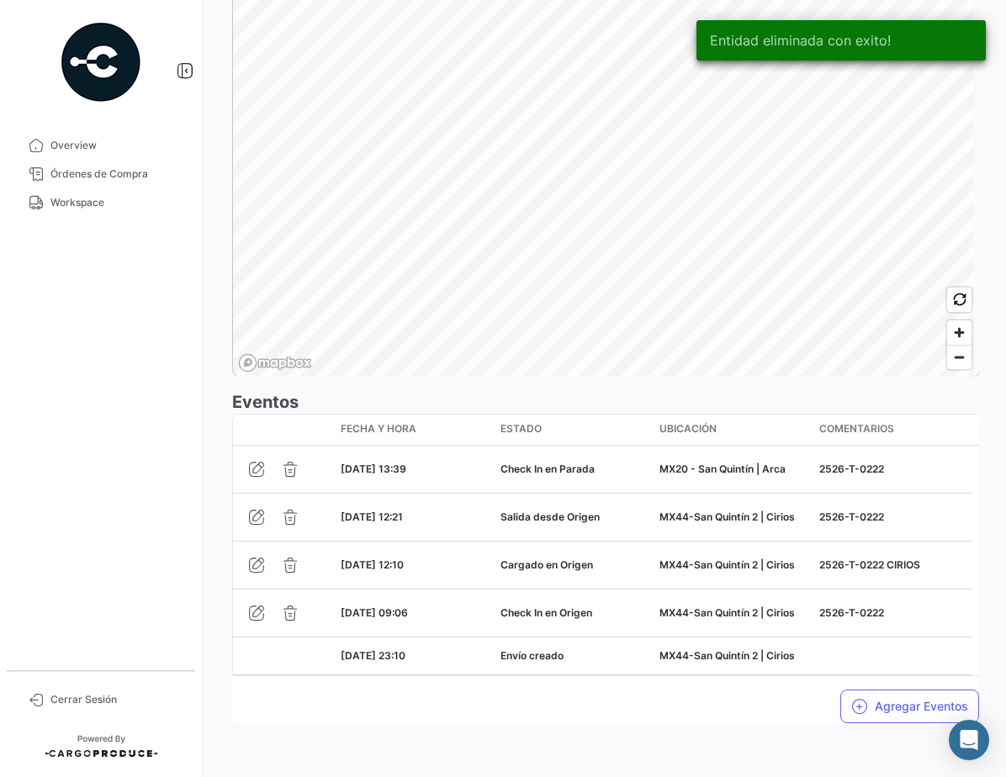
scroll to position [1185, 0]
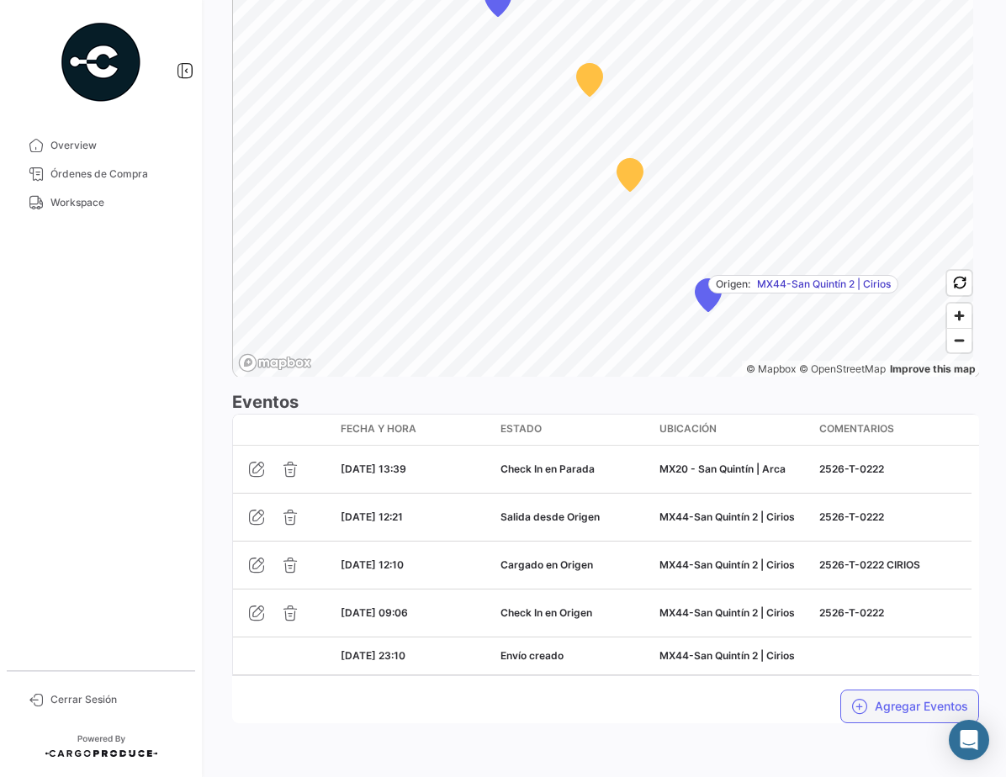
click at [904, 716] on button "Agregar Eventos" at bounding box center [909, 707] width 139 height 34
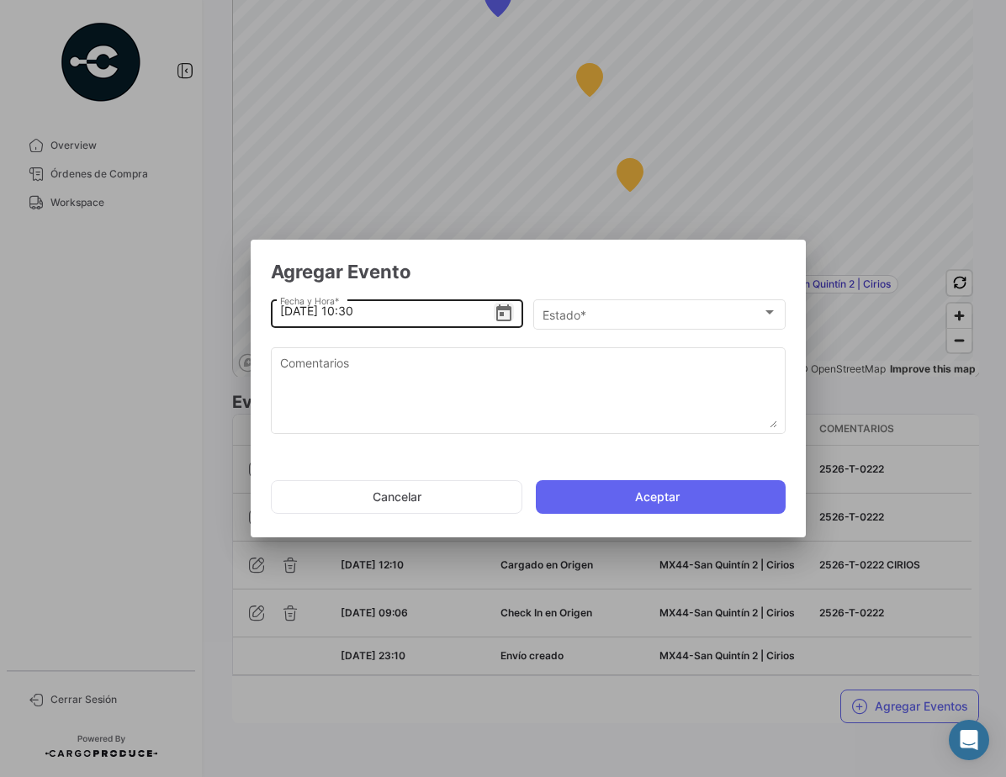
click at [502, 315] on icon "Open calendar" at bounding box center [503, 312] width 15 height 17
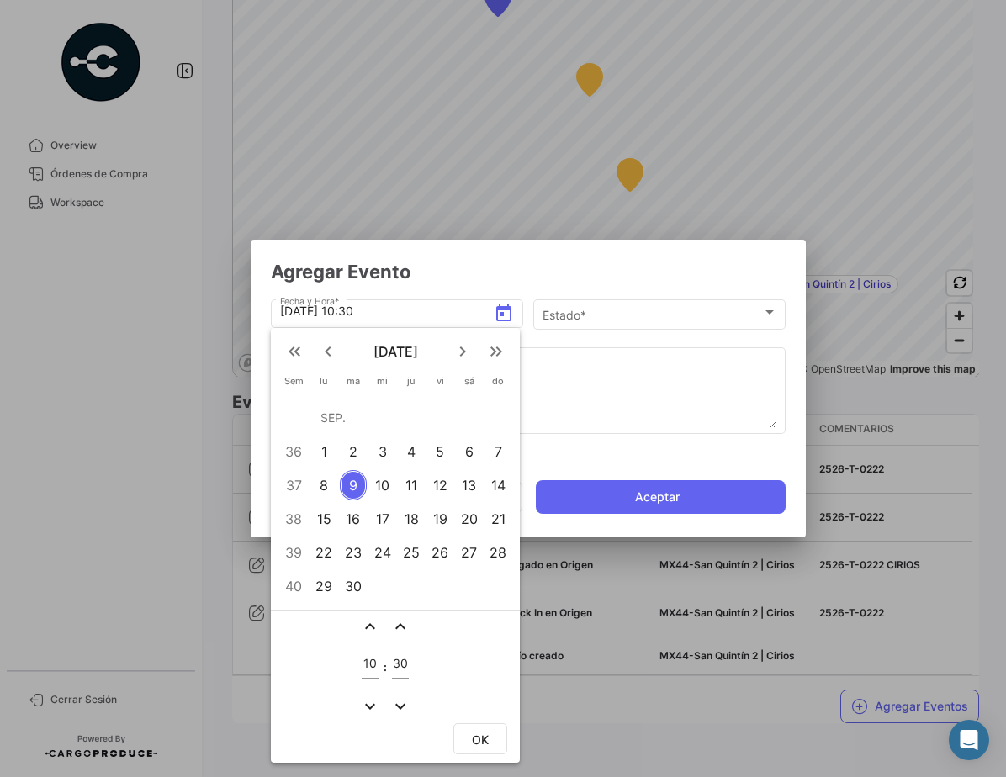
click at [699, 722] on div at bounding box center [503, 388] width 1006 height 777
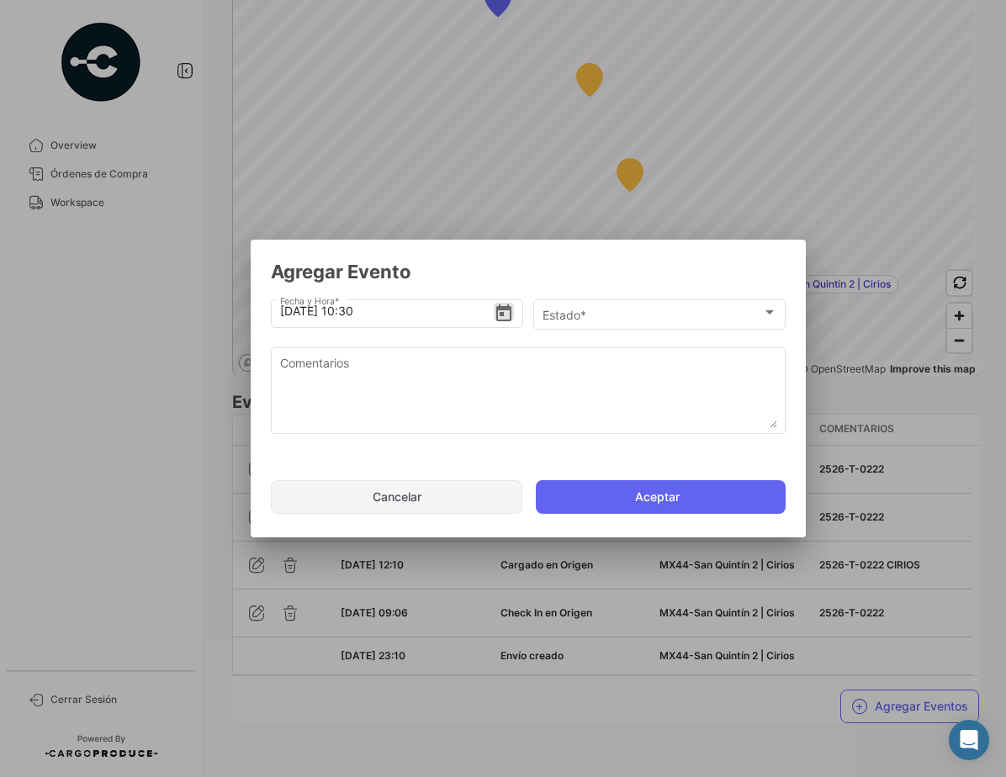
click at [471, 491] on button "Cancelar" at bounding box center [396, 497] width 251 height 34
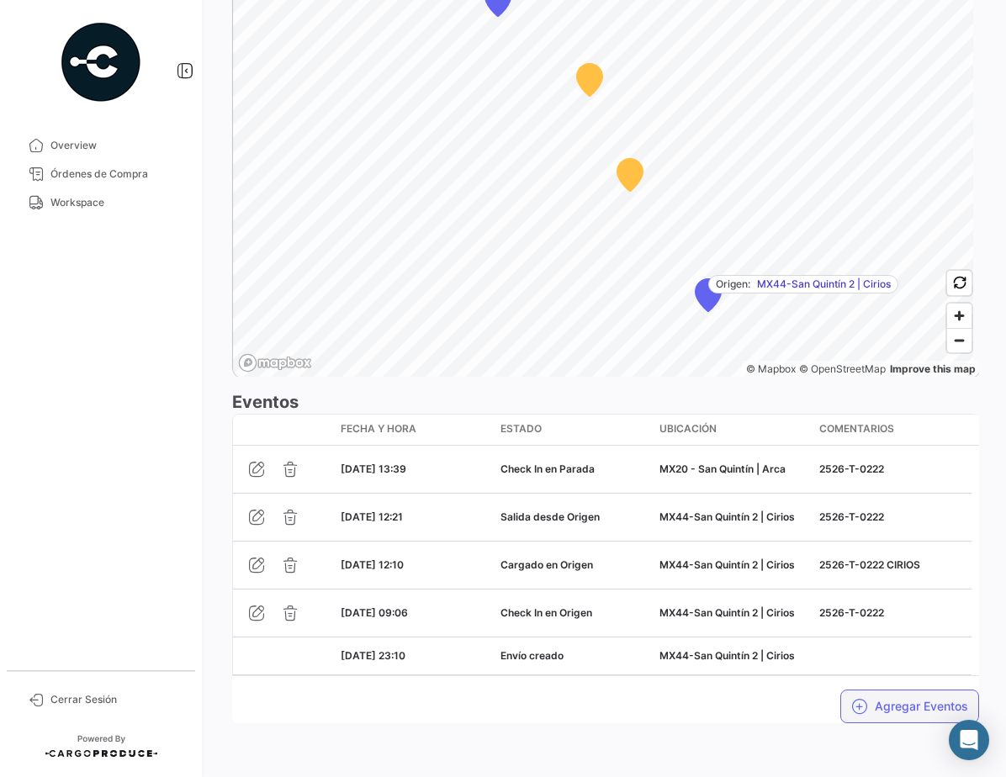
click at [870, 700] on button "Agregar Eventos" at bounding box center [909, 707] width 139 height 34
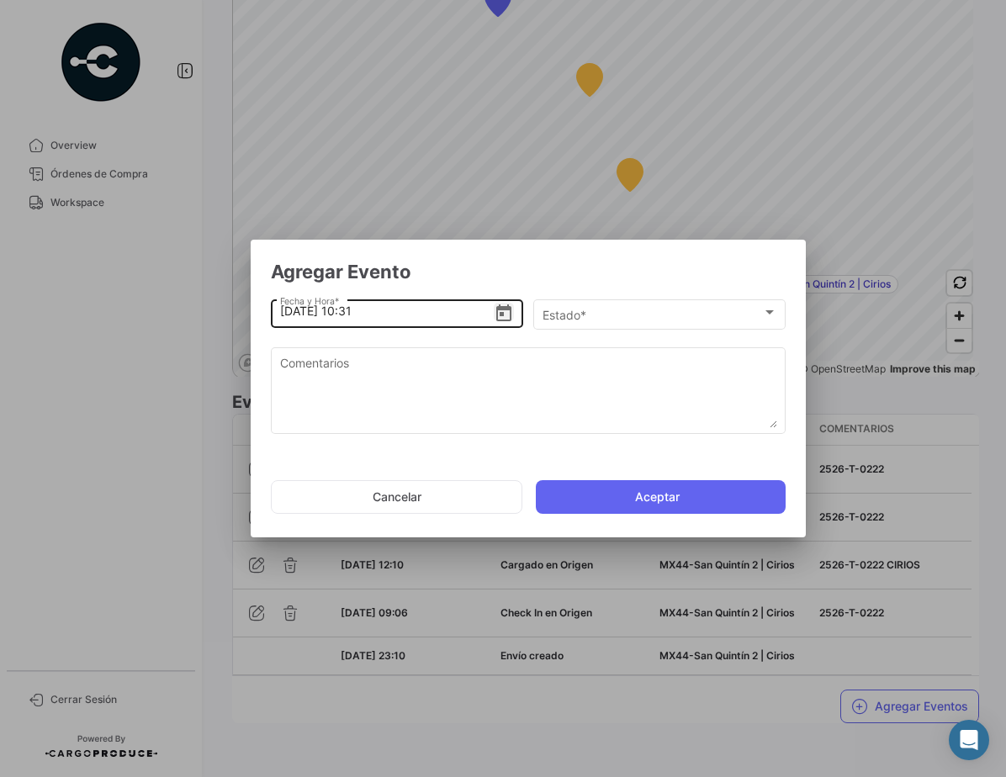
click at [506, 307] on icon "Open calendar" at bounding box center [503, 312] width 15 height 17
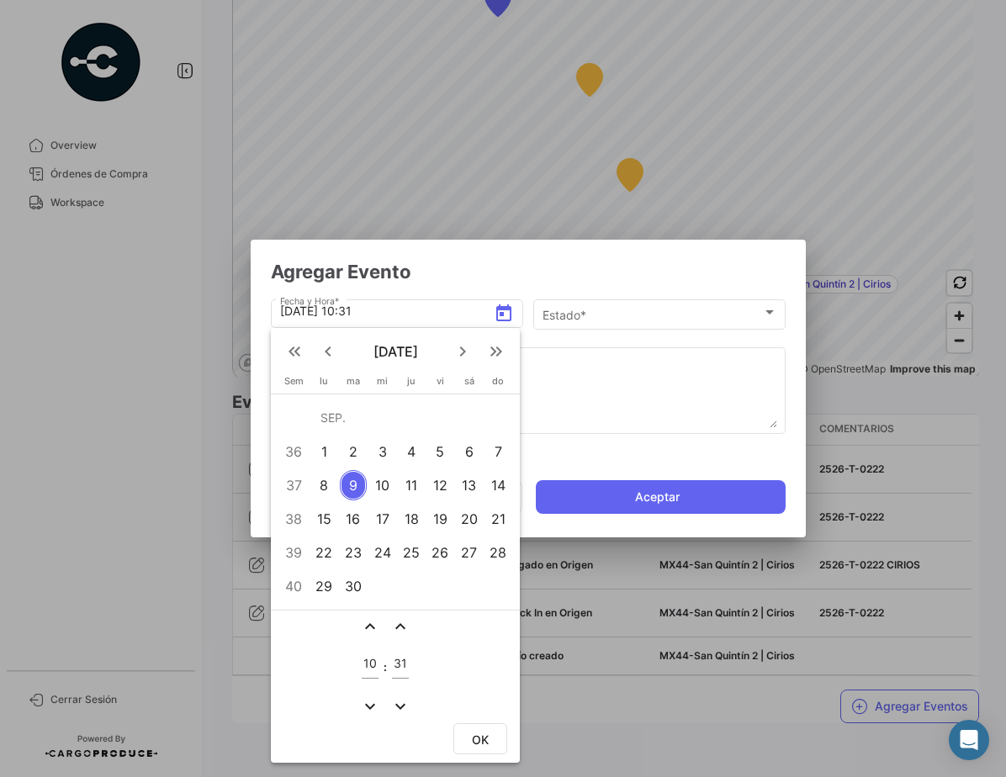
click at [436, 449] on div "5" at bounding box center [440, 451] width 26 height 30
click at [370, 625] on mat-icon "expand_less" at bounding box center [370, 626] width 20 height 20
click at [368, 627] on mat-icon "expand_less" at bounding box center [370, 626] width 20 height 20
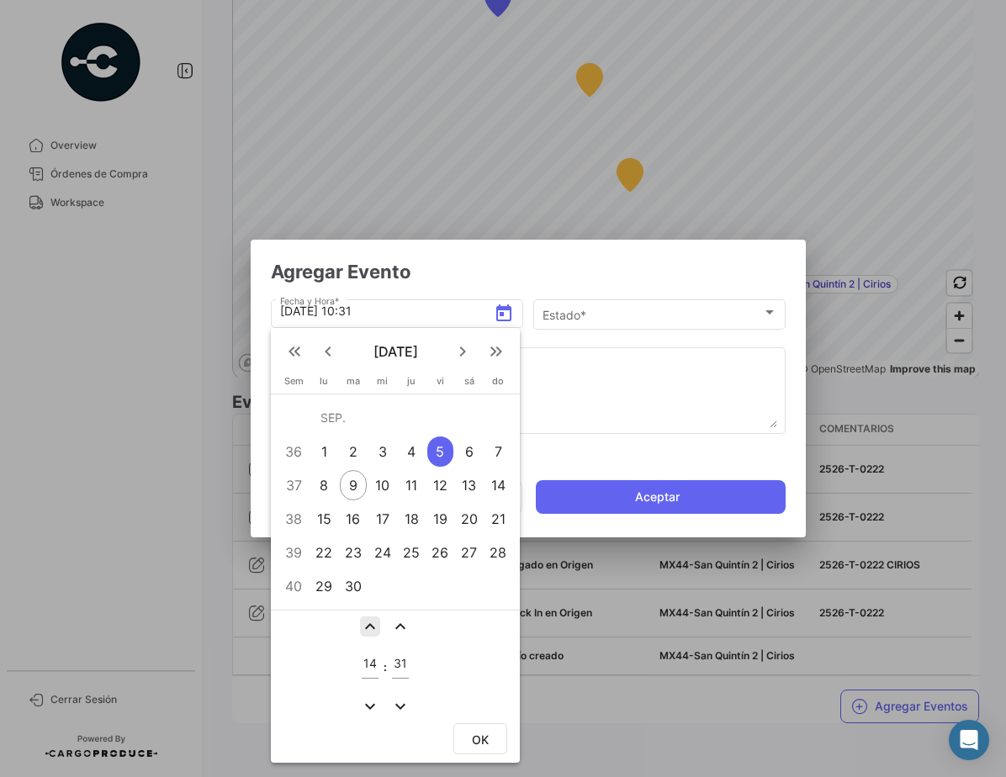
click at [368, 627] on mat-icon "expand_less" at bounding box center [370, 626] width 20 height 20
click at [368, 702] on mat-icon "expand_more" at bounding box center [370, 706] width 20 height 20
type input "14"
click at [400, 622] on mat-icon "expand_less" at bounding box center [400, 626] width 20 height 20
type input "32"
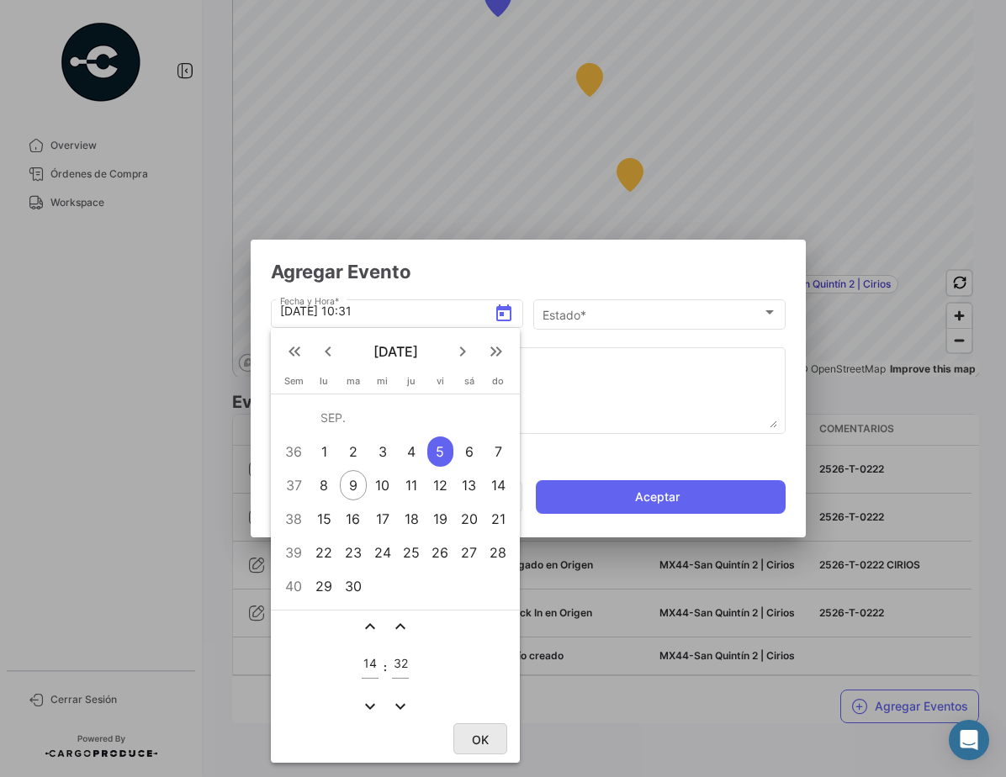
click at [480, 734] on span "OK" at bounding box center [480, 740] width 17 height 14
type input "[DATE] 14:32"
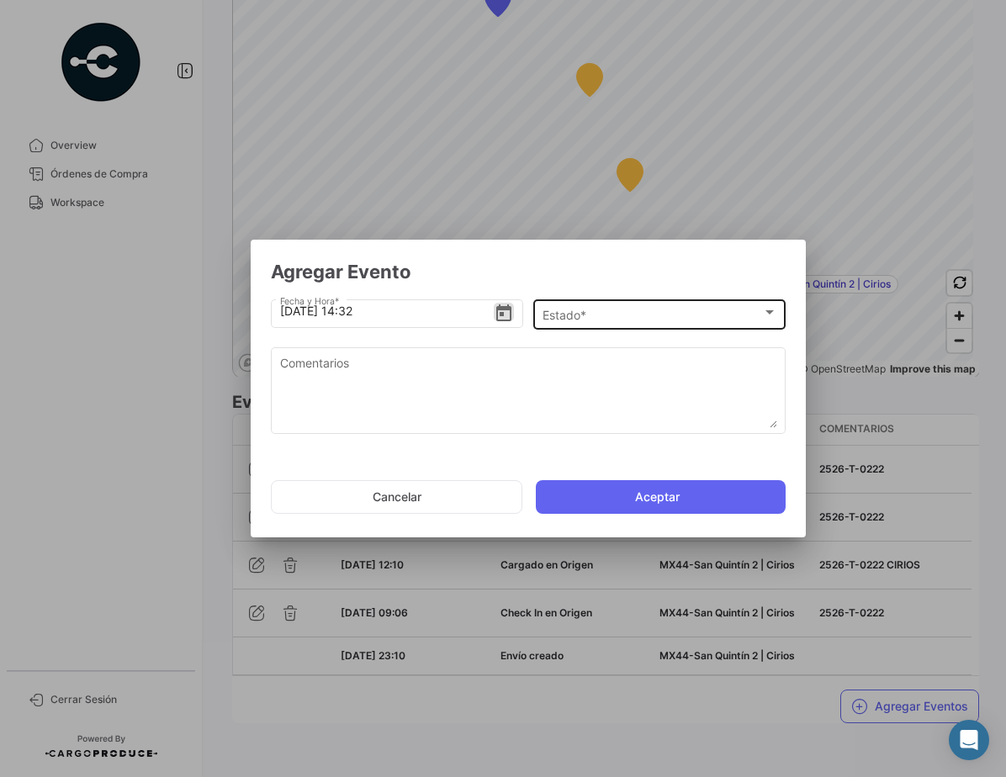
click at [620, 311] on div "Estado *" at bounding box center [652, 316] width 220 height 14
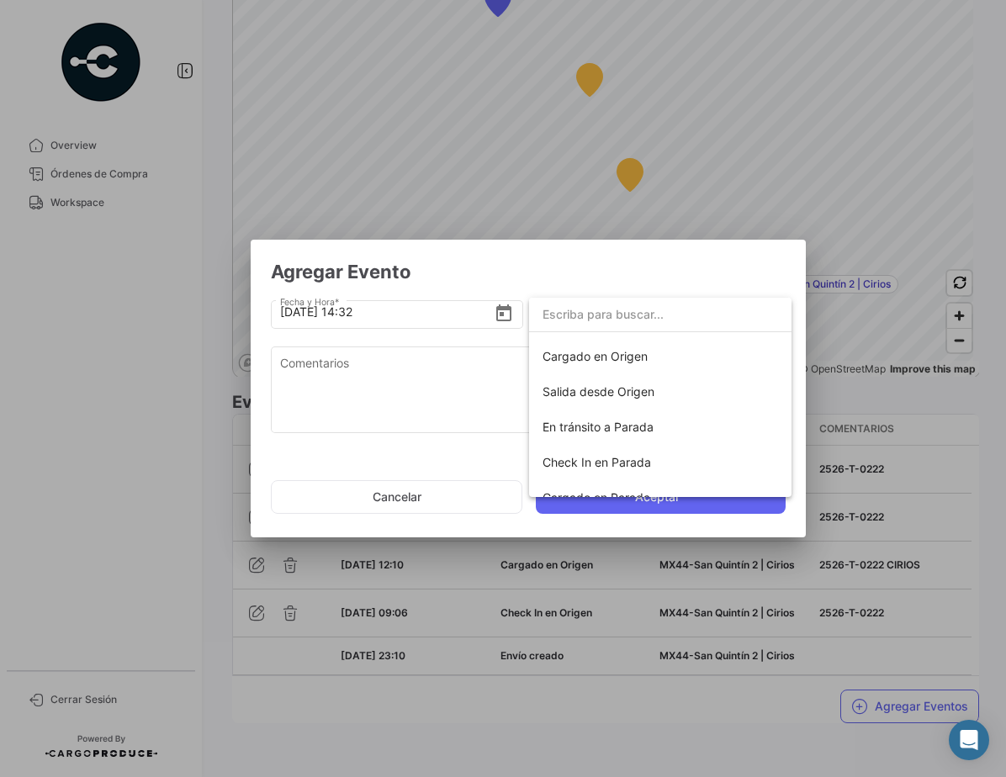
scroll to position [74, 0]
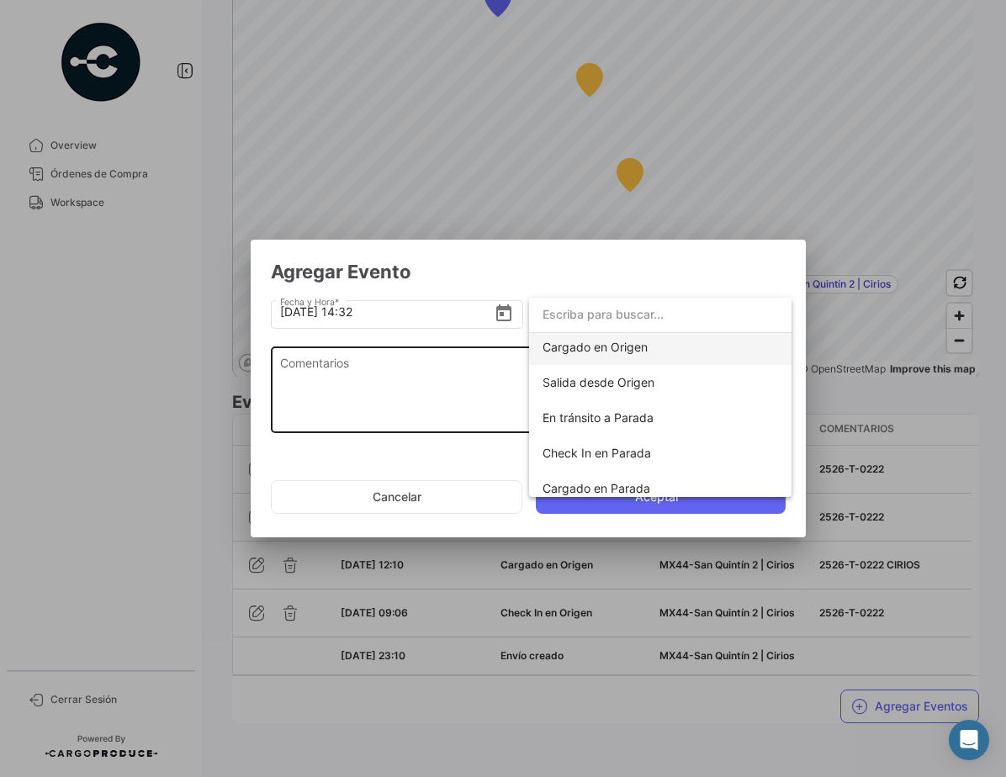
click at [642, 348] on span "Cargado en Origen" at bounding box center [594, 347] width 105 height 14
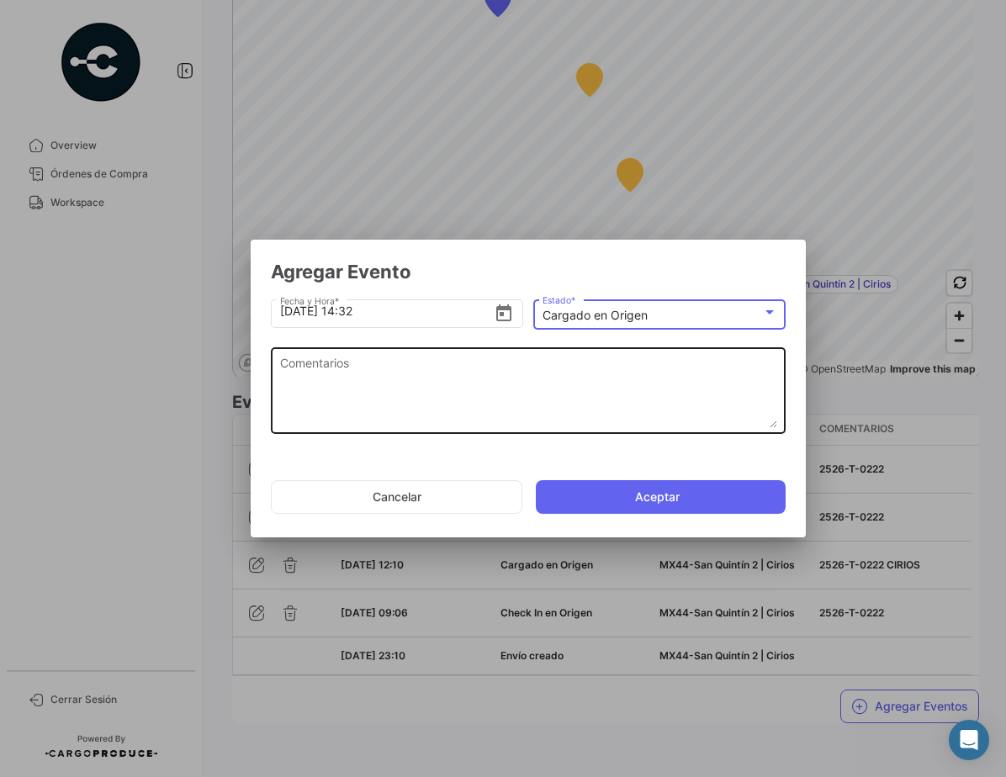
click at [473, 373] on textarea "Comentarios" at bounding box center [528, 391] width 497 height 74
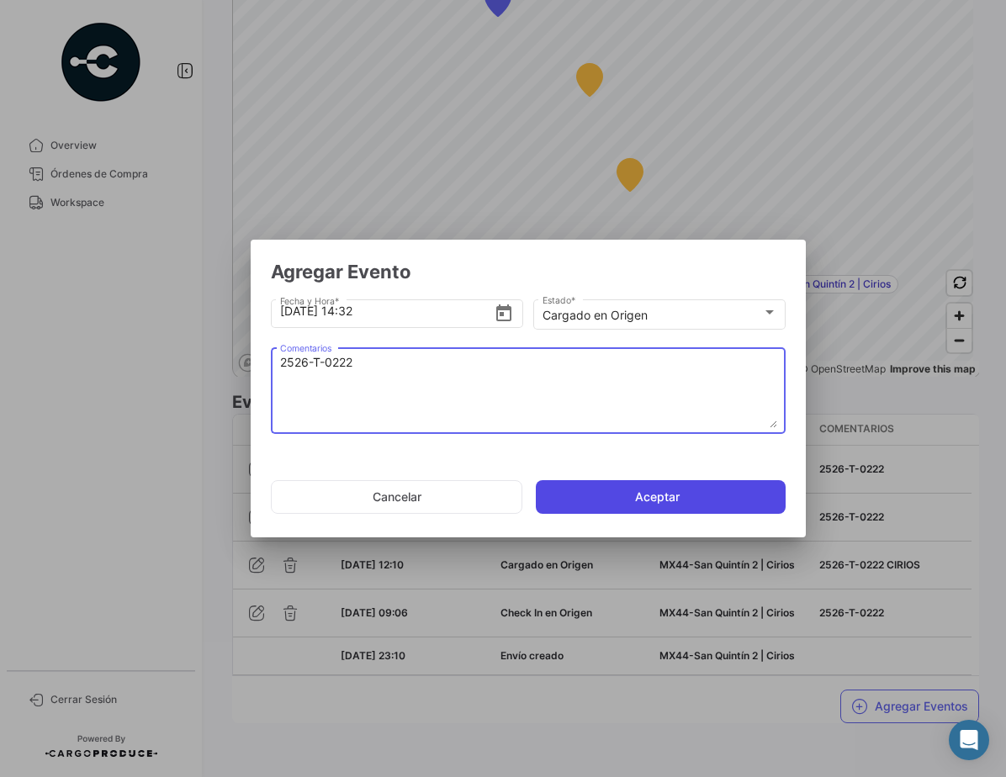
type textarea "2526-T-0222"
click at [688, 495] on button "Aceptar" at bounding box center [661, 497] width 250 height 34
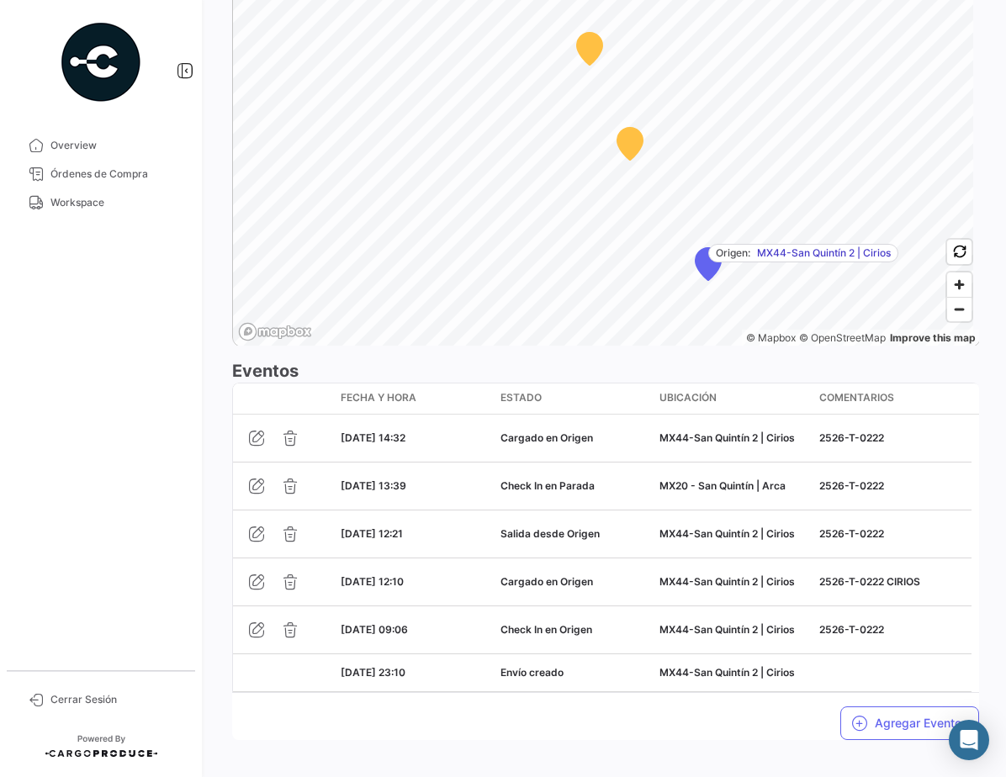
scroll to position [1233, 0]
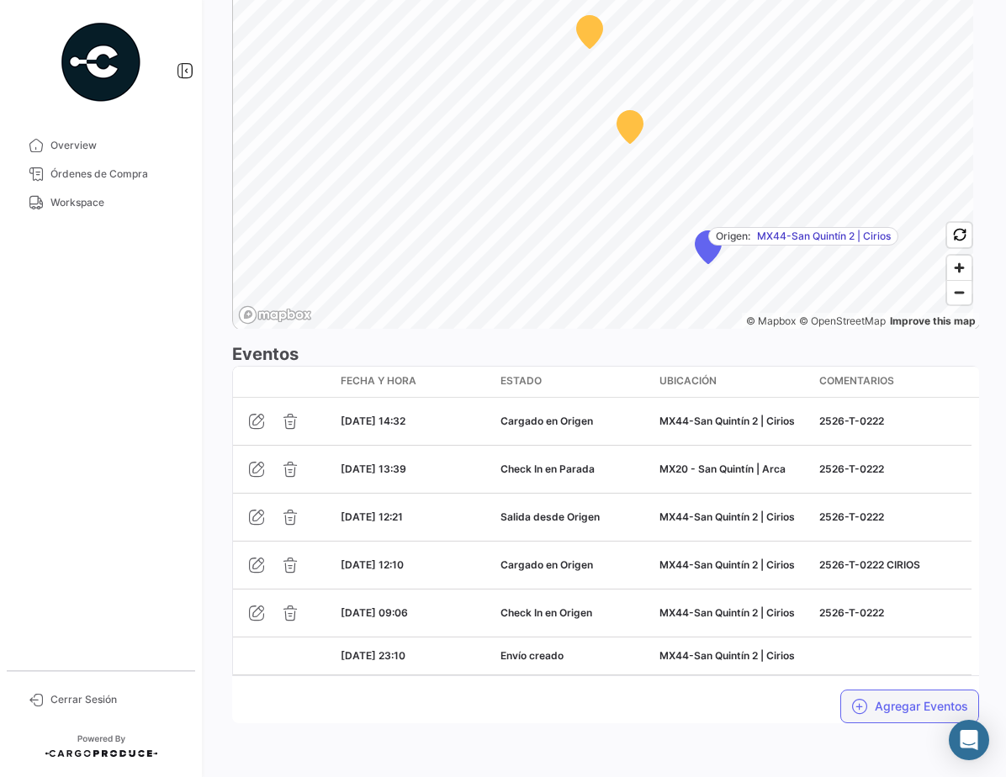
click at [892, 697] on button "Agregar Eventos" at bounding box center [909, 707] width 139 height 34
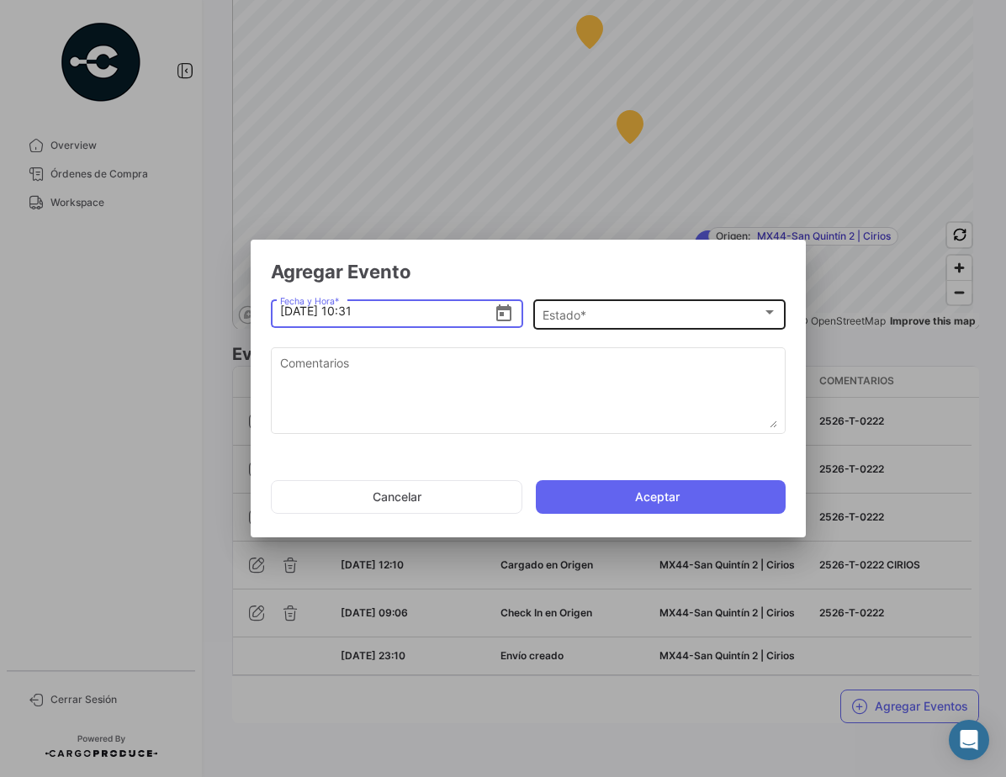
click at [622, 315] on div "Estado *" at bounding box center [652, 316] width 220 height 14
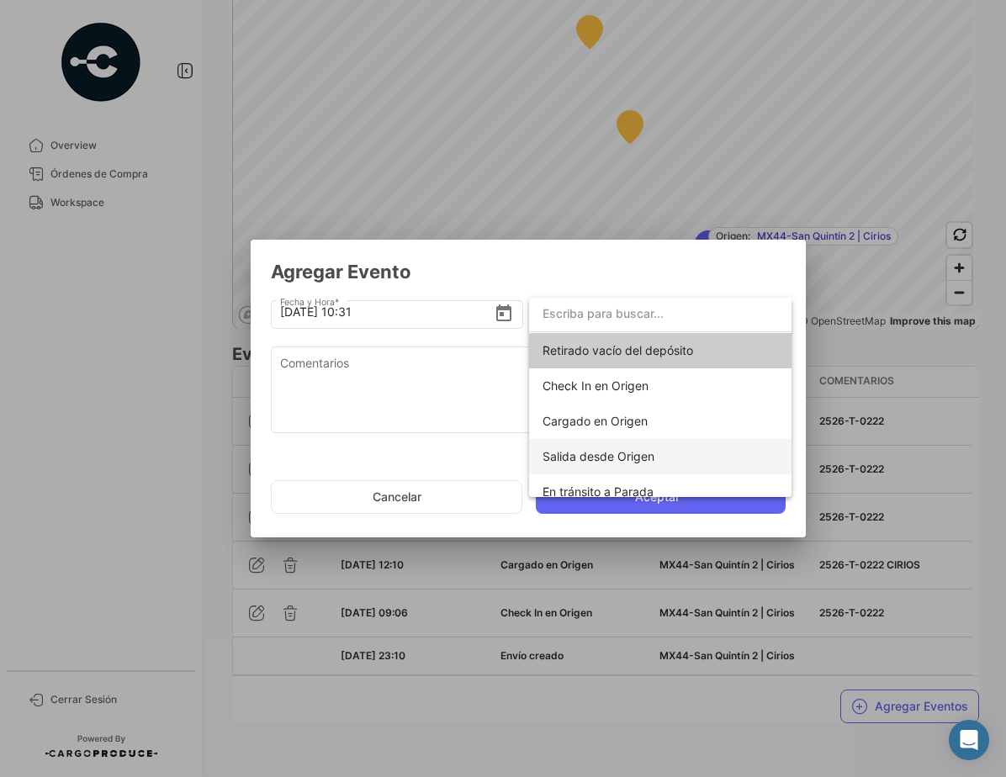
click at [651, 459] on span "Salida desde Origen" at bounding box center [598, 456] width 112 height 14
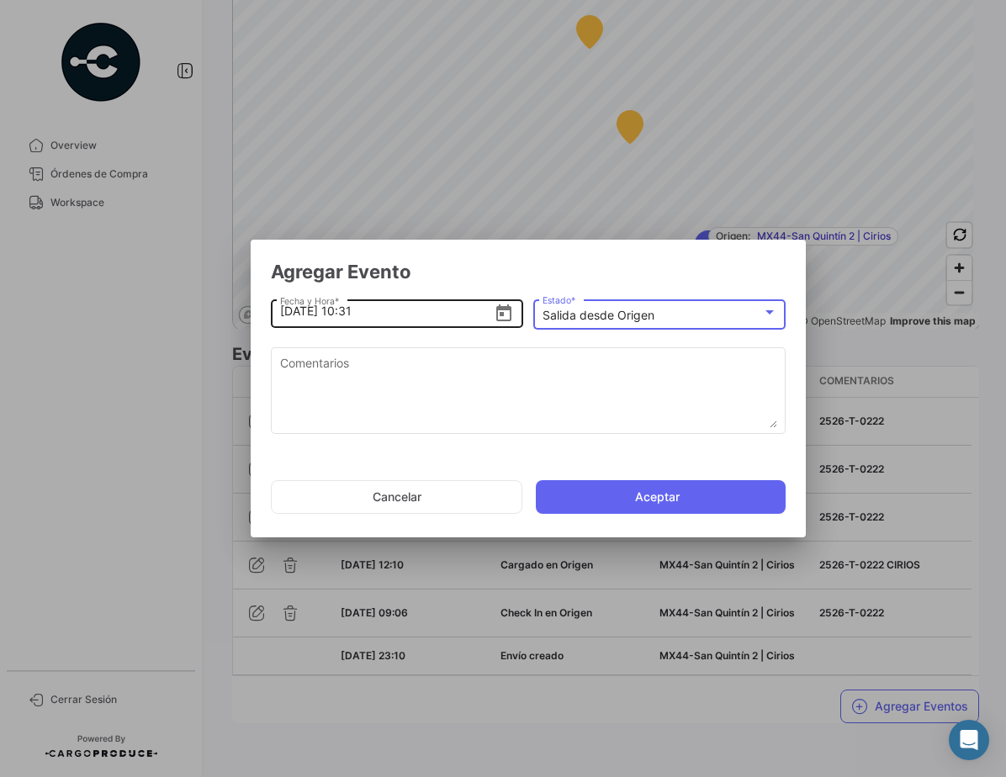
click at [504, 309] on icon "Open calendar" at bounding box center [503, 312] width 15 height 17
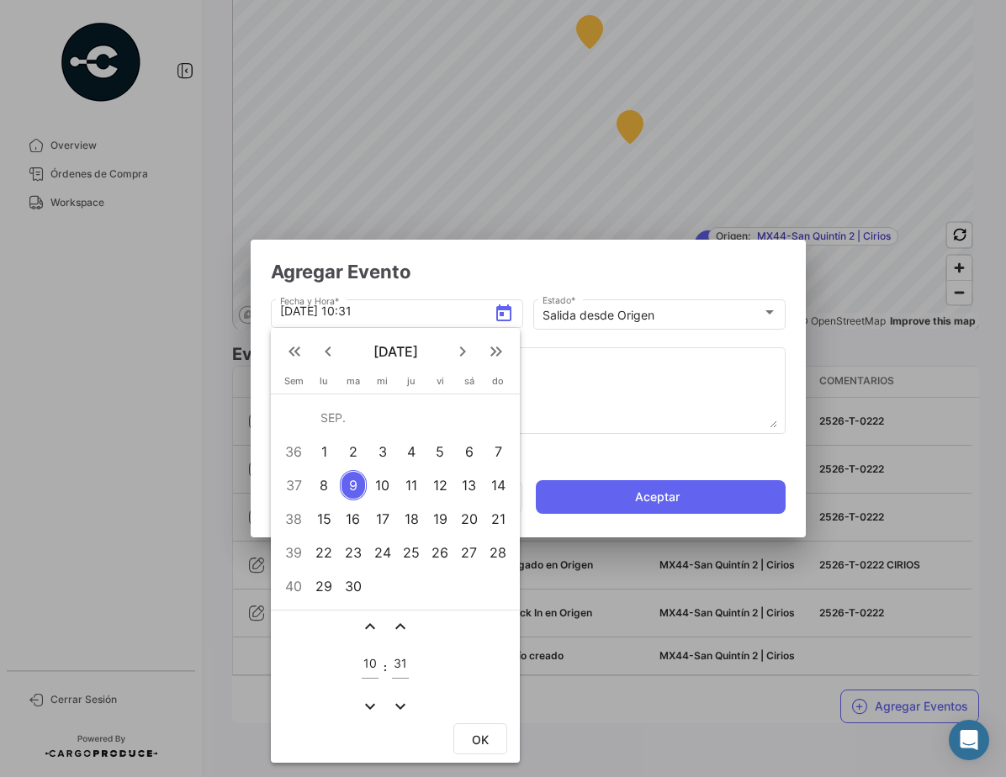
click at [435, 451] on div "5" at bounding box center [440, 451] width 26 height 30
click at [368, 627] on mat-icon "expand_less" at bounding box center [370, 626] width 20 height 20
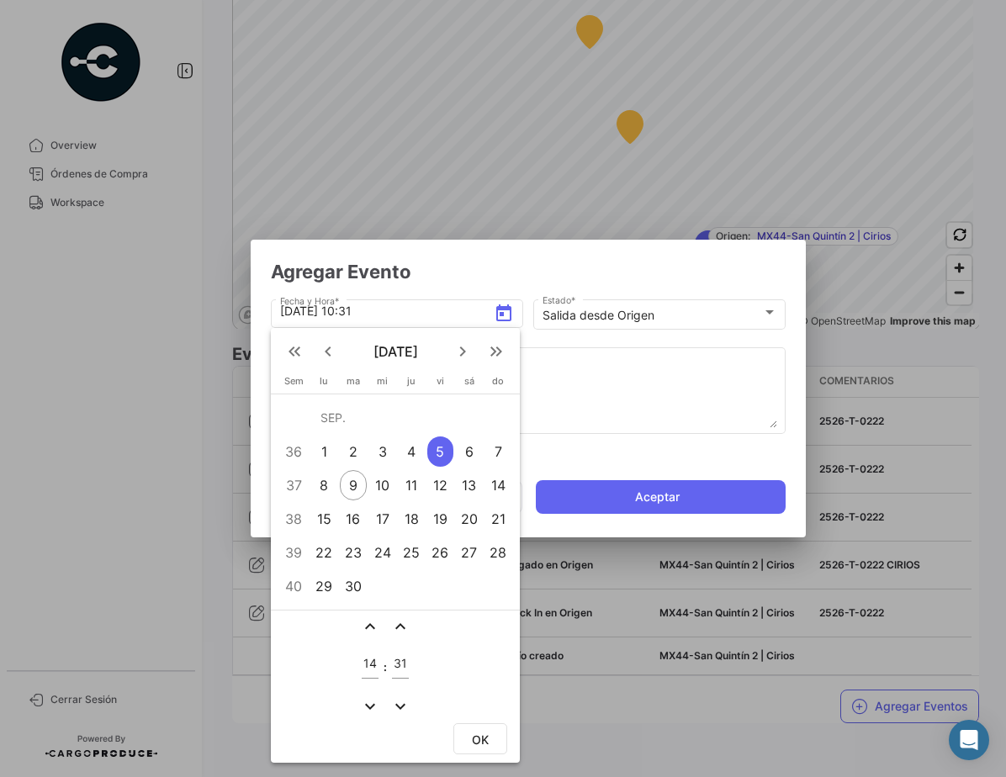
click at [368, 705] on mat-icon "expand_more" at bounding box center [370, 706] width 20 height 20
click at [370, 624] on mat-icon "expand_less" at bounding box center [370, 626] width 20 height 20
type input "14"
click at [399, 629] on mat-icon "expand_less" at bounding box center [400, 626] width 20 height 20
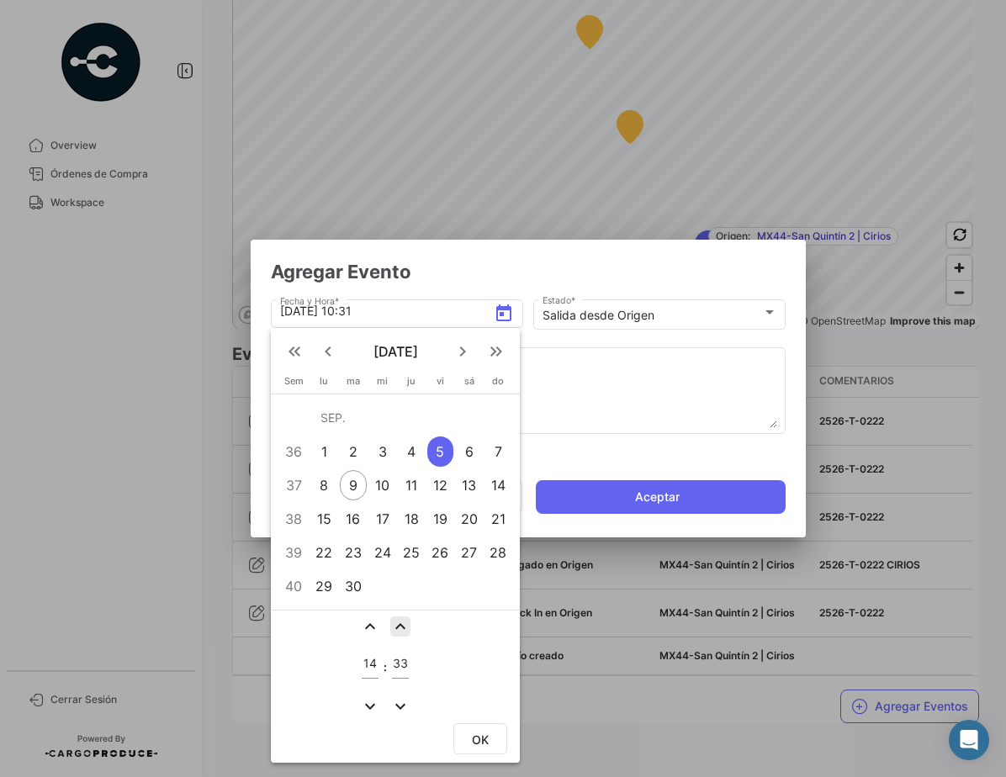
click at [399, 629] on mat-icon "expand_less" at bounding box center [400, 626] width 20 height 20
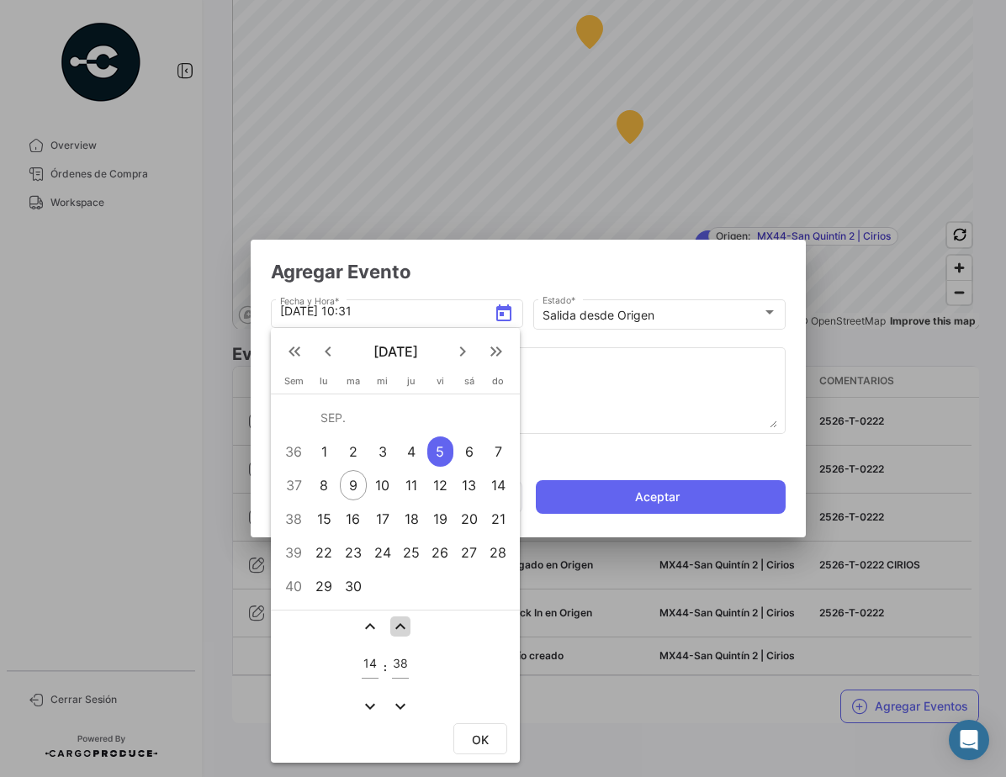
click at [399, 629] on mat-icon "expand_less" at bounding box center [400, 626] width 20 height 20
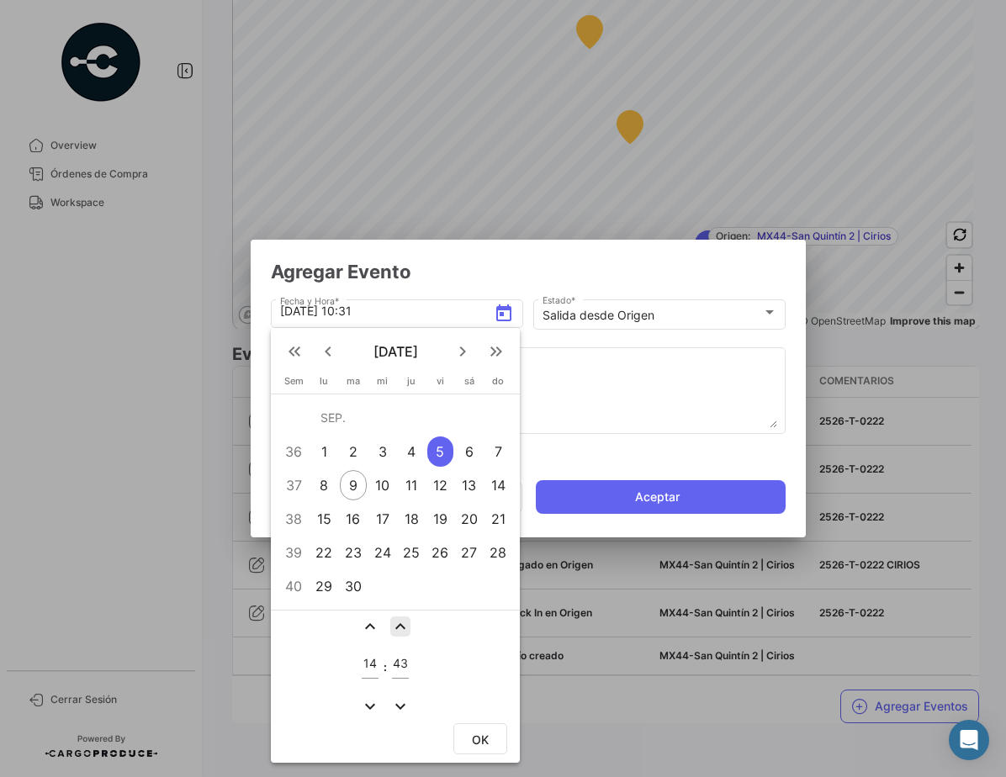
click at [399, 629] on mat-icon "expand_less" at bounding box center [400, 626] width 20 height 20
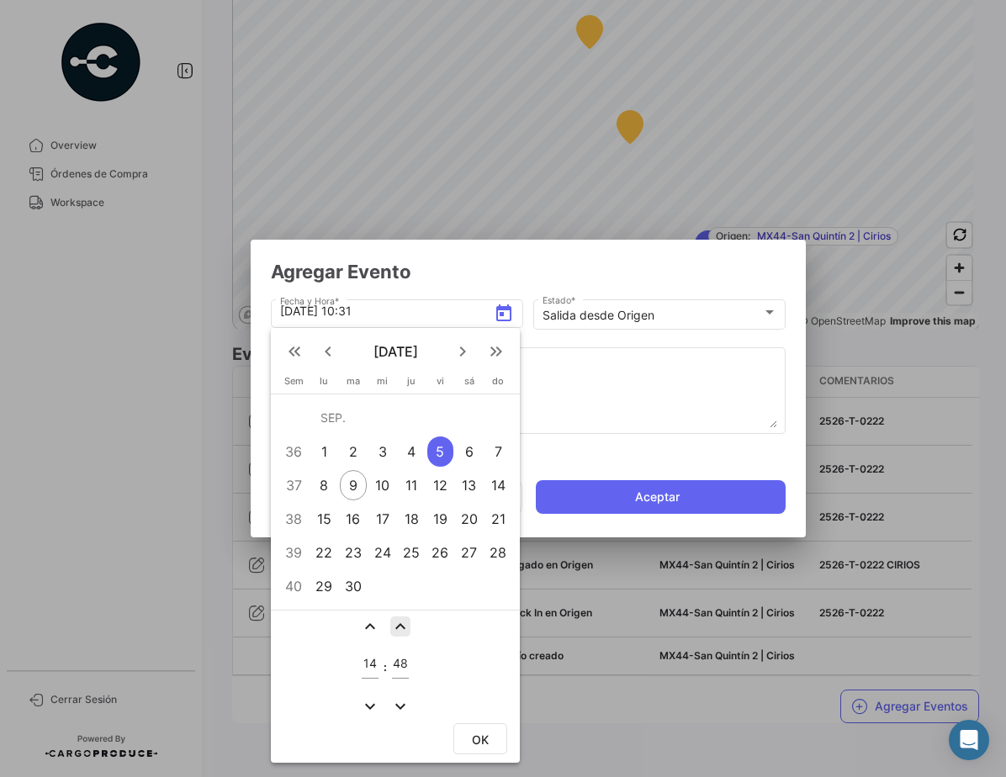
click at [399, 629] on mat-icon "expand_less" at bounding box center [400, 626] width 20 height 20
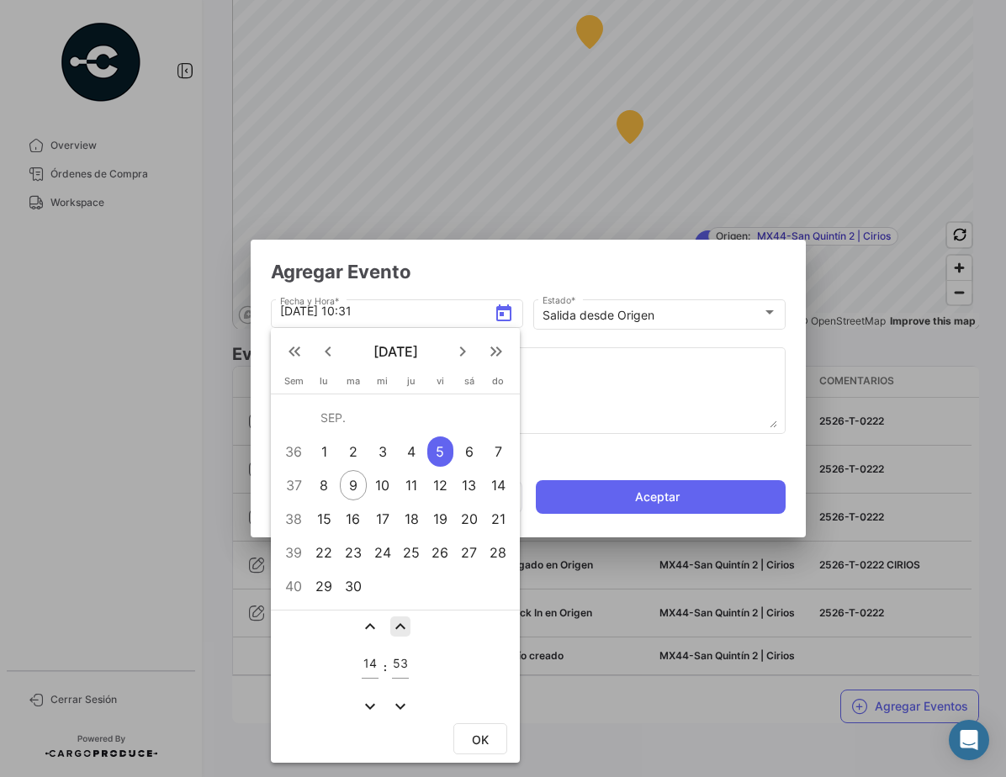
click at [399, 629] on mat-icon "expand_less" at bounding box center [400, 626] width 20 height 20
type input "56"
click at [476, 737] on span "OK" at bounding box center [480, 740] width 17 height 14
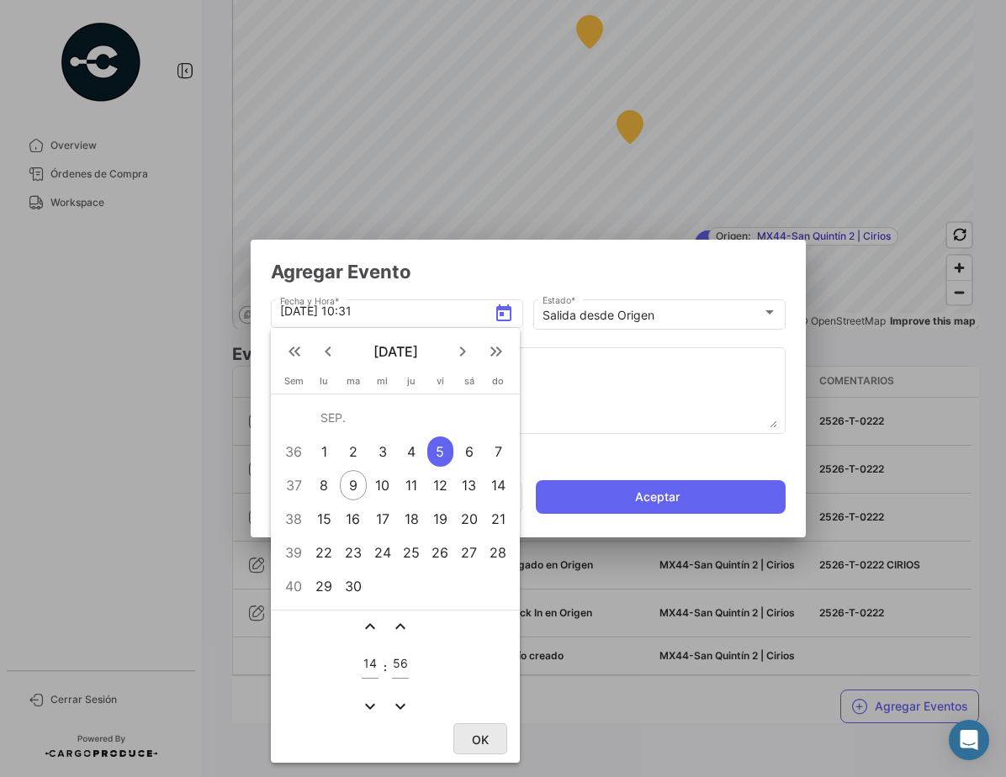
type input "[DATE] 14:56"
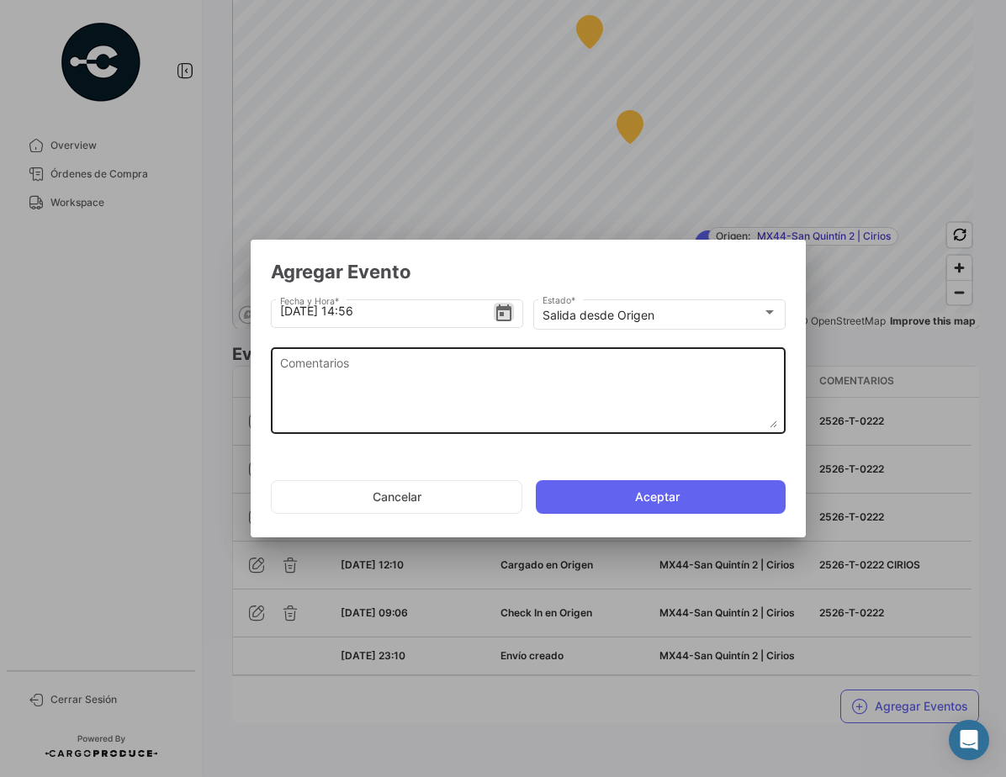
click at [573, 391] on textarea "Comentarios" at bounding box center [528, 391] width 497 height 74
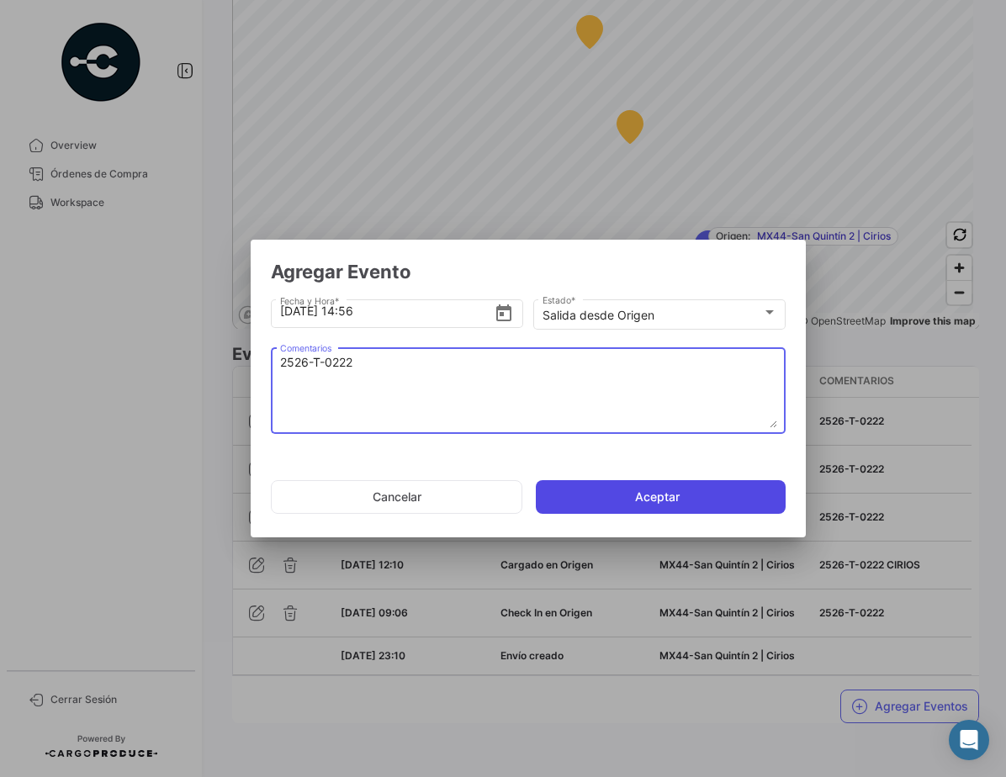
type textarea "2526-T-0222"
click at [693, 498] on button "Aceptar" at bounding box center [661, 497] width 250 height 34
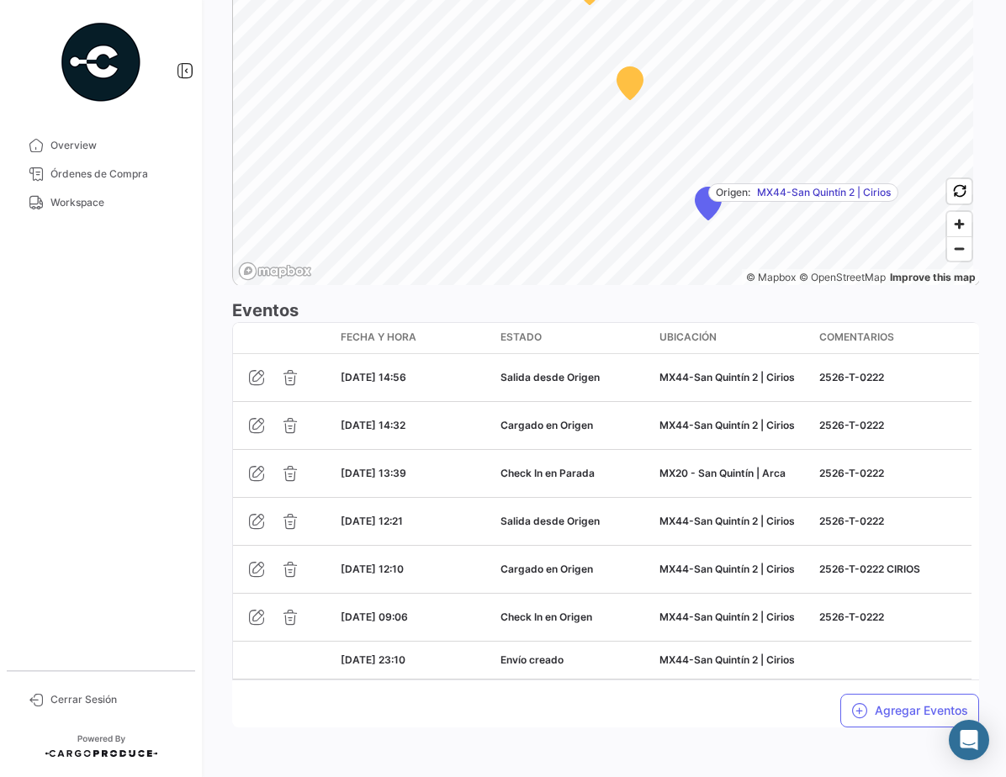
scroll to position [1281, 0]
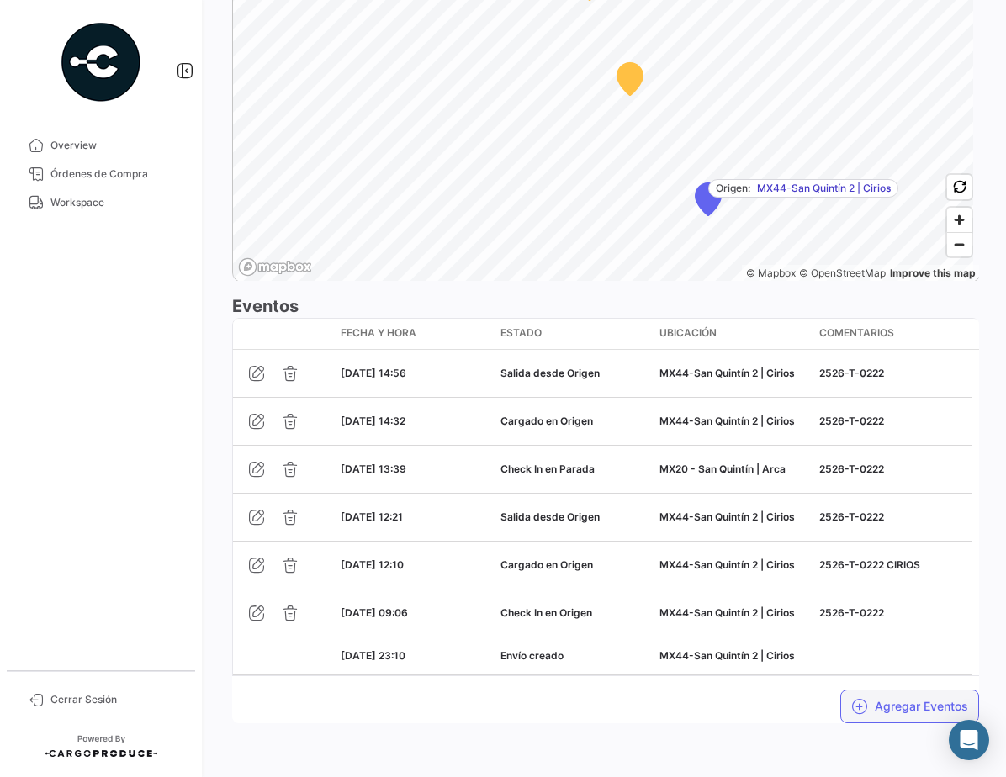
click at [898, 708] on button "Agregar Eventos" at bounding box center [909, 707] width 139 height 34
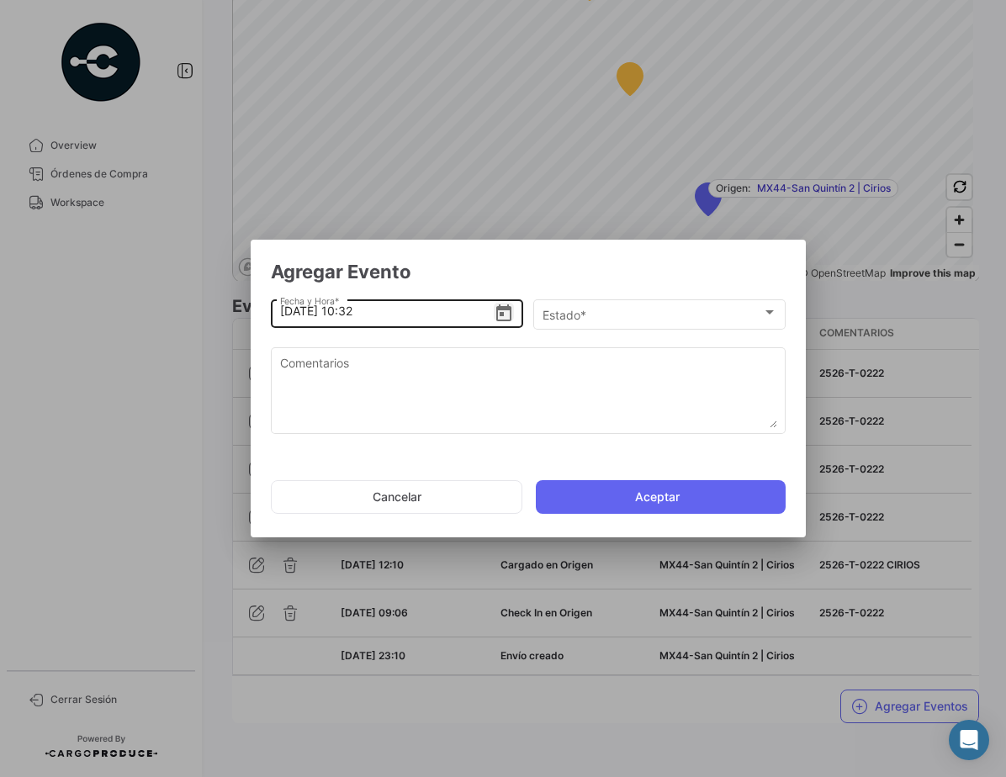
click at [501, 317] on icon "Open calendar" at bounding box center [504, 314] width 20 height 20
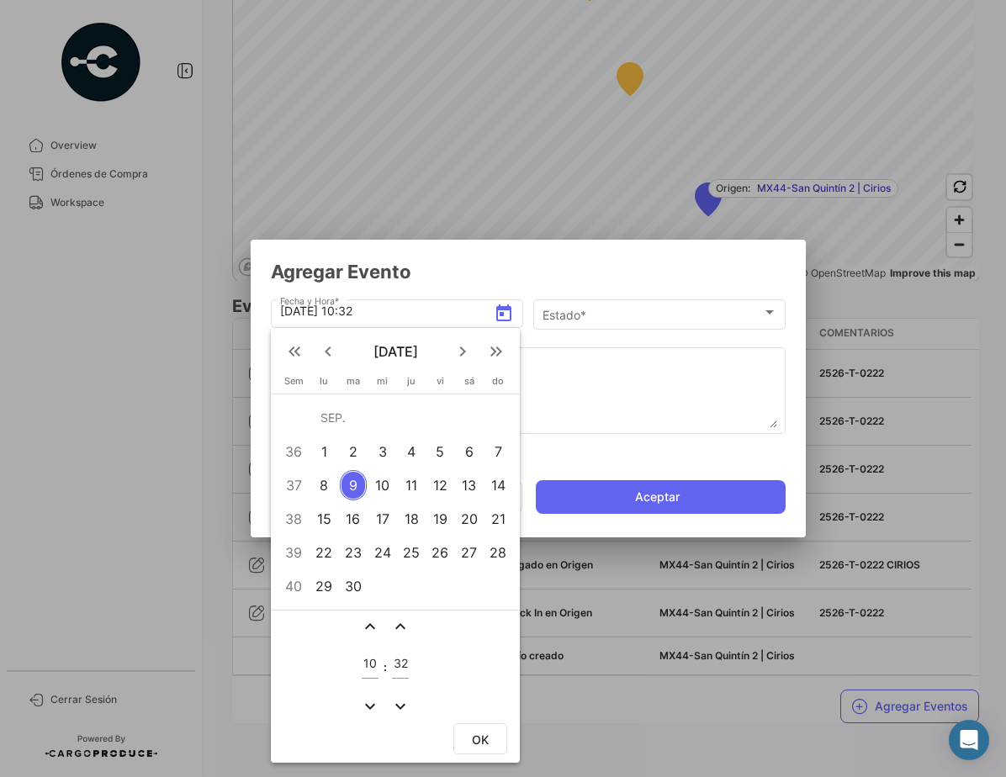
click at [442, 452] on div "5" at bounding box center [440, 451] width 26 height 30
click at [372, 626] on mat-icon "expand_less" at bounding box center [370, 626] width 20 height 20
click at [370, 626] on mat-icon "expand_less" at bounding box center [370, 626] width 20 height 20
click at [371, 626] on mat-icon "expand_less" at bounding box center [370, 626] width 20 height 20
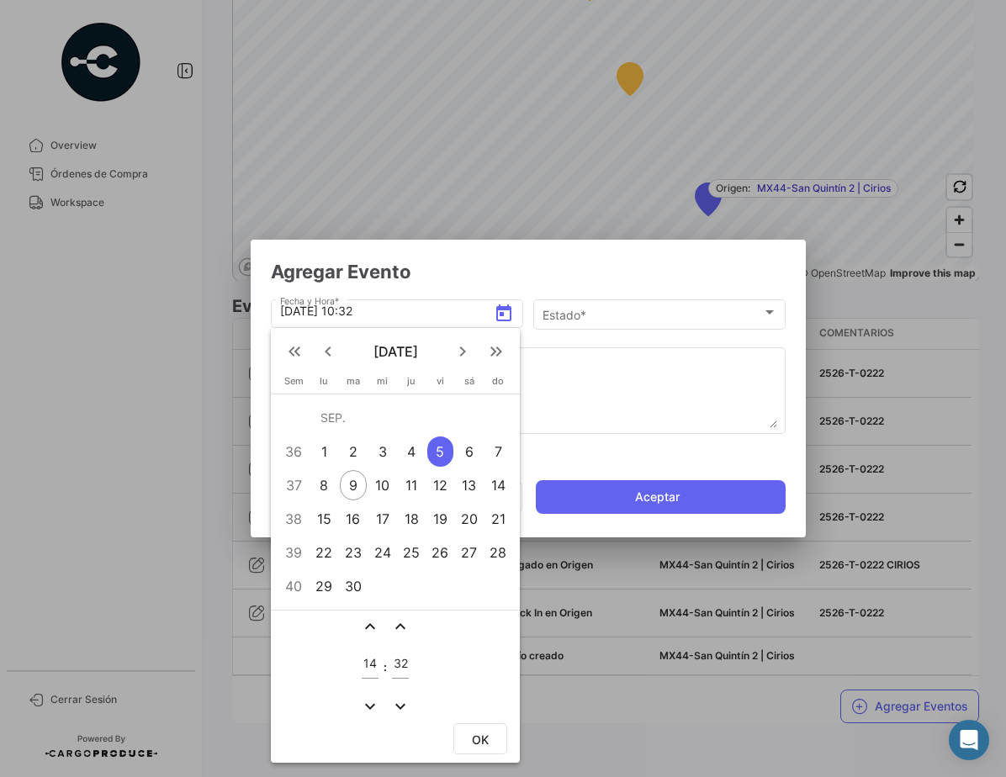
click at [371, 626] on mat-icon "expand_less" at bounding box center [370, 626] width 20 height 20
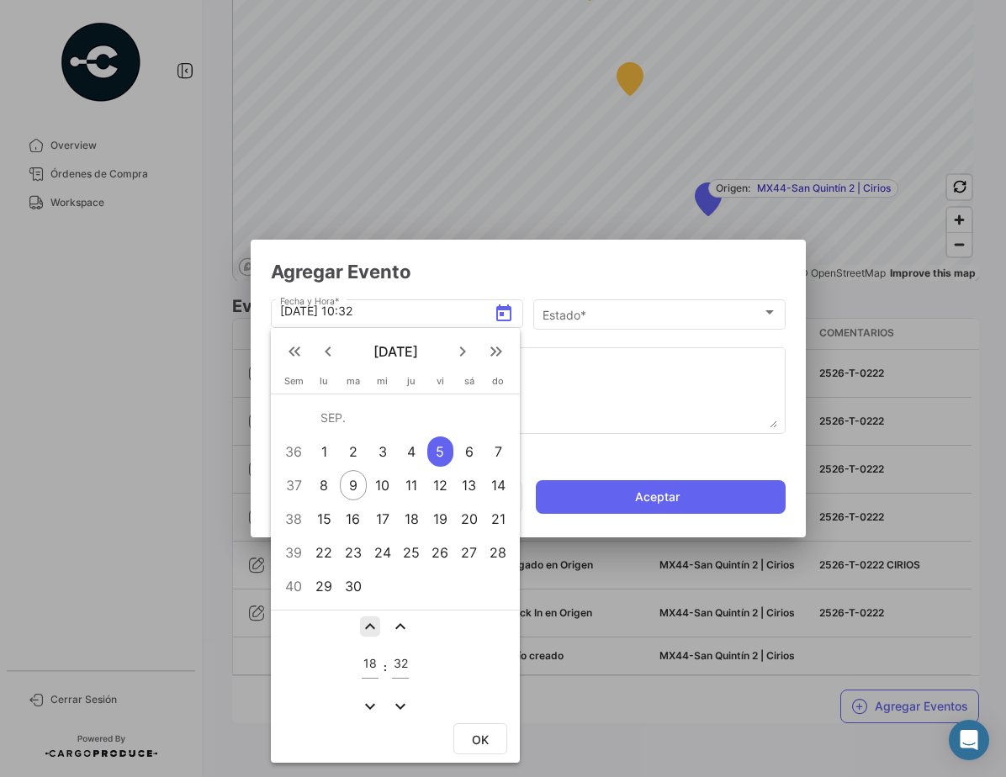
type input "19"
click at [402, 707] on mat-icon "expand_more" at bounding box center [400, 706] width 20 height 20
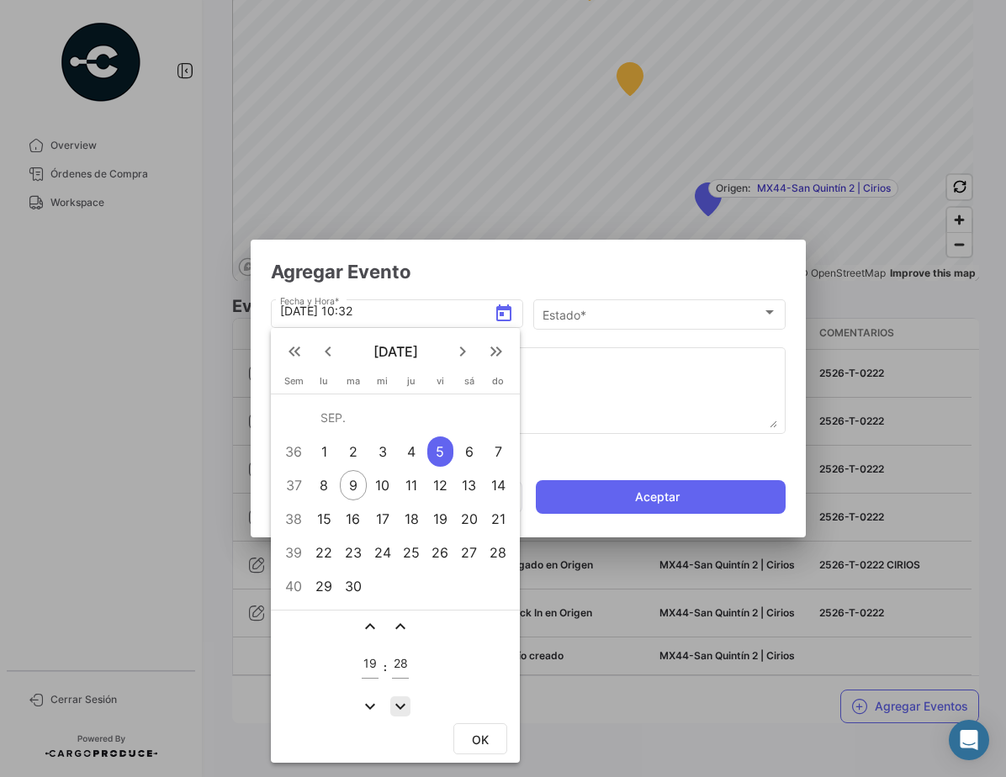
click at [402, 707] on mat-icon "expand_more" at bounding box center [400, 706] width 20 height 20
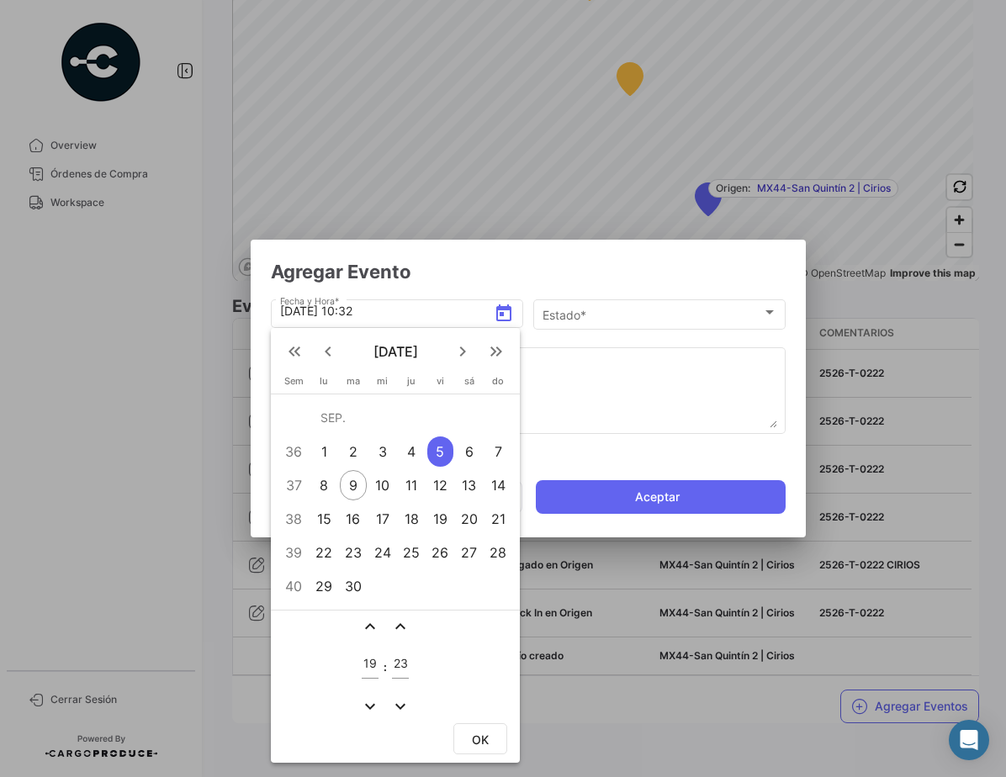
click at [402, 707] on mat-icon "expand_more" at bounding box center [400, 706] width 20 height 20
click at [402, 628] on mat-icon "expand_less" at bounding box center [400, 626] width 20 height 20
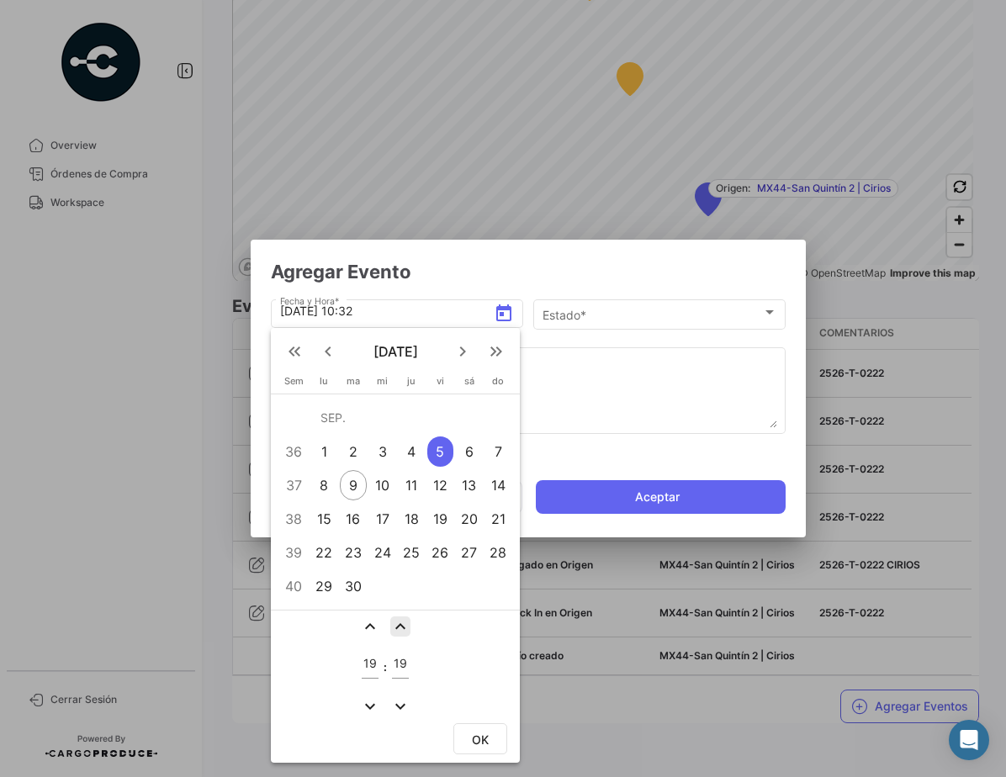
type input "20"
click at [473, 741] on span "OK" at bounding box center [480, 740] width 17 height 14
type input "[DATE] 19:20"
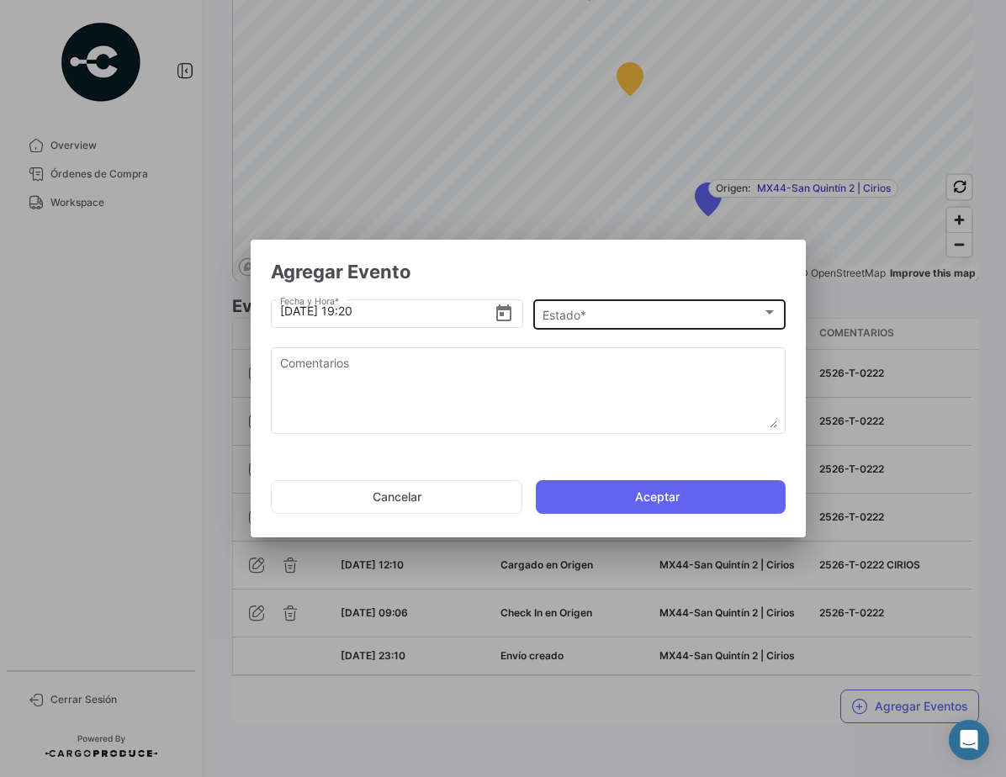
click at [592, 326] on div "Estado * Estado *" at bounding box center [659, 313] width 235 height 33
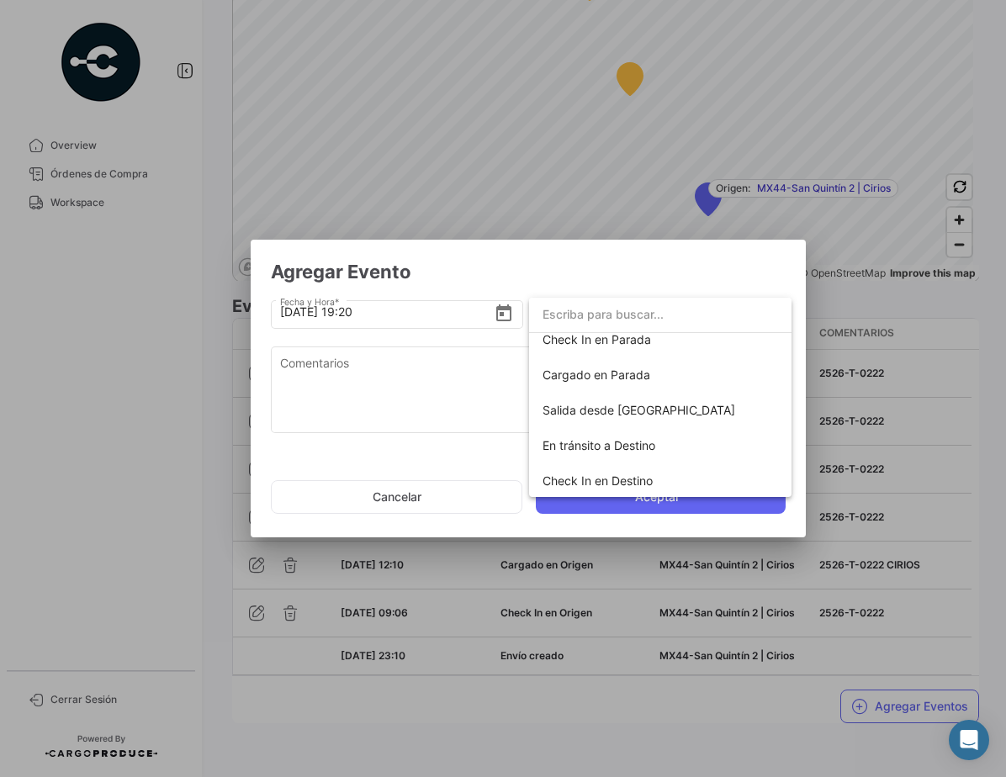
scroll to position [182, 0]
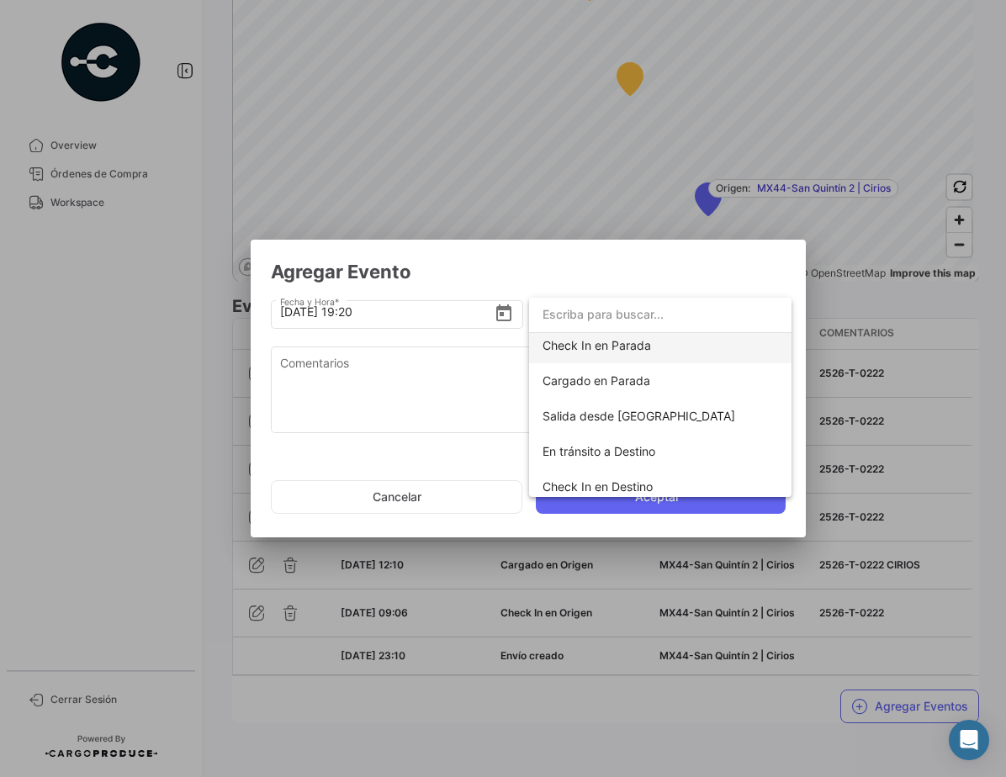
click at [632, 350] on span "Check In en Parada" at bounding box center [596, 345] width 108 height 14
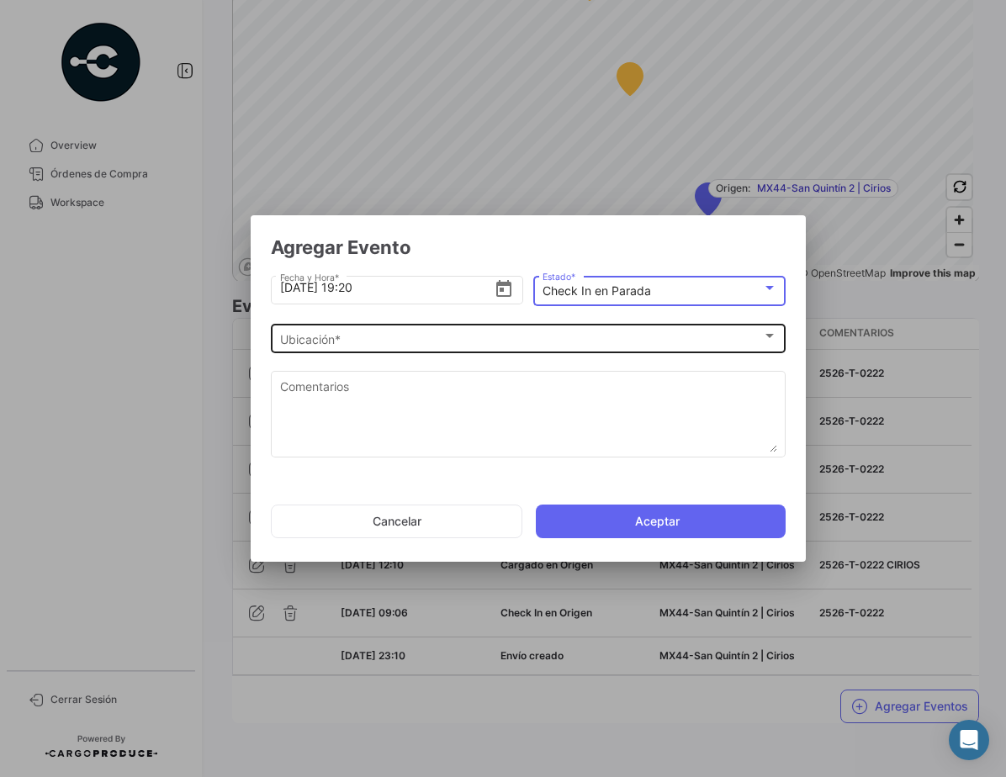
click at [436, 330] on div "Ubicación * Ubicación *" at bounding box center [528, 336] width 497 height 33
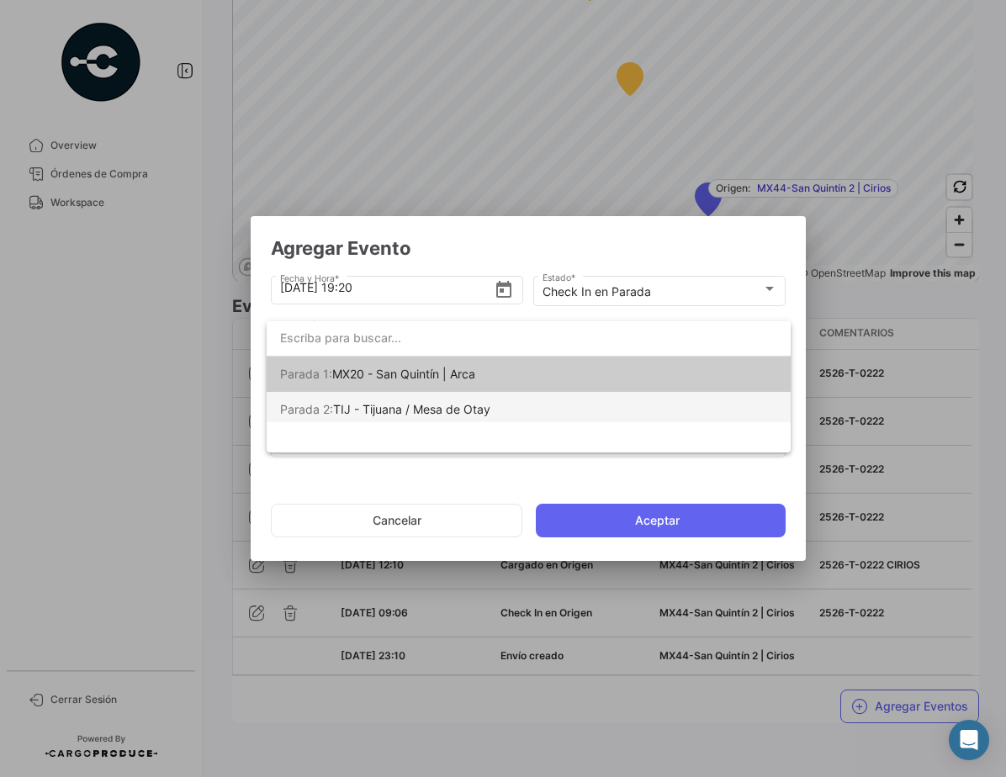
click at [464, 406] on span "TIJ - Tijuana / Mesa de Otay" at bounding box center [411, 409] width 157 height 14
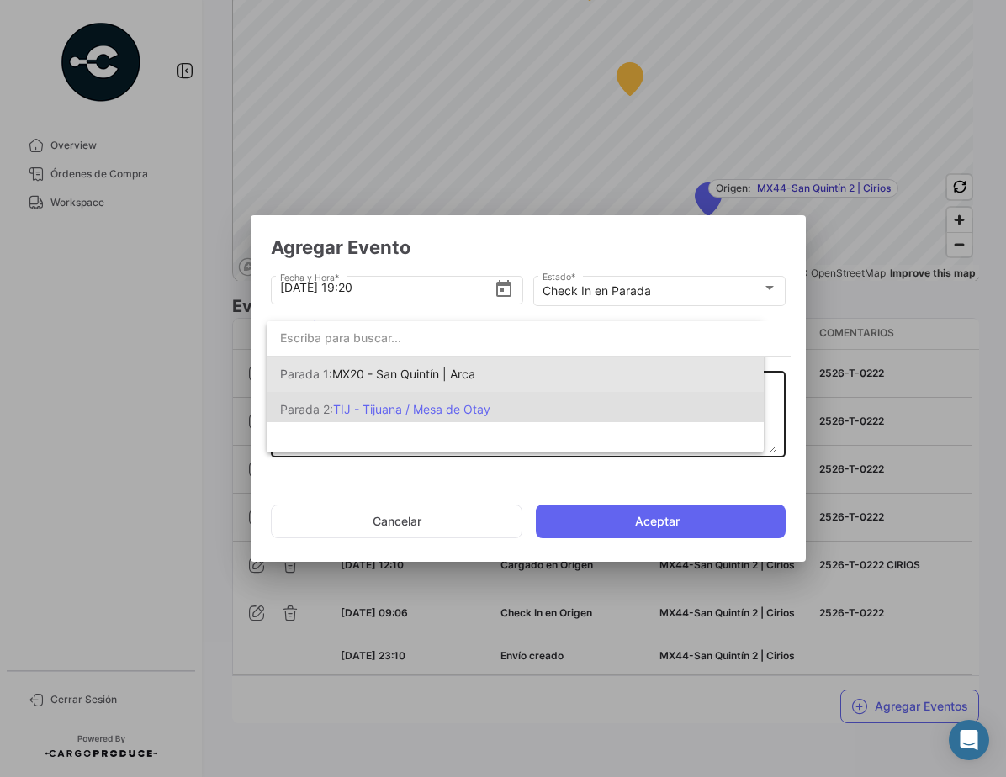
scroll to position [0, 0]
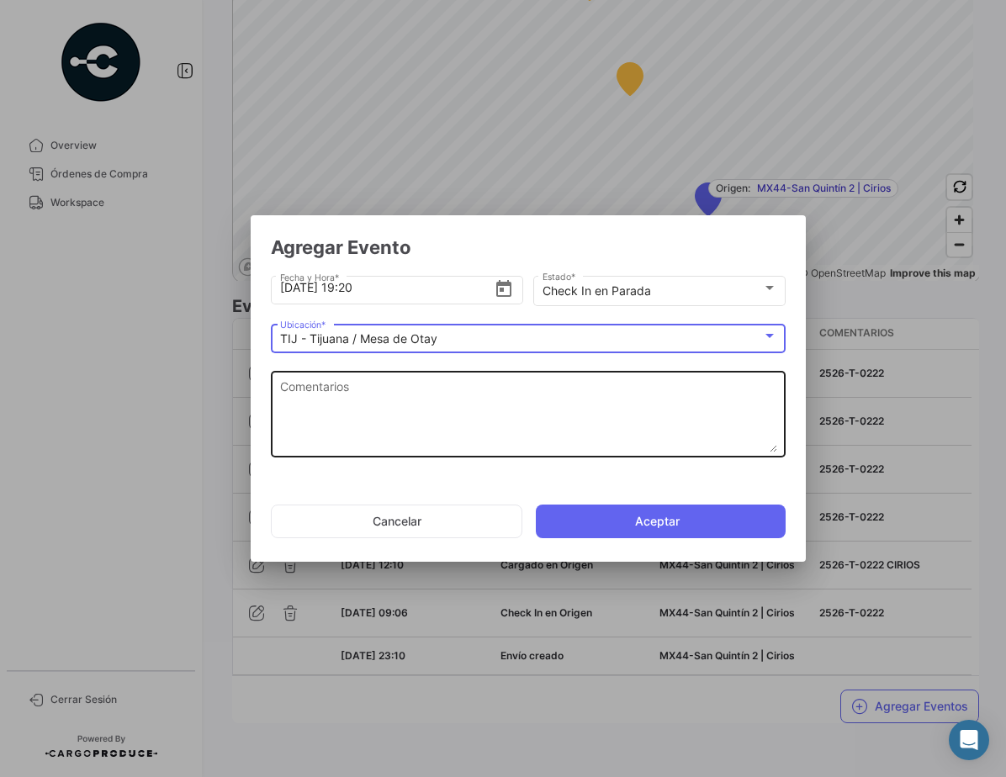
click at [452, 414] on textarea "Comentarios" at bounding box center [528, 415] width 497 height 74
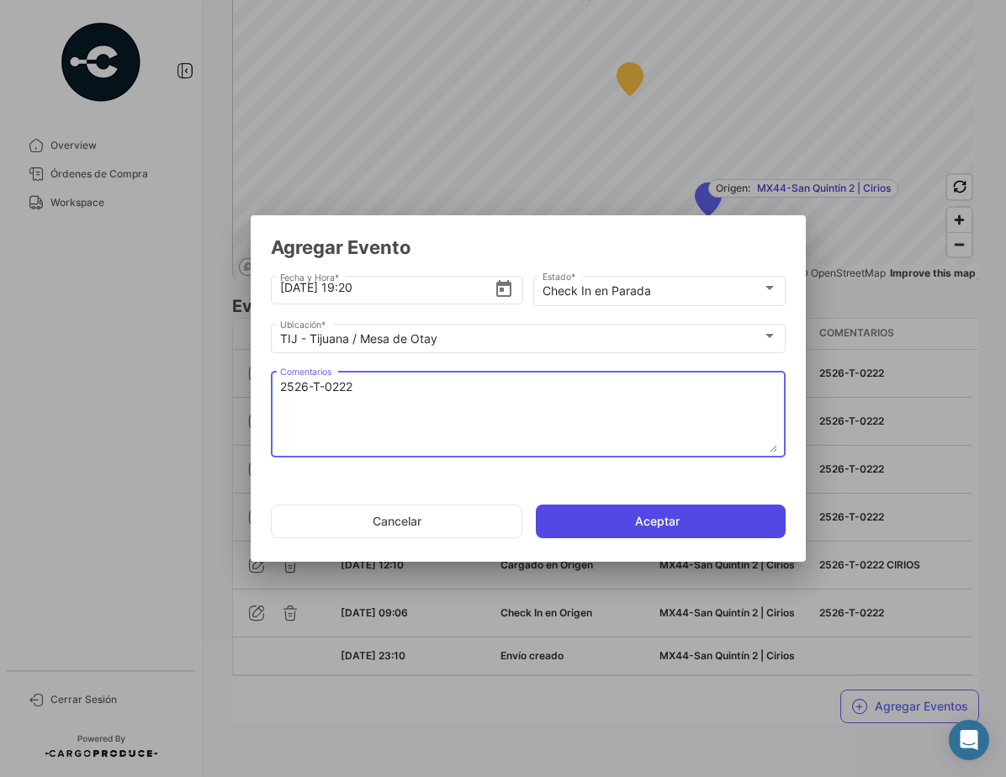
type textarea "2526-T-0222"
click at [701, 525] on button "Aceptar" at bounding box center [661, 522] width 250 height 34
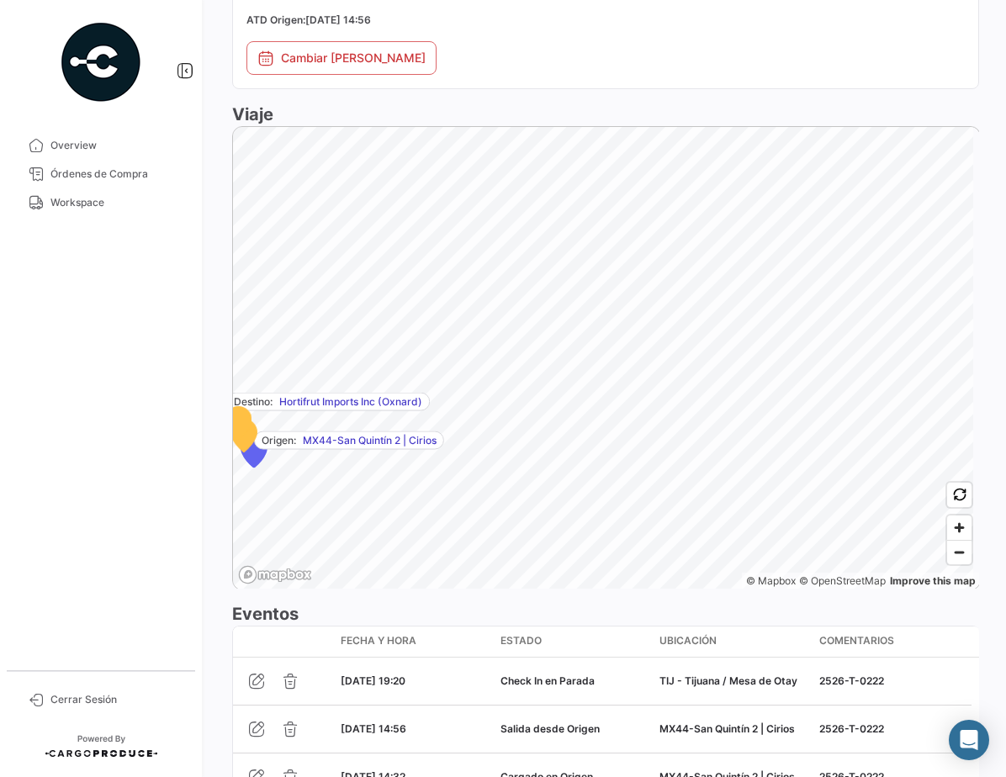
scroll to position [1329, 0]
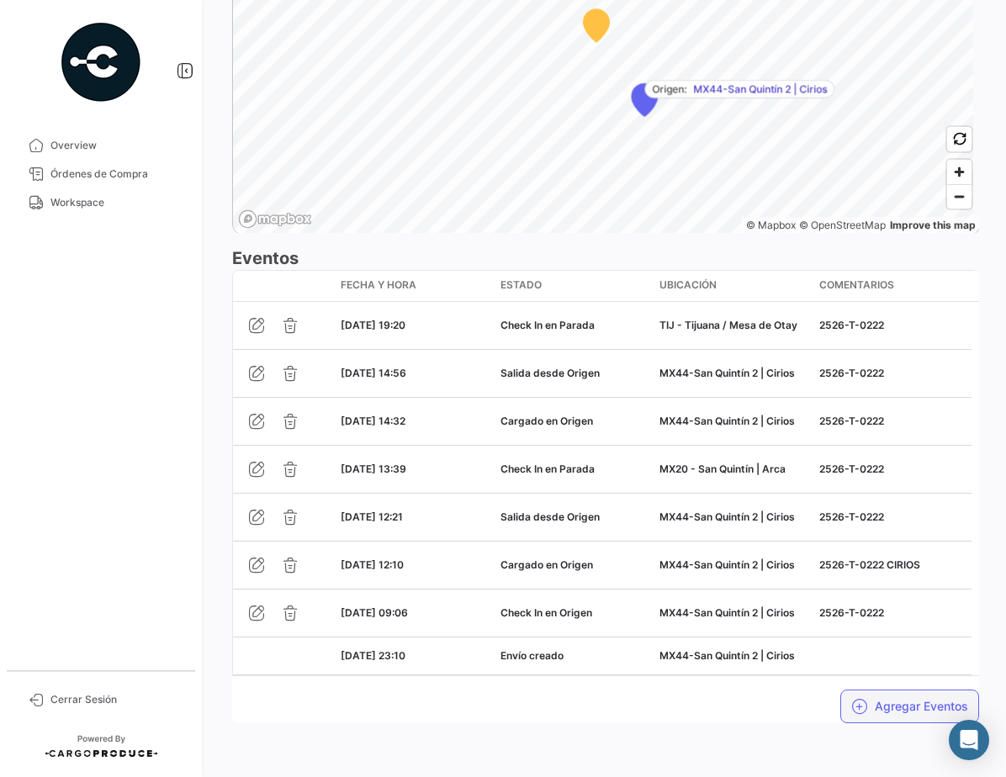
click at [903, 703] on button "Agregar Eventos" at bounding box center [909, 707] width 139 height 34
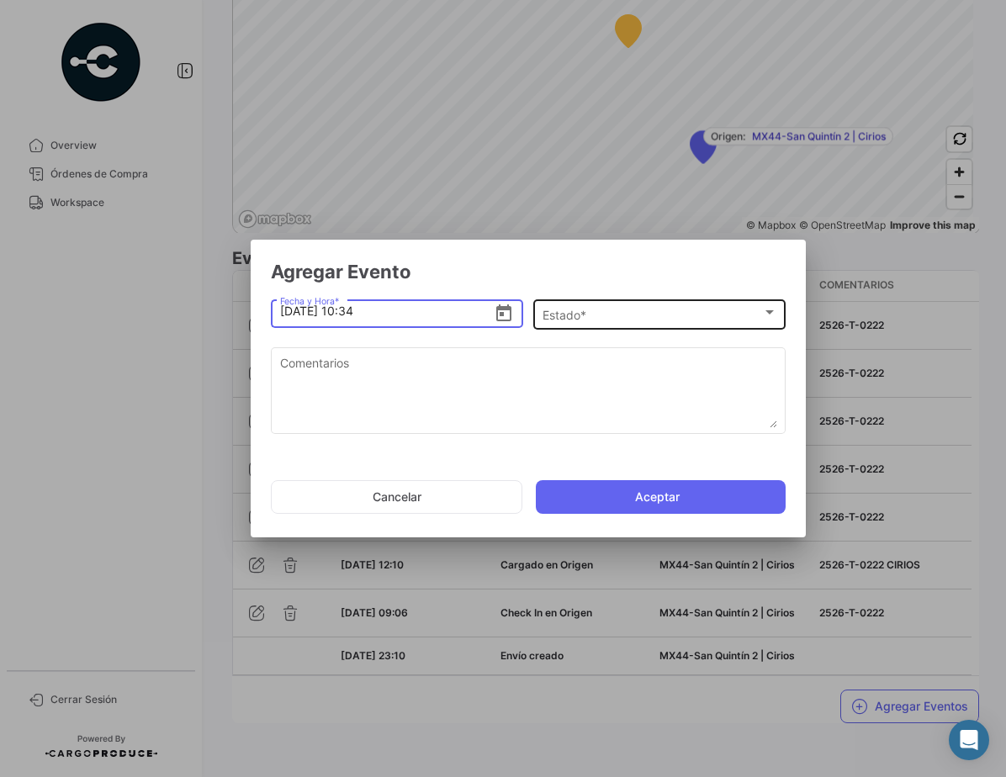
click at [597, 319] on div "Estado *" at bounding box center [652, 316] width 220 height 14
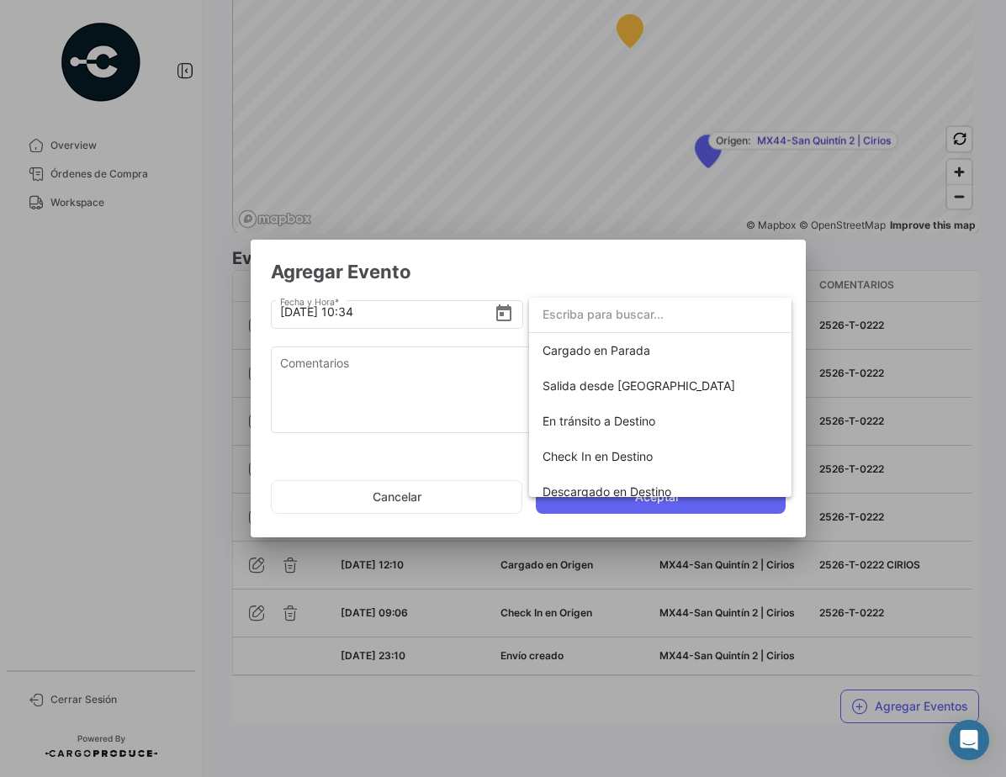
scroll to position [215, 0]
click at [464, 502] on div at bounding box center [503, 388] width 1006 height 777
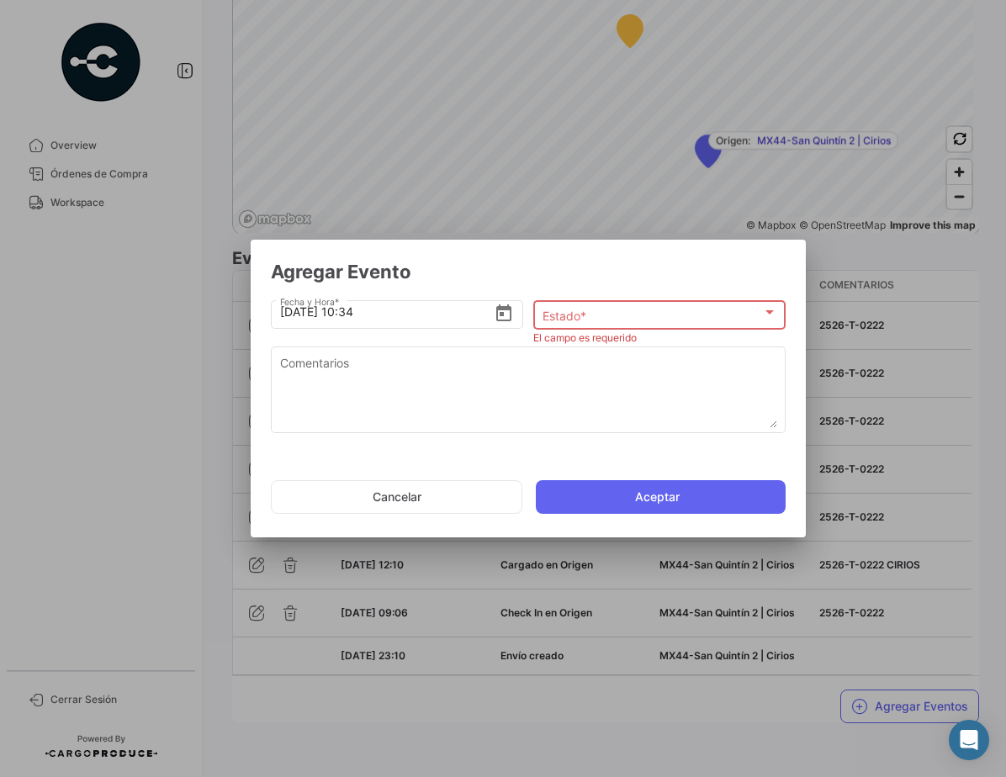
click at [464, 502] on button "Cancelar" at bounding box center [396, 497] width 251 height 34
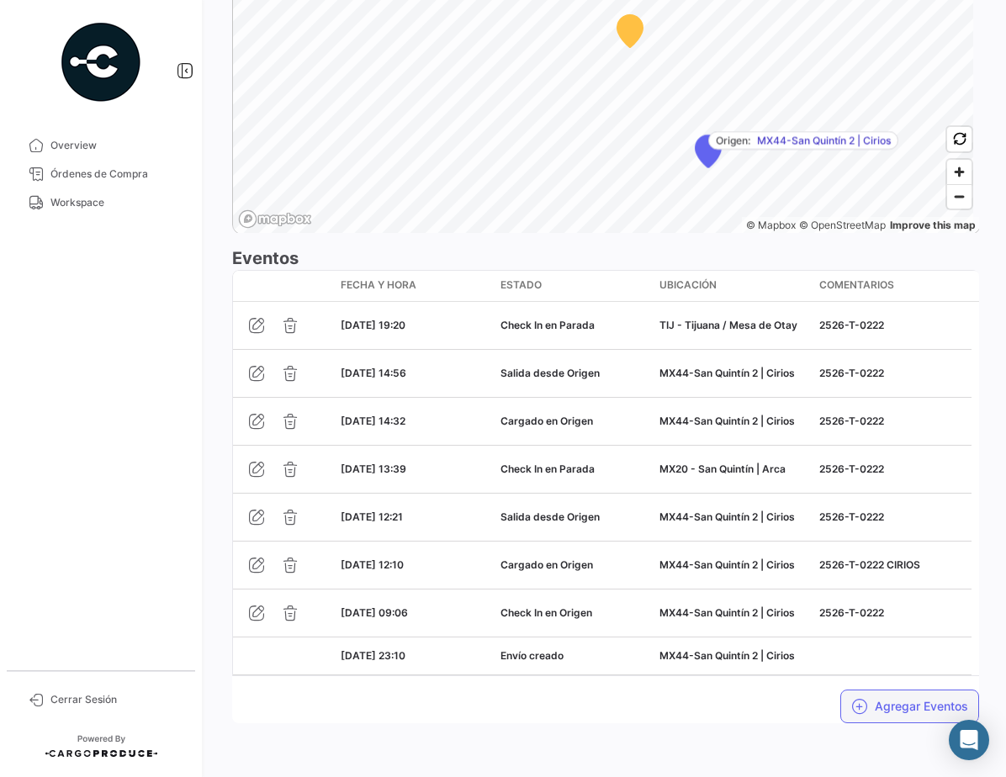
click at [897, 713] on button "Agregar Eventos" at bounding box center [909, 707] width 139 height 34
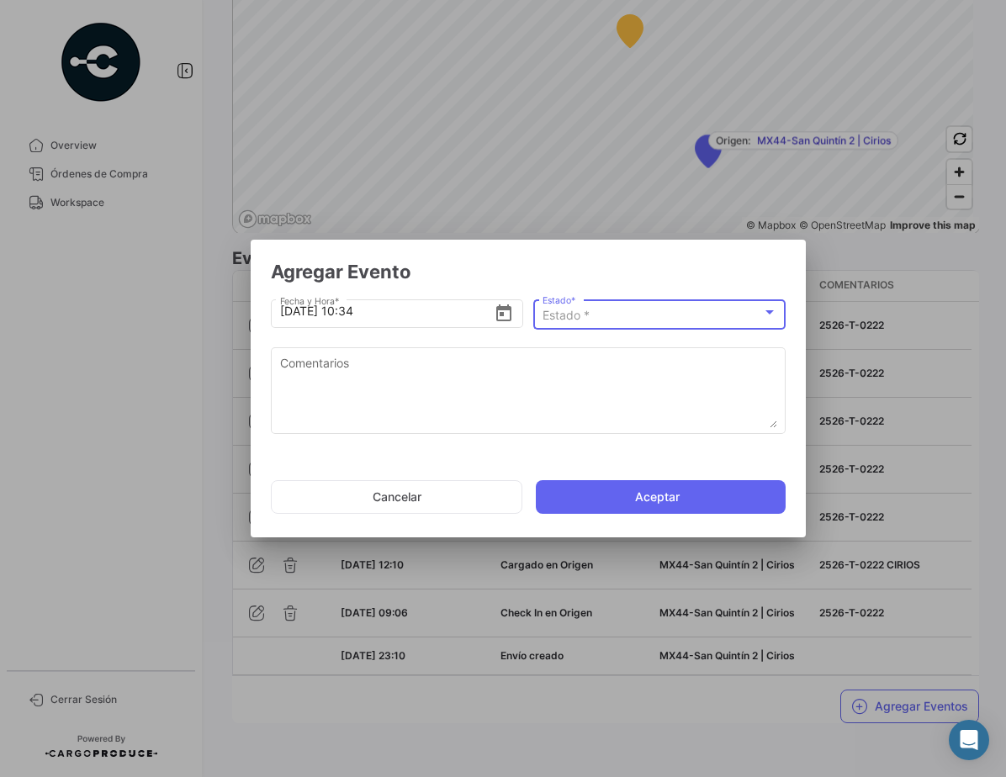
click at [658, 313] on div "Estado *" at bounding box center [652, 316] width 220 height 14
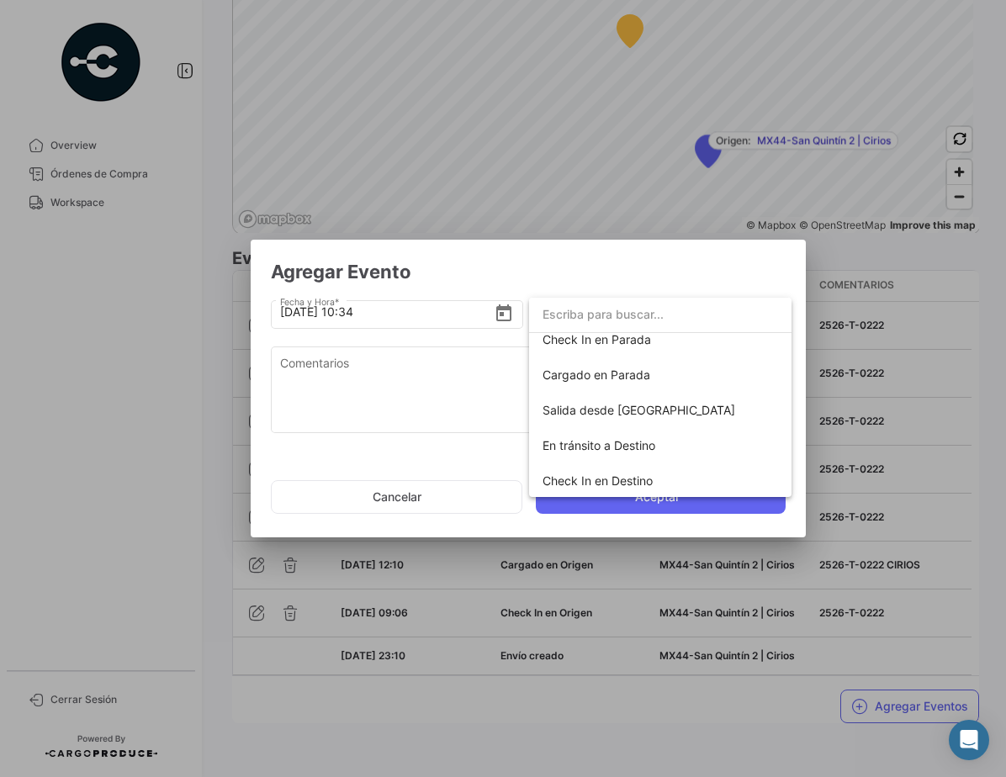
scroll to position [206, 0]
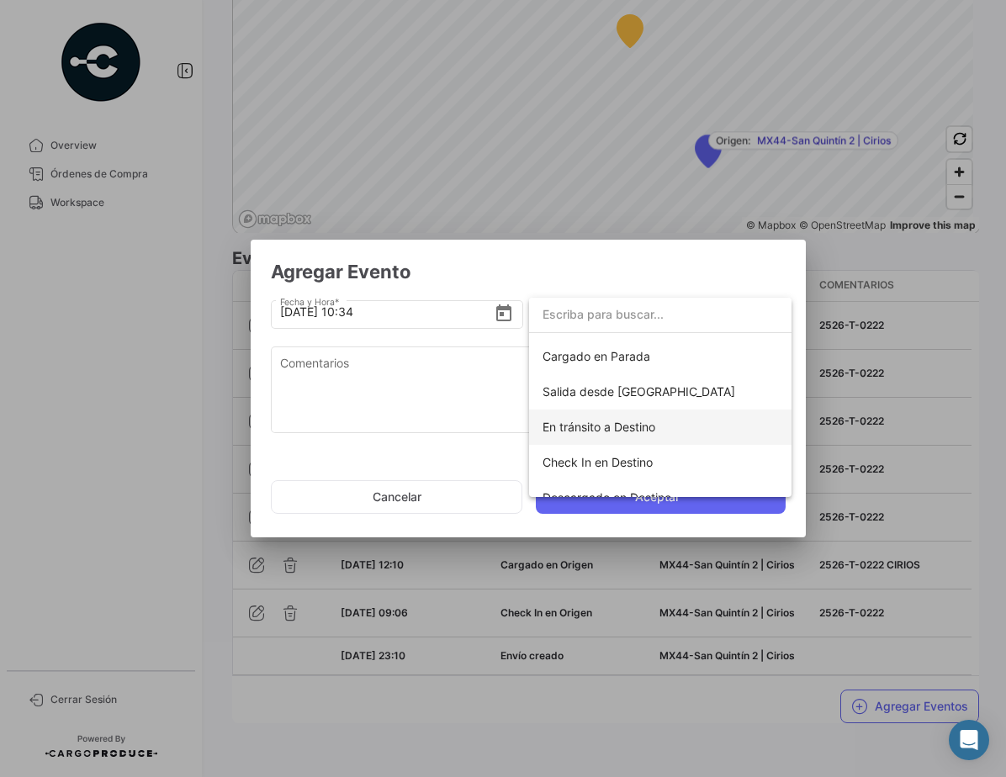
click at [669, 426] on span "En tránsito a Destino" at bounding box center [659, 427] width 235 height 35
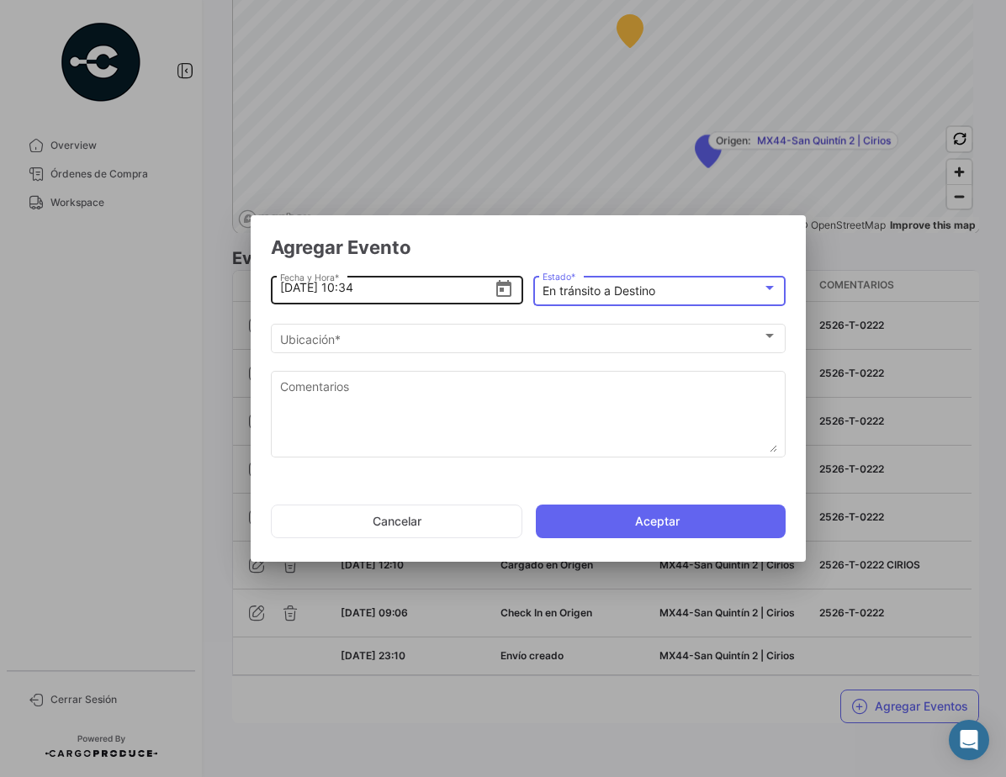
click at [504, 289] on icon "Open calendar" at bounding box center [503, 288] width 15 height 17
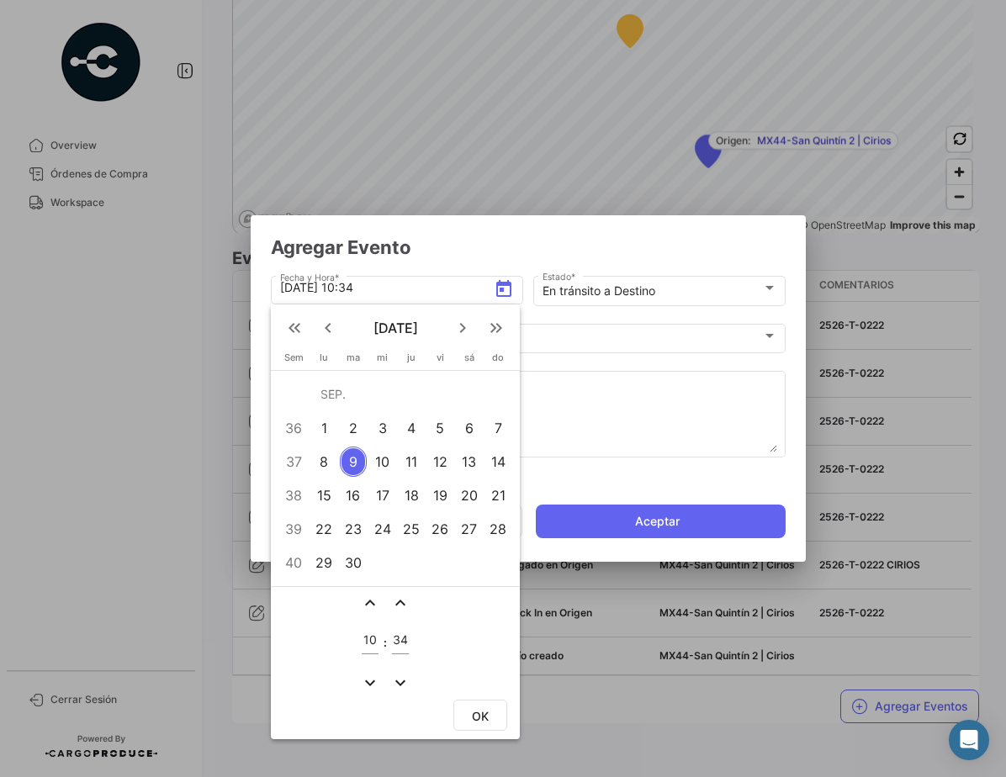
drag, startPoint x: 444, startPoint y: 426, endPoint x: 442, endPoint y: 415, distance: 11.2
click at [444, 426] on div "5" at bounding box center [440, 428] width 26 height 30
click at [368, 608] on mat-icon "expand_less" at bounding box center [370, 603] width 20 height 20
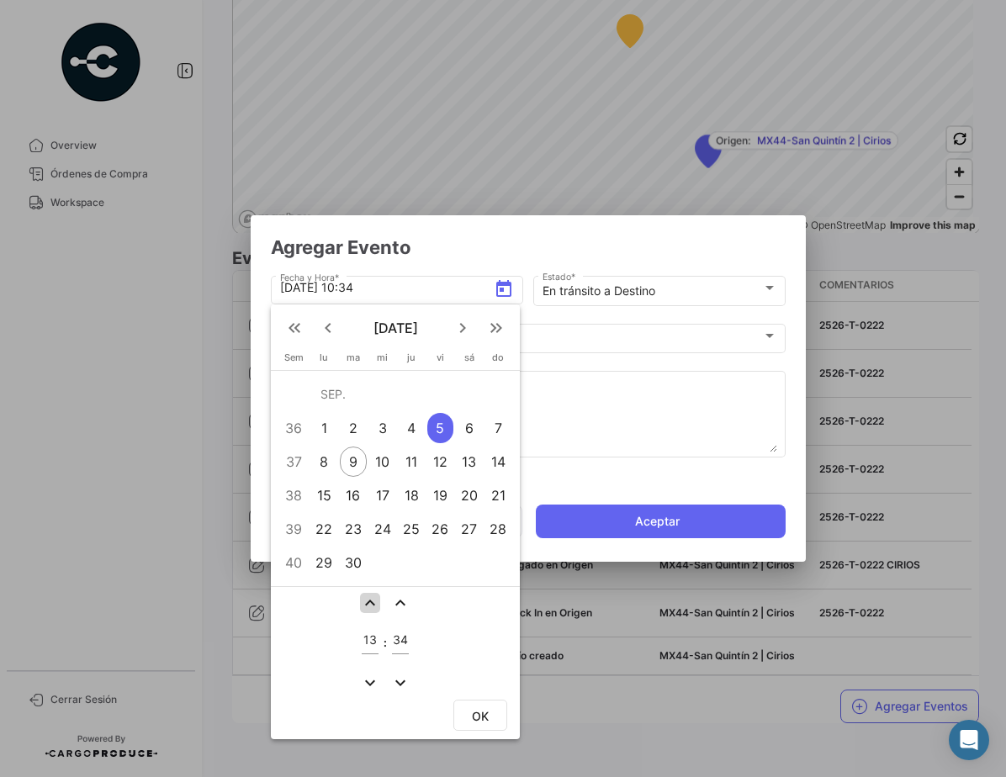
click at [368, 608] on mat-icon "expand_less" at bounding box center [370, 603] width 20 height 20
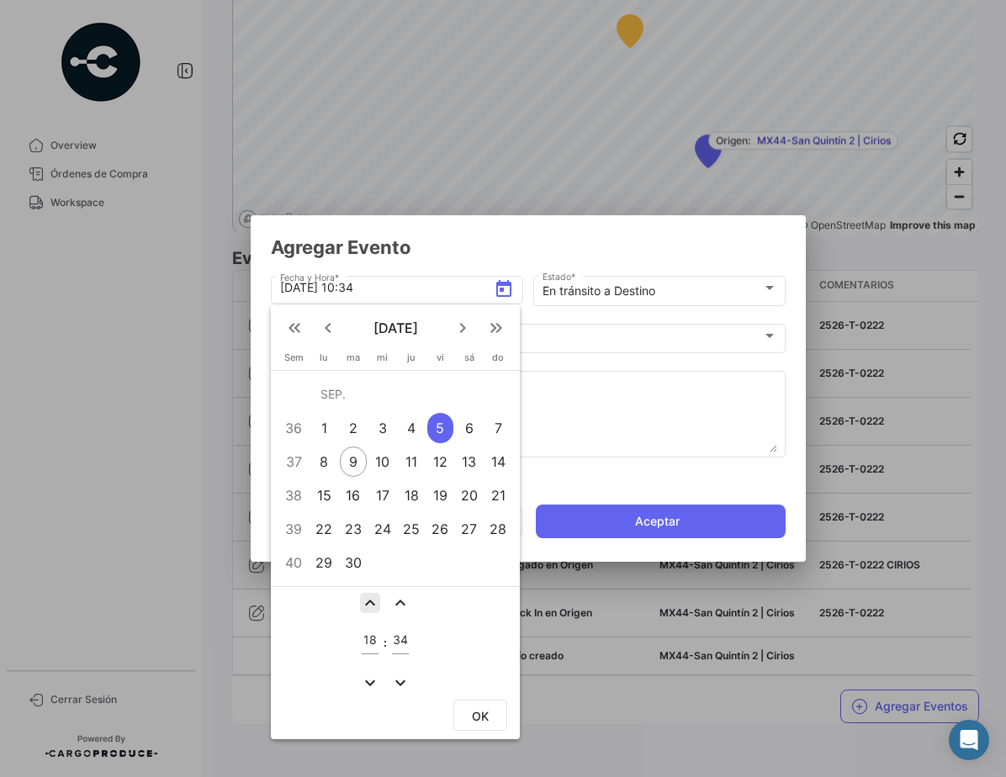
click at [368, 608] on mat-icon "expand_less" at bounding box center [370, 603] width 20 height 20
type input "20"
click at [399, 688] on mat-icon "expand_more" at bounding box center [400, 683] width 20 height 20
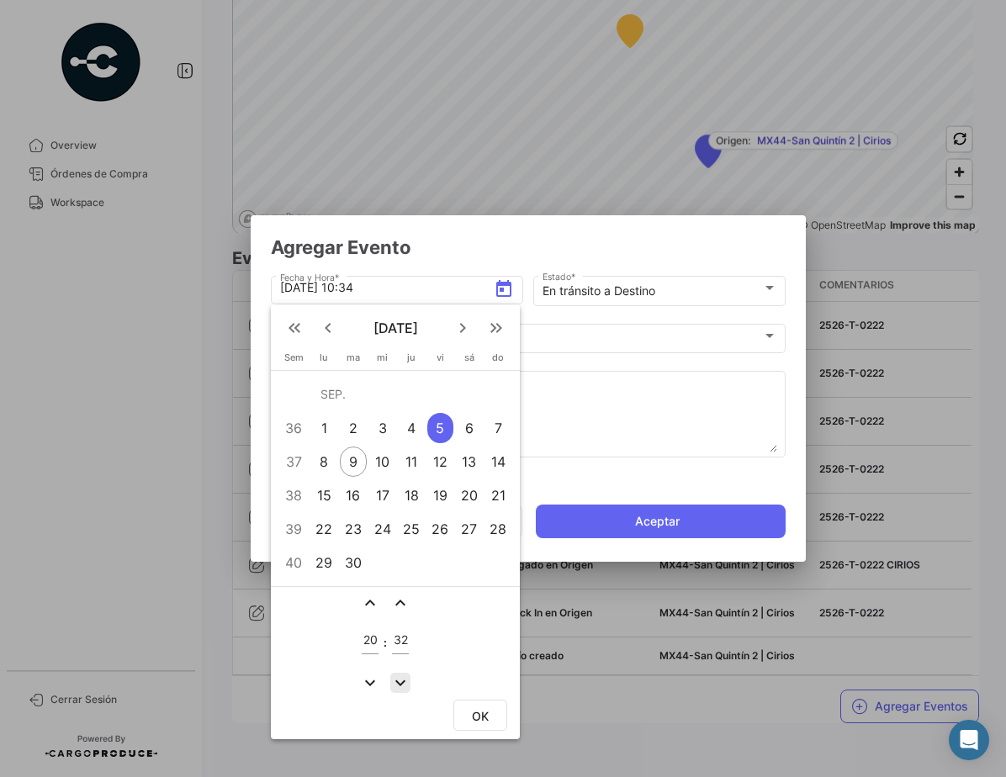
click at [399, 688] on mat-icon "expand_more" at bounding box center [400, 683] width 20 height 20
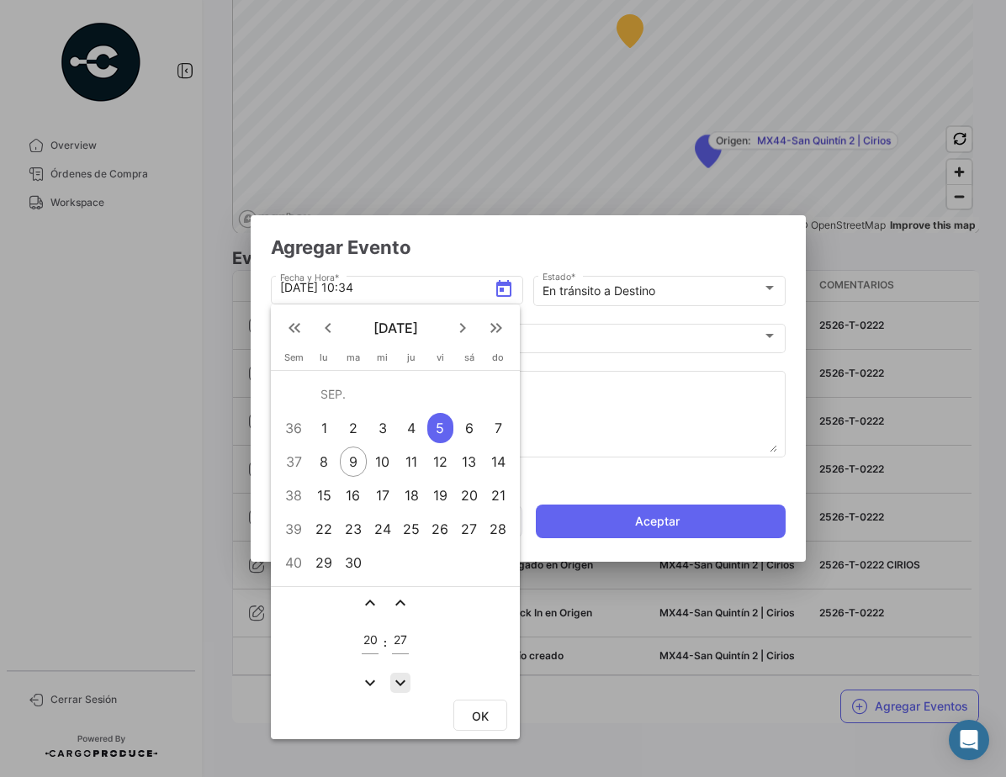
click at [399, 688] on mat-icon "expand_more" at bounding box center [400, 683] width 20 height 20
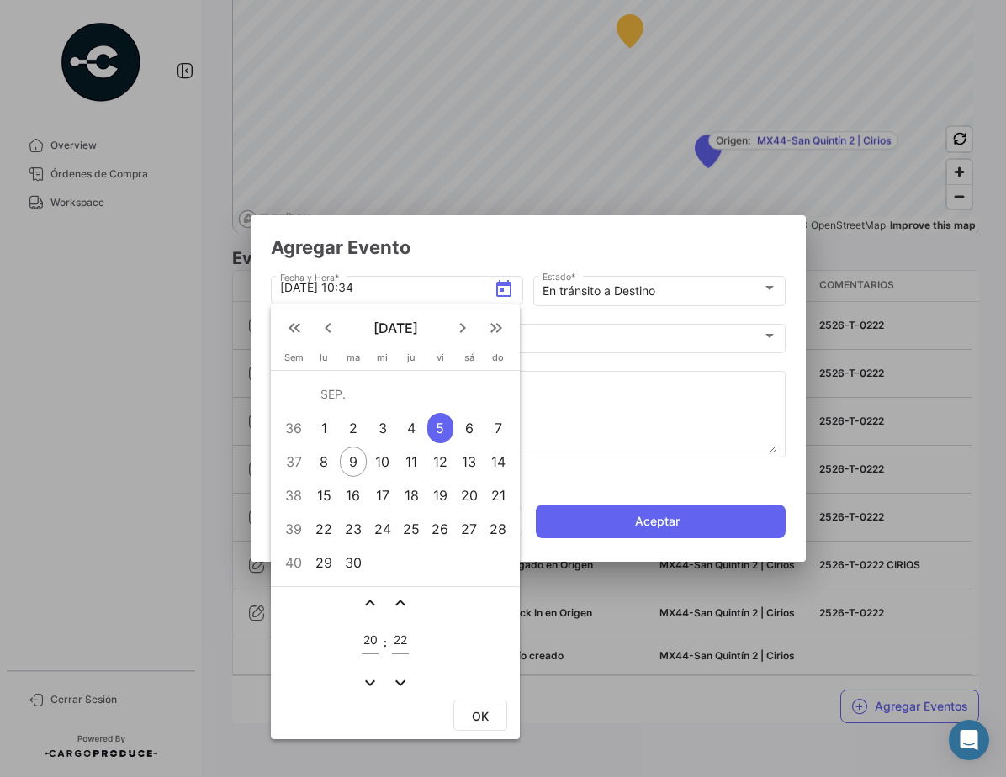
click at [399, 688] on mat-icon "expand_more" at bounding box center [400, 683] width 20 height 20
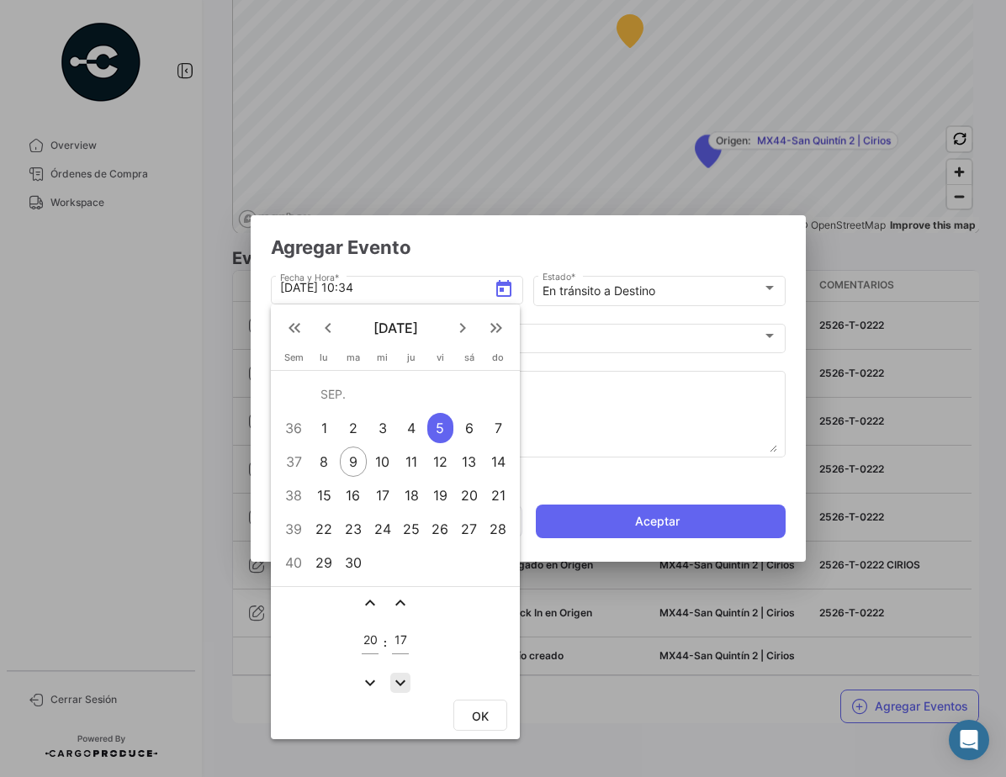
click at [399, 688] on mat-icon "expand_more" at bounding box center [400, 683] width 20 height 20
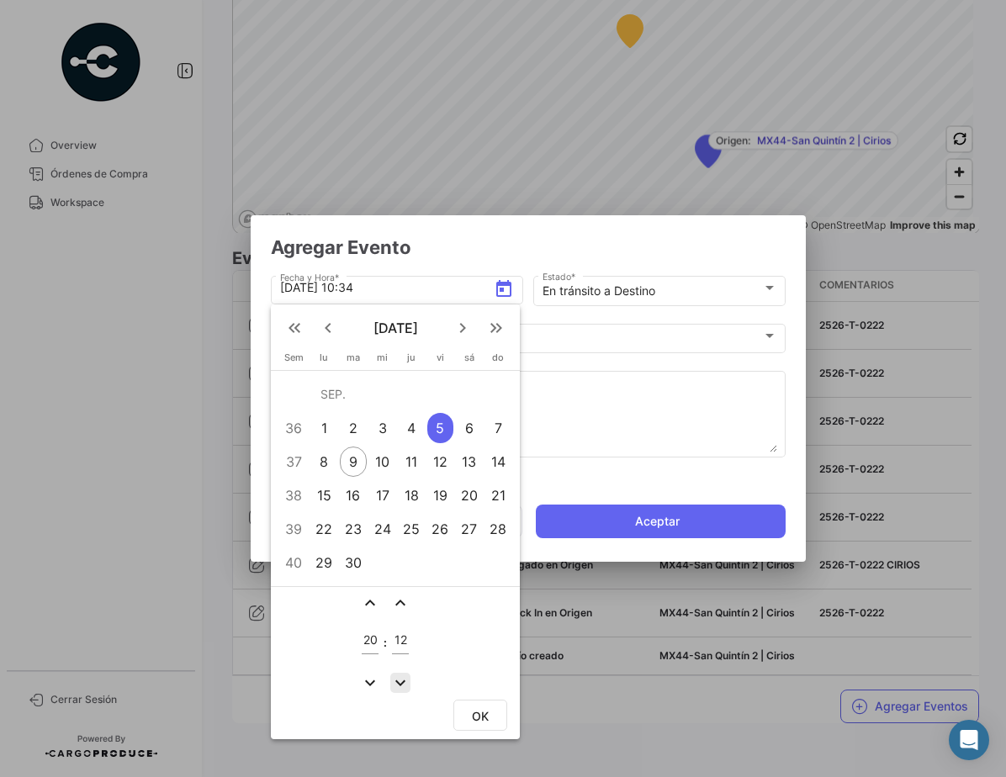
click at [399, 688] on mat-icon "expand_more" at bounding box center [400, 683] width 20 height 20
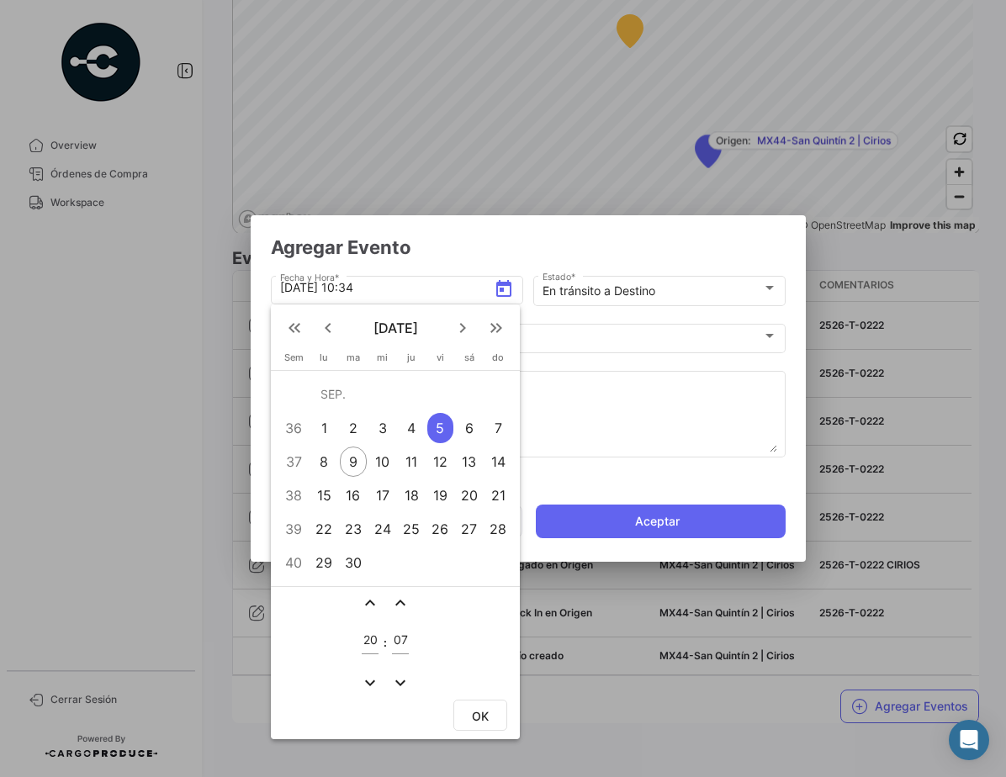
click at [399, 688] on mat-icon "expand_more" at bounding box center [400, 683] width 20 height 20
type input "06"
click at [493, 709] on button "OK" at bounding box center [480, 715] width 54 height 31
type input "[DATE] 20:06"
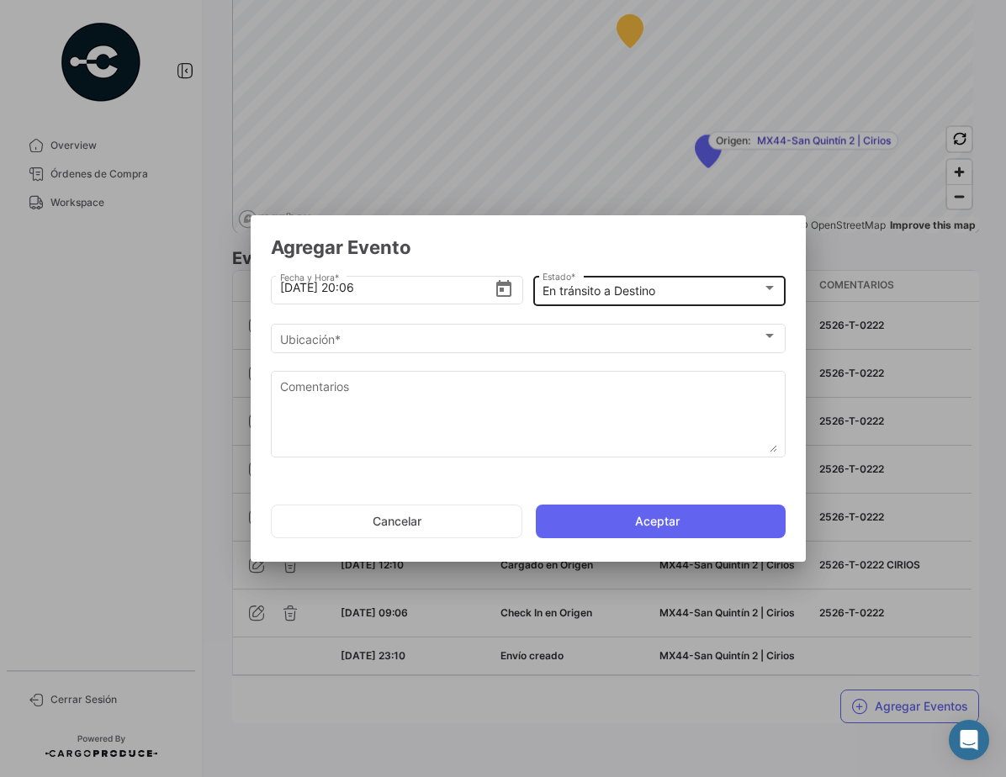
click at [640, 279] on div "En tránsito a Destino Estado *" at bounding box center [659, 288] width 235 height 33
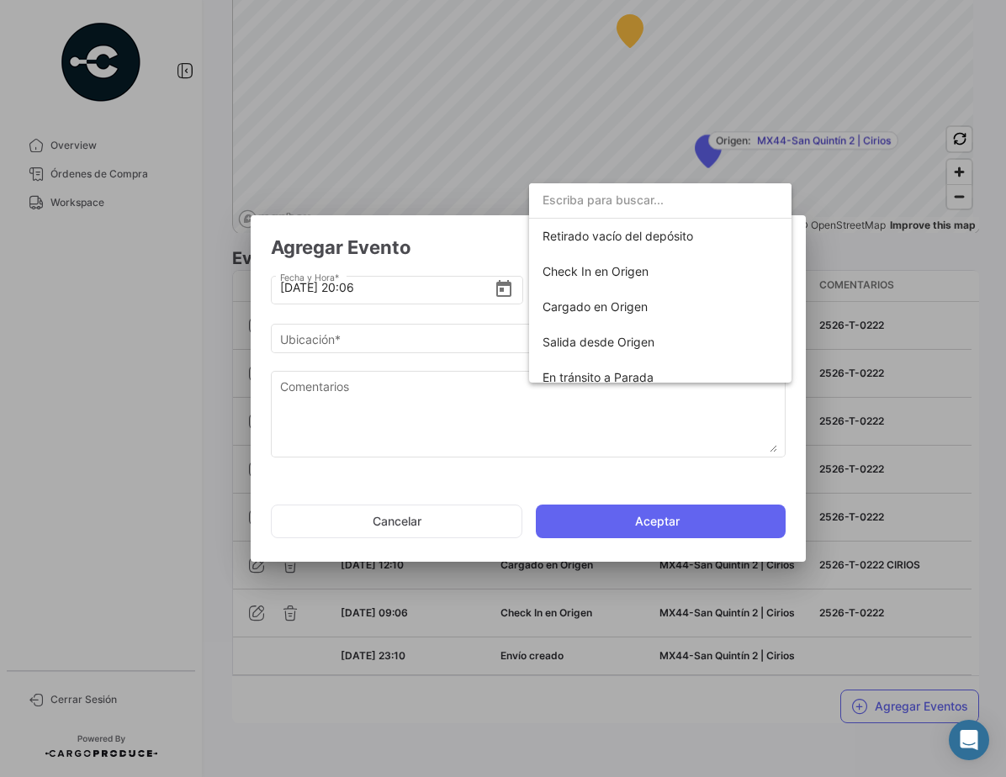
scroll to position [262, 0]
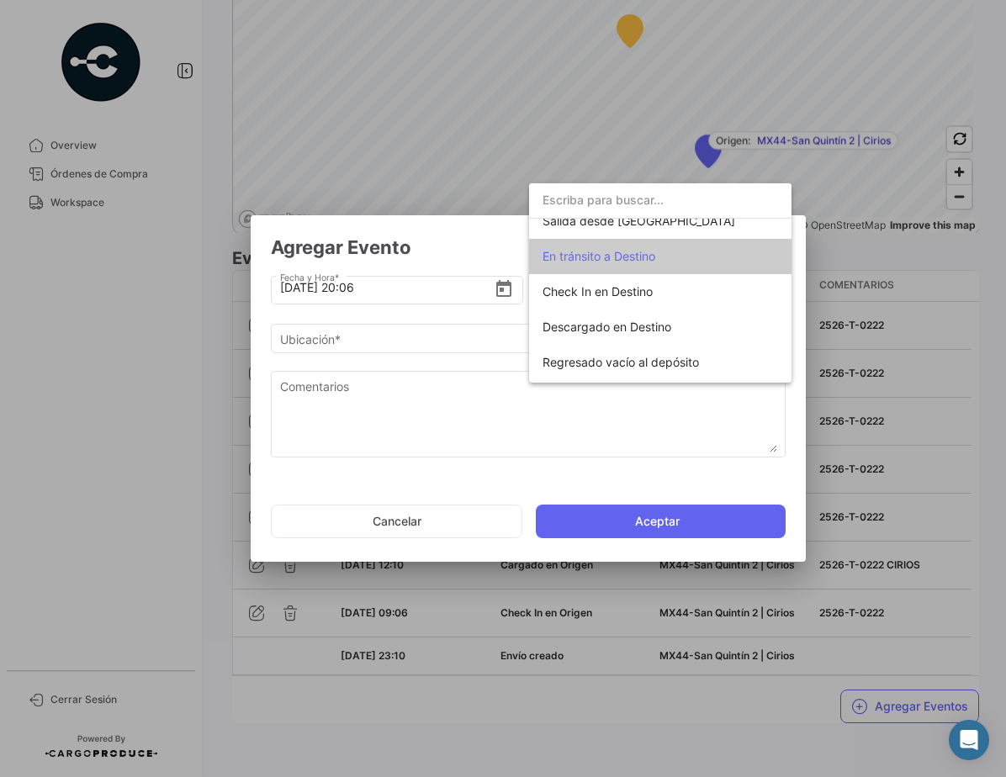
click at [638, 262] on span "En tránsito a Destino" at bounding box center [598, 256] width 113 height 14
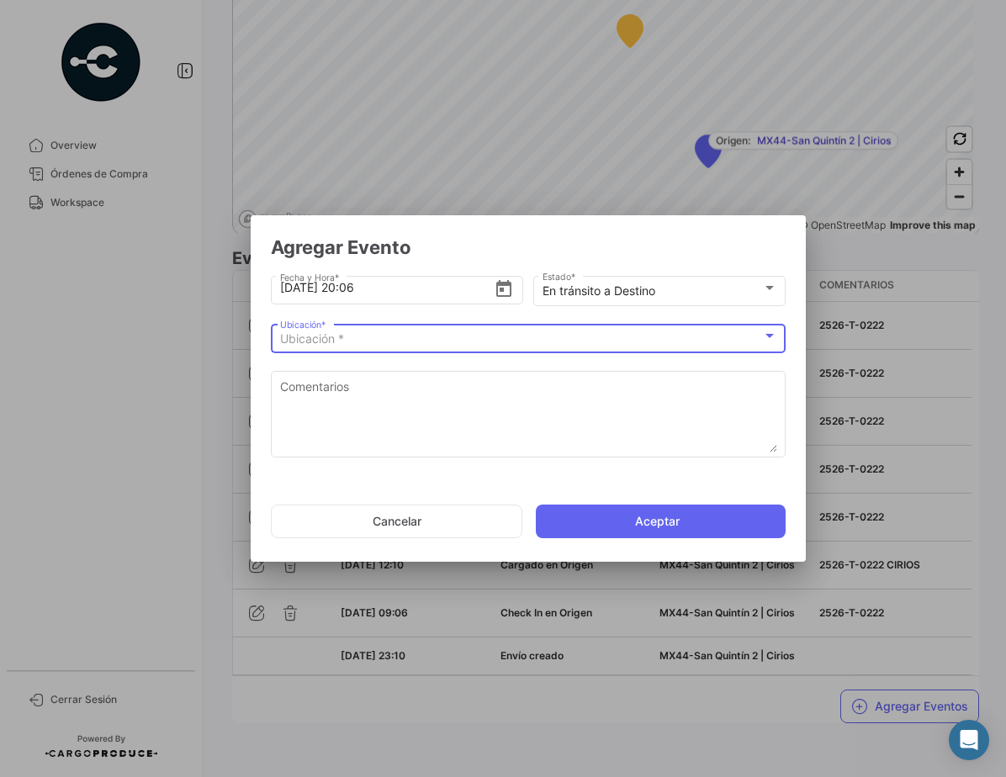
click at [447, 337] on div "Ubicación *" at bounding box center [521, 339] width 482 height 14
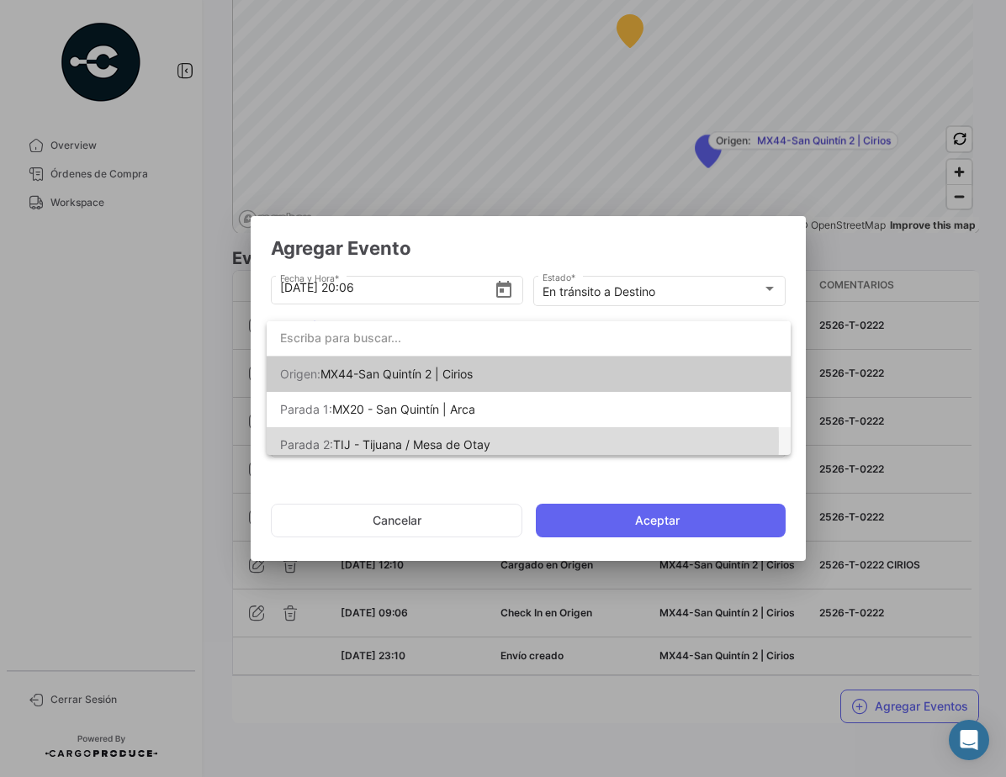
click at [448, 442] on span "TIJ - Tijuana / Mesa de Otay" at bounding box center [411, 444] width 157 height 14
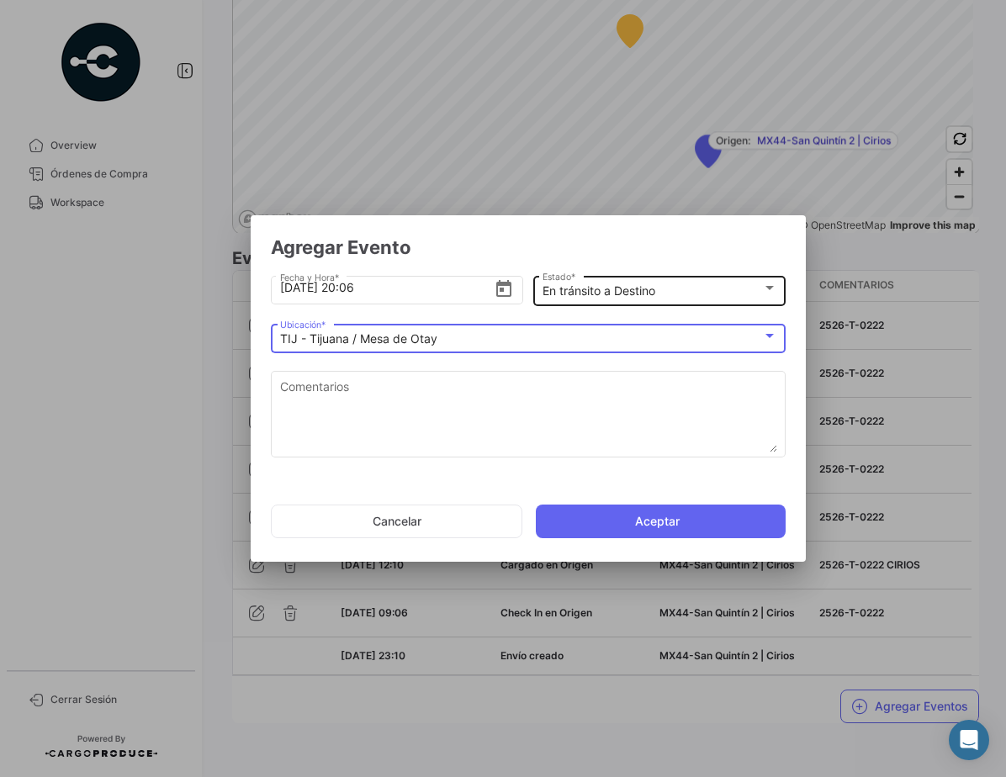
click at [668, 291] on div "En tránsito a Destino" at bounding box center [652, 291] width 220 height 14
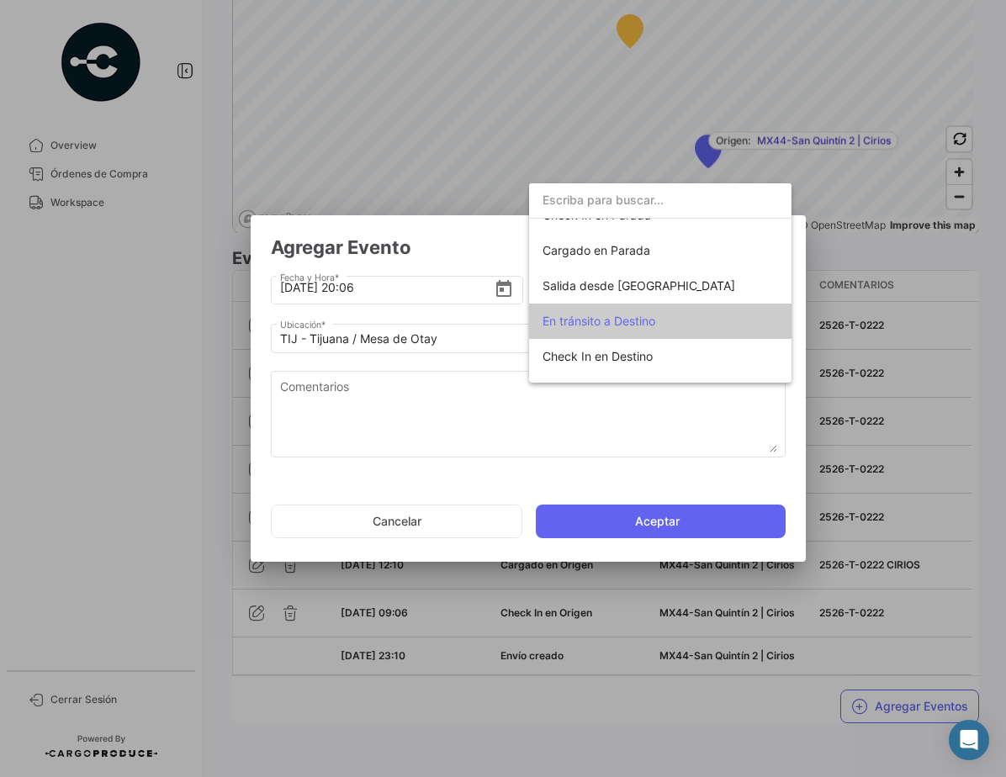
scroll to position [195, 0]
click at [685, 290] on span "Salida desde [GEOGRAPHIC_DATA]" at bounding box center [659, 288] width 235 height 35
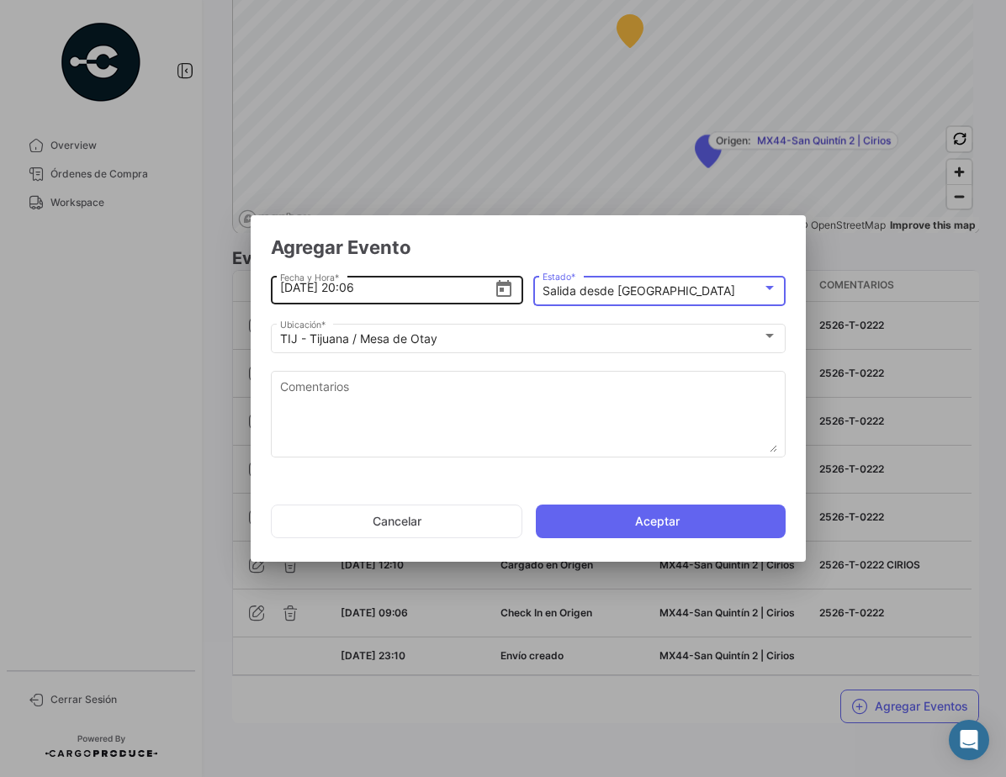
click at [506, 290] on icon "Open calendar" at bounding box center [504, 289] width 20 height 20
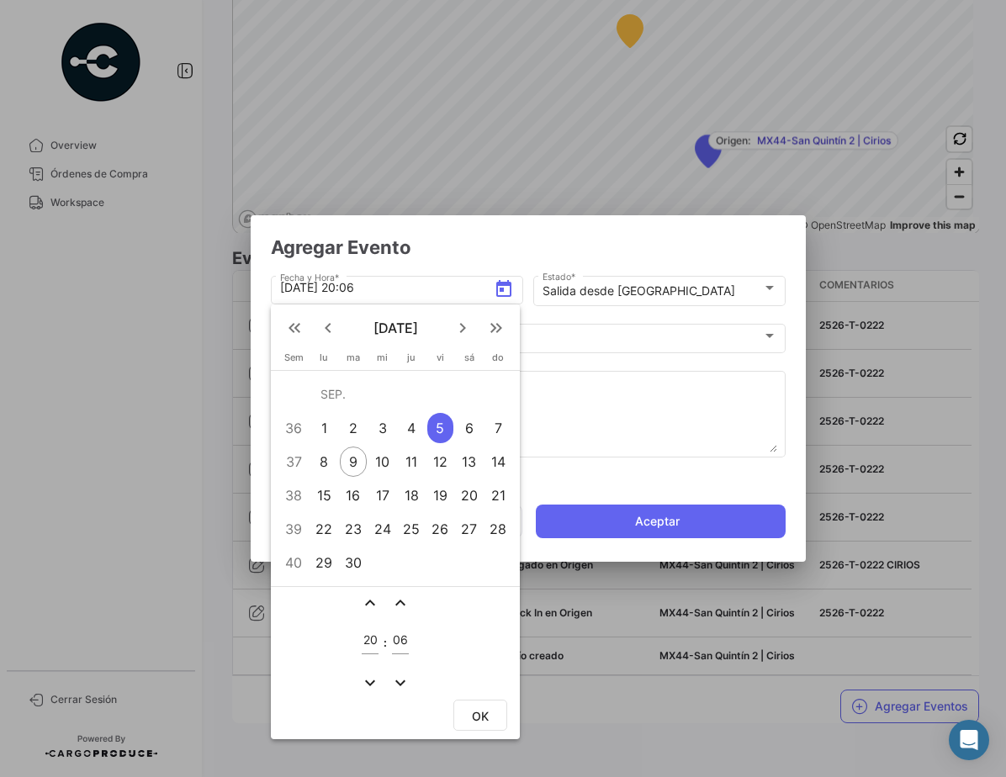
click at [374, 606] on mat-icon "expand_less" at bounding box center [370, 603] width 20 height 20
click at [368, 678] on mat-icon "expand_more" at bounding box center [370, 683] width 20 height 20
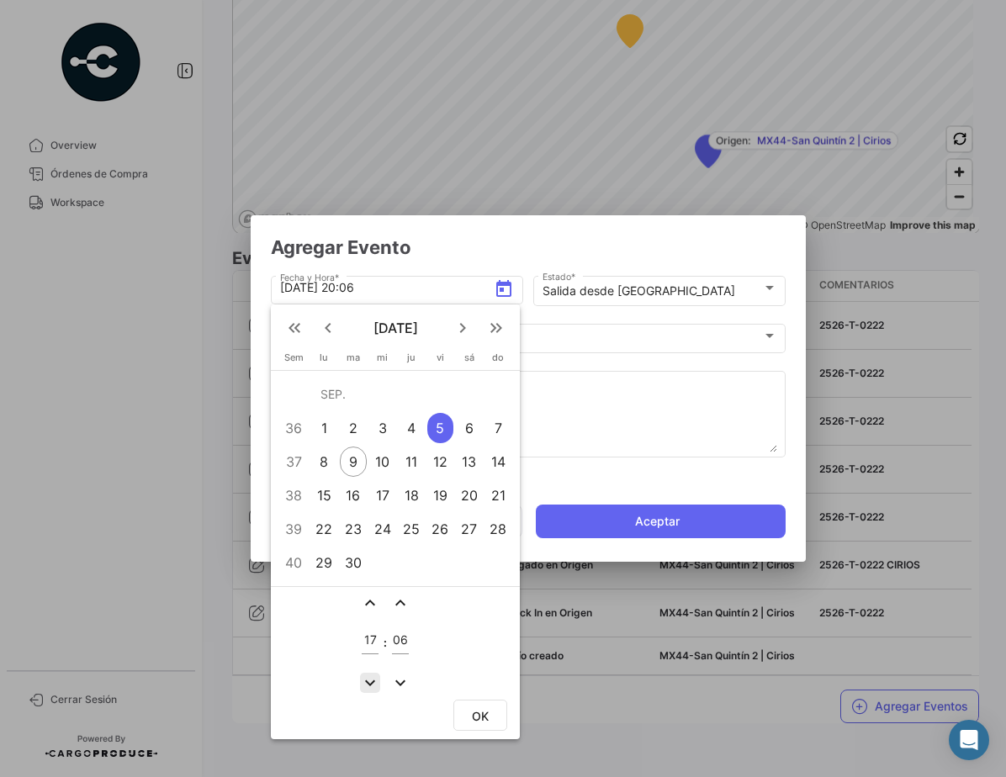
click at [368, 678] on mat-icon "expand_more" at bounding box center [370, 683] width 20 height 20
click at [369, 604] on mat-icon "expand_less" at bounding box center [370, 603] width 20 height 20
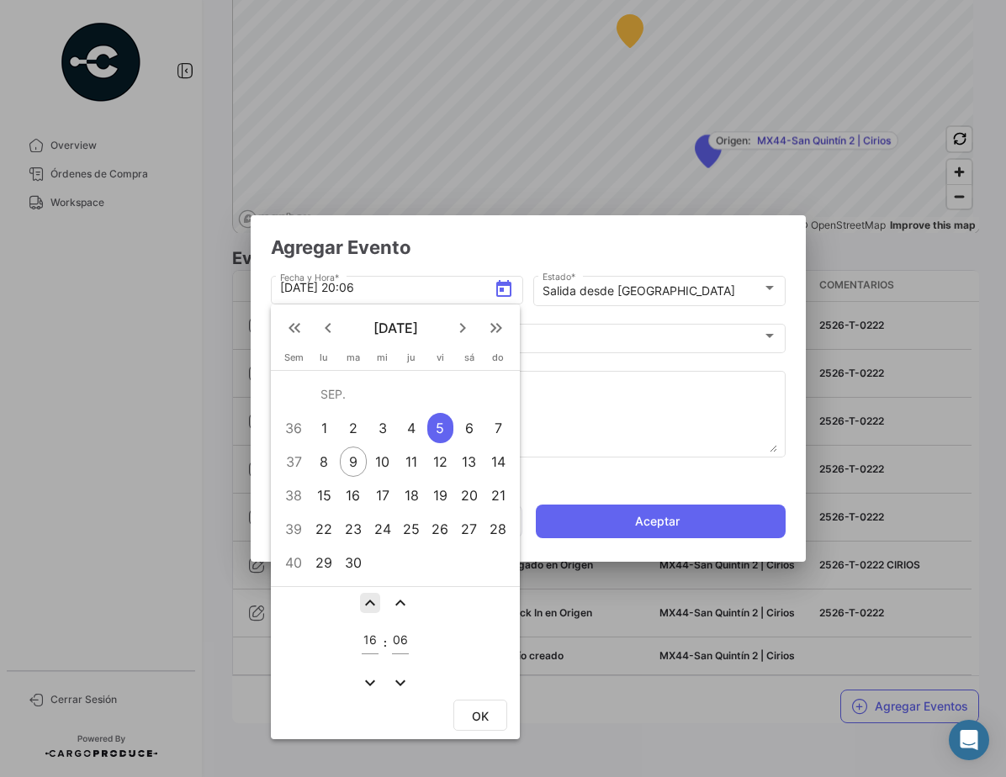
click at [369, 604] on mat-icon "expand_less" at bounding box center [370, 603] width 20 height 20
click at [370, 603] on mat-icon "expand_less" at bounding box center [370, 603] width 20 height 20
type input "19"
click at [401, 596] on mat-icon "expand_less" at bounding box center [400, 603] width 20 height 20
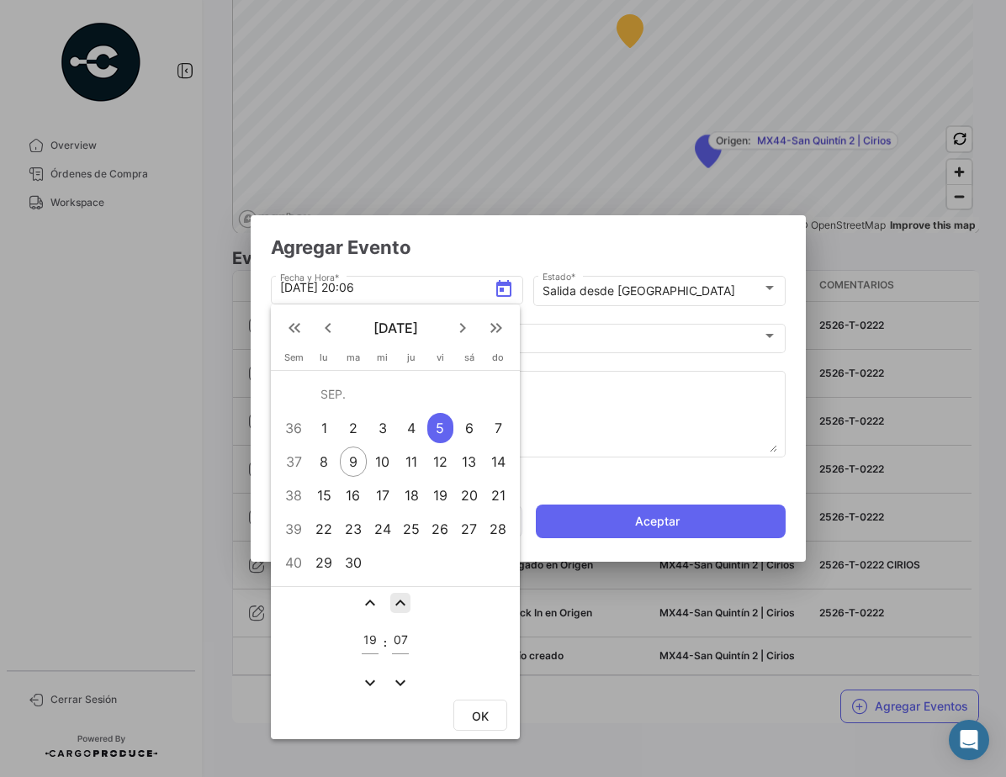
click at [401, 596] on mat-icon "expand_less" at bounding box center [400, 603] width 20 height 20
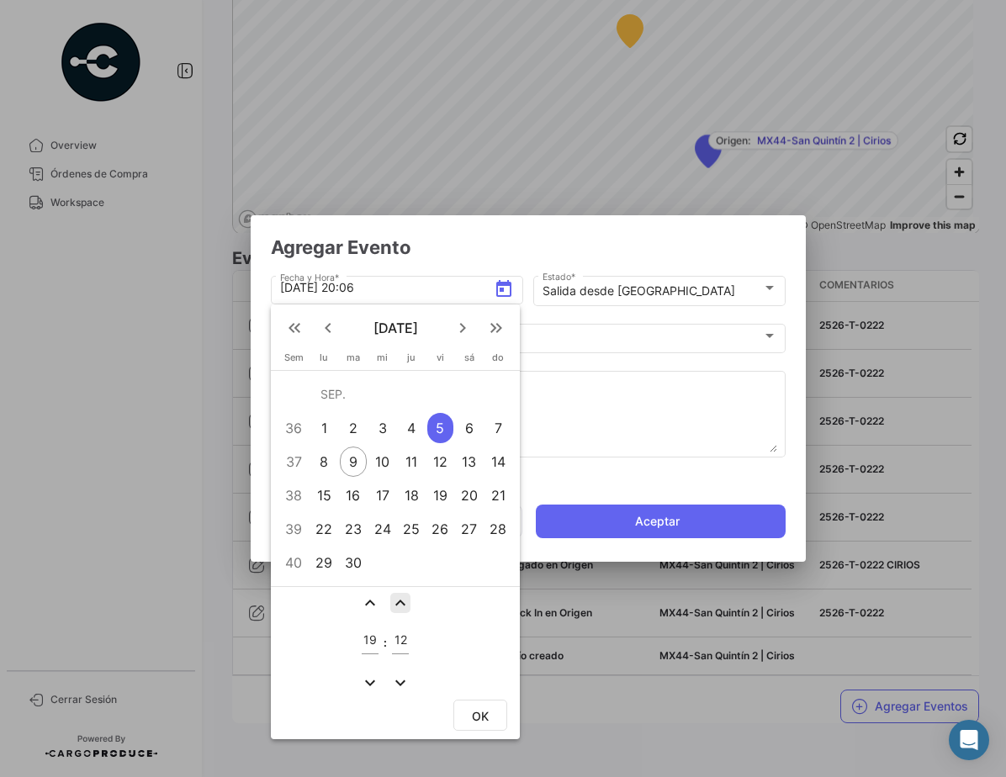
click at [401, 596] on mat-icon "expand_less" at bounding box center [400, 603] width 20 height 20
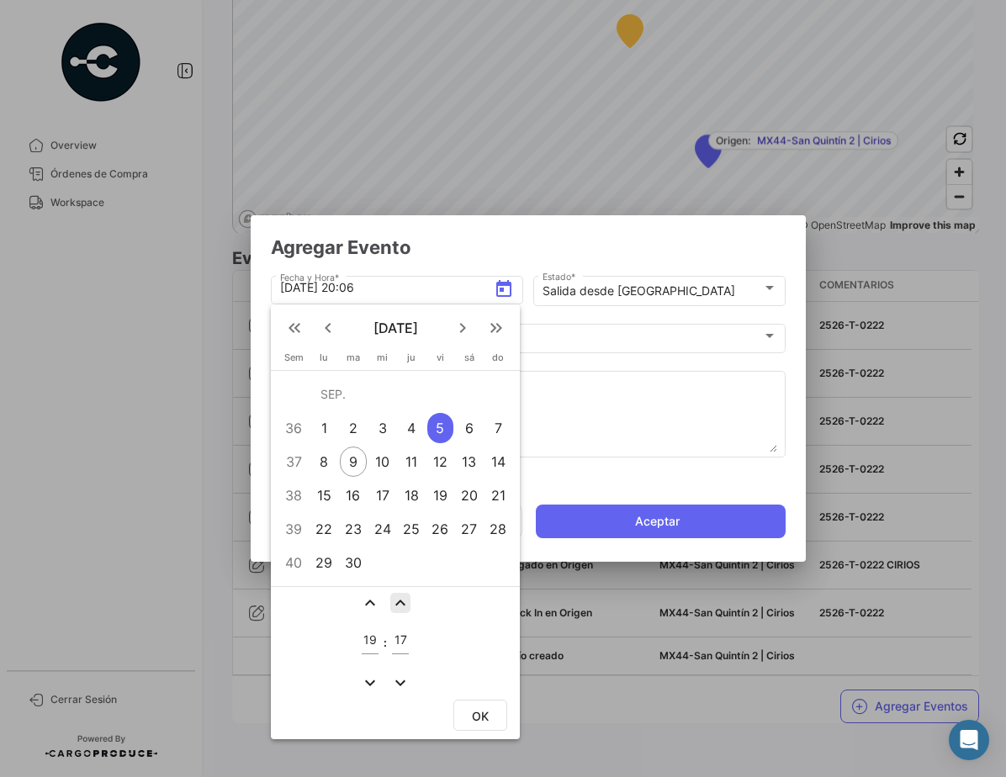
click at [401, 596] on mat-icon "expand_less" at bounding box center [400, 603] width 20 height 20
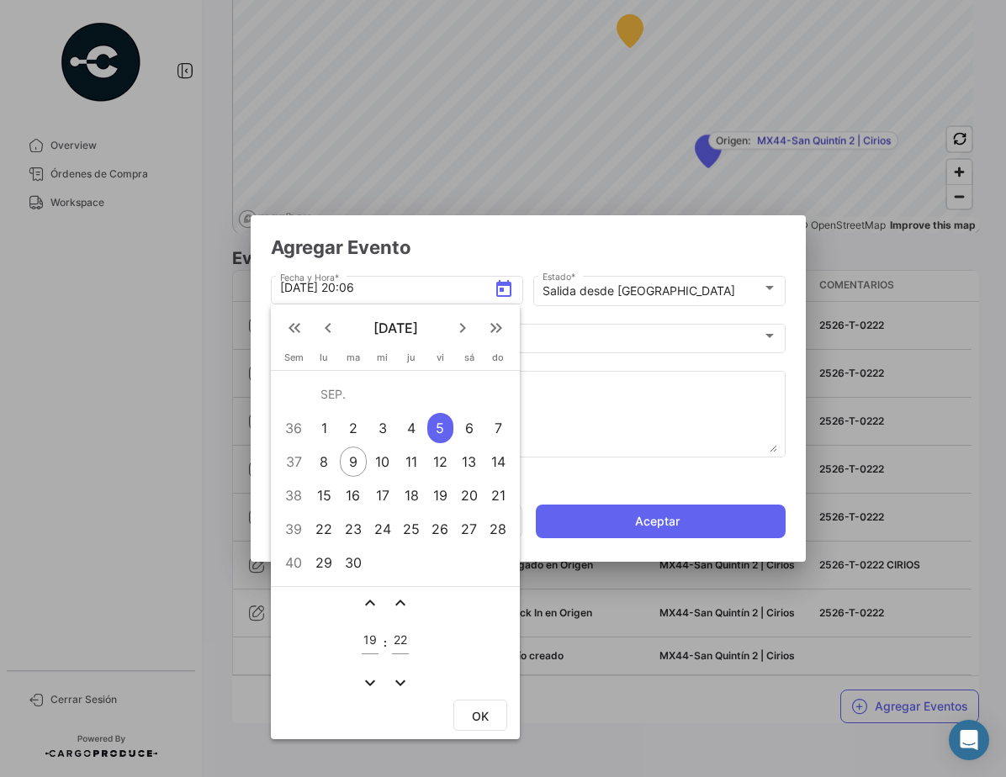
click at [401, 596] on mat-icon "expand_less" at bounding box center [400, 603] width 20 height 20
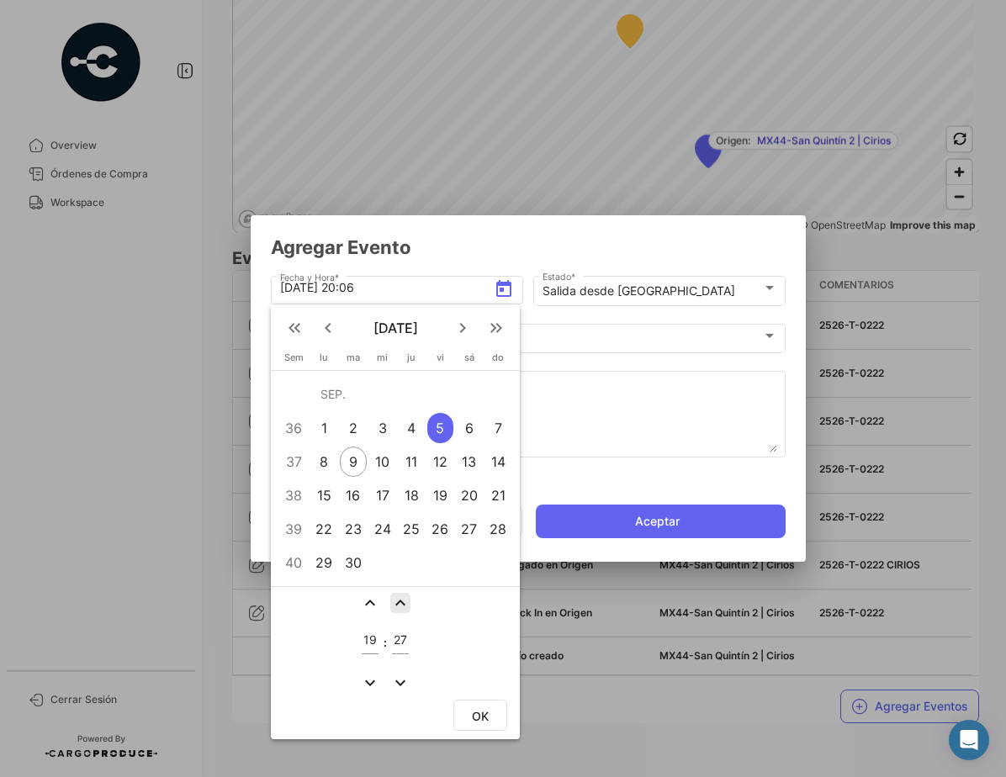
click at [401, 596] on mat-icon "expand_less" at bounding box center [400, 603] width 20 height 20
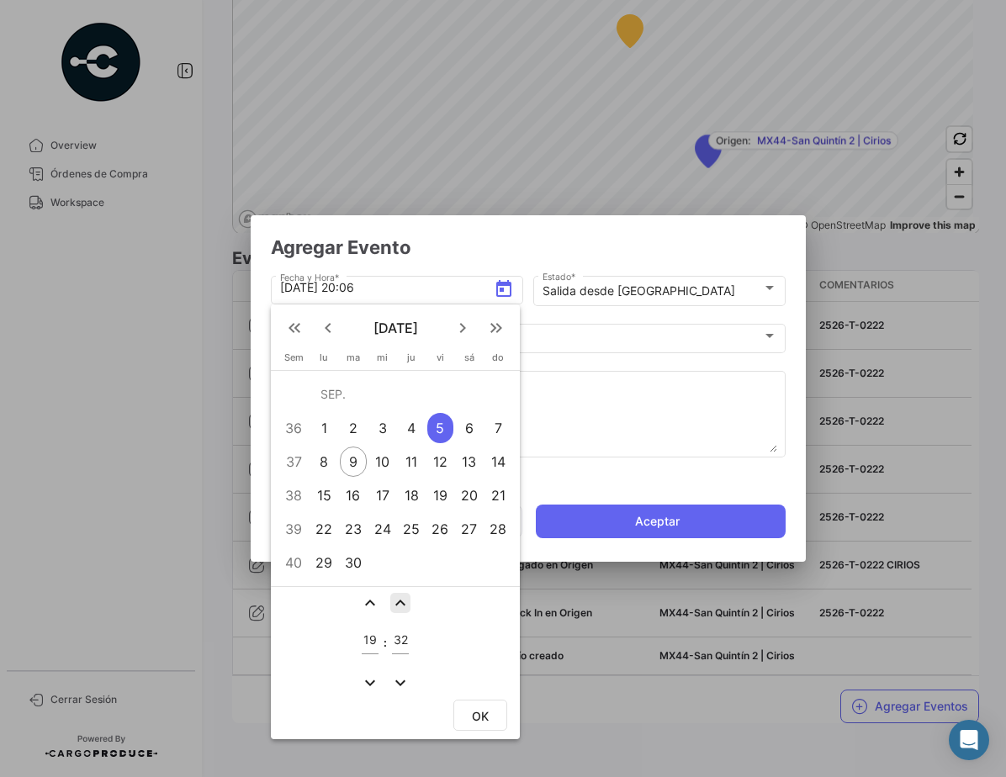
click at [401, 596] on mat-icon "expand_less" at bounding box center [400, 603] width 20 height 20
click at [401, 598] on mat-icon "expand_less" at bounding box center [400, 603] width 20 height 20
type input "35"
click at [473, 708] on span "OK" at bounding box center [480, 715] width 17 height 14
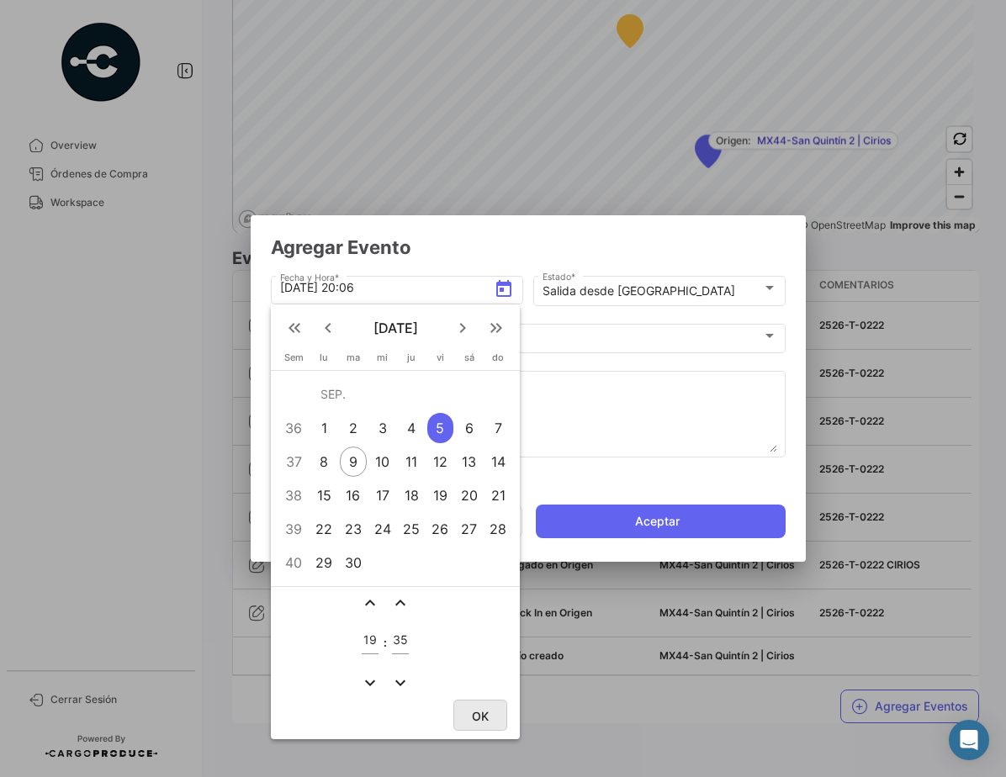
type input "[DATE] 19:35"
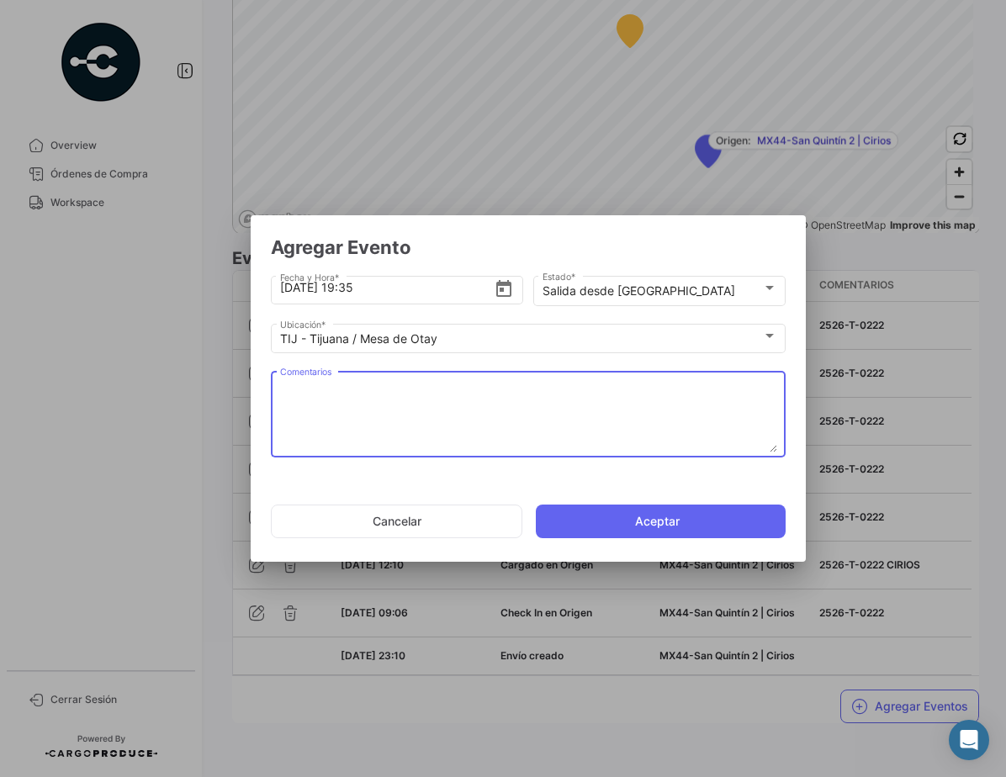
click at [467, 405] on textarea "Comentarios" at bounding box center [528, 415] width 497 height 74
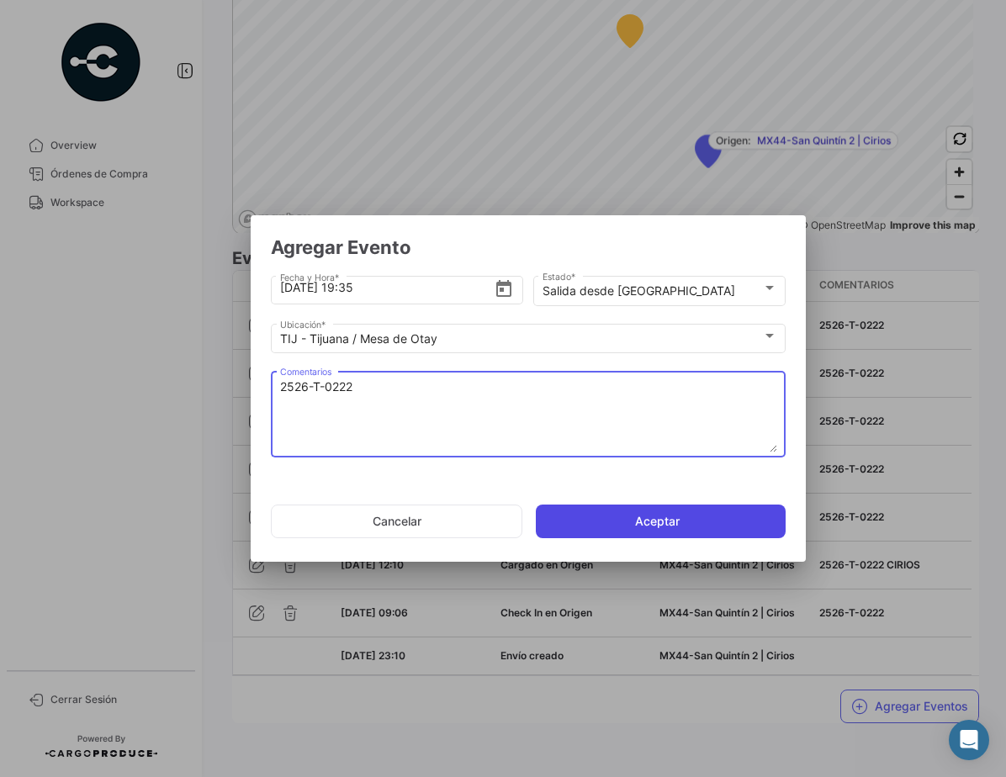
type textarea "2526-T-0222"
click at [697, 522] on button "Aceptar" at bounding box center [661, 522] width 250 height 34
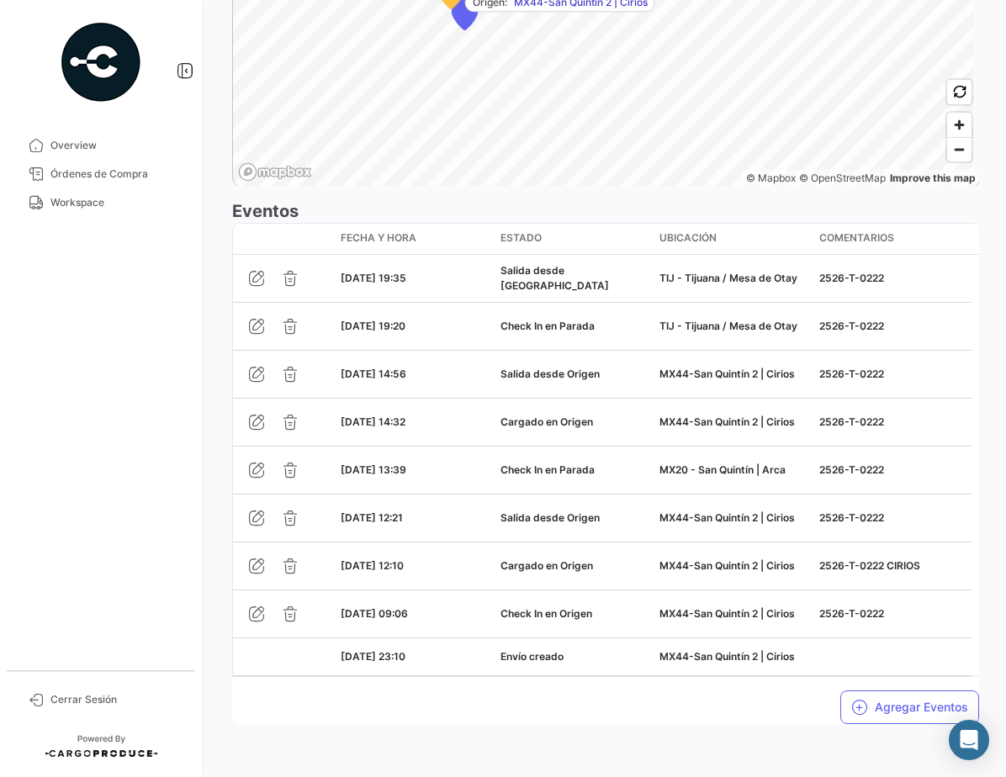
scroll to position [1377, 0]
click at [891, 704] on button "Agregar Eventos" at bounding box center [909, 707] width 139 height 34
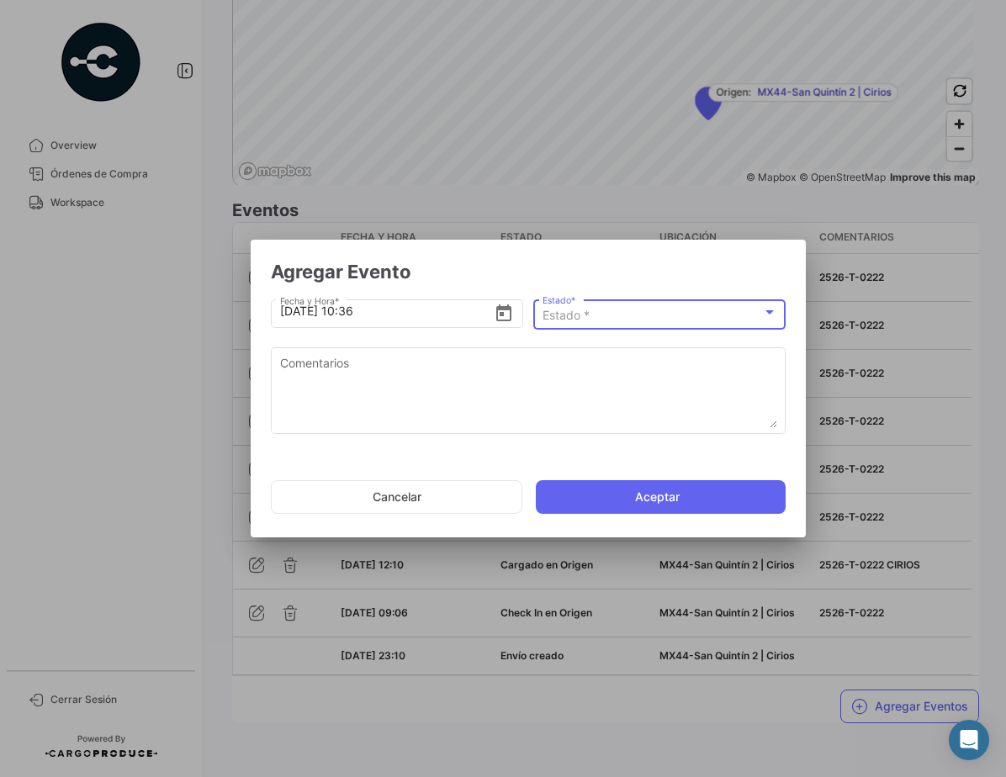
click at [652, 317] on div "Estado *" at bounding box center [652, 316] width 220 height 14
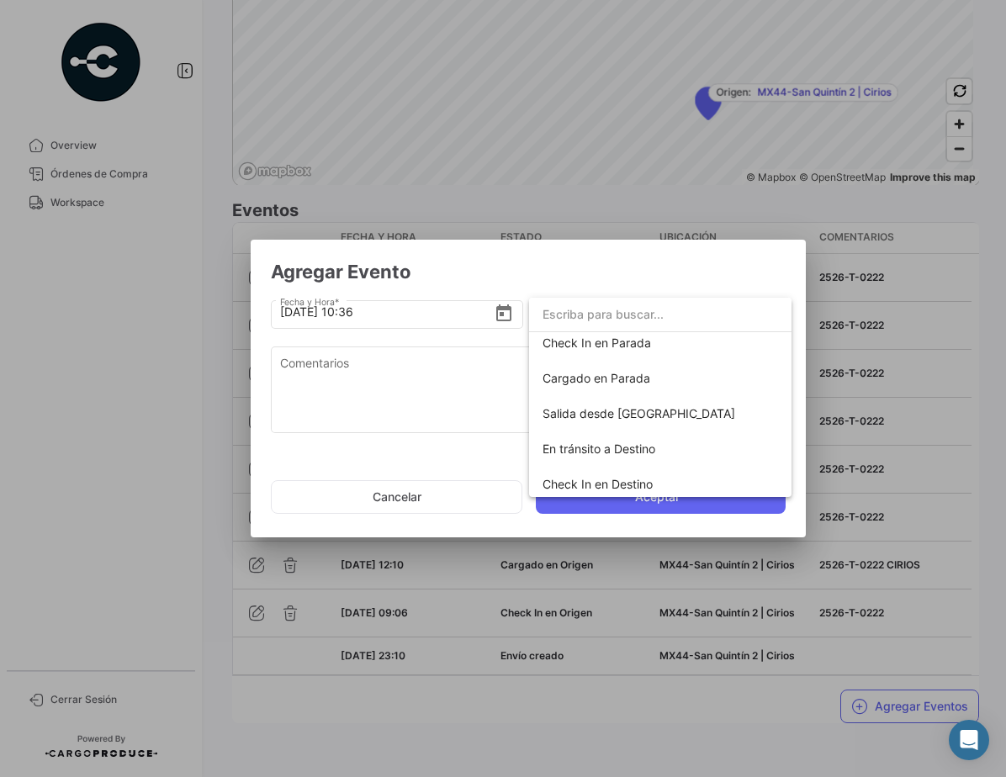
scroll to position [295, 0]
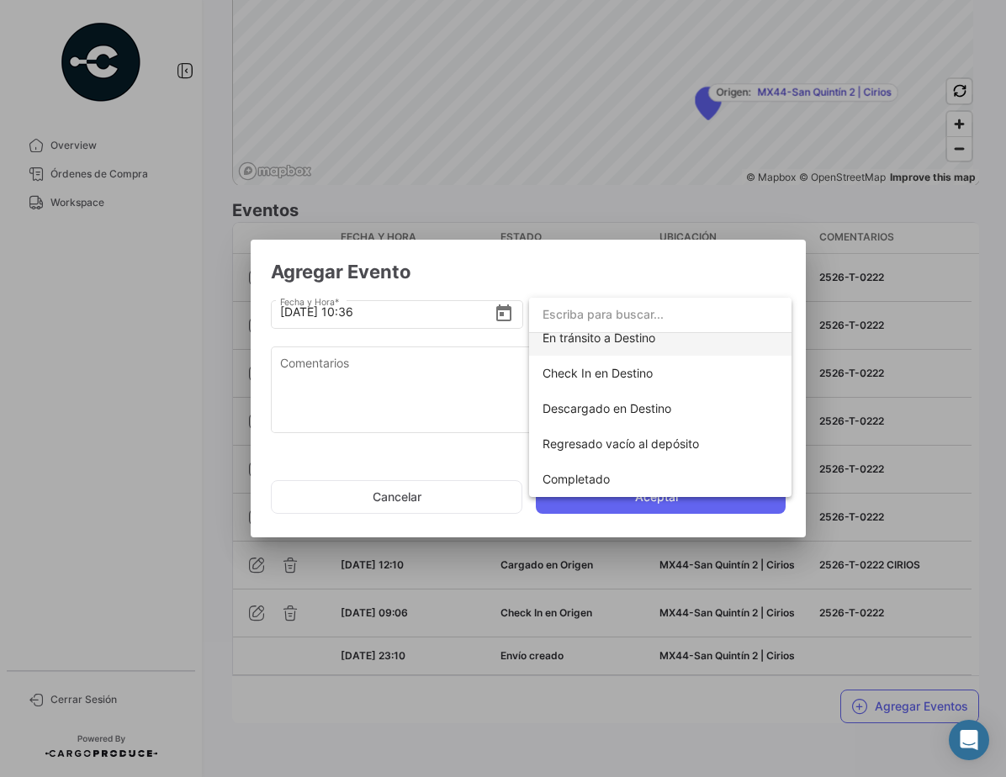
click at [649, 349] on span "En tránsito a Destino" at bounding box center [659, 337] width 235 height 35
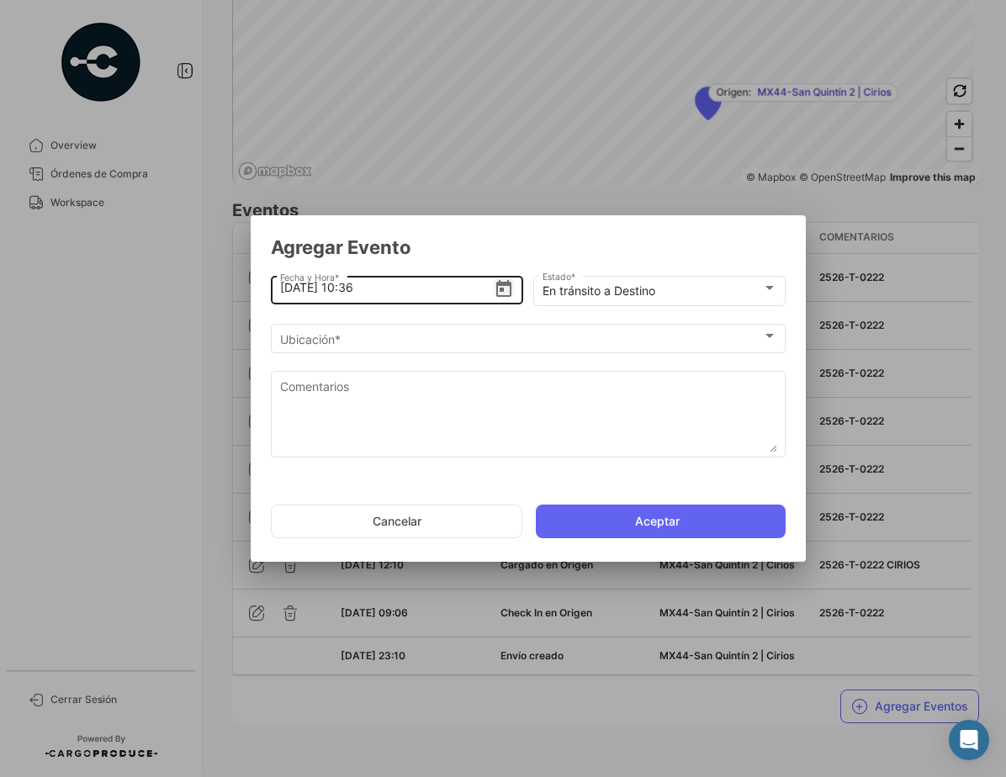
click at [503, 291] on icon "Open calendar" at bounding box center [503, 288] width 15 height 17
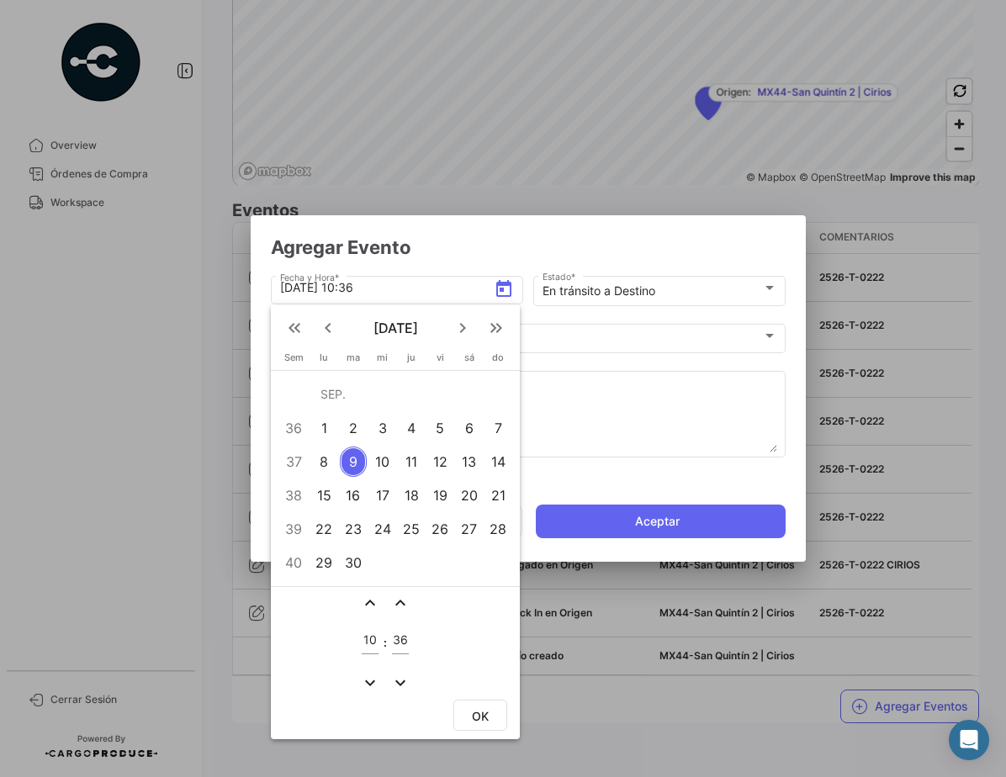
click at [444, 423] on div "5" at bounding box center [440, 428] width 26 height 30
click at [373, 599] on mat-icon "expand_less" at bounding box center [370, 603] width 20 height 20
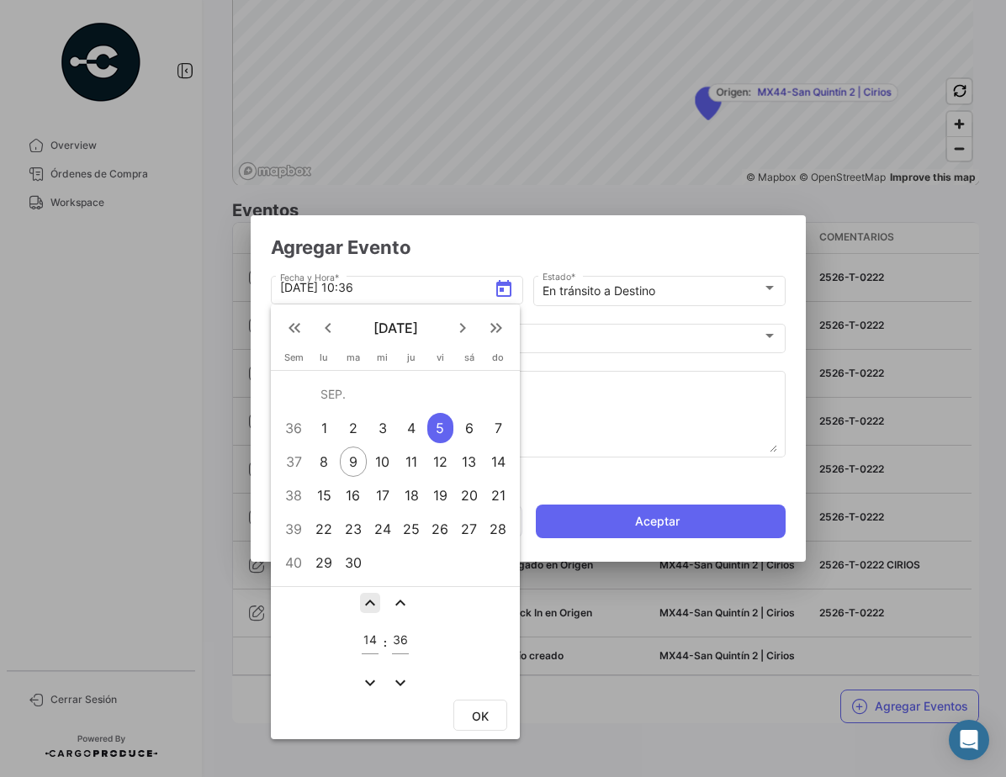
click at [373, 599] on mat-icon "expand_less" at bounding box center [370, 603] width 20 height 20
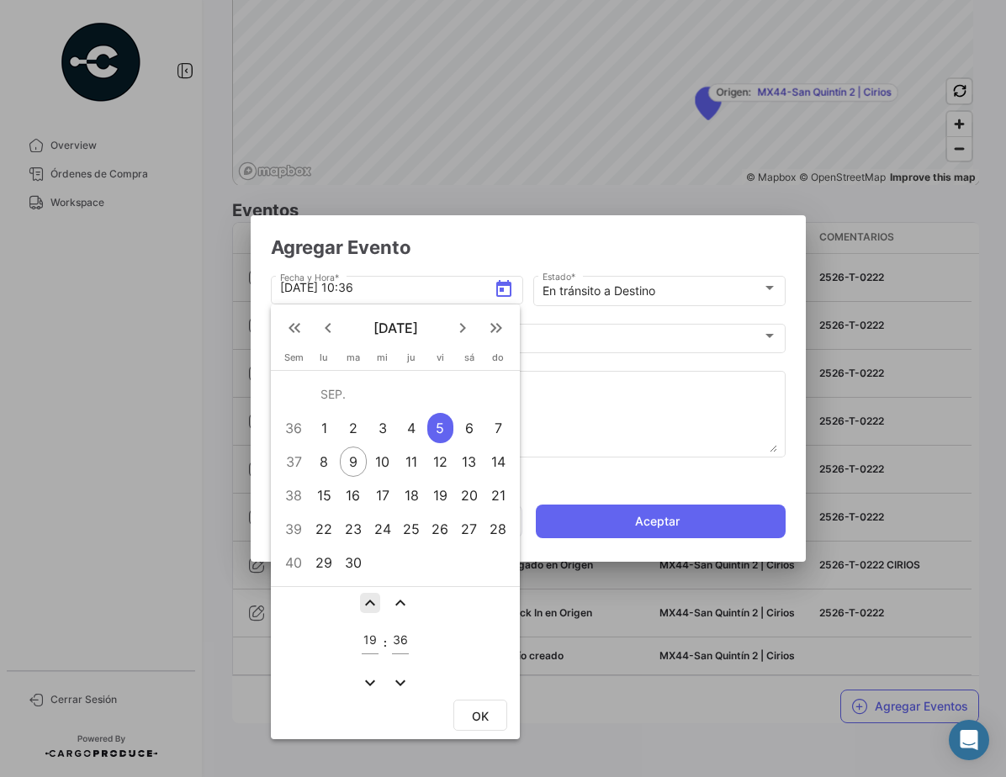
click at [373, 599] on mat-icon "expand_less" at bounding box center [370, 603] width 20 height 20
click at [368, 682] on mat-icon "expand_more" at bounding box center [370, 683] width 20 height 20
type input "20"
click at [393, 683] on mat-icon "expand_more" at bounding box center [400, 683] width 20 height 20
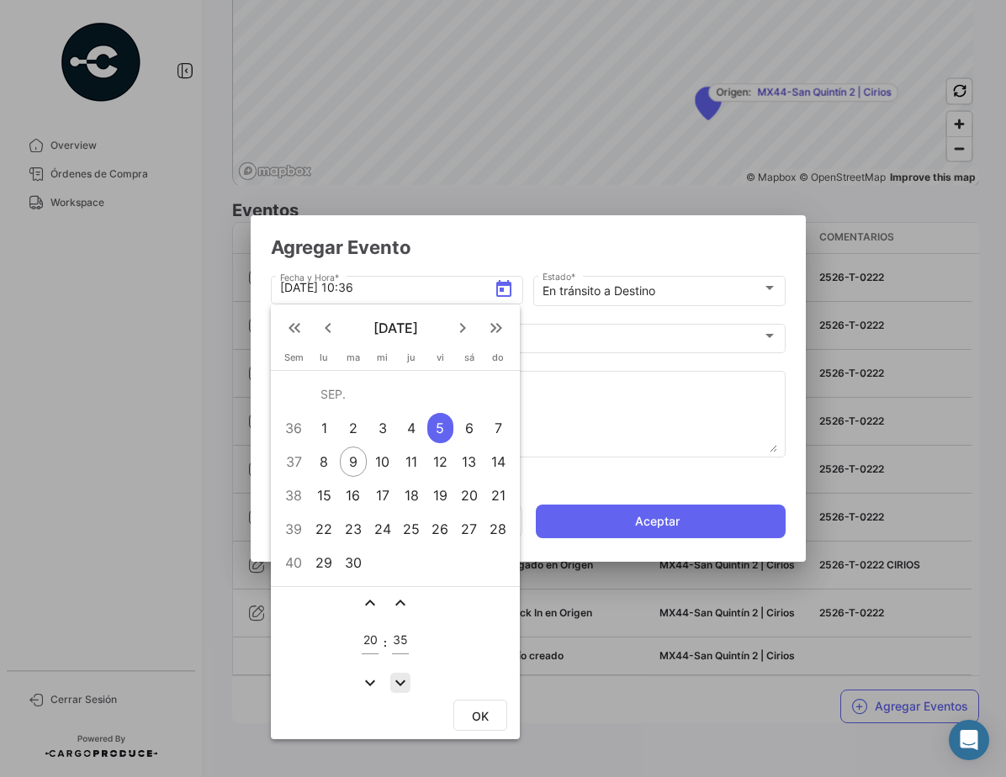
click at [394, 683] on mat-icon "expand_more" at bounding box center [400, 683] width 20 height 20
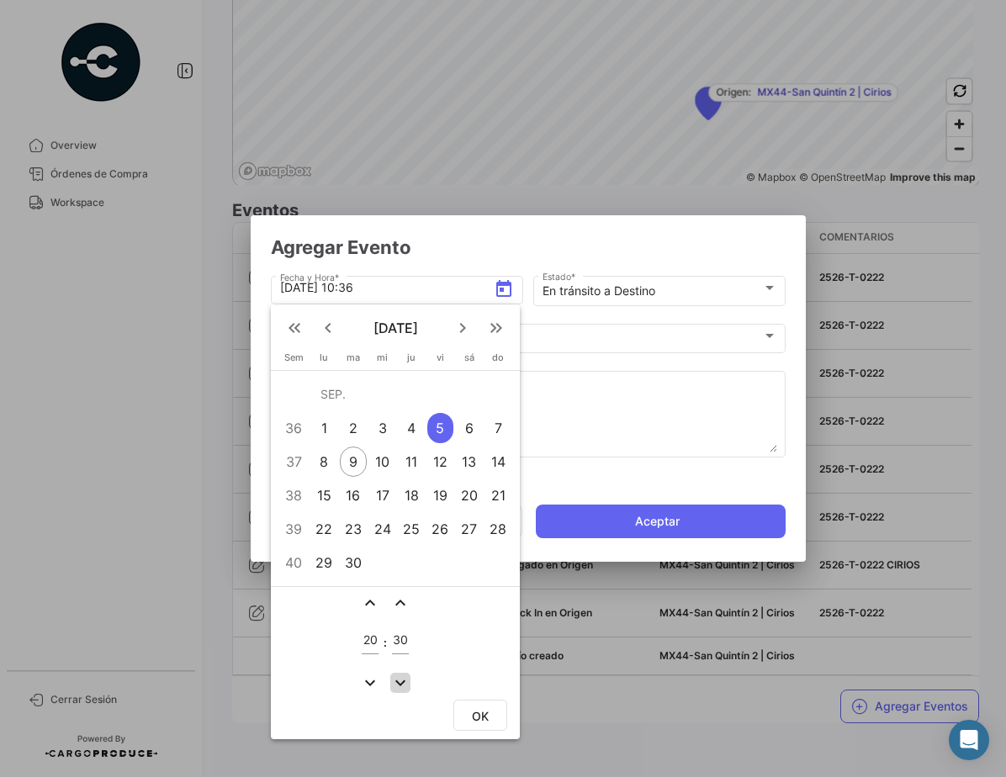
click at [394, 683] on mat-icon "expand_more" at bounding box center [400, 683] width 20 height 20
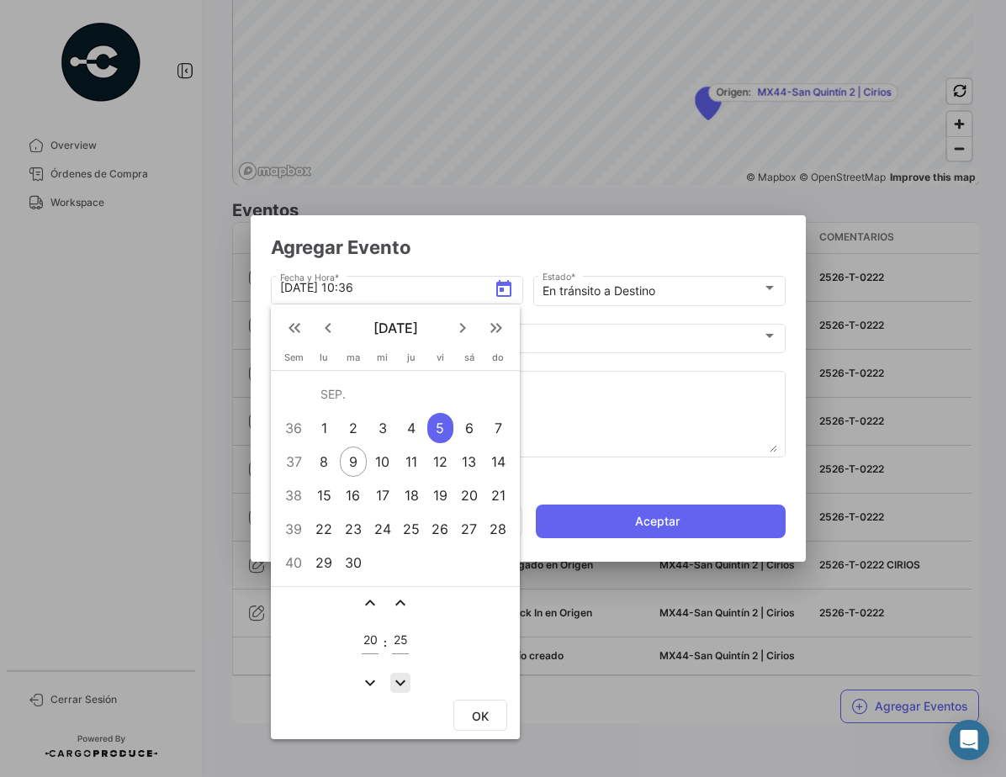
click at [394, 683] on mat-icon "expand_more" at bounding box center [400, 683] width 20 height 20
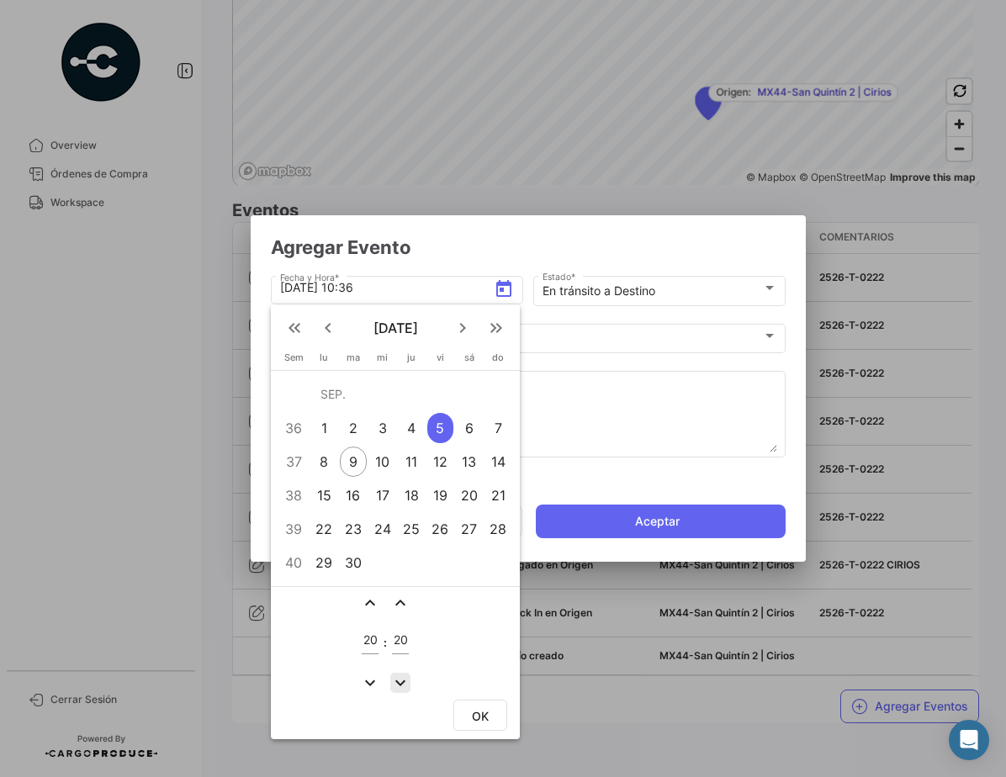
click at [394, 683] on mat-icon "expand_more" at bounding box center [400, 683] width 20 height 20
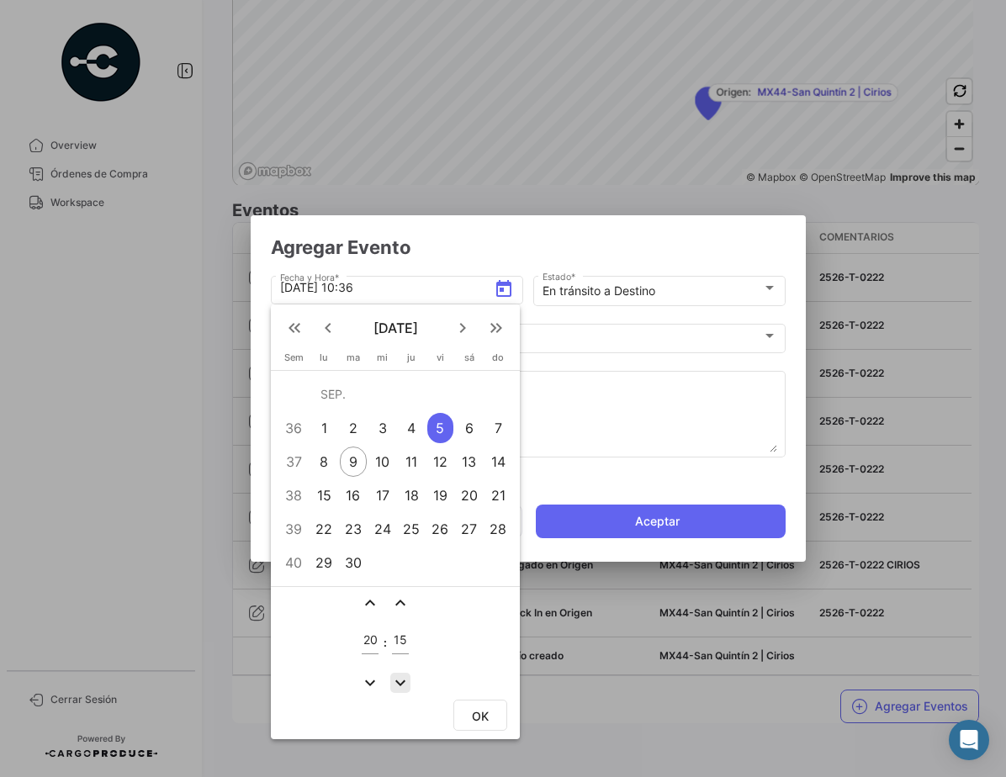
click at [394, 683] on mat-icon "expand_more" at bounding box center [400, 683] width 20 height 20
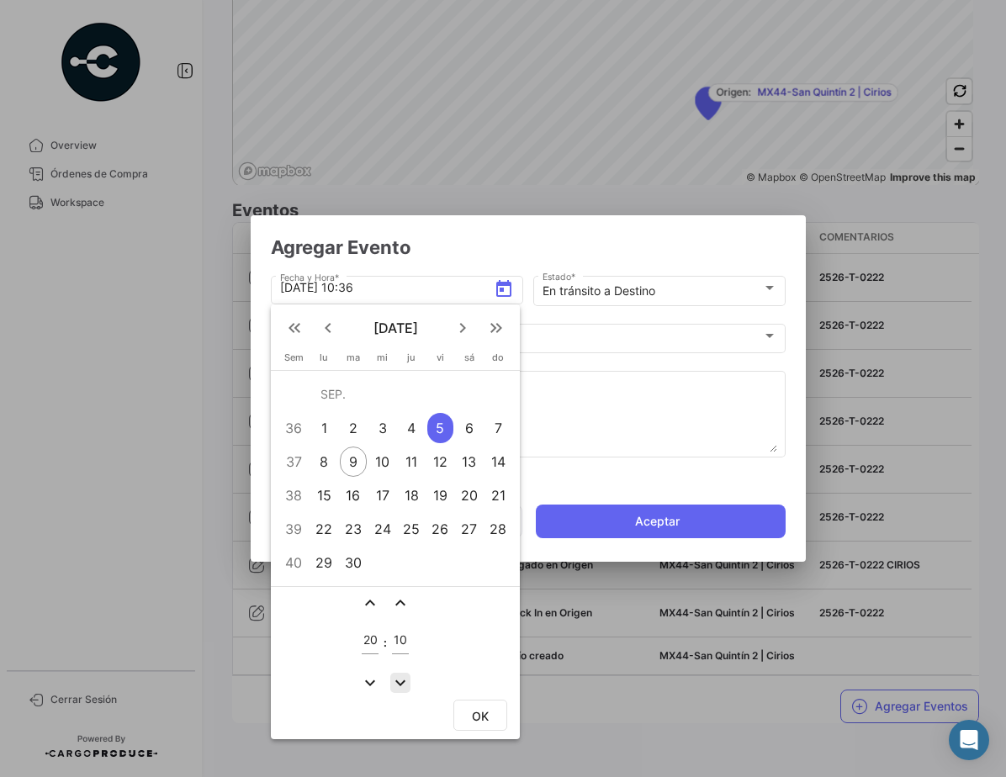
click at [394, 683] on mat-icon "expand_more" at bounding box center [400, 683] width 20 height 20
type input "06"
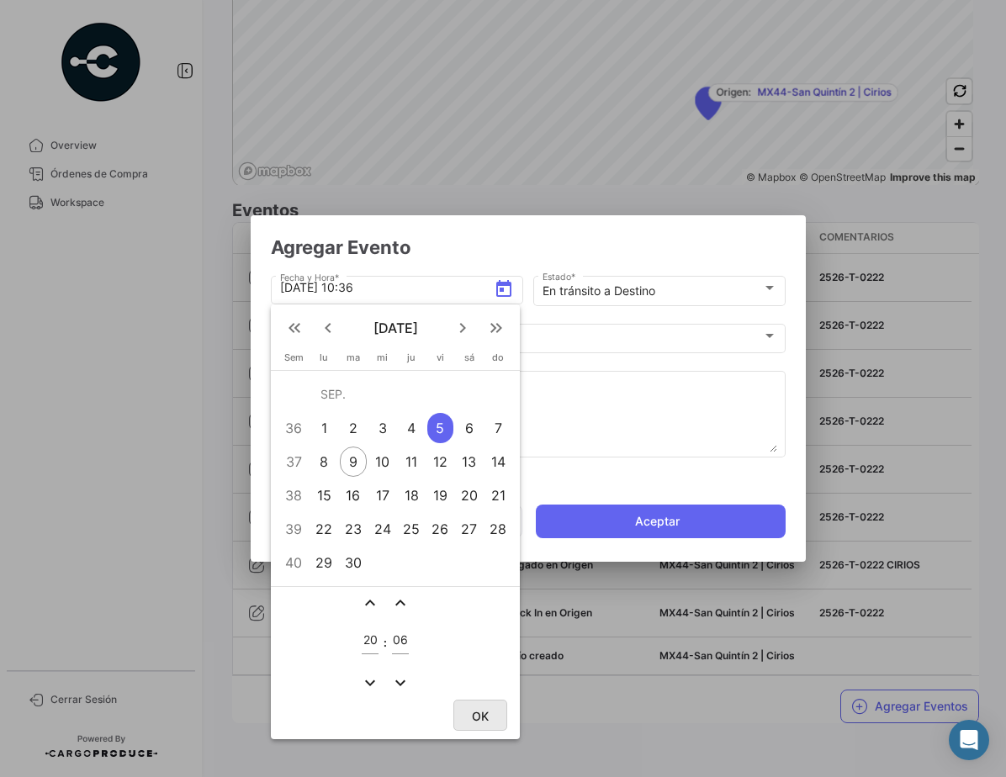
click at [485, 712] on span "OK" at bounding box center [480, 716] width 17 height 14
type input "[DATE] 20:06"
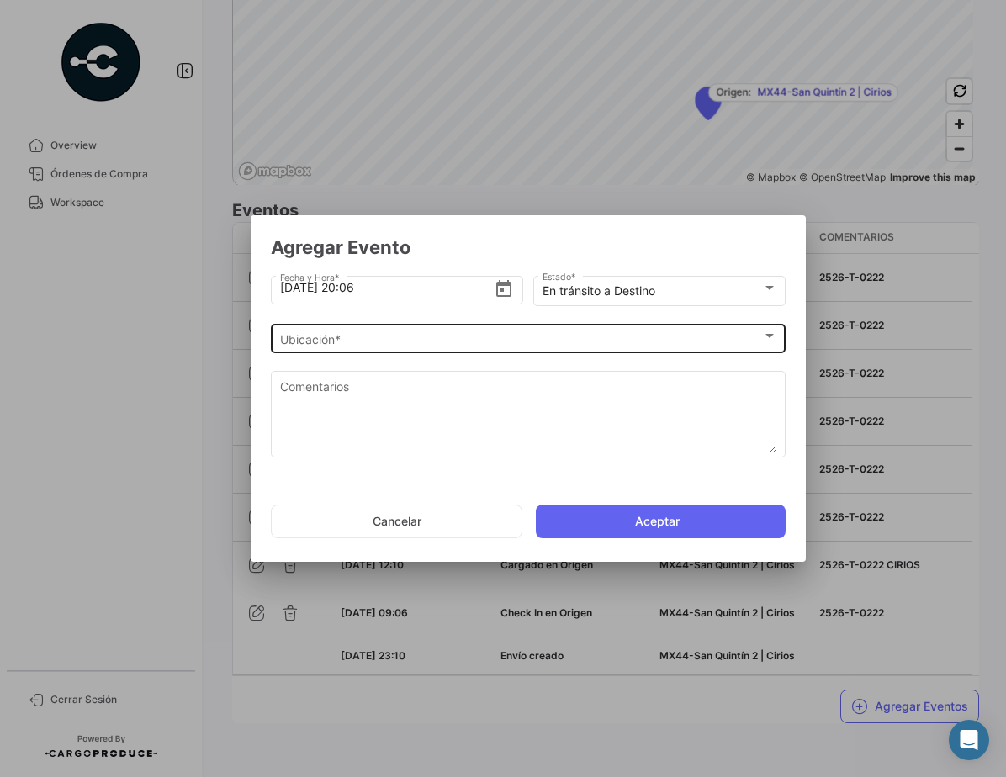
click at [376, 348] on div "Ubicación * Ubicación *" at bounding box center [528, 336] width 497 height 33
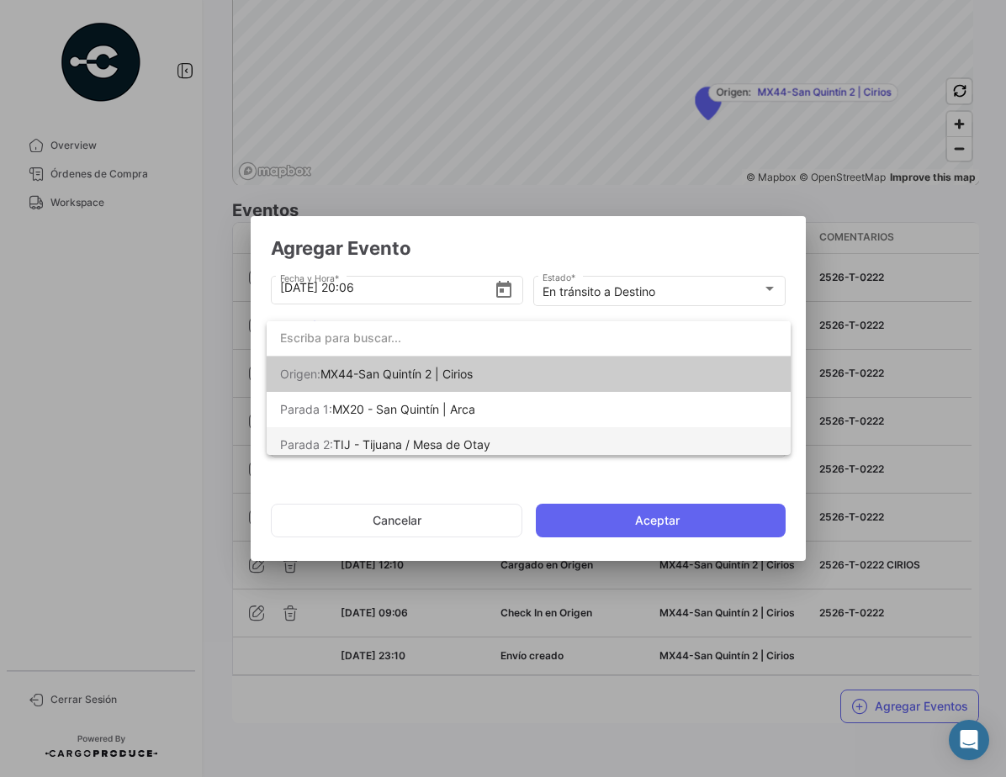
click at [442, 447] on span "TIJ - Tijuana / Mesa de Otay" at bounding box center [411, 444] width 157 height 14
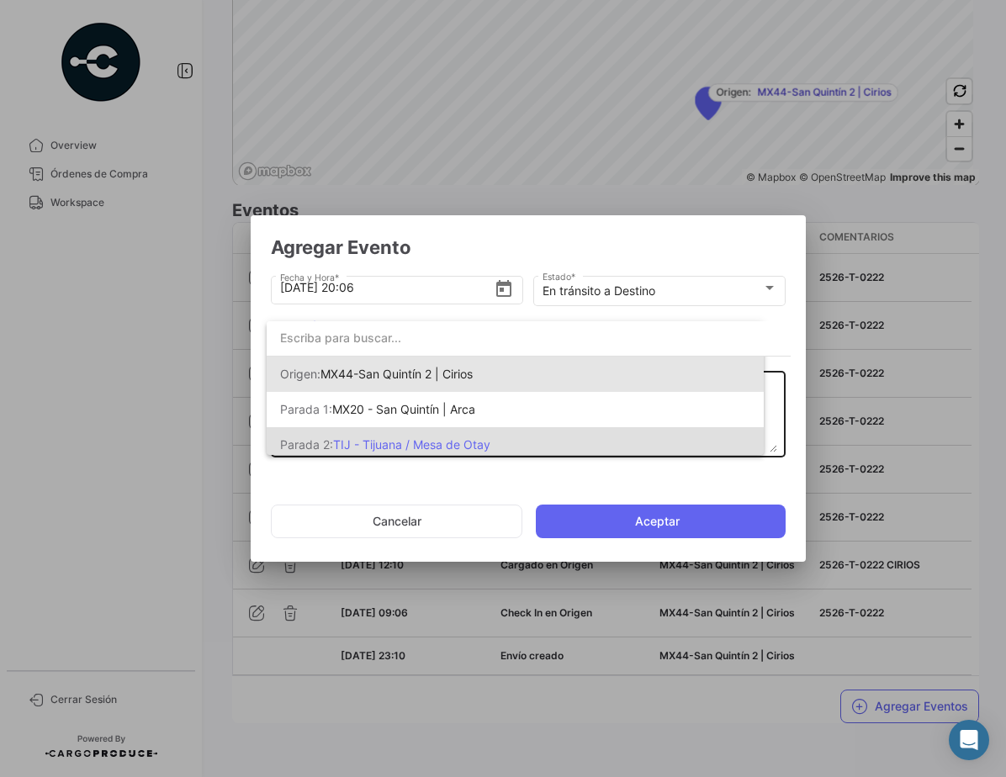
scroll to position [0, 0]
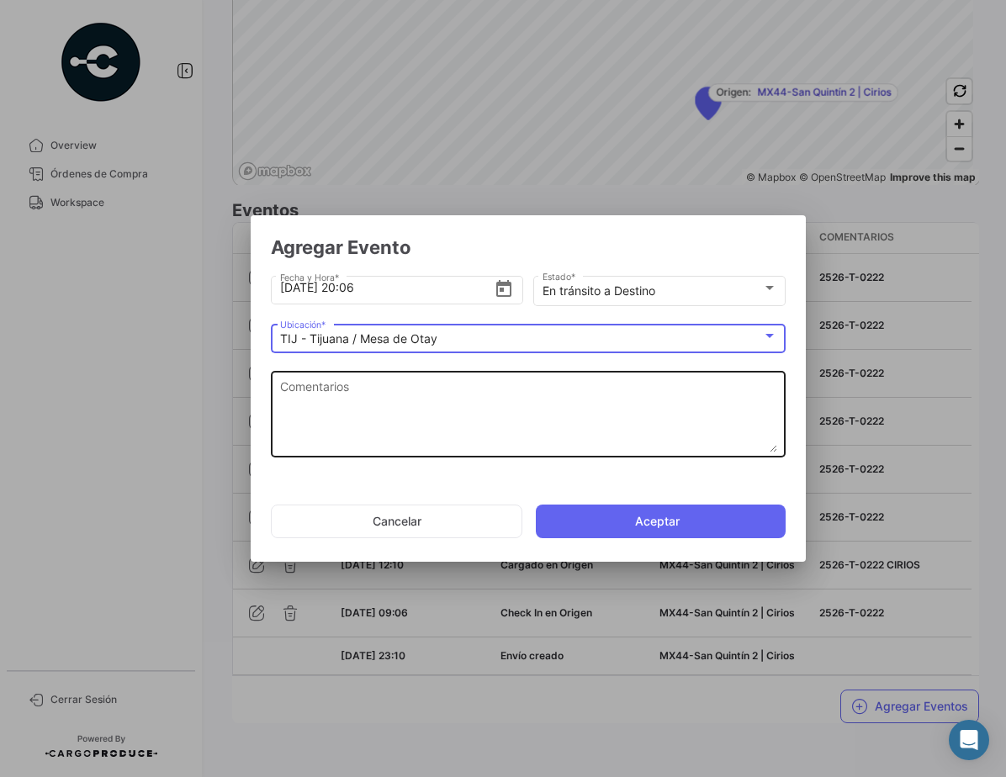
click at [437, 413] on textarea "Comentarios" at bounding box center [528, 415] width 497 height 74
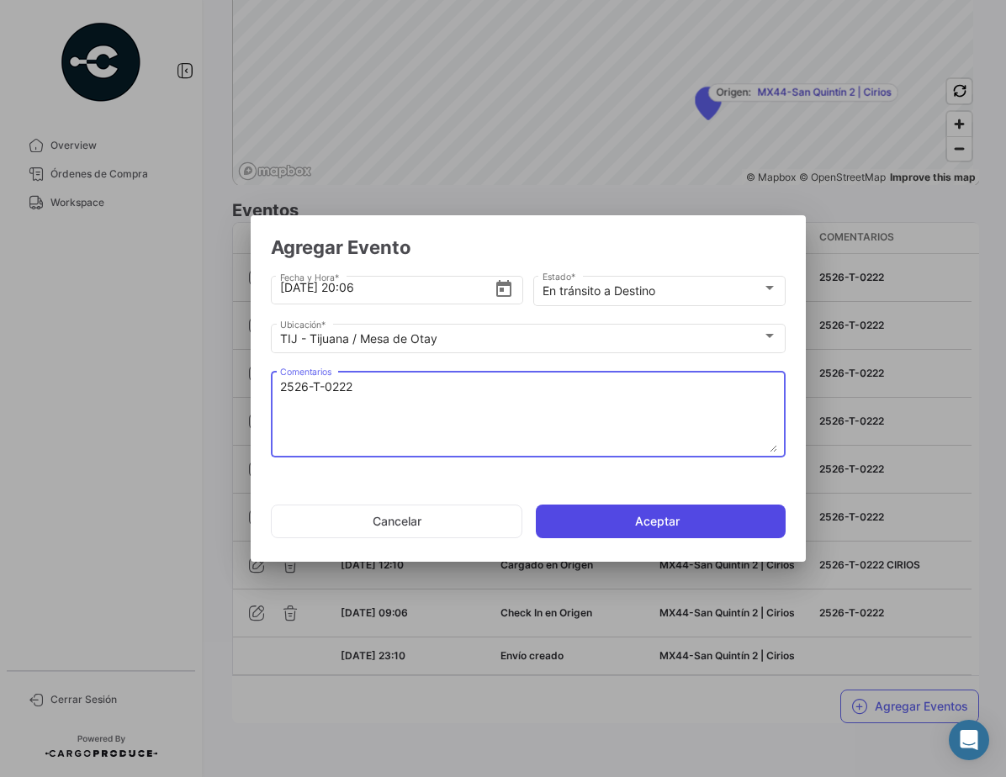
type textarea "2526-T-0222"
drag, startPoint x: 663, startPoint y: 519, endPoint x: 649, endPoint y: 508, distance: 17.3
click at [664, 519] on button "Aceptar" at bounding box center [661, 522] width 250 height 34
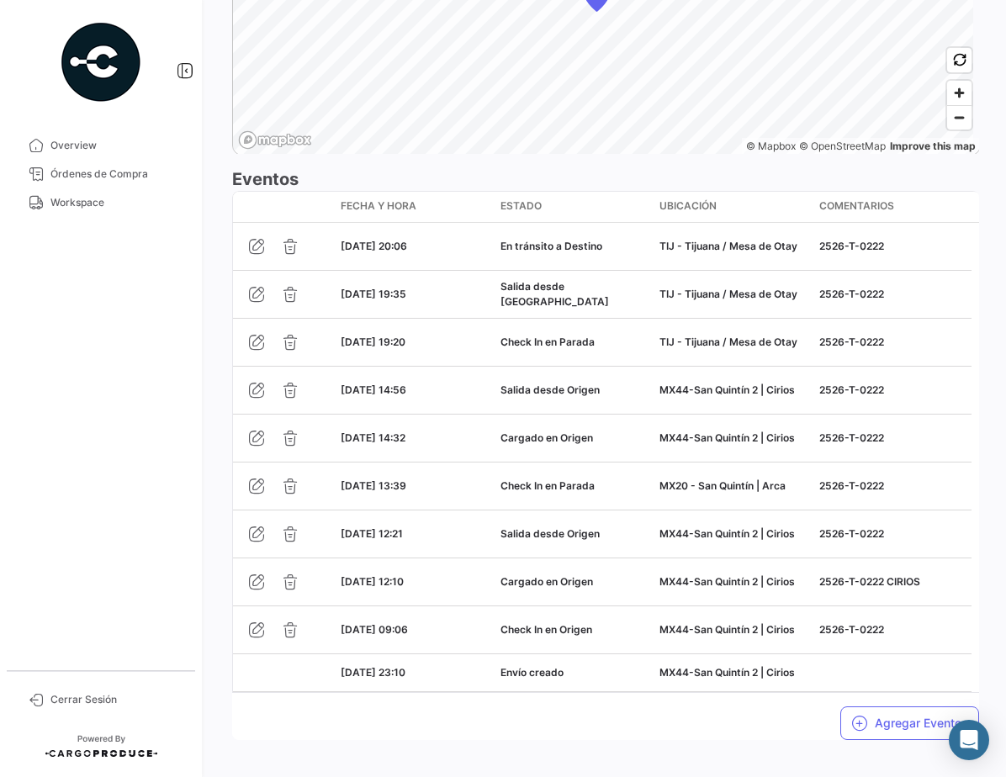
scroll to position [1425, 0]
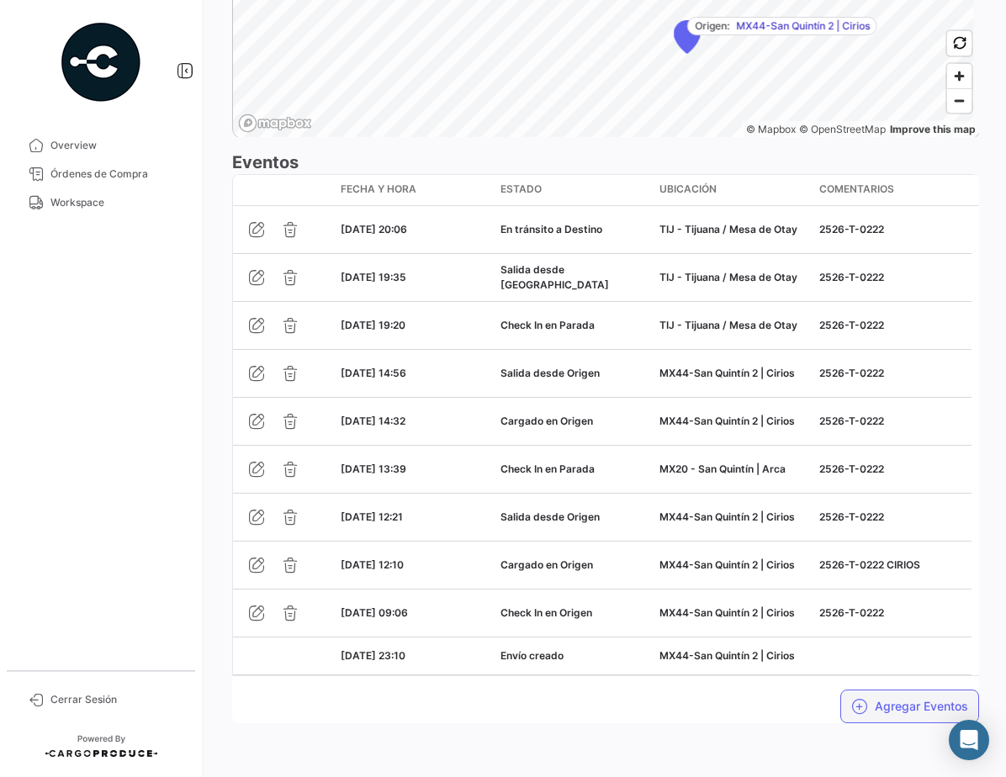
click at [901, 705] on button "Agregar Eventos" at bounding box center [909, 707] width 139 height 34
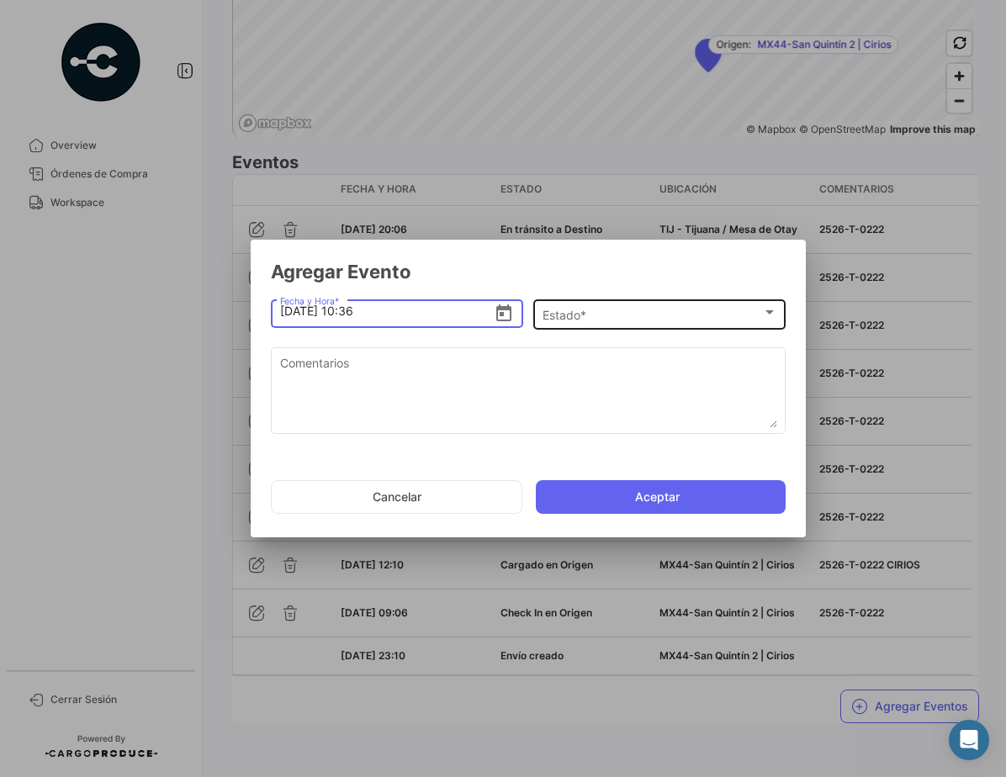
click at [618, 297] on div "Estado * Estado *" at bounding box center [659, 313] width 235 height 33
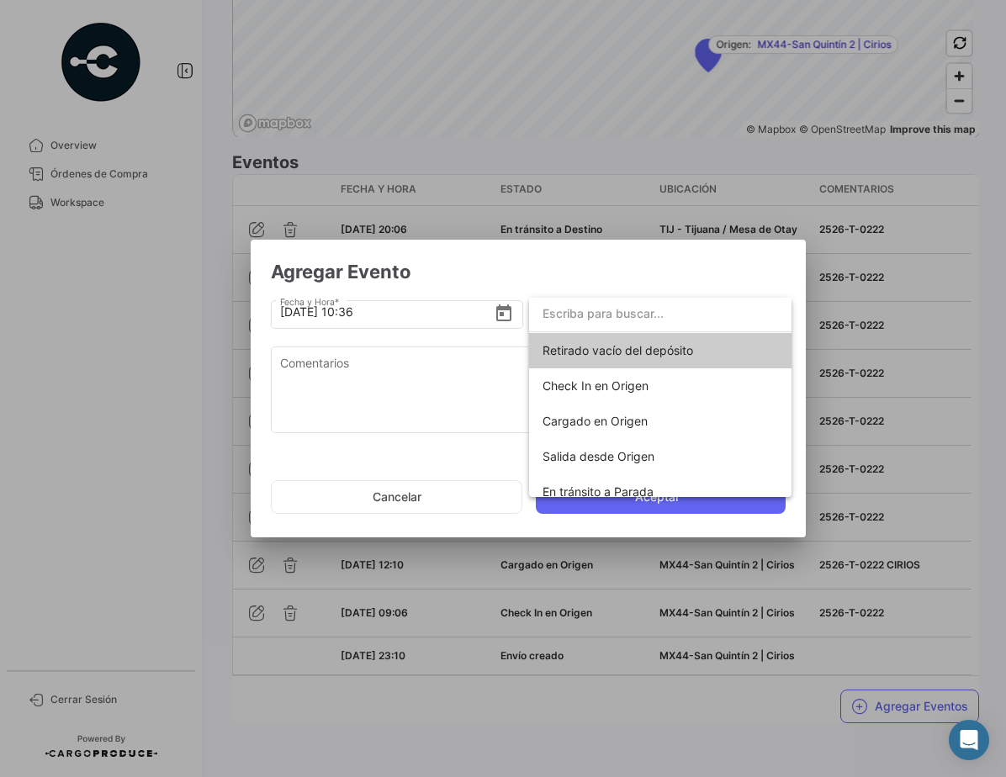
click at [664, 314] on input "dropdown search" at bounding box center [660, 313] width 262 height 35
click at [696, 317] on input "dropdown search" at bounding box center [660, 313] width 262 height 35
drag, startPoint x: 447, startPoint y: 400, endPoint x: 554, endPoint y: 384, distance: 108.8
click at [452, 400] on div at bounding box center [503, 388] width 1006 height 777
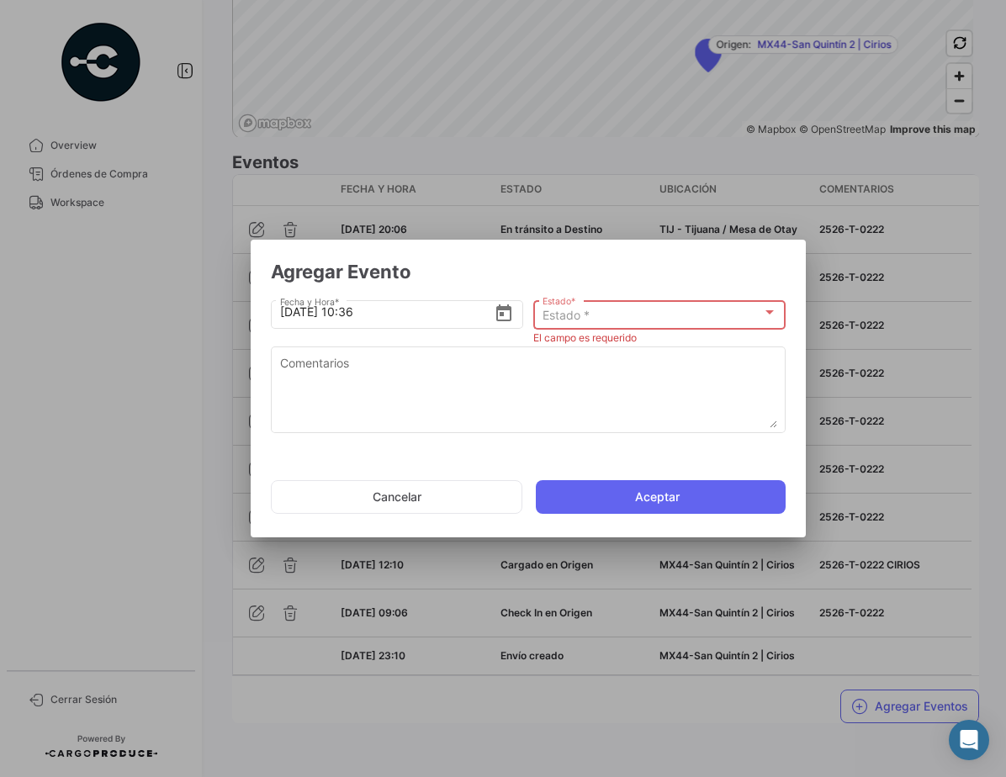
click at [642, 314] on div "Estado *" at bounding box center [652, 316] width 220 height 14
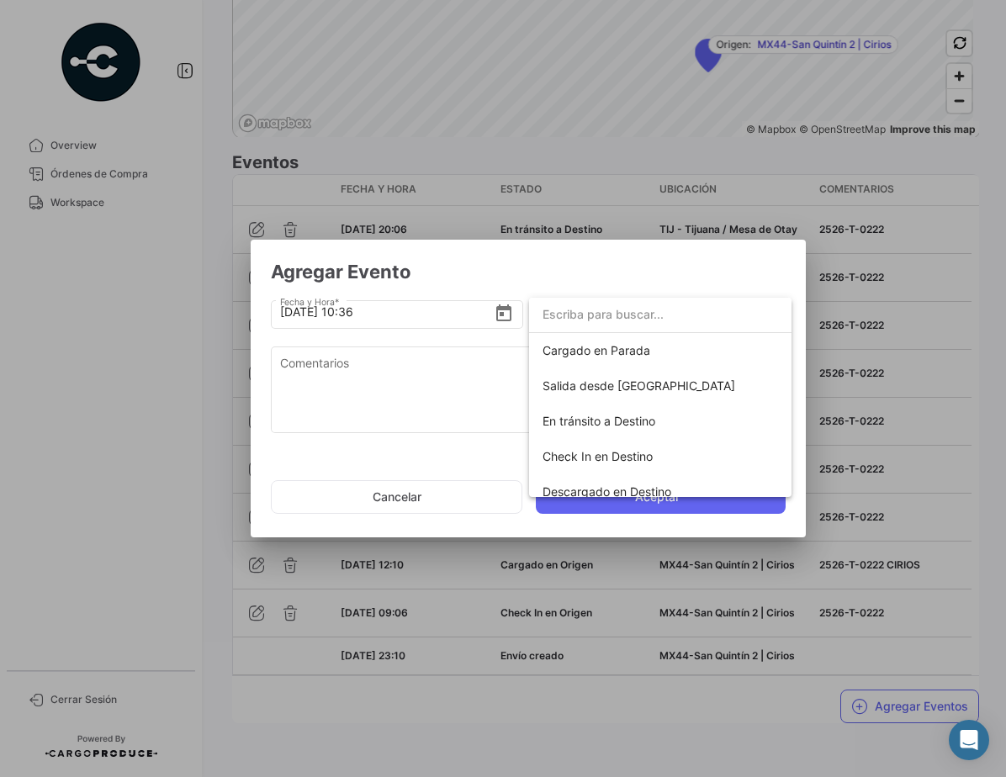
scroll to position [249, 0]
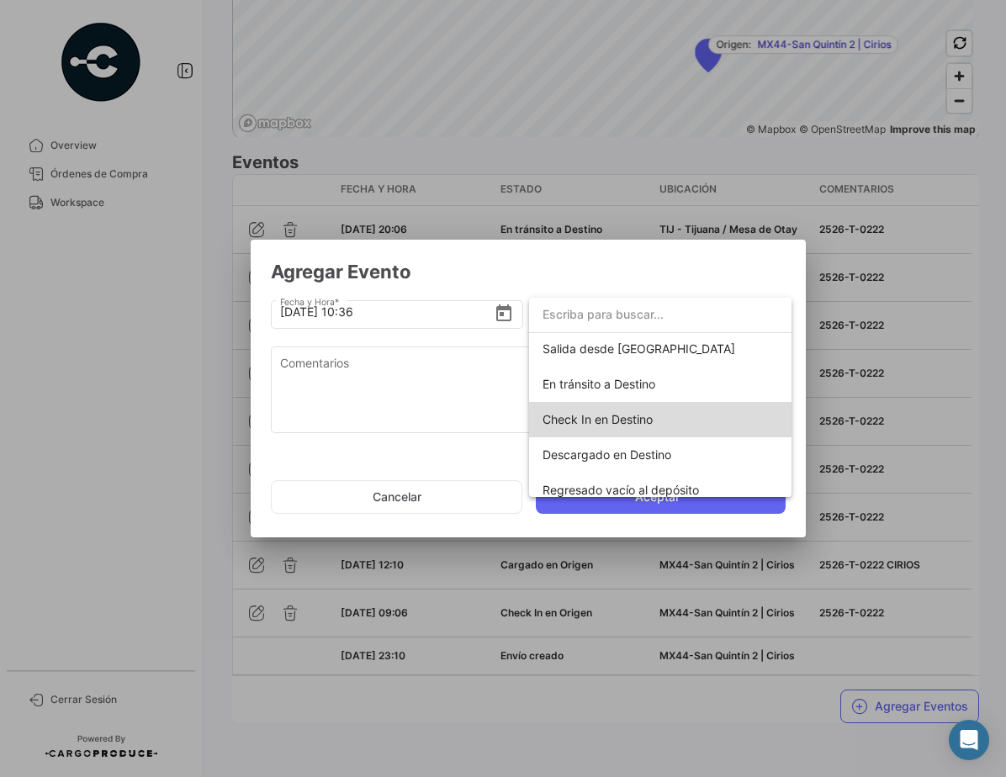
click at [664, 430] on span "Check In en Destino" at bounding box center [659, 419] width 235 height 35
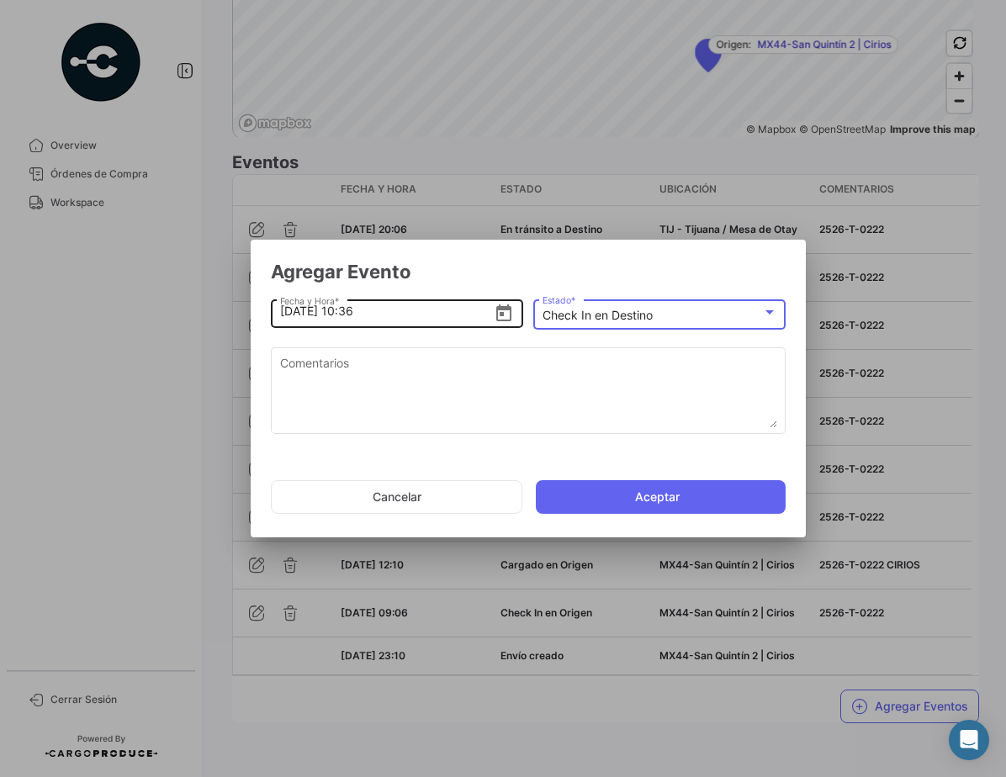
click at [496, 306] on icon "Open calendar" at bounding box center [504, 314] width 20 height 20
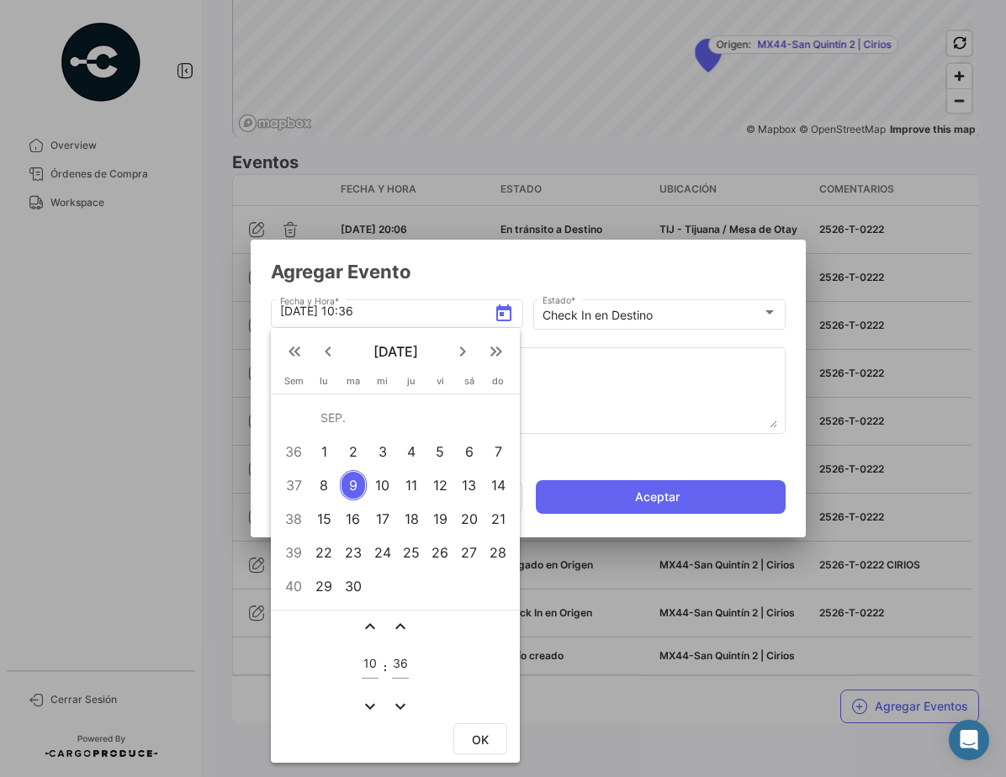
click at [471, 452] on div "6" at bounding box center [469, 451] width 26 height 30
click at [373, 709] on mat-icon "expand_more" at bounding box center [370, 706] width 20 height 20
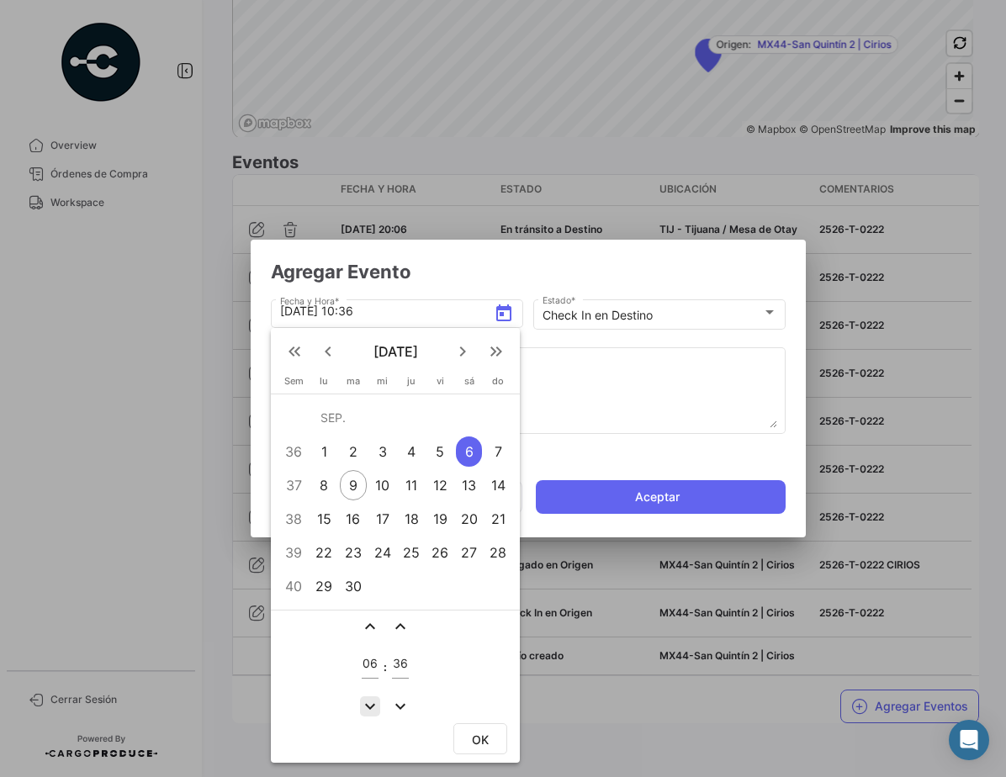
click at [373, 709] on mat-icon "expand_more" at bounding box center [370, 706] width 20 height 20
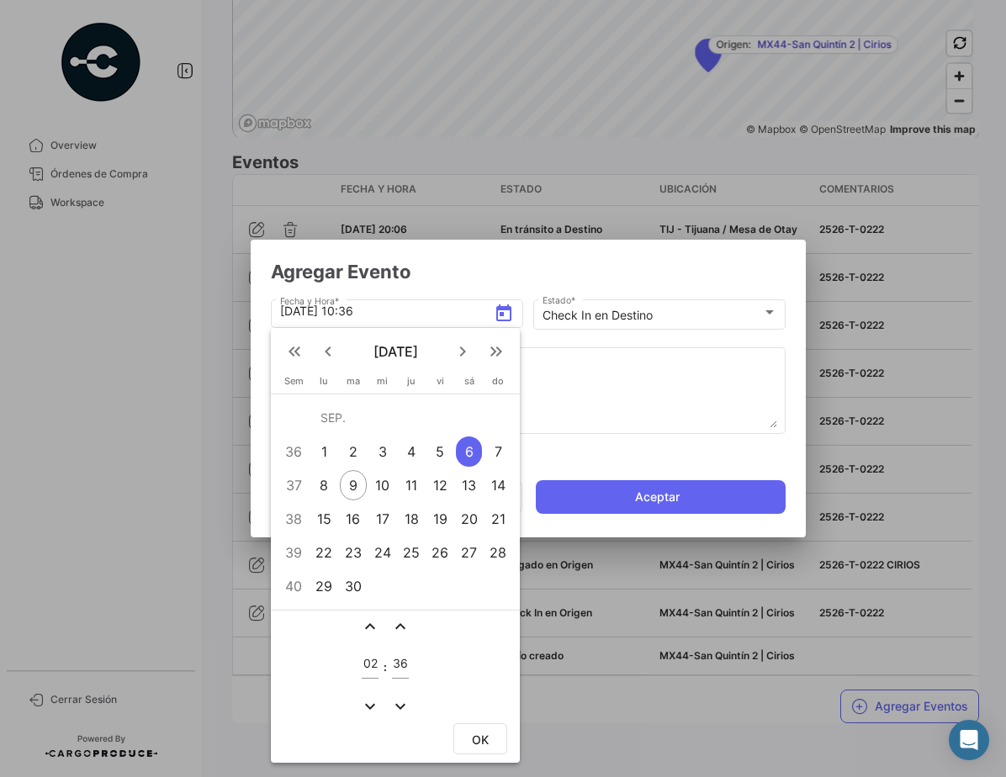
type input "01"
click at [405, 705] on mat-icon "expand_more" at bounding box center [400, 706] width 20 height 20
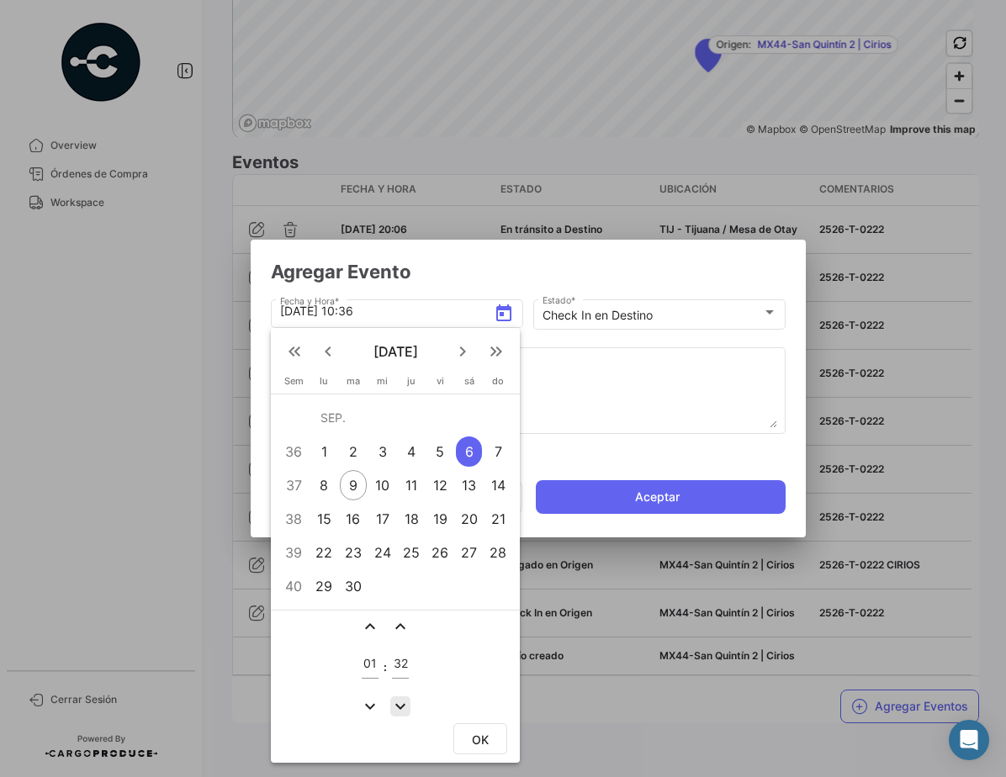
click at [405, 705] on mat-icon "expand_more" at bounding box center [400, 706] width 20 height 20
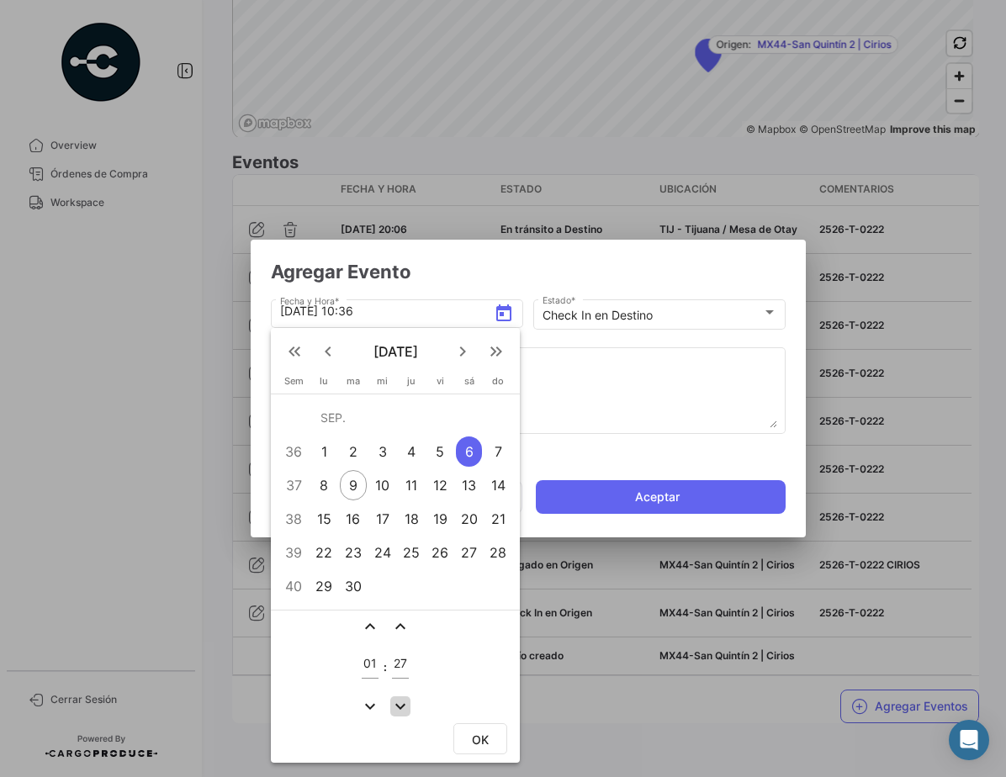
click at [405, 705] on mat-icon "expand_more" at bounding box center [400, 706] width 20 height 20
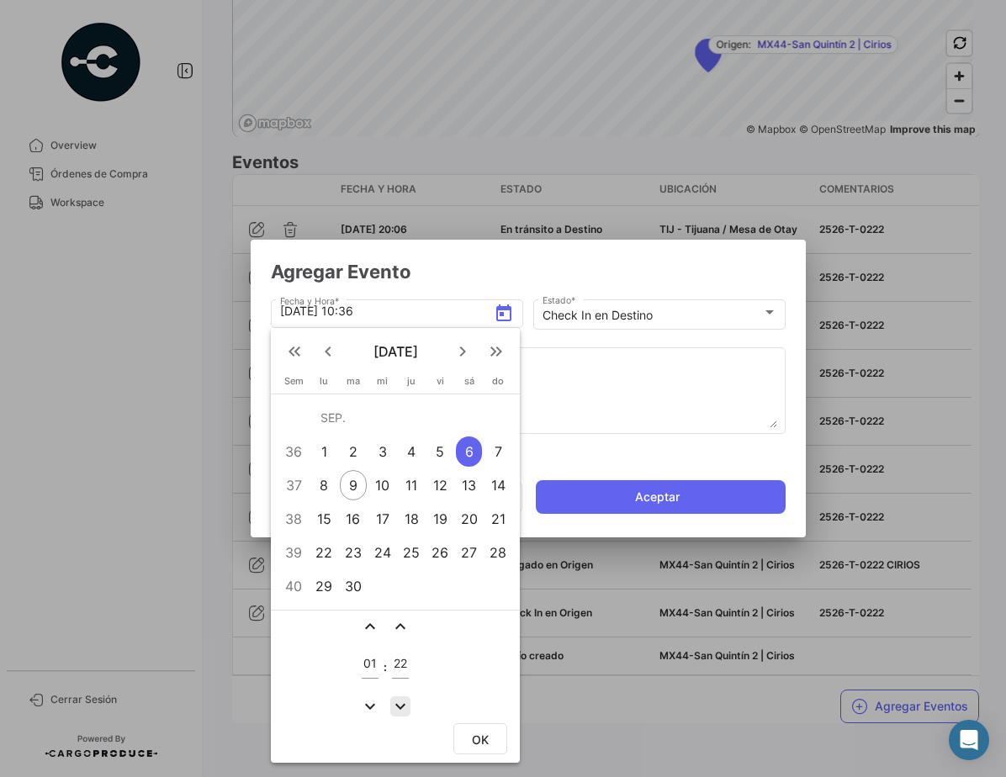
click at [405, 705] on mat-icon "expand_more" at bounding box center [400, 706] width 20 height 20
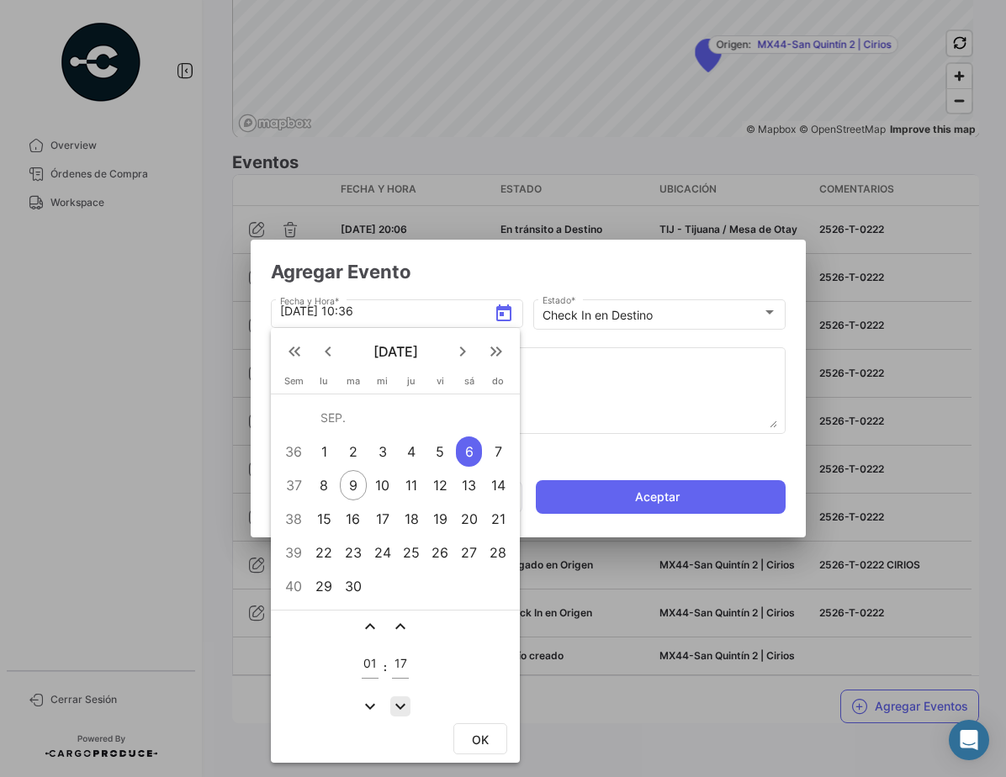
click at [405, 705] on mat-icon "expand_more" at bounding box center [400, 706] width 20 height 20
type input "13"
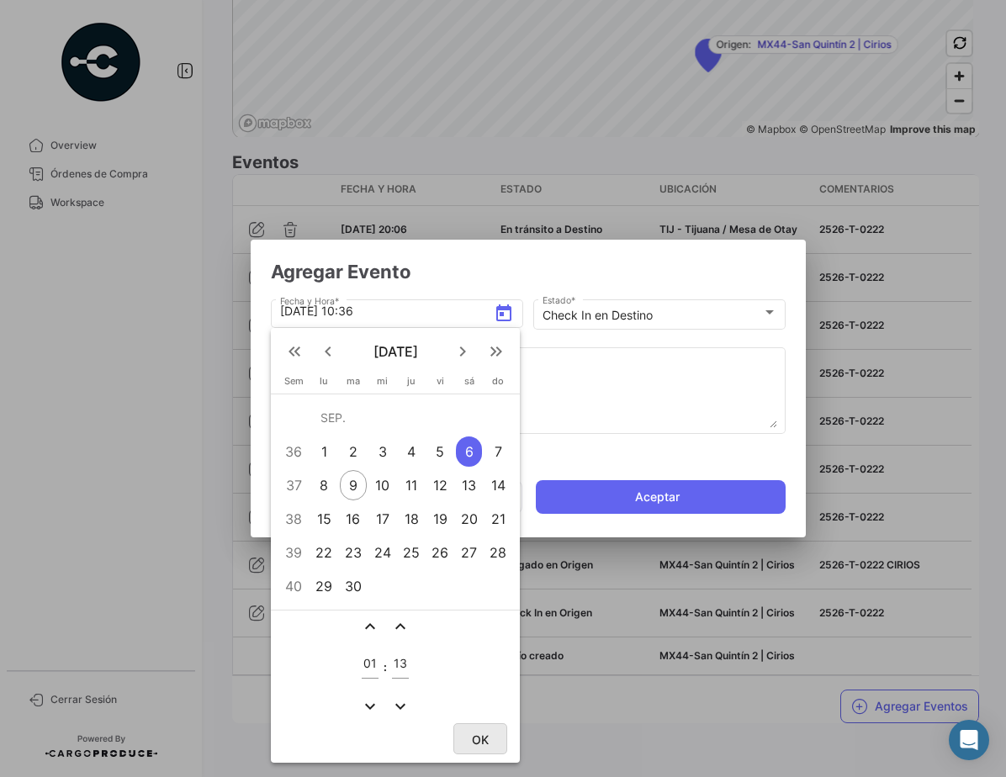
click at [484, 738] on span "OK" at bounding box center [480, 740] width 17 height 14
type input "[DATE] 01:13"
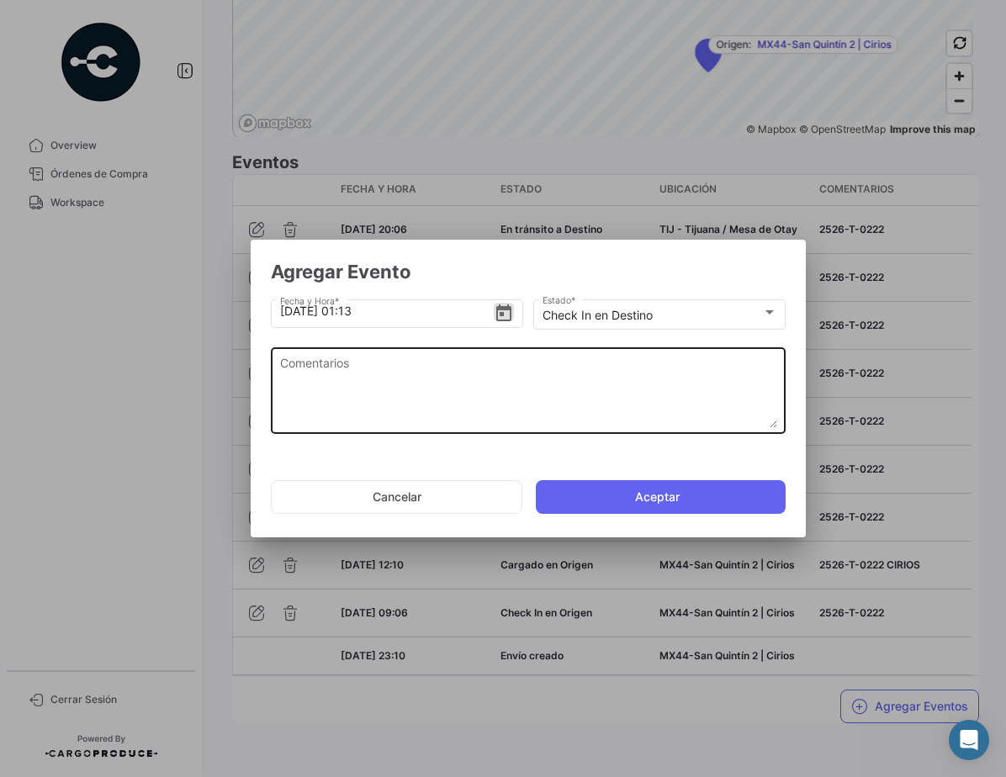
click at [421, 401] on textarea "Comentarios" at bounding box center [528, 391] width 497 height 74
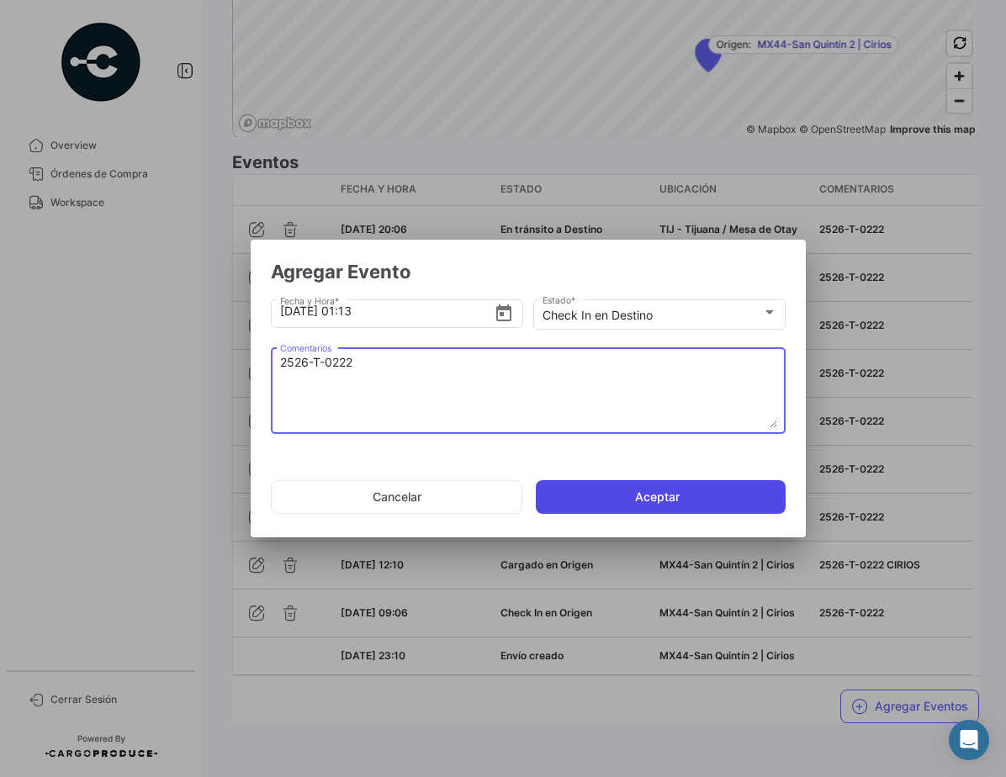
type textarea "2526-T-0222"
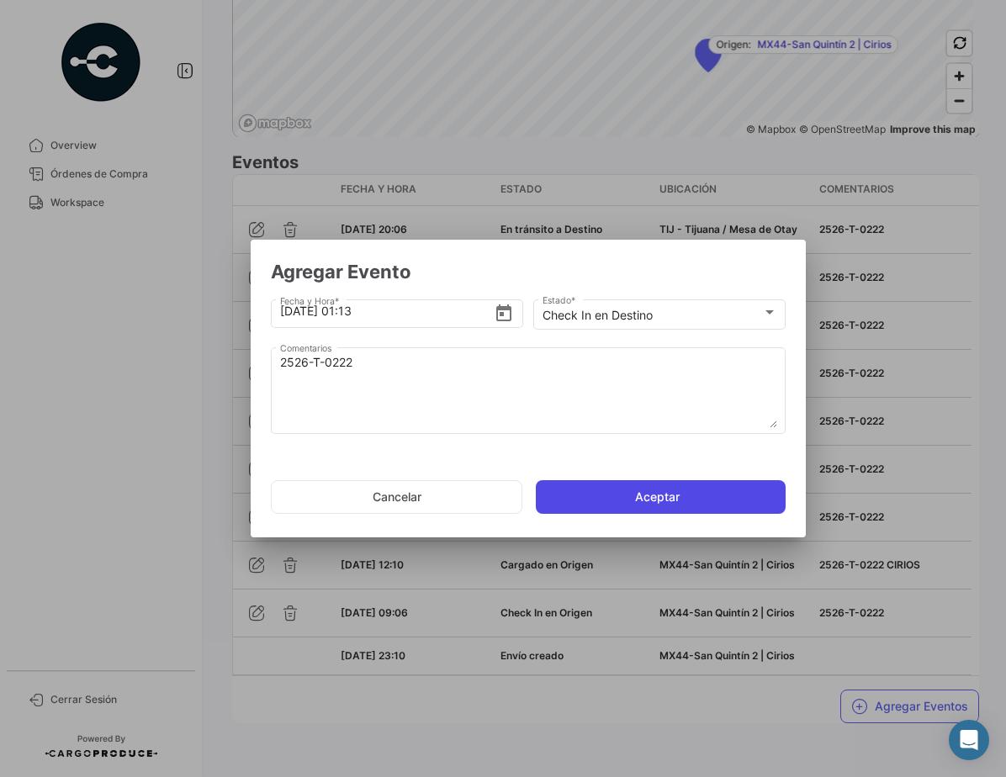
click at [635, 493] on button "Aceptar" at bounding box center [661, 497] width 250 height 34
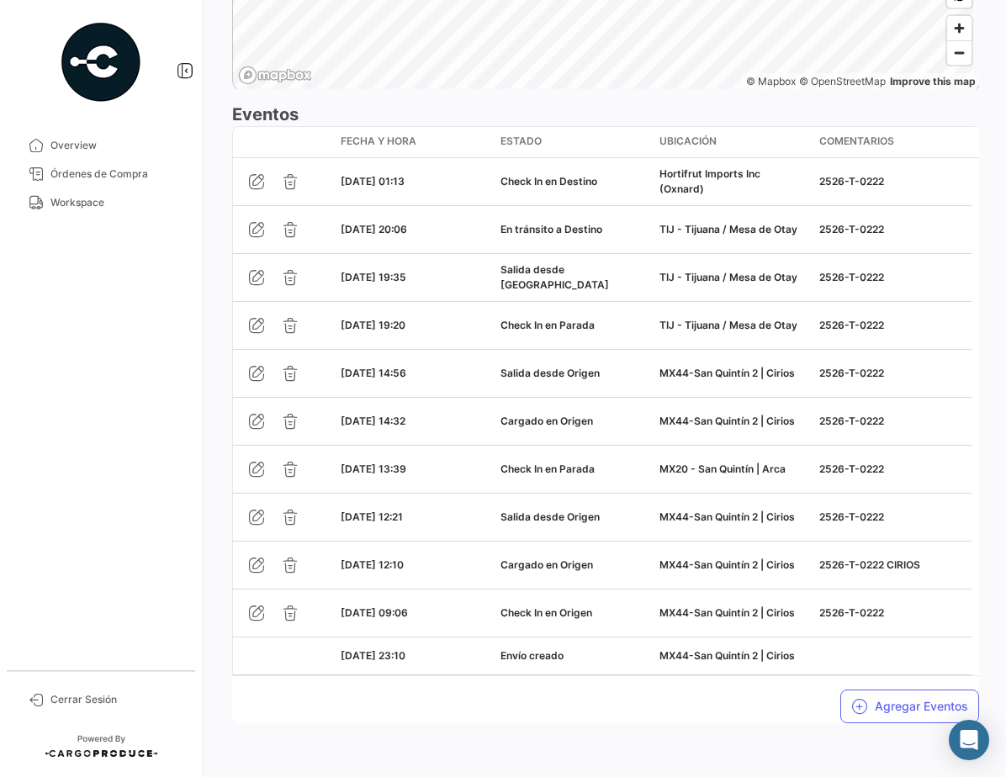
scroll to position [1473, 0]
click at [924, 703] on button "Agregar Eventos" at bounding box center [909, 707] width 139 height 34
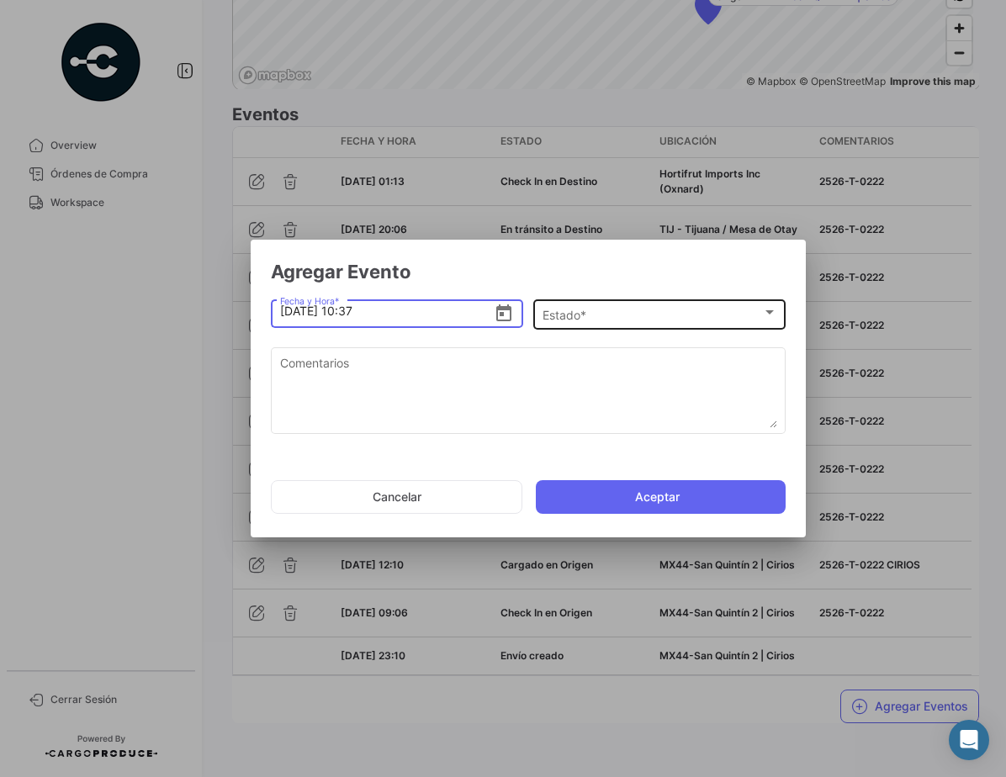
click at [622, 315] on div "Estado *" at bounding box center [652, 316] width 220 height 14
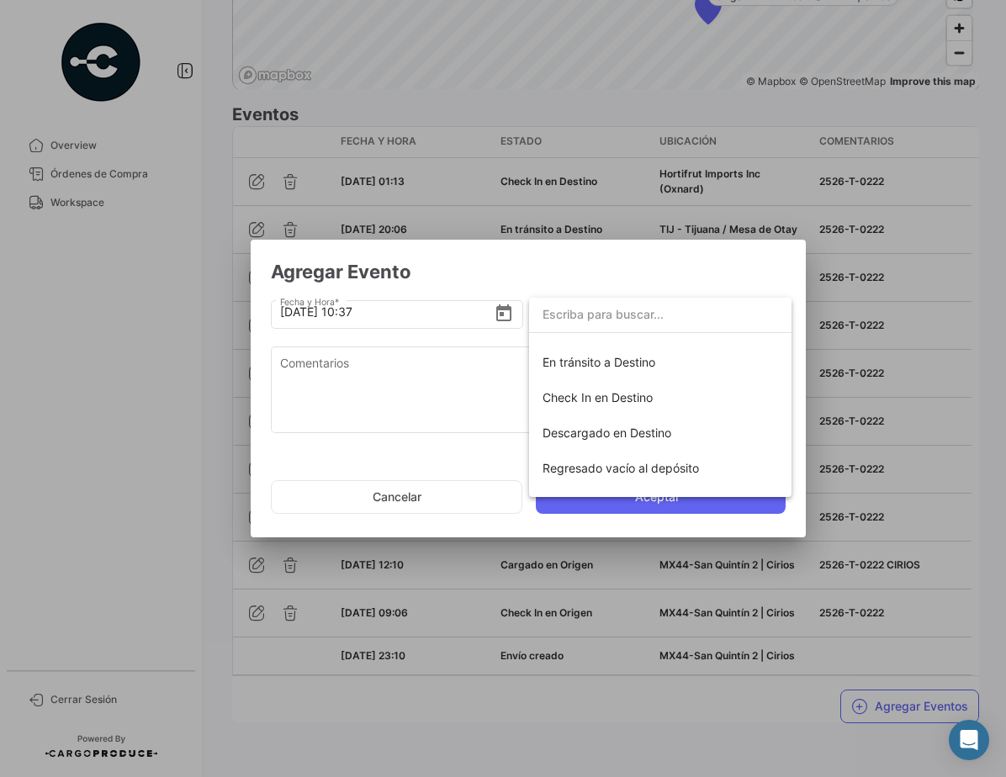
scroll to position [295, 0]
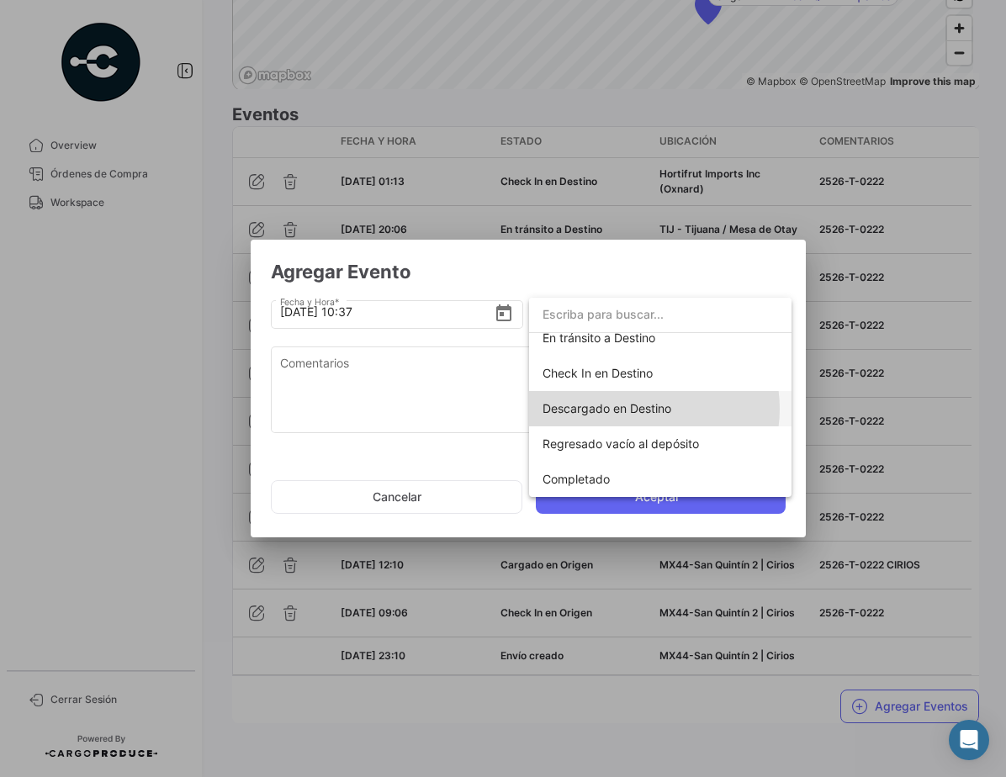
click at [643, 409] on span "Descargado en Destino" at bounding box center [606, 408] width 129 height 14
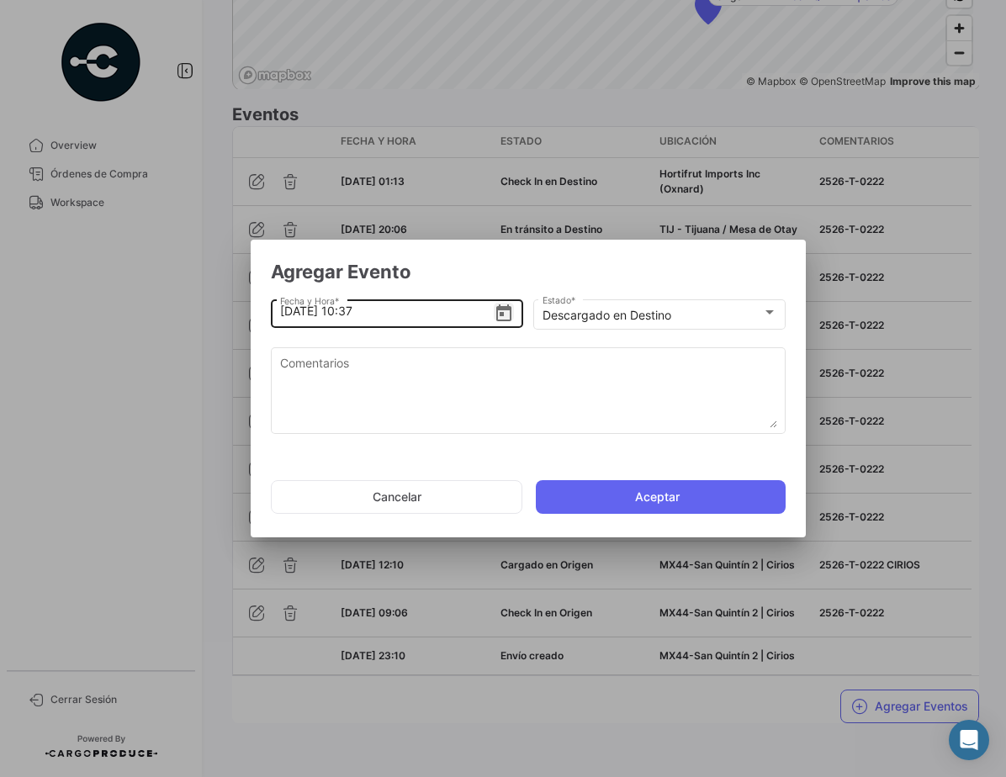
click at [500, 314] on icon "Open calendar" at bounding box center [503, 312] width 15 height 17
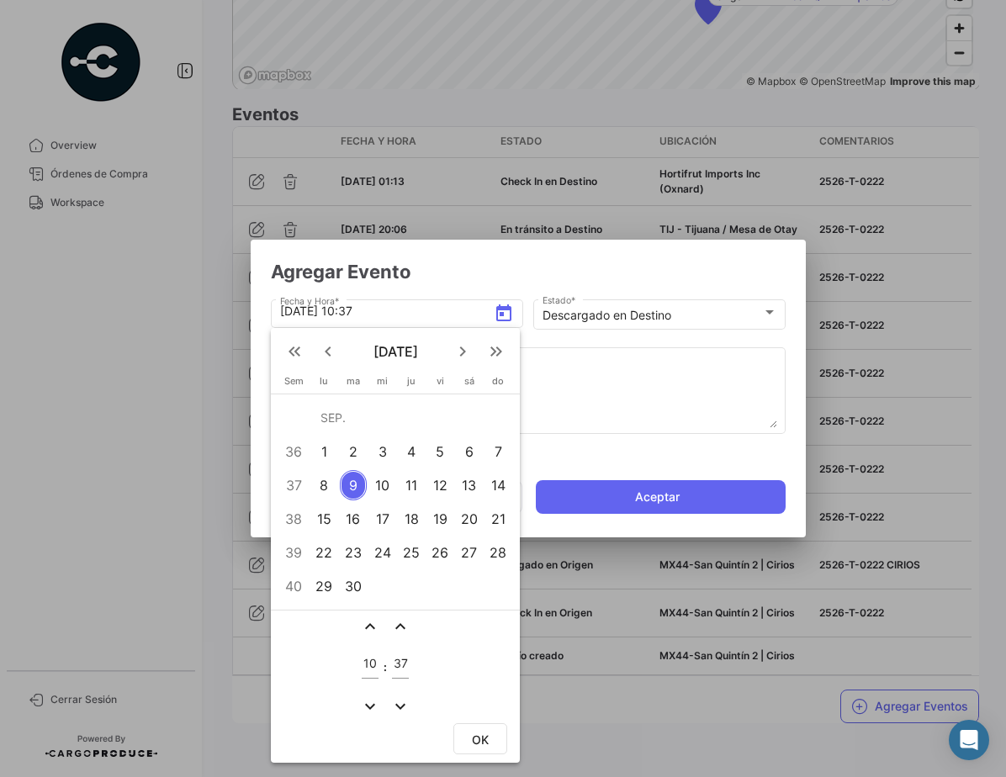
click at [477, 444] on div "6" at bounding box center [469, 451] width 26 height 30
click at [369, 624] on mat-icon "expand_less" at bounding box center [370, 626] width 20 height 20
click at [362, 700] on mat-icon "expand_more" at bounding box center [370, 706] width 20 height 20
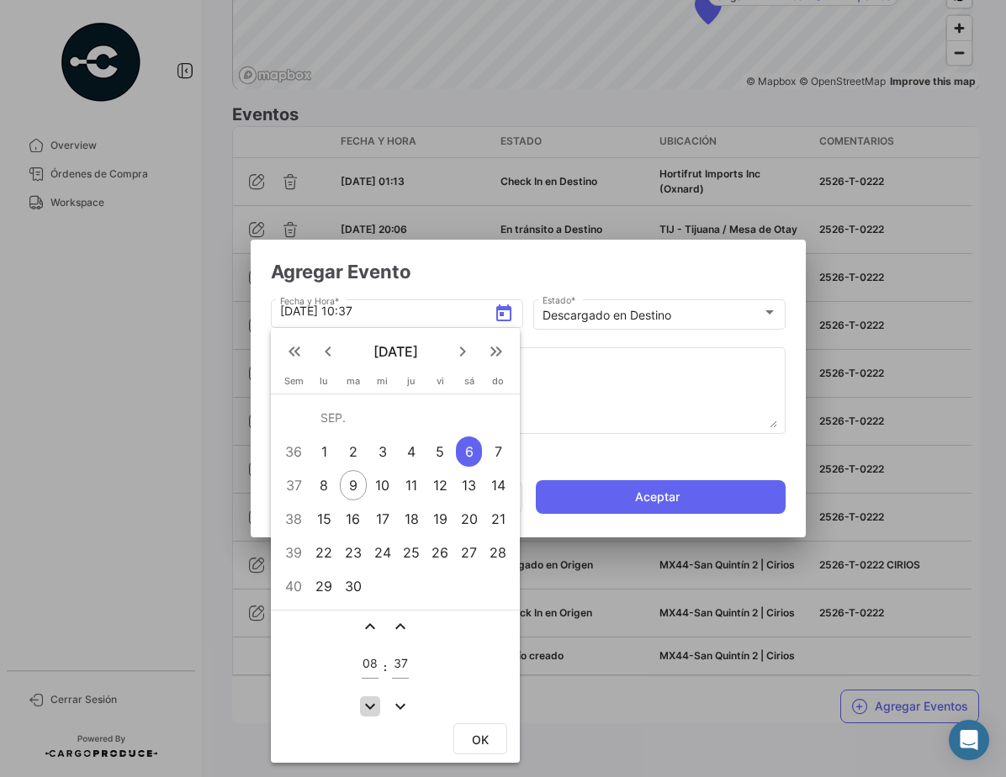
click at [362, 700] on mat-icon "expand_more" at bounding box center [370, 706] width 20 height 20
drag, startPoint x: 373, startPoint y: 633, endPoint x: 402, endPoint y: 680, distance: 54.8
click at [373, 633] on mat-icon "expand_less" at bounding box center [370, 626] width 20 height 20
type input "08"
click at [408, 705] on mat-icon "expand_more" at bounding box center [400, 706] width 20 height 20
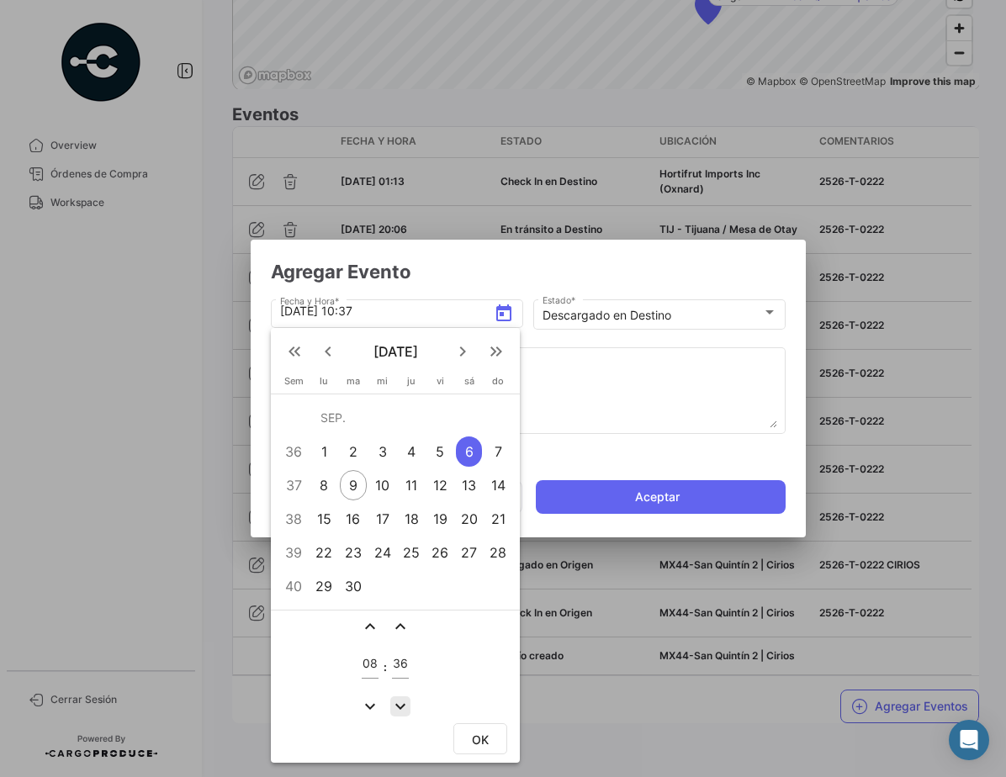
click at [408, 705] on mat-icon "expand_more" at bounding box center [400, 706] width 20 height 20
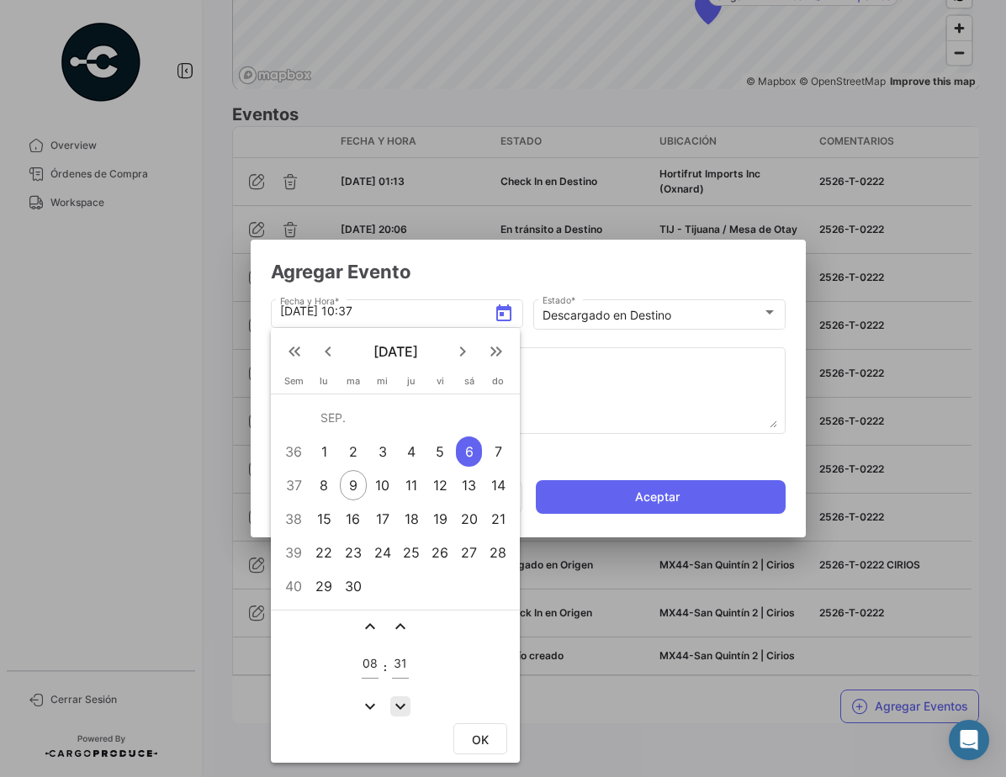
click at [408, 705] on mat-icon "expand_more" at bounding box center [400, 706] width 20 height 20
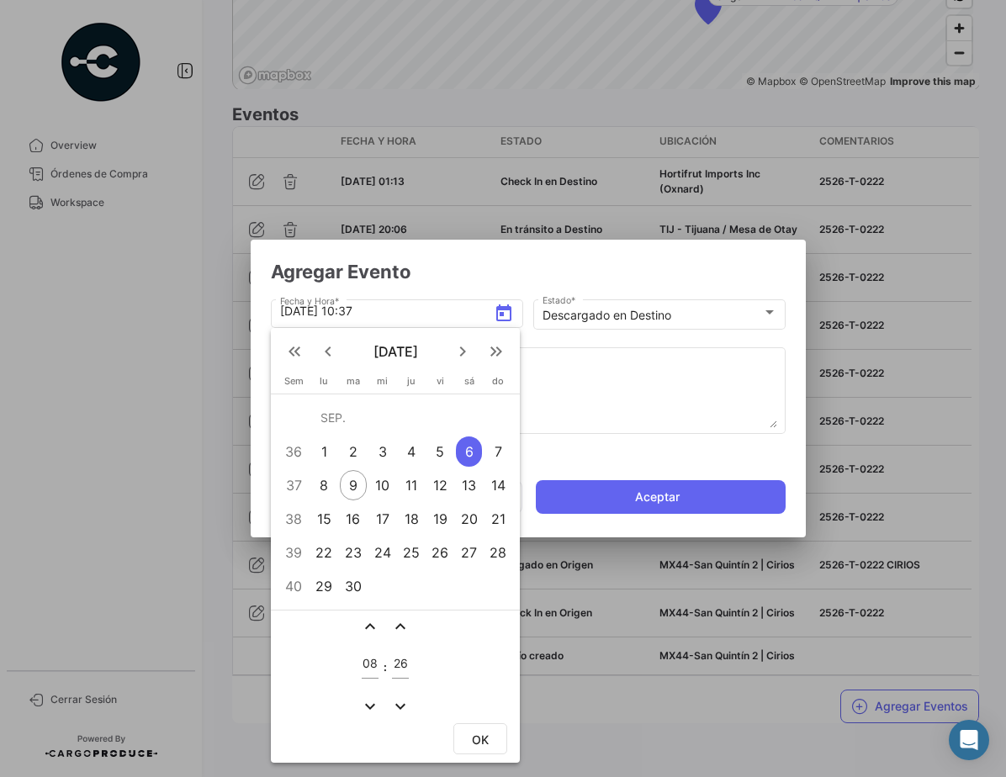
click at [408, 705] on mat-icon "expand_more" at bounding box center [400, 706] width 20 height 20
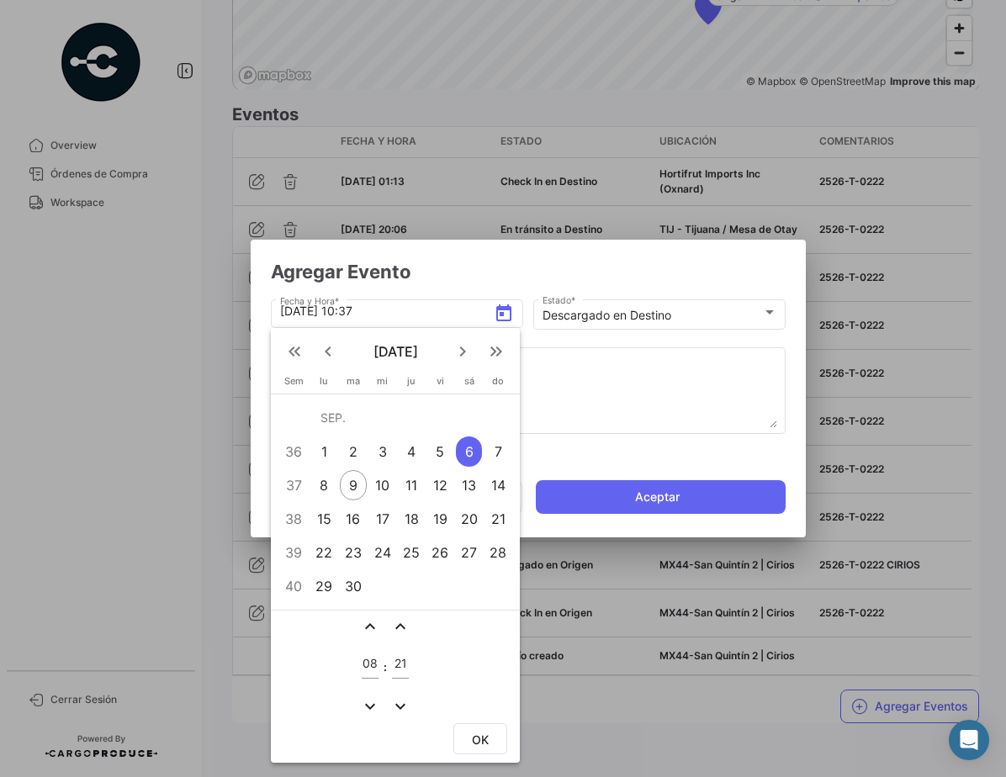
click at [408, 705] on mat-icon "expand_more" at bounding box center [400, 706] width 20 height 20
type input "20"
click at [475, 733] on span "OK" at bounding box center [480, 740] width 17 height 14
type input "[DATE] 08:20"
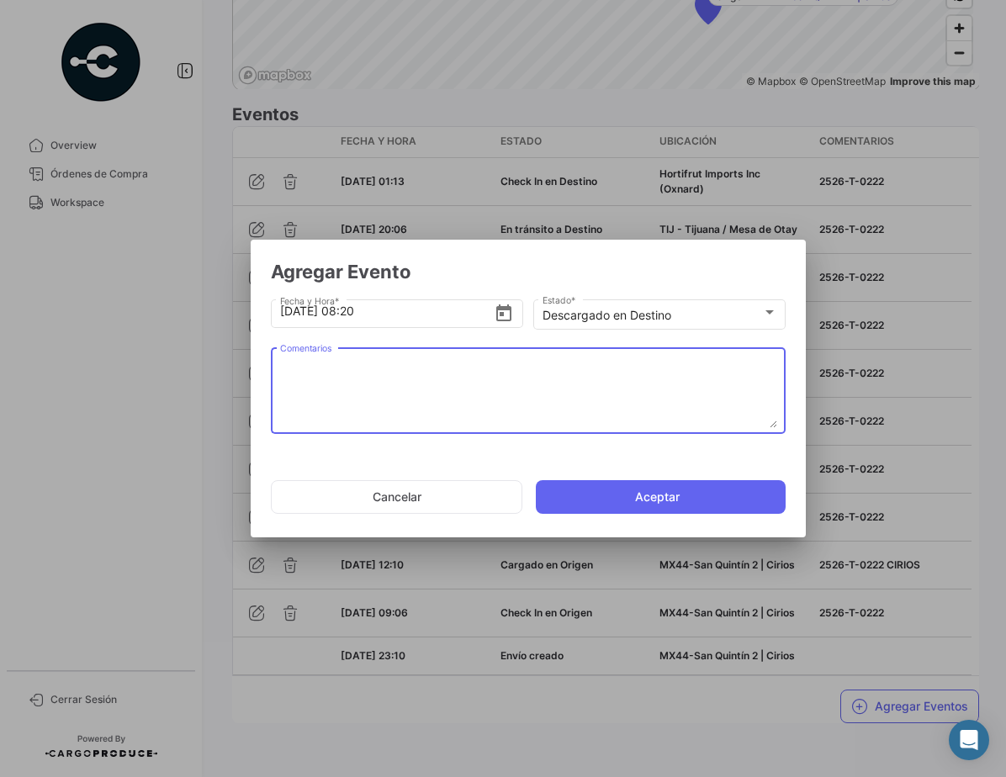
click at [389, 389] on textarea "Comentarios" at bounding box center [528, 391] width 497 height 74
type textarea "2526-T-0222"
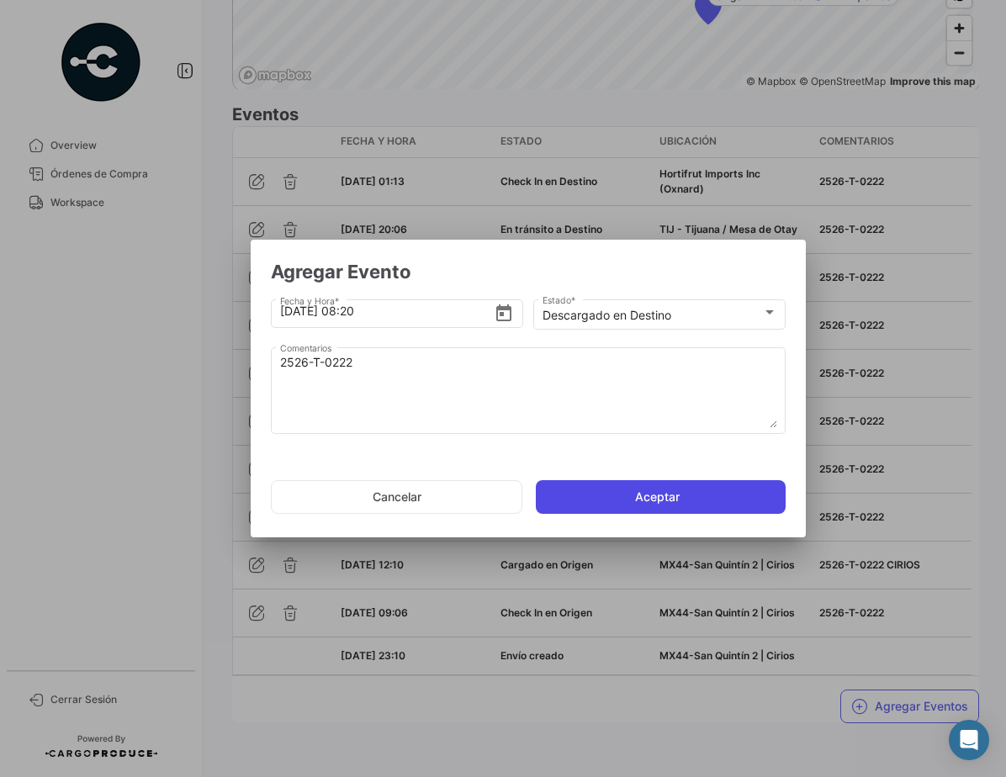
click at [629, 497] on button "Aceptar" at bounding box center [661, 497] width 250 height 34
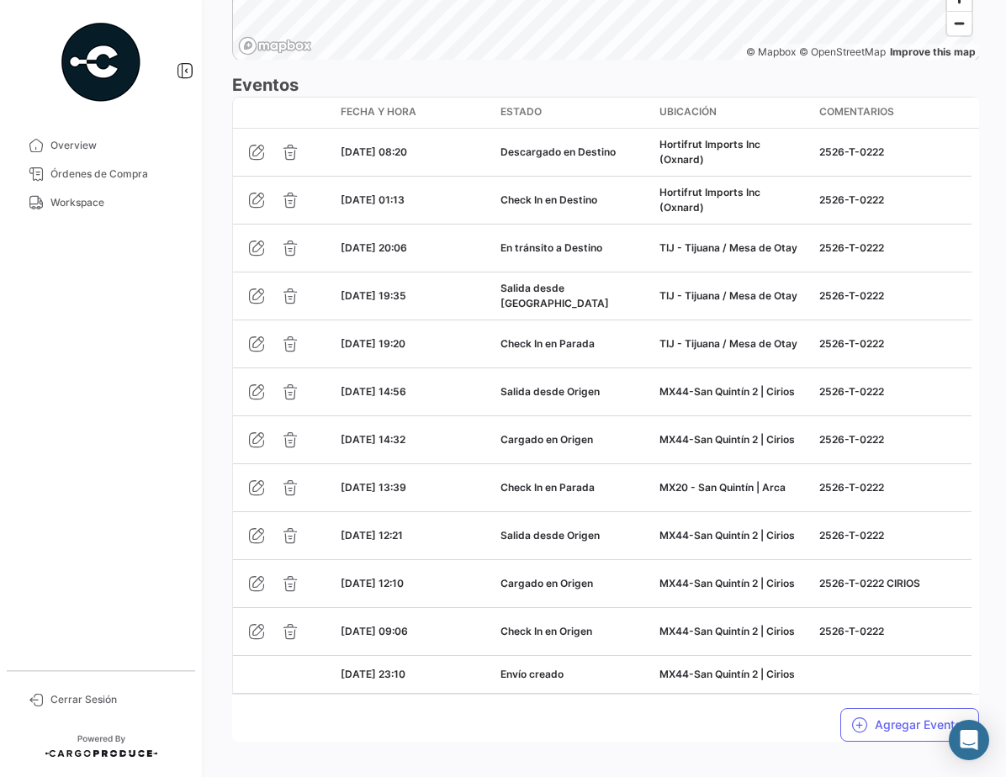
scroll to position [1521, 0]
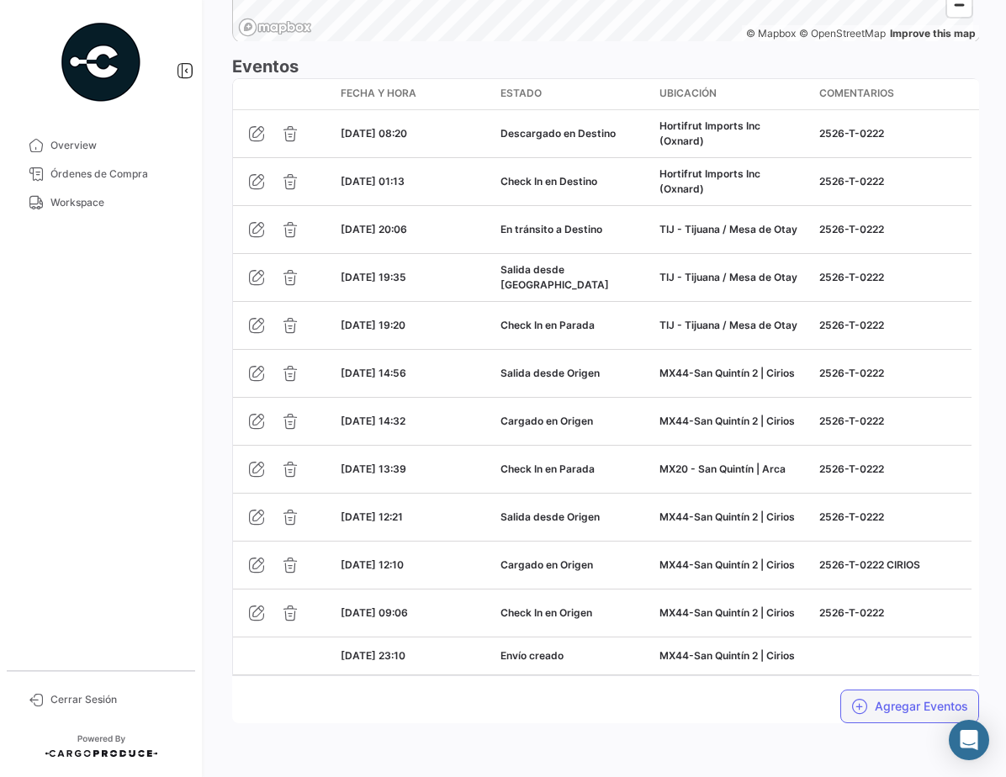
click at [908, 703] on button "Agregar Eventos" at bounding box center [909, 707] width 139 height 34
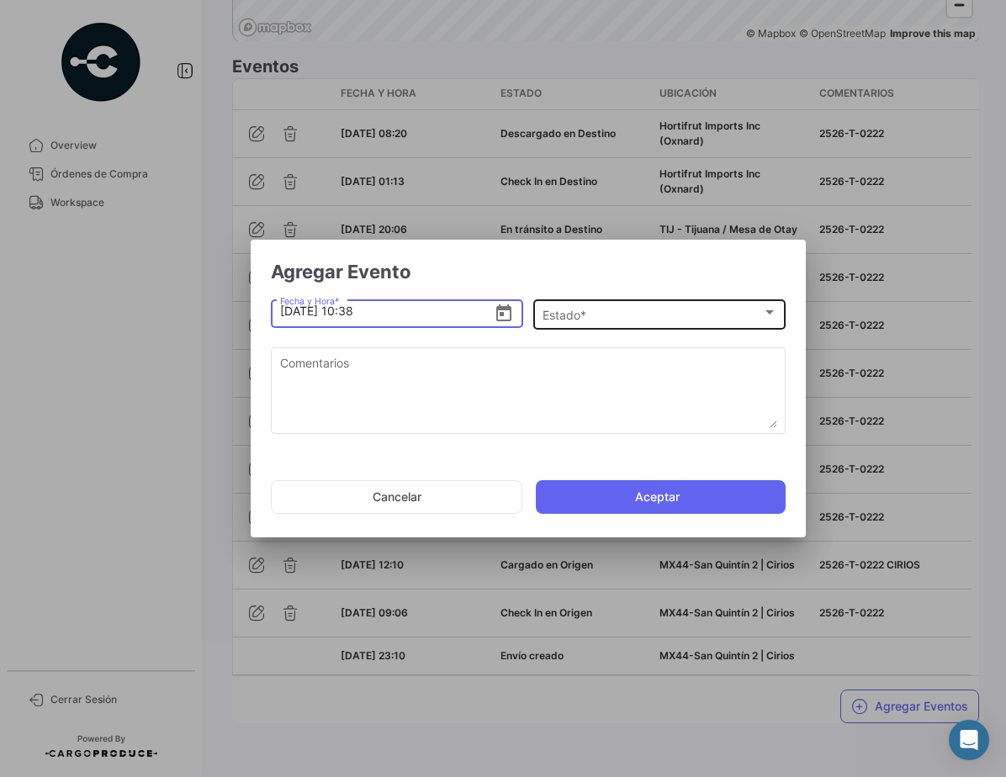
click at [606, 318] on div "Estado *" at bounding box center [652, 316] width 220 height 14
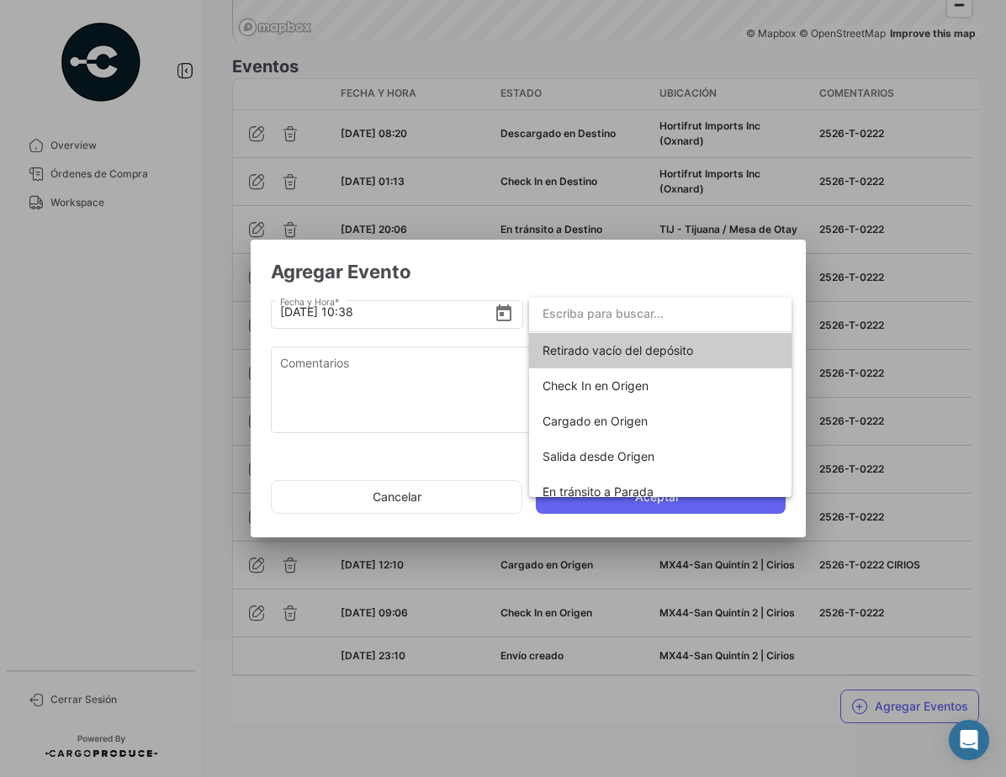
scroll to position [295, 0]
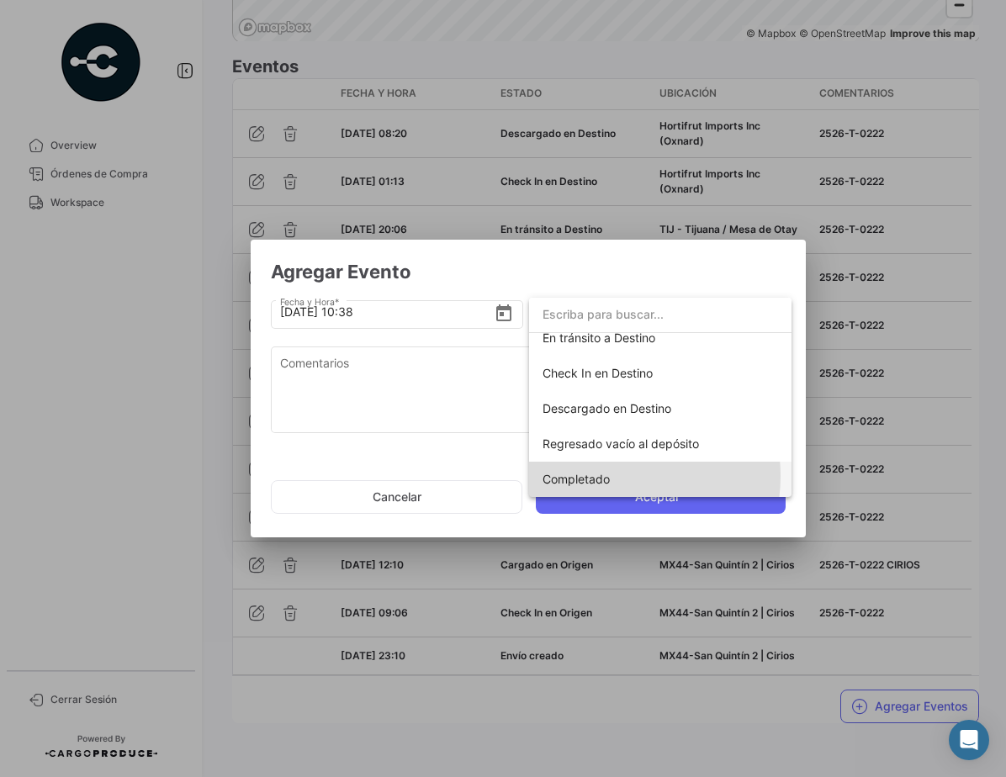
click at [607, 476] on span "Completado" at bounding box center [575, 479] width 67 height 14
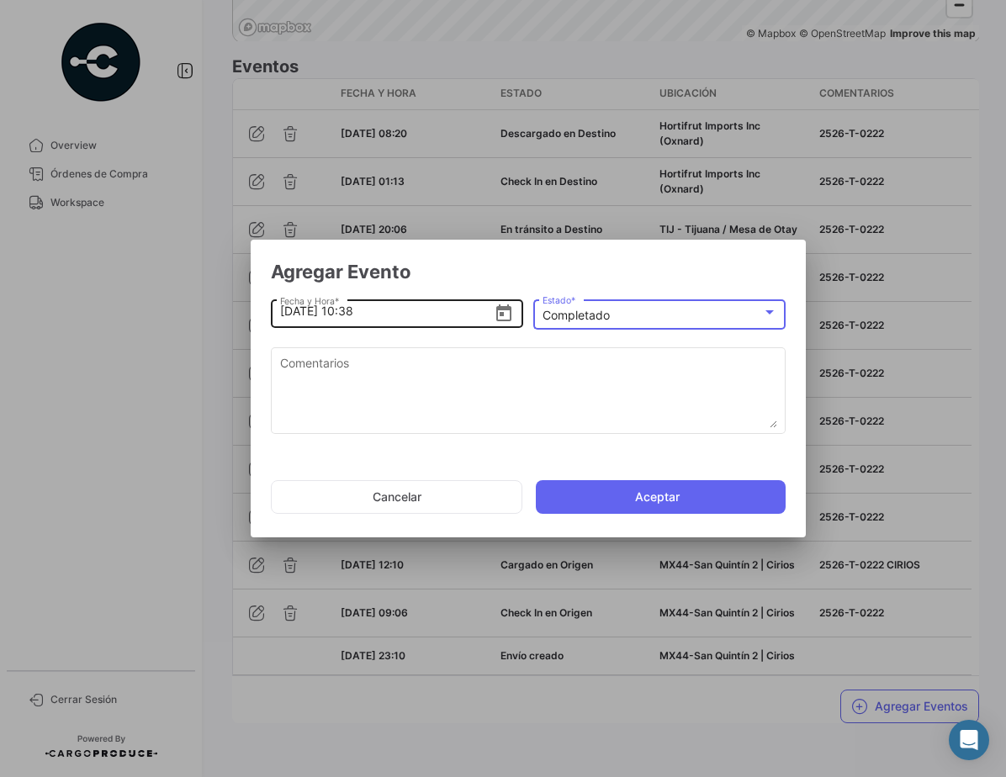
click at [495, 315] on icon "Open calendar" at bounding box center [504, 314] width 20 height 20
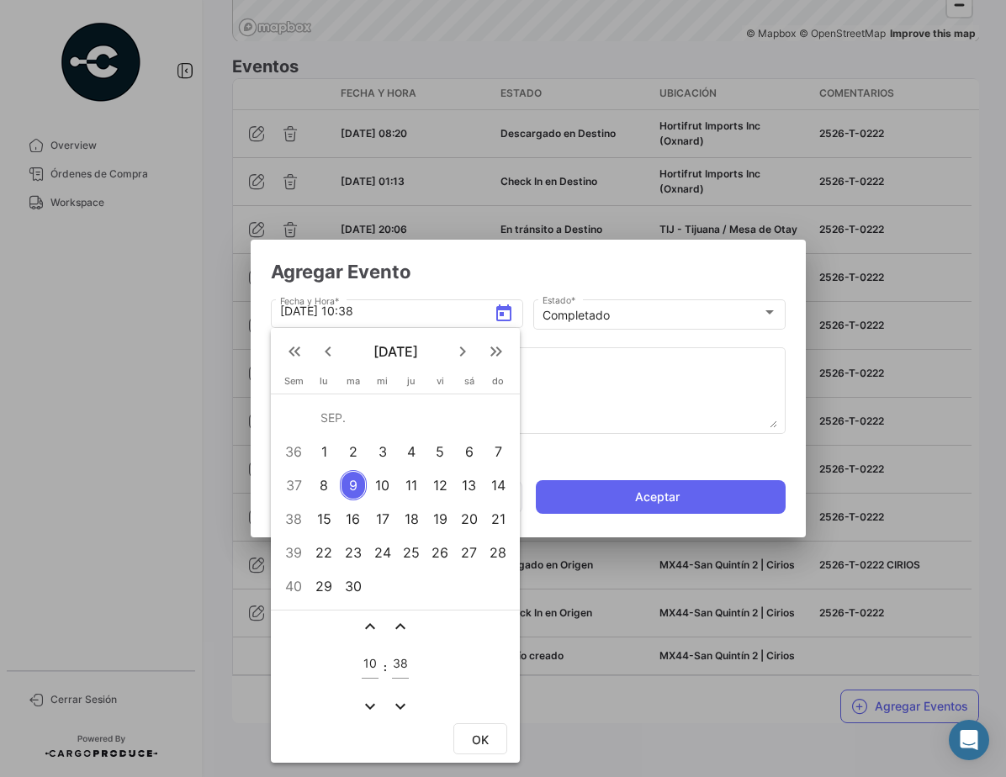
click at [473, 457] on div "6" at bounding box center [469, 451] width 26 height 30
click at [368, 701] on mat-icon "expand_more" at bounding box center [370, 706] width 20 height 20
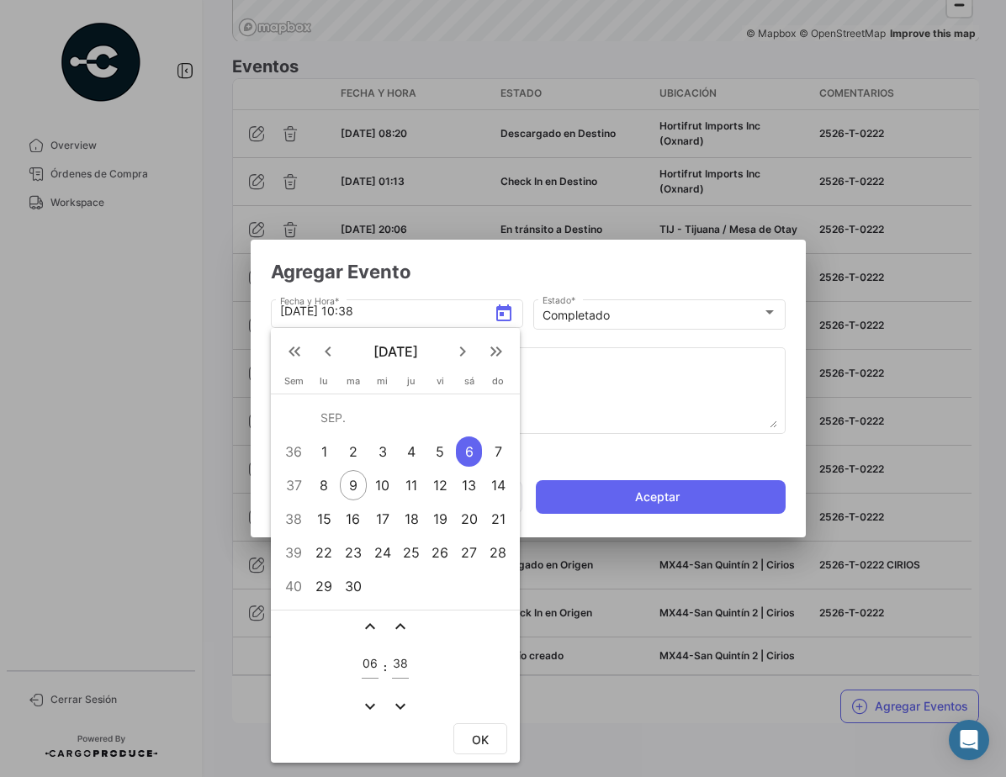
click at [368, 623] on mat-icon "expand_less" at bounding box center [370, 626] width 20 height 20
type input "08"
click at [402, 625] on mat-icon "expand_less" at bounding box center [400, 626] width 20 height 20
click at [394, 704] on mat-icon "expand_more" at bounding box center [400, 706] width 20 height 20
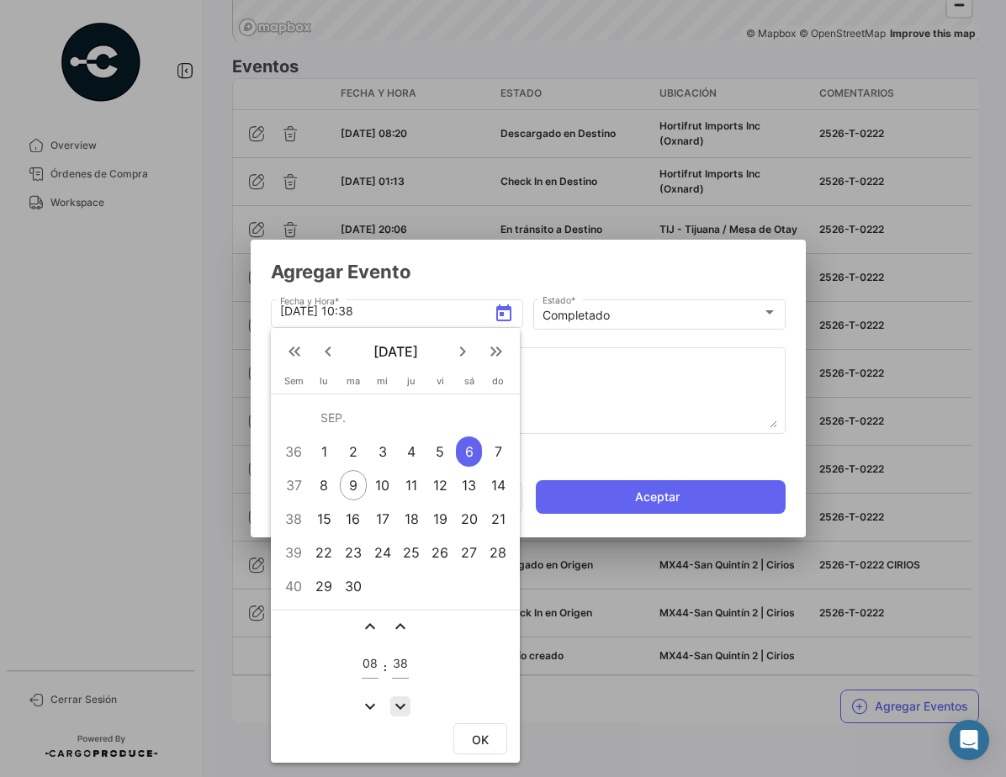
click at [394, 704] on mat-icon "expand_more" at bounding box center [400, 706] width 20 height 20
click at [399, 709] on mat-icon "expand_more" at bounding box center [400, 706] width 20 height 20
click at [399, 706] on mat-icon "expand_more" at bounding box center [400, 706] width 20 height 20
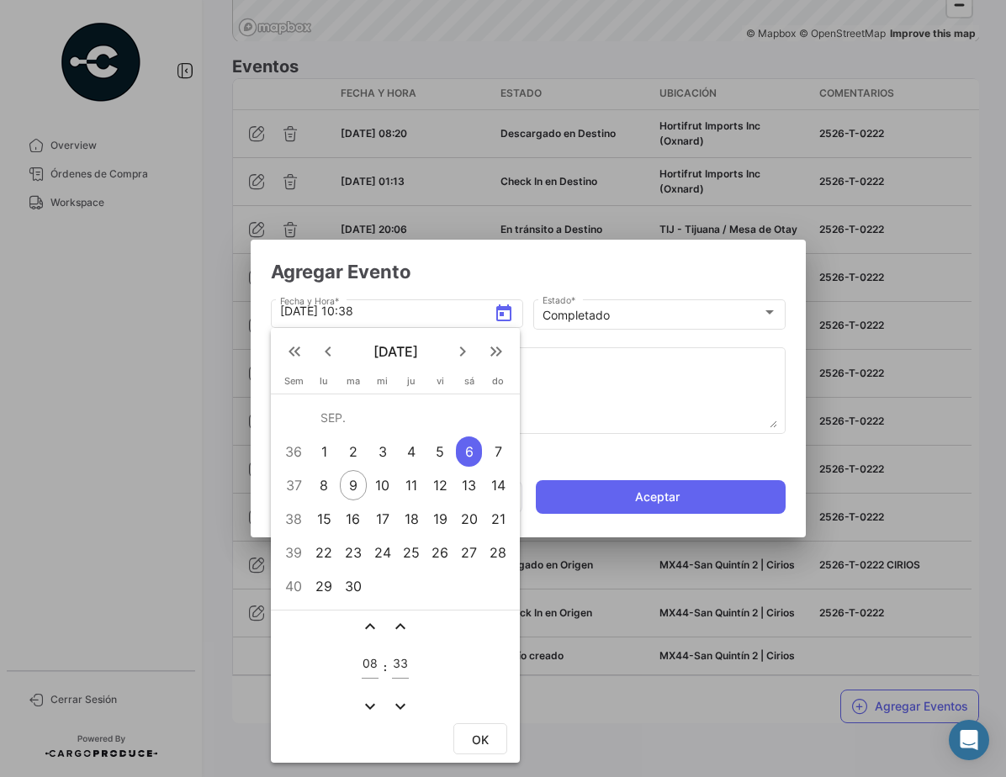
click at [399, 706] on mat-icon "expand_more" at bounding box center [400, 706] width 20 height 20
type input "30"
click at [482, 735] on span "OK" at bounding box center [480, 740] width 17 height 14
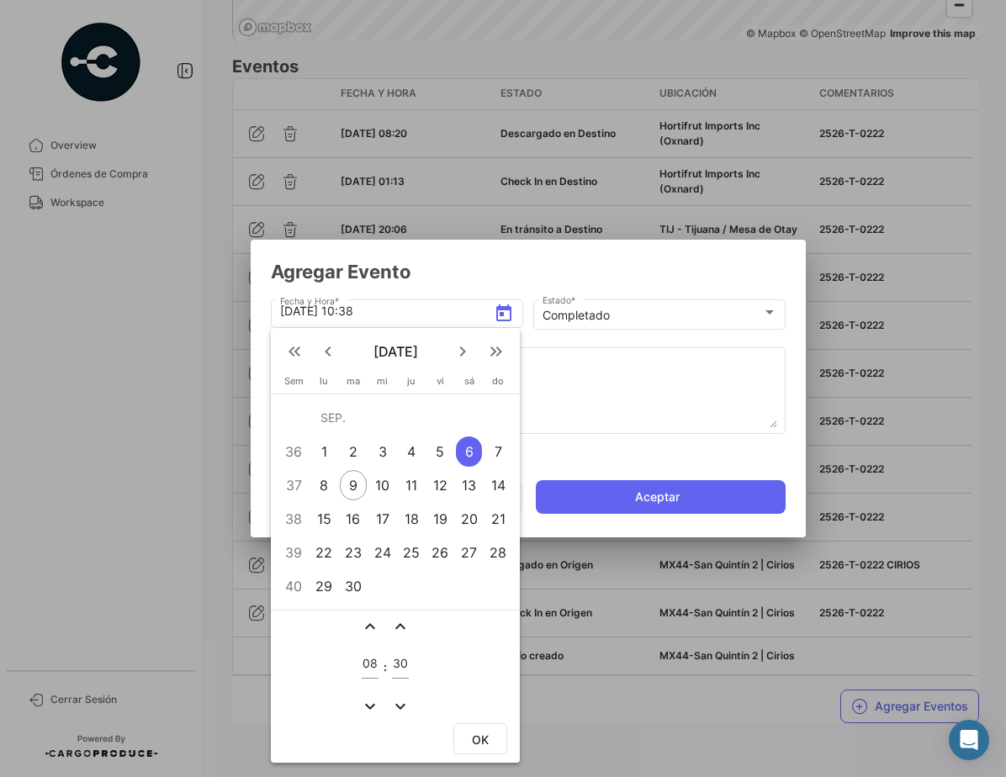
type input "[DATE] 08:30"
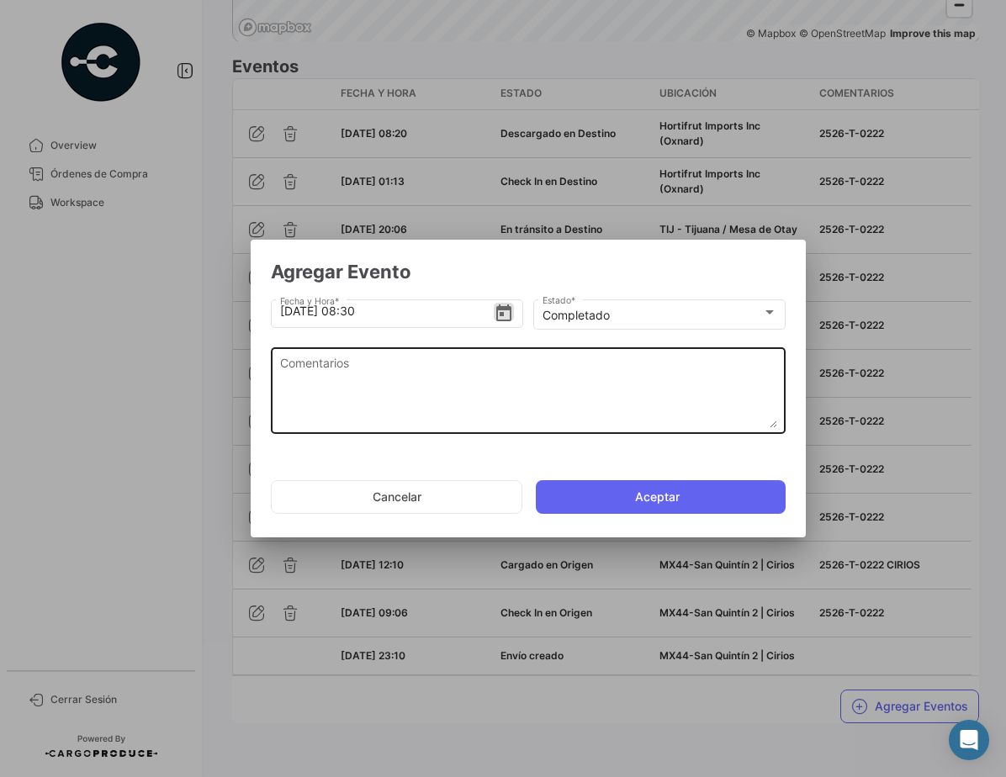
click at [416, 411] on textarea "Comentarios" at bounding box center [528, 391] width 497 height 74
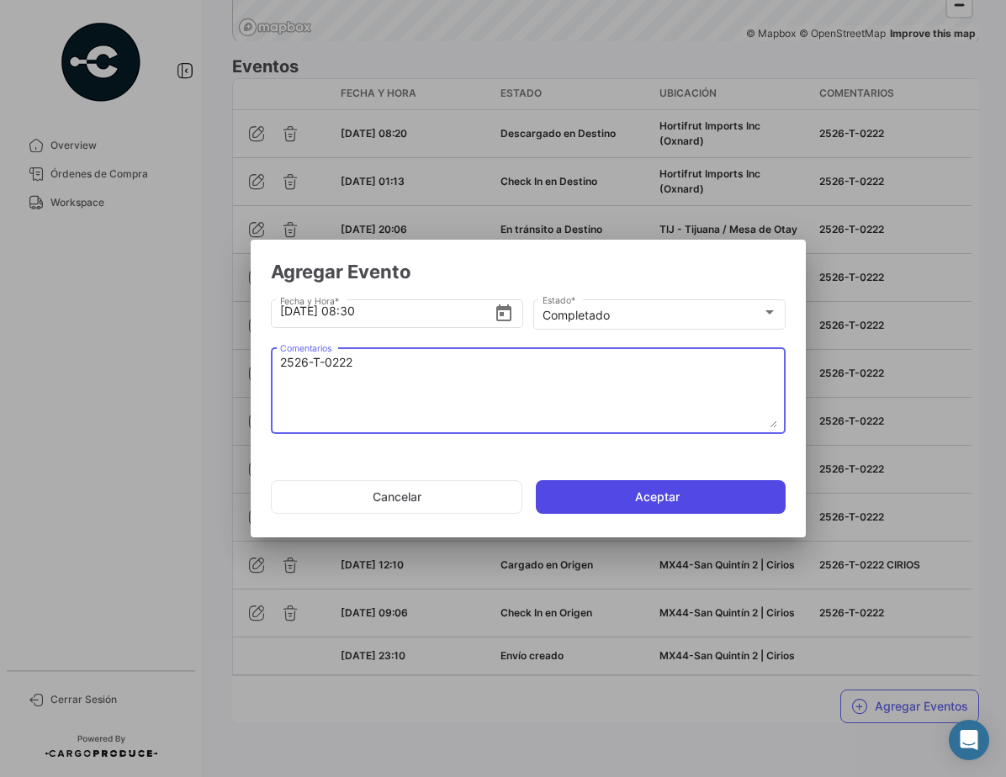
type textarea "2526-T-0222"
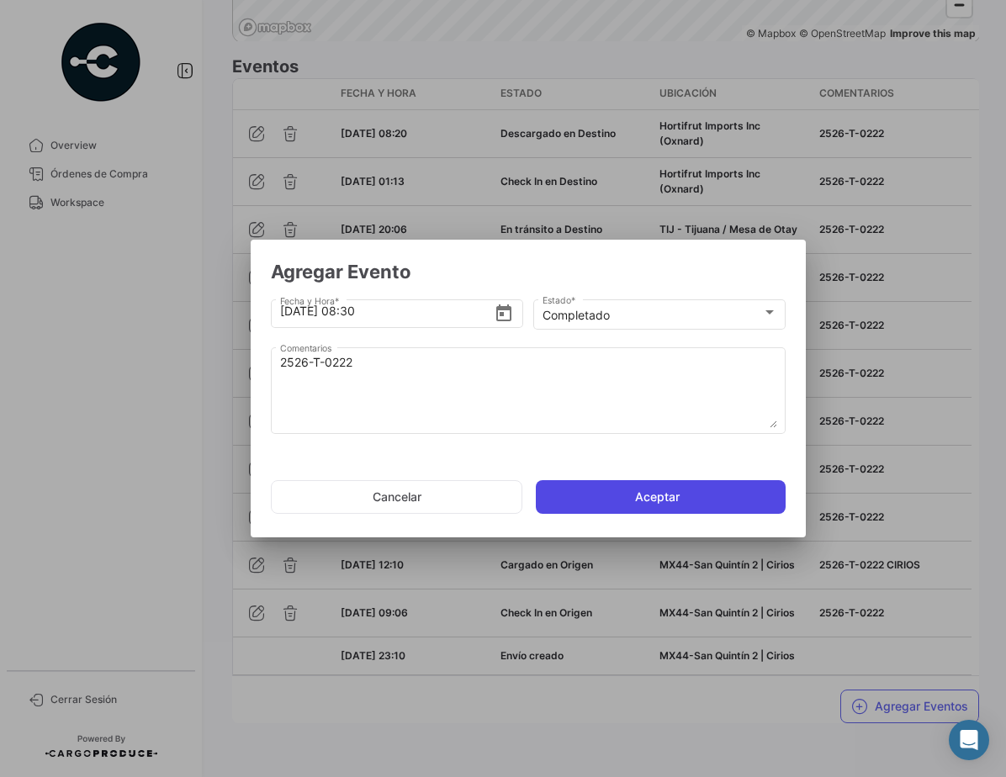
click at [658, 500] on button "Aceptar" at bounding box center [661, 497] width 250 height 34
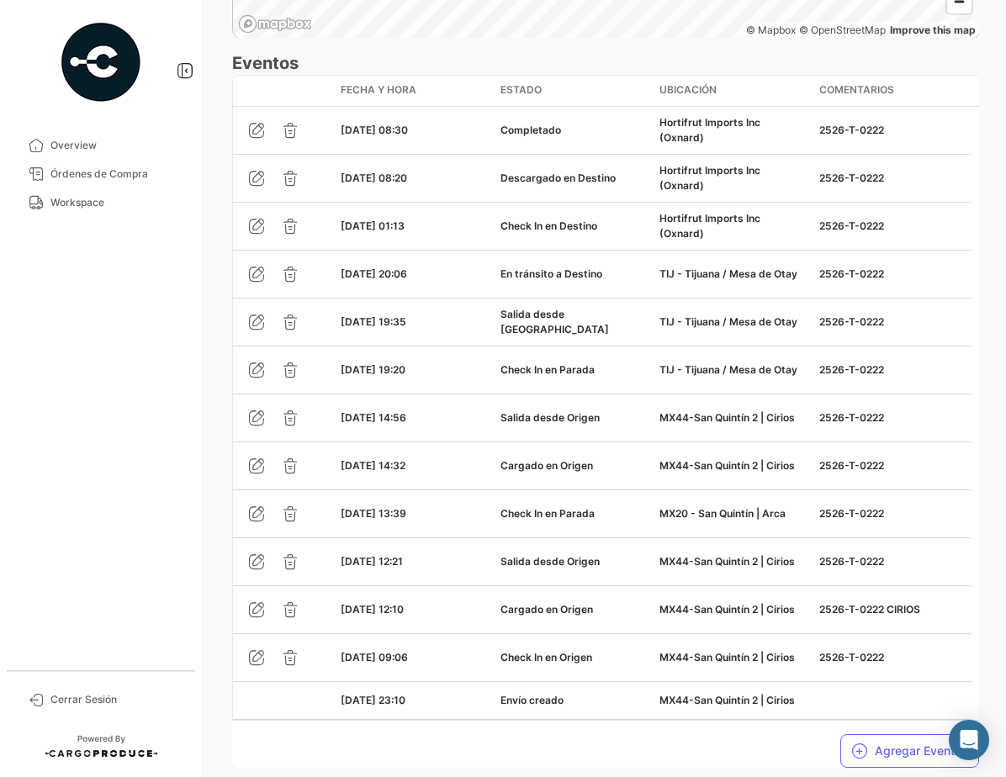
scroll to position [1554, 0]
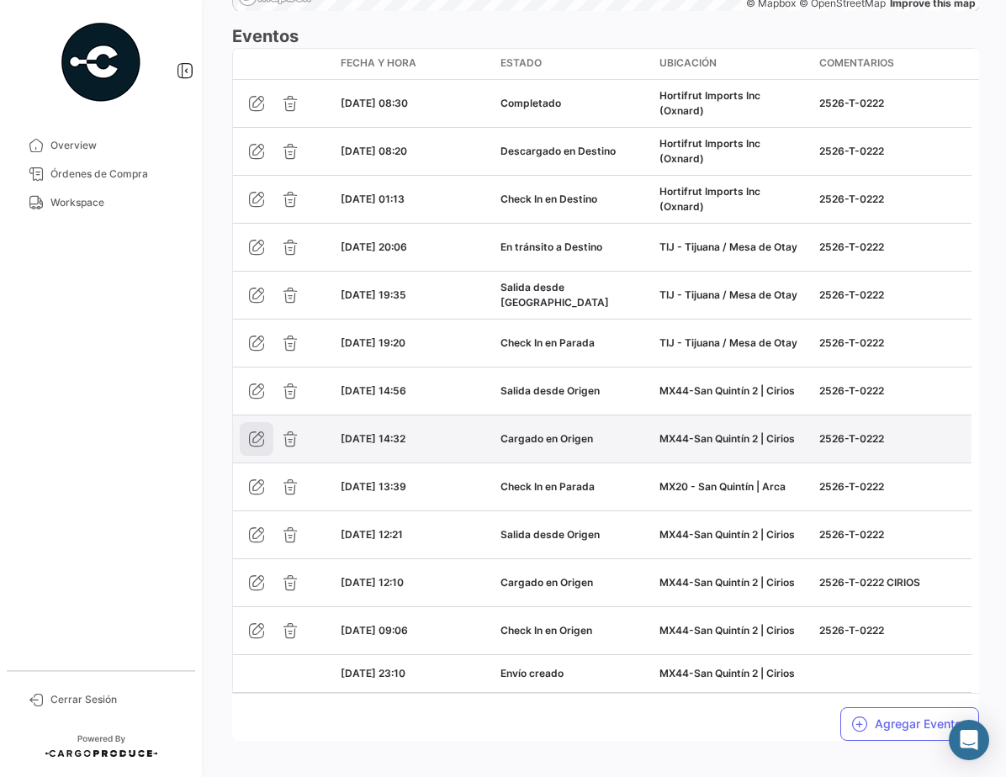
click at [262, 447] on icon "button" at bounding box center [256, 439] width 17 height 17
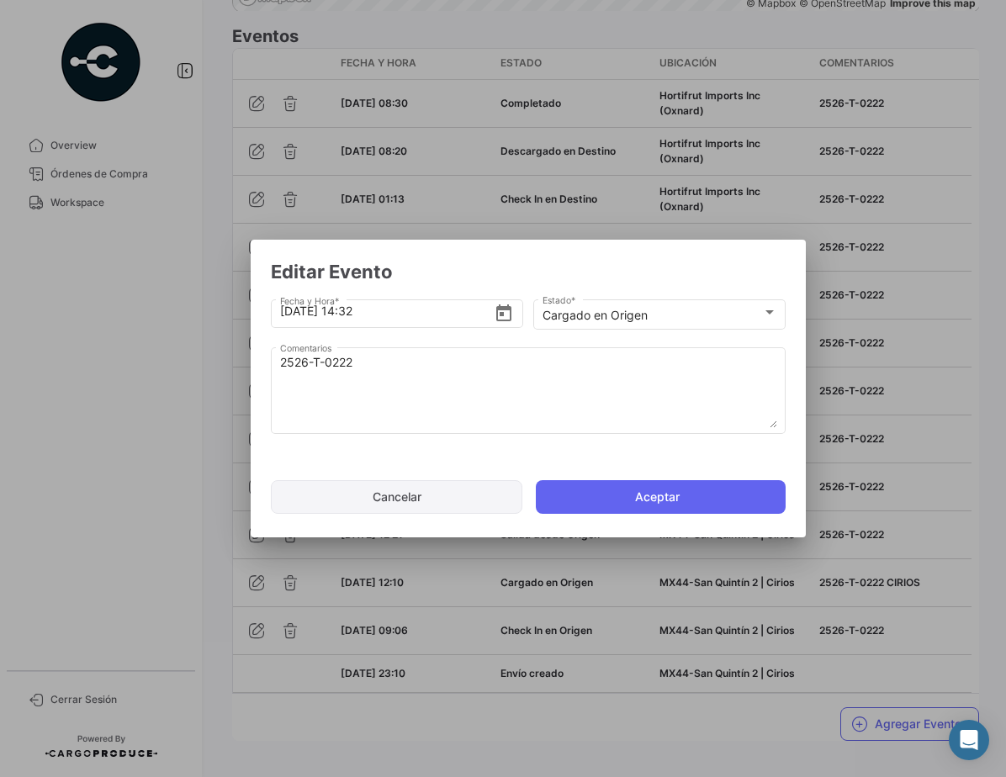
click at [436, 495] on button "Cancelar" at bounding box center [396, 497] width 251 height 34
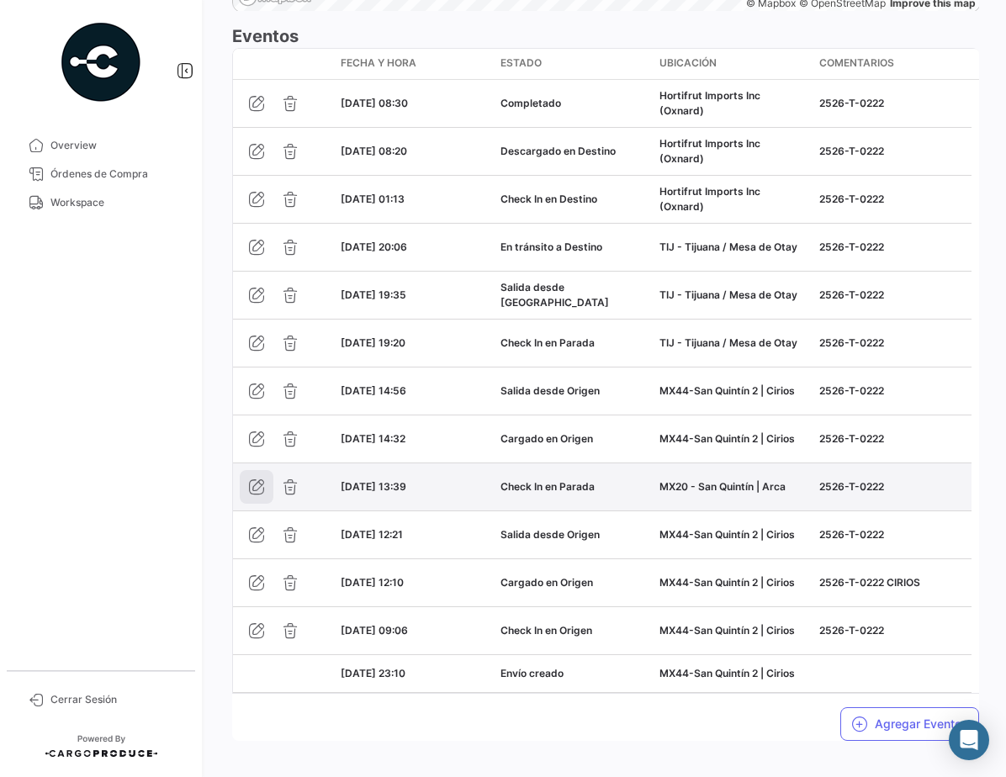
click at [257, 495] on icon "button" at bounding box center [256, 487] width 17 height 17
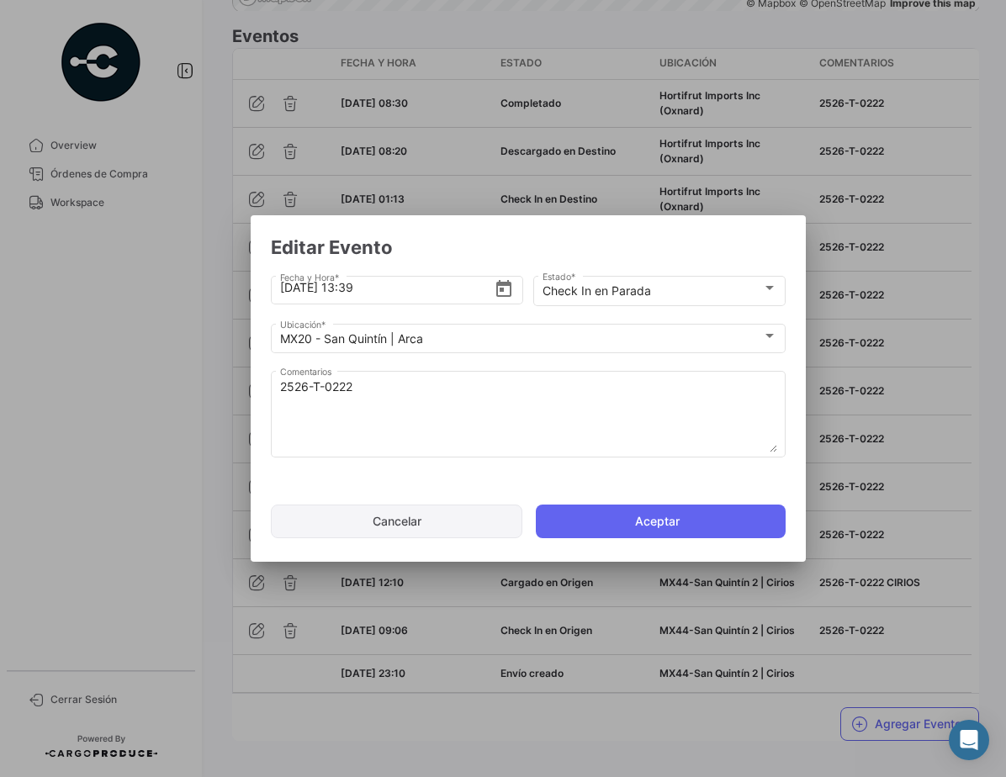
click at [397, 516] on button "Cancelar" at bounding box center [396, 522] width 251 height 34
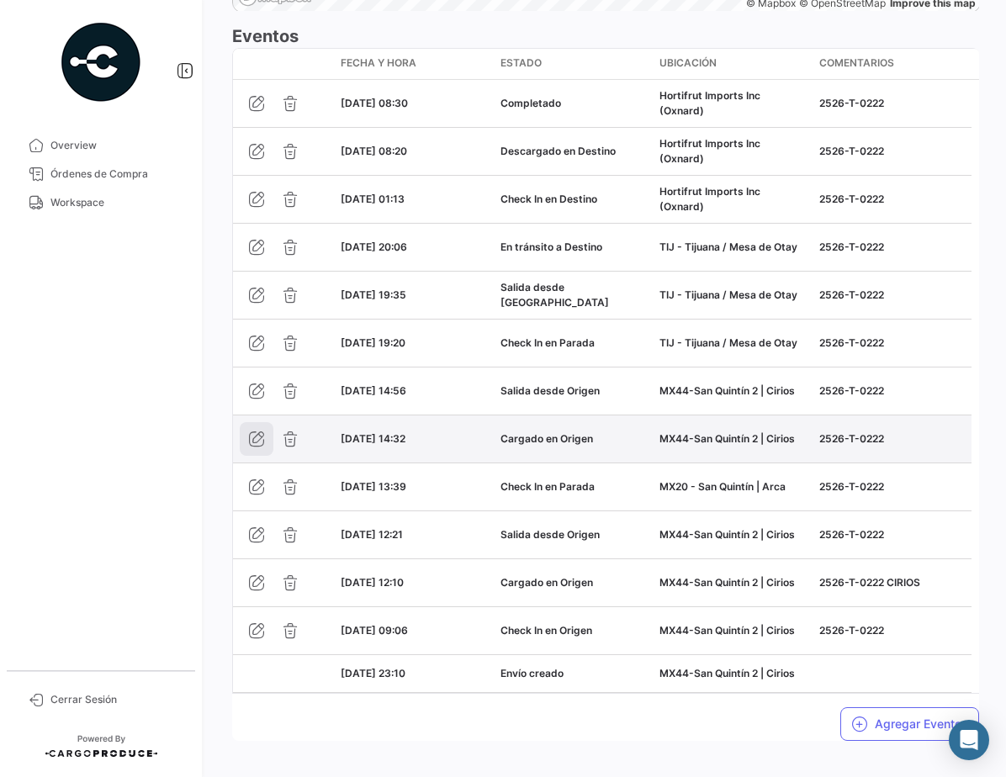
click at [257, 447] on icon "button" at bounding box center [256, 439] width 17 height 17
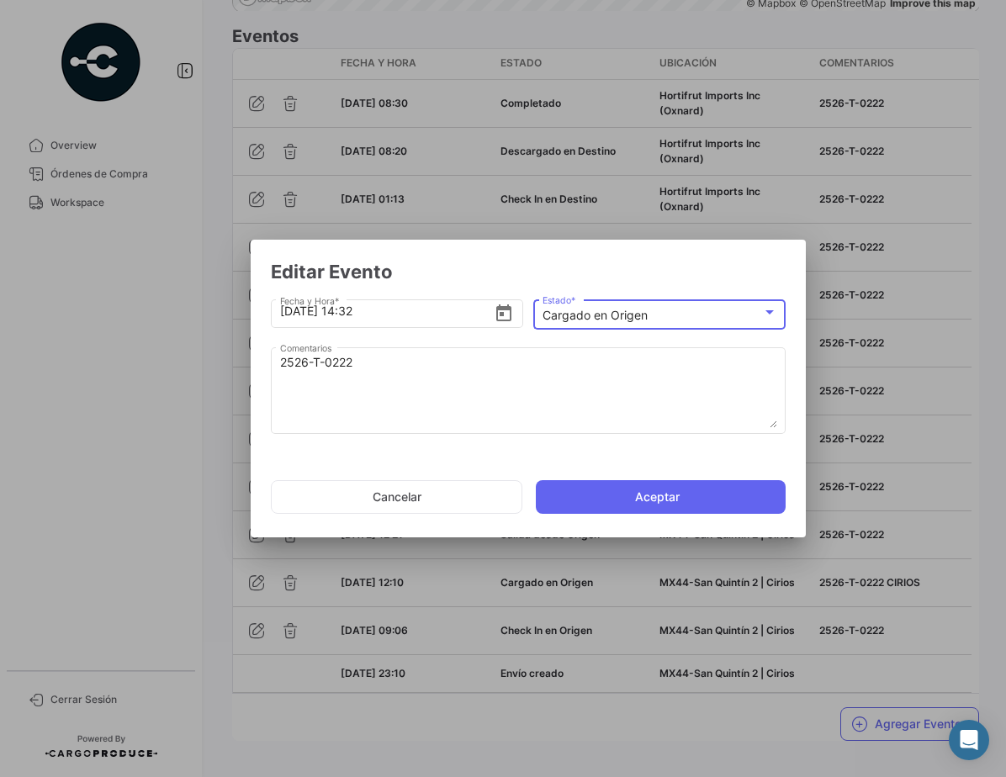
click at [722, 316] on div "Cargado en Origen" at bounding box center [652, 316] width 220 height 14
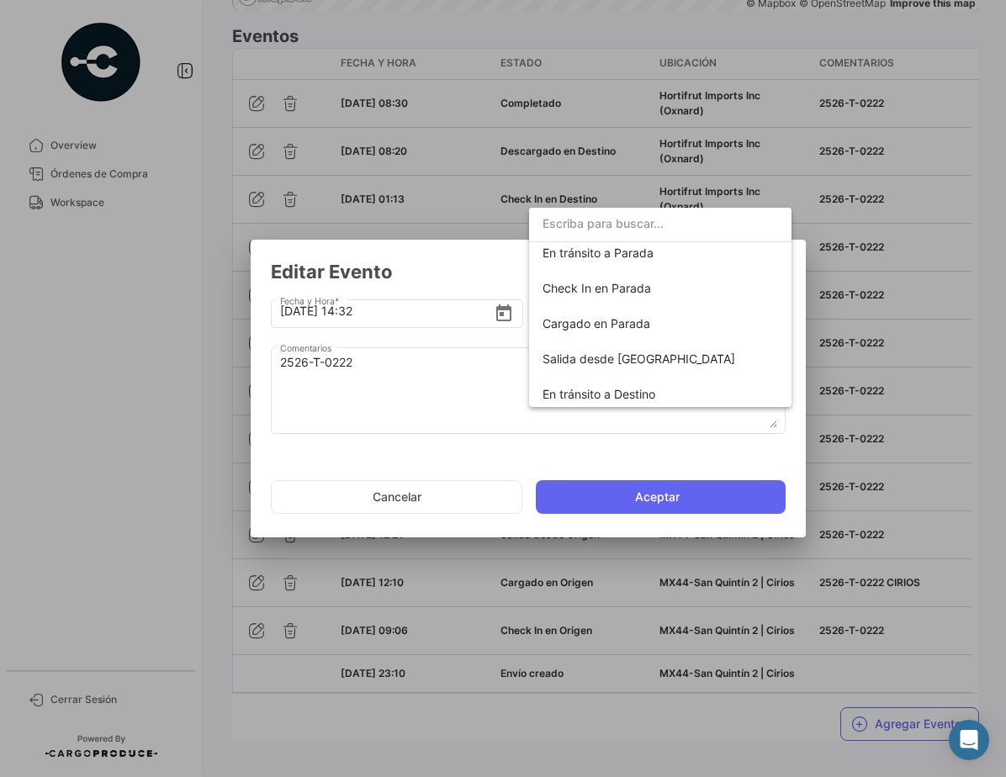
scroll to position [151, 0]
click at [675, 322] on span "Cargado en Parada" at bounding box center [659, 321] width 235 height 35
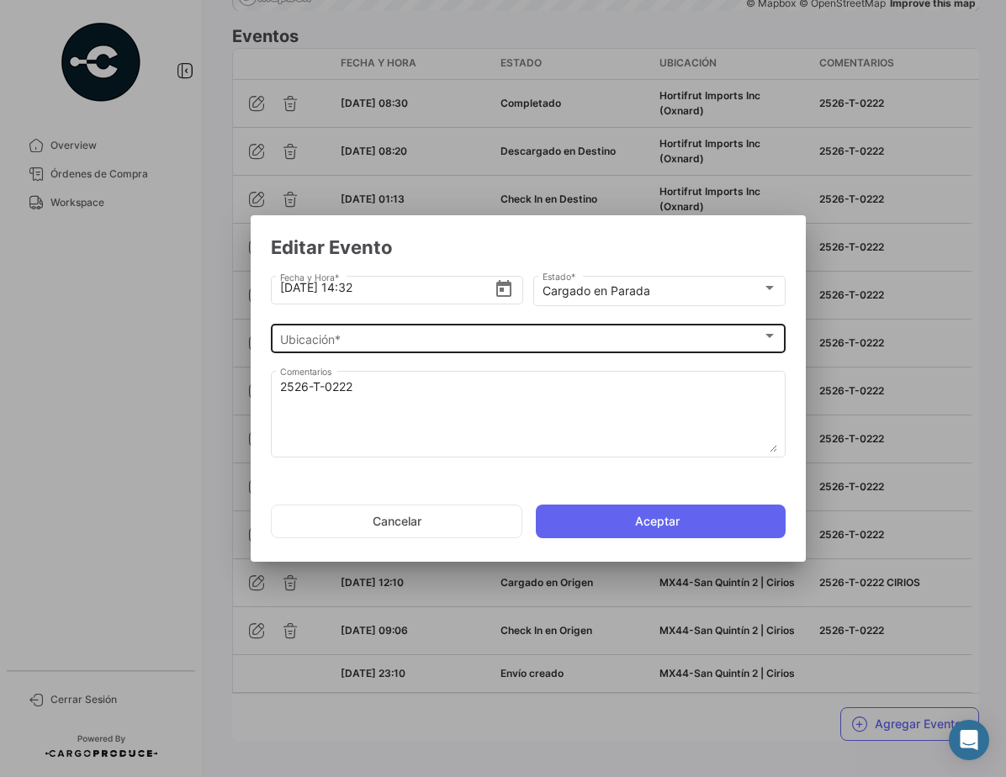
click at [505, 331] on div "Ubicación * Ubicación *" at bounding box center [528, 336] width 497 height 33
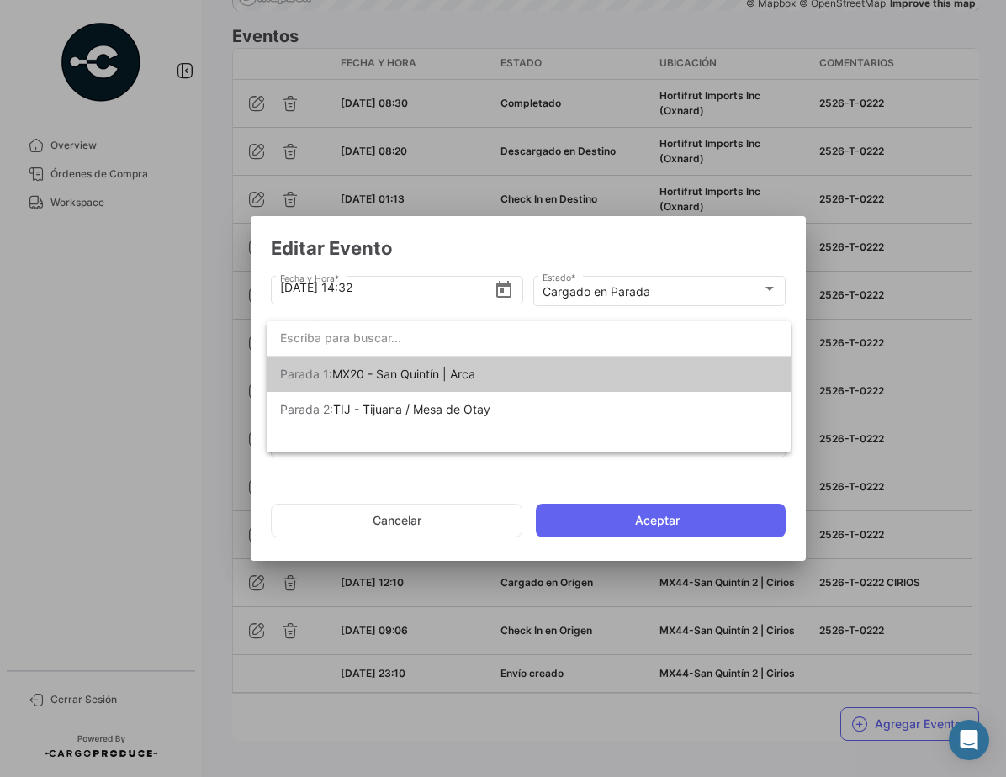
click at [535, 380] on mat-option "[PERSON_NAME] 1: MX20 - San [PERSON_NAME] | Arca" at bounding box center [529, 374] width 524 height 35
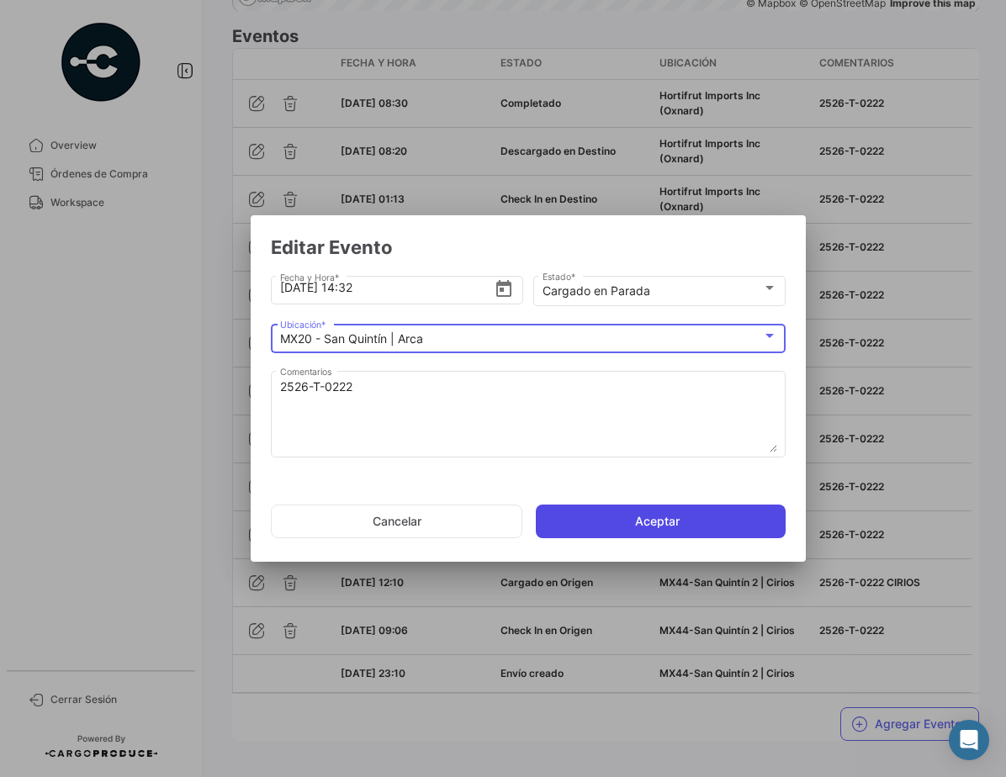
click at [668, 511] on button "Aceptar" at bounding box center [661, 522] width 250 height 34
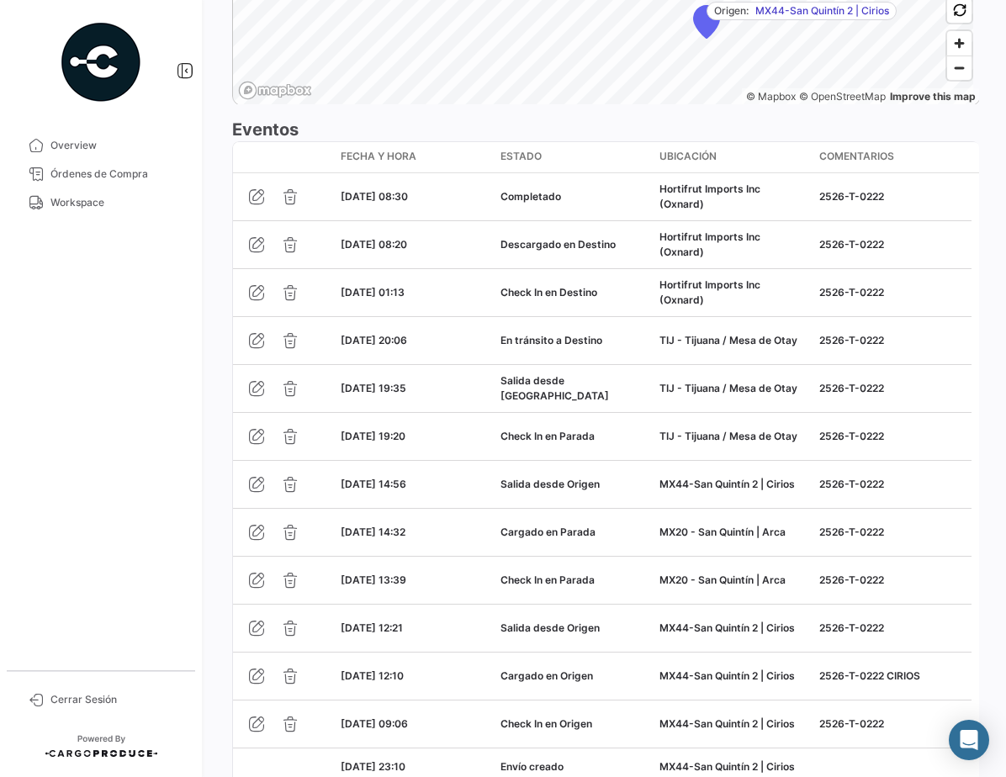
scroll to position [1437, 0]
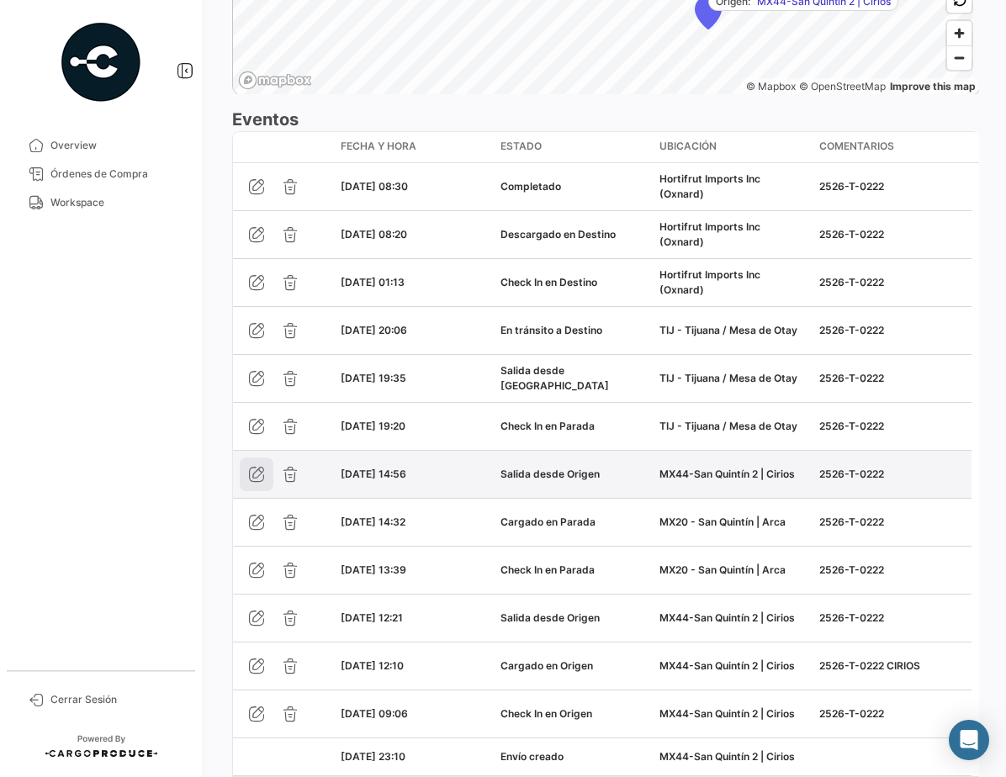
click at [259, 483] on icon "button" at bounding box center [256, 474] width 17 height 17
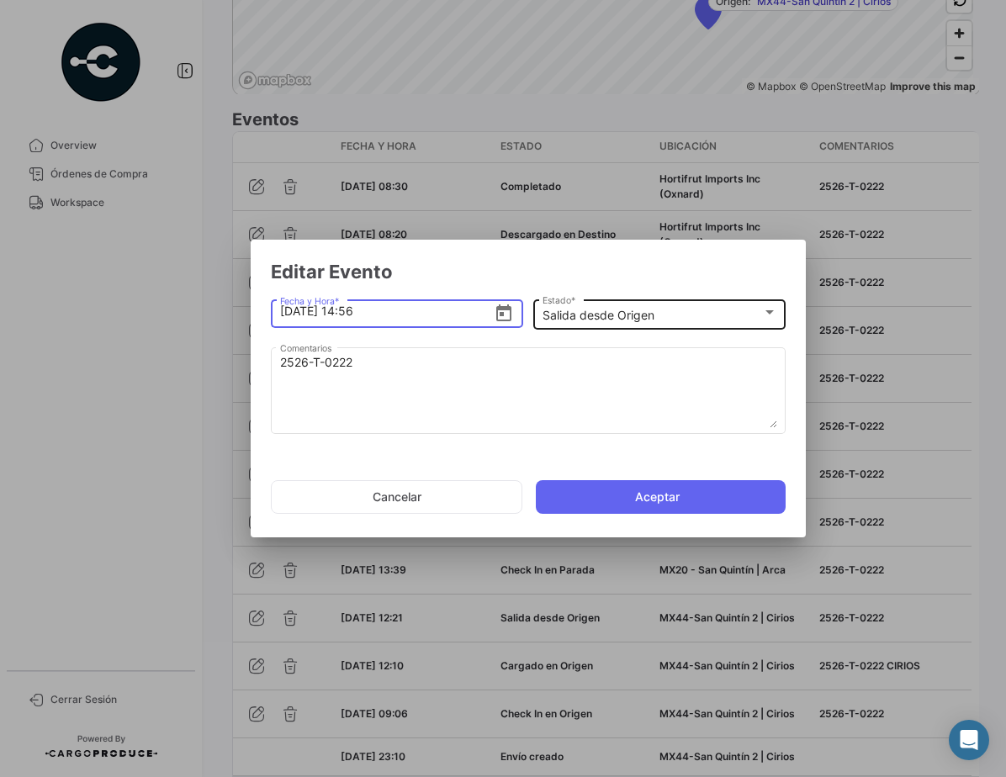
click at [601, 313] on mat-select-trigger "Salida desde Origen" at bounding box center [598, 315] width 112 height 14
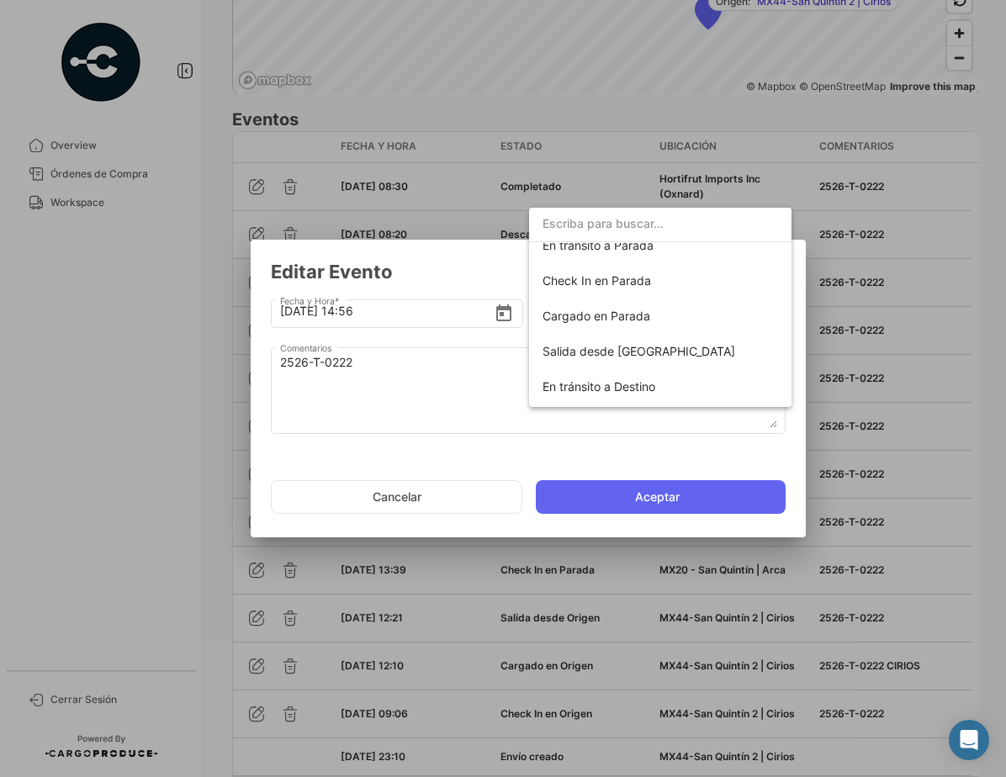
scroll to position [160, 0]
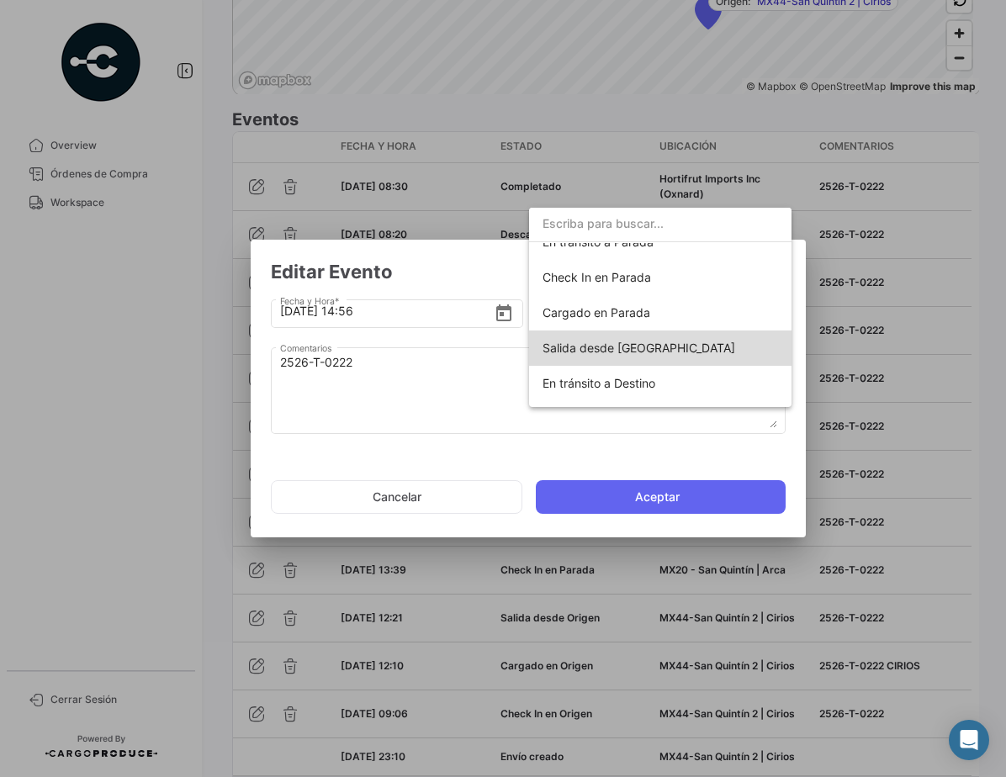
click at [664, 346] on span "Salida desde [GEOGRAPHIC_DATA]" at bounding box center [659, 348] width 235 height 35
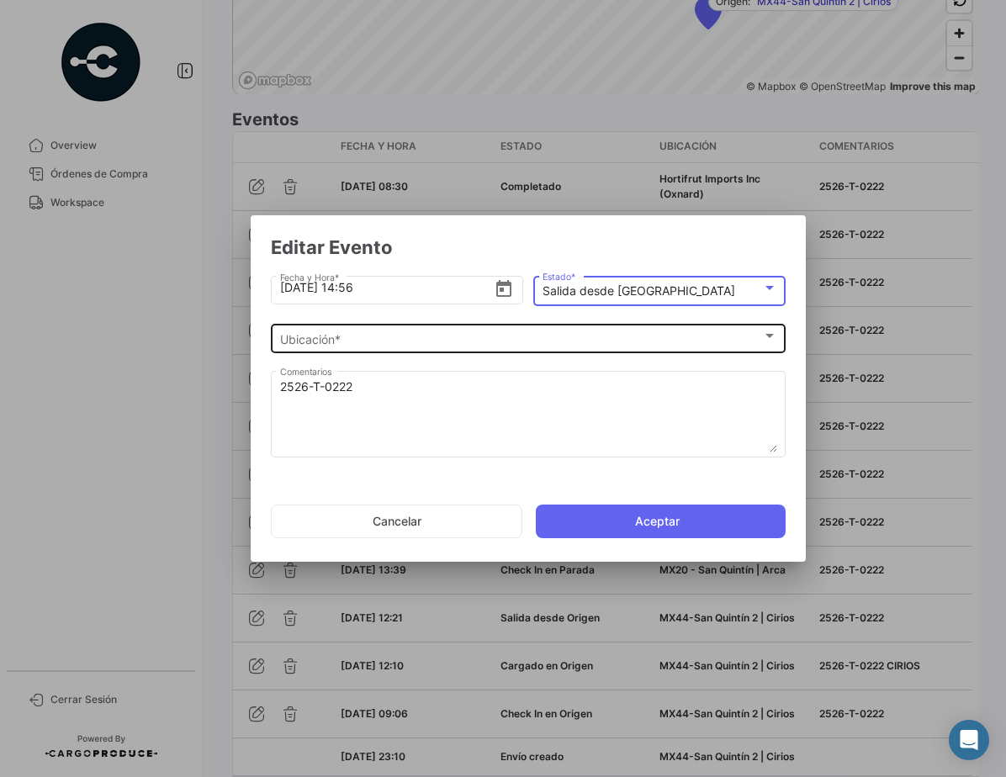
click at [447, 341] on div "Ubicación *" at bounding box center [521, 339] width 482 height 14
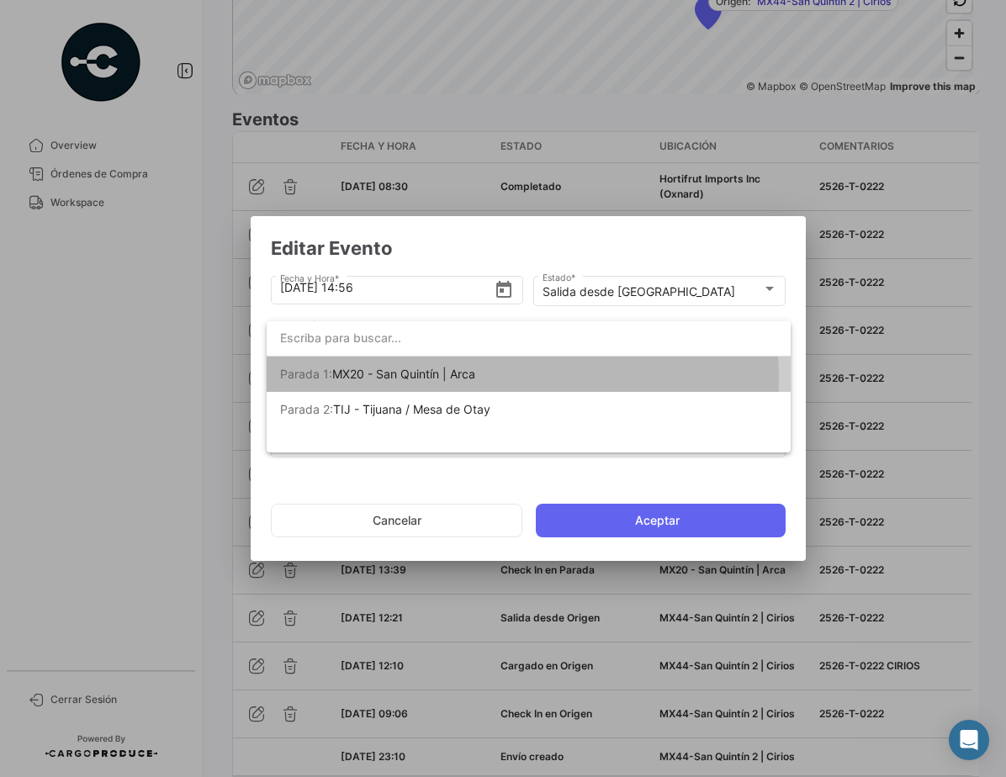
click at [475, 378] on span "MX20 - San Quintín | Arca" at bounding box center [403, 374] width 143 height 14
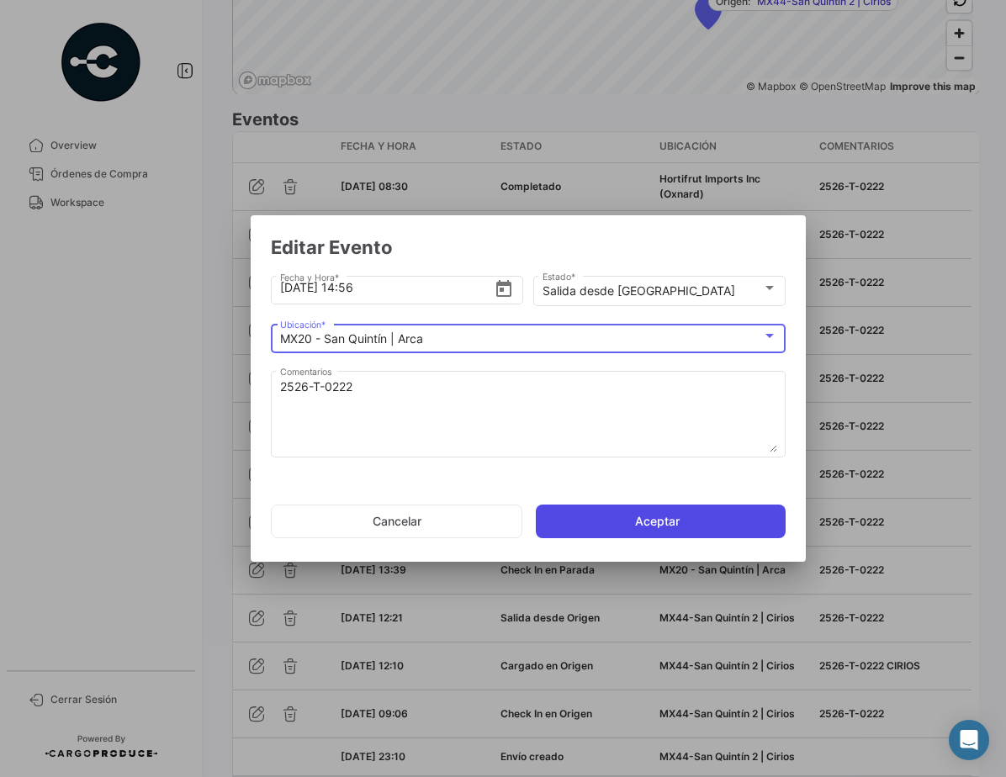
click at [626, 525] on button "Aceptar" at bounding box center [661, 522] width 250 height 34
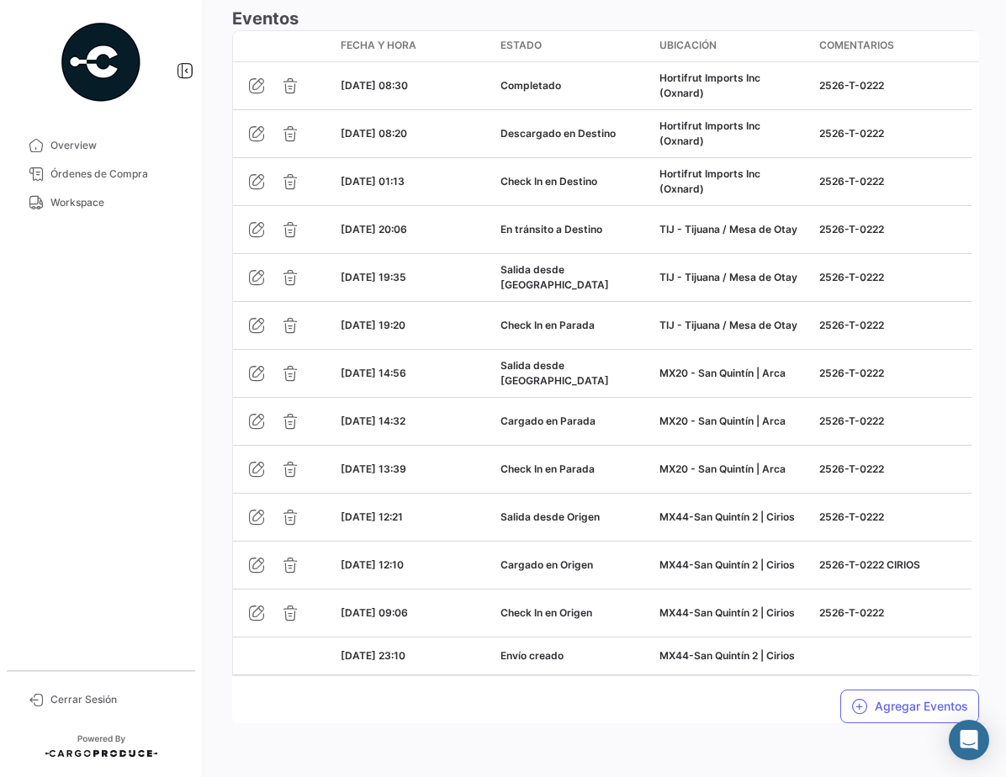
scroll to position [1569, 0]
click at [82, 198] on span "Workspace" at bounding box center [115, 202] width 131 height 15
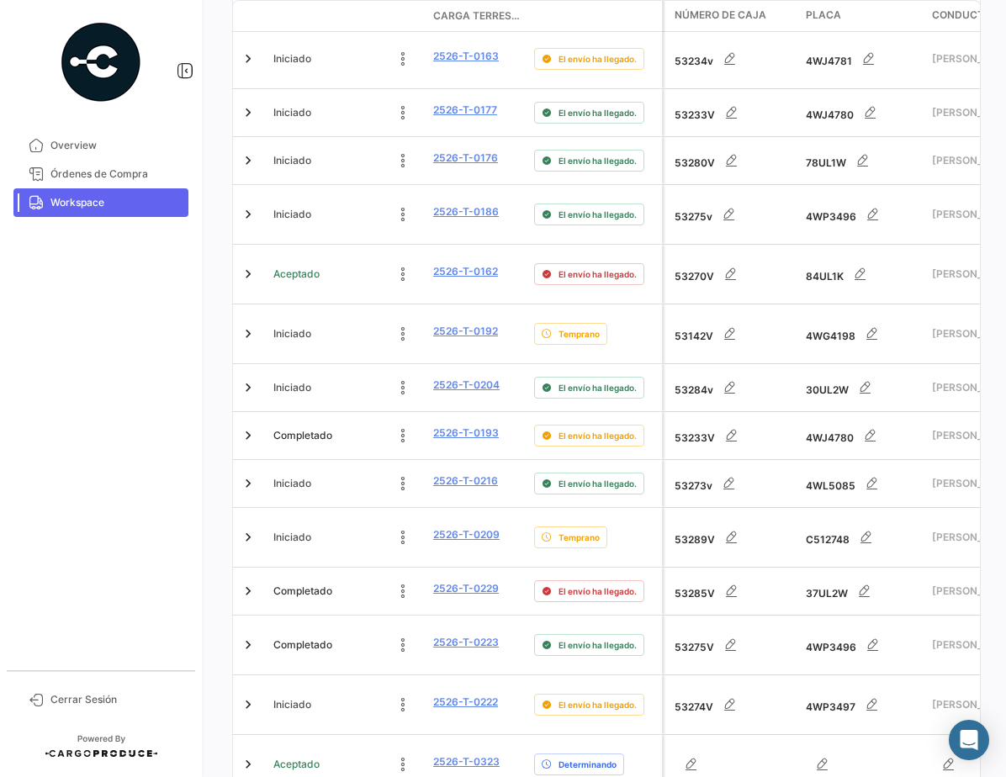
scroll to position [844, 0]
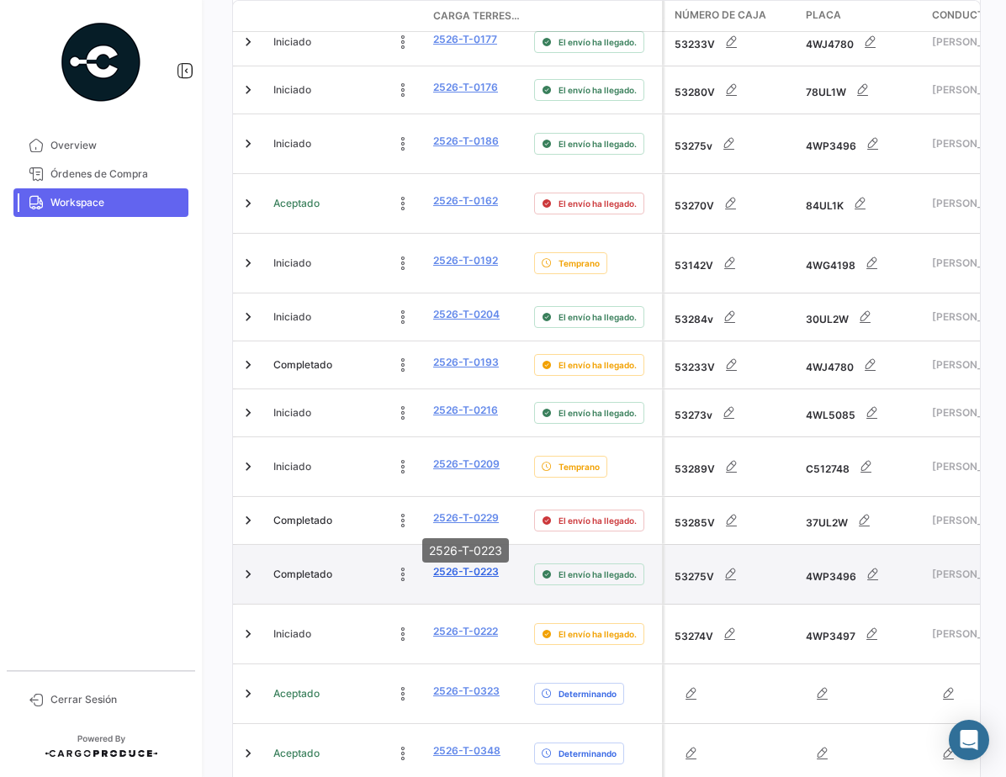
click at [484, 564] on link "2526-T-0223" at bounding box center [466, 571] width 66 height 15
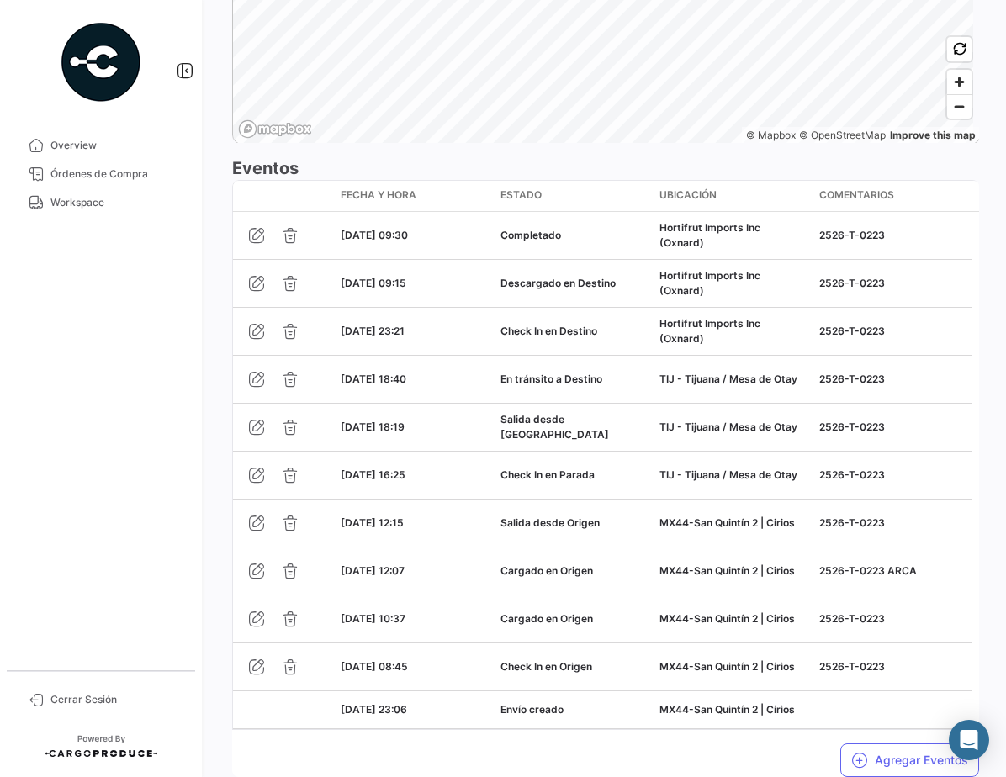
scroll to position [1506, 0]
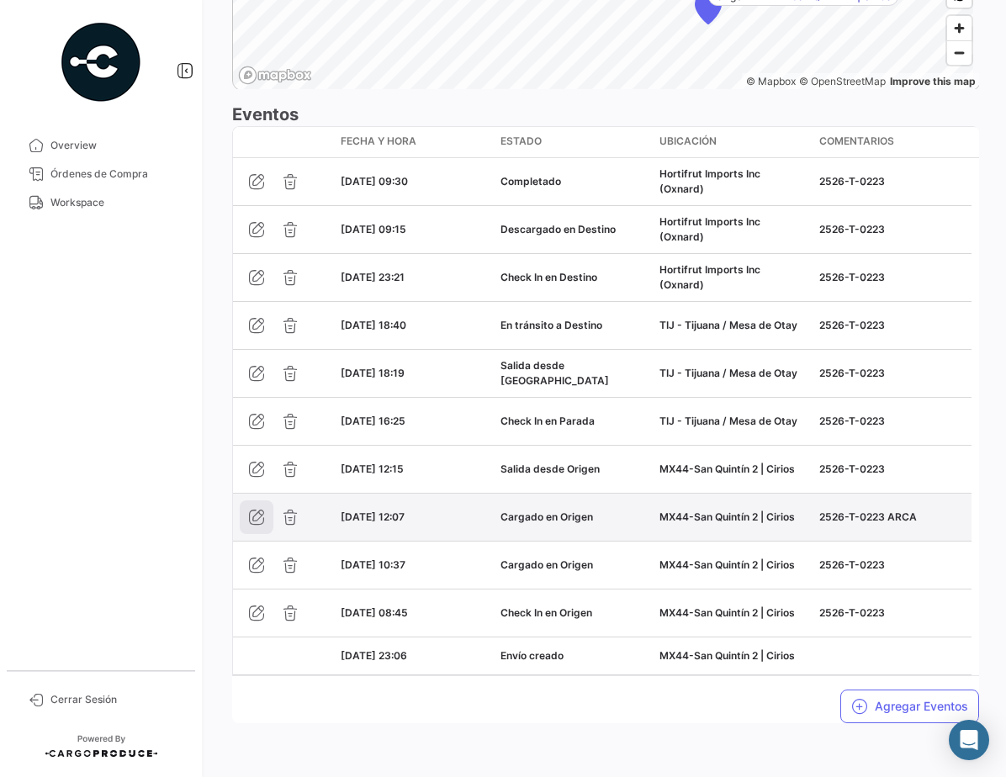
click at [262, 516] on icon "button" at bounding box center [256, 517] width 17 height 17
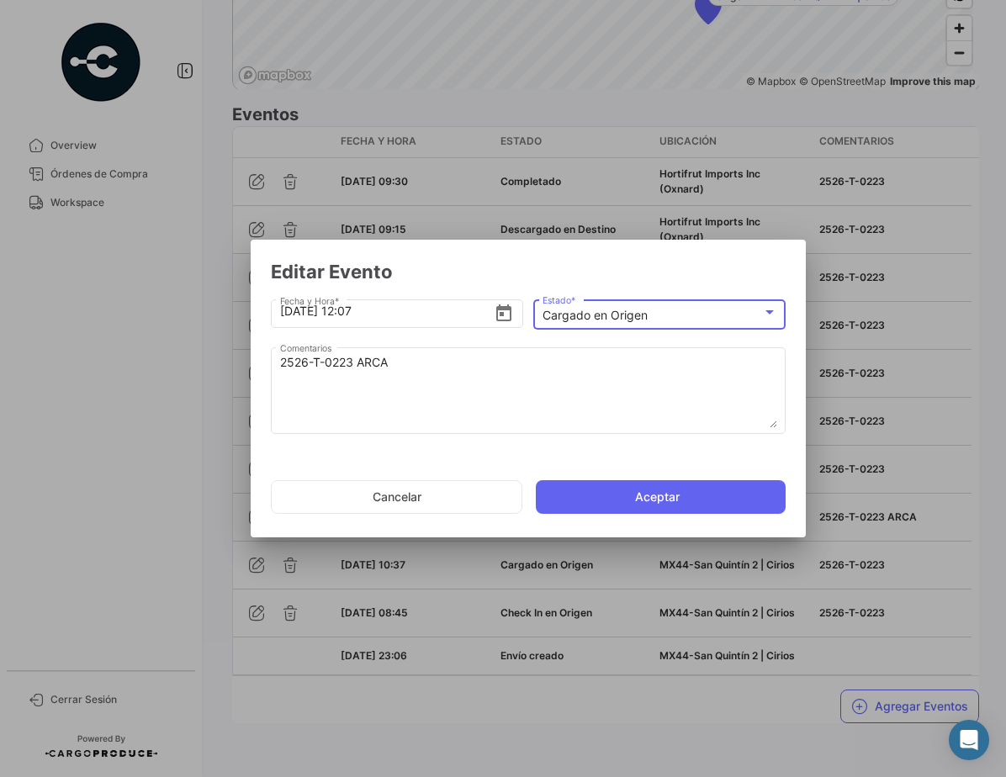
click at [582, 322] on div "Cargado en Origen" at bounding box center [652, 316] width 220 height 14
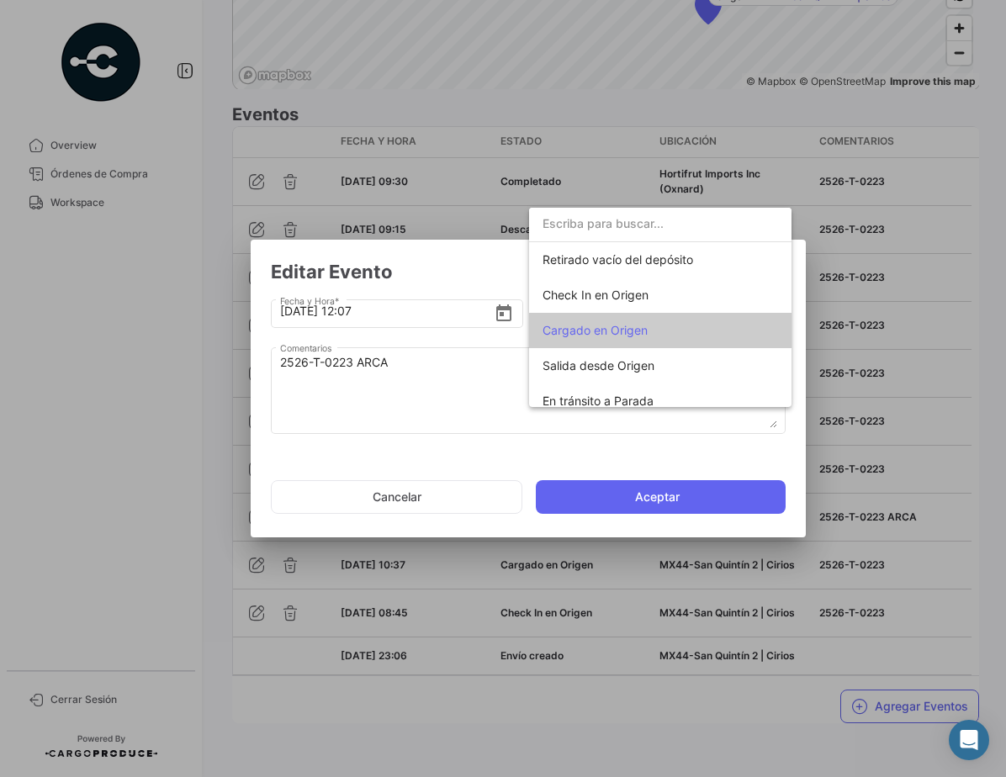
scroll to position [0, 0]
click at [421, 503] on div at bounding box center [503, 388] width 1006 height 777
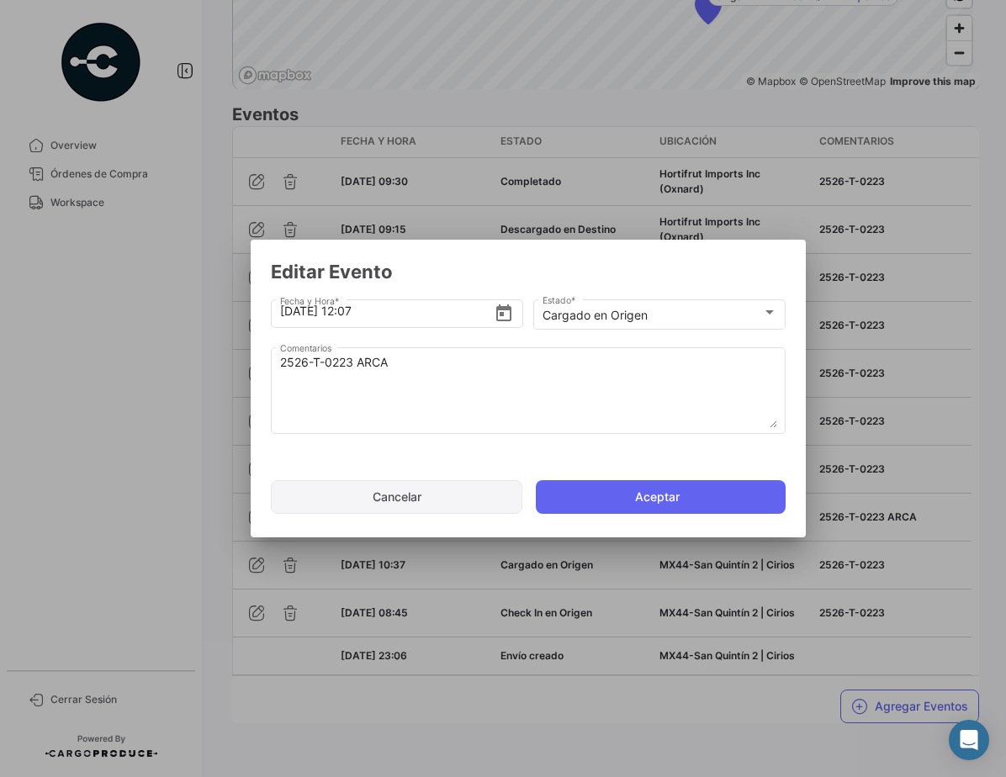
click at [425, 503] on button "Cancelar" at bounding box center [396, 497] width 251 height 34
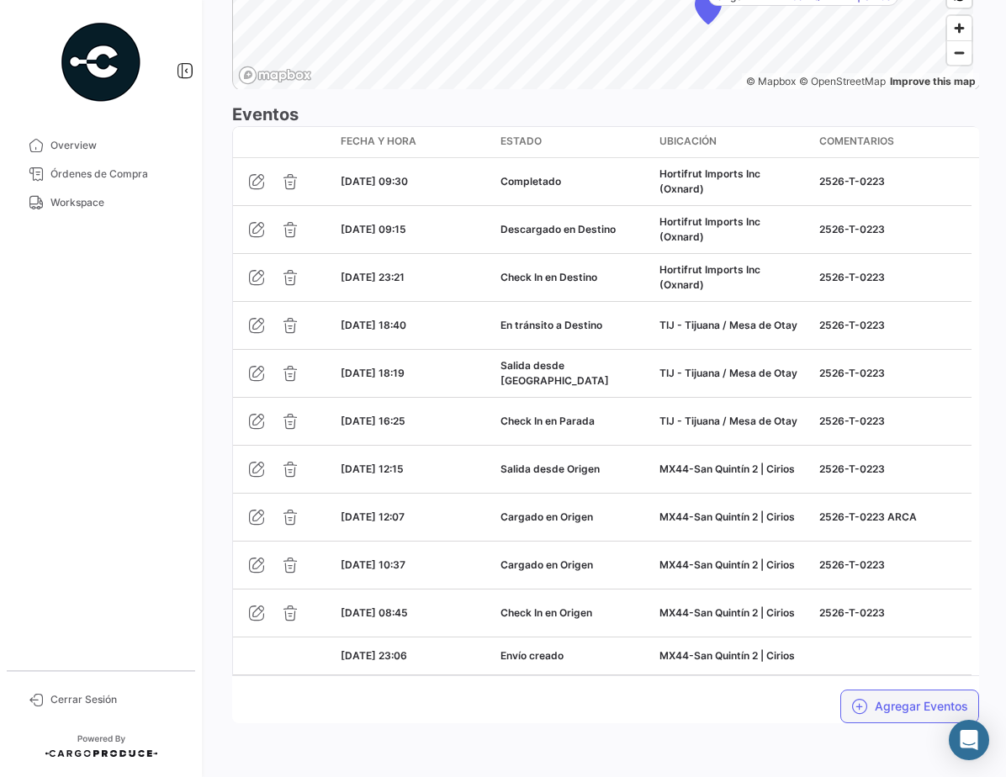
click at [899, 710] on button "Agregar Eventos" at bounding box center [909, 707] width 139 height 34
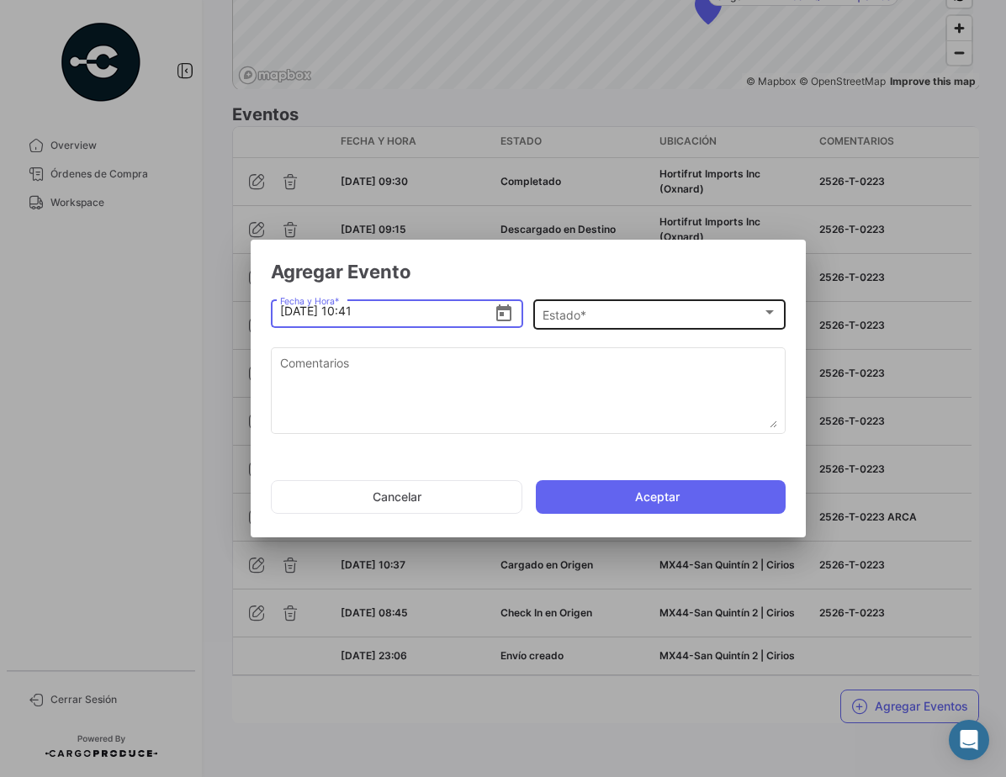
click at [574, 311] on span "Estado *" at bounding box center [652, 316] width 220 height 14
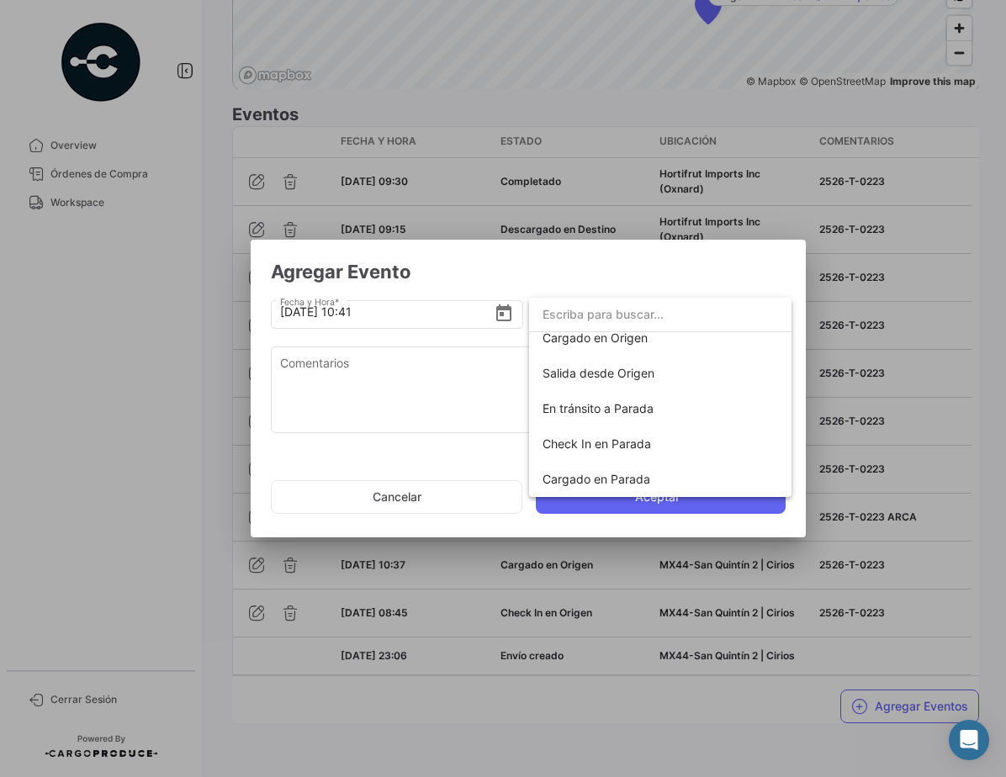
scroll to position [108, 0]
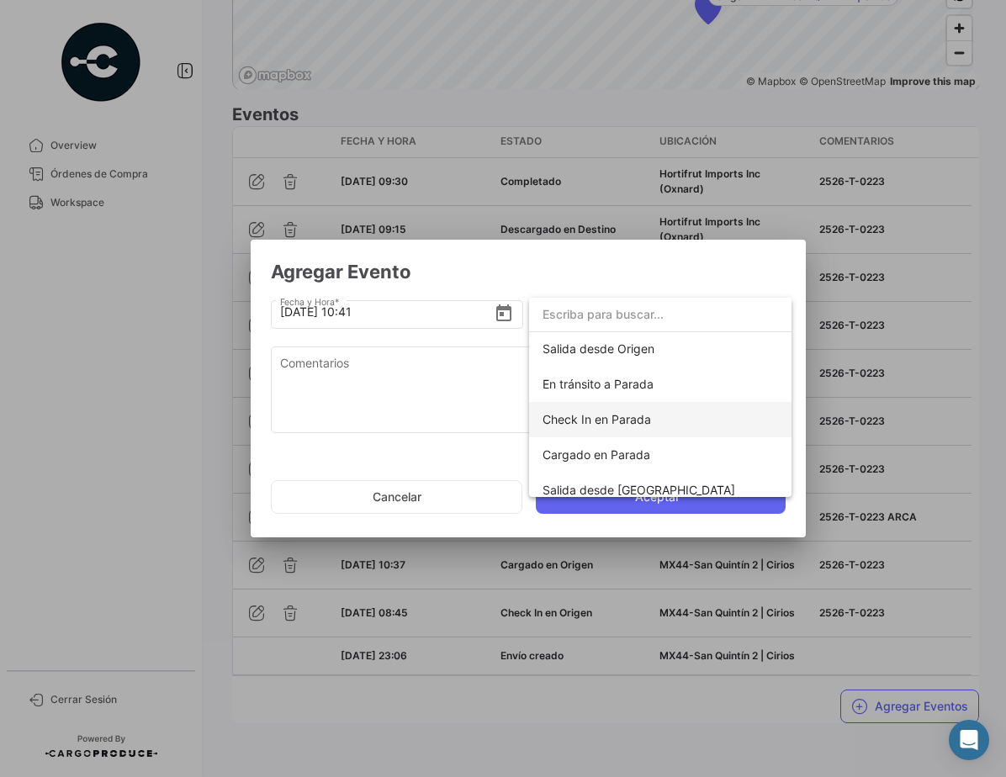
click at [663, 418] on span "Check In en Parada" at bounding box center [659, 419] width 235 height 35
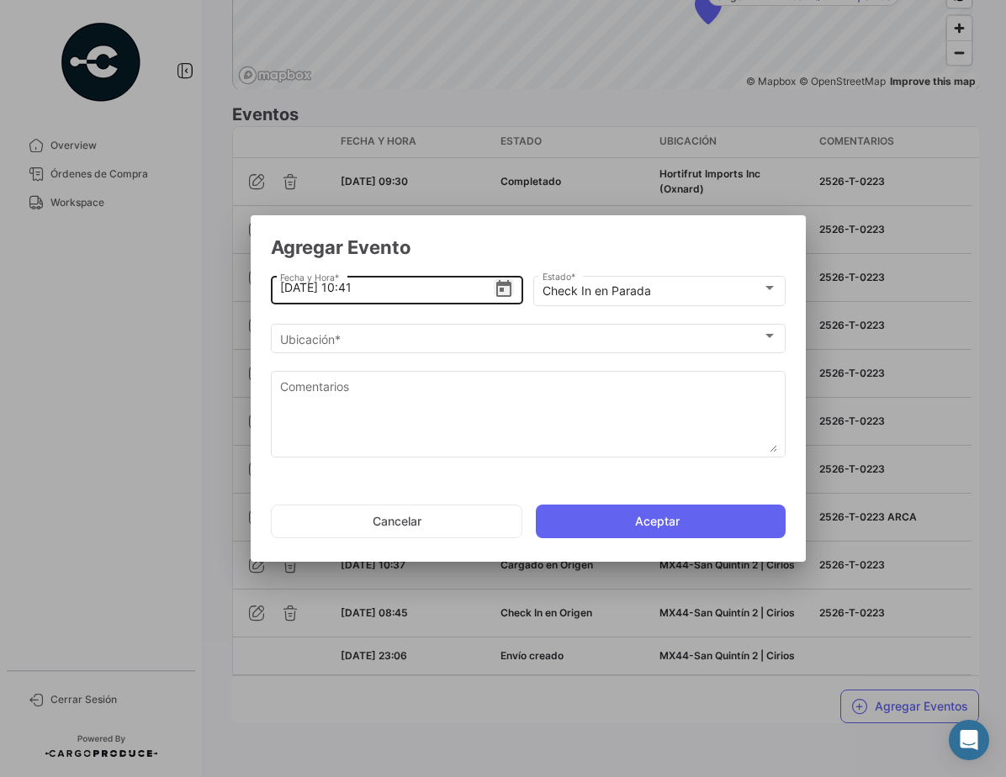
click at [501, 288] on icon "Open calendar" at bounding box center [504, 289] width 20 height 20
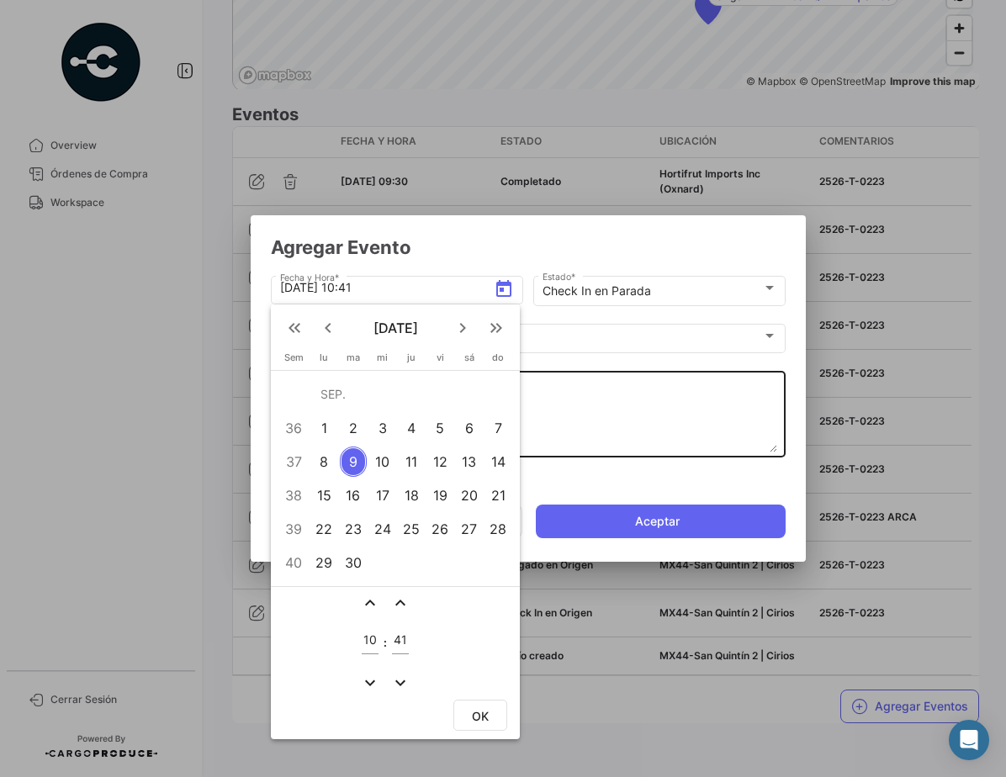
click at [632, 426] on div at bounding box center [503, 388] width 1006 height 777
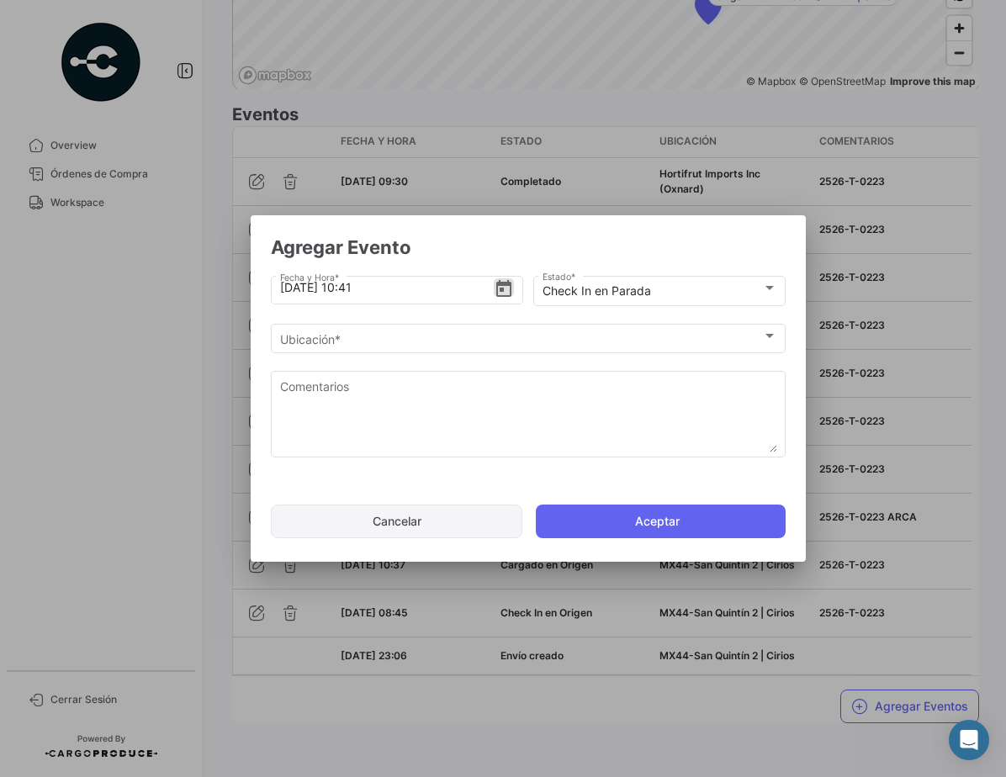
click at [435, 515] on button "Cancelar" at bounding box center [396, 522] width 251 height 34
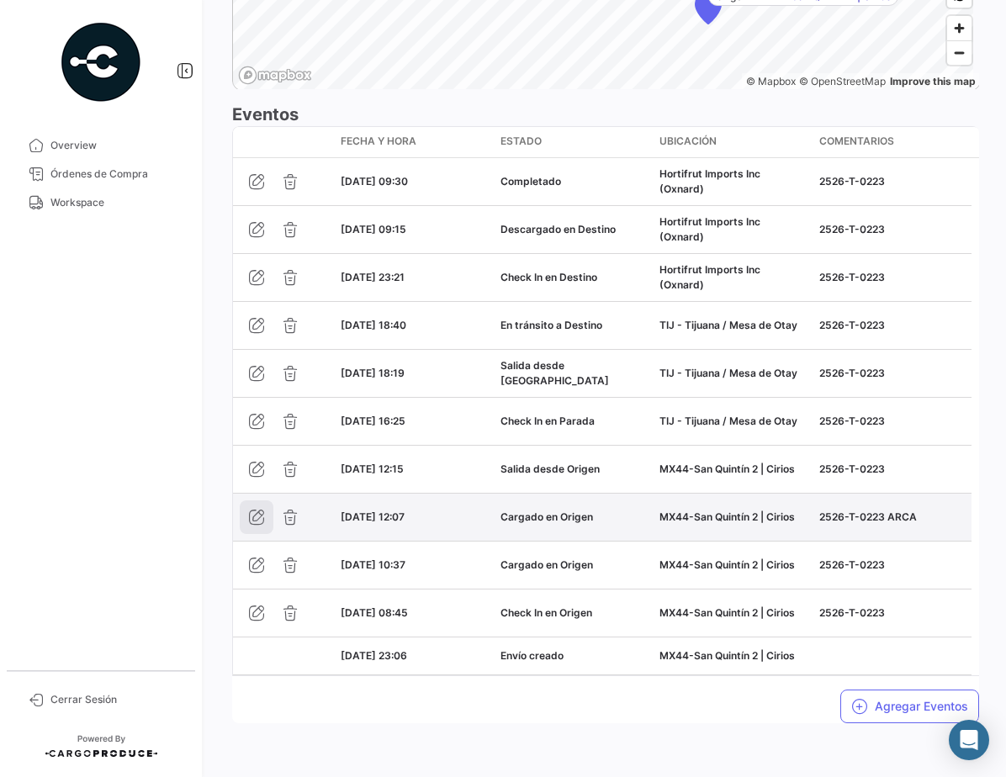
click at [253, 520] on icon "button" at bounding box center [256, 517] width 17 height 17
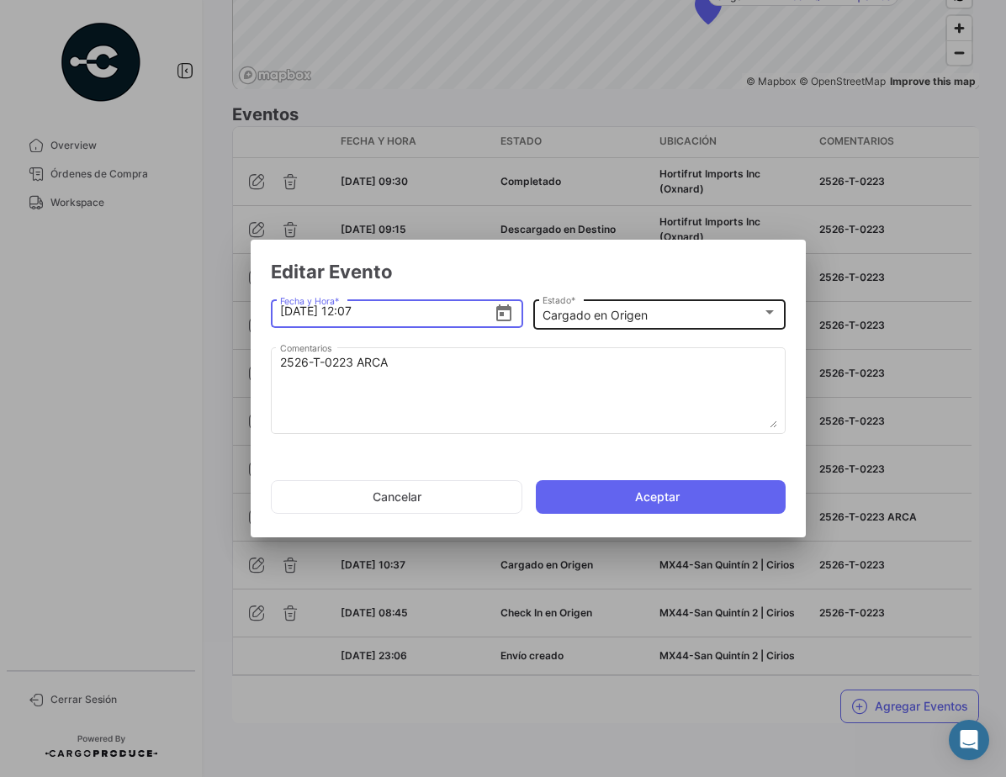
click at [616, 323] on div "Cargado en Origen Estado *" at bounding box center [659, 313] width 235 height 33
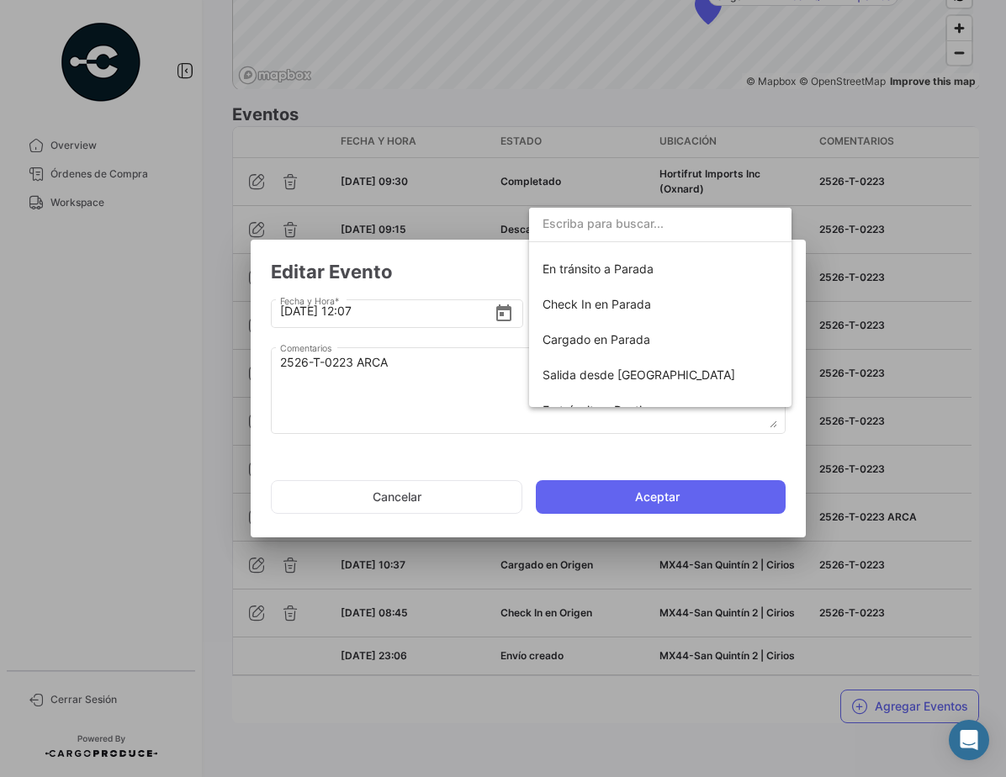
scroll to position [140, 0]
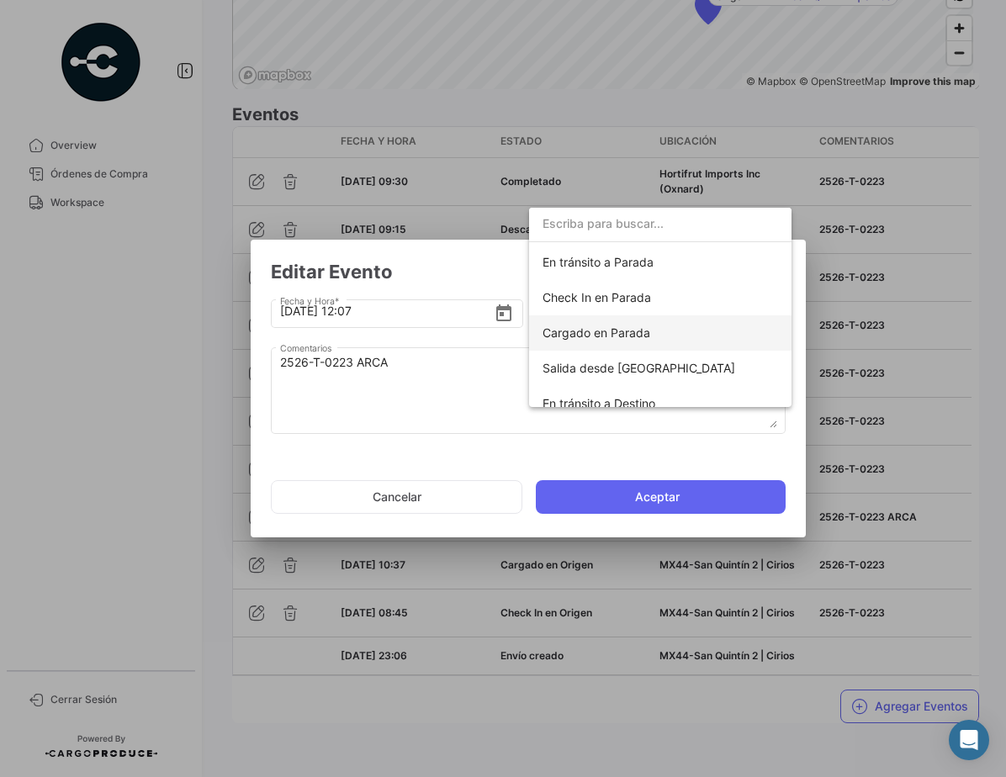
click at [656, 329] on span "Cargado en Parada" at bounding box center [659, 332] width 235 height 35
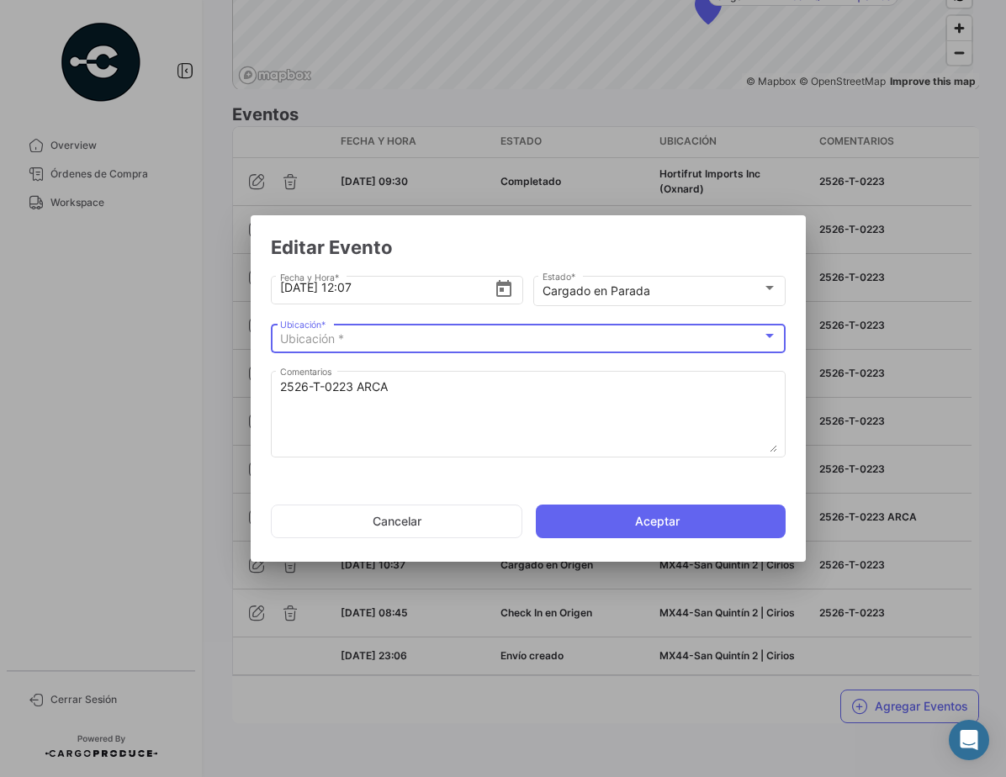
click at [581, 334] on div "Ubicación *" at bounding box center [521, 339] width 482 height 14
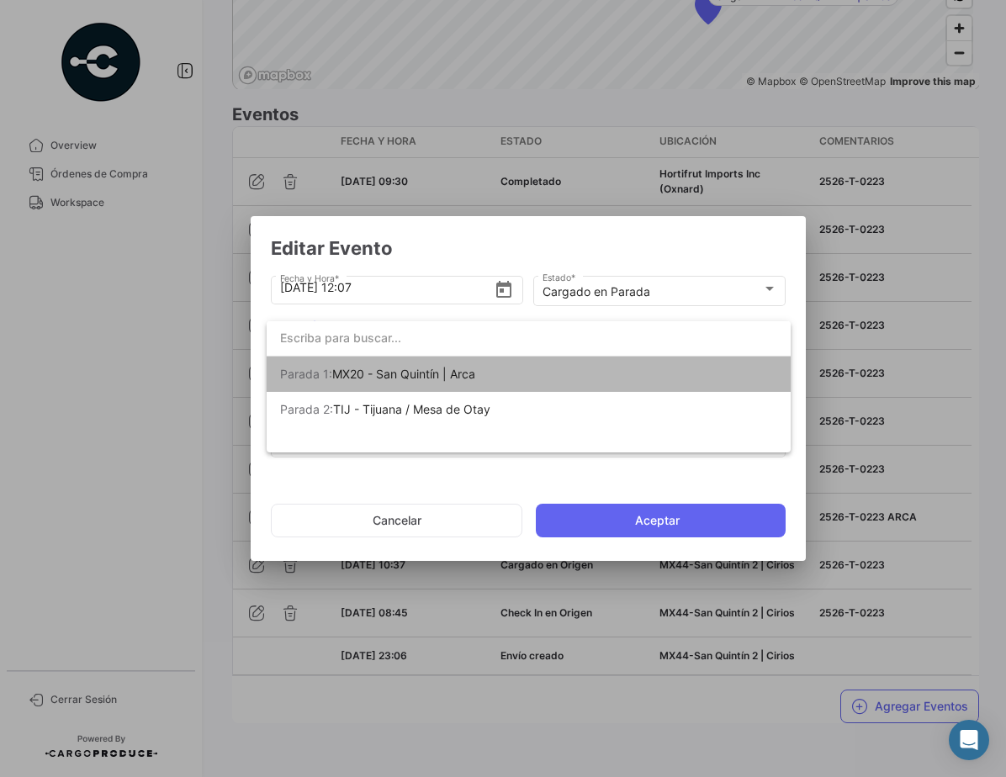
click at [555, 376] on mat-option "[PERSON_NAME] 1: MX20 - San [PERSON_NAME] | Arca" at bounding box center [529, 374] width 524 height 35
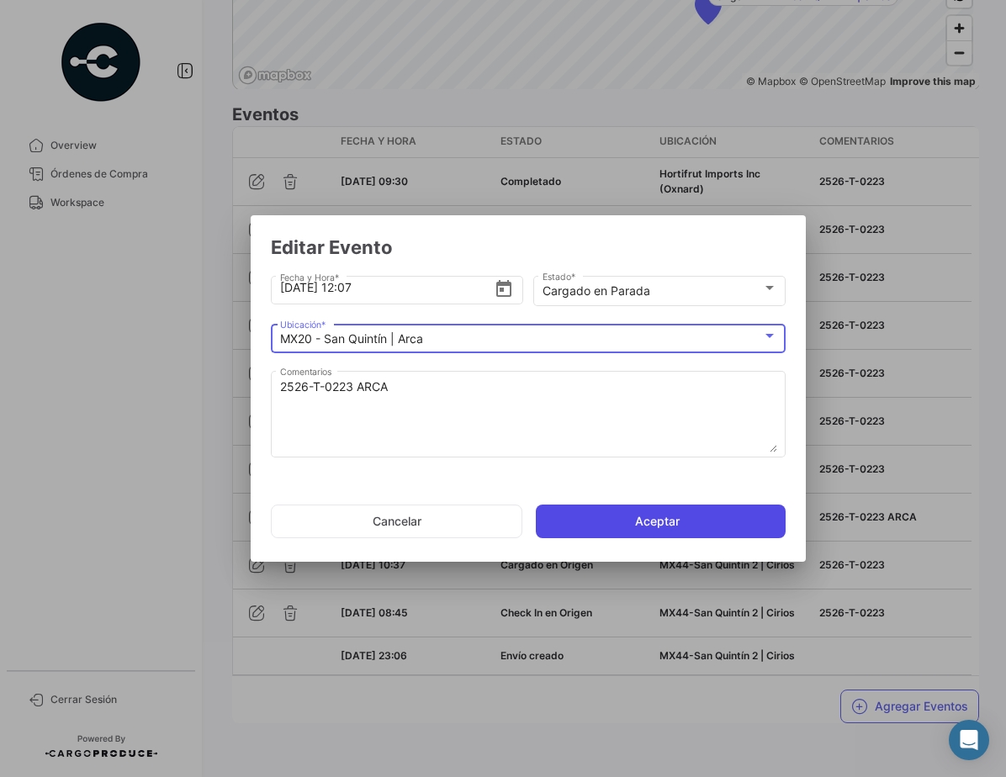
click at [693, 524] on button "Aceptar" at bounding box center [661, 522] width 250 height 34
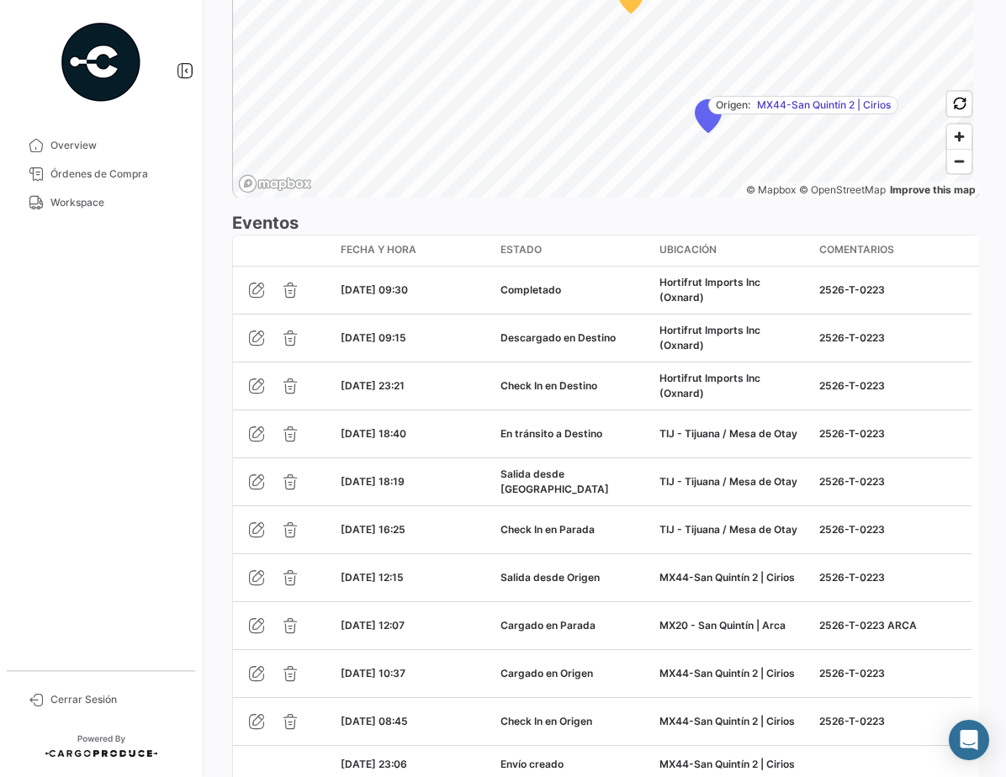
scroll to position [1473, 0]
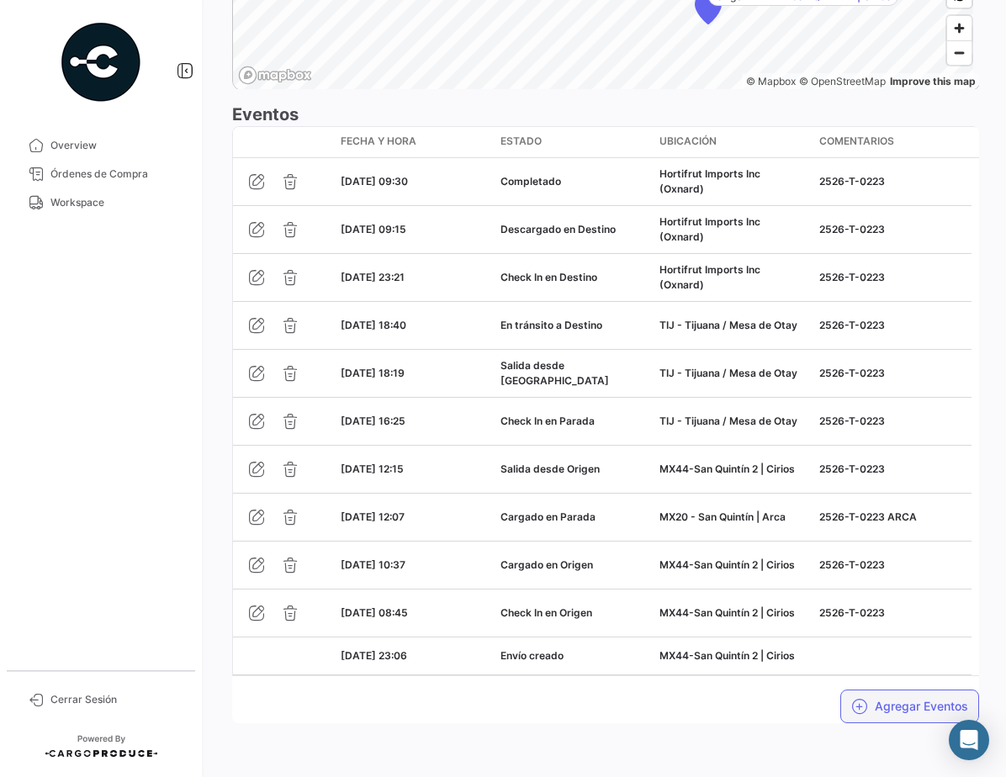
click at [907, 707] on button "Agregar Eventos" at bounding box center [909, 707] width 139 height 34
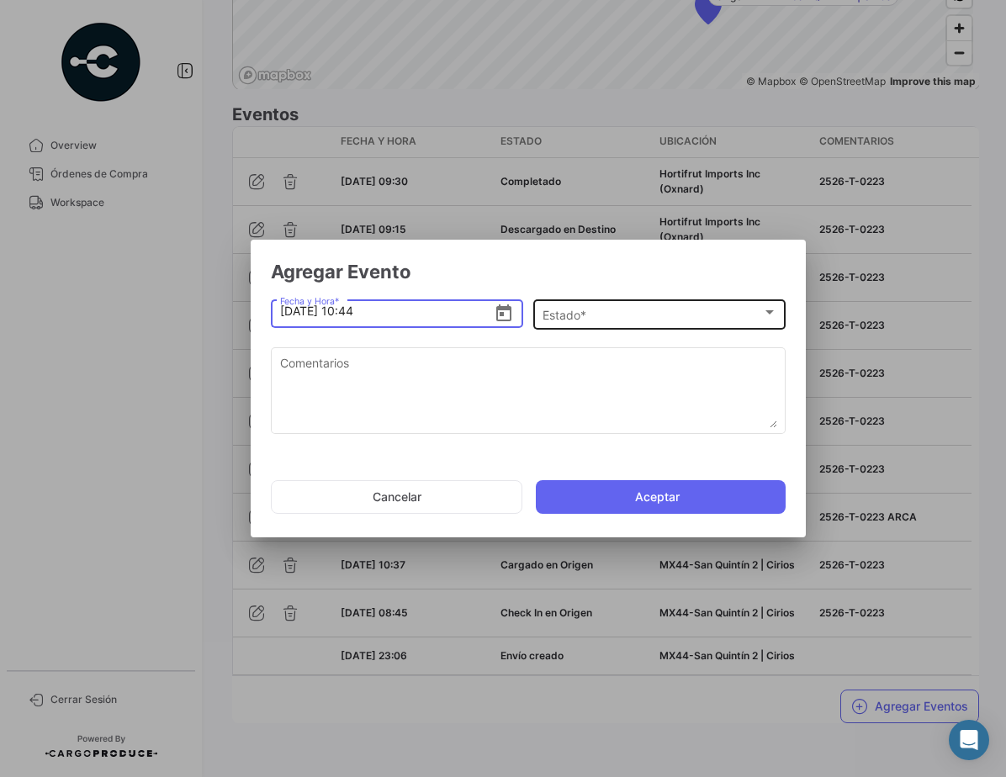
click at [685, 314] on div "Estado *" at bounding box center [652, 316] width 220 height 14
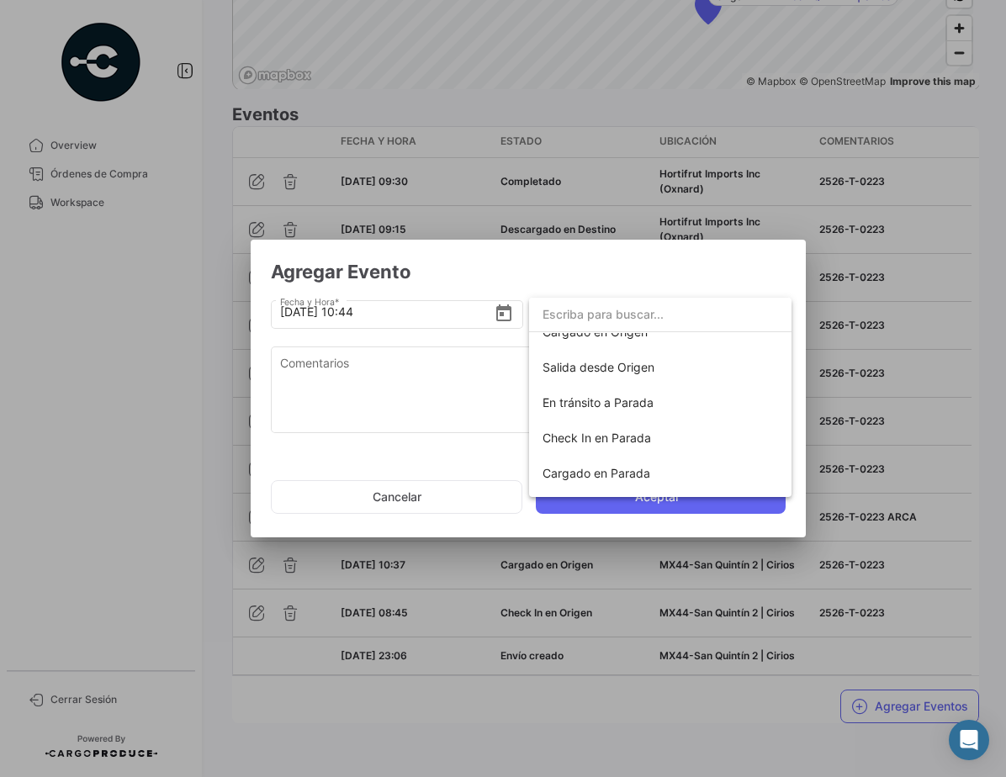
scroll to position [93, 0]
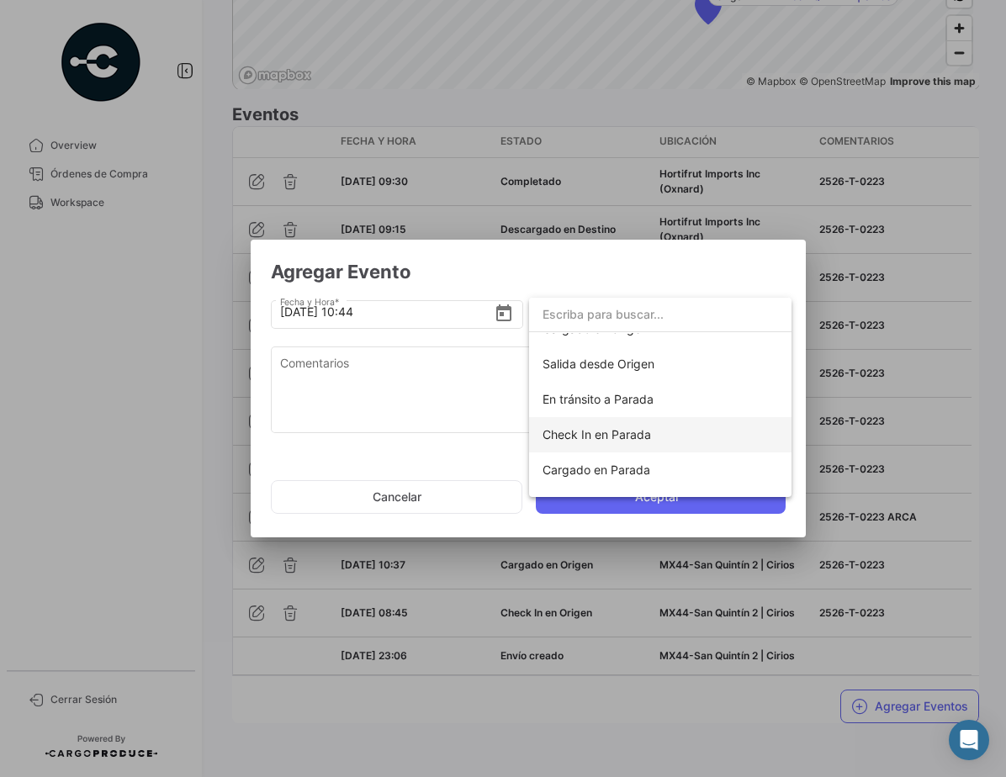
click at [651, 439] on span "Check In en Parada" at bounding box center [659, 434] width 235 height 35
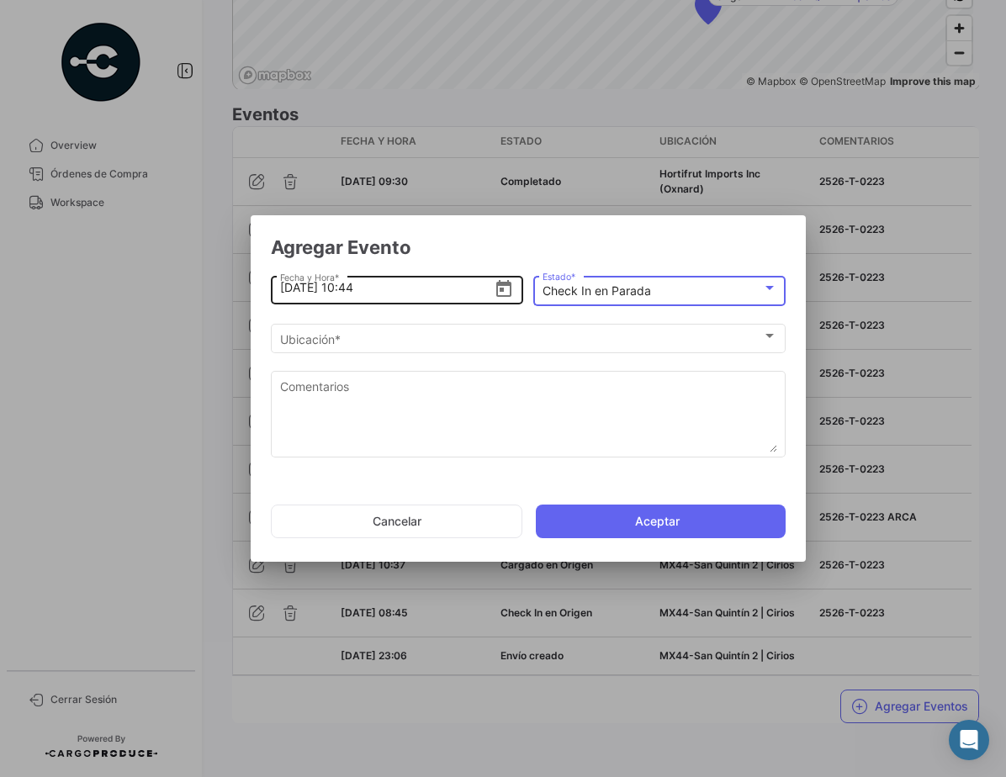
click at [506, 289] on icon "Open calendar" at bounding box center [504, 289] width 20 height 20
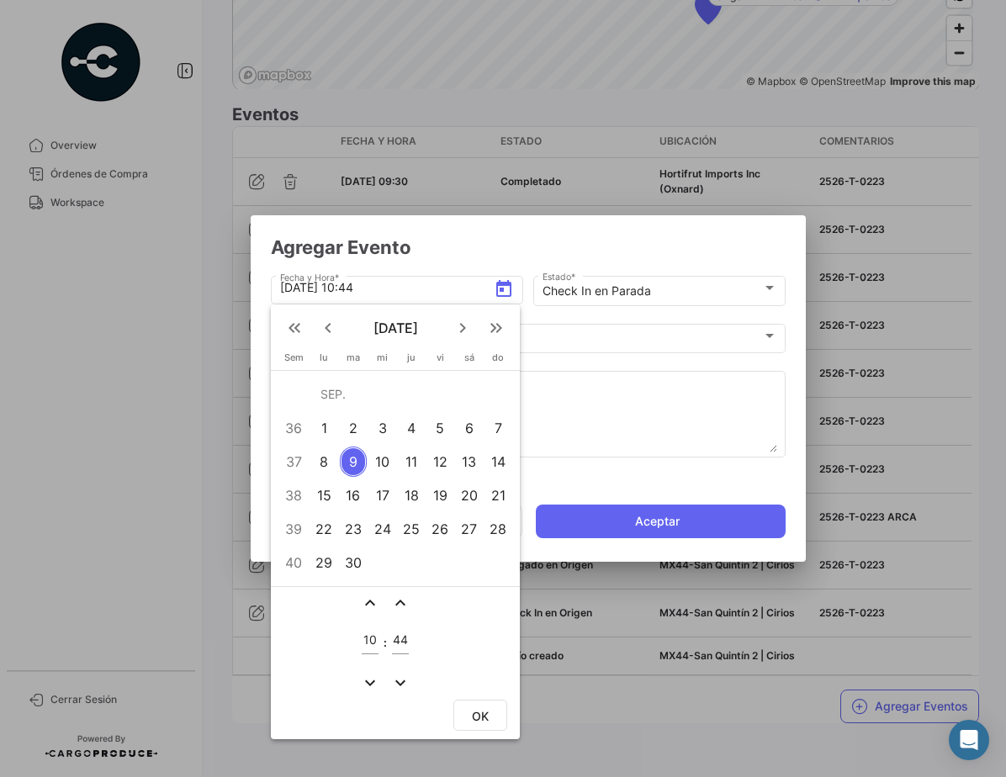
click at [416, 428] on div "4" at bounding box center [412, 428] width 26 height 30
click at [371, 600] on mat-icon "expand_less" at bounding box center [370, 603] width 20 height 20
type input "11"
click at [395, 678] on mat-icon "expand_more" at bounding box center [400, 683] width 20 height 20
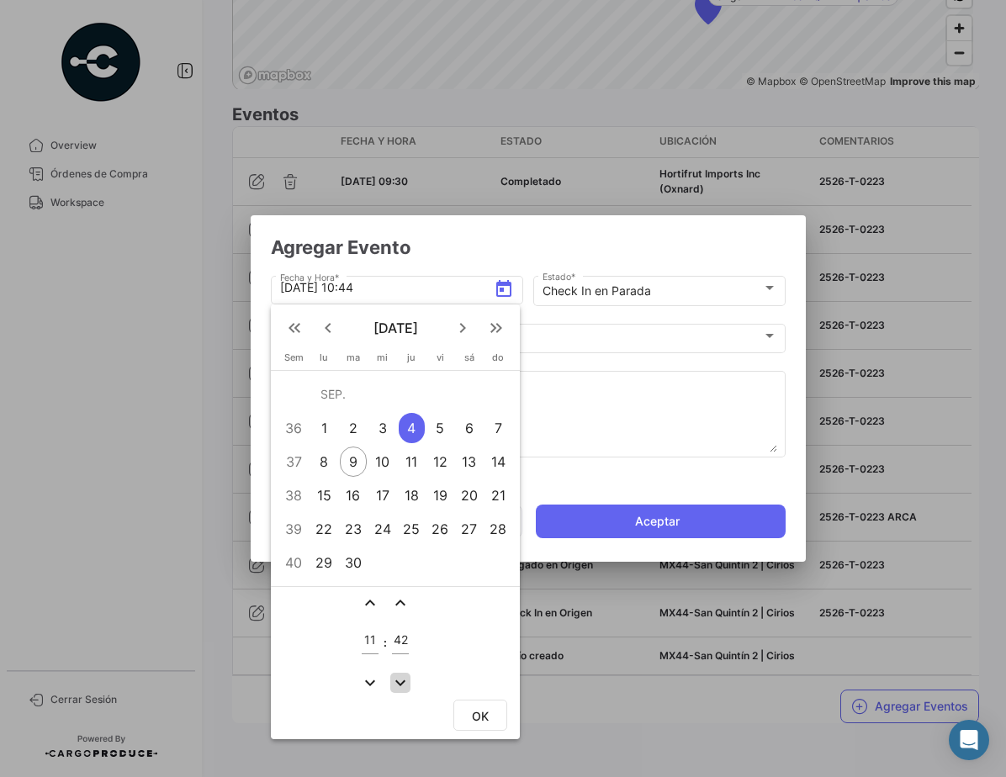
click at [395, 678] on mat-icon "expand_more" at bounding box center [400, 683] width 20 height 20
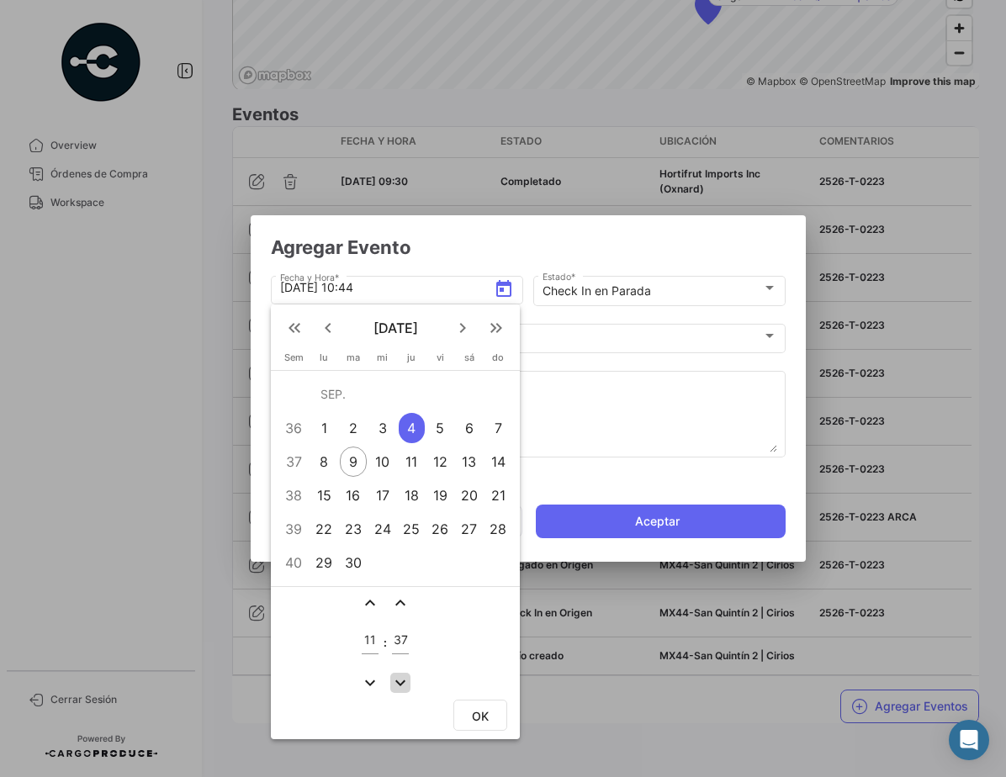
click at [395, 678] on mat-icon "expand_more" at bounding box center [400, 683] width 20 height 20
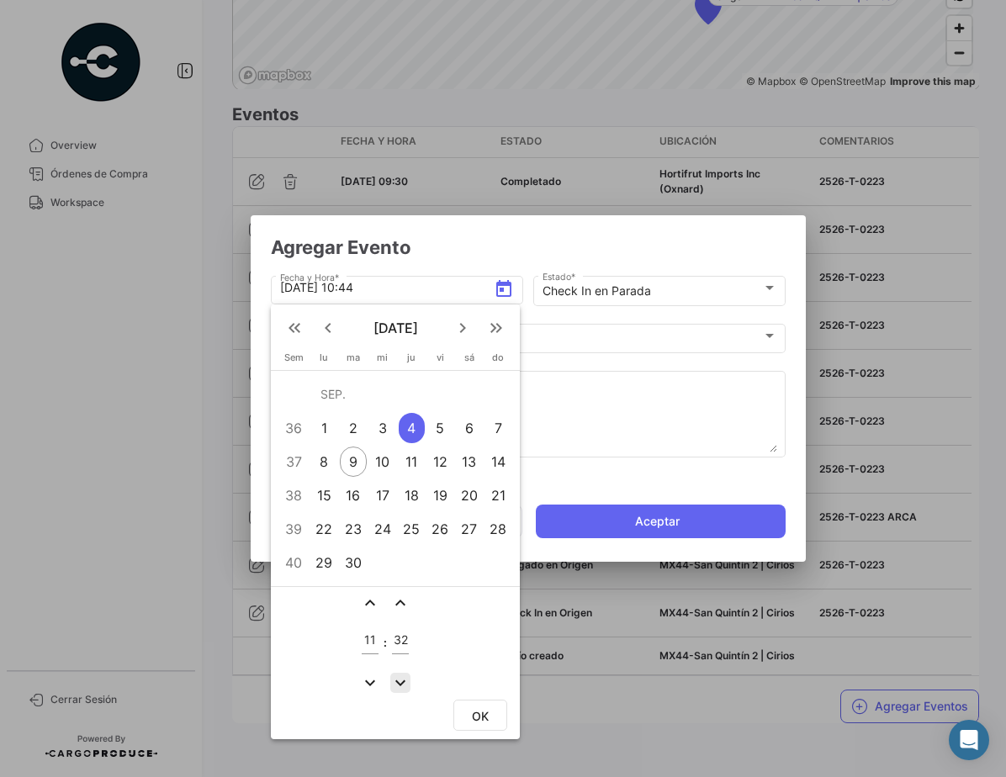
click at [395, 678] on mat-icon "expand_more" at bounding box center [400, 683] width 20 height 20
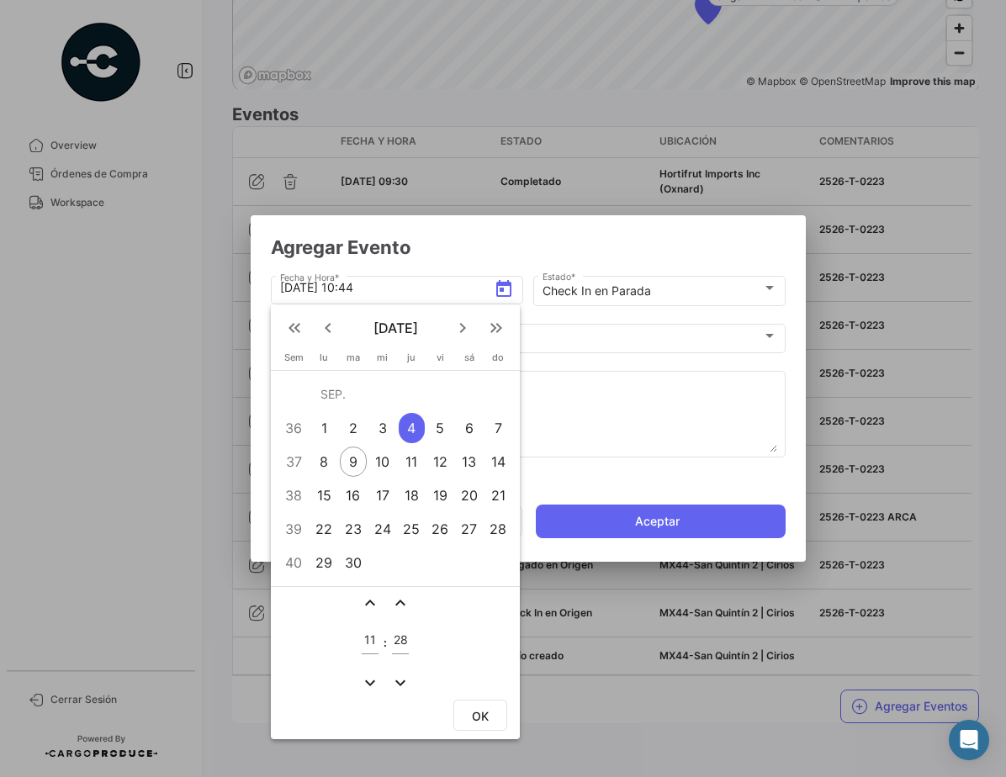
type input "27"
click at [475, 707] on button "OK" at bounding box center [480, 715] width 54 height 31
type input "[DATE] 11:27"
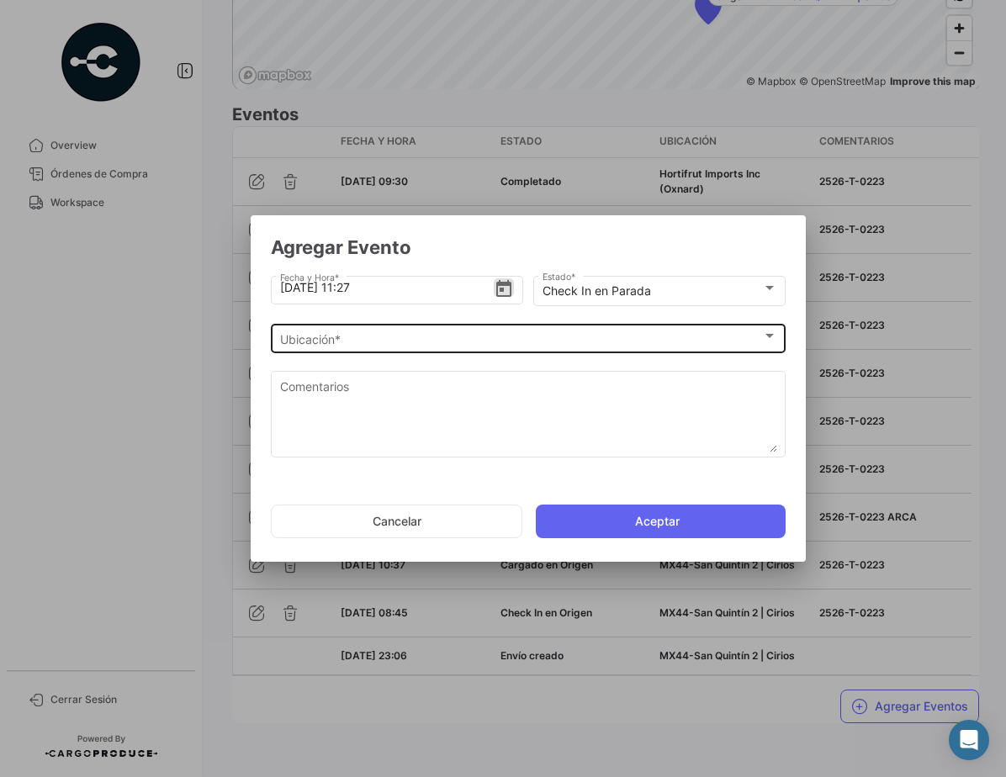
click at [477, 344] on div "Ubicación *" at bounding box center [521, 339] width 482 height 14
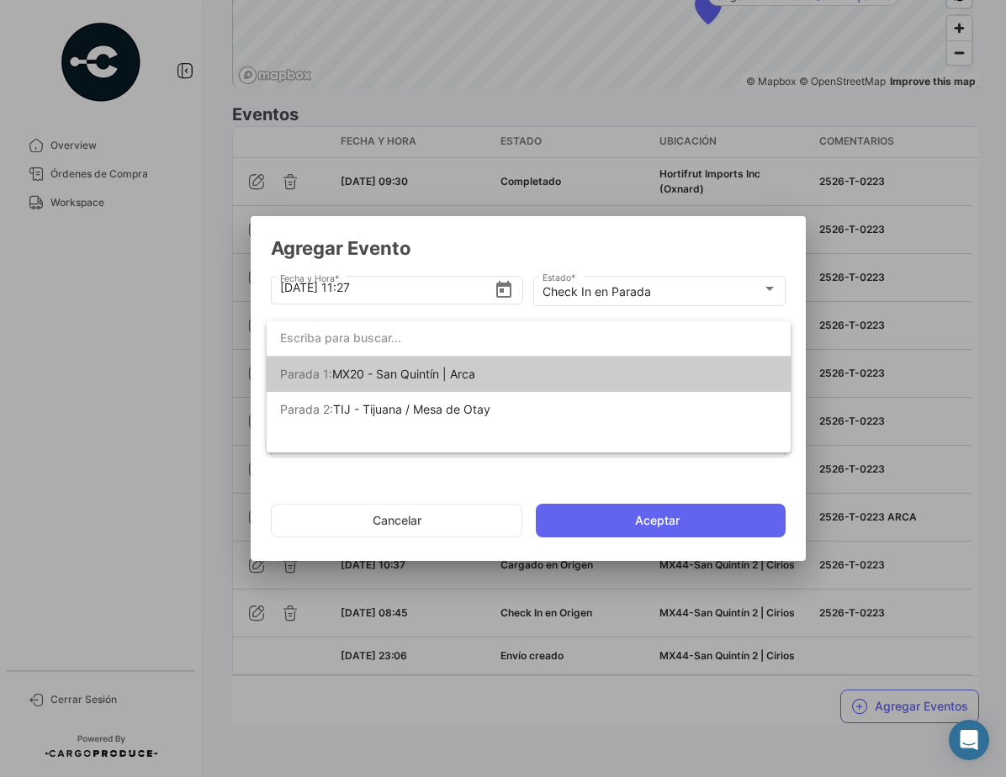
click at [488, 376] on span "[PERSON_NAME] 1: MX20 - San [PERSON_NAME] | Arca" at bounding box center [397, 374] width 235 height 35
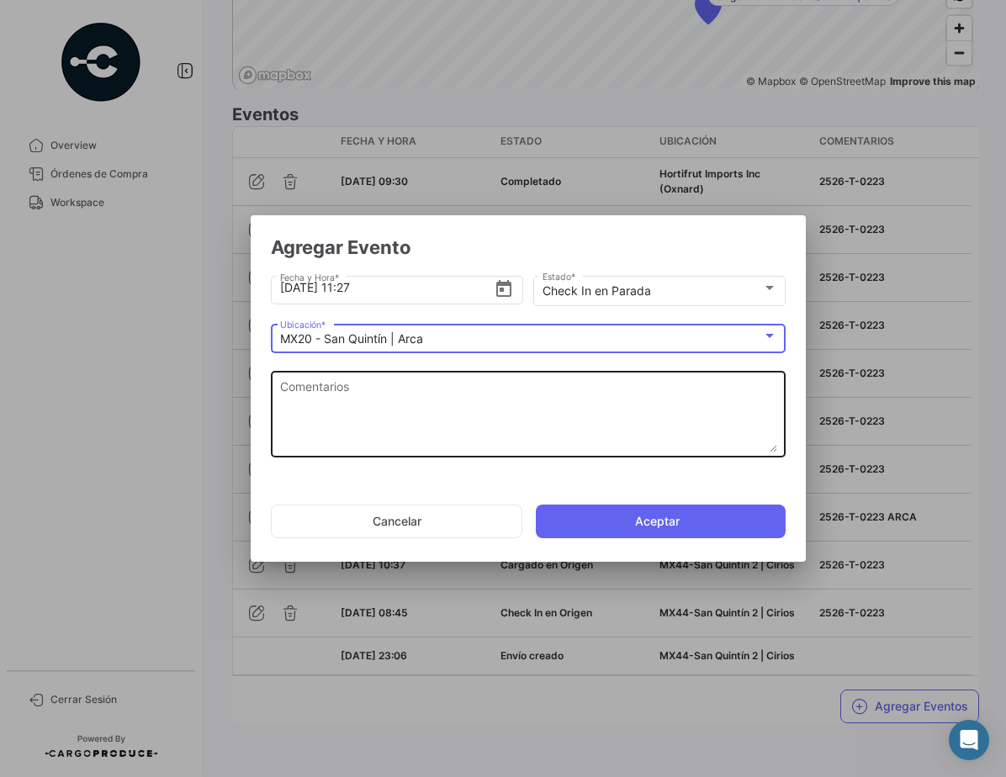
click at [554, 421] on textarea "Comentarios" at bounding box center [528, 415] width 497 height 74
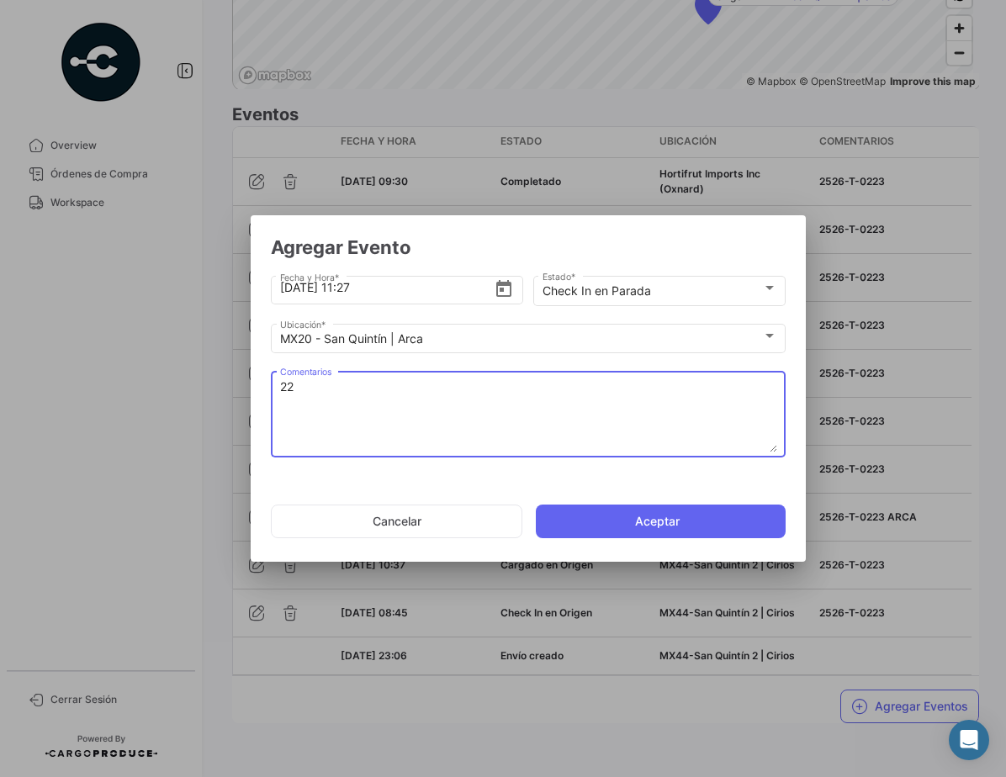
type textarea "2"
type textarea "2526-T-0223"
click at [690, 511] on button "Aceptar" at bounding box center [661, 522] width 250 height 34
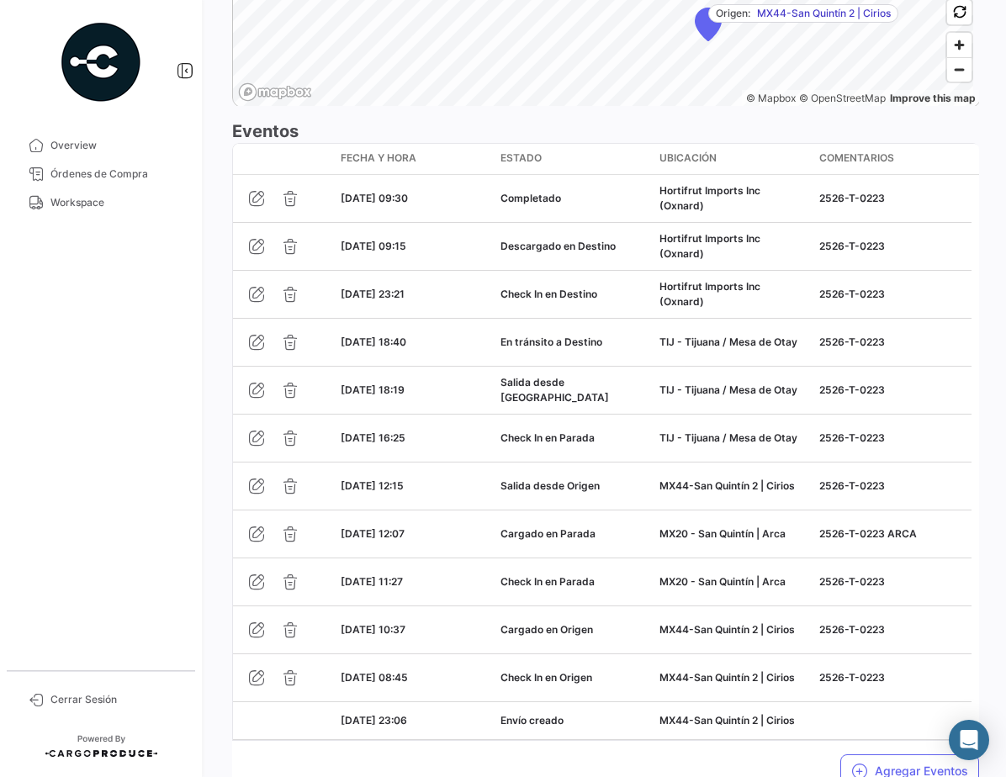
scroll to position [1479, 0]
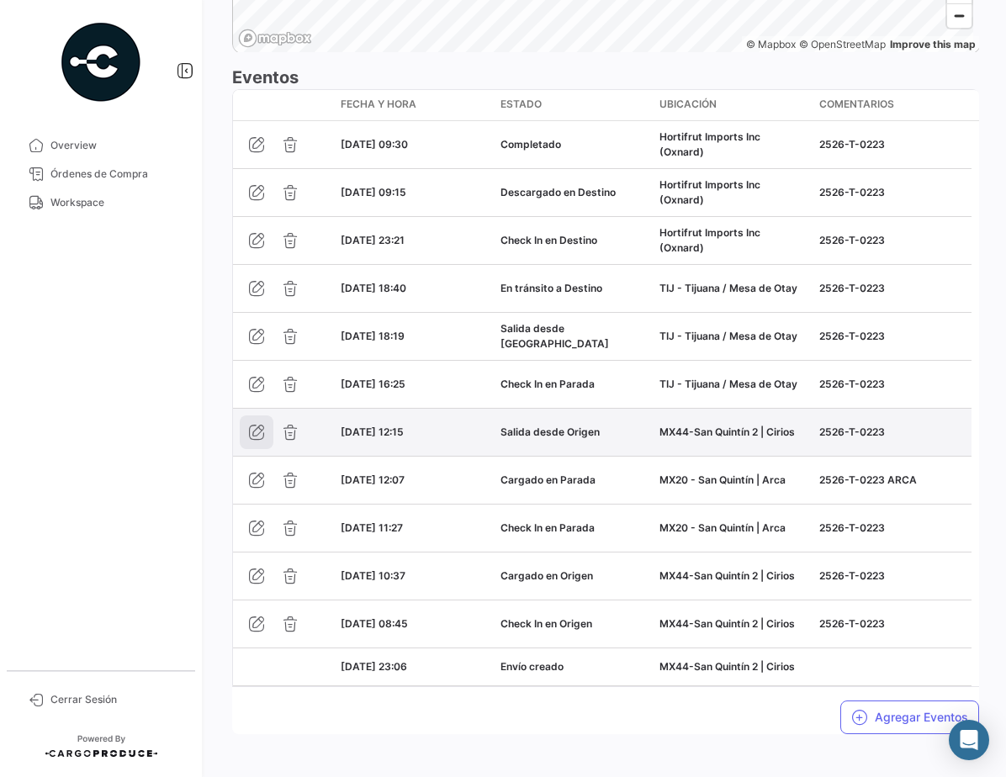
click at [261, 441] on icon "button" at bounding box center [256, 432] width 17 height 17
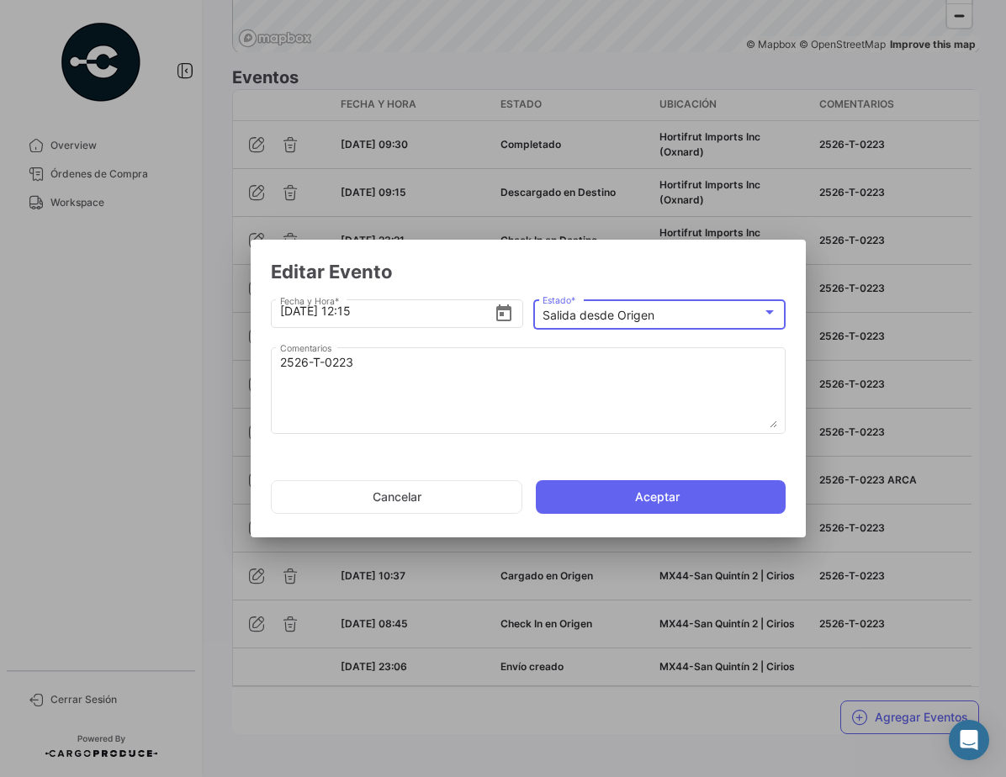
click at [609, 319] on mat-select-trigger "Salida desde Origen" at bounding box center [598, 315] width 112 height 14
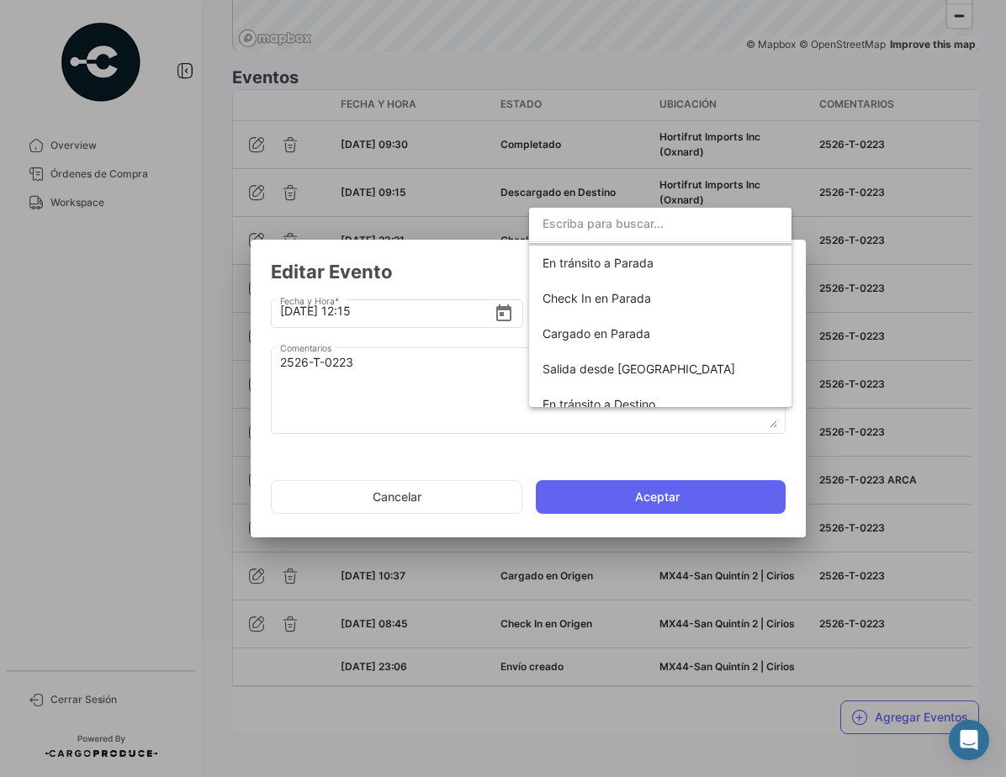
scroll to position [163, 0]
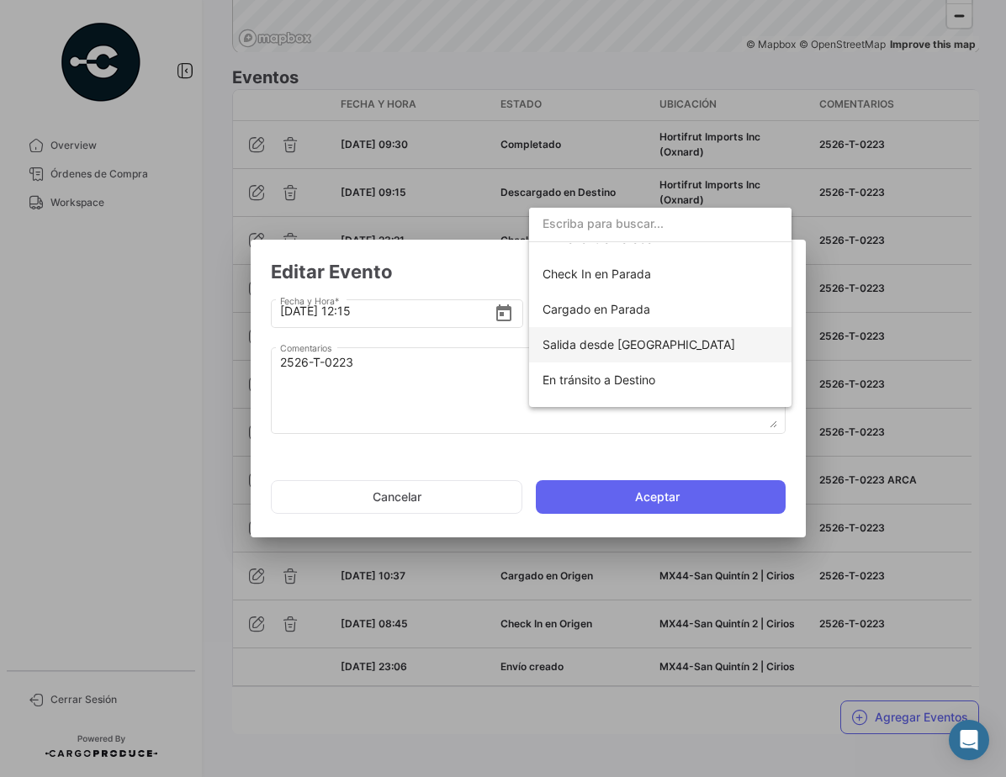
click at [691, 333] on span "Salida desde [GEOGRAPHIC_DATA]" at bounding box center [659, 344] width 235 height 35
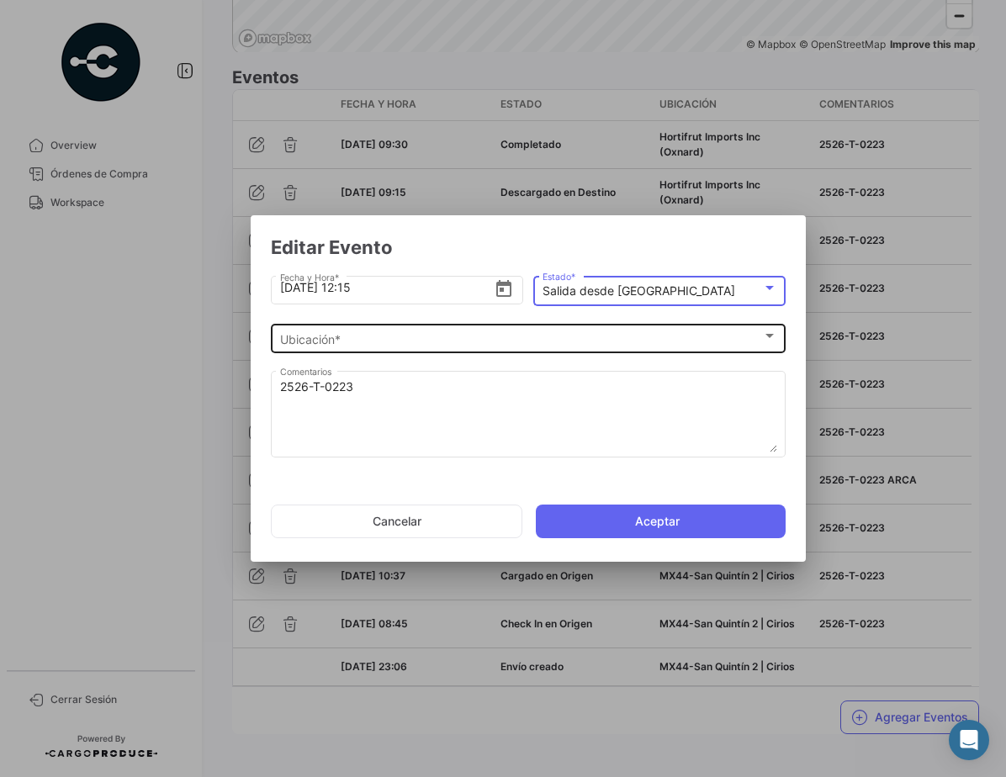
click at [448, 334] on div "Ubicación *" at bounding box center [521, 339] width 482 height 14
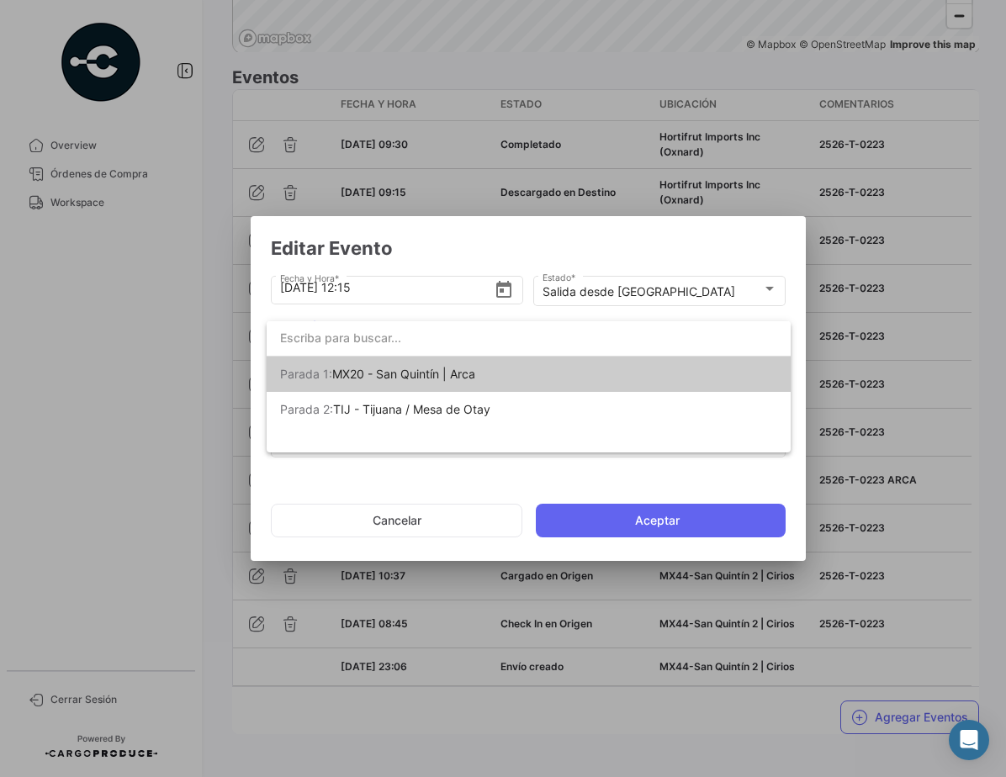
click at [468, 378] on span "MX20 - San Quintín | Arca" at bounding box center [403, 374] width 143 height 14
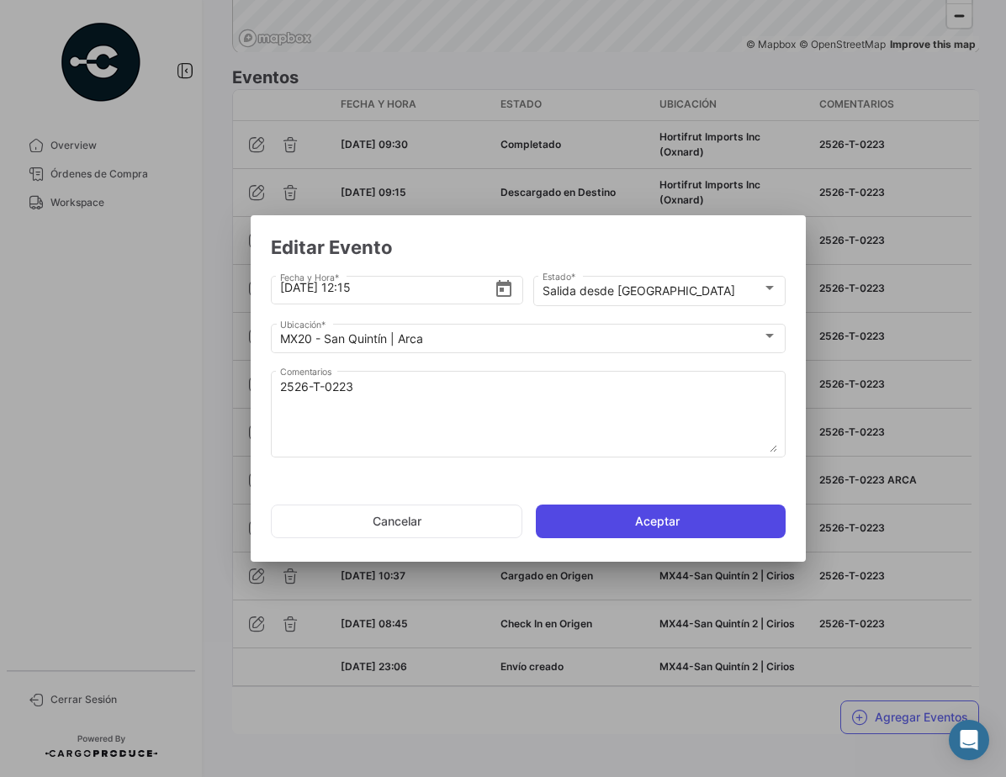
click at [650, 519] on button "Aceptar" at bounding box center [661, 522] width 250 height 34
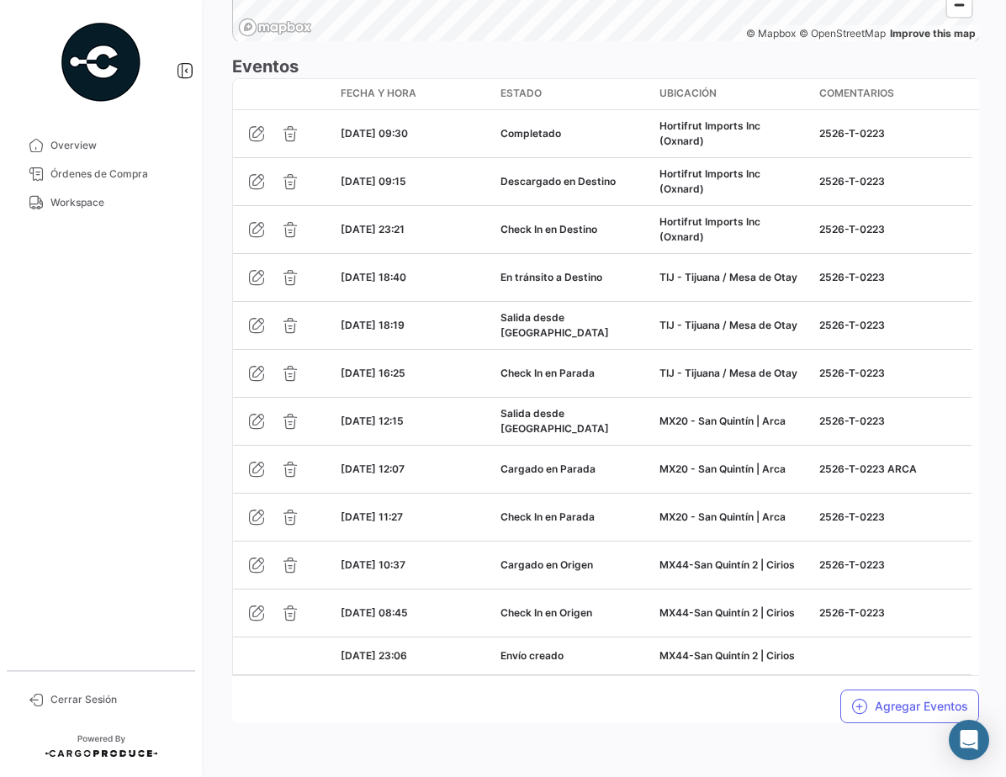
scroll to position [1521, 0]
click at [92, 200] on span "Workspace" at bounding box center [115, 202] width 131 height 15
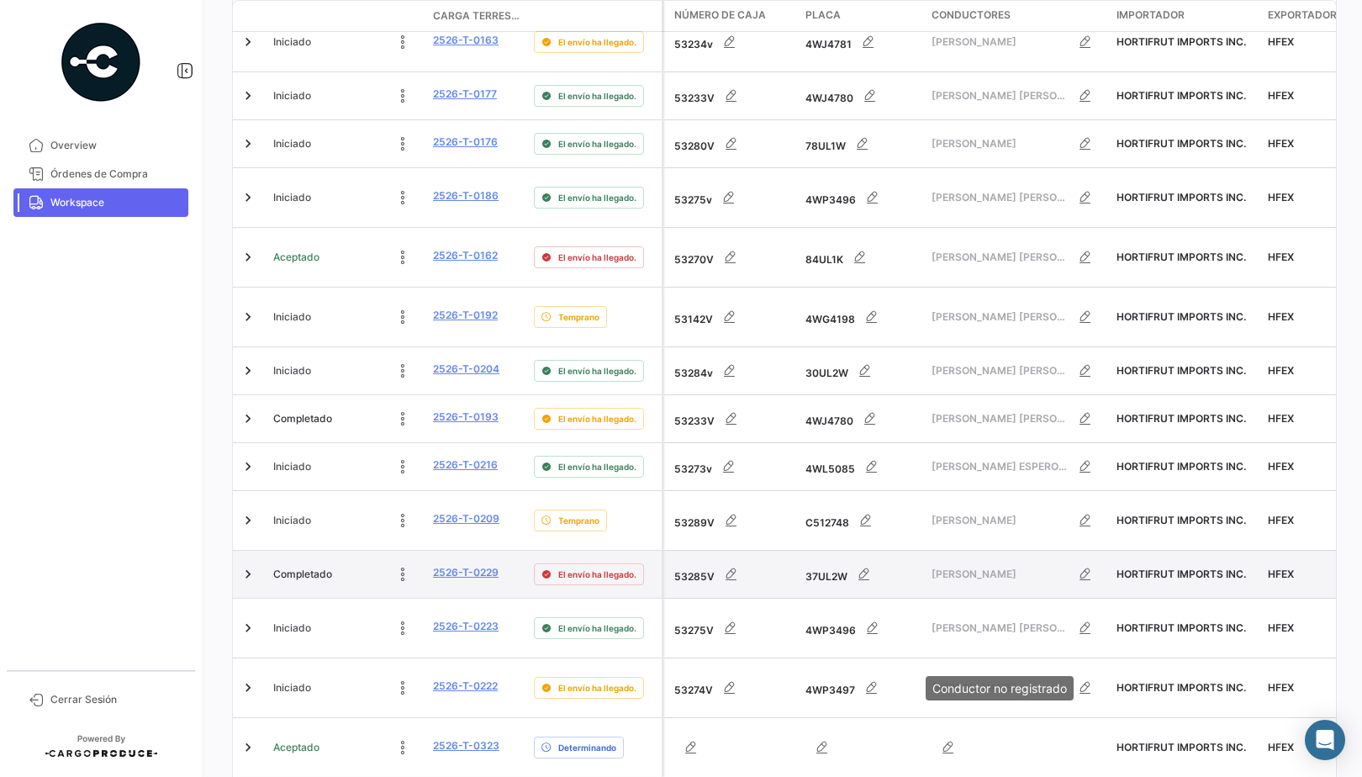
scroll to position [532, 0]
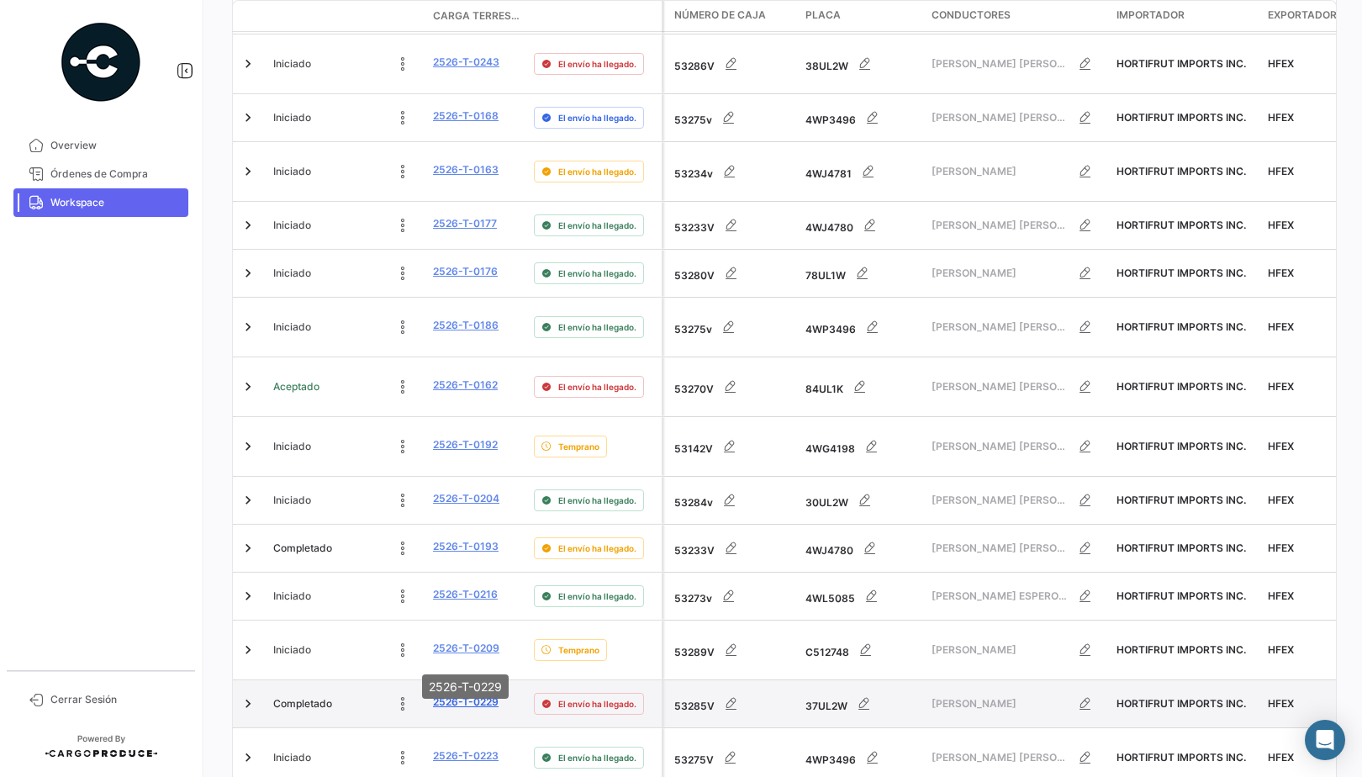
click at [480, 695] on link "2526-T-0229" at bounding box center [466, 702] width 66 height 15
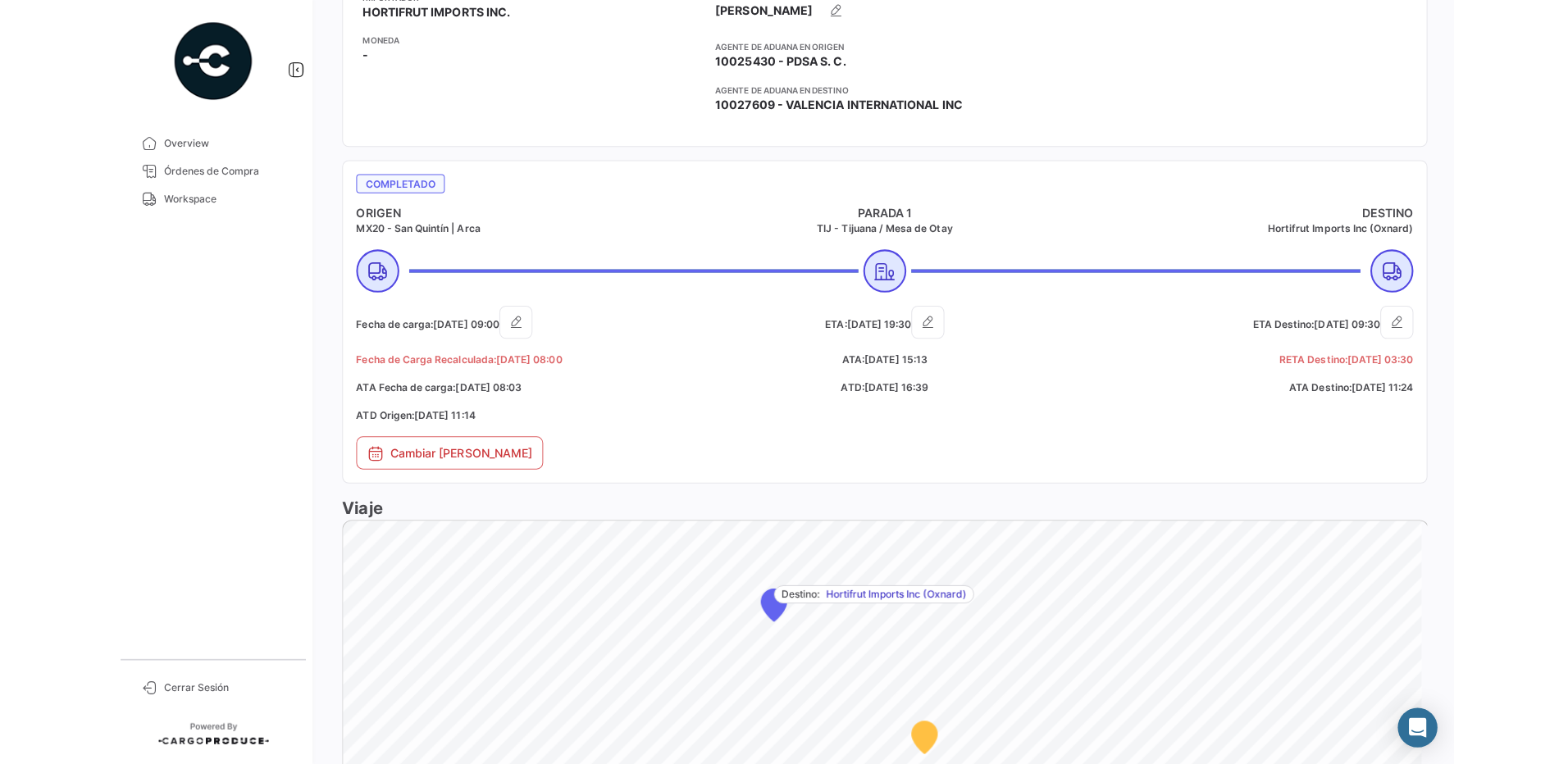
scroll to position [477, 0]
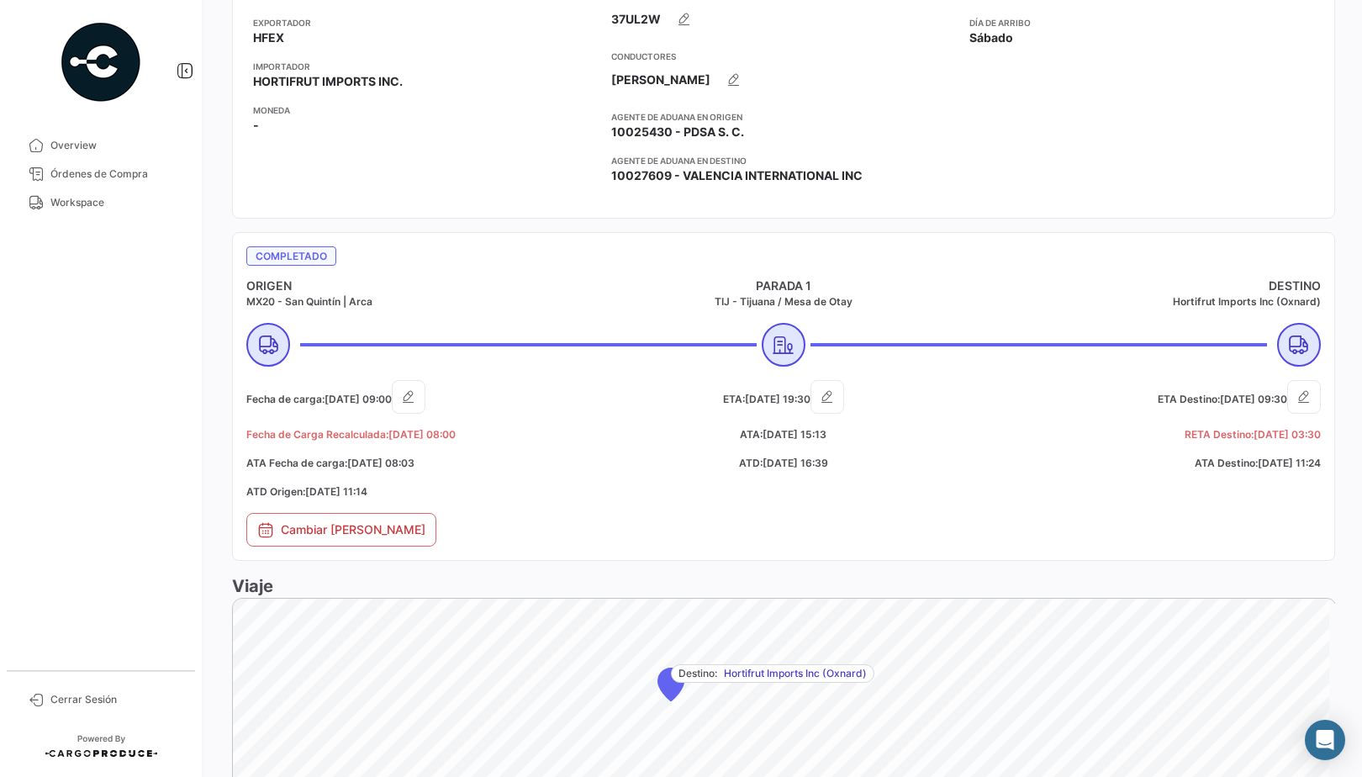
click at [1214, 535] on div "Cambiar [PERSON_NAME]" at bounding box center [787, 534] width 1083 height 42
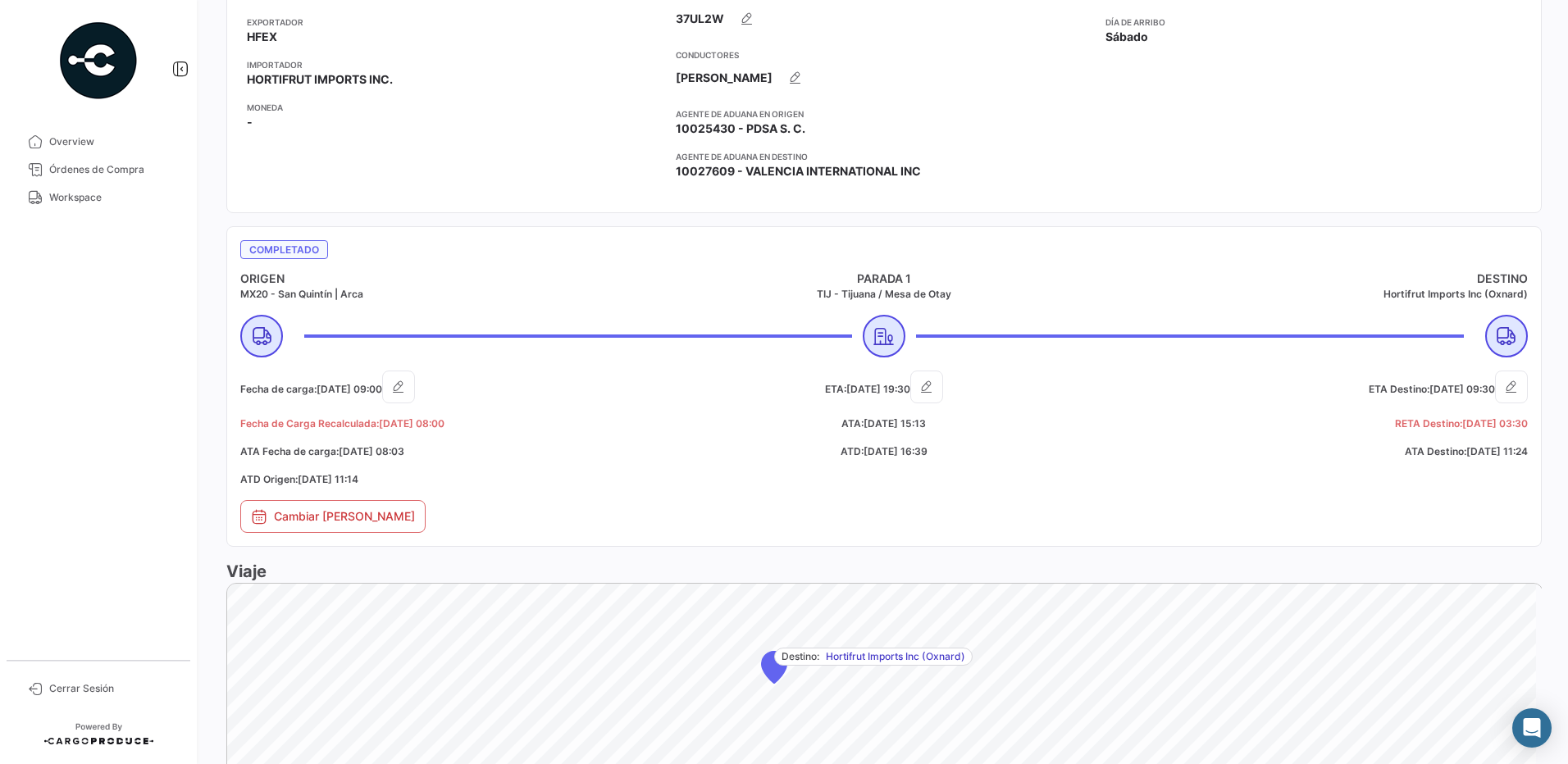
click at [1256, 491] on div "ETA Destino: [DATE] 09:30 [PERSON_NAME]: [DATE] 03:30 ATA Destino: [DATE] 11:24" at bounding box center [1313, 435] width 429 height 130
click at [1505, 383] on icon "button" at bounding box center [1511, 387] width 17 height 17
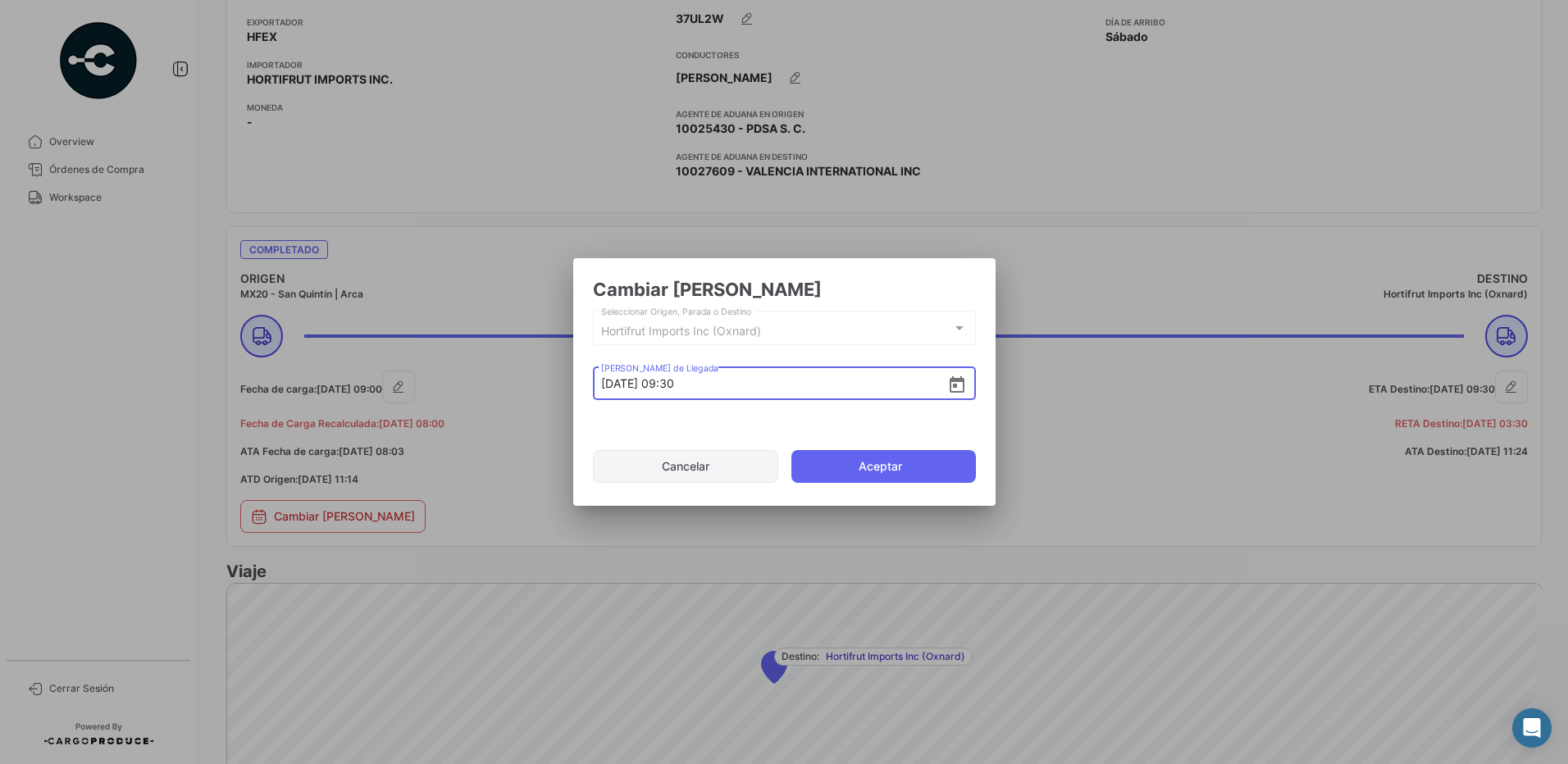
click at [718, 456] on button "Cancelar" at bounding box center [686, 467] width 186 height 33
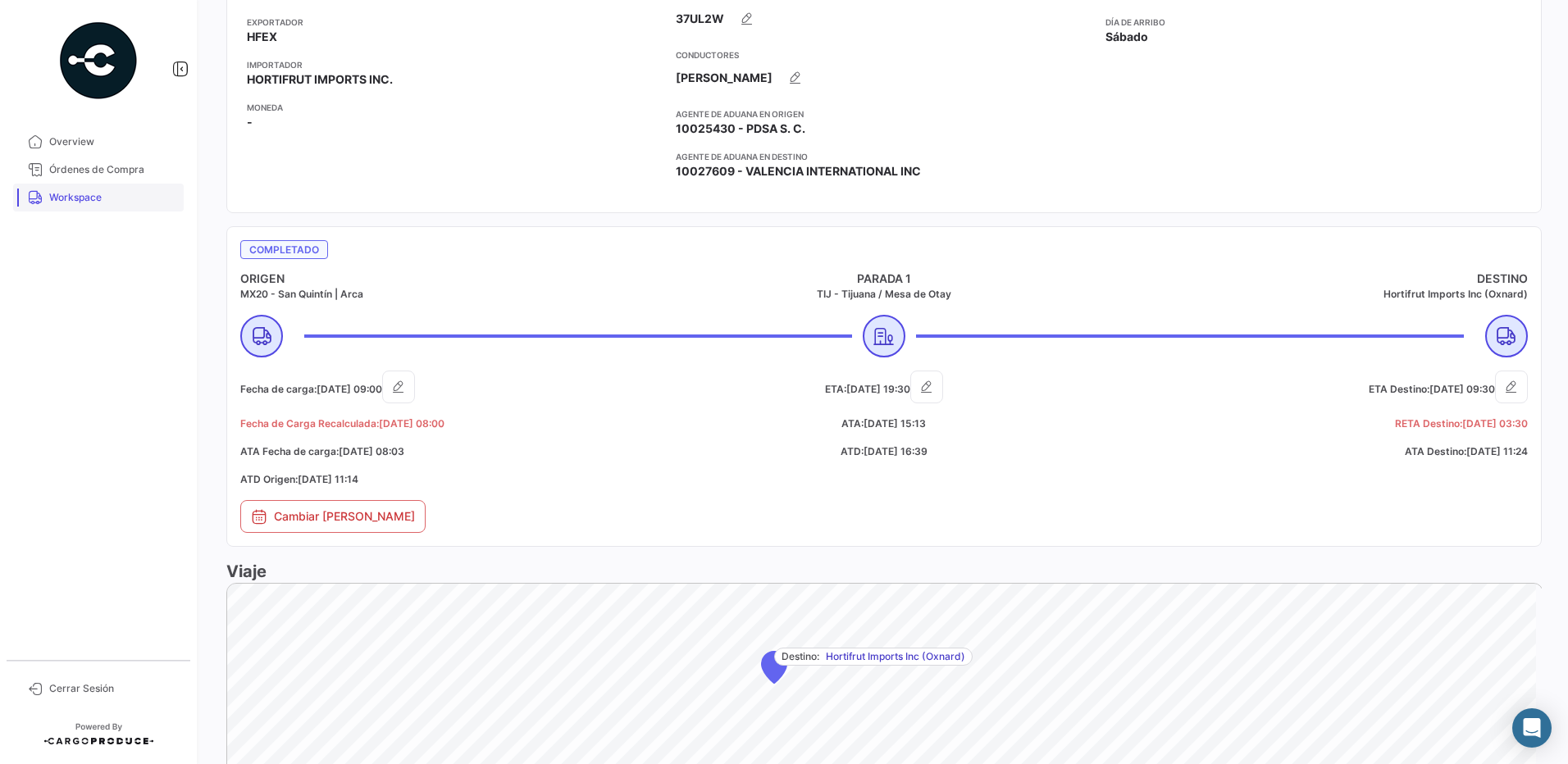
click at [59, 199] on span "Workspace" at bounding box center [112, 197] width 128 height 15
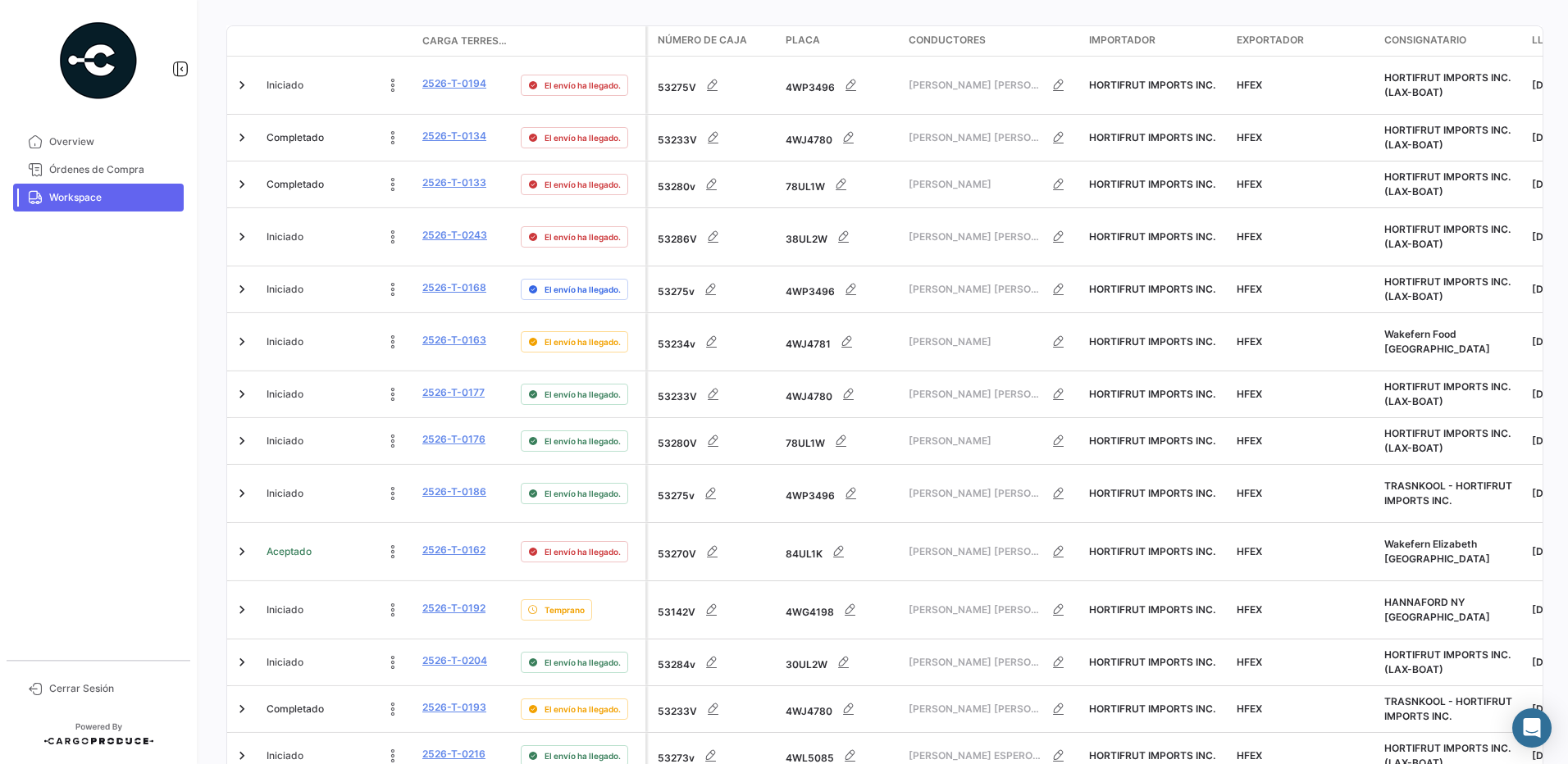
scroll to position [655, 0]
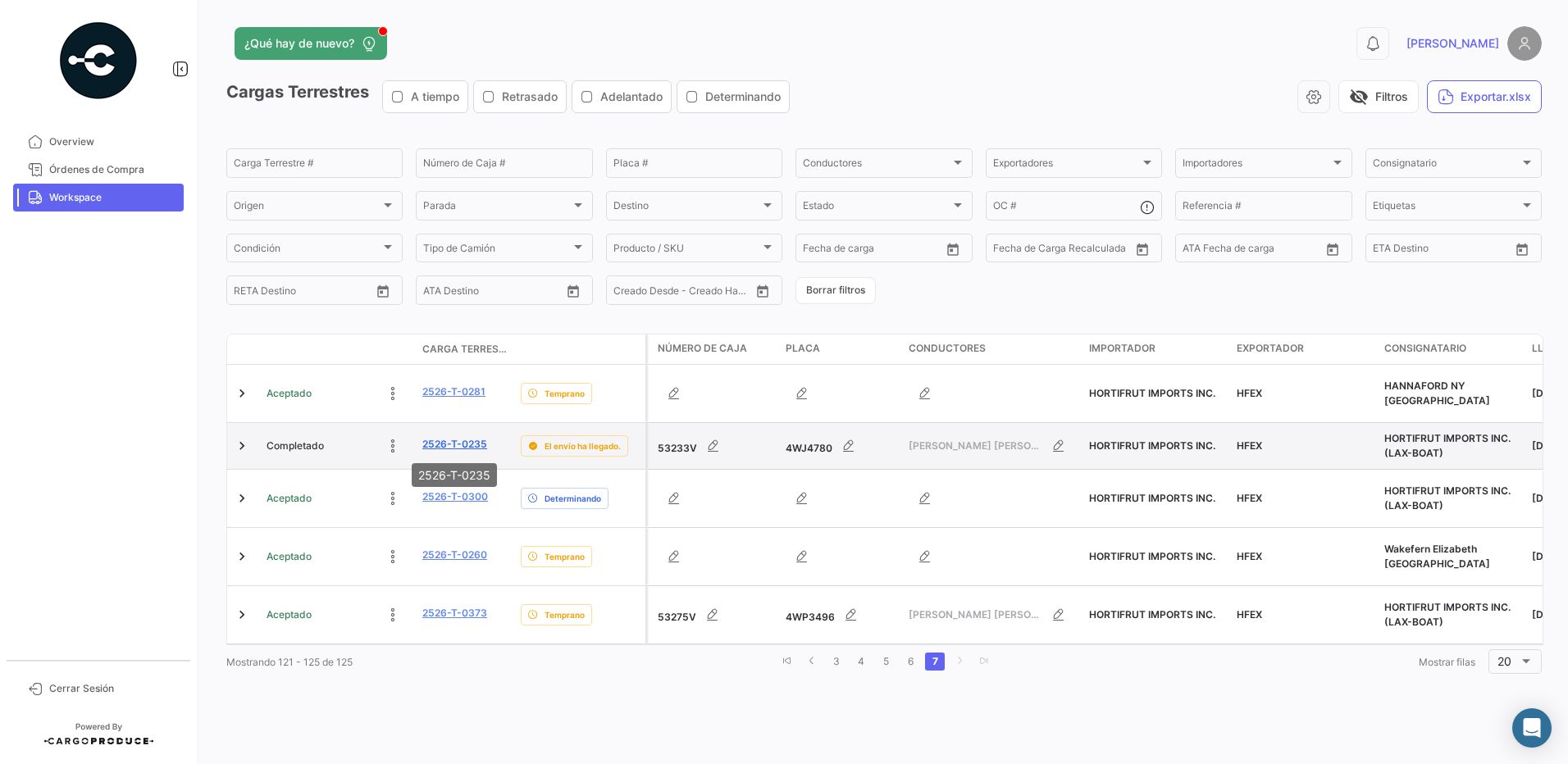
click at [437, 442] on link "2526-T-0235" at bounding box center [454, 443] width 64 height 15
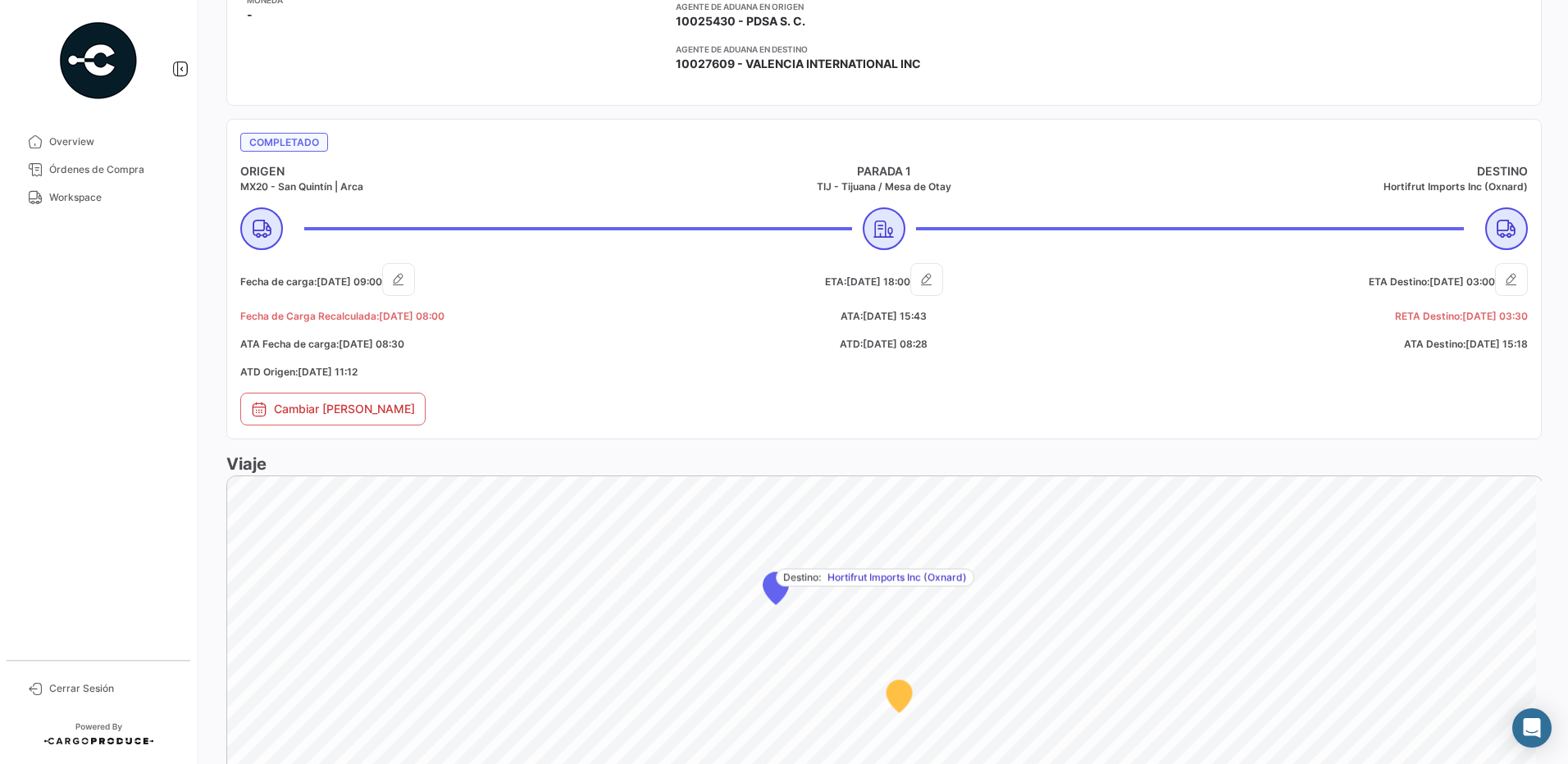
scroll to position [523, 0]
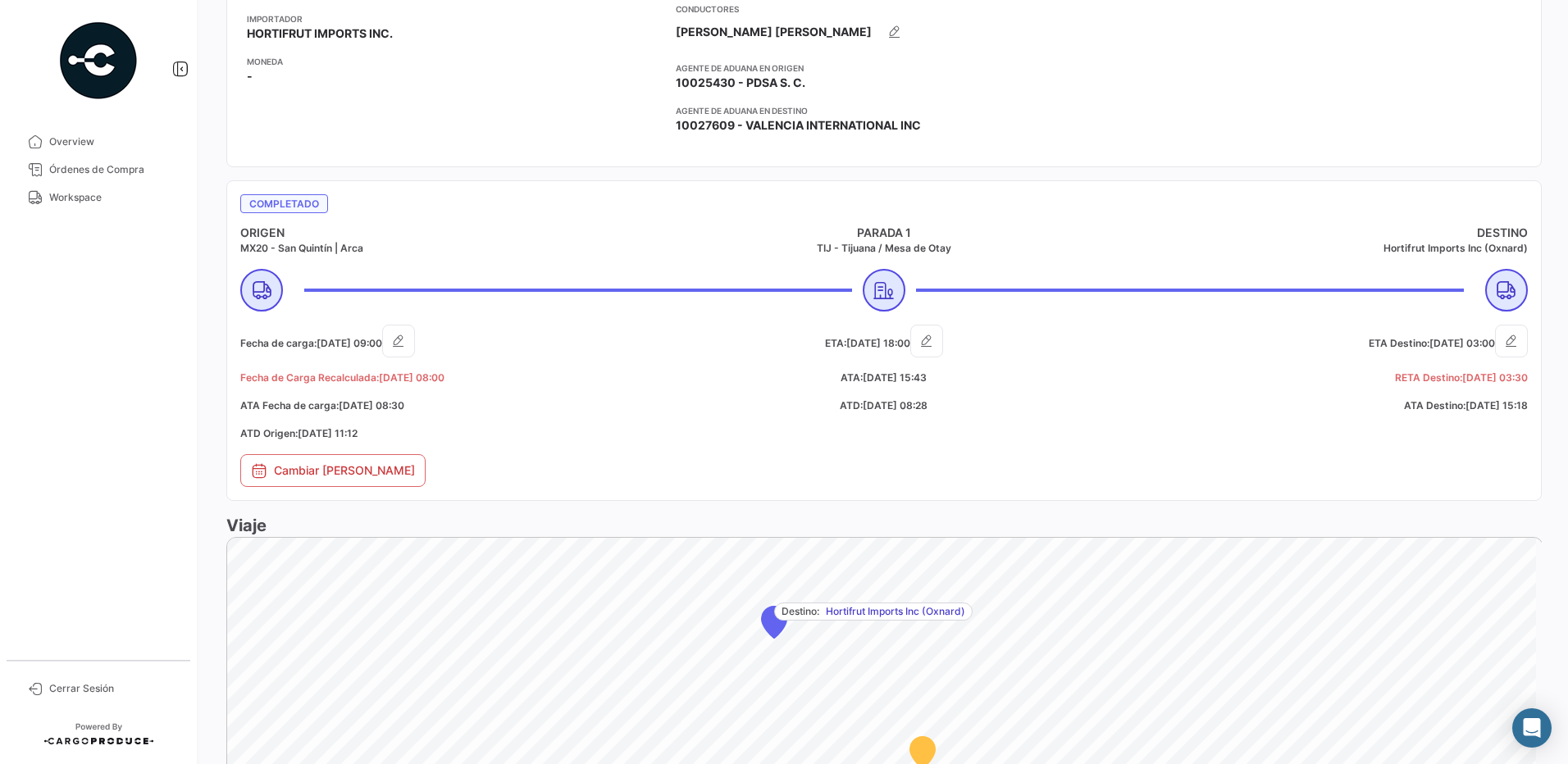
click at [1174, 419] on div "ETA Destino: [DATE] 03:00 [PERSON_NAME]: [DATE] 03:30 ATA Destino: [DATE] 15:18" at bounding box center [1313, 389] width 429 height 130
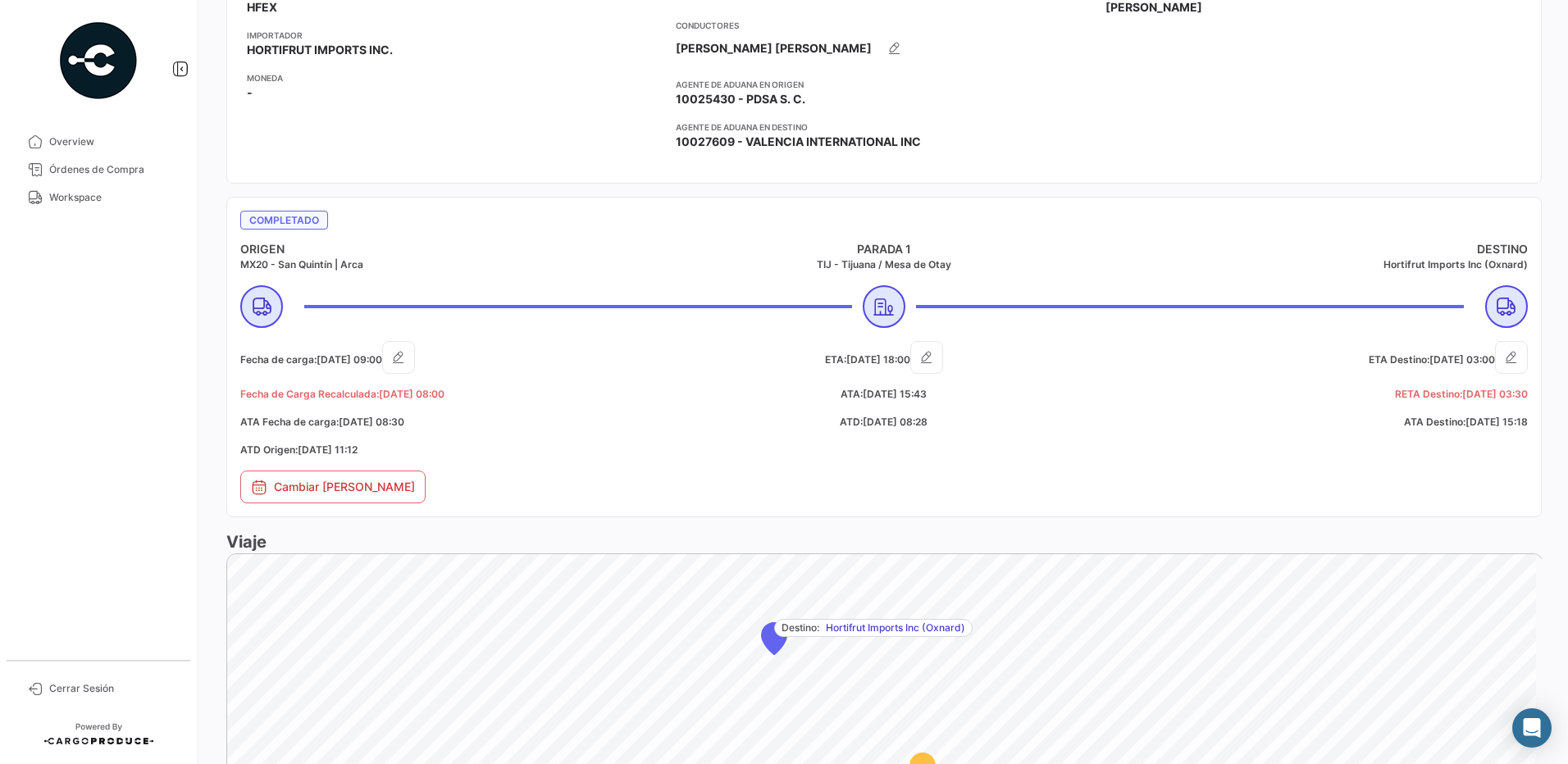
scroll to position [480, 0]
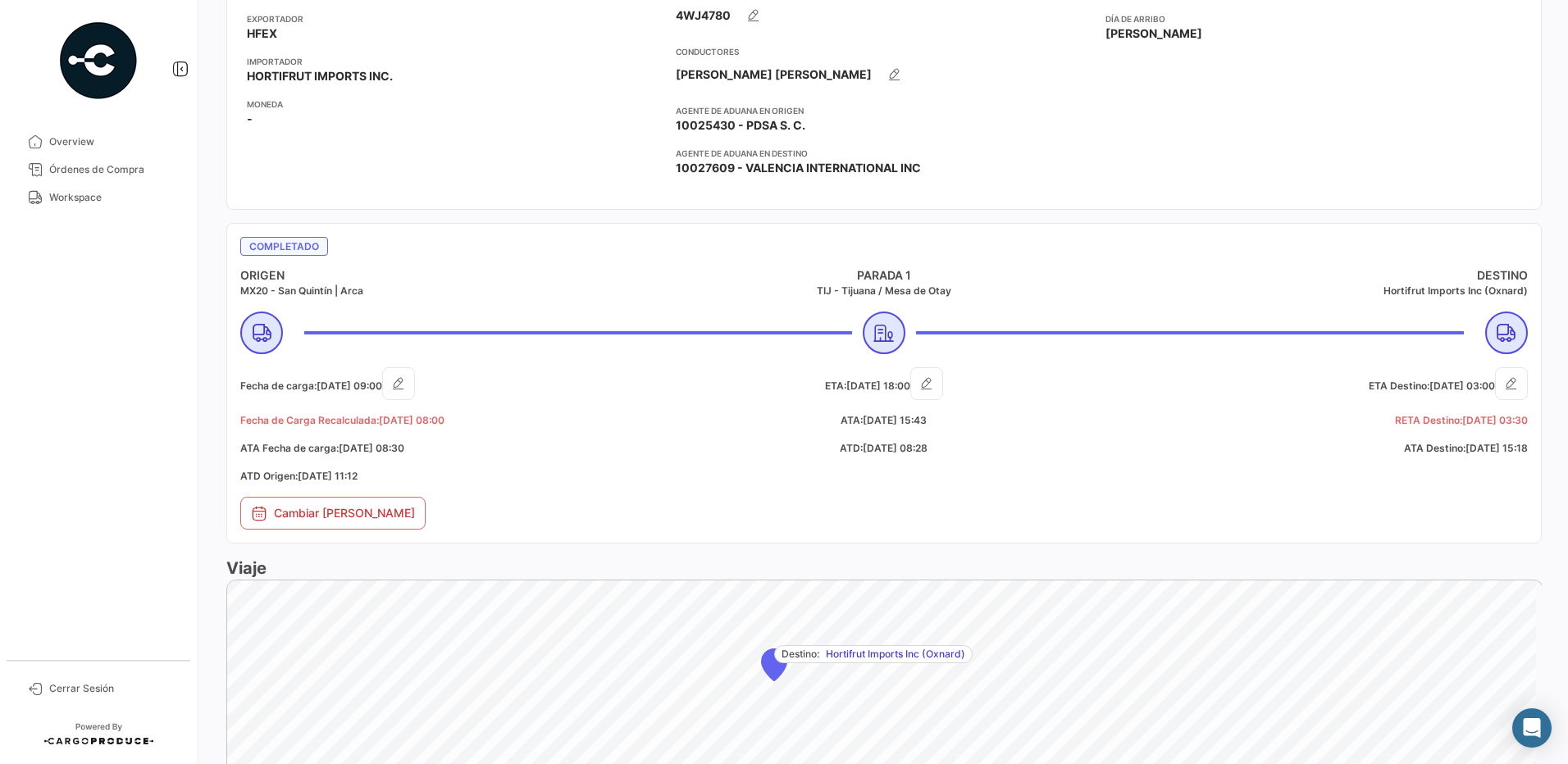
click at [1184, 439] on div "ETA Destino: [DATE] 03:00 [PERSON_NAME]: [DATE] 03:30 ATA Destino: [DATE] 15:18" at bounding box center [1313, 432] width 429 height 130
drag, startPoint x: 1559, startPoint y: 430, endPoint x: 1559, endPoint y: 439, distance: 9.0
click at [1559, 439] on div "¿Qué hay de nuevo? 0 [PERSON_NAME] Terrestre # 2526-T-0235 Volver al listado [P…" at bounding box center [883, 382] width 1368 height 764
click at [86, 201] on span "Workspace" at bounding box center [112, 197] width 128 height 15
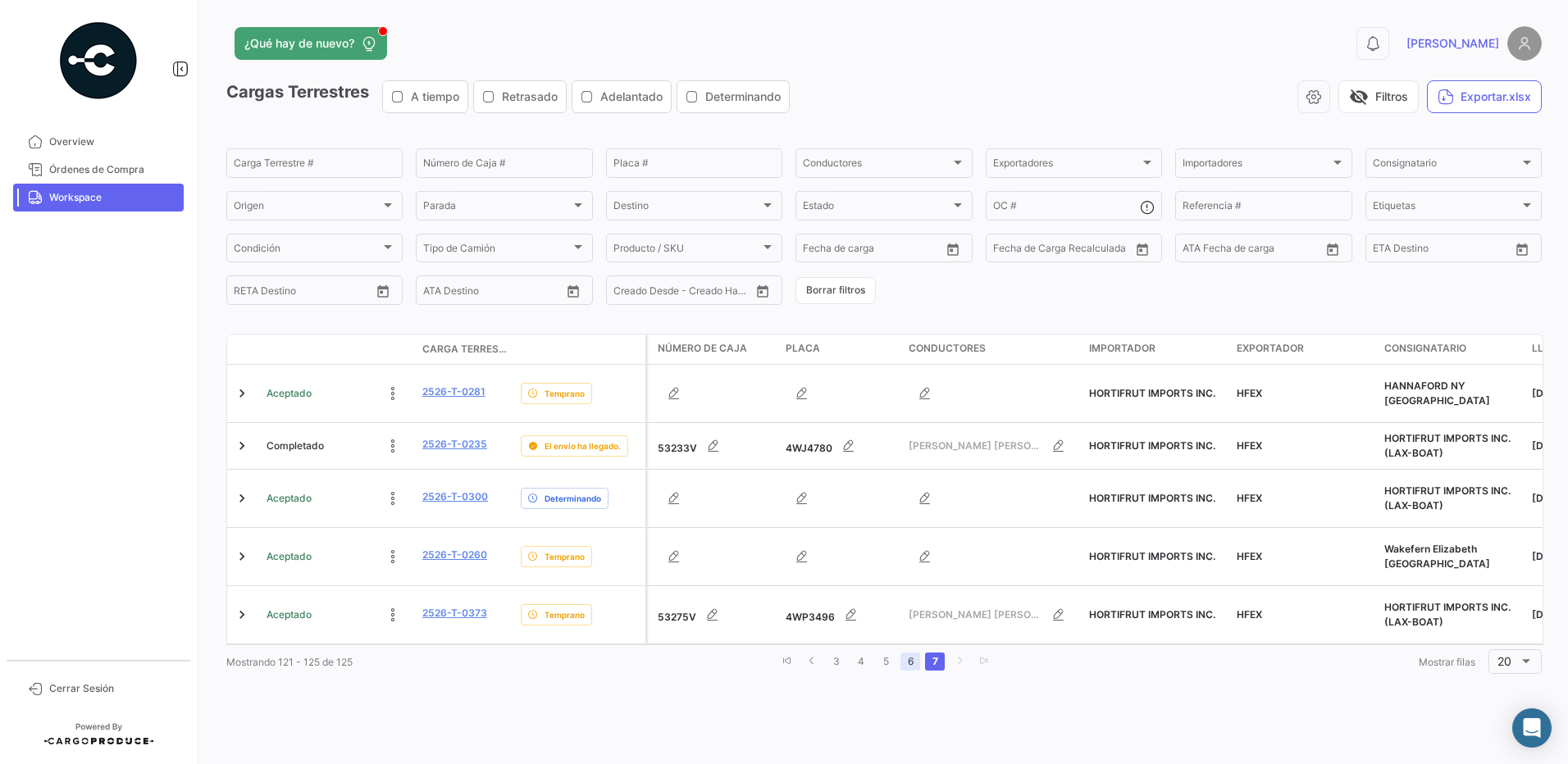
click at [908, 652] on link "6" at bounding box center [910, 661] width 20 height 19
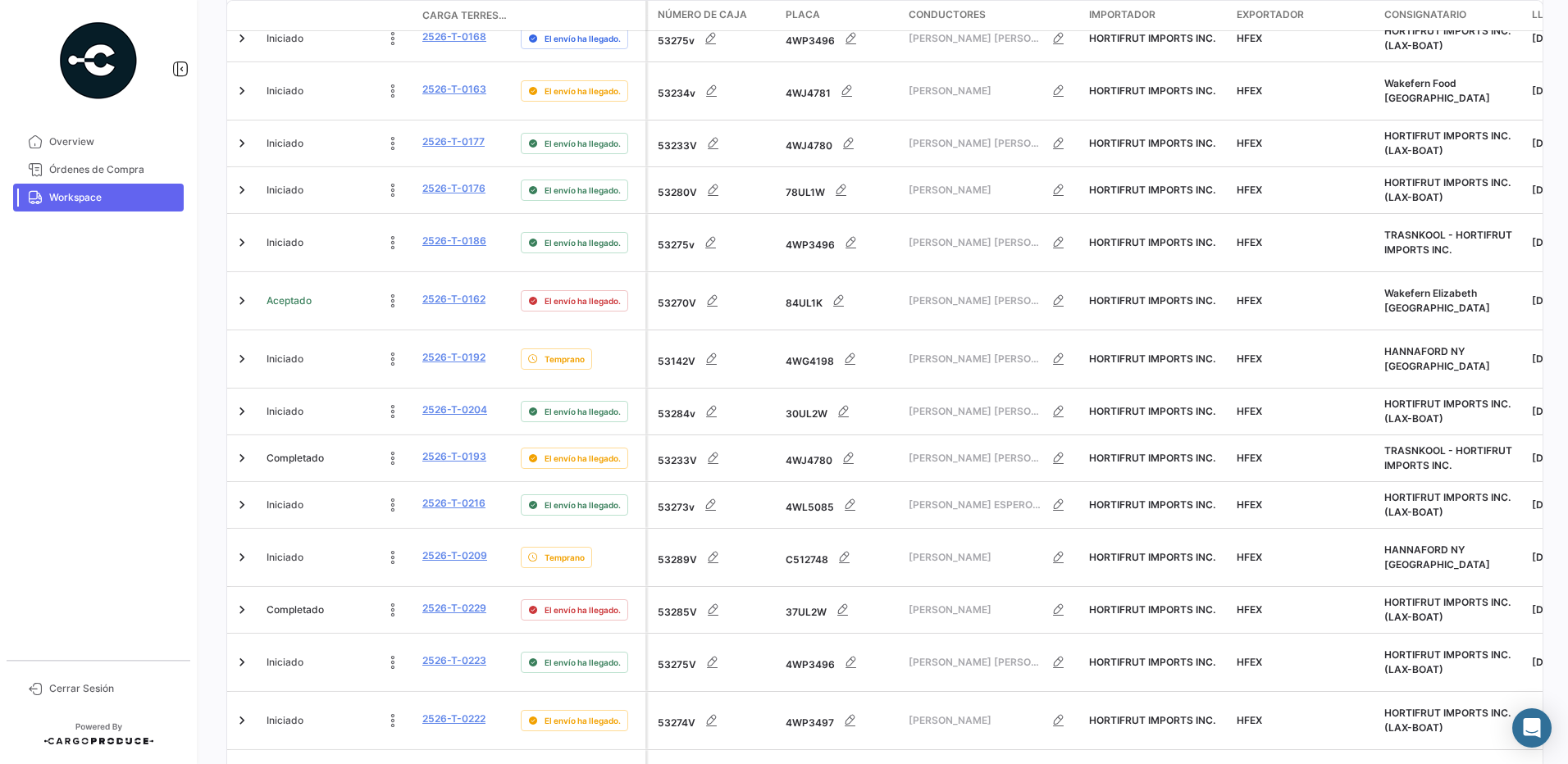
scroll to position [655, 0]
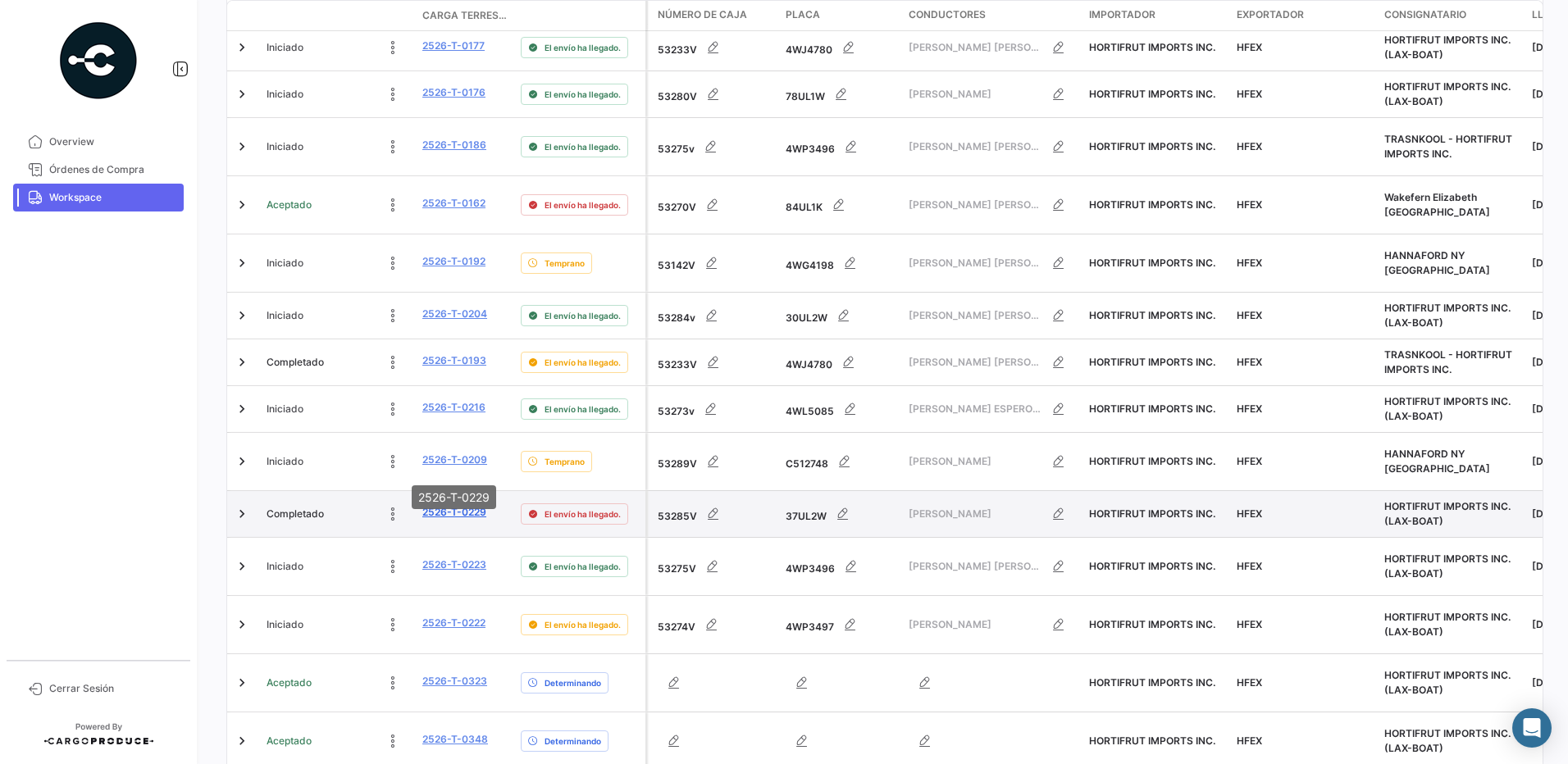
click at [460, 505] on link "2526-T-0229" at bounding box center [454, 512] width 64 height 15
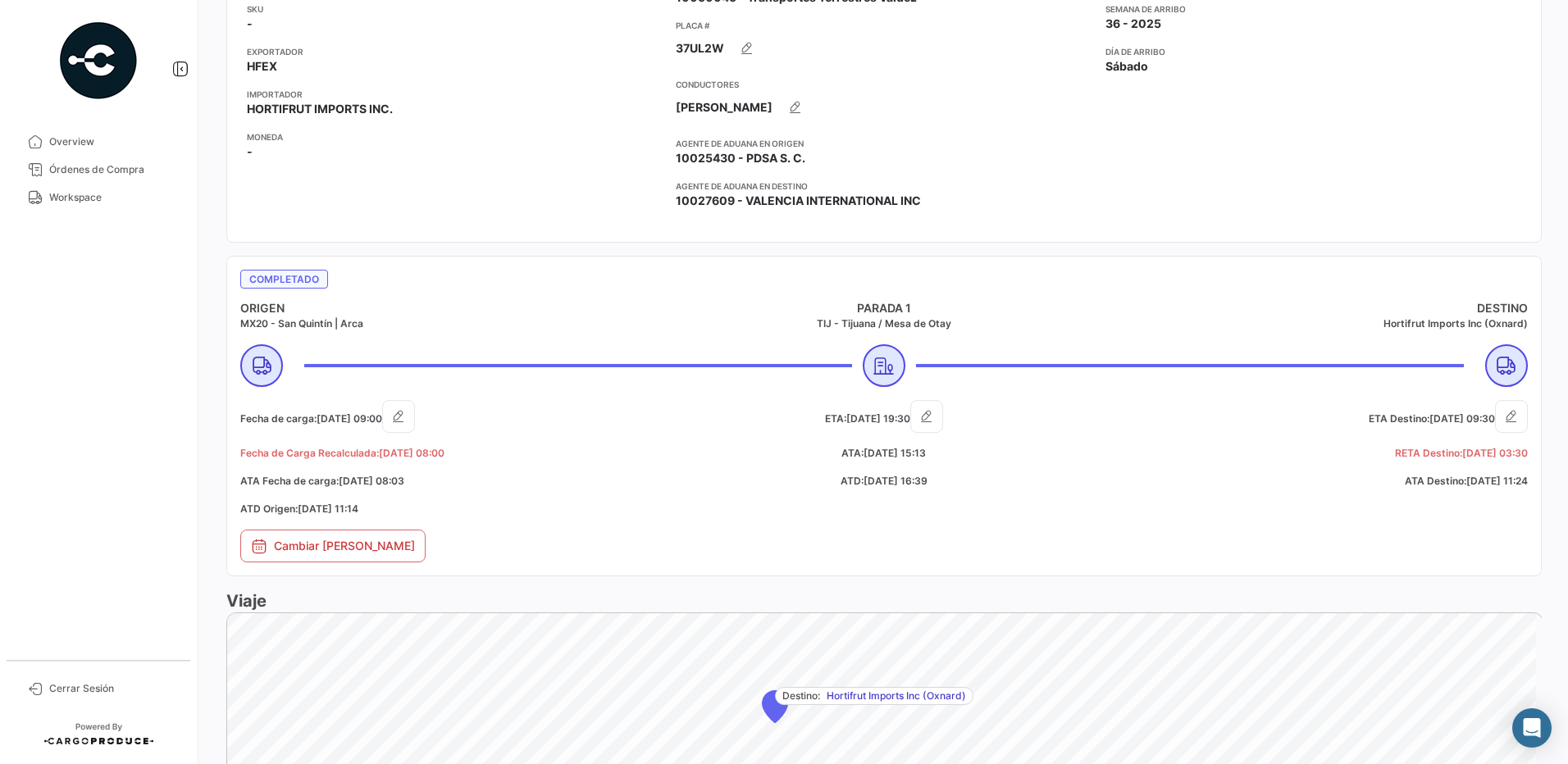
scroll to position [442, 0]
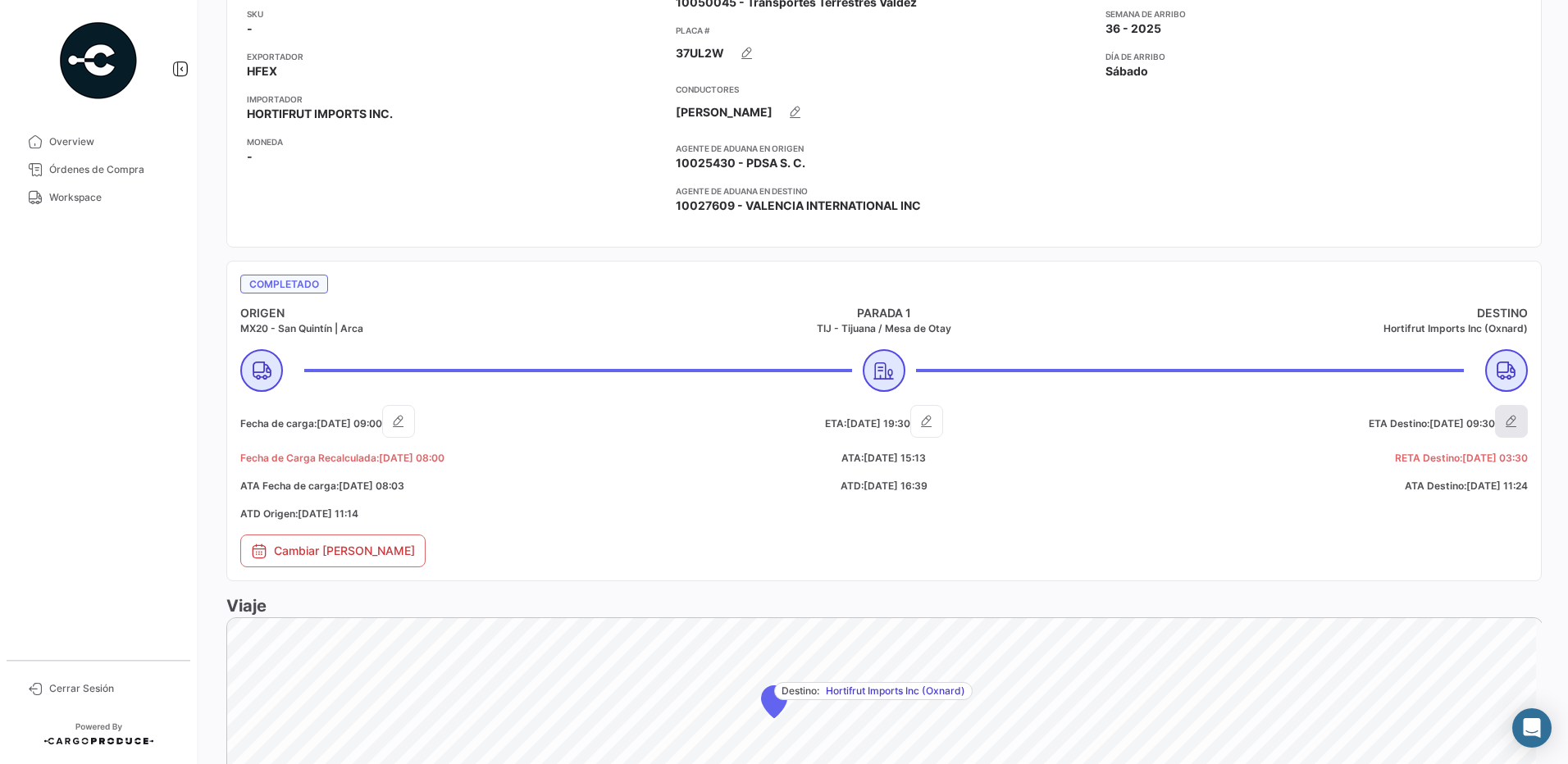
click at [1504, 423] on icon "button" at bounding box center [1511, 421] width 17 height 17
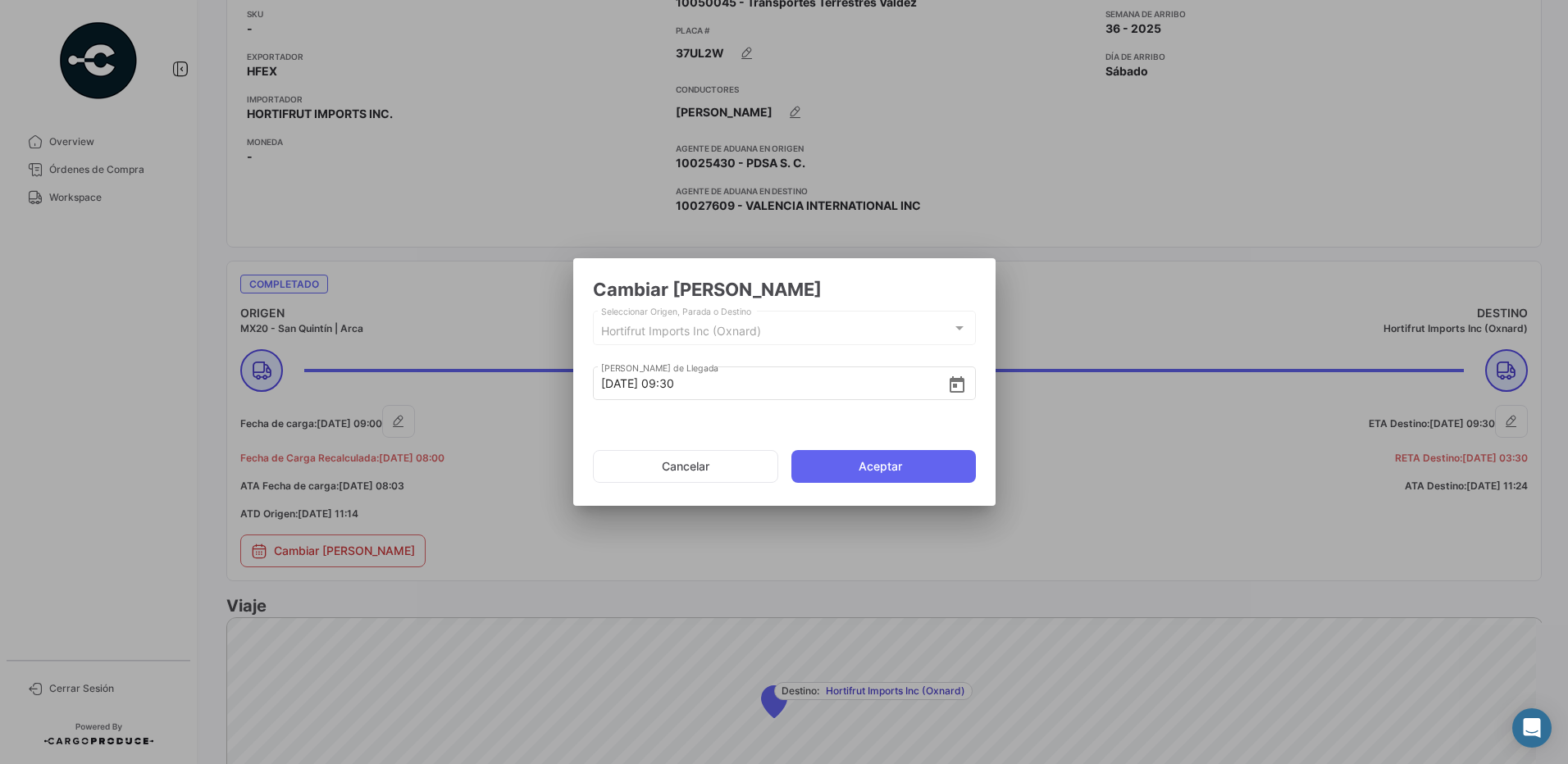
click at [956, 329] on div at bounding box center [960, 328] width 8 height 4
click at [950, 388] on icon "Open calendar" at bounding box center [957, 384] width 15 height 17
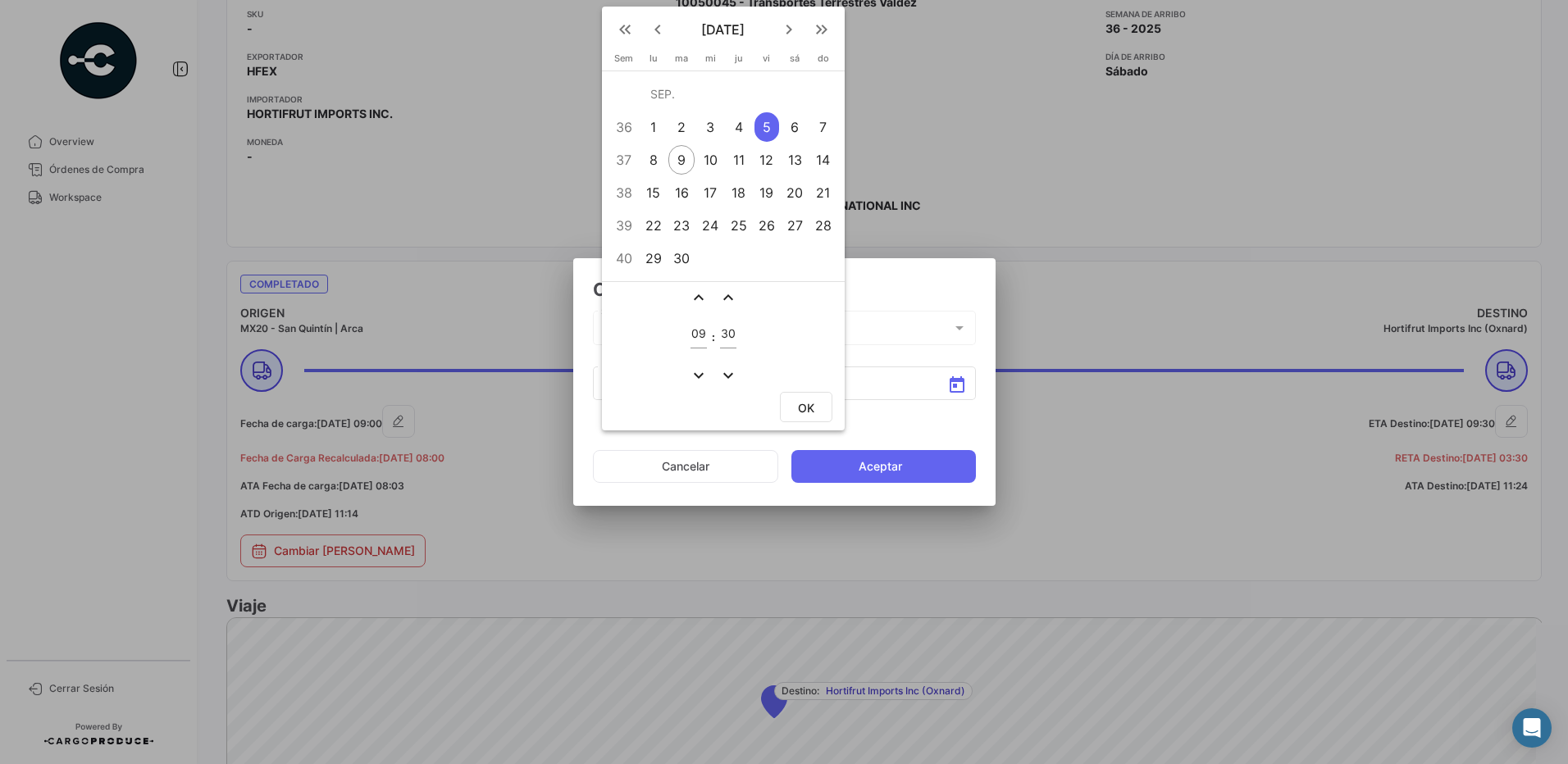
click at [688, 373] on mat-icon "expand_more" at bounding box center [698, 375] width 20 height 19
click at [695, 296] on mat-icon "expand_less" at bounding box center [698, 297] width 20 height 19
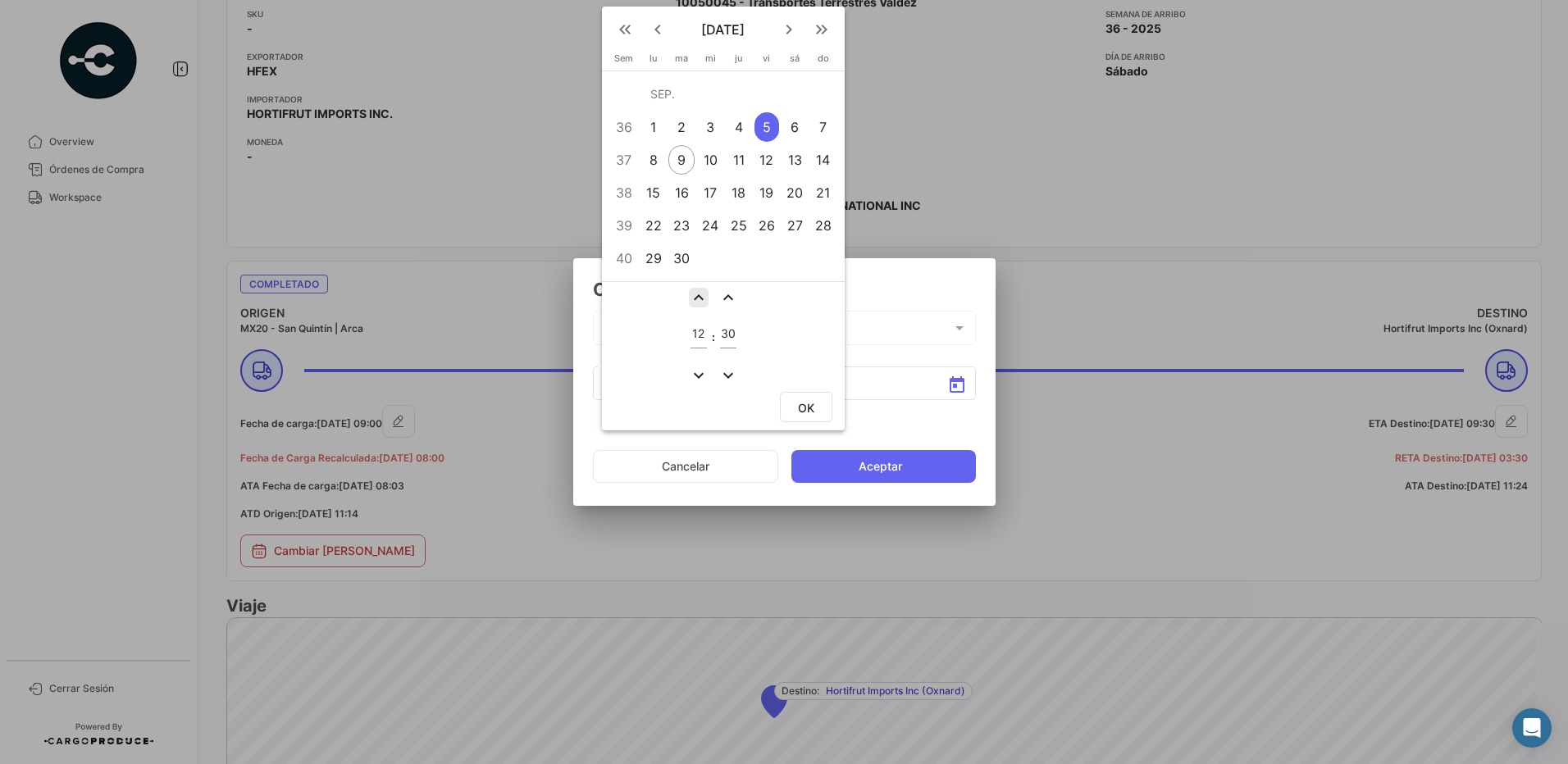
click at [695, 296] on mat-icon "expand_less" at bounding box center [698, 297] width 20 height 19
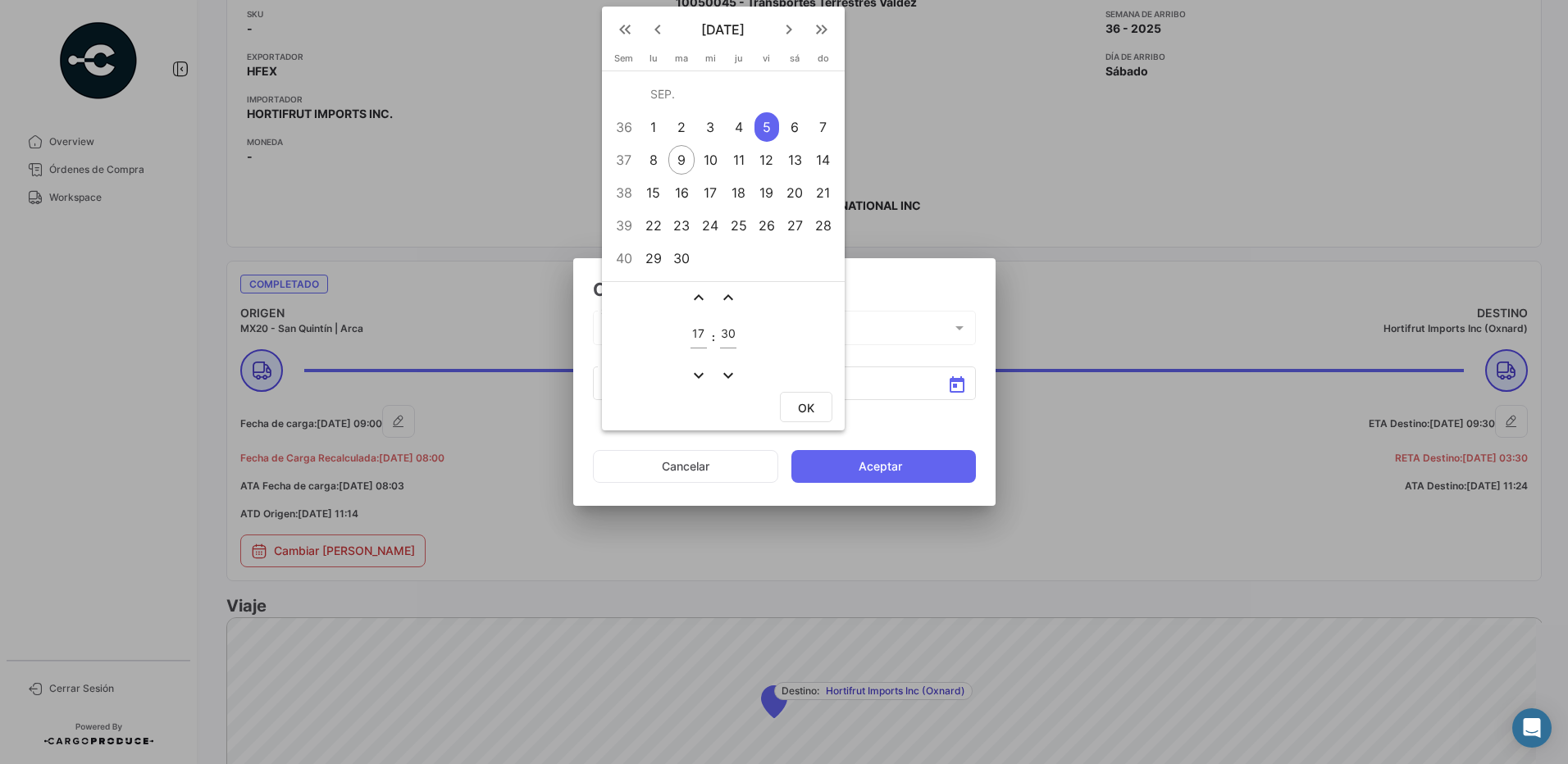
click at [695, 296] on mat-icon "expand_less" at bounding box center [698, 297] width 20 height 19
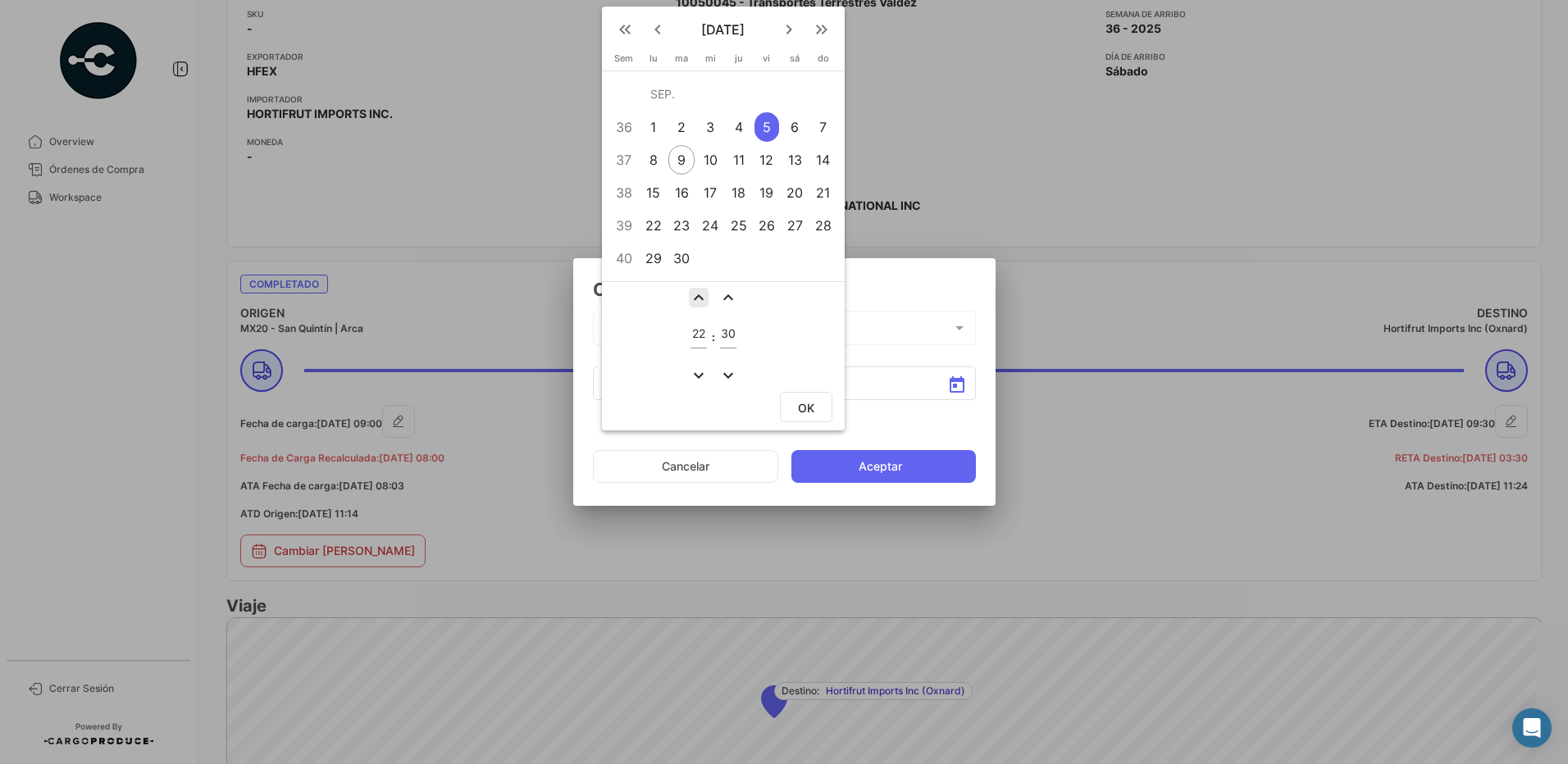
click at [695, 296] on mat-icon "expand_less" at bounding box center [698, 297] width 20 height 19
type input "23"
click at [726, 374] on mat-icon "expand_more" at bounding box center [728, 375] width 20 height 19
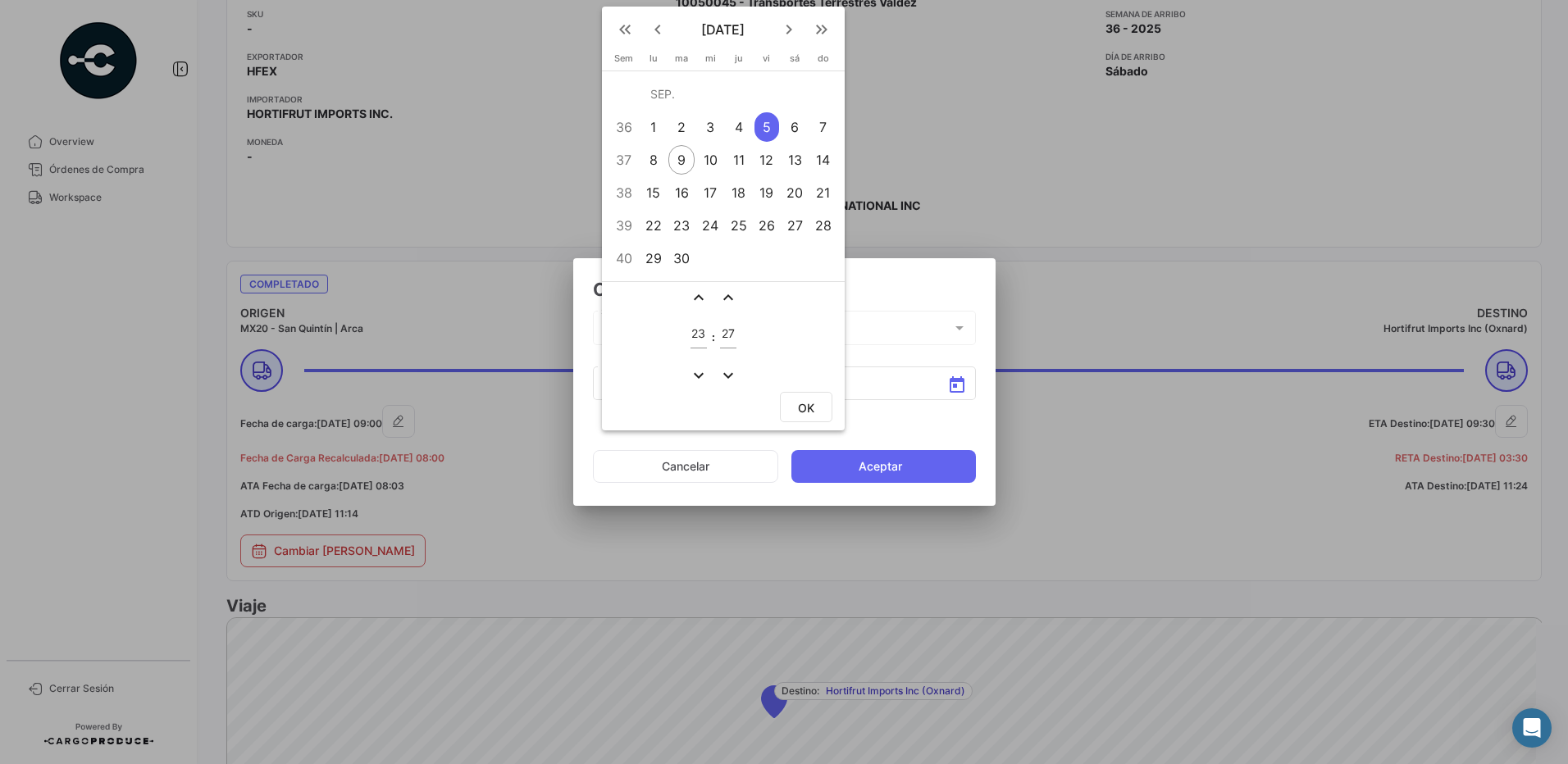
click at [726, 374] on mat-icon "expand_more" at bounding box center [728, 375] width 20 height 19
click at [715, 369] on td at bounding box center [713, 375] width 5 height 21
click at [732, 375] on mat-icon "expand_more" at bounding box center [728, 375] width 20 height 19
type input "24"
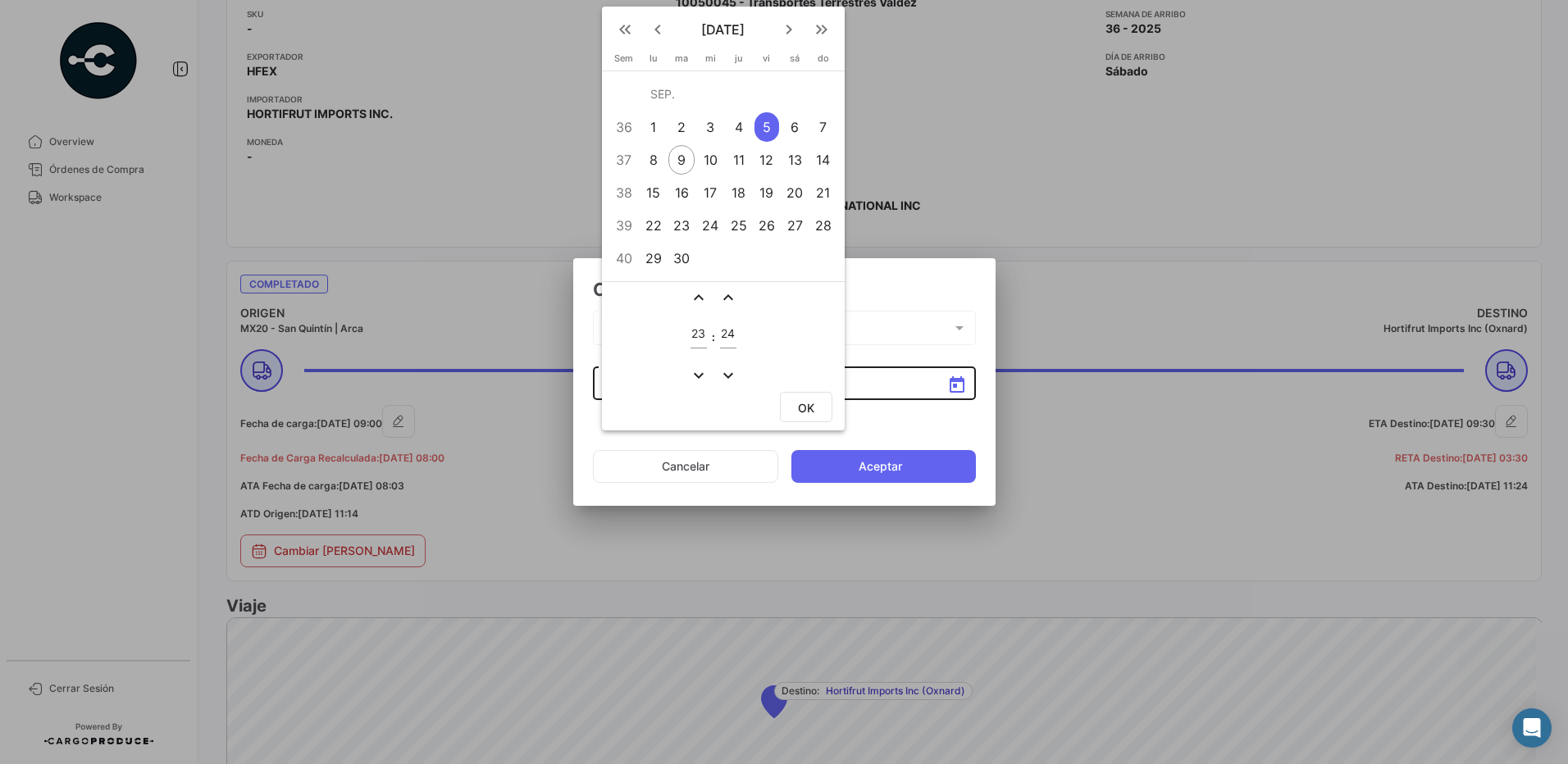
click at [805, 401] on span "OK" at bounding box center [805, 407] width 17 height 14
type input "[DATE] 23:24"
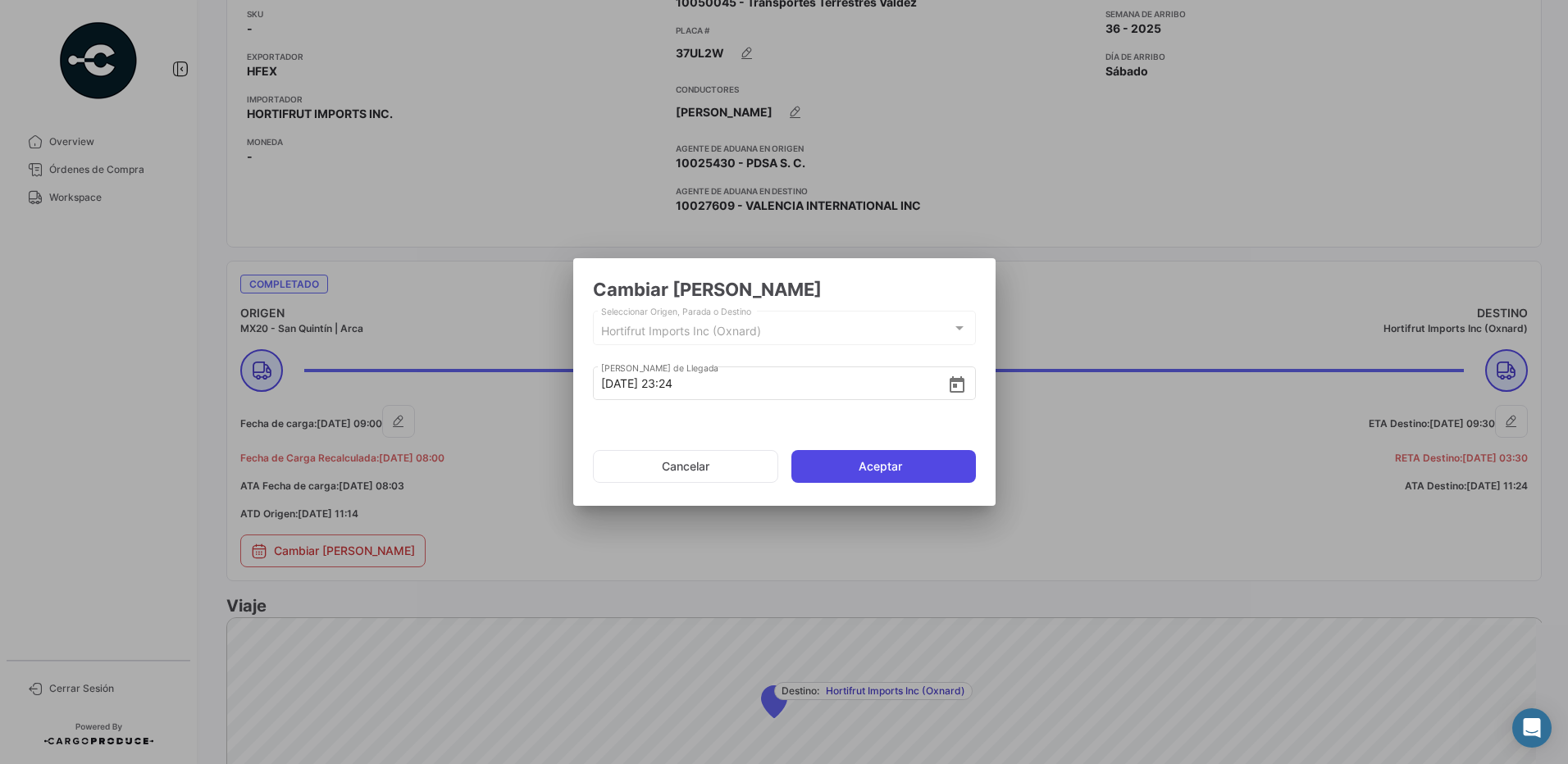
click at [887, 467] on button "Aceptar" at bounding box center [883, 467] width 184 height 33
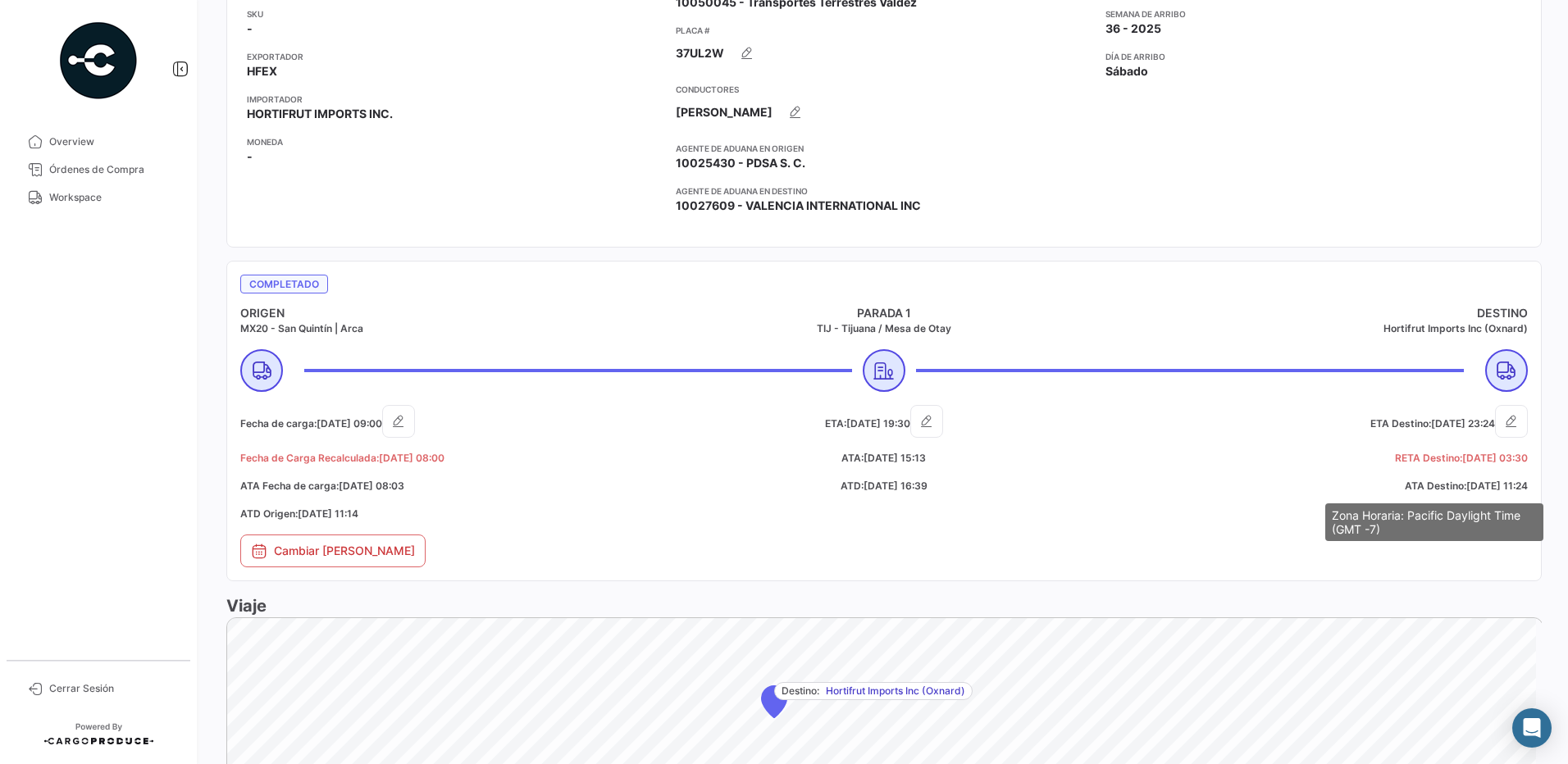
drag, startPoint x: 1375, startPoint y: 487, endPoint x: 1504, endPoint y: 491, distance: 129.1
click at [1504, 491] on h5 "ATA Destino: [DATE] 11:24" at bounding box center [1313, 485] width 429 height 15
click at [307, 552] on button "Cambiar [PERSON_NAME]" at bounding box center [333, 551] width 185 height 33
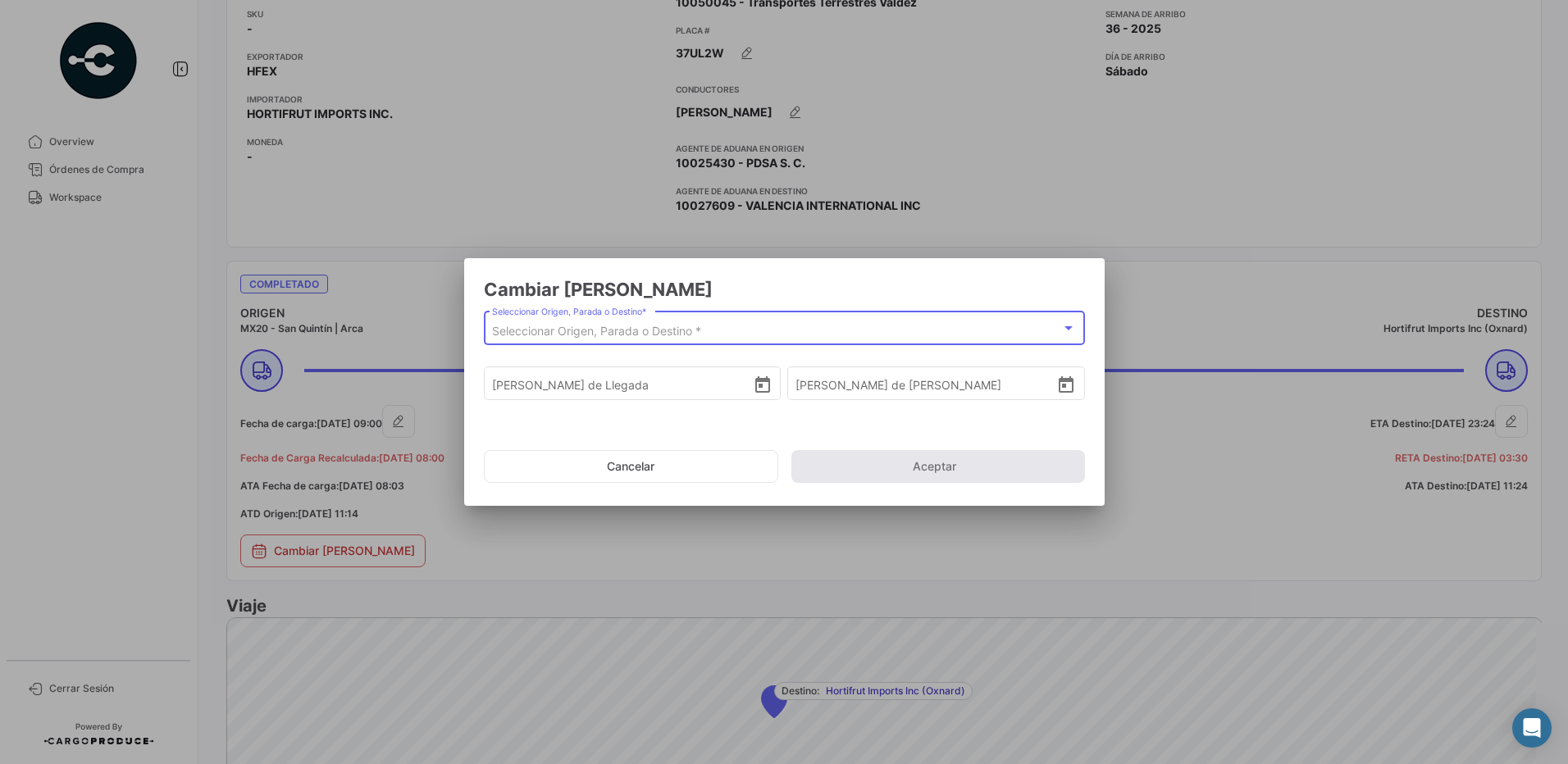
click at [648, 325] on span "Seleccionar Origen, Parada o Destino *" at bounding box center [597, 330] width 209 height 14
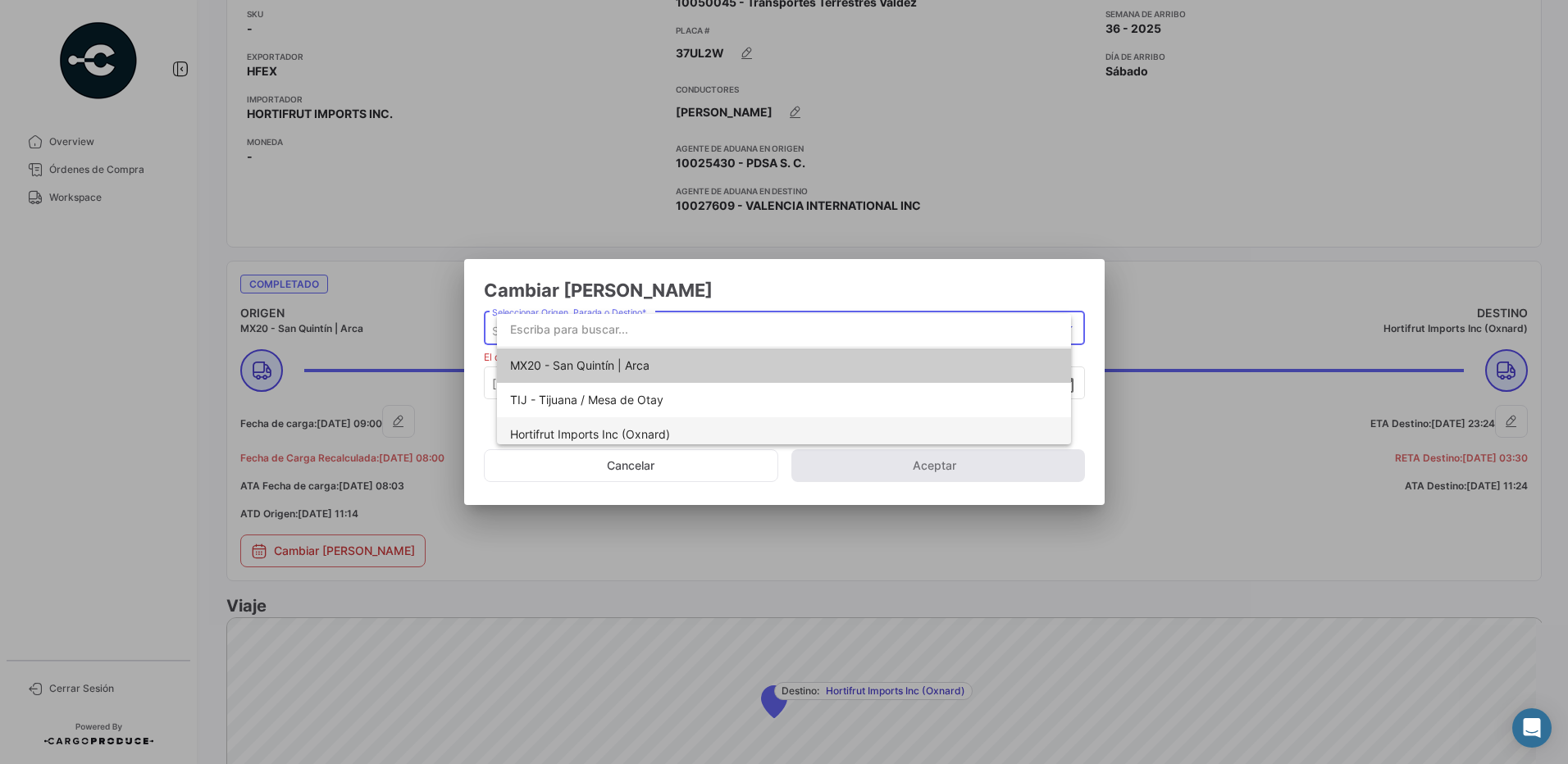
click at [627, 431] on span "Hortifrut Imports Inc (Oxnard)" at bounding box center [590, 434] width 160 height 14
type input "[DATE] 03:30"
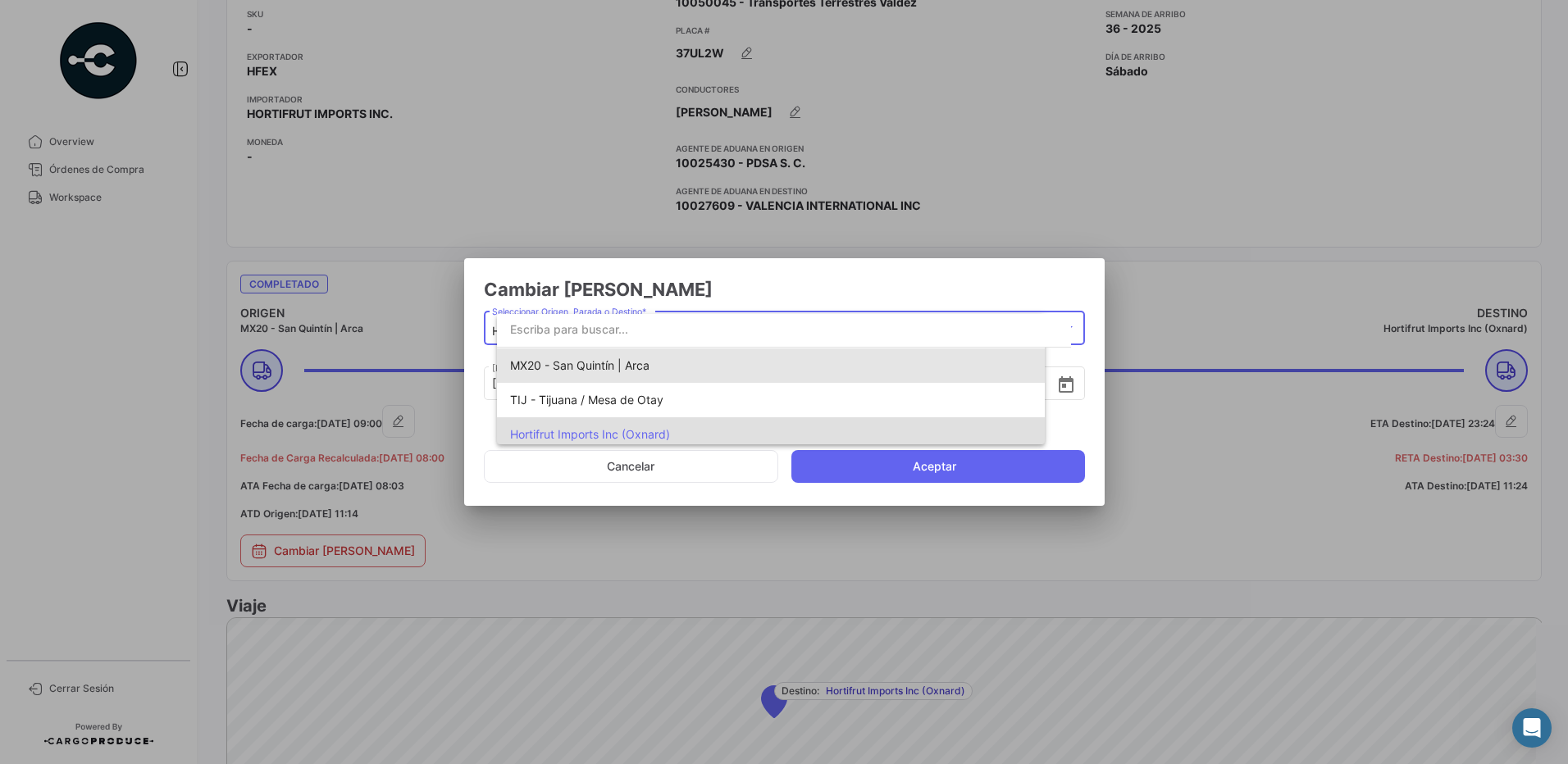
scroll to position [0, 0]
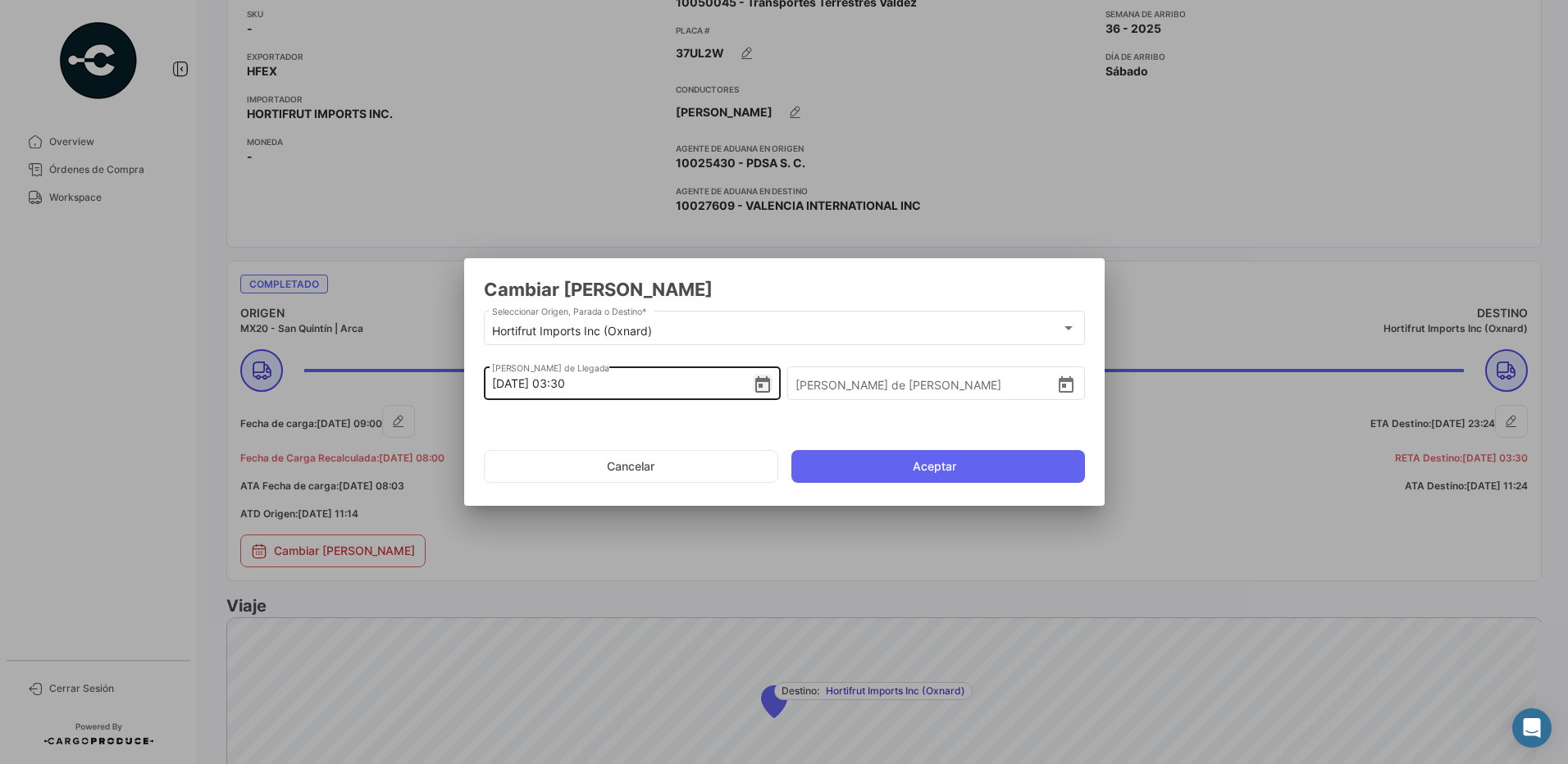
click at [761, 386] on icon "Open calendar" at bounding box center [763, 384] width 15 height 17
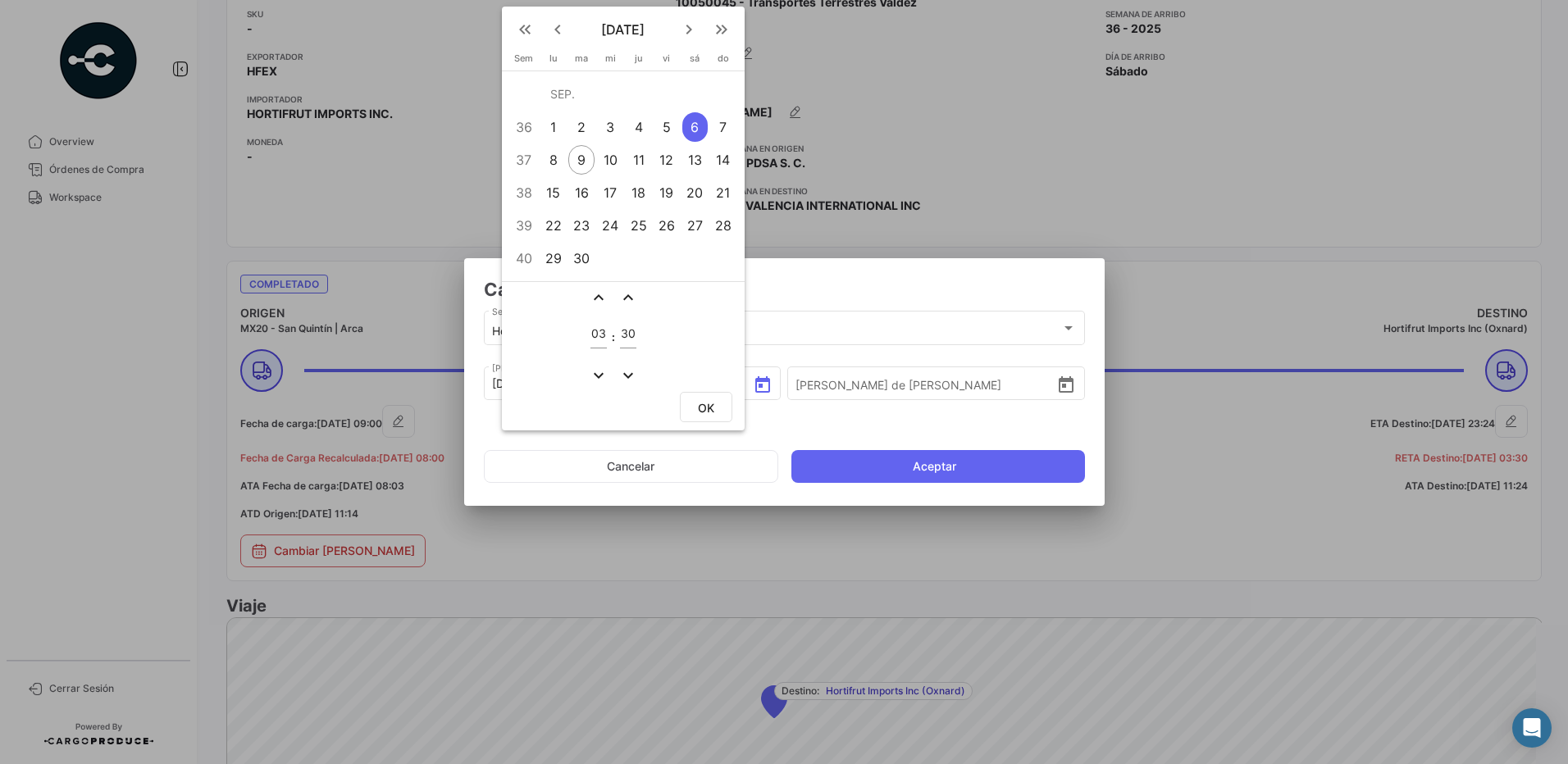
click at [790, 299] on div at bounding box center [784, 382] width 1568 height 764
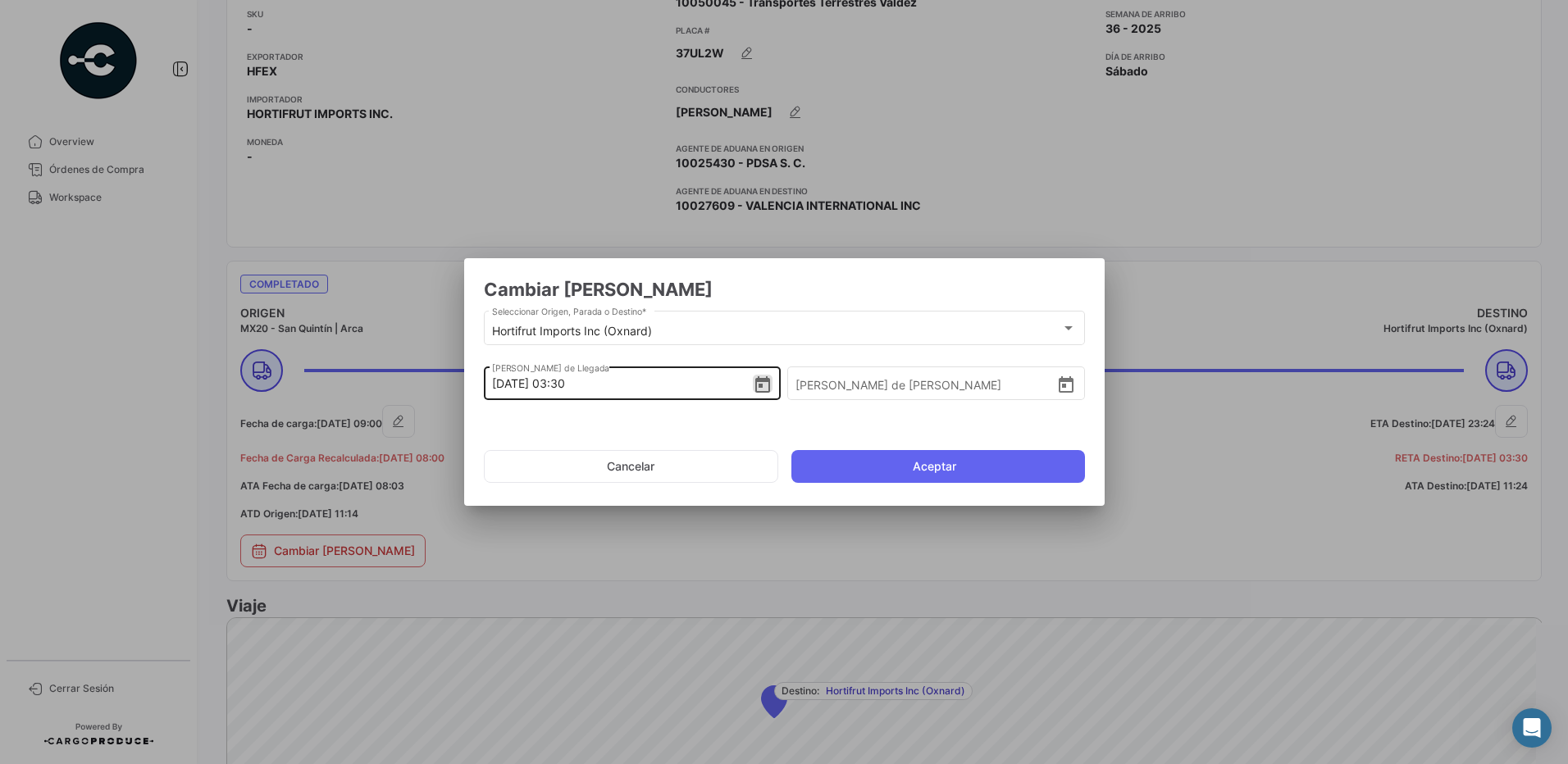
click at [760, 386] on icon "Open calendar" at bounding box center [763, 384] width 15 height 17
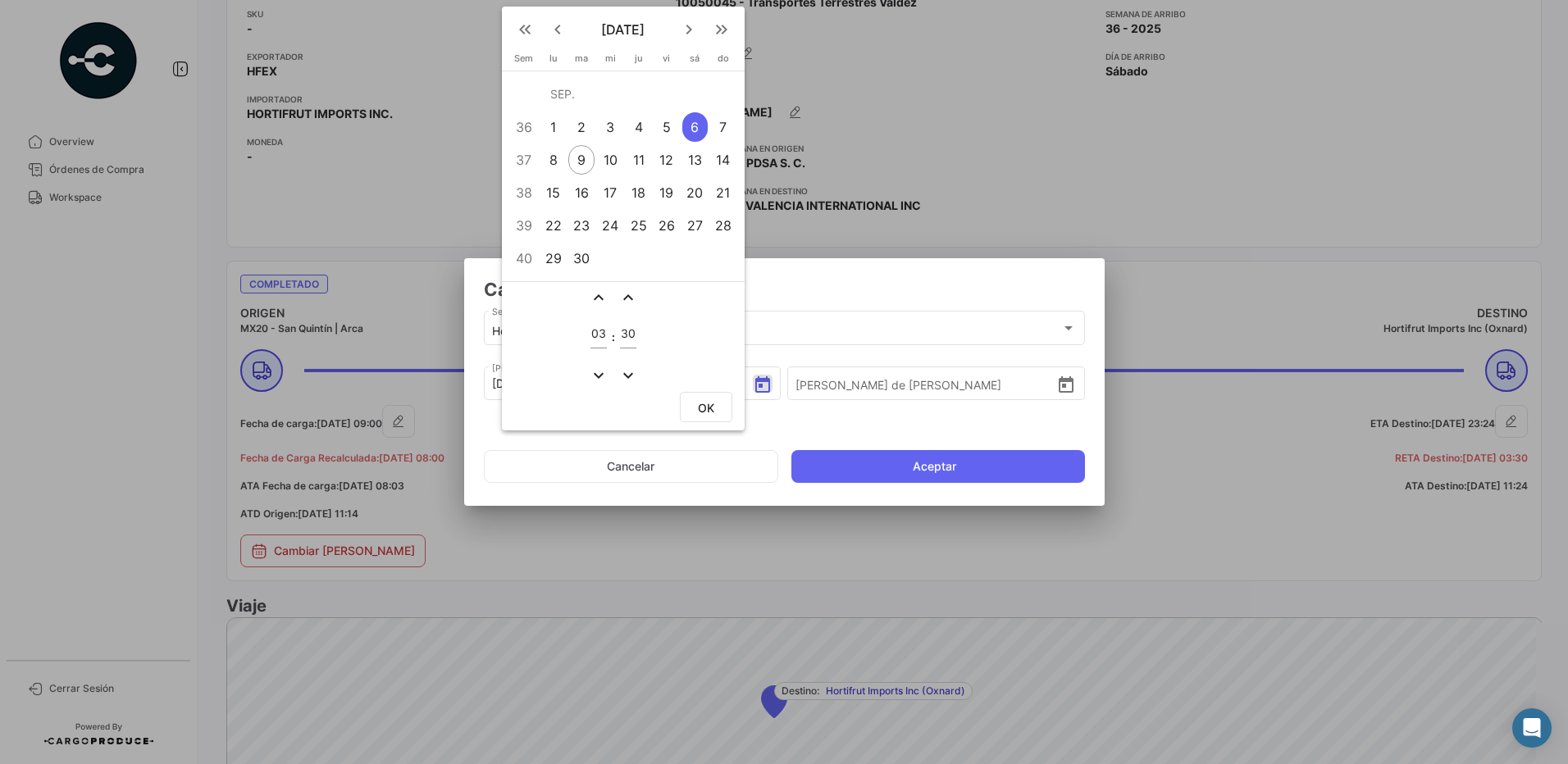
click at [711, 406] on span "OK" at bounding box center [706, 407] width 17 height 14
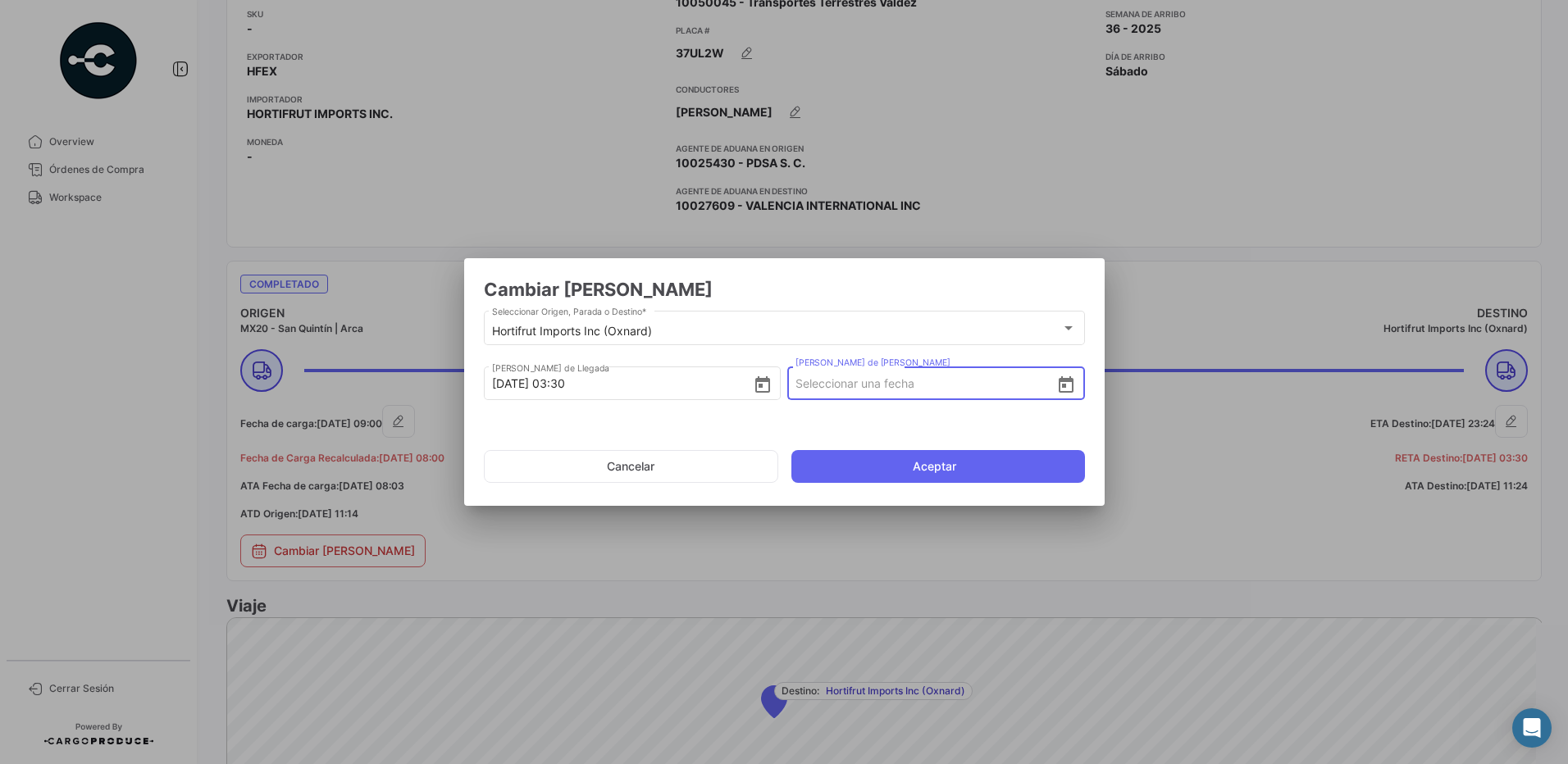
click at [869, 401] on input "[PERSON_NAME] de [PERSON_NAME]" at bounding box center [925, 383] width 260 height 57
click at [1056, 389] on icon "Open calendar" at bounding box center [1066, 385] width 20 height 19
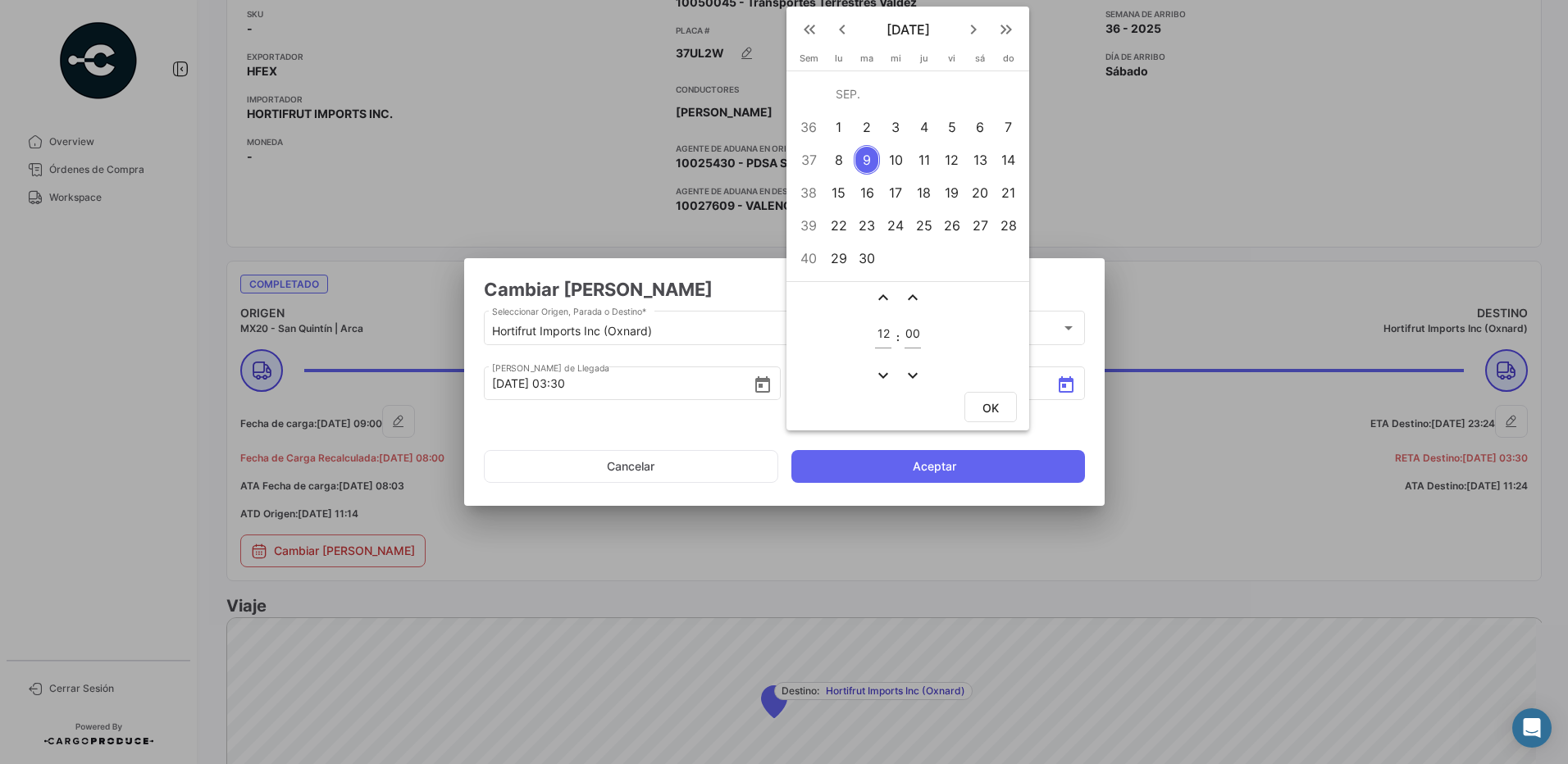
click at [959, 128] on div "5" at bounding box center [953, 127] width 25 height 29
click at [884, 299] on mat-icon "expand_less" at bounding box center [883, 297] width 20 height 19
type input "15"
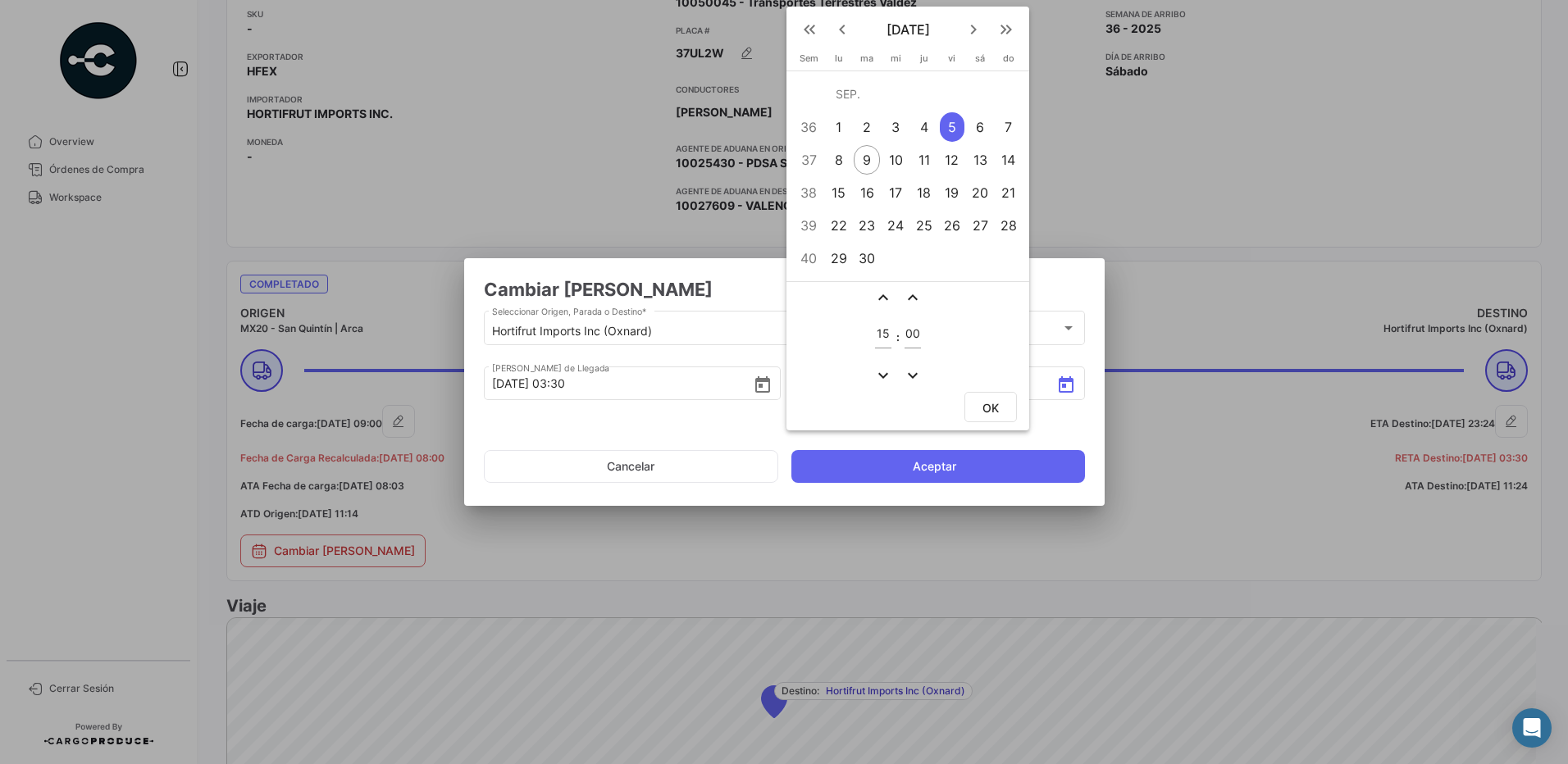
click at [994, 410] on span "OK" at bounding box center [991, 407] width 17 height 14
type input "[DATE] 15:00"
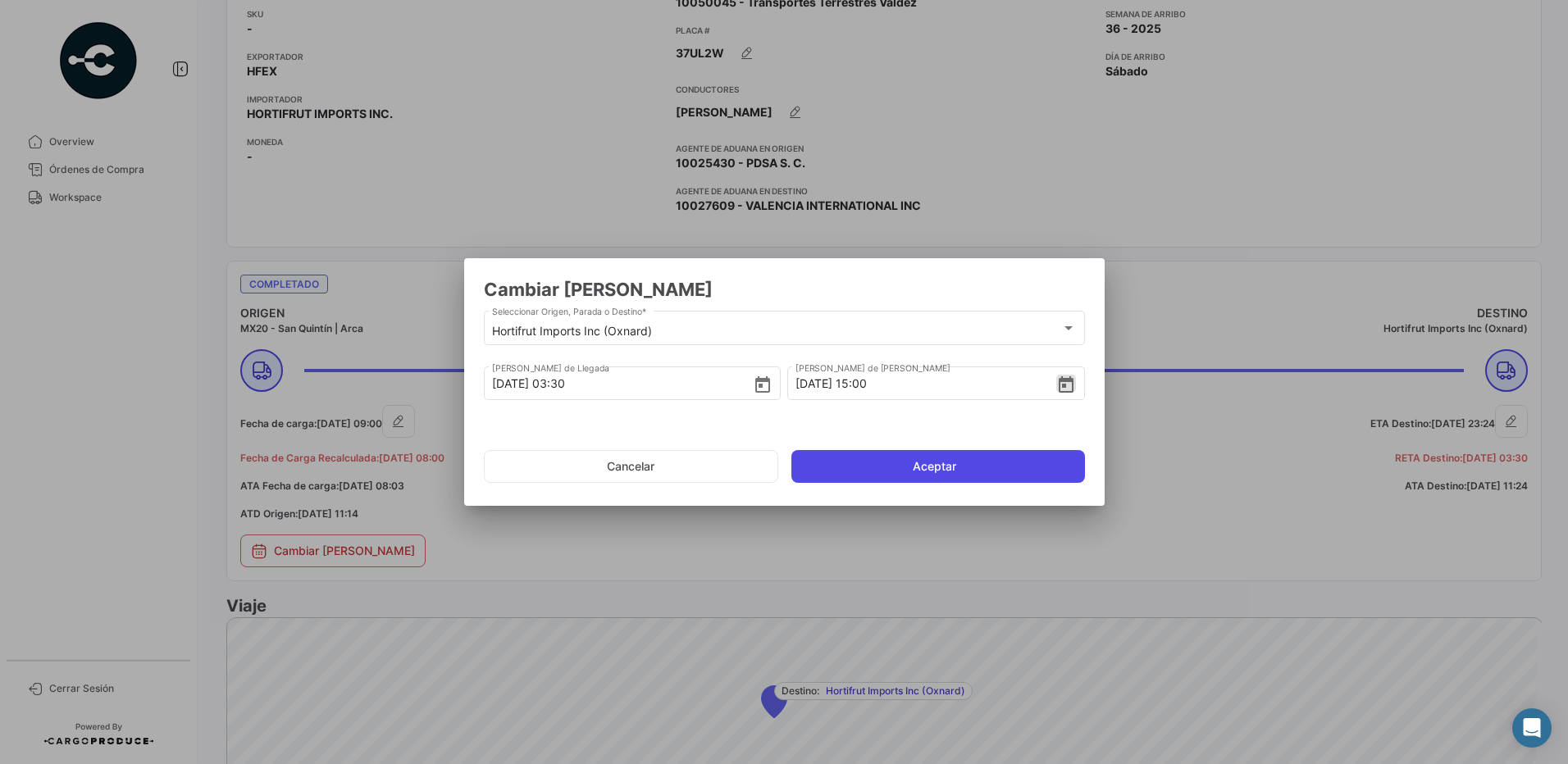
click at [975, 457] on button "Aceptar" at bounding box center [938, 467] width 294 height 33
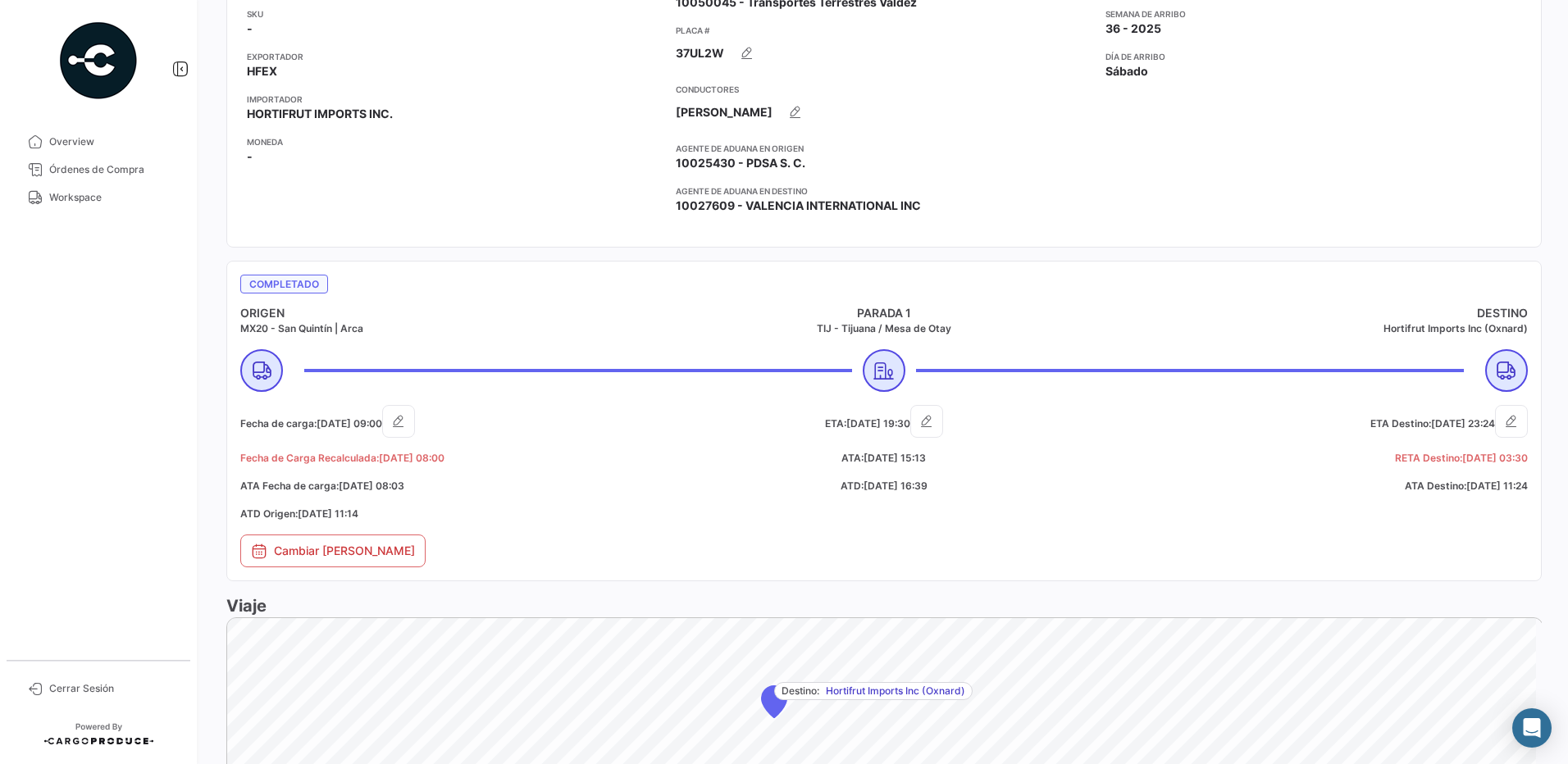
scroll to position [554, 0]
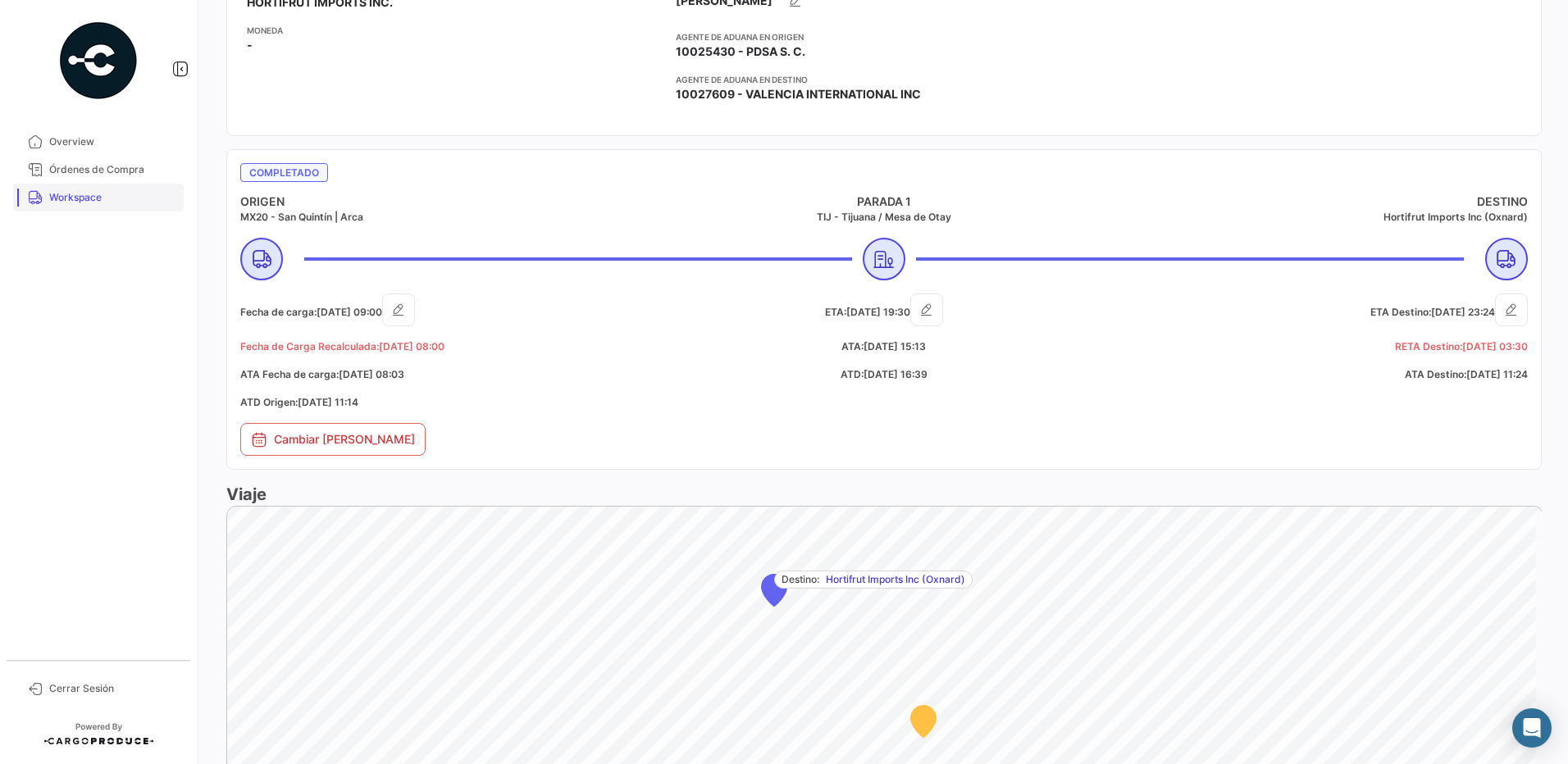
click at [94, 193] on span "Workspace" at bounding box center [112, 197] width 128 height 15
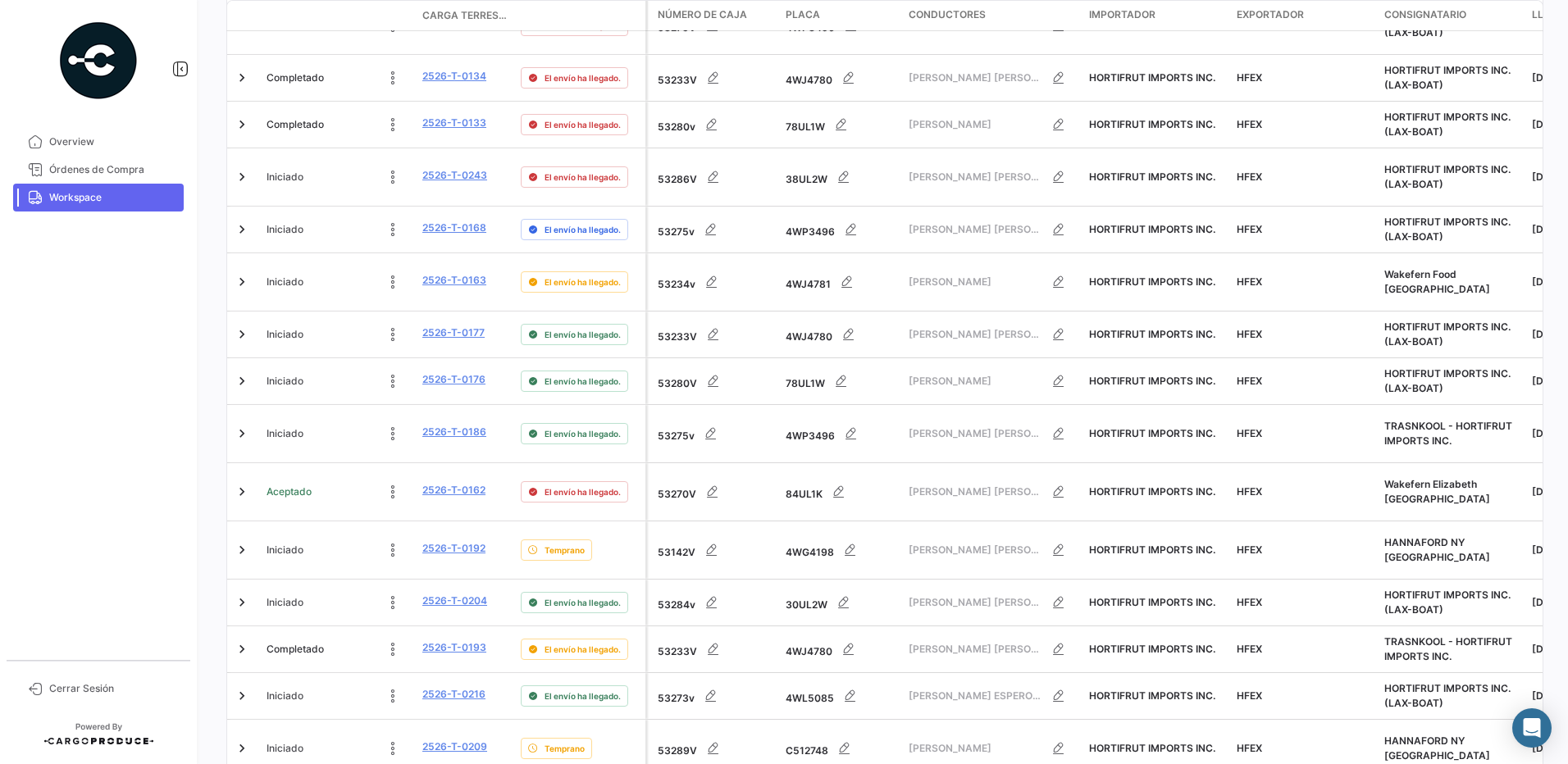
scroll to position [655, 0]
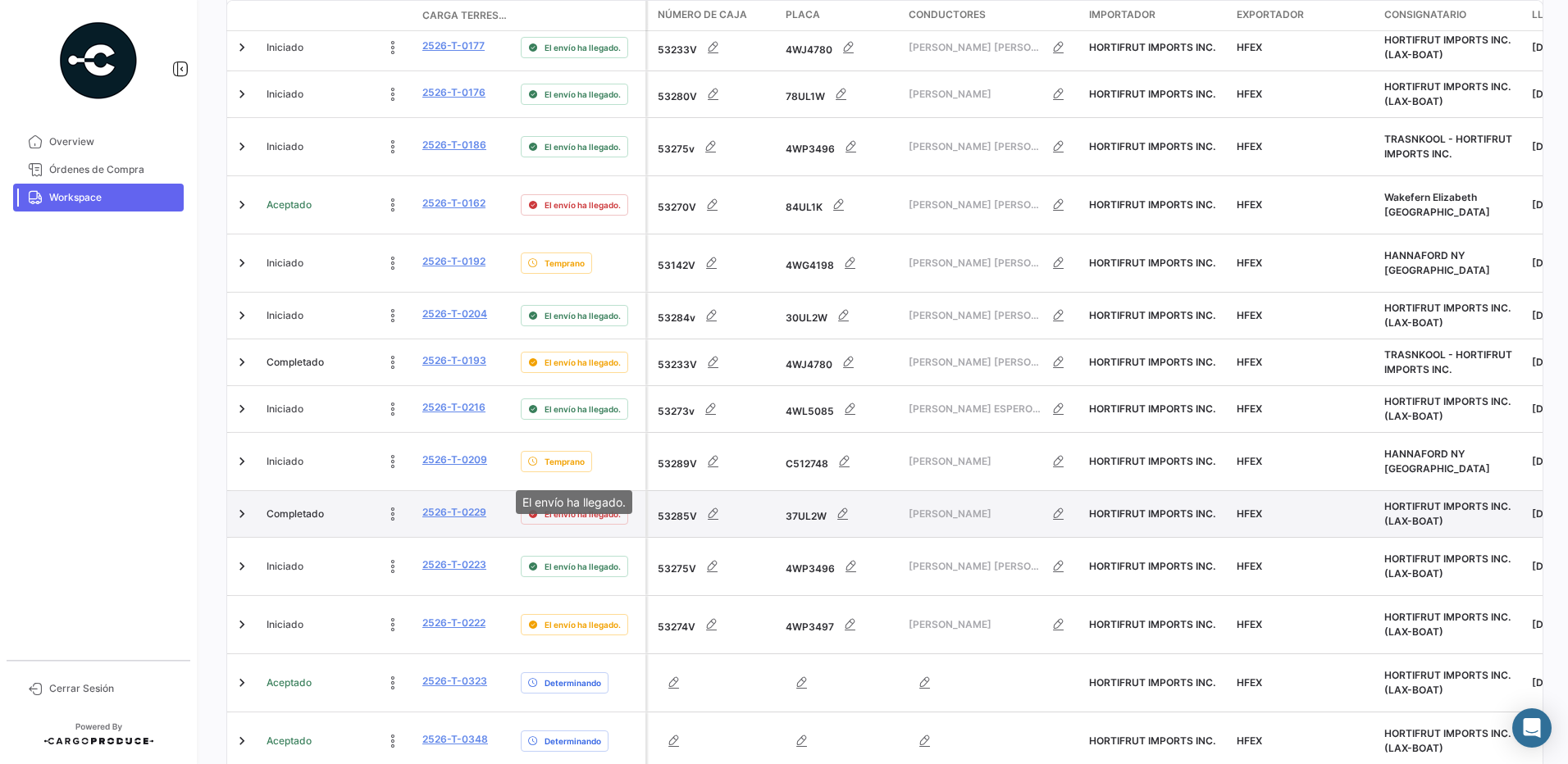
click at [585, 508] on span "El envío ha llegado." at bounding box center [582, 514] width 76 height 13
click at [539, 503] on div "El envío ha llegado." at bounding box center [574, 514] width 107 height 21
click at [538, 503] on div "El envío ha llegado." at bounding box center [574, 514] width 107 height 21
click at [462, 505] on link "2526-T-0229" at bounding box center [454, 512] width 64 height 15
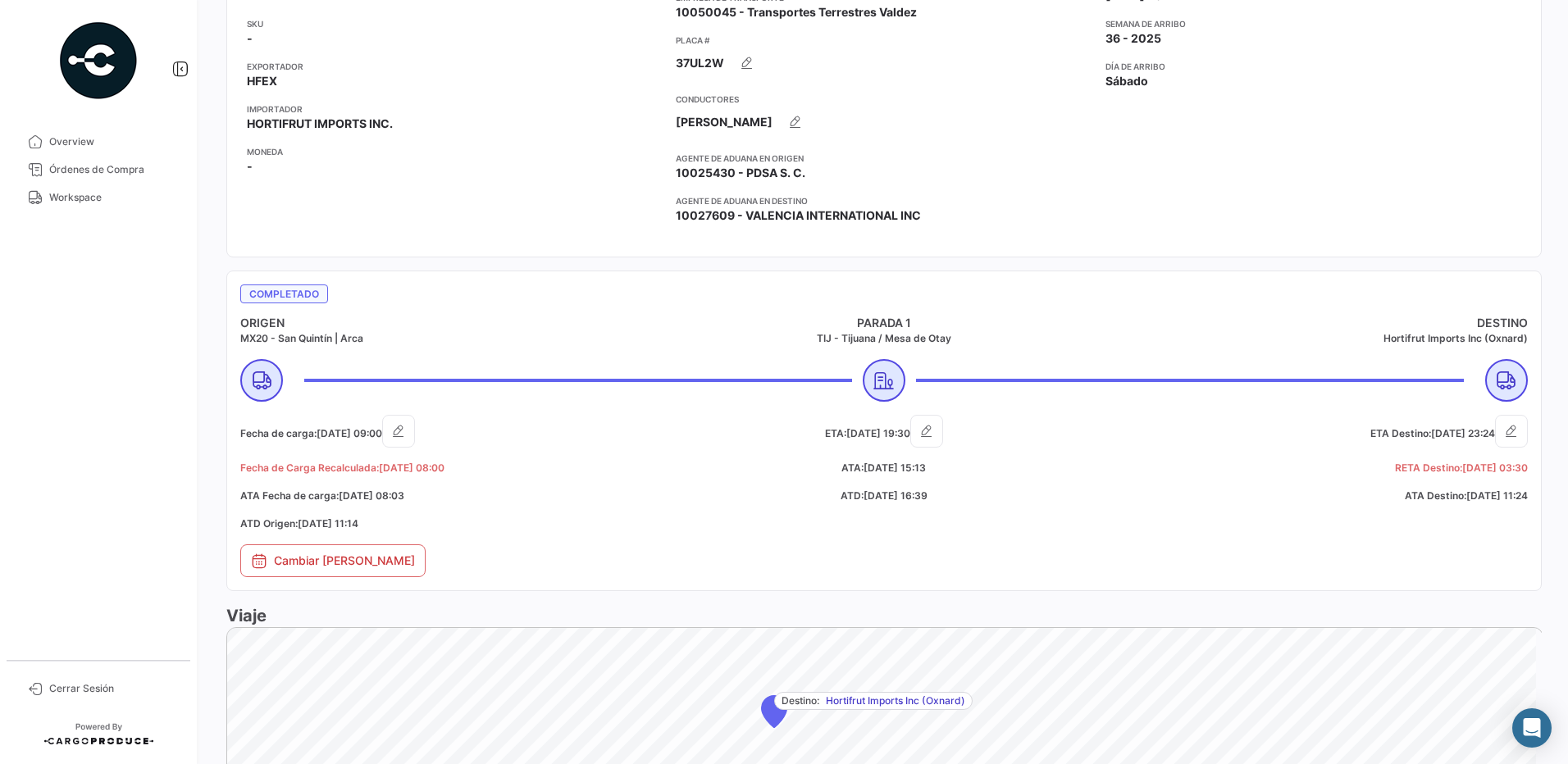
scroll to position [426, 0]
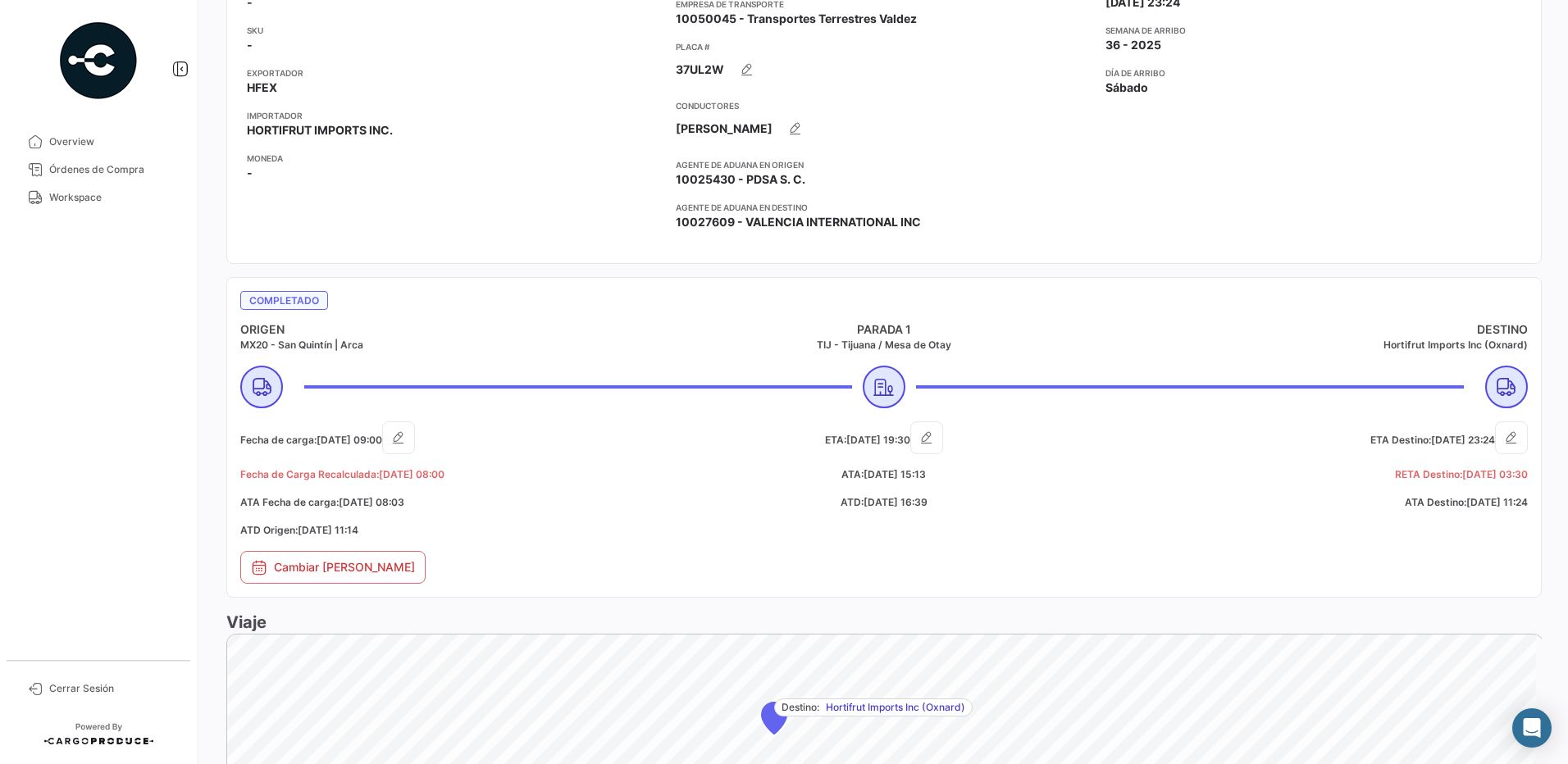
click at [743, 558] on div "Cambiar [PERSON_NAME]" at bounding box center [887, 571] width 1296 height 41
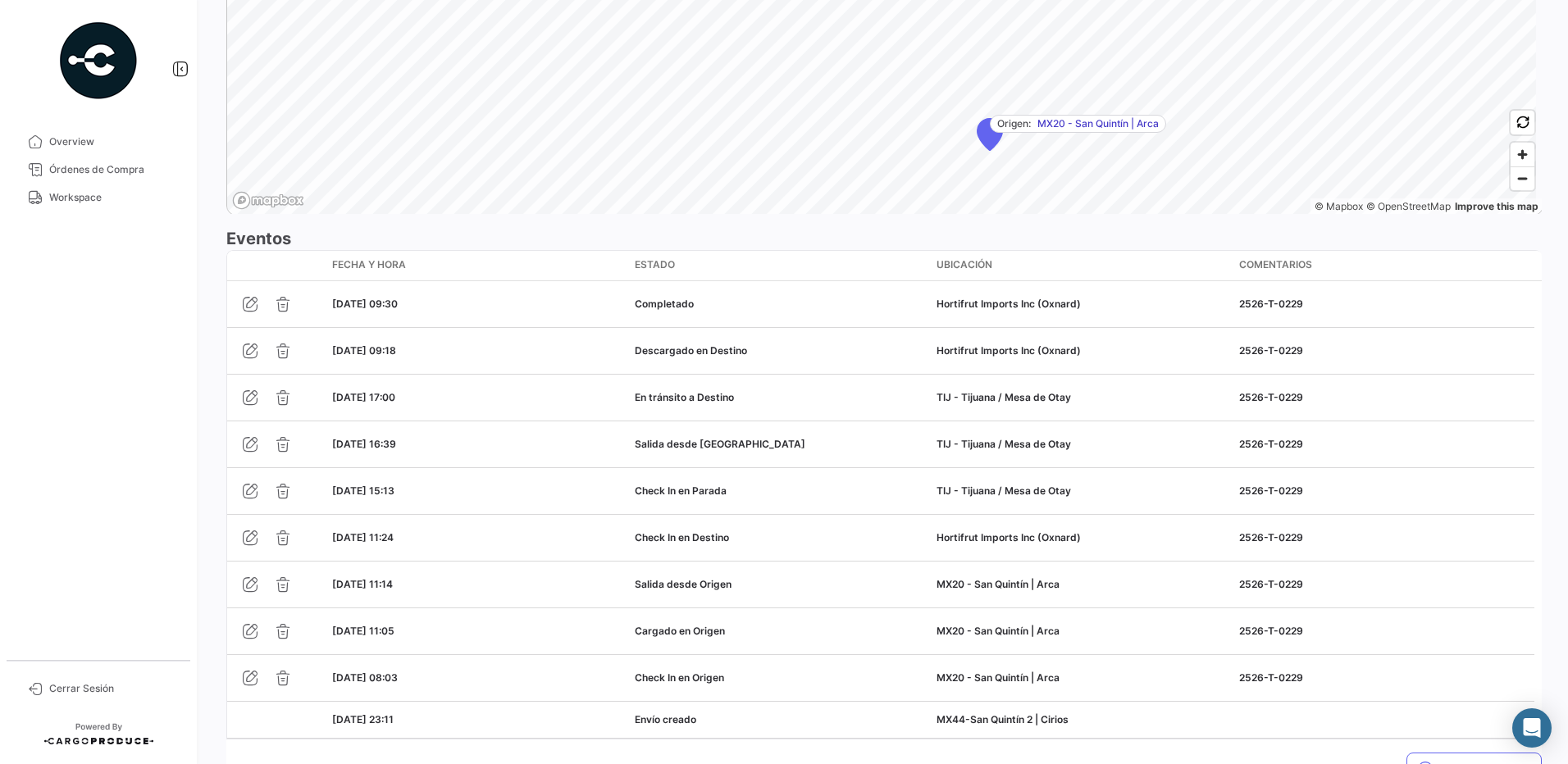
scroll to position [1370, 0]
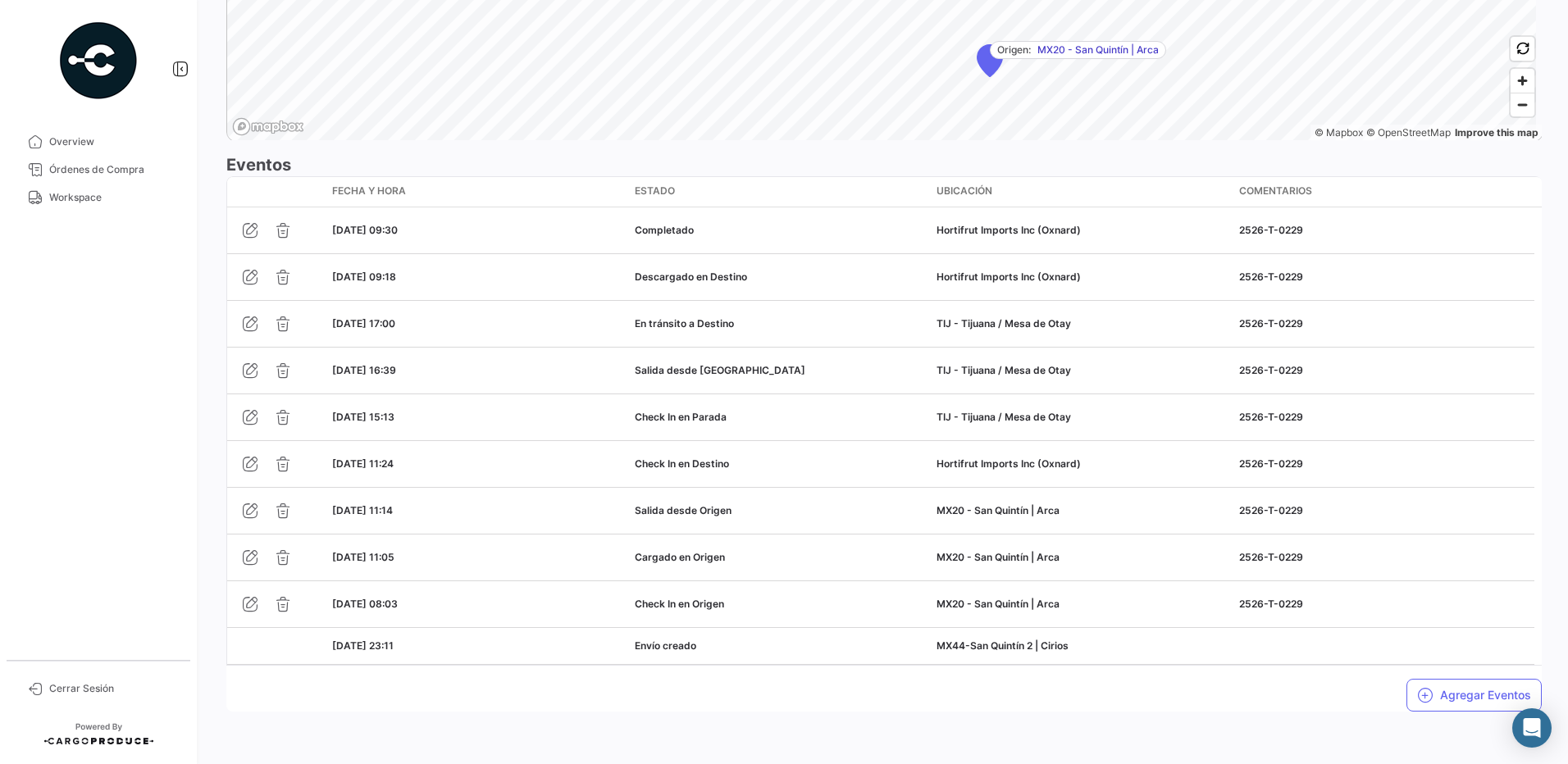
drag, startPoint x: 1553, startPoint y: 575, endPoint x: 1567, endPoint y: 327, distance: 248.4
click at [1567, 327] on html "Overview Órdenes de Compra Workspace Cerrar Sesión ¿Qué hay de nuevo? 0 [PERSON…" at bounding box center [784, 382] width 1568 height 764
click at [1195, 735] on div "¿Qué hay de nuevo? 0 [PERSON_NAME] Terrestre # 2526-T-0229 Volver al listado [P…" at bounding box center [883, 382] width 1368 height 764
click at [1452, 694] on button "Agregar Eventos" at bounding box center [1473, 695] width 136 height 33
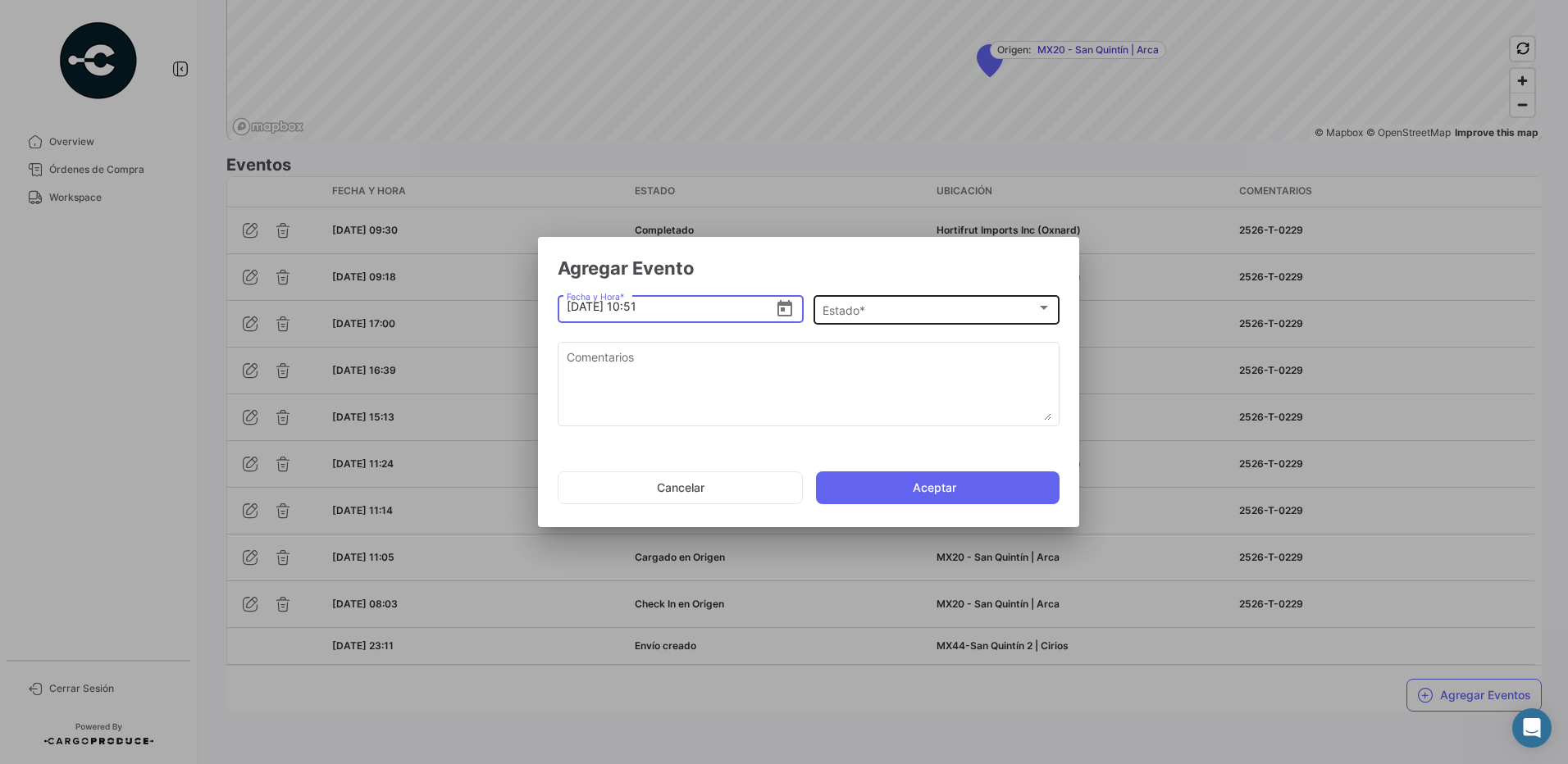
click at [991, 313] on div "Estado *" at bounding box center [930, 311] width 215 height 14
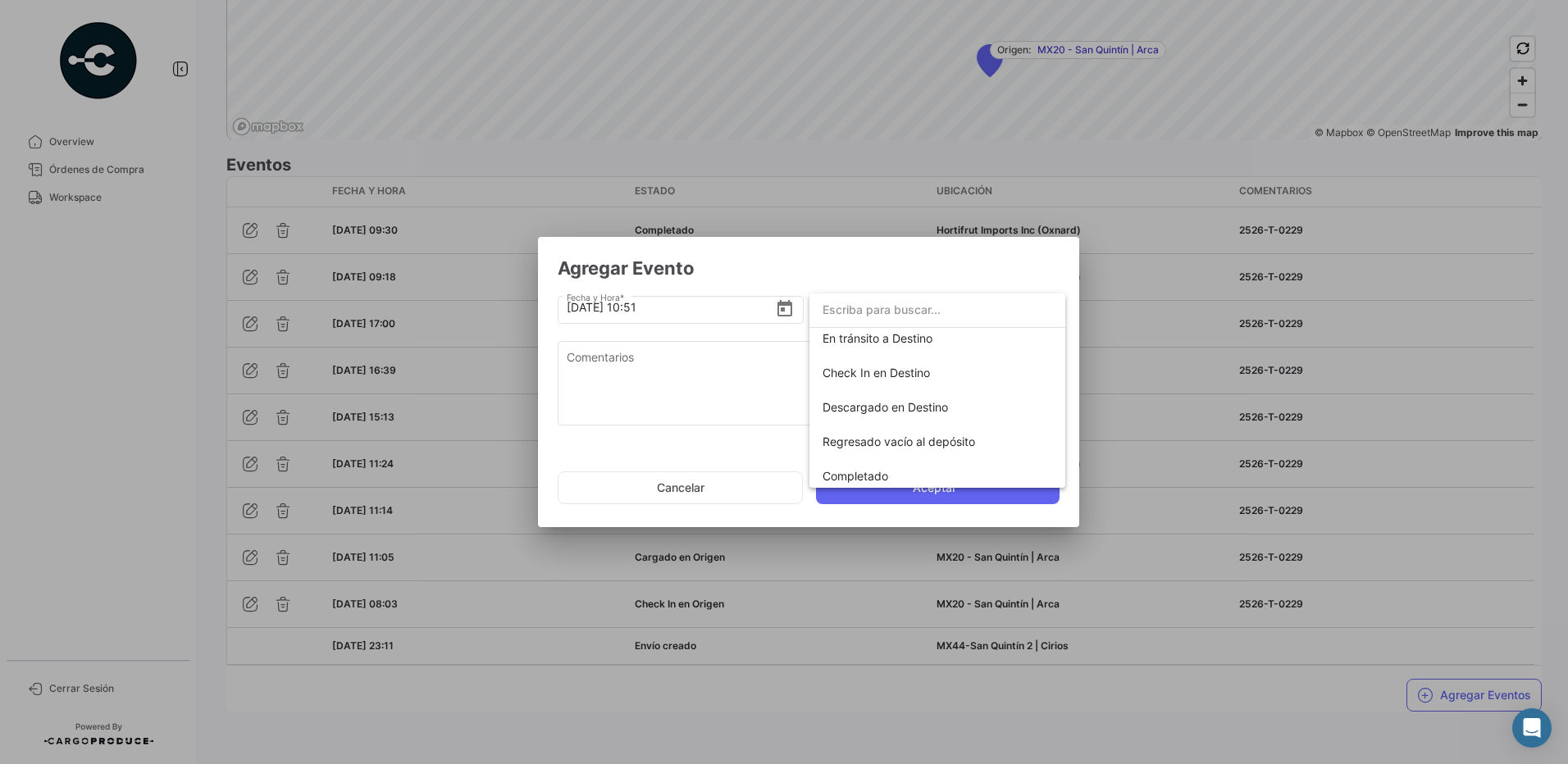
scroll to position [287, 0]
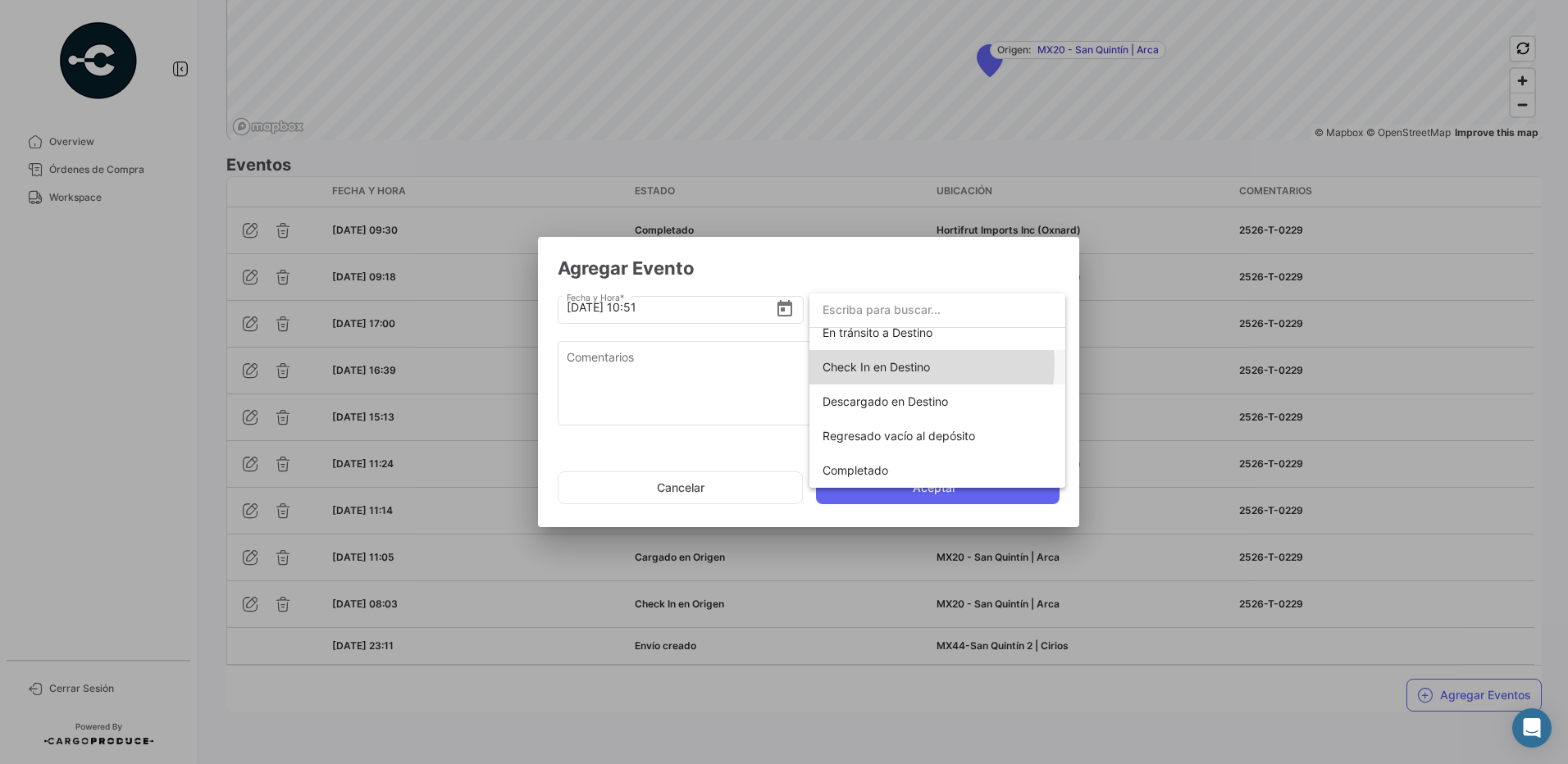
click at [891, 363] on span "Check In en Destino" at bounding box center [877, 366] width 107 height 14
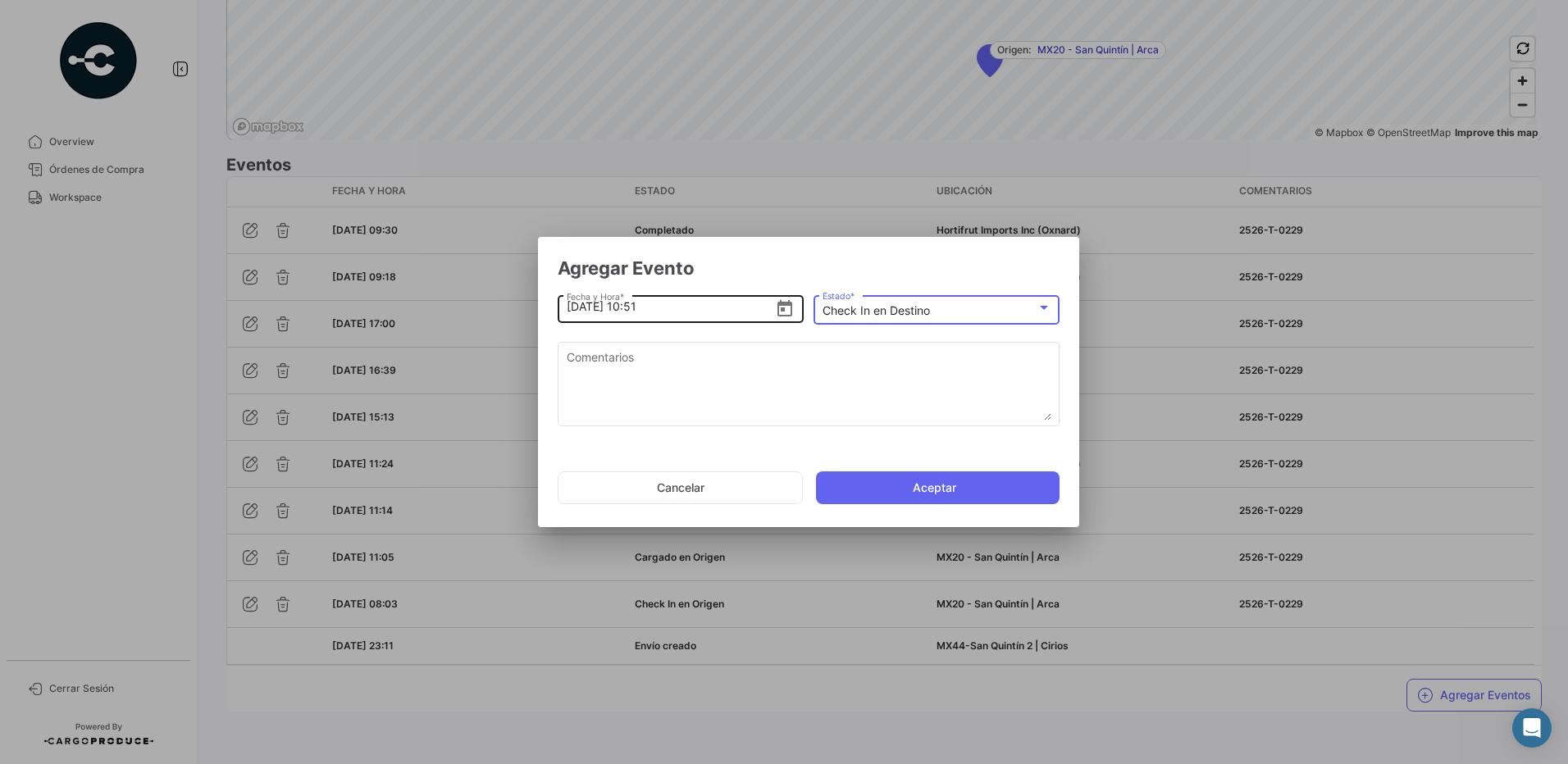
click at [790, 307] on icon "Open calendar" at bounding box center [785, 309] width 20 height 19
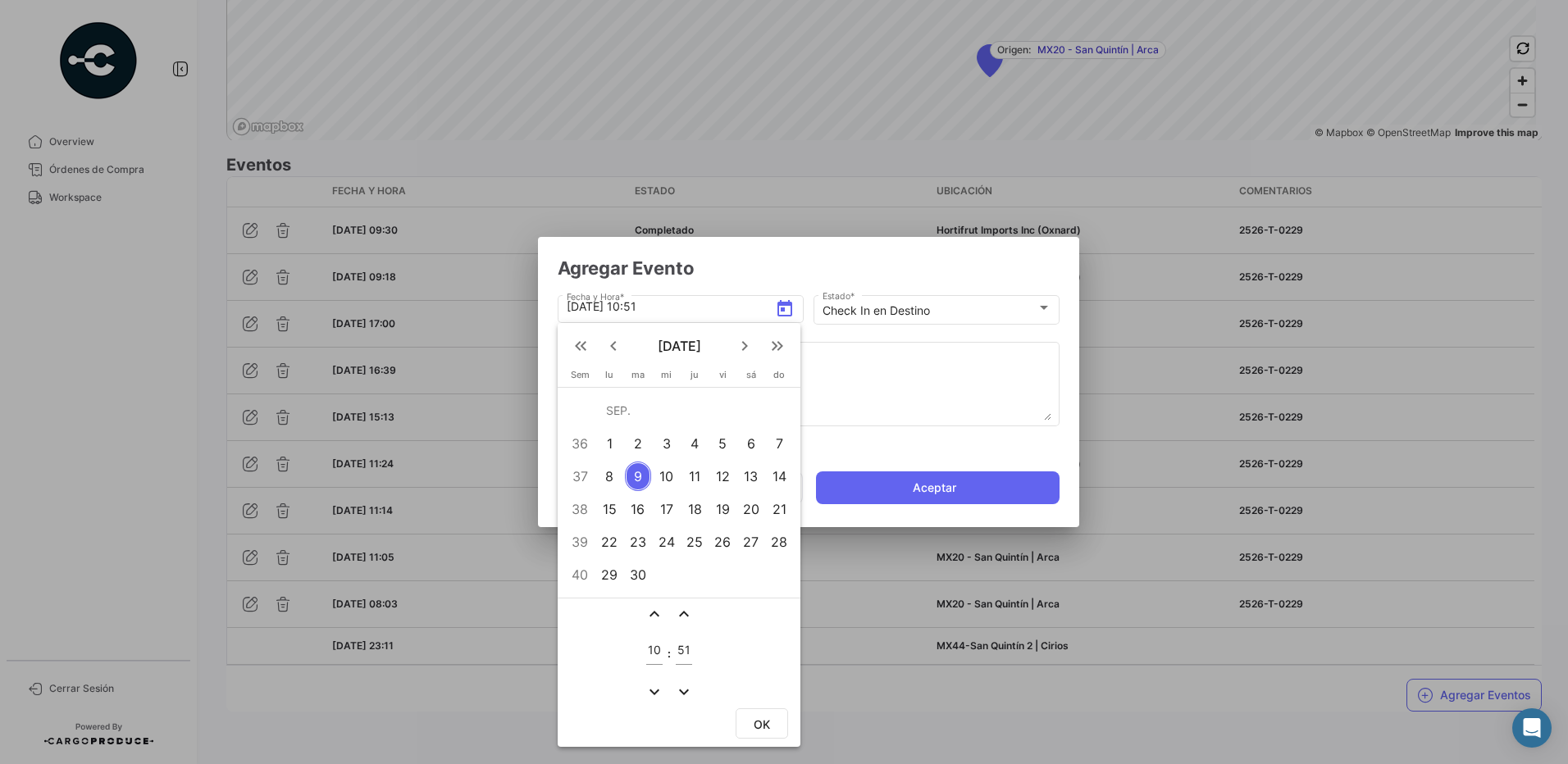
click at [702, 441] on div "4" at bounding box center [695, 443] width 25 height 29
click at [655, 611] on mat-icon "expand_less" at bounding box center [654, 614] width 20 height 19
click at [657, 616] on mat-icon "expand_less" at bounding box center [654, 614] width 20 height 19
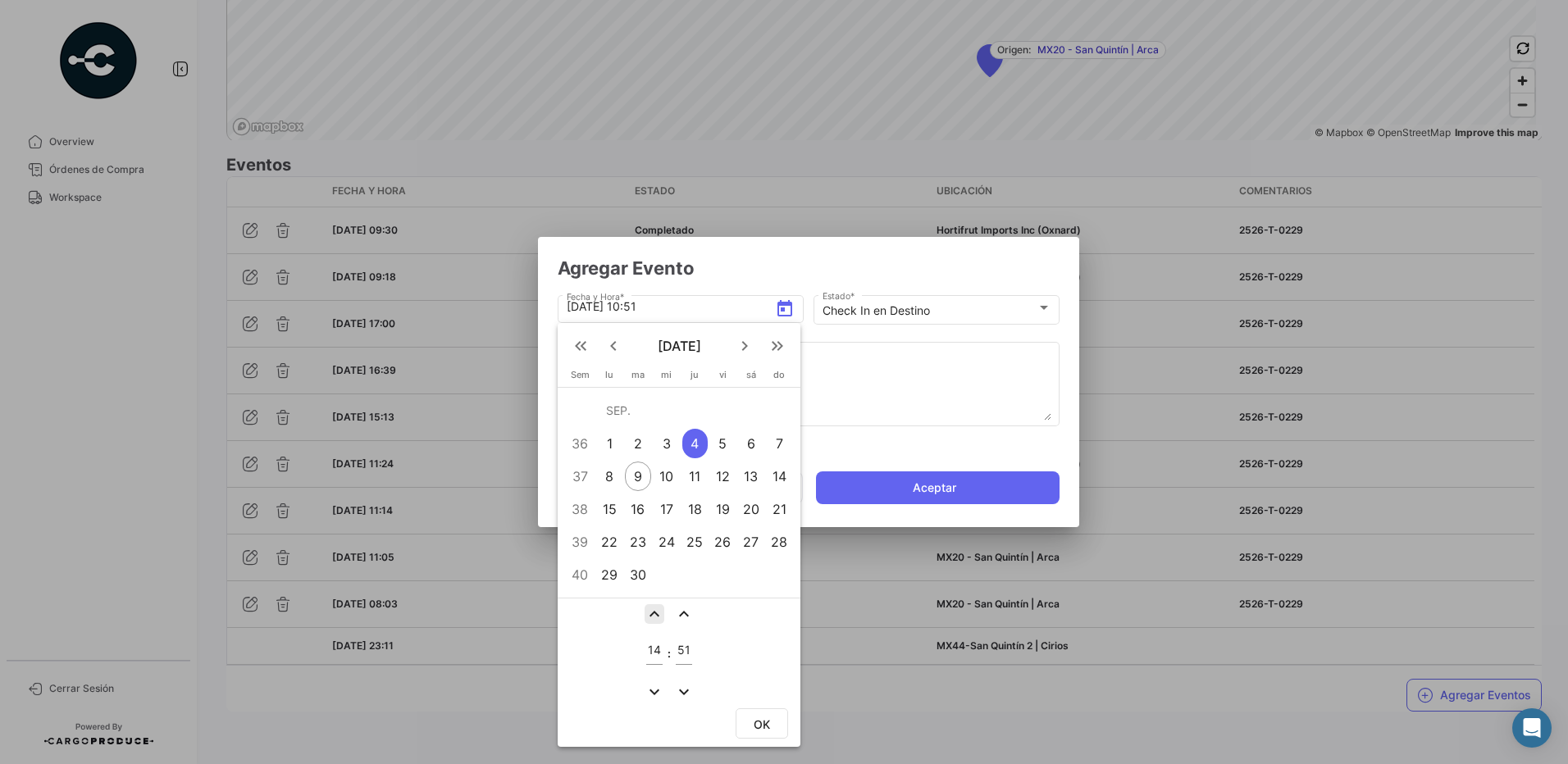
click at [657, 616] on mat-icon "expand_less" at bounding box center [654, 614] width 20 height 19
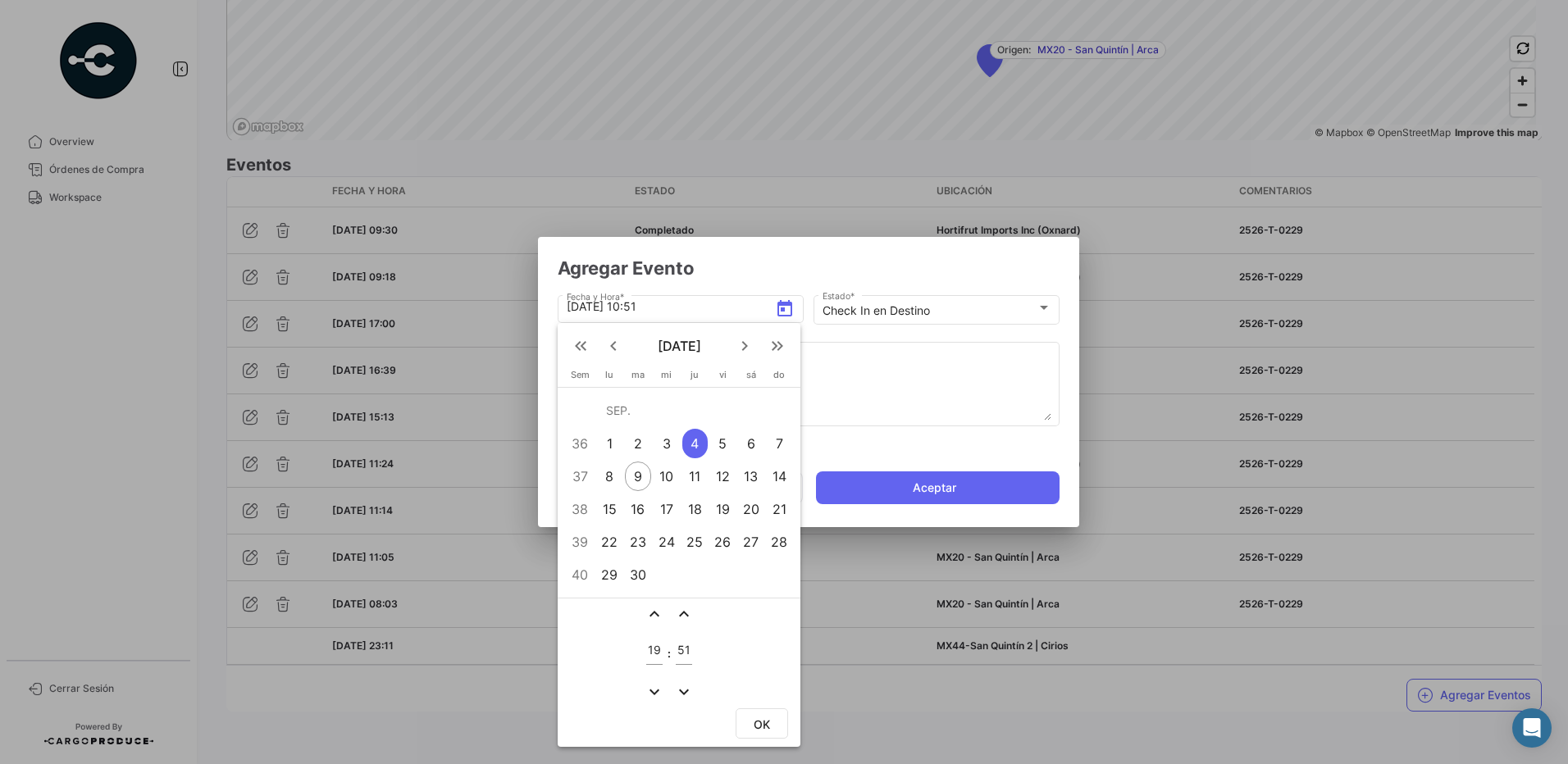
click at [657, 616] on mat-icon "expand_less" at bounding box center [654, 614] width 20 height 19
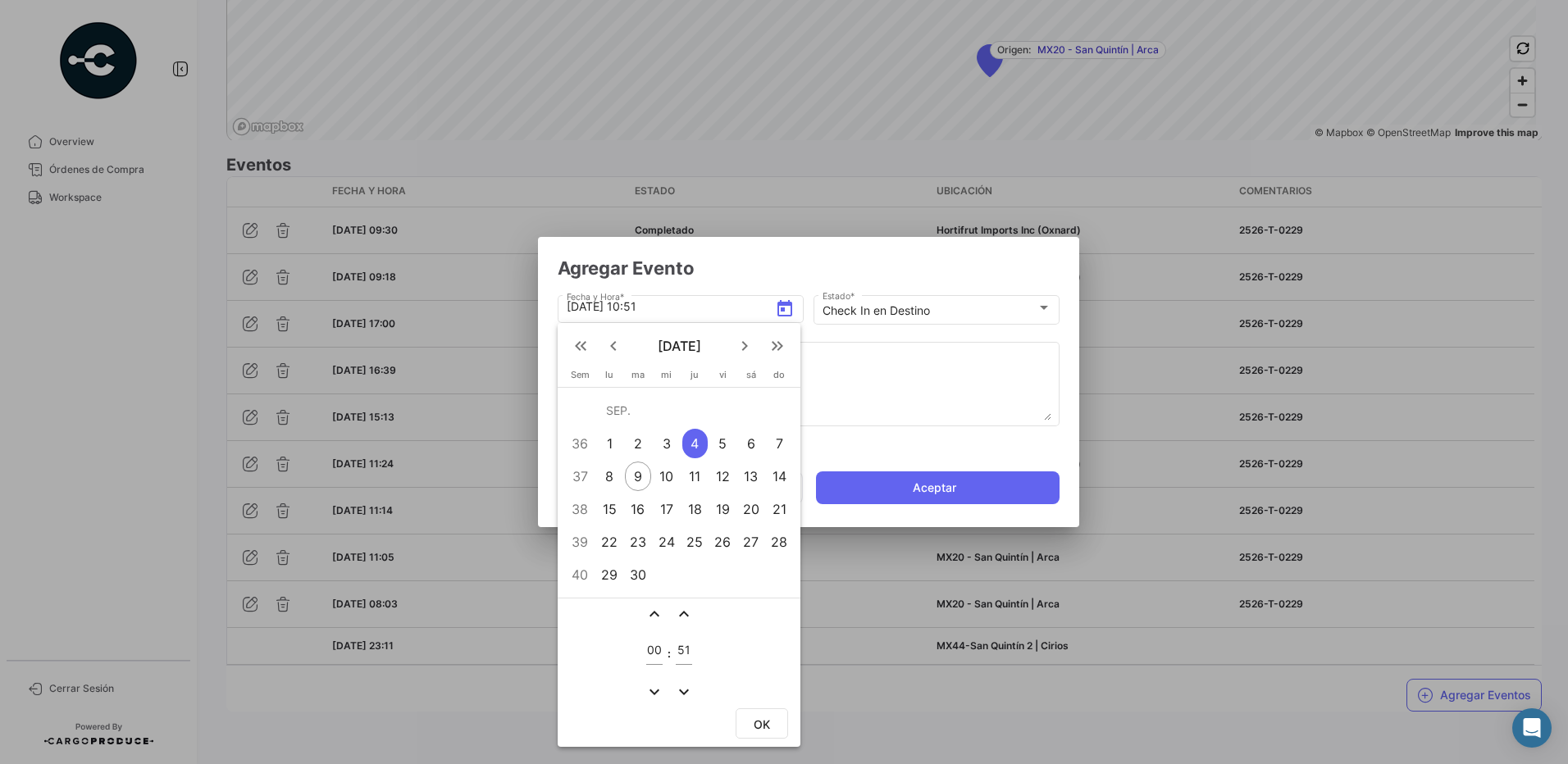
click at [652, 688] on mat-icon "expand_more" at bounding box center [654, 692] width 20 height 19
type input "23"
click at [676, 690] on mat-icon "expand_more" at bounding box center [684, 692] width 20 height 19
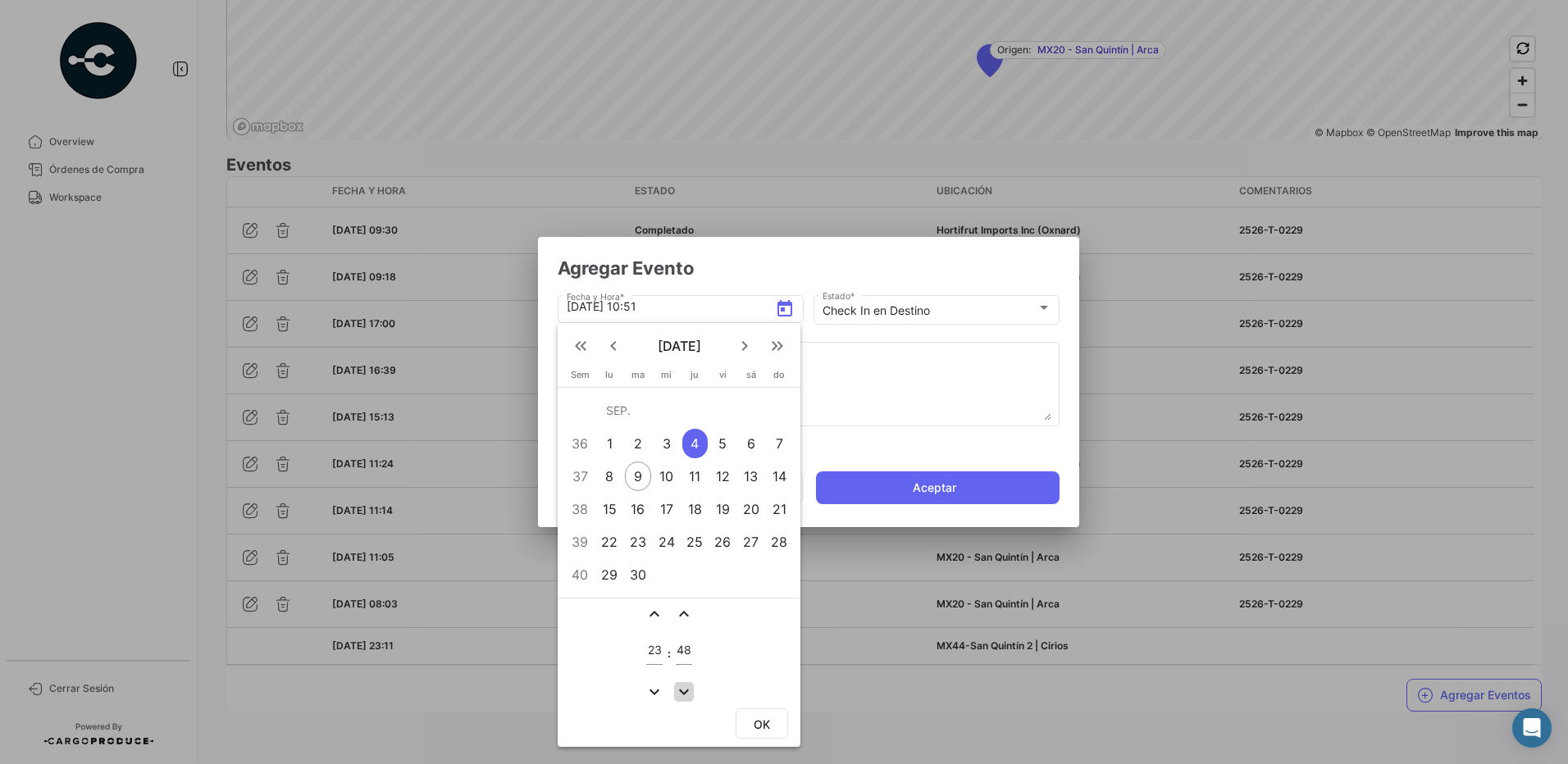
click at [676, 690] on mat-icon "expand_more" at bounding box center [684, 692] width 20 height 19
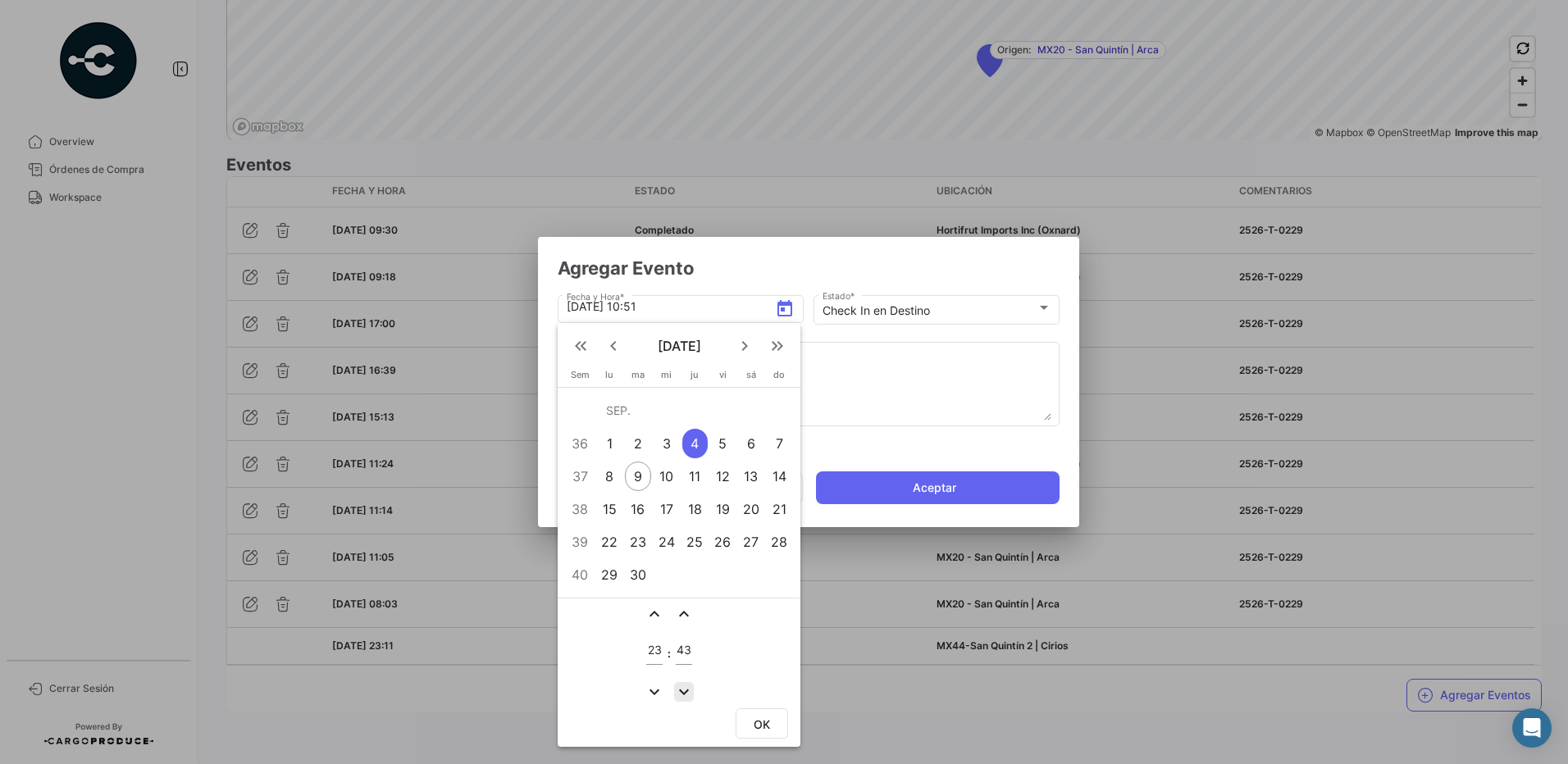
click at [676, 690] on mat-icon "expand_more" at bounding box center [684, 692] width 20 height 19
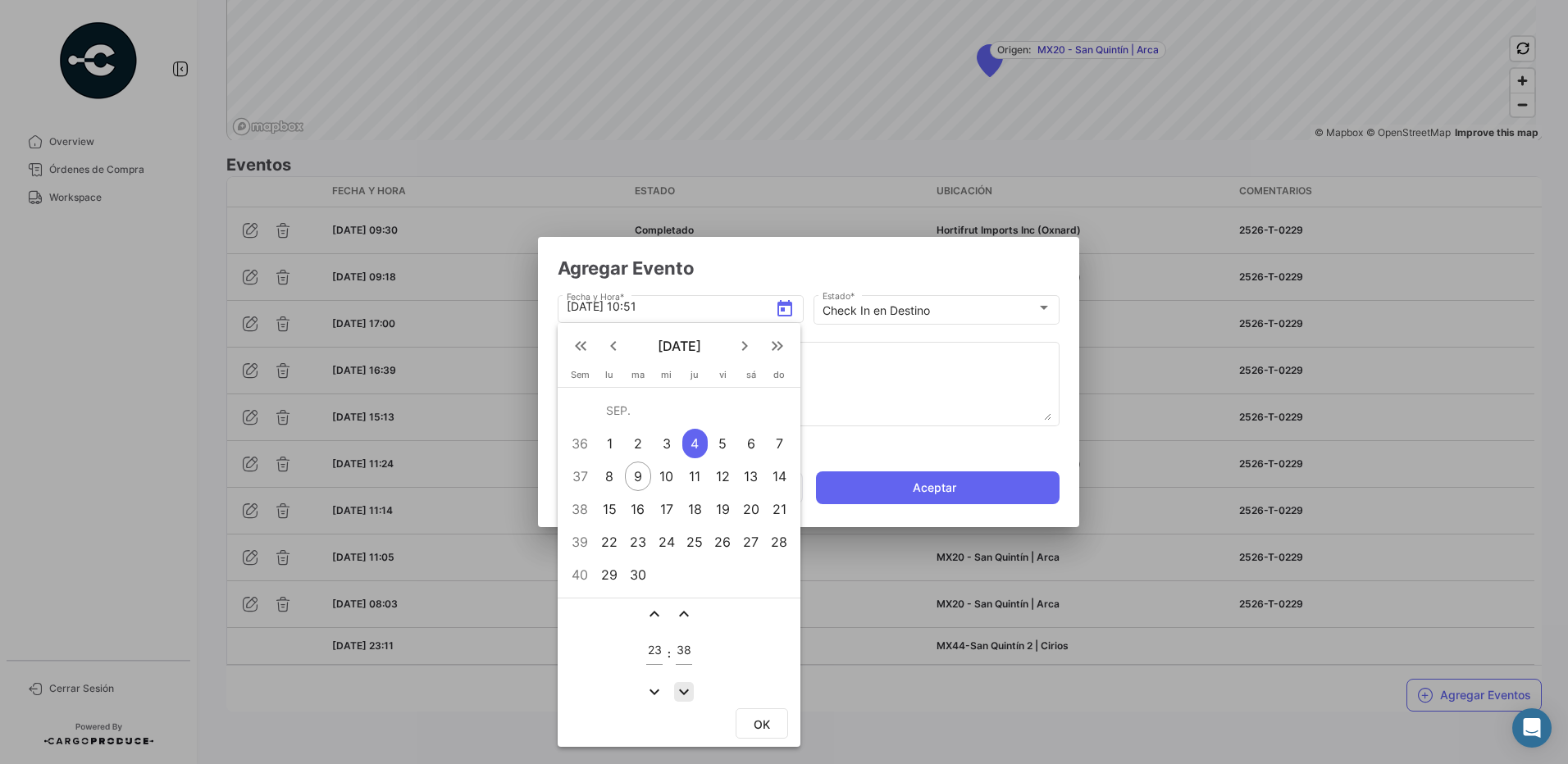
click at [676, 690] on mat-icon "expand_more" at bounding box center [684, 692] width 20 height 19
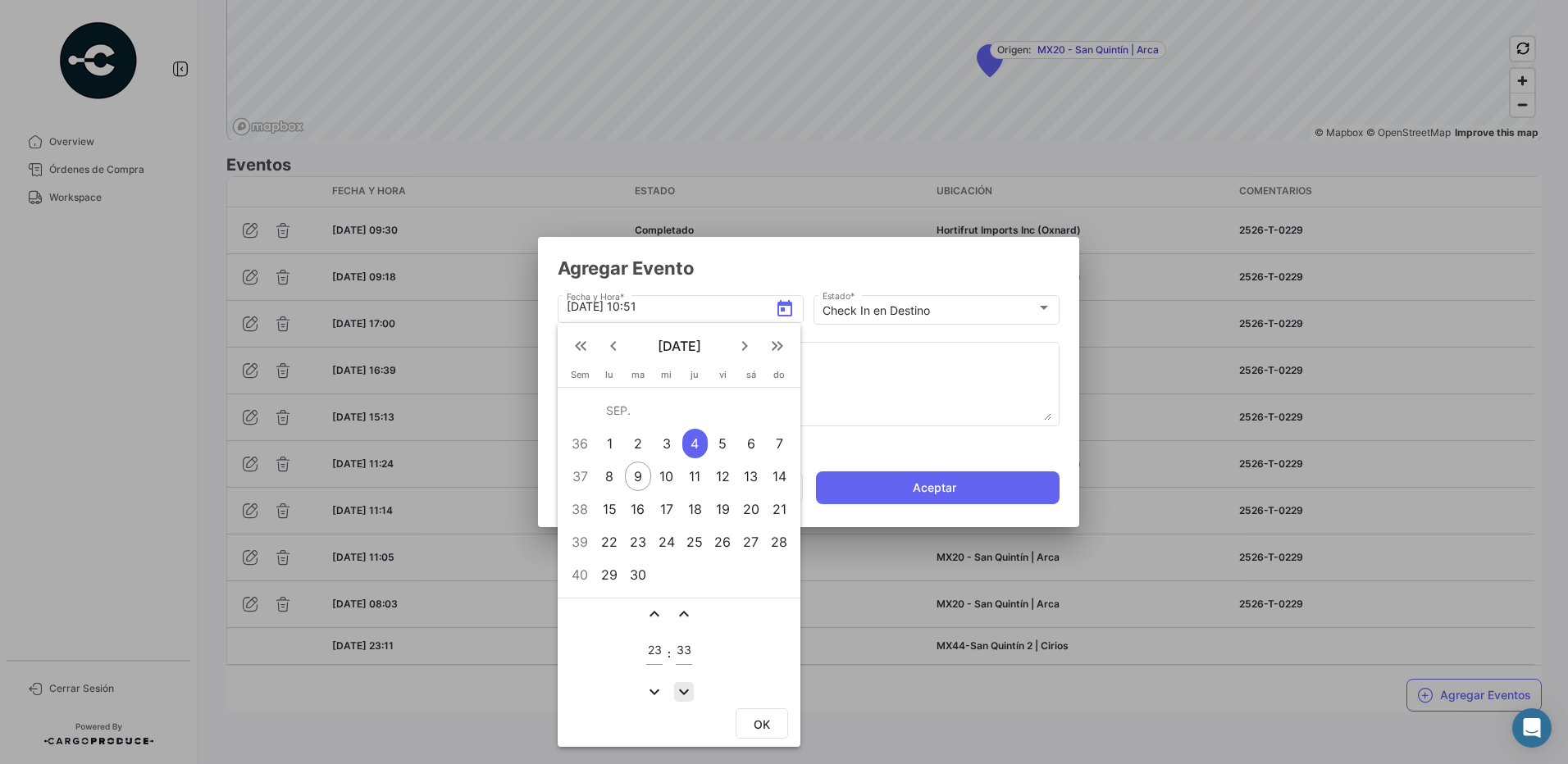
click at [676, 690] on mat-icon "expand_more" at bounding box center [684, 692] width 20 height 19
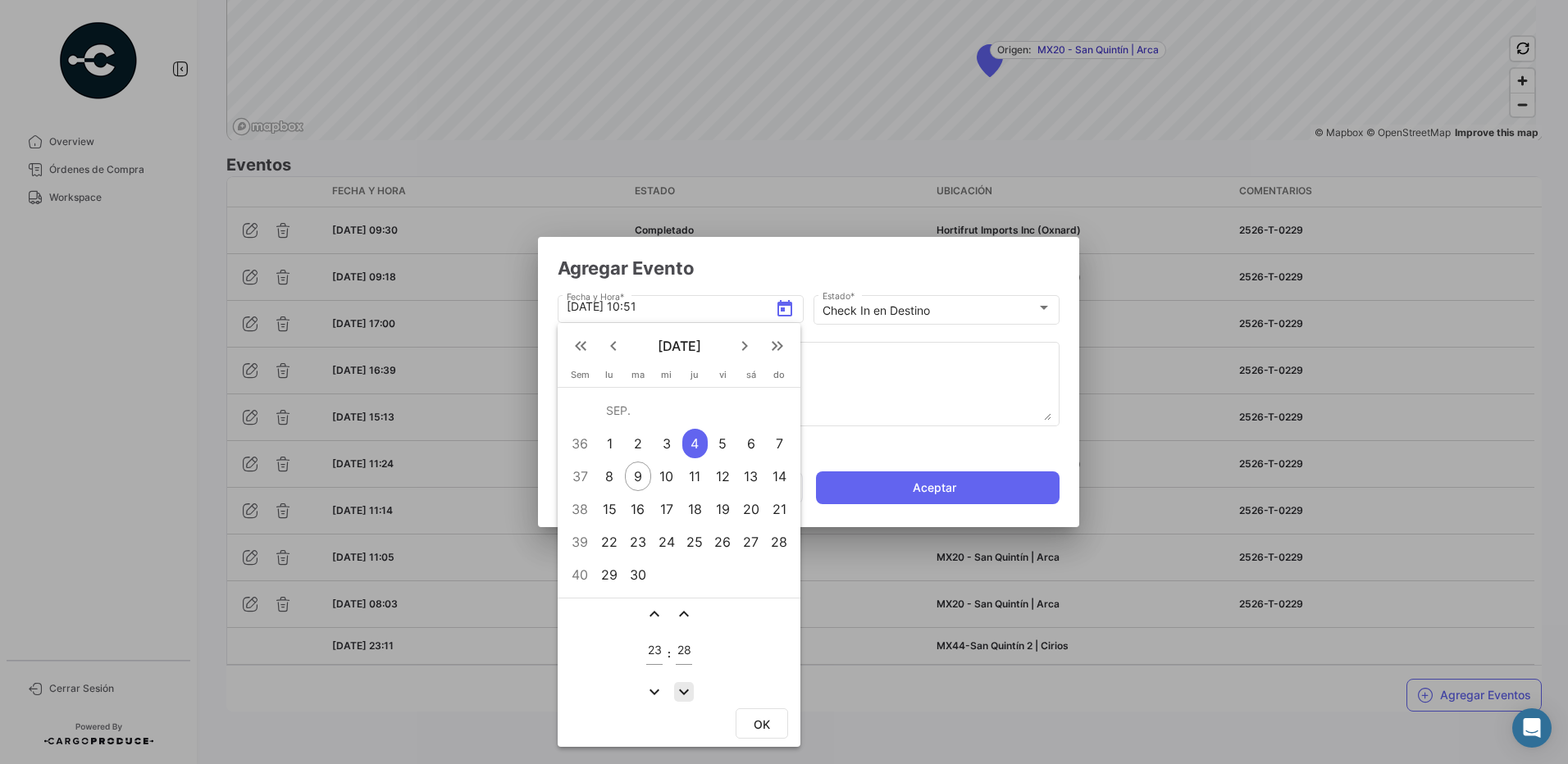
click at [676, 690] on mat-icon "expand_more" at bounding box center [684, 692] width 20 height 19
type input "24"
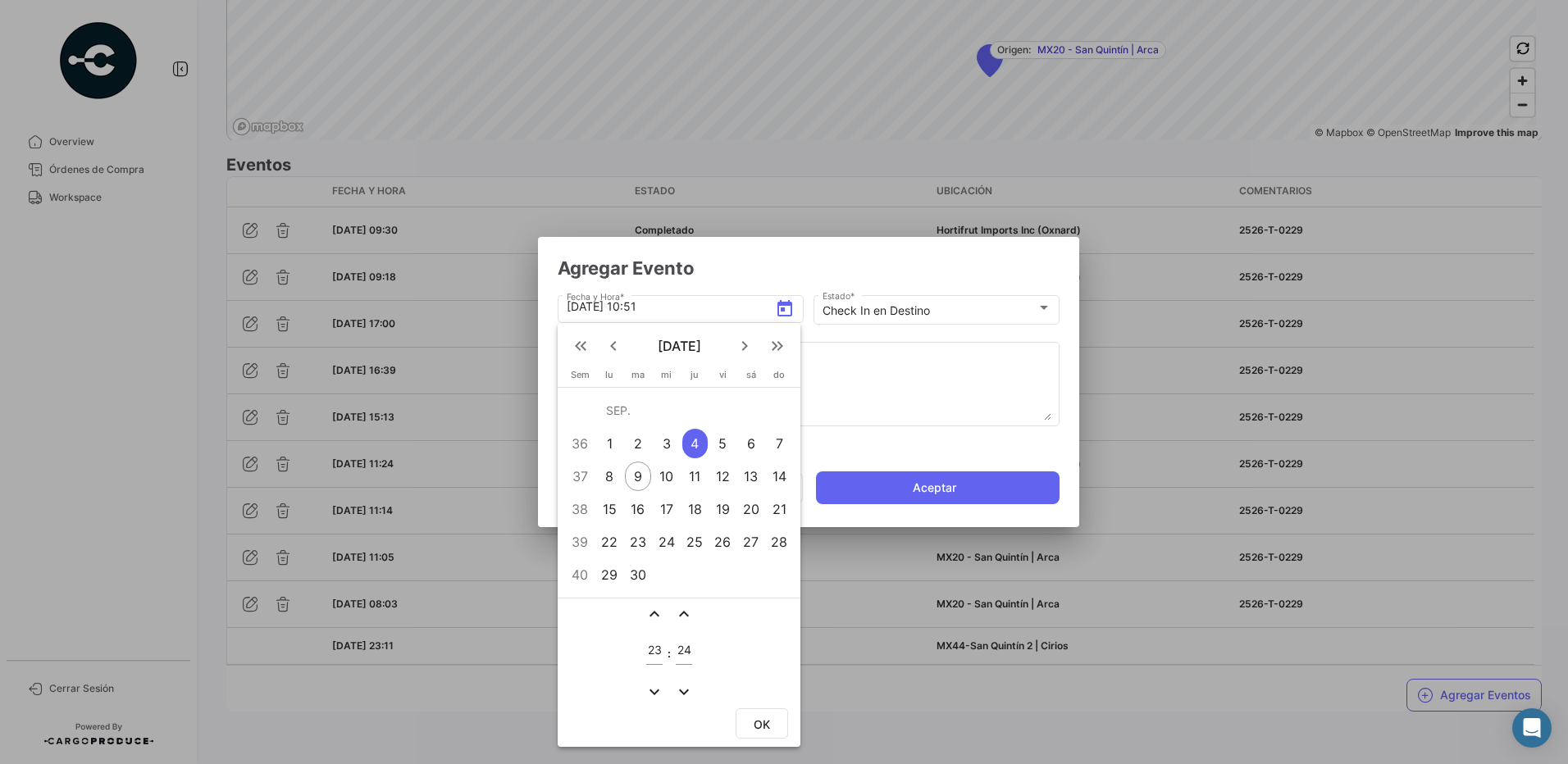
click at [766, 719] on span "OK" at bounding box center [762, 724] width 17 height 14
type input "[DATE] 23:24"
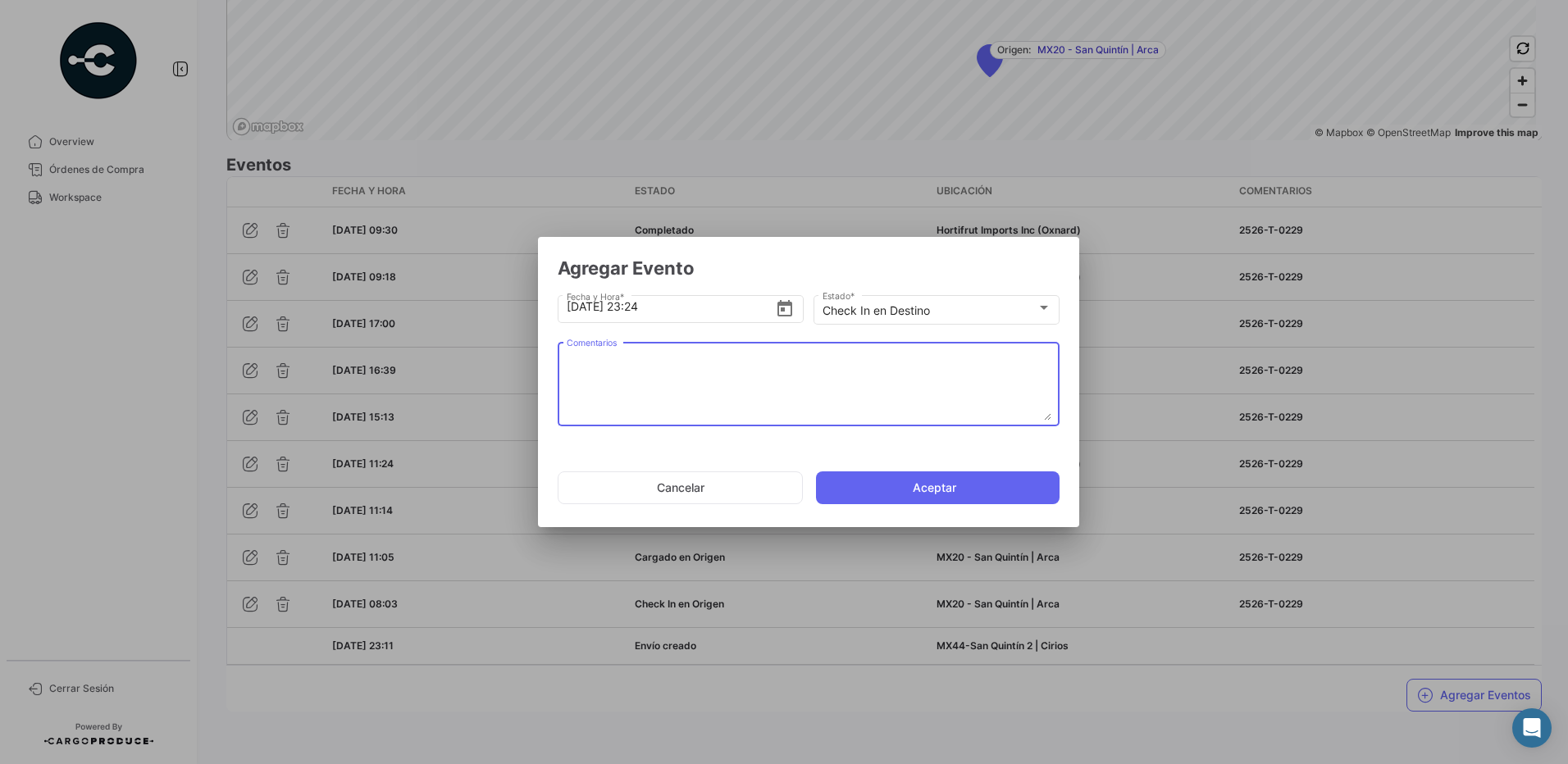
click at [708, 404] on textarea "Comentarios" at bounding box center [808, 384] width 485 height 72
type textarea "2526-T-0229"
click at [918, 481] on button "Aceptar" at bounding box center [938, 488] width 244 height 33
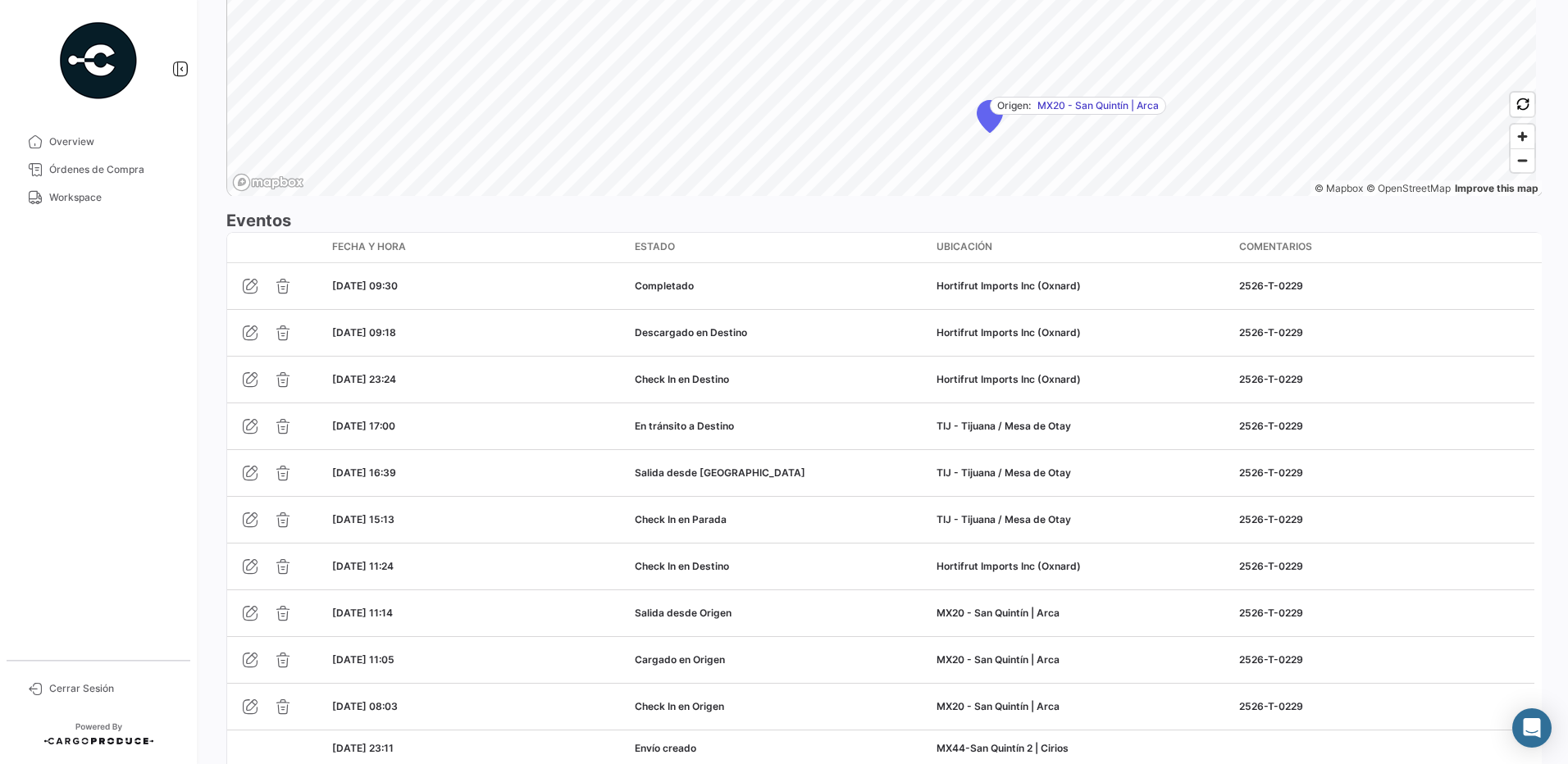
scroll to position [1384, 0]
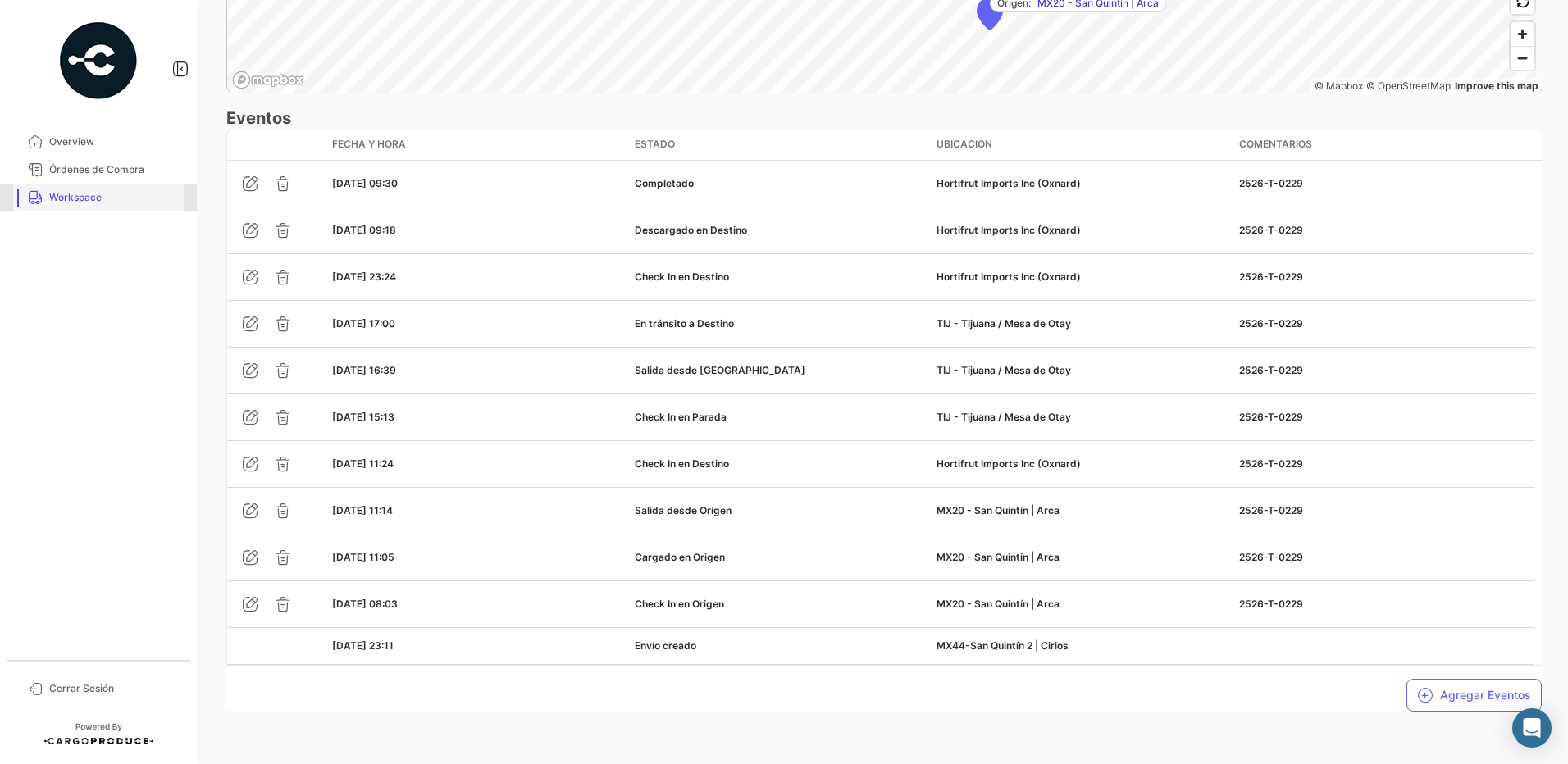
click at [71, 198] on span "Workspace" at bounding box center [112, 197] width 128 height 15
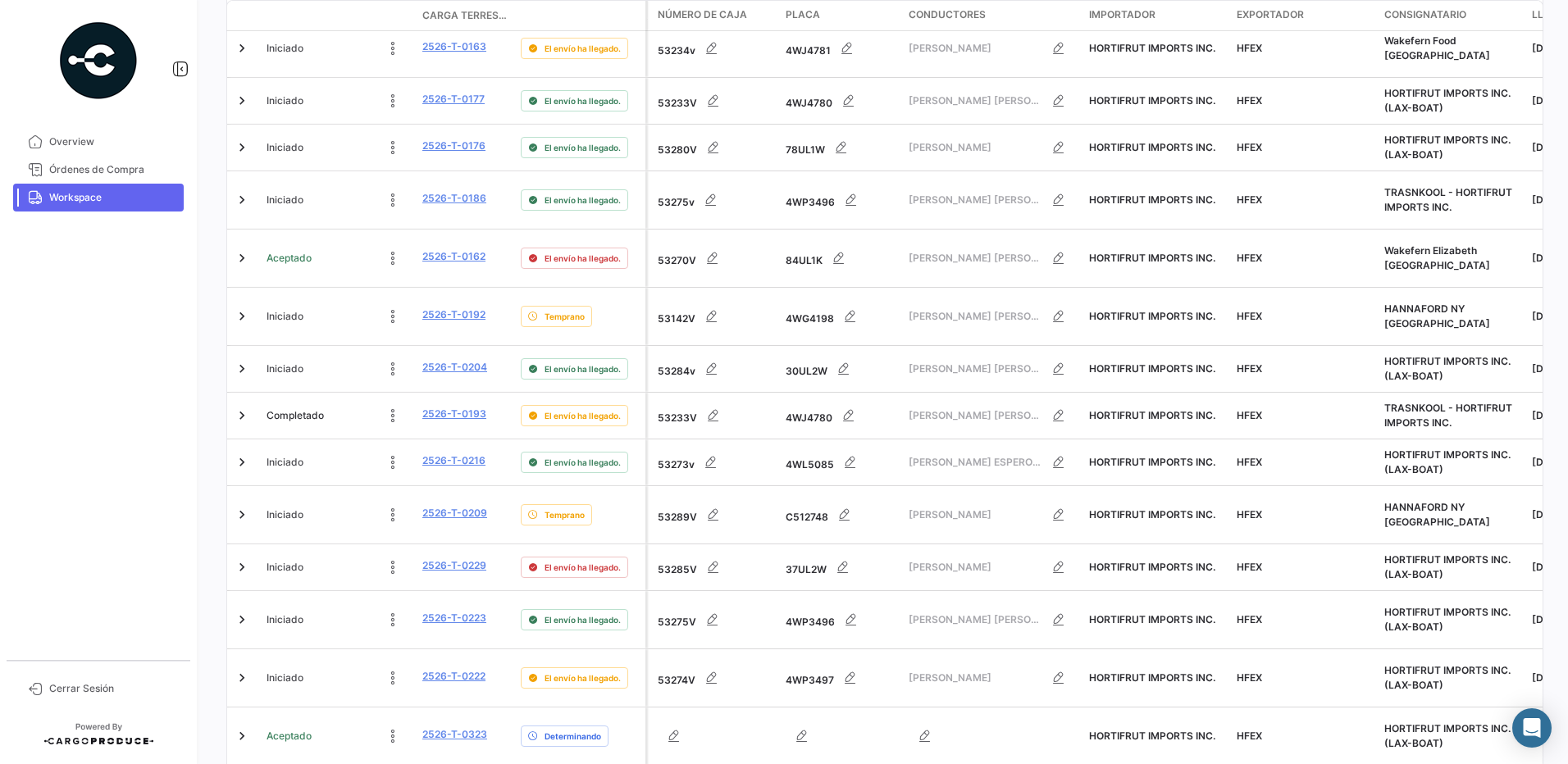
scroll to position [655, 0]
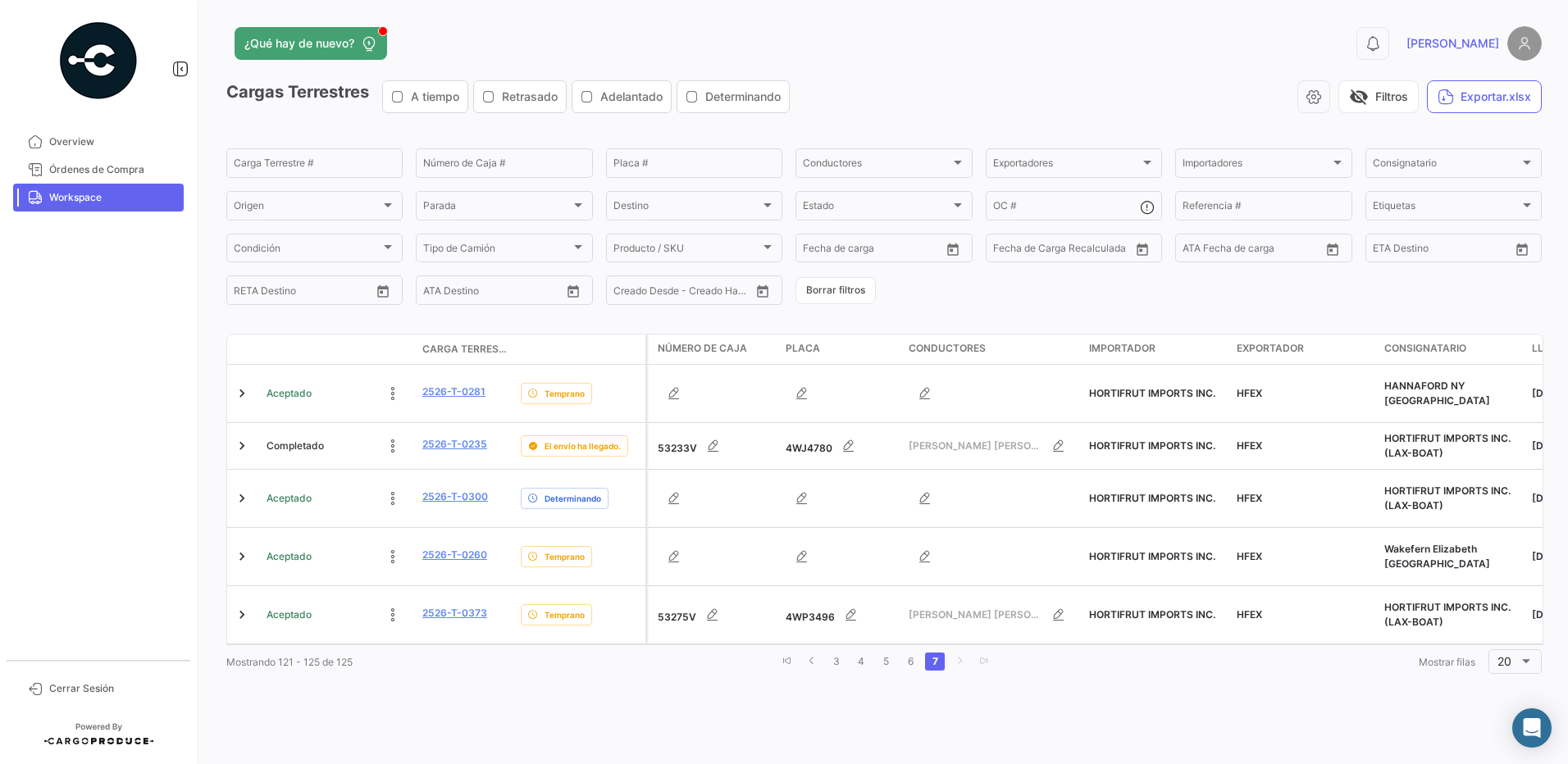
scroll to position [0, 0]
